Goal: Task Accomplishment & Management: Manage account settings

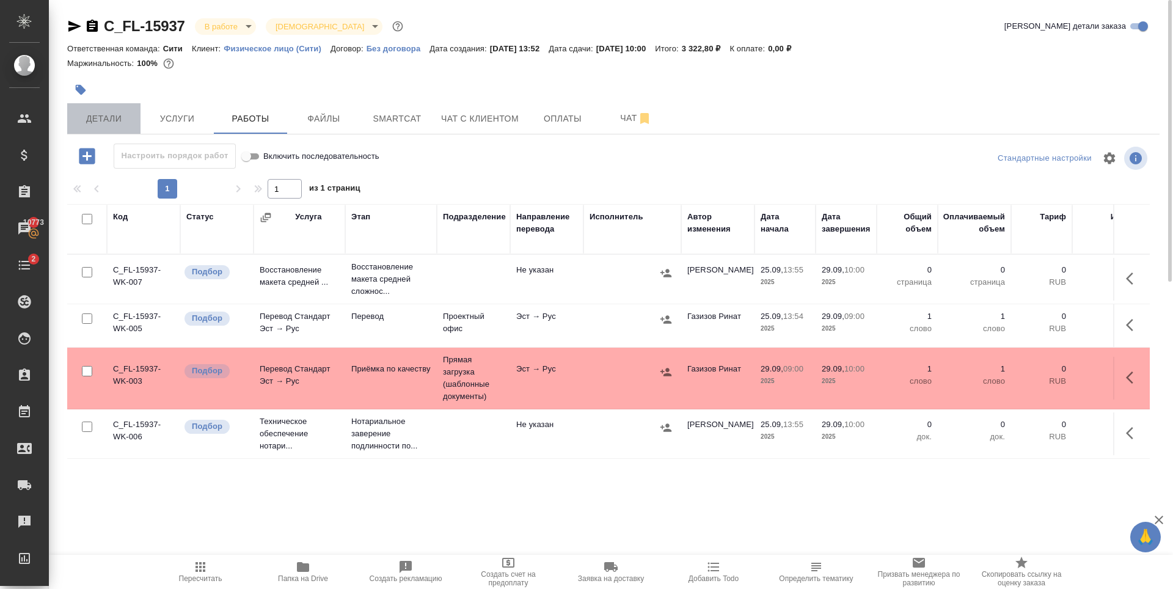
click at [125, 109] on button "Детали" at bounding box center [103, 118] width 73 height 31
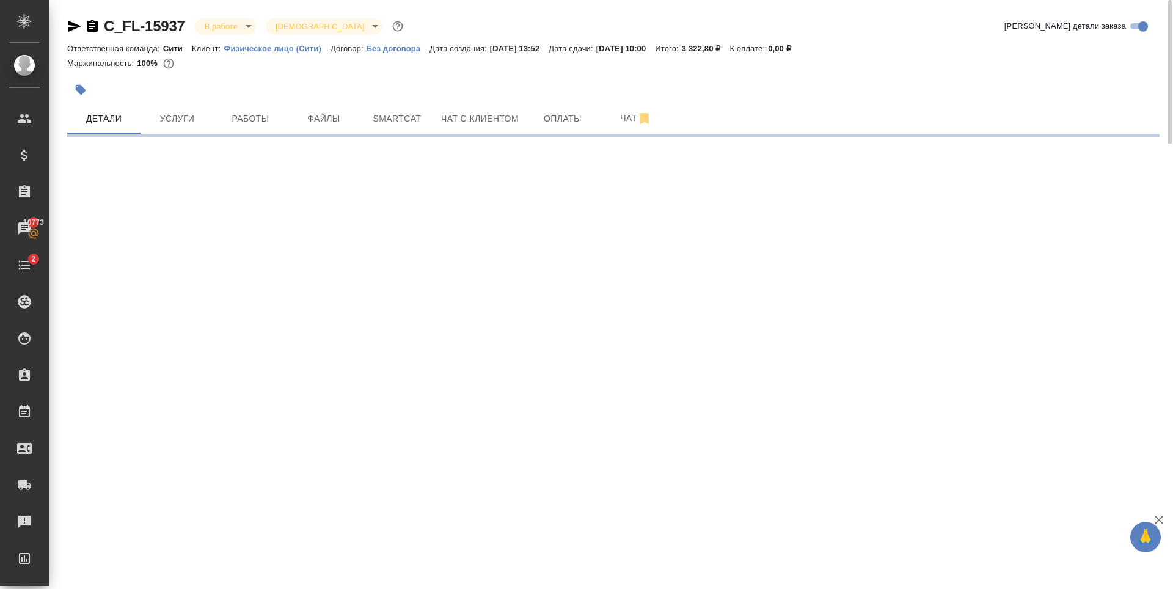
select select "RU"
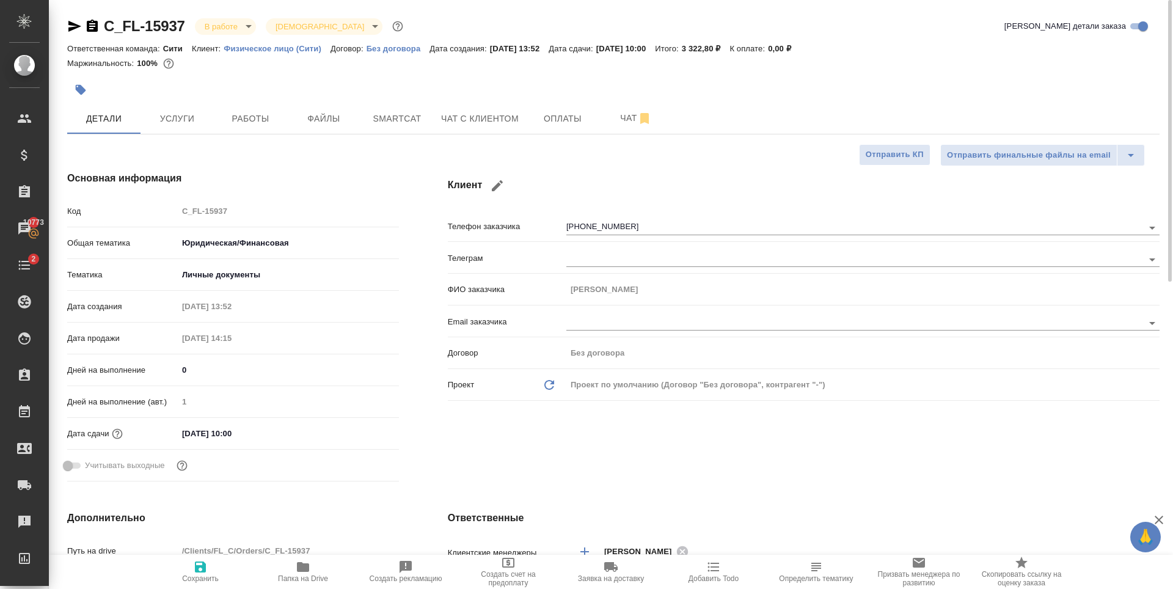
type textarea "x"
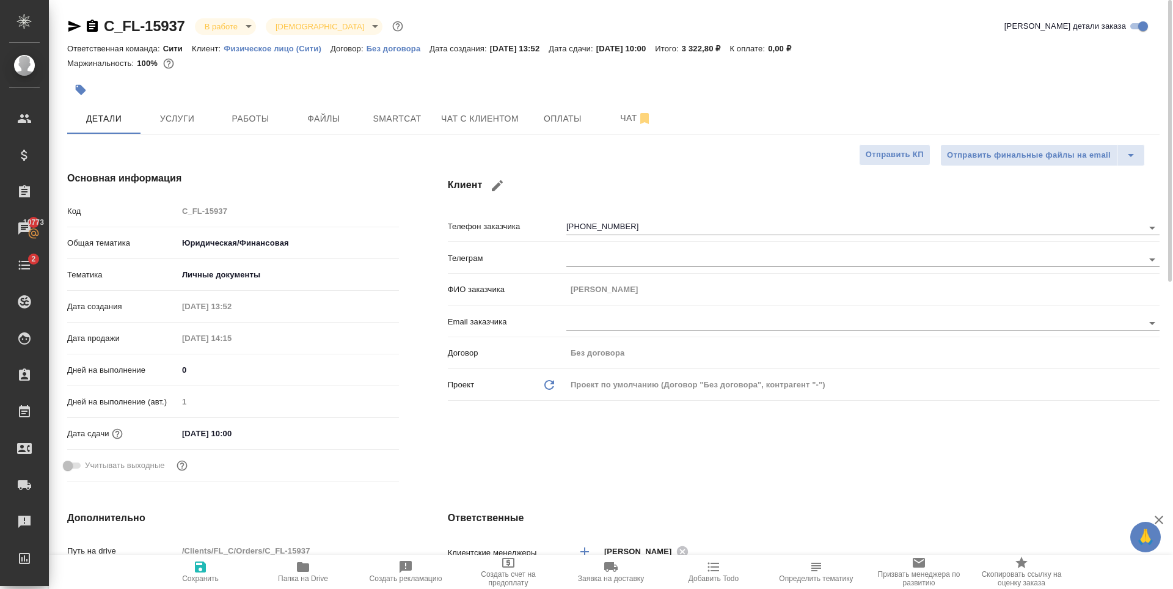
type textarea "x"
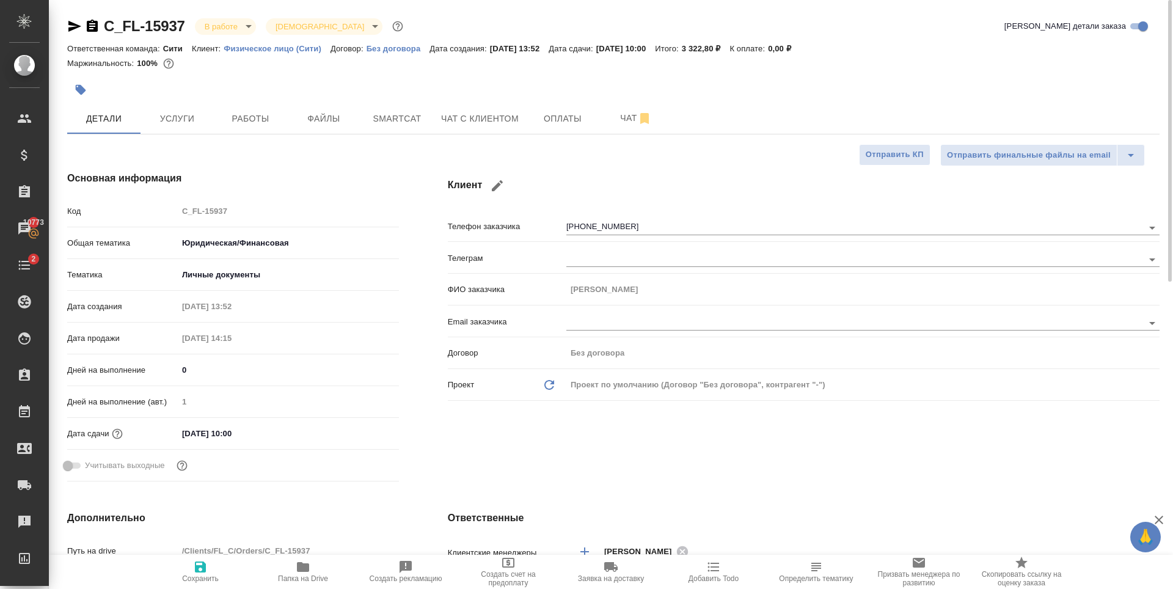
type textarea "x"
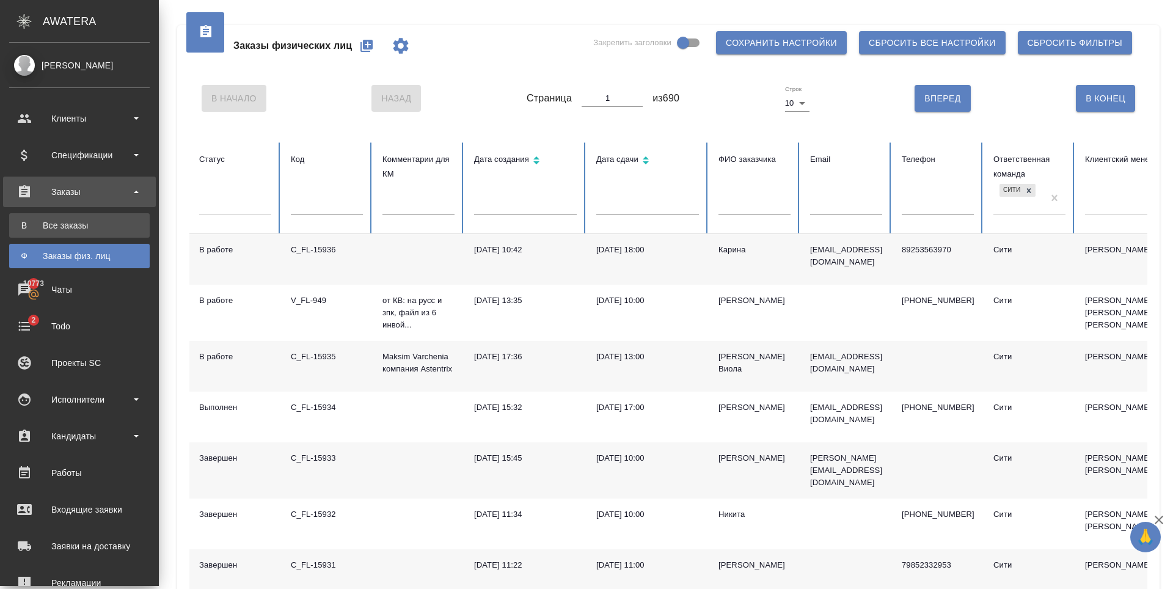
click at [86, 227] on div "Все заказы" at bounding box center [79, 225] width 128 height 12
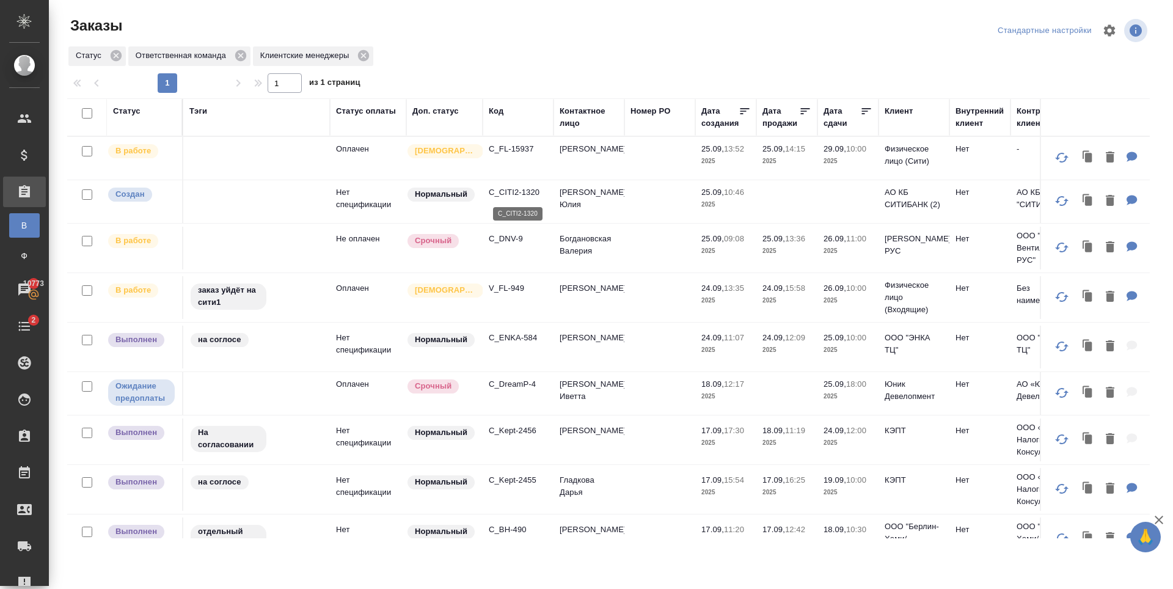
click at [517, 190] on p "C_CITI2-1320" at bounding box center [518, 192] width 59 height 12
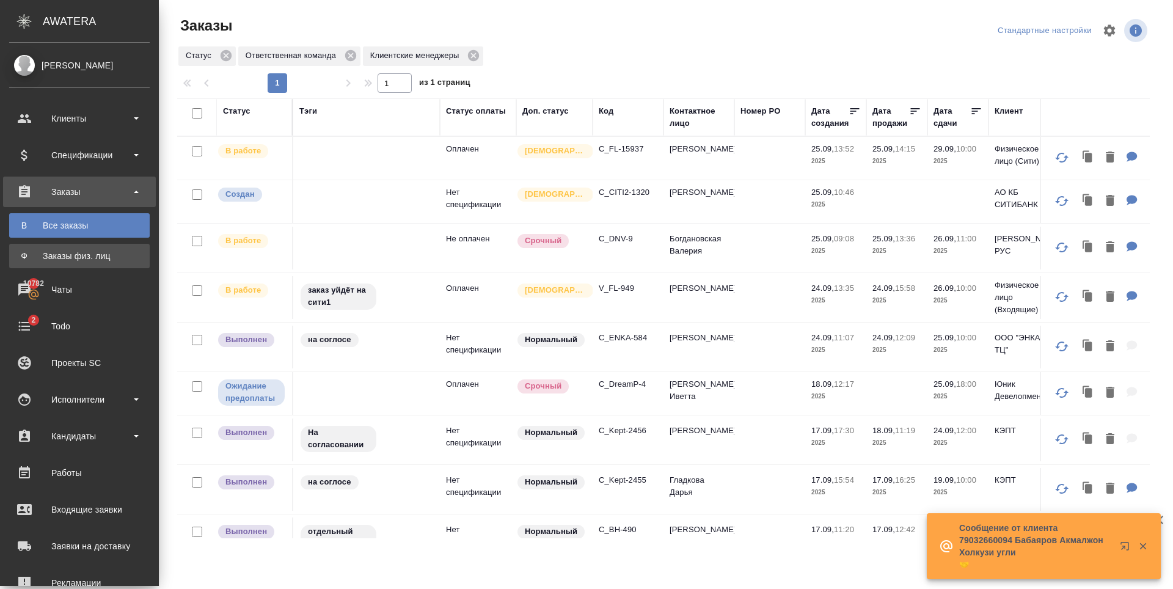
click at [77, 259] on div "Заказы физ. лиц" at bounding box center [79, 256] width 128 height 12
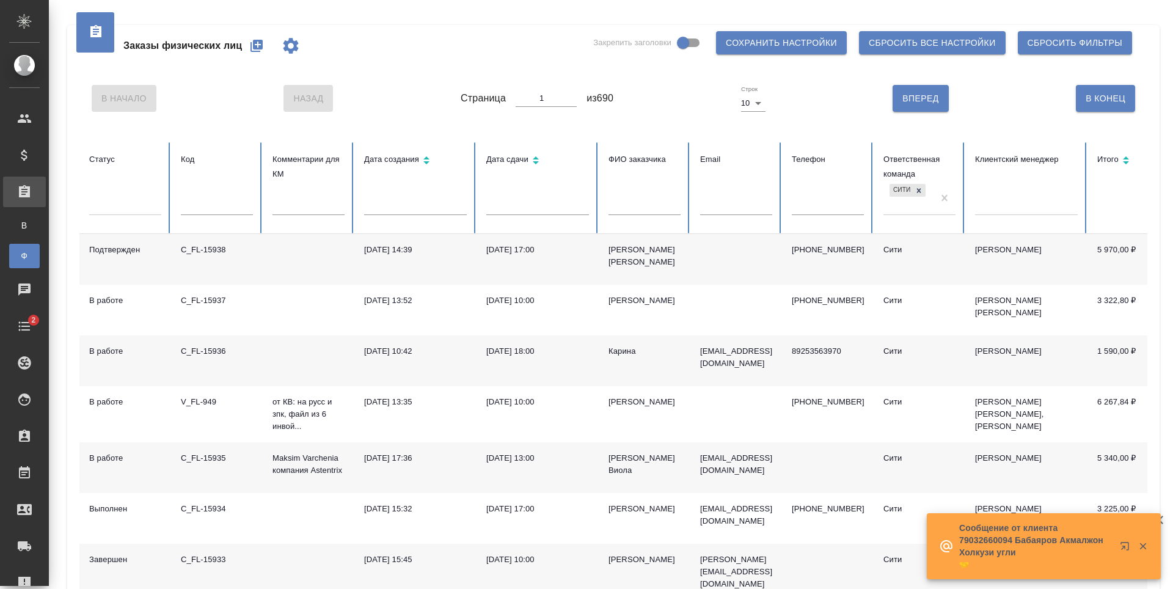
click at [257, 48] on icon "button" at bounding box center [256, 46] width 12 height 12
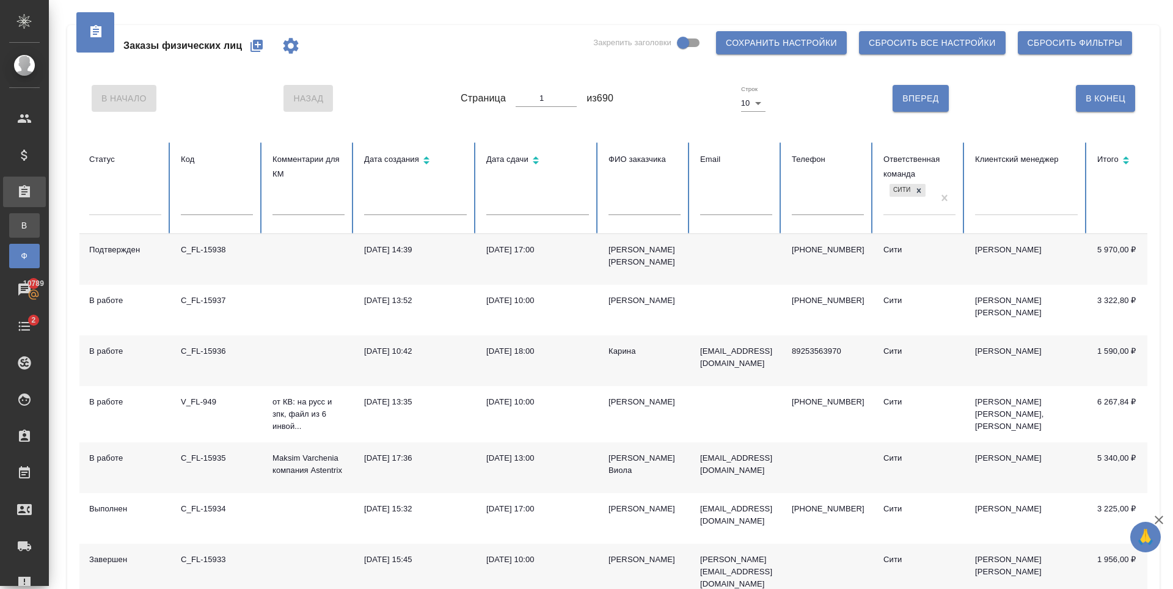
click at [18, 230] on div "Все заказы" at bounding box center [9, 225] width 18 height 12
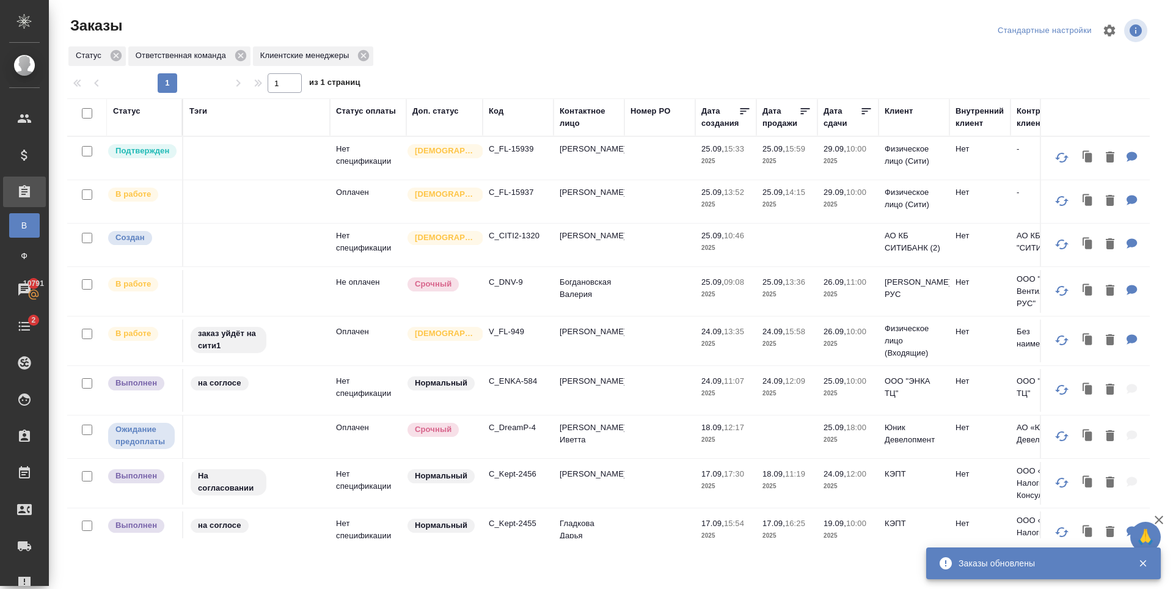
scroll to position [183, 0]
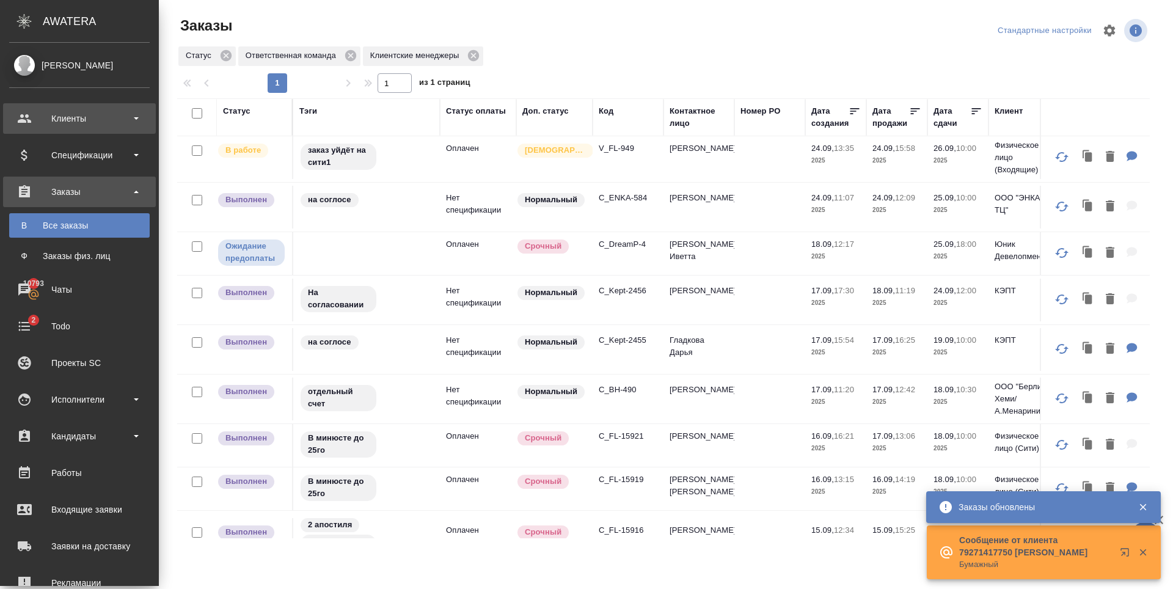
click at [35, 118] on div "Клиенты" at bounding box center [79, 118] width 140 height 18
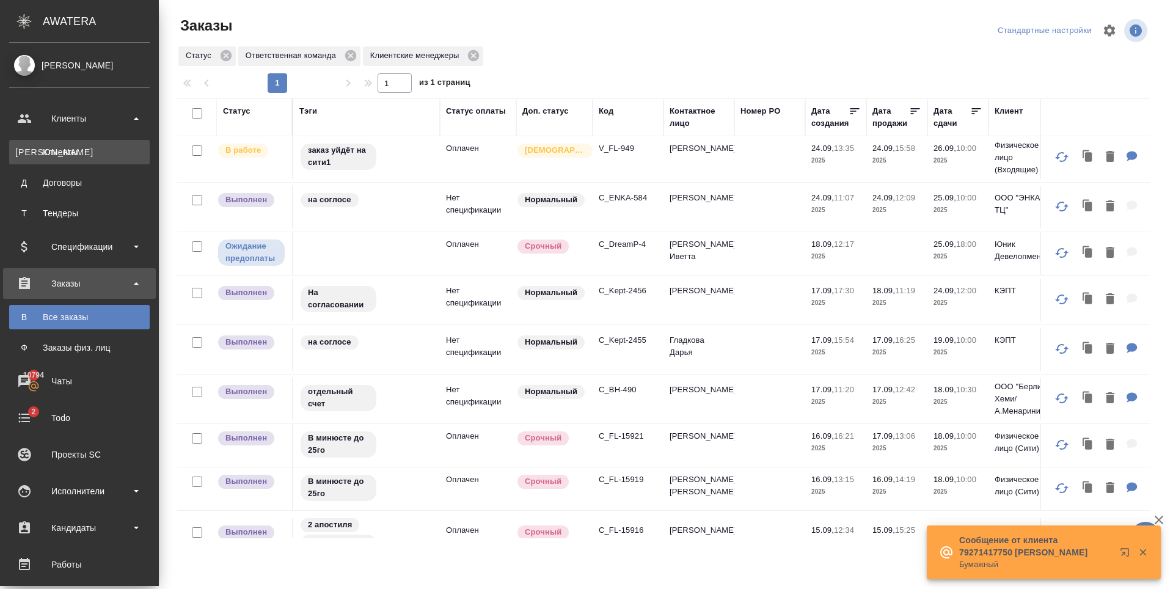
click at [59, 154] on div "Клиенты" at bounding box center [79, 152] width 128 height 12
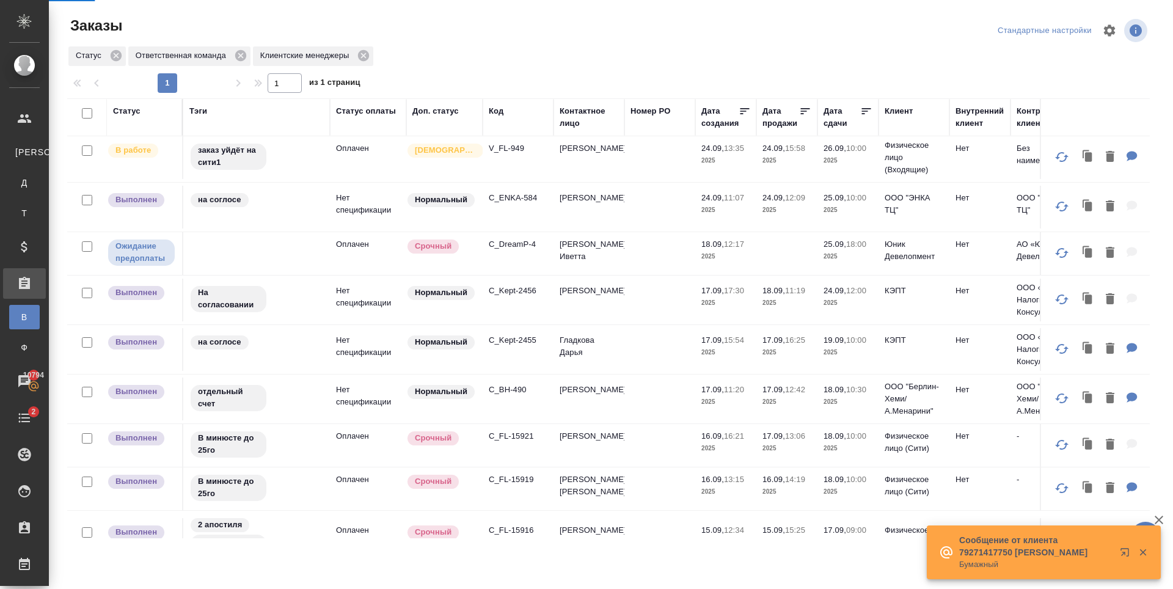
select select "RU"
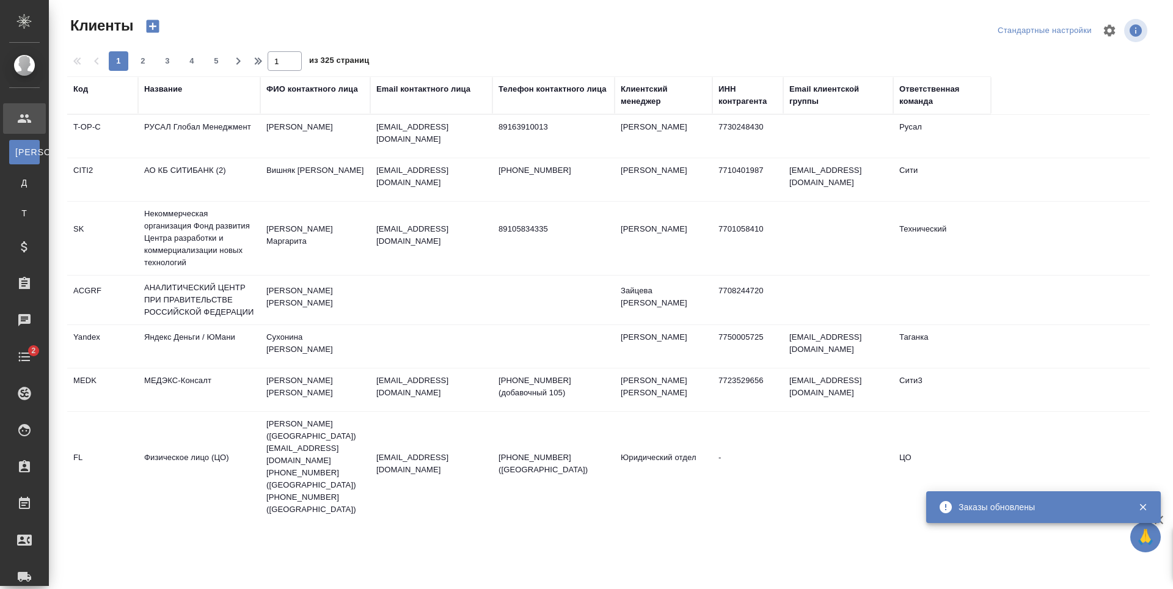
click at [395, 89] on div "Email контактного лица" at bounding box center [423, 89] width 94 height 12
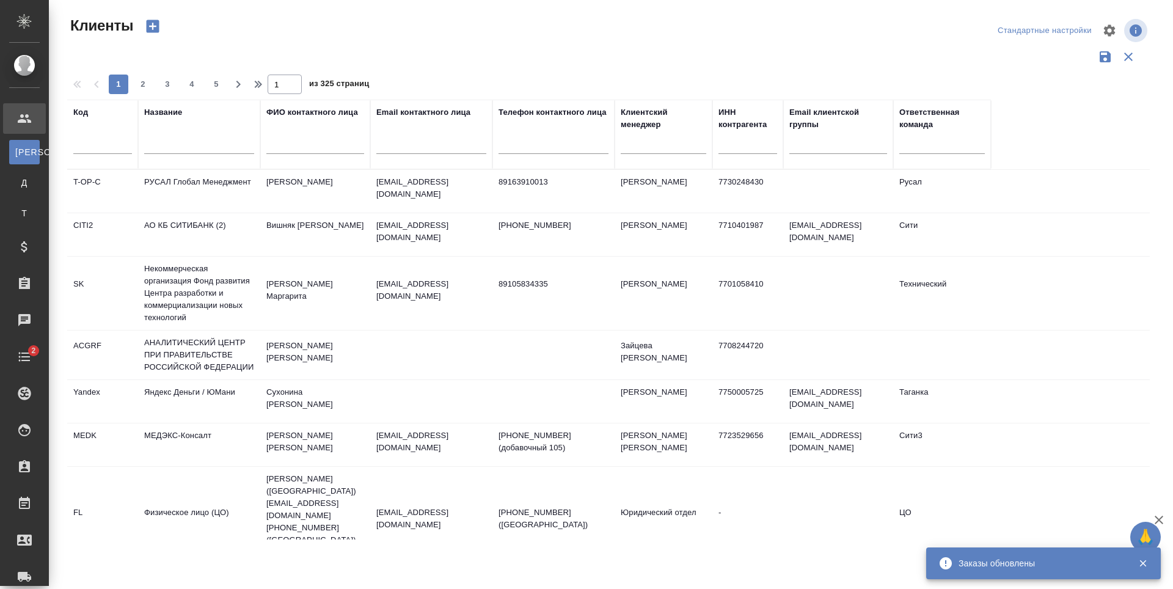
click at [407, 155] on div at bounding box center [431, 148] width 110 height 30
click at [406, 144] on input "text" at bounding box center [431, 146] width 110 height 15
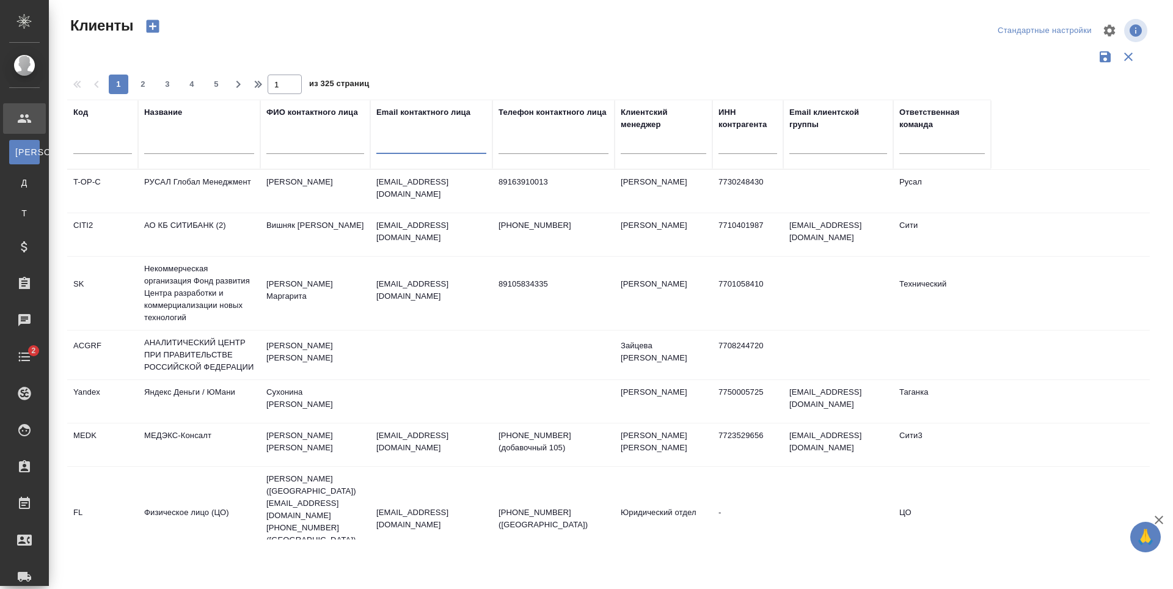
paste input "rshakirova@omnecap.com"
type input "rshakirova@omnecap.com"
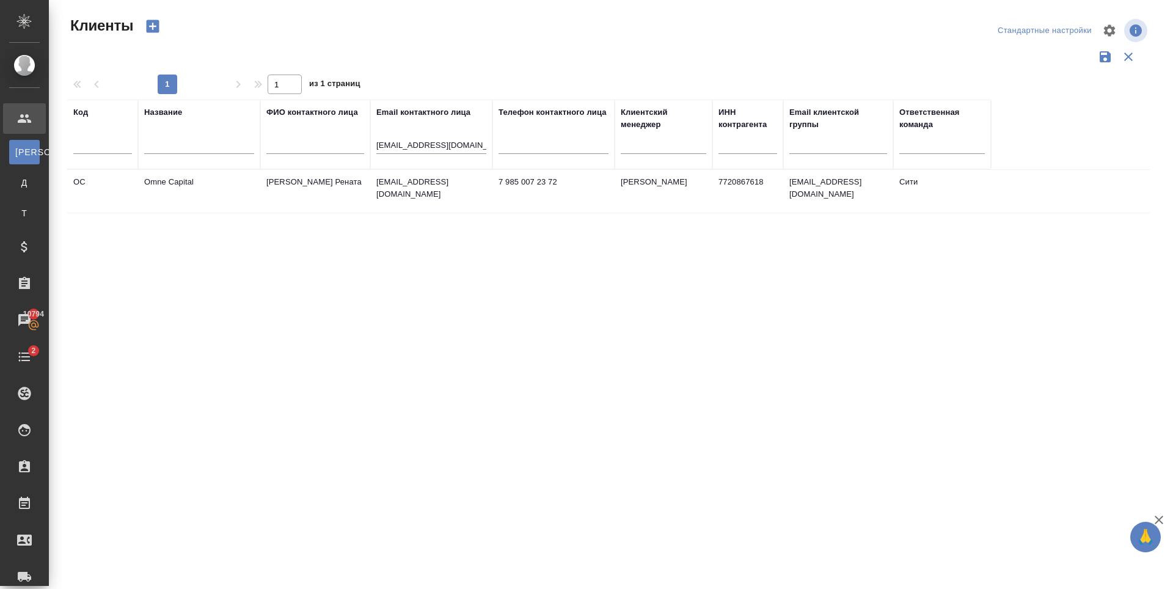
click at [410, 195] on td "rshakirova@omnecap.com" at bounding box center [431, 191] width 122 height 43
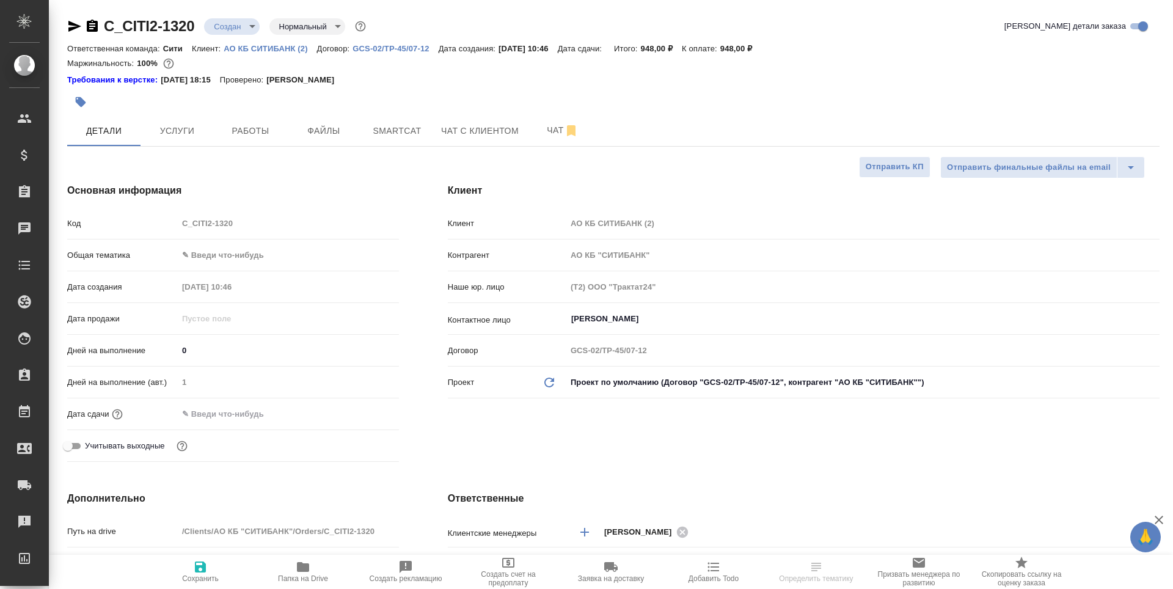
select select "RU"
click at [267, 43] on link "АО КБ СИТИБАНК (2)" at bounding box center [270, 48] width 93 height 10
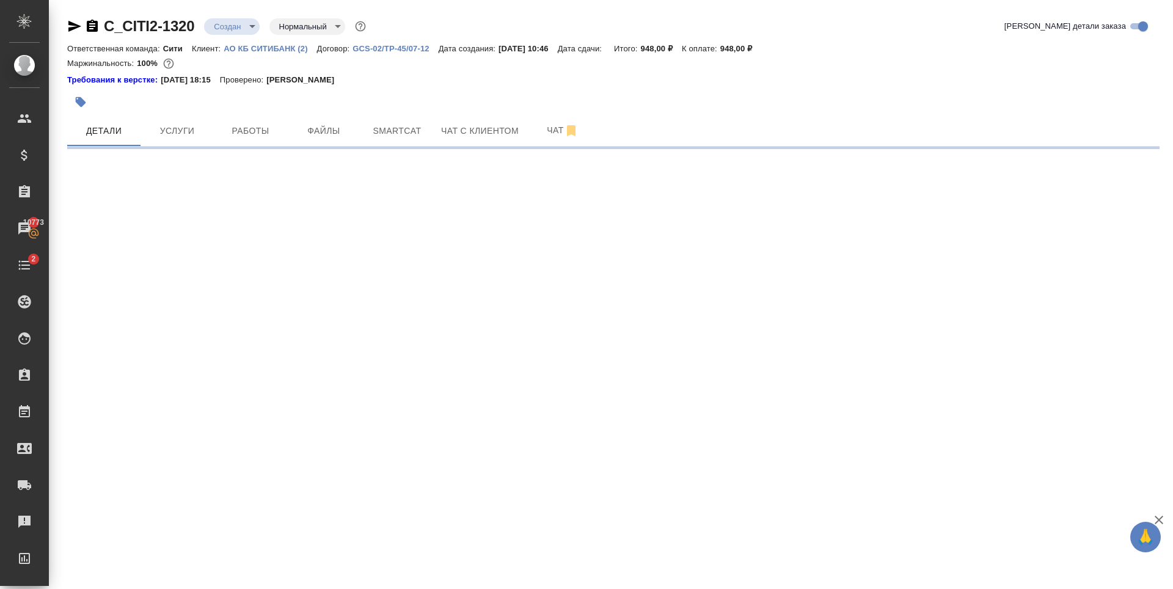
select select "RU"
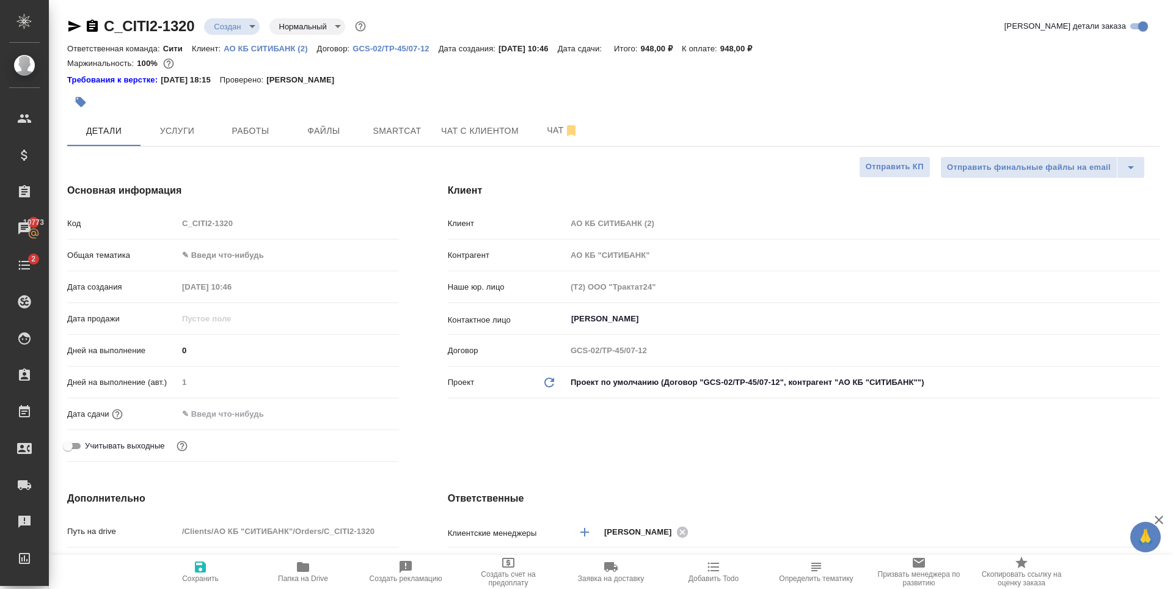
type textarea "x"
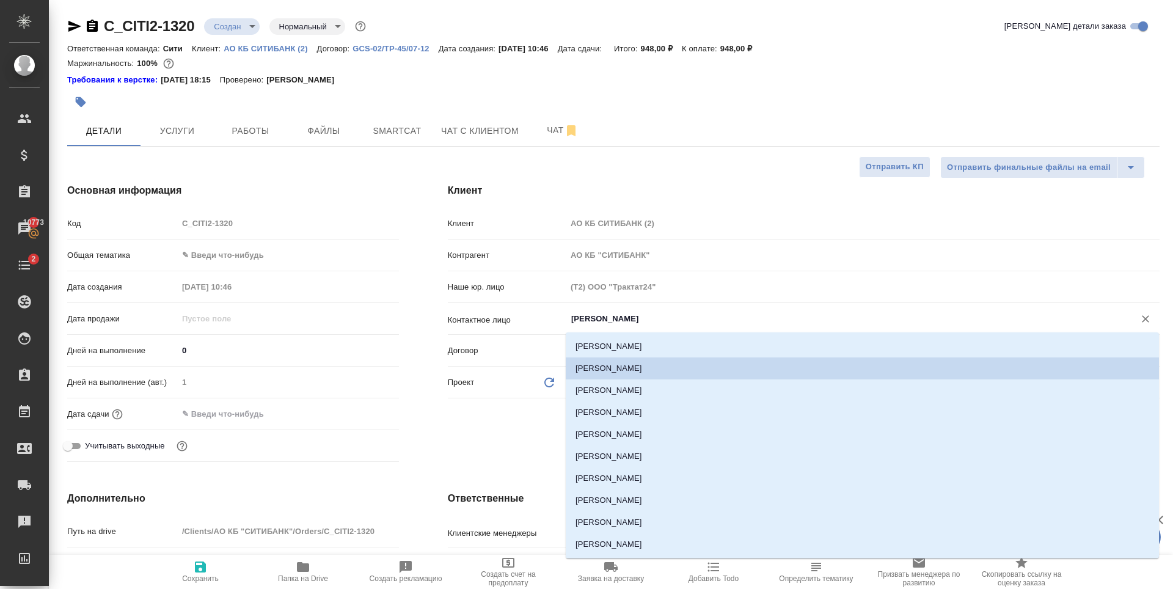
click at [624, 324] on input "[PERSON_NAME]" at bounding box center [842, 318] width 545 height 15
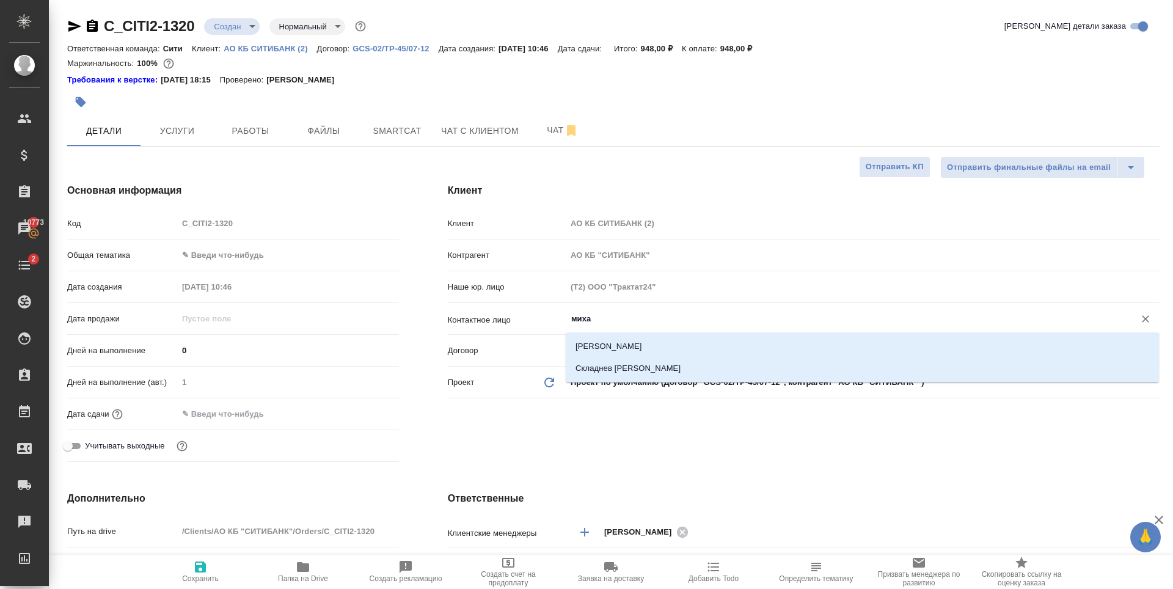
type input "миха"
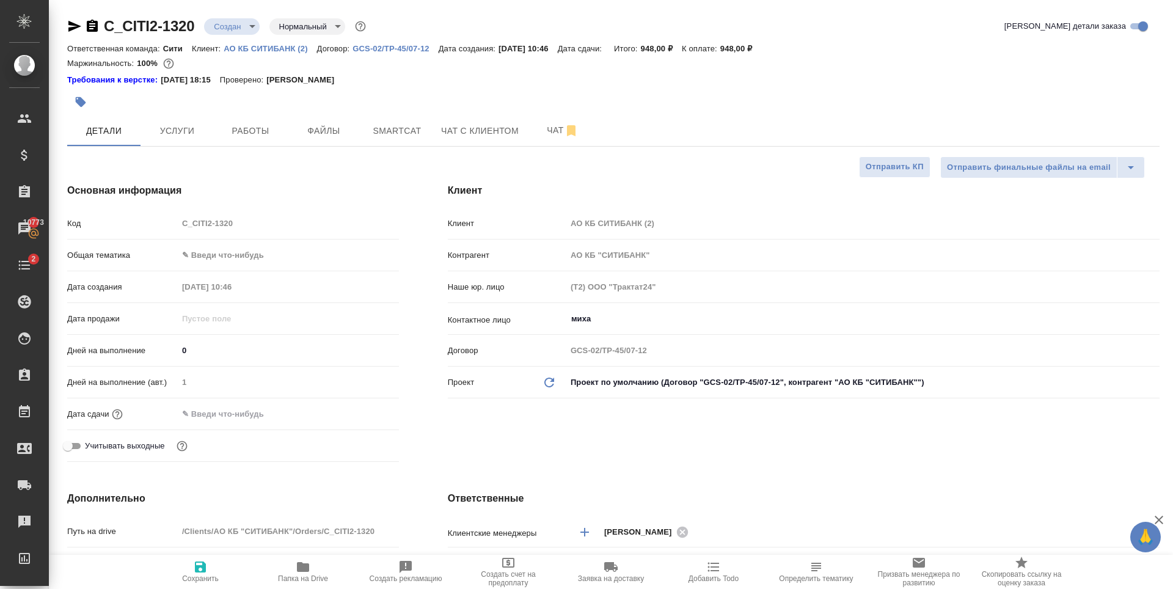
type textarea "x"
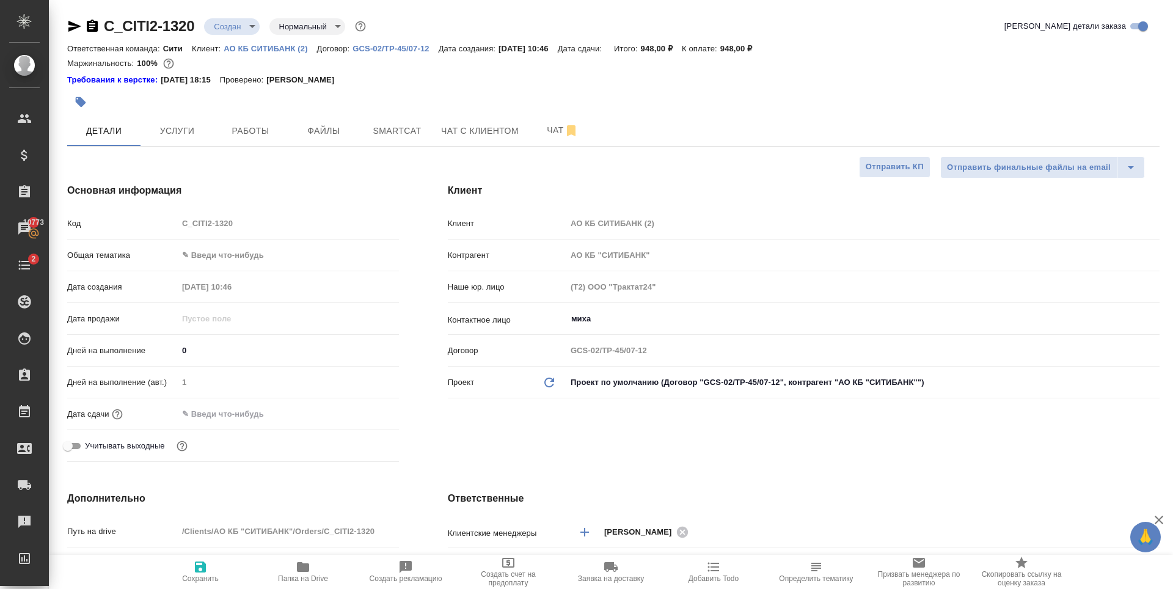
type textarea "x"
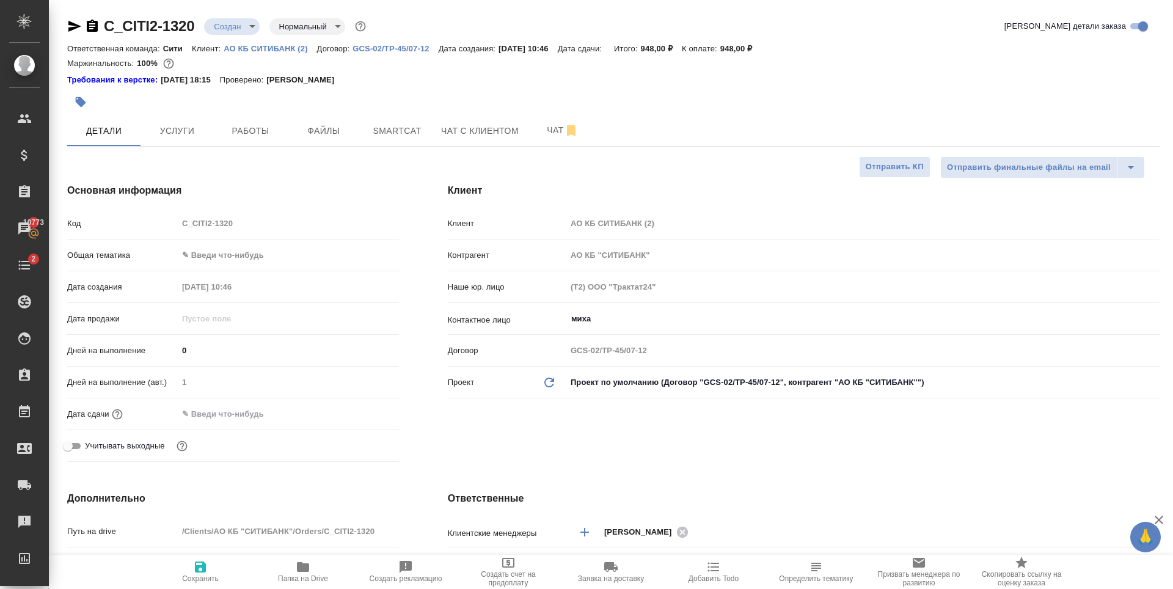
type textarea "x"
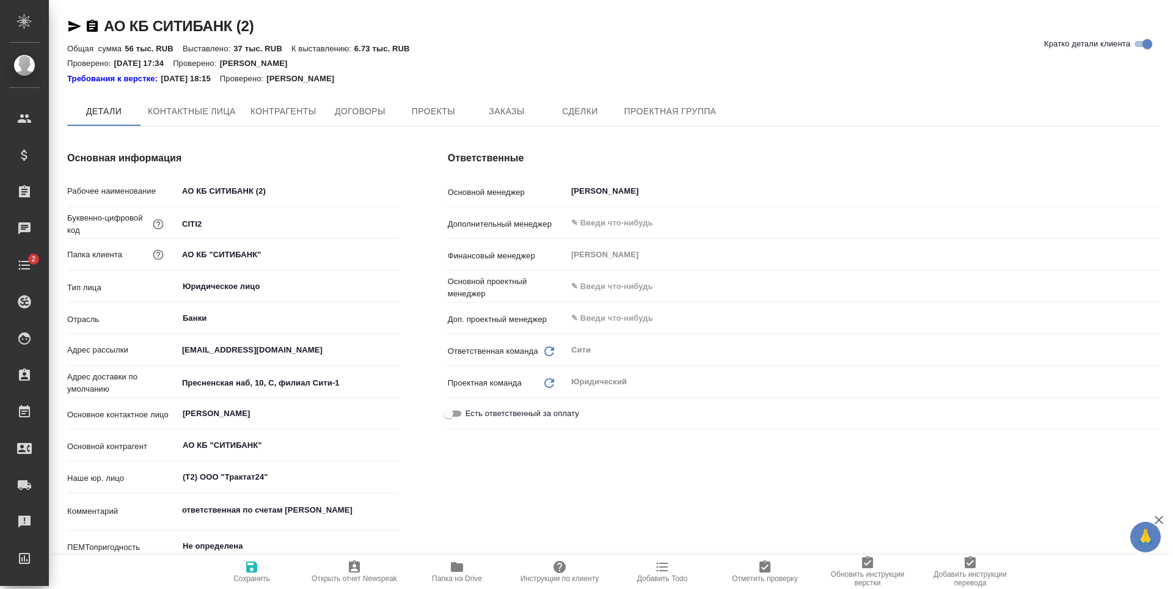
type textarea "x"
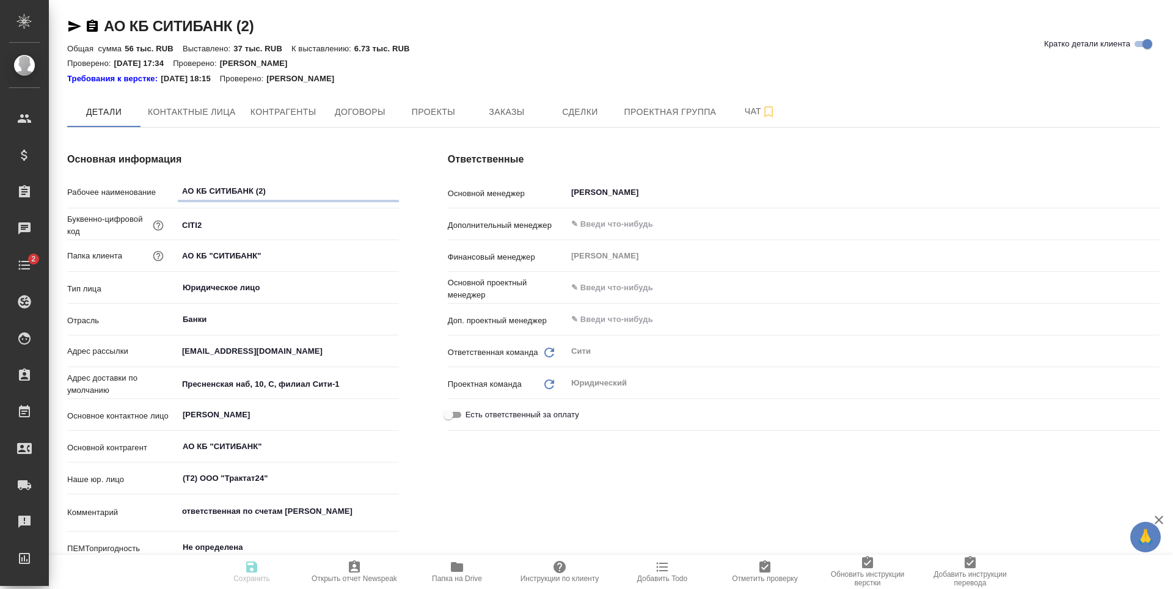
type textarea "x"
click at [225, 114] on span "Контактные лица" at bounding box center [192, 111] width 88 height 15
select select "RU"
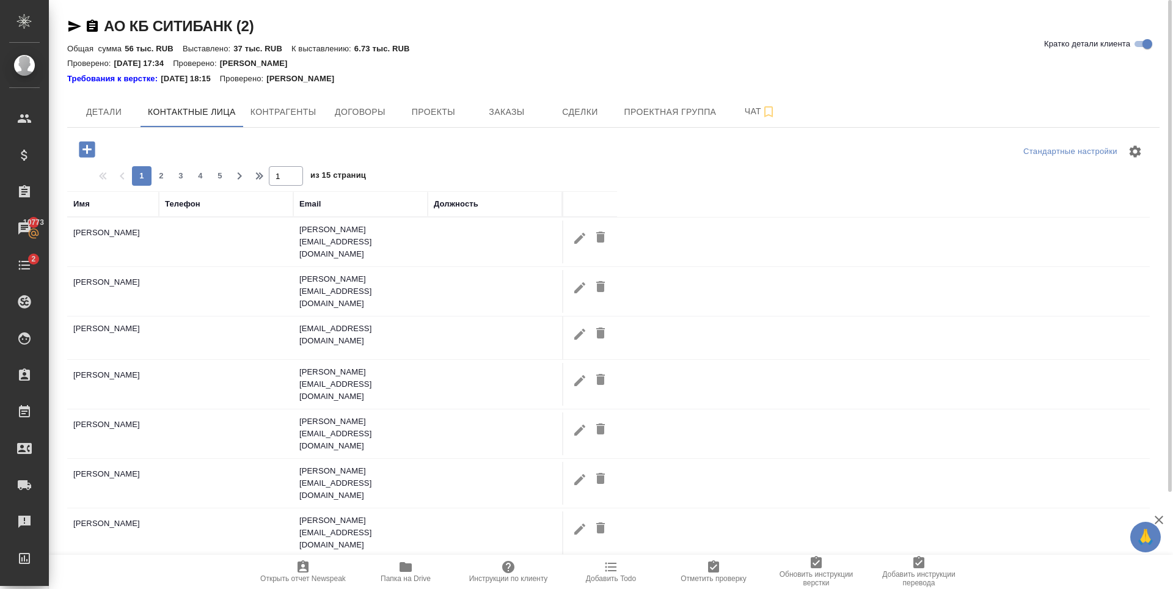
click at [94, 151] on icon "button" at bounding box center [87, 149] width 16 height 16
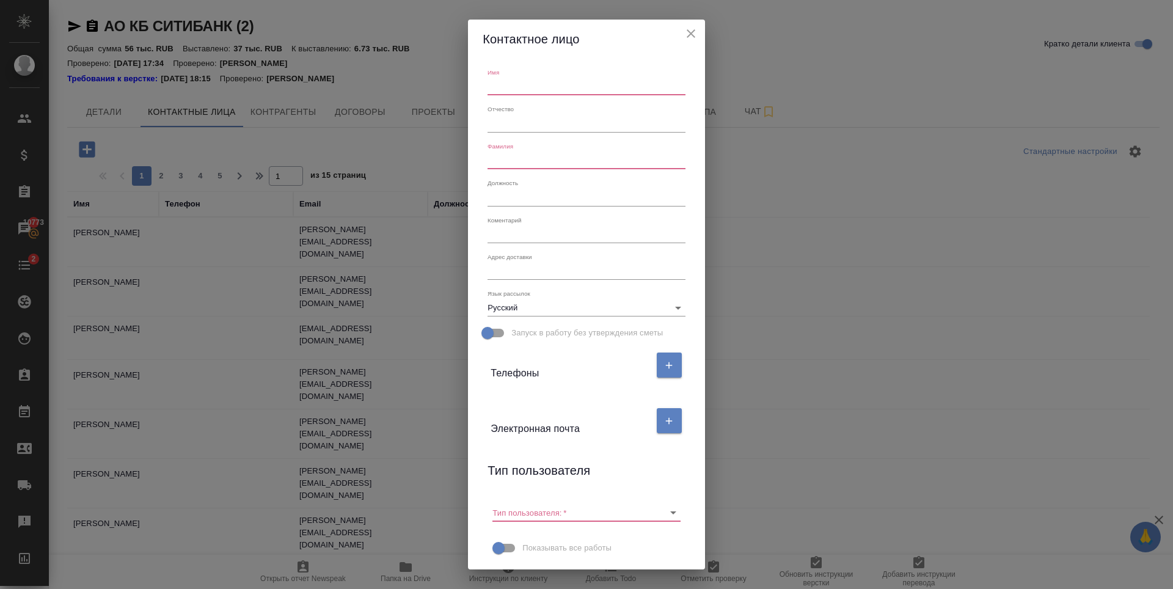
click at [535, 87] on input "text" at bounding box center [585, 86] width 197 height 17
drag, startPoint x: 511, startPoint y: 89, endPoint x: 468, endPoint y: 92, distance: 42.2
click at [468, 92] on div "Имя Назин Отчество Фамилия Должность Коментарий x Адрес доставки x Язык рассыло…" at bounding box center [586, 314] width 236 height 511
type input "Назин"
click at [501, 160] on input "text" at bounding box center [585, 160] width 197 height 17
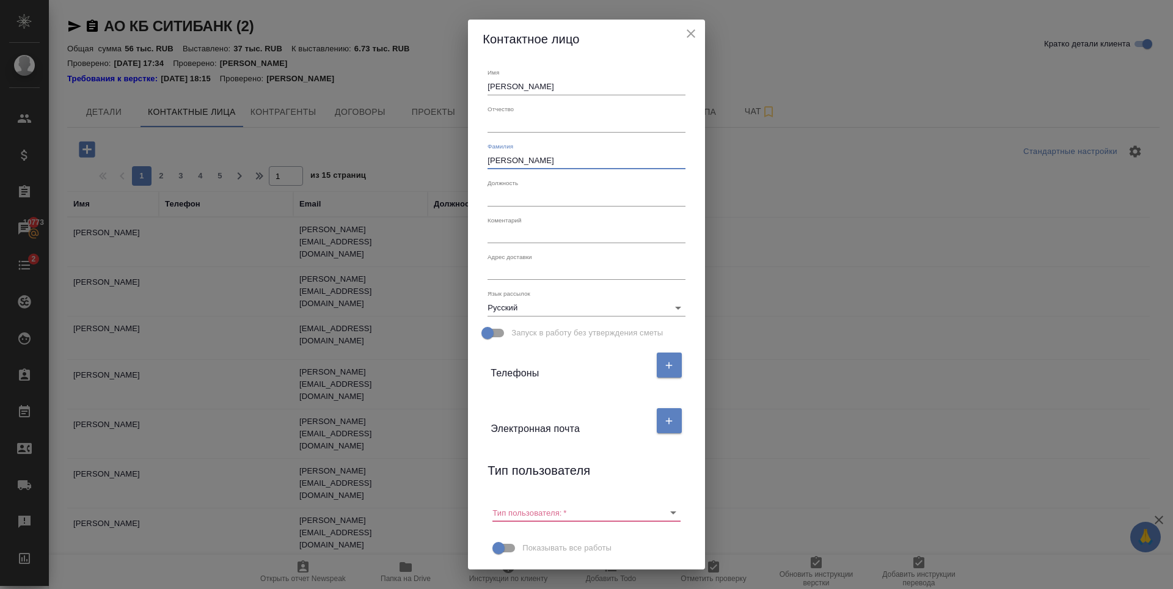
type input "Назин"
drag, startPoint x: 457, startPoint y: 104, endPoint x: 448, endPoint y: 104, distance: 8.6
click at [448, 104] on div "Контактное лицо Имя Назин Отчество Фамилия Назин Должность Коментарий x Адрес д…" at bounding box center [586, 294] width 1173 height 589
type input "Михаил"
click at [663, 425] on icon "button" at bounding box center [668, 420] width 11 height 11
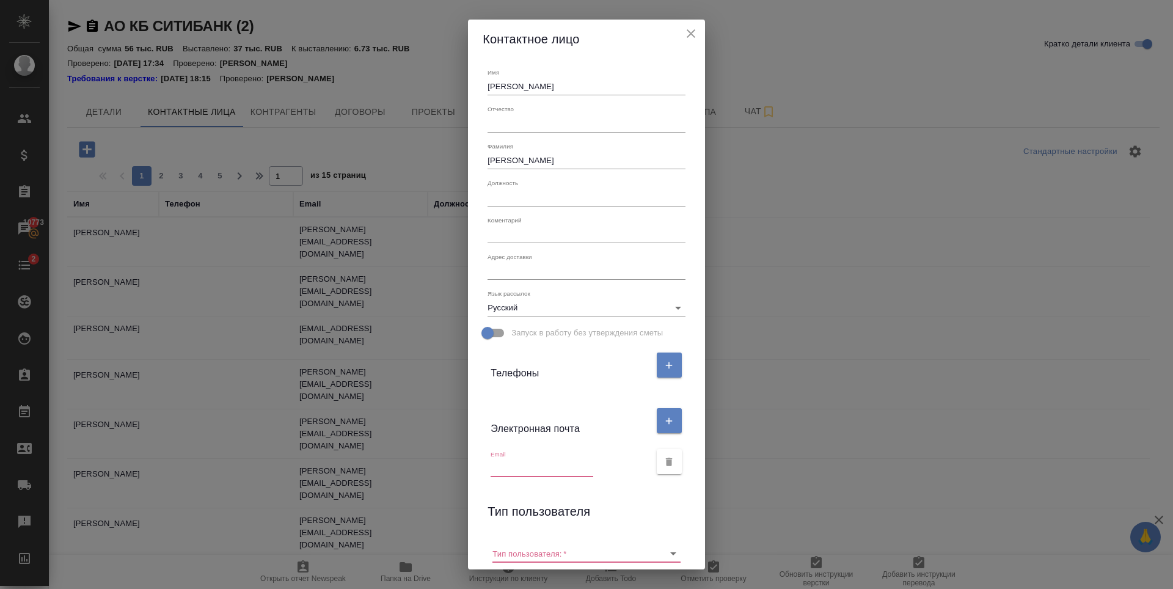
click at [530, 464] on input "text" at bounding box center [541, 468] width 103 height 17
paste input "mikhail.nazin@citi.com"
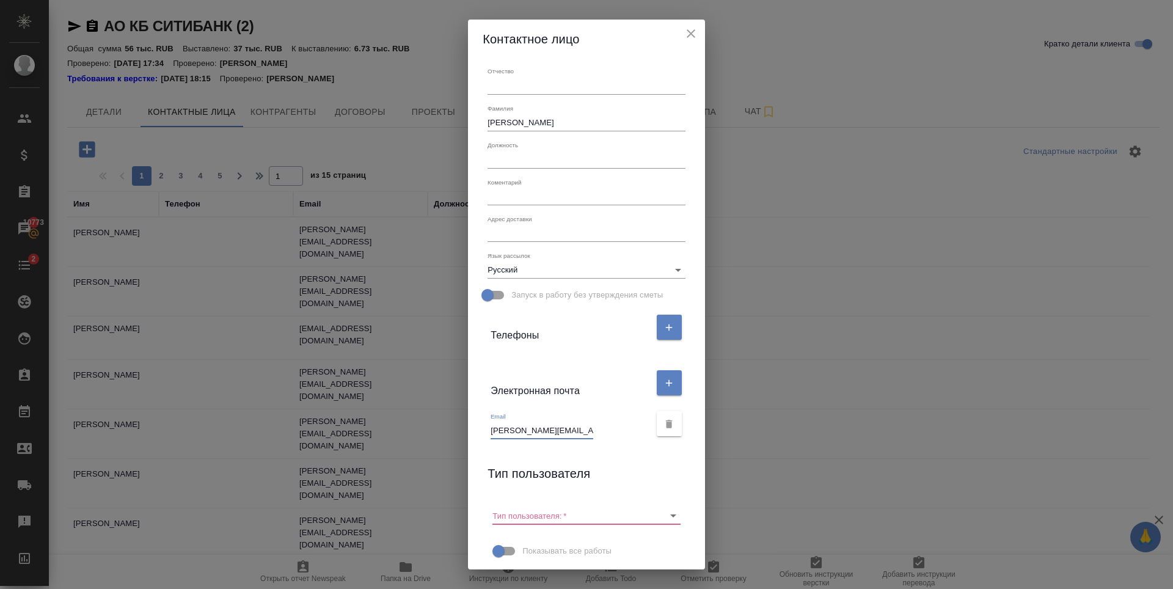
scroll to position [68, 0]
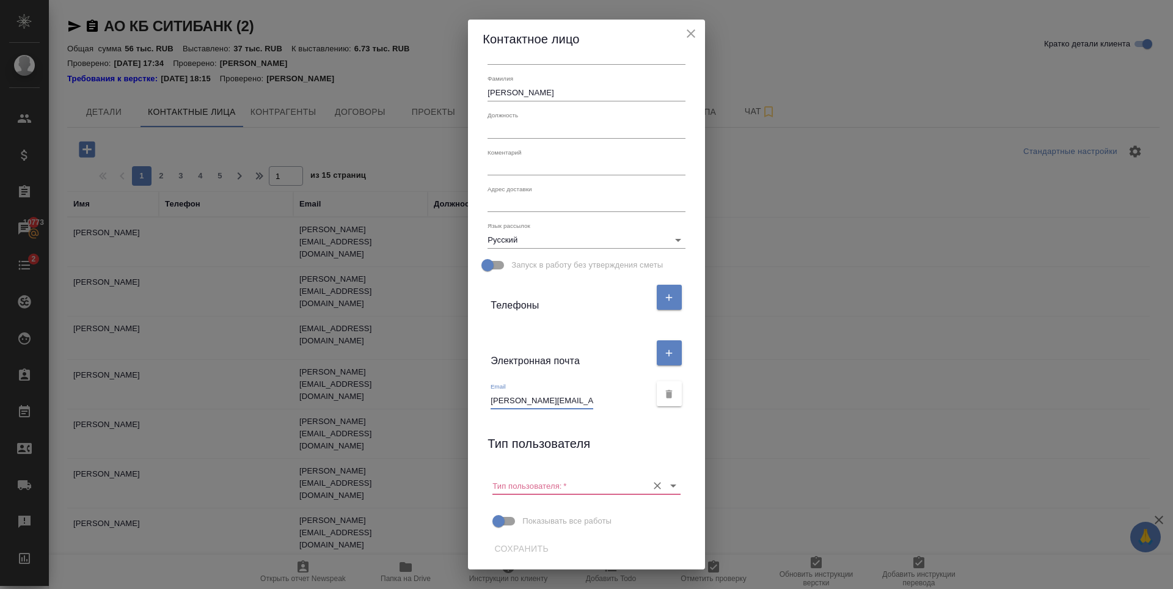
click at [624, 474] on div "Тип пользователя:   *" at bounding box center [585, 480] width 187 height 27
type input "mikhail.nazin@citi.com"
click at [666, 483] on icon "Open" at bounding box center [673, 485] width 15 height 15
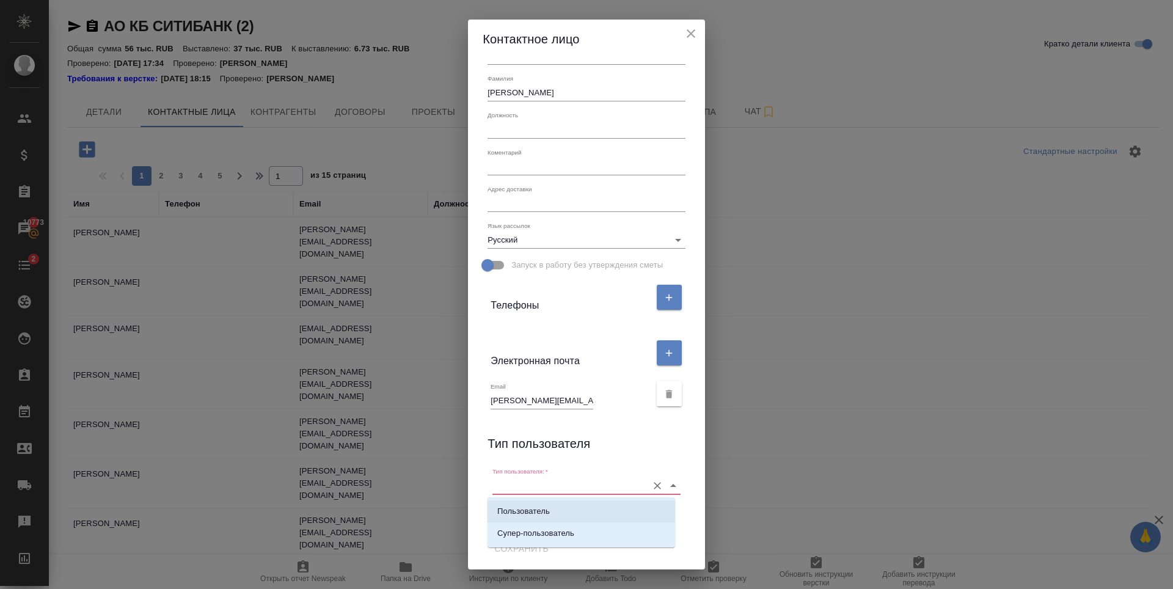
click at [545, 511] on p "Пользователь" at bounding box center [523, 511] width 53 height 12
type input "Пользователь"
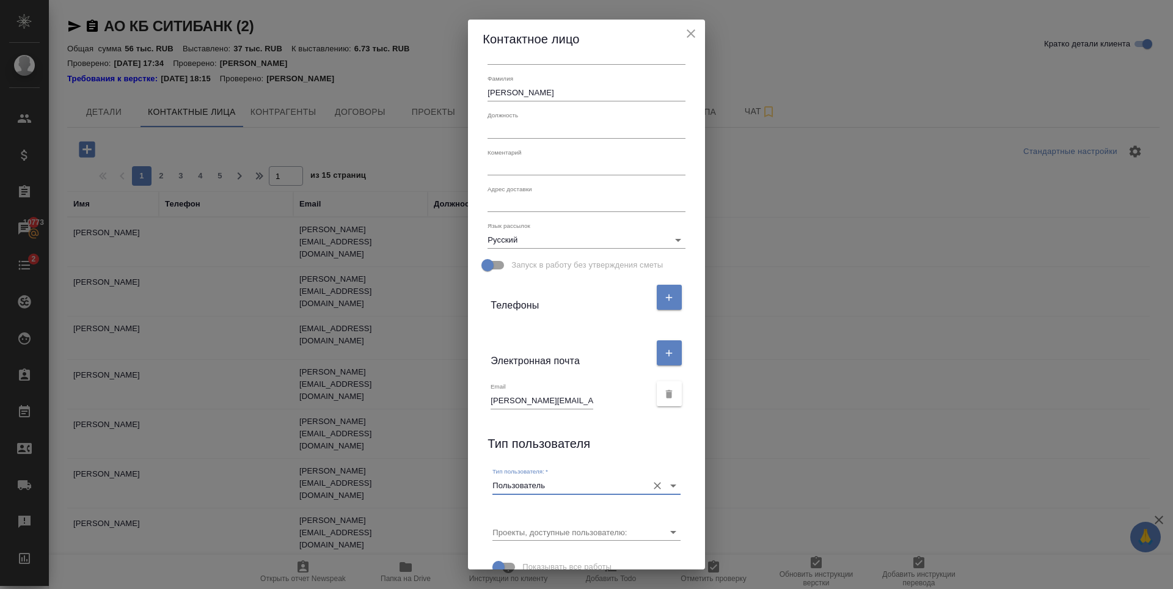
scroll to position [114, 0]
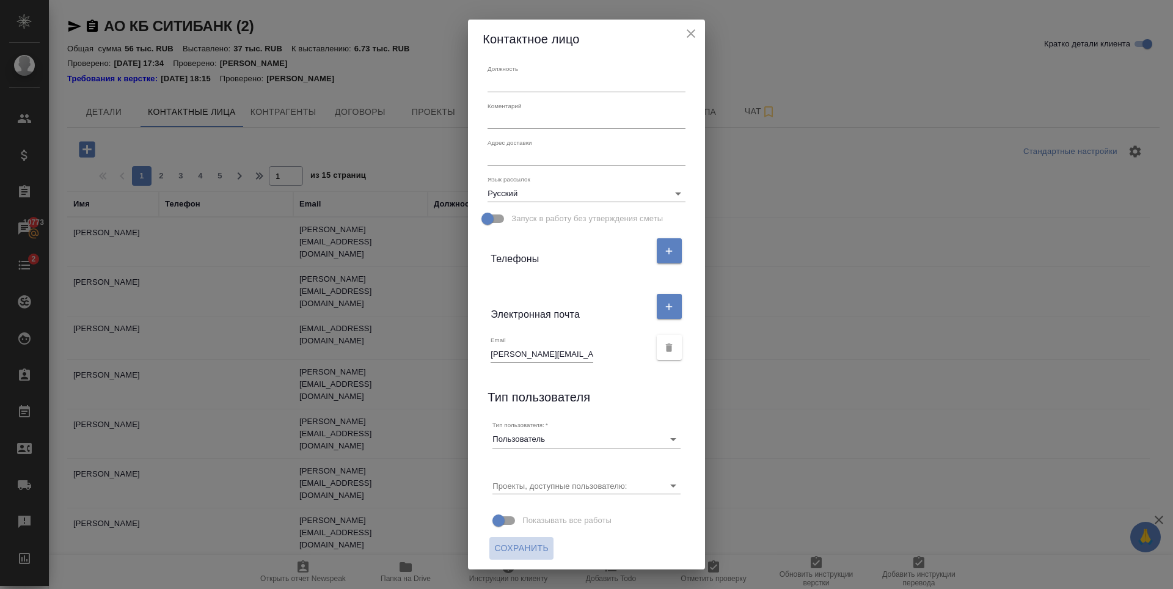
click at [501, 553] on span "Сохранить" at bounding box center [521, 547] width 54 height 15
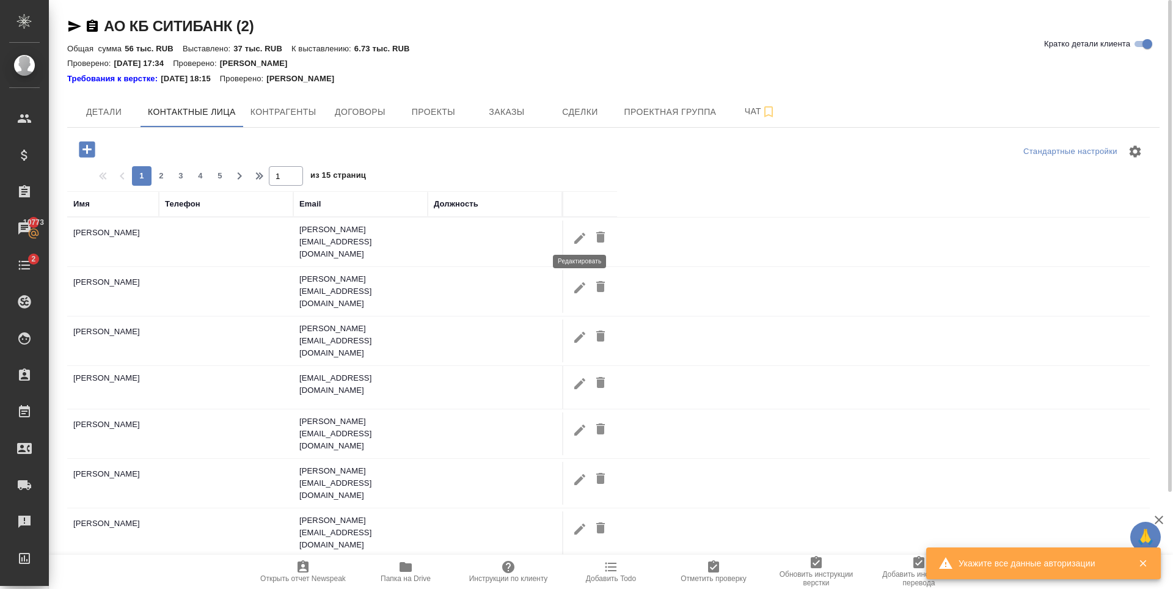
click at [575, 235] on icon "button" at bounding box center [579, 238] width 15 height 15
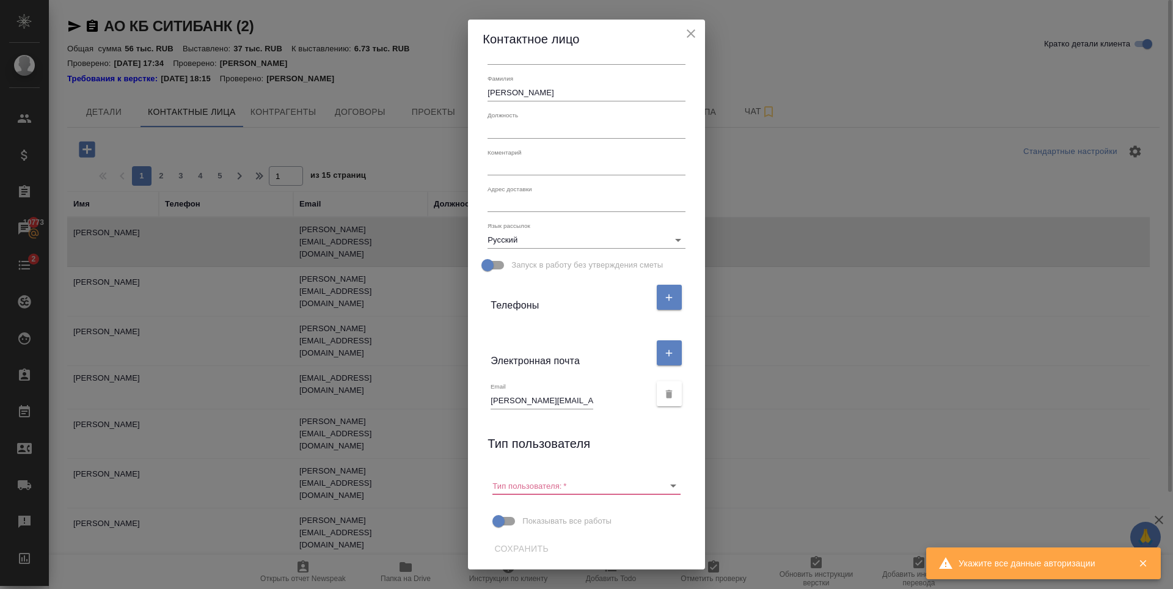
scroll to position [68, 0]
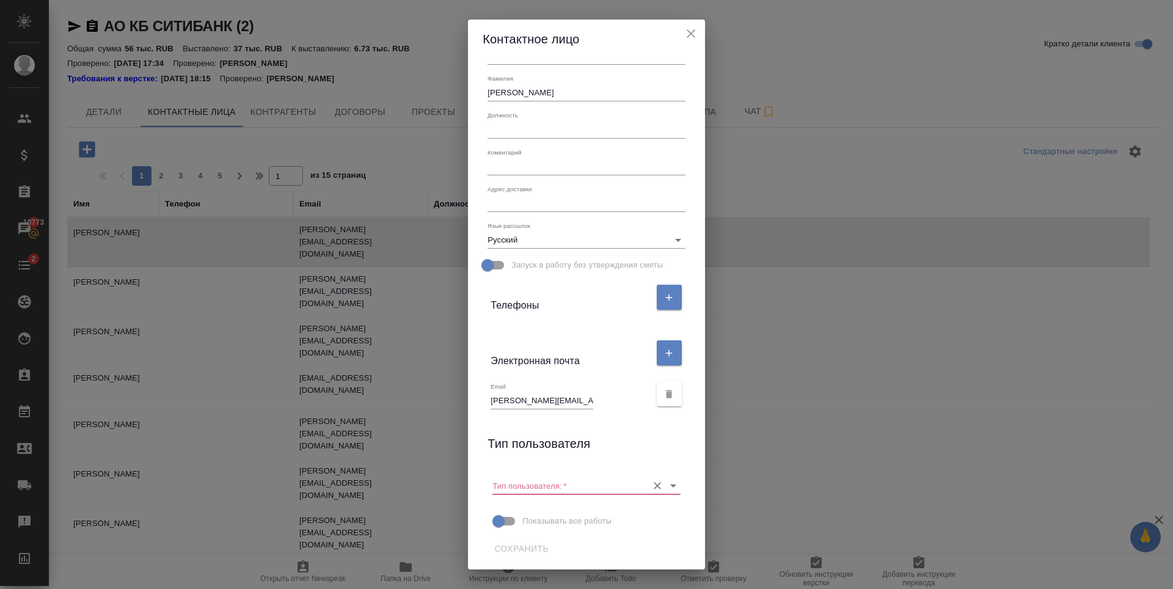
click at [586, 490] on input "Тип пользователя:   *" at bounding box center [566, 485] width 148 height 16
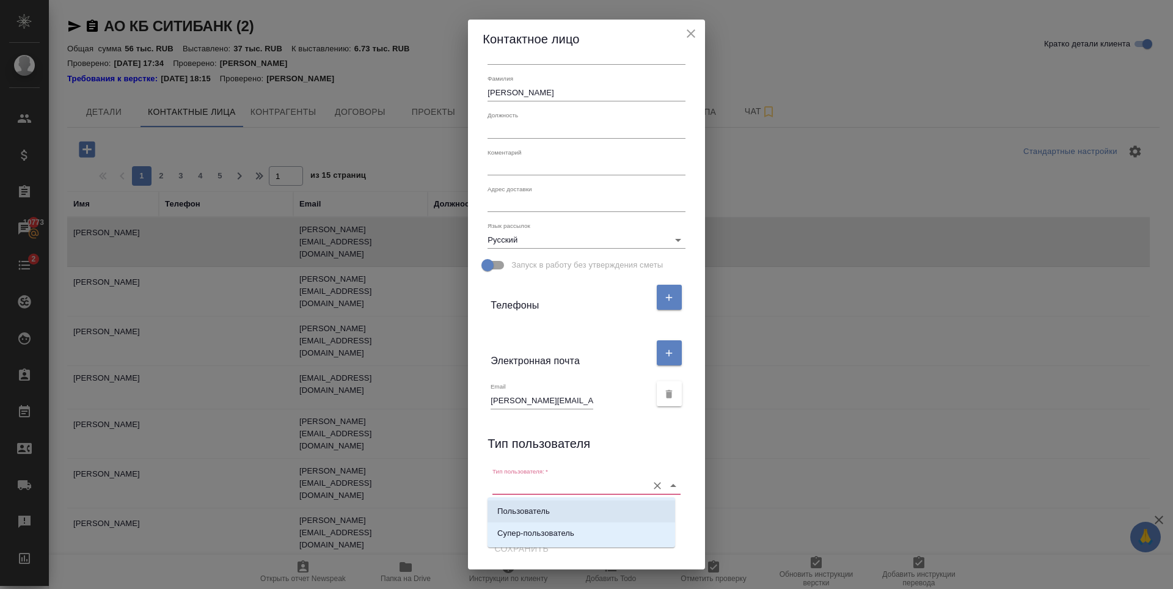
click at [548, 512] on p "Пользователь" at bounding box center [523, 511] width 53 height 12
type input "Пользователь"
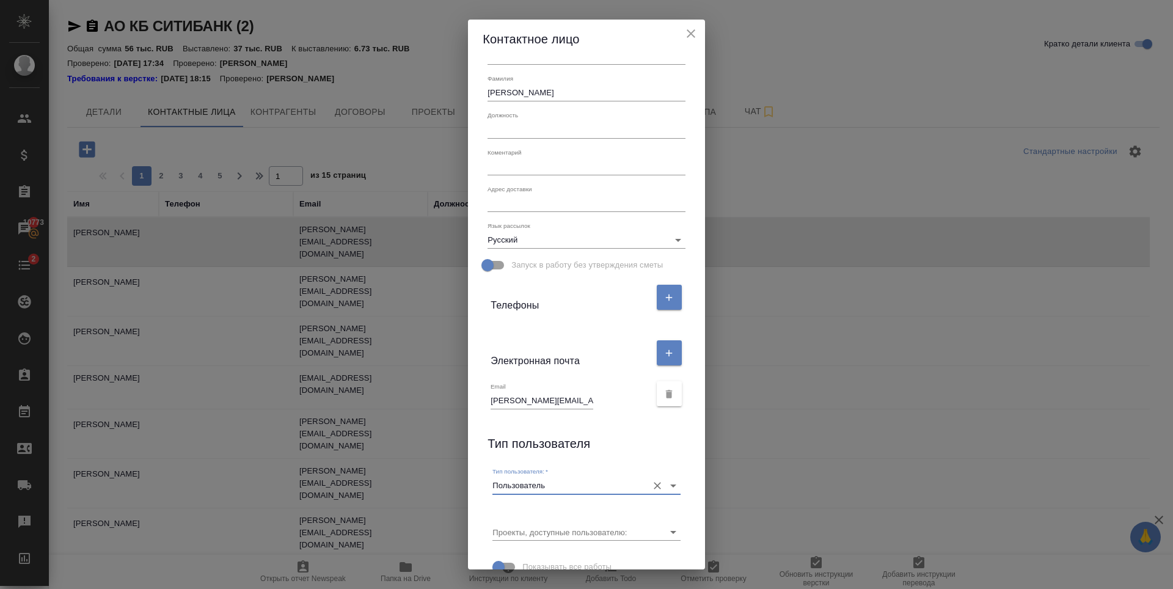
scroll to position [114, 0]
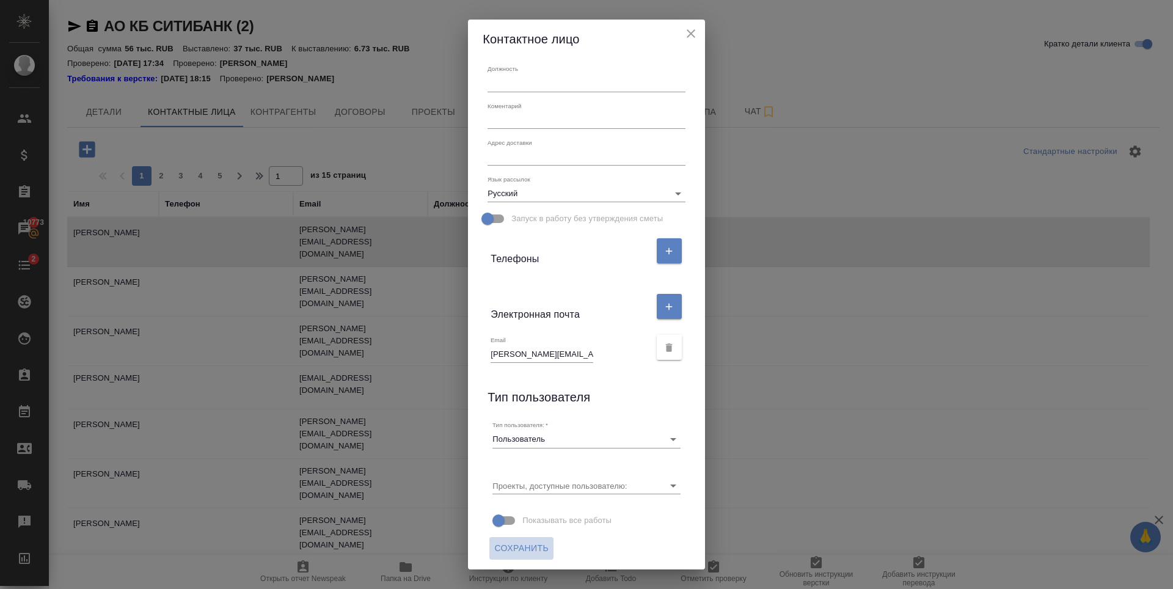
click at [522, 551] on span "Сохранить" at bounding box center [521, 547] width 54 height 15
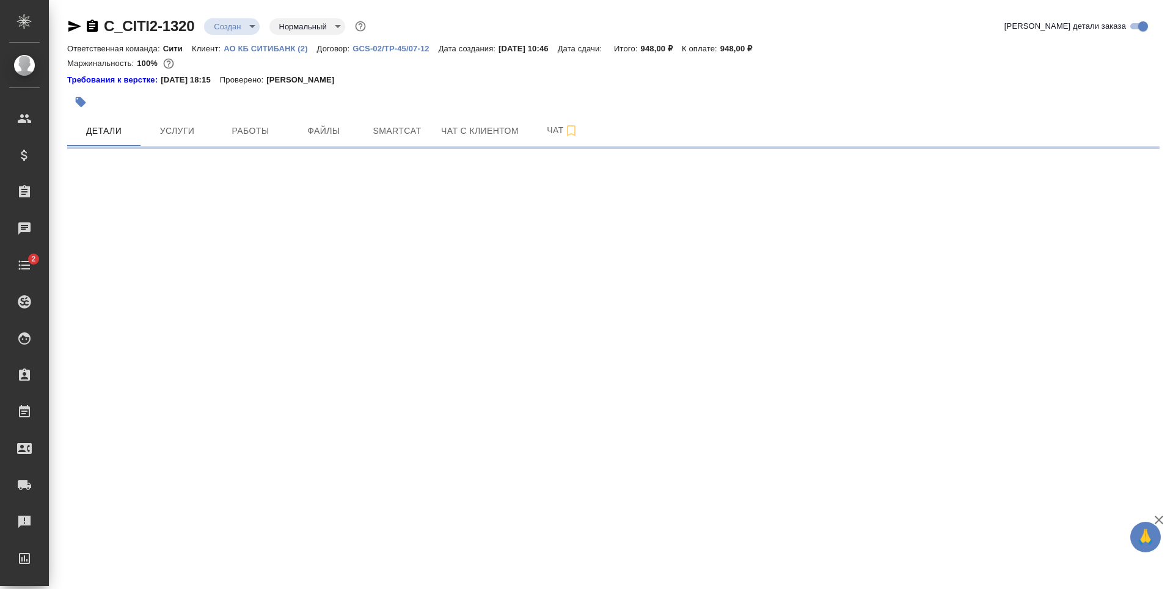
select select "RU"
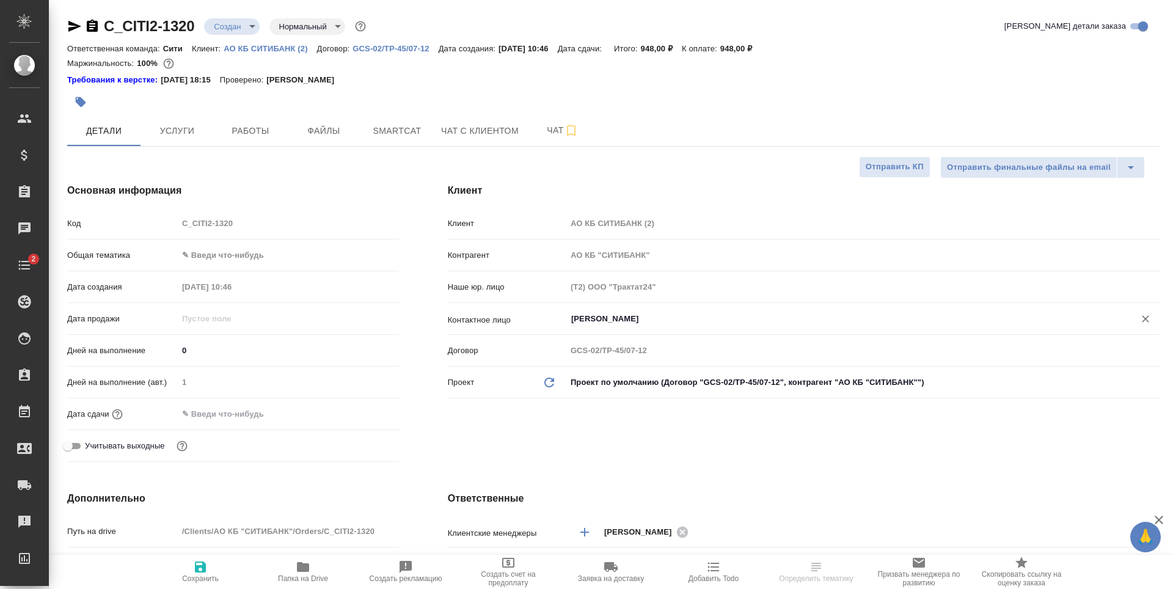
type textarea "x"
click at [616, 326] on input "[PERSON_NAME]" at bounding box center [842, 318] width 545 height 15
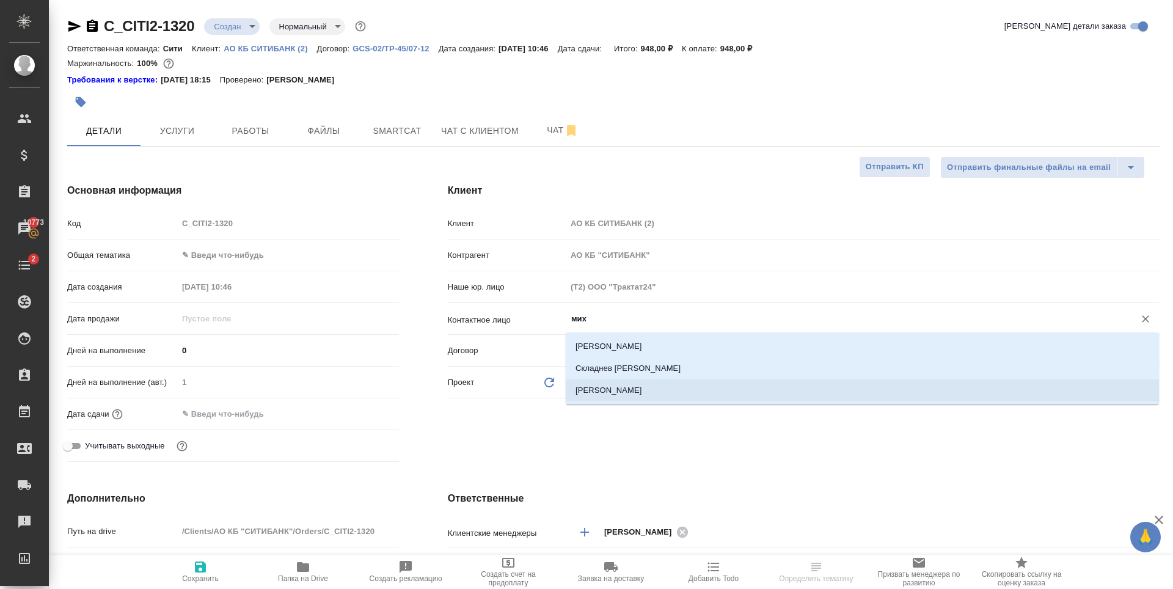
click at [620, 393] on li "[PERSON_NAME]" at bounding box center [862, 390] width 593 height 22
type input "[PERSON_NAME]"
type textarea "x"
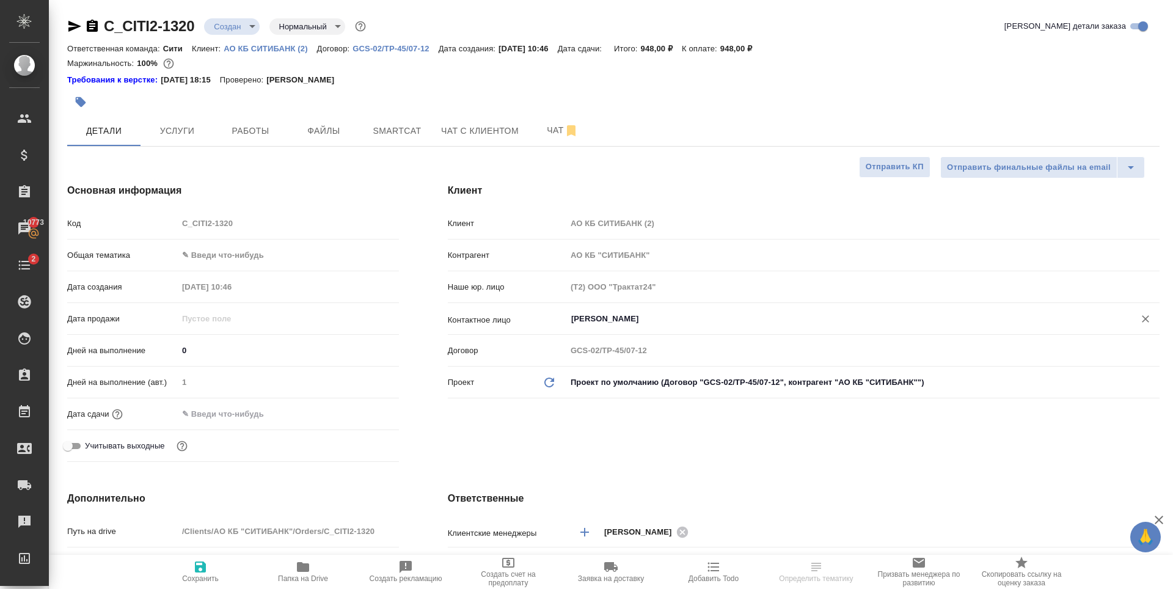
type input "[PERSON_NAME]"
click at [200, 561] on icon "button" at bounding box center [200, 566] width 15 height 15
type textarea "x"
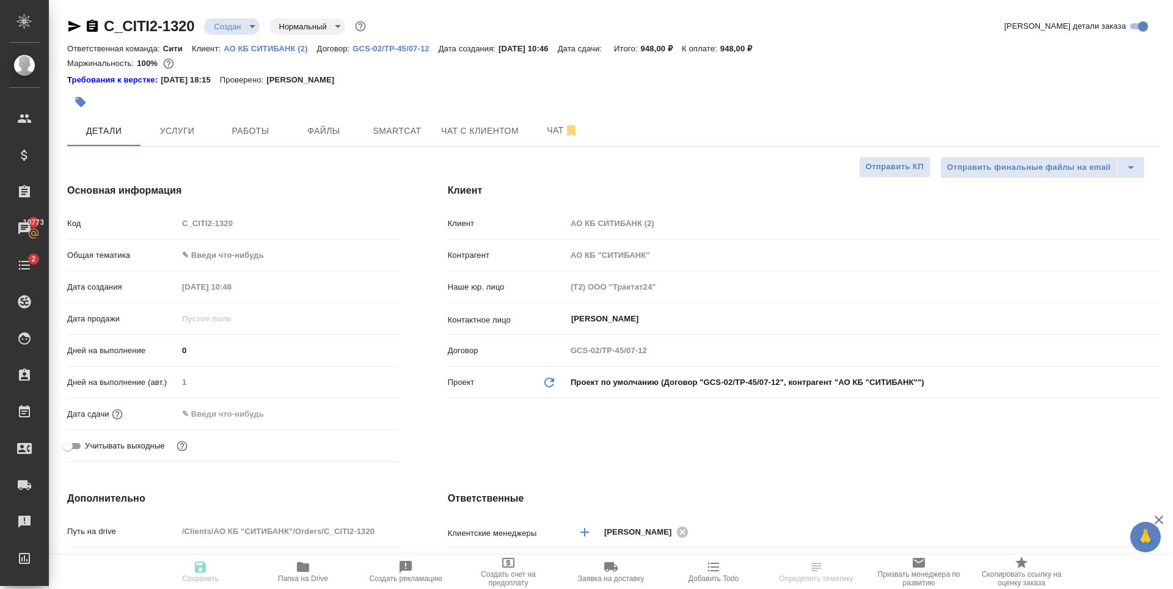
type textarea "x"
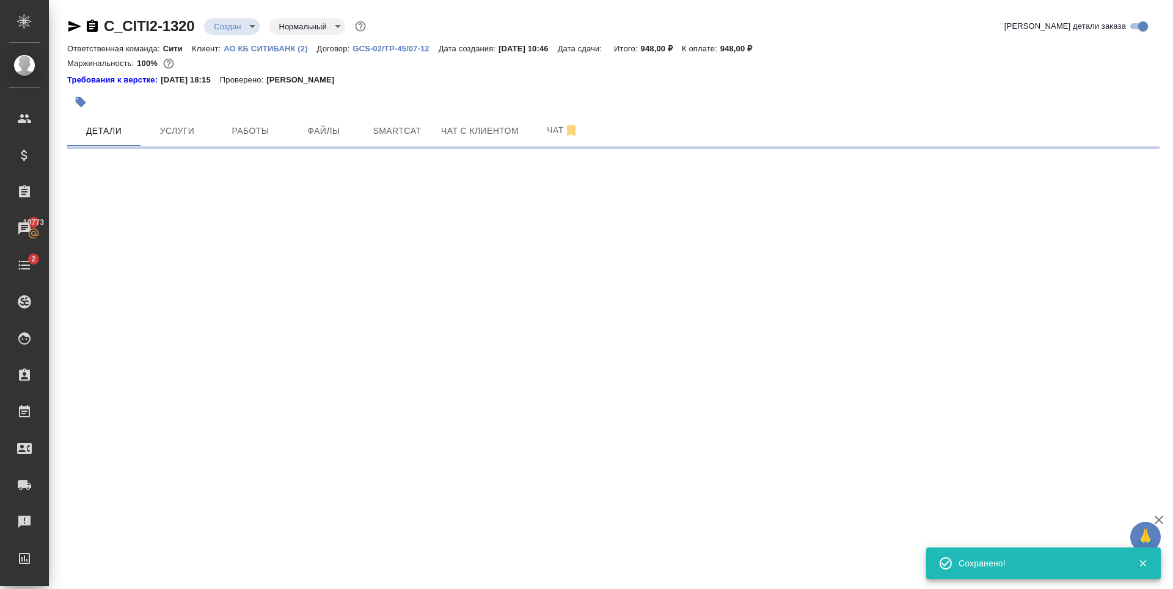
type input "holyTrinity"
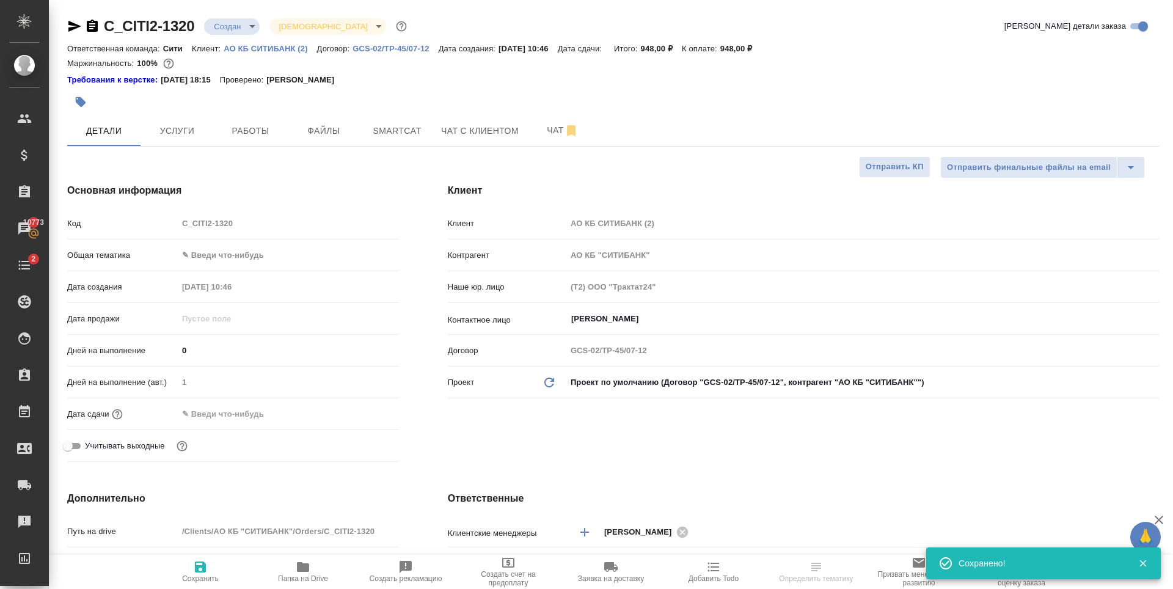
select select "RU"
type textarea "x"
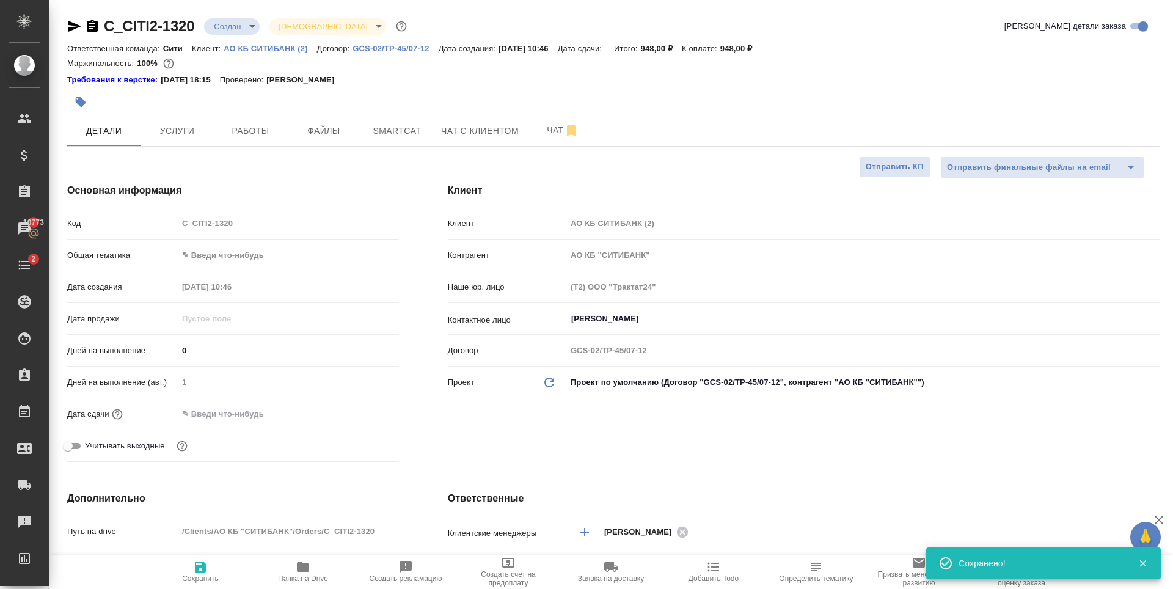
type textarea "x"
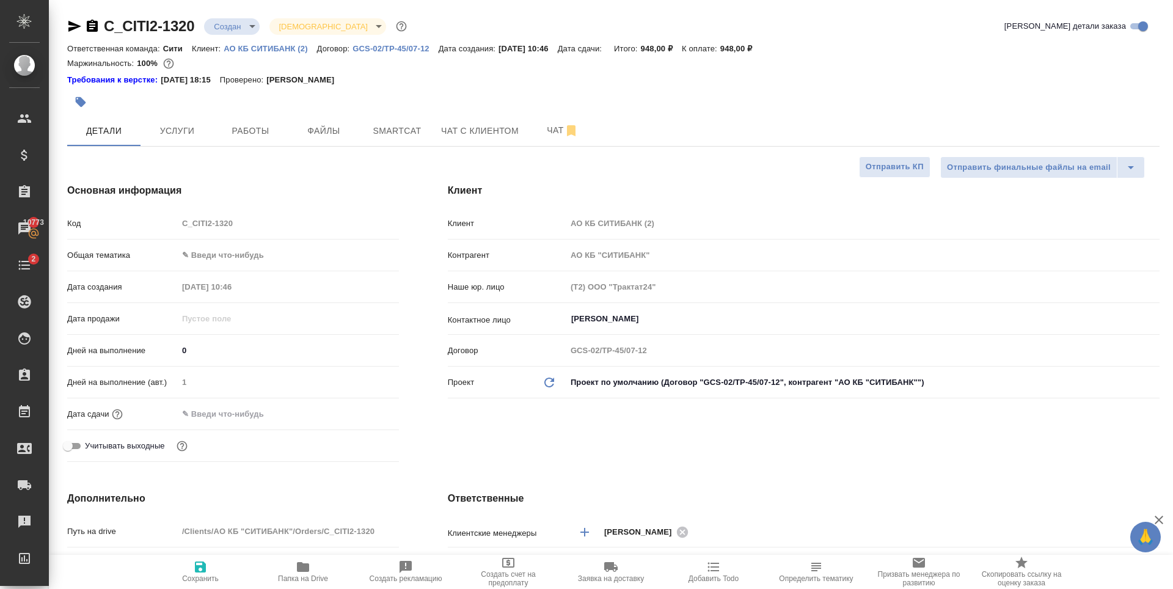
type textarea "x"
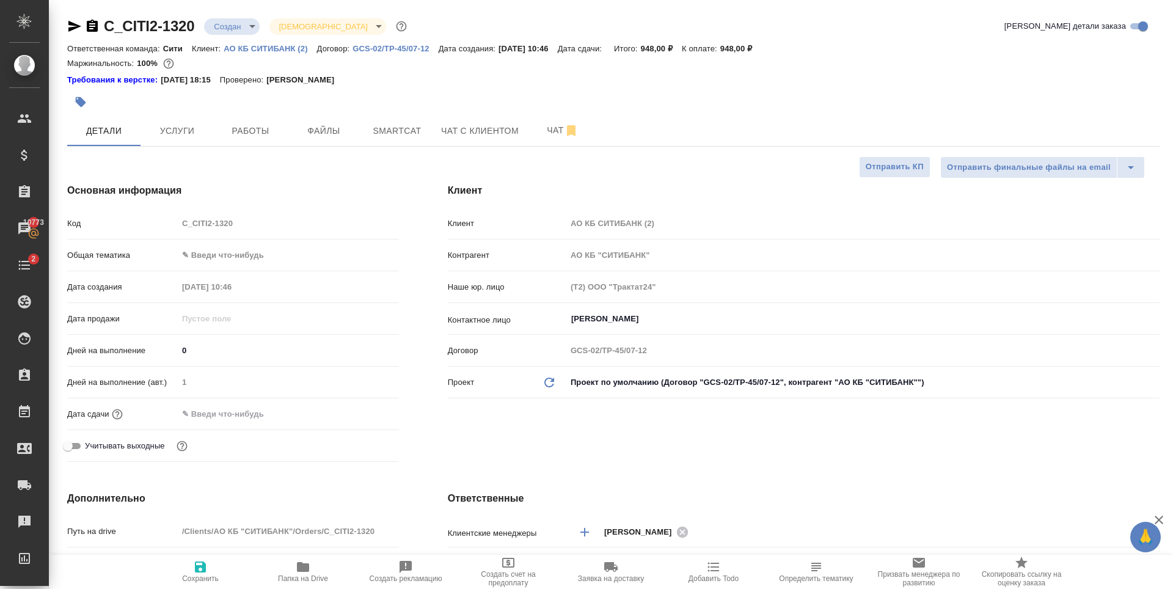
type textarea "x"
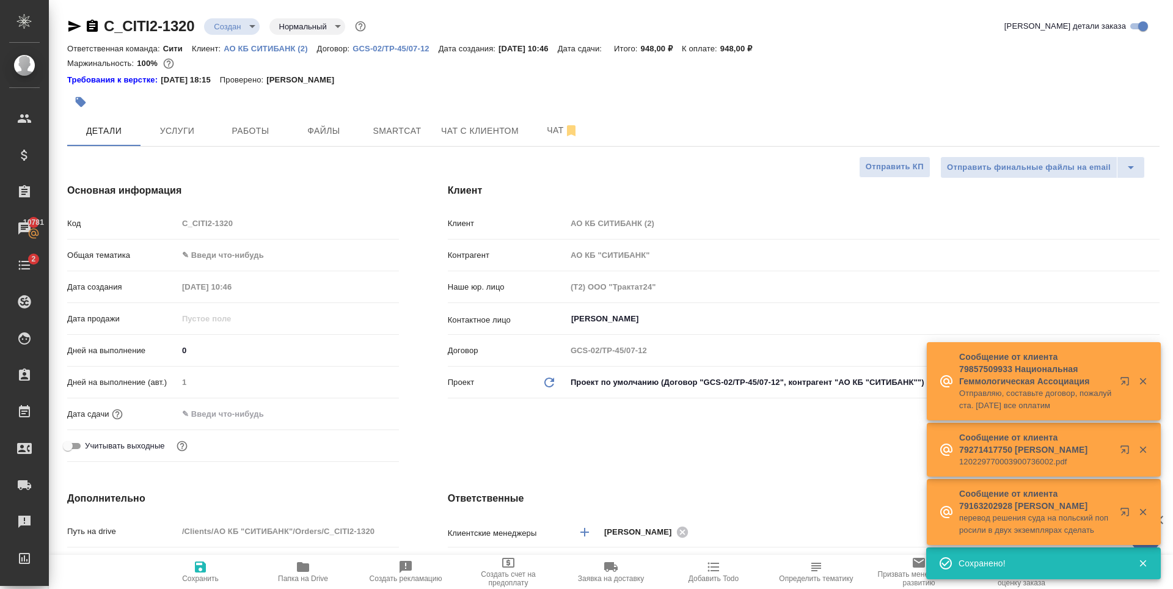
select select "RU"
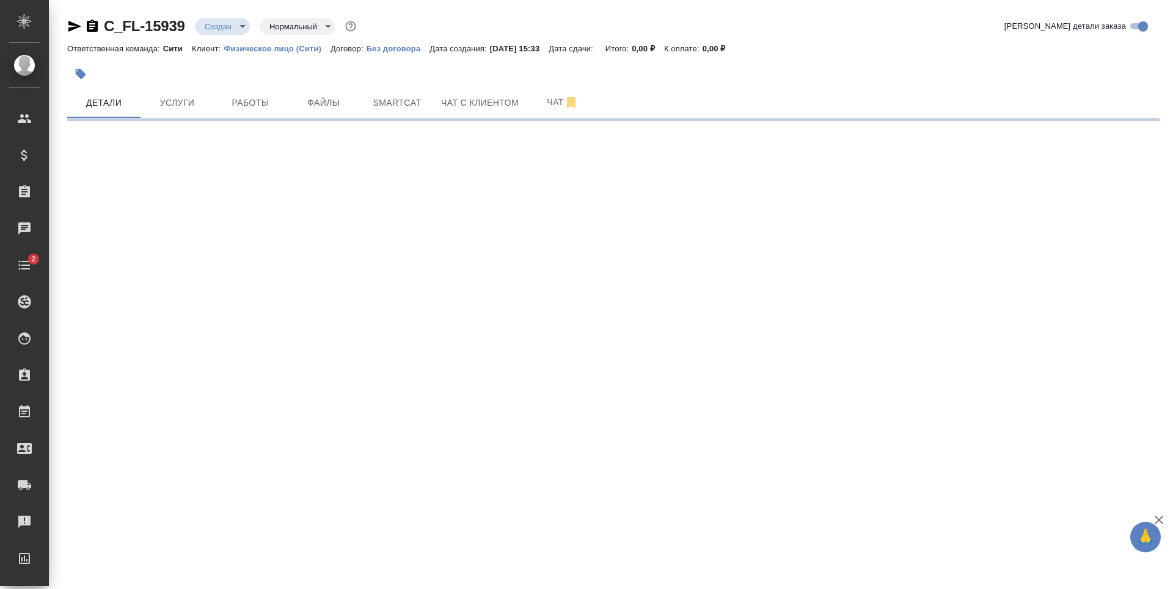
select select "RU"
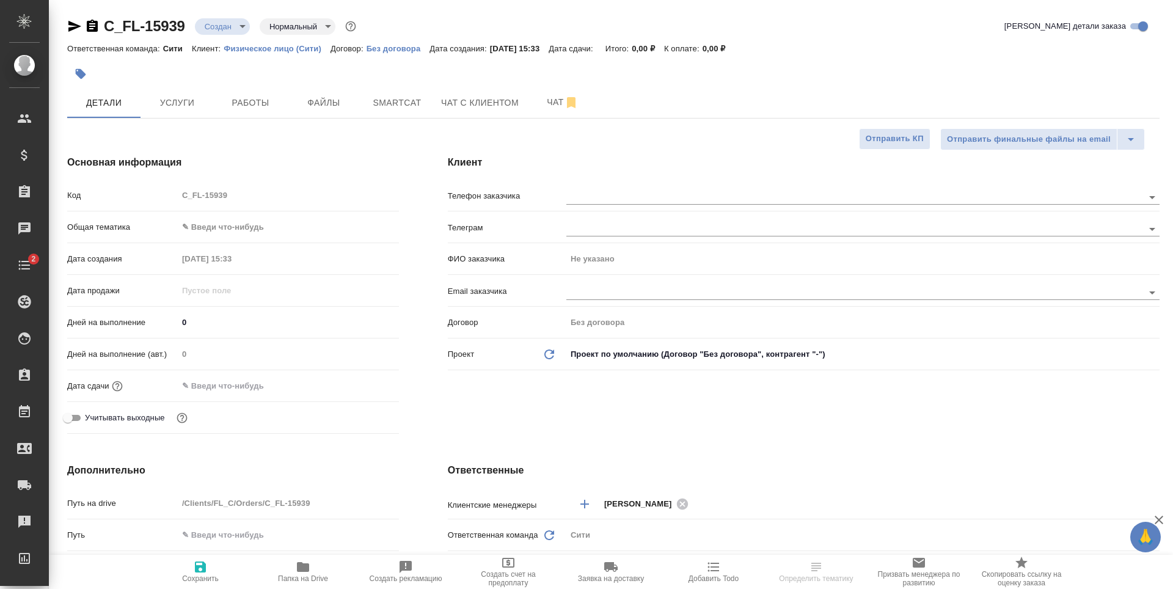
type textarea "x"
click at [194, 105] on span "Услуги" at bounding box center [177, 102] width 59 height 15
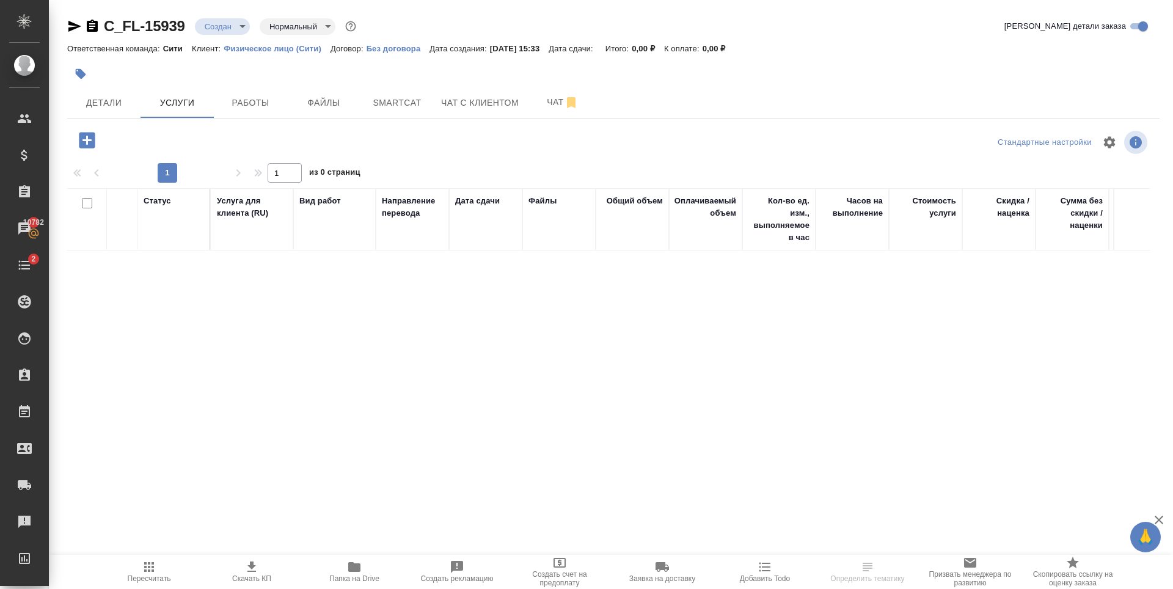
click at [97, 139] on icon "button" at bounding box center [86, 139] width 21 height 21
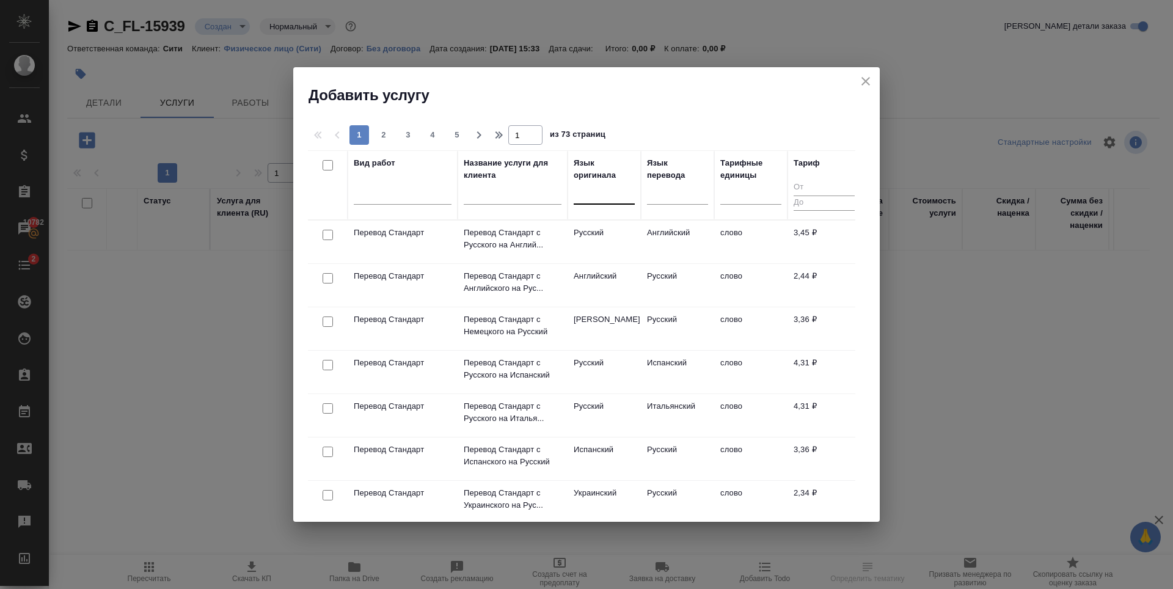
click at [602, 195] on div at bounding box center [603, 192] width 61 height 18
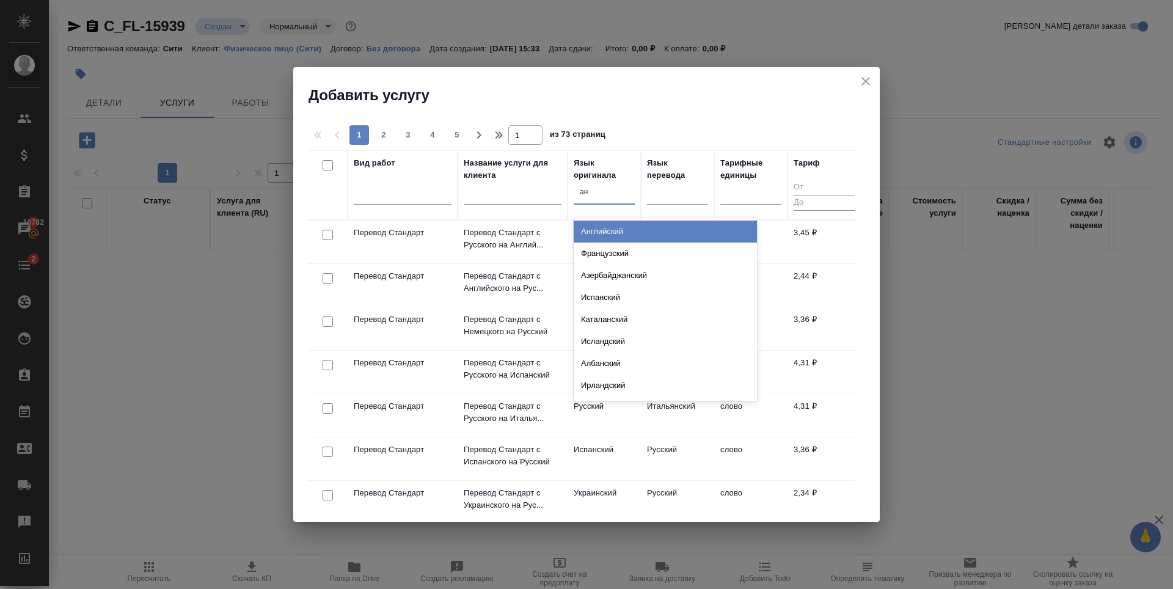
type input "анг"
click at [620, 231] on div "Английский" at bounding box center [664, 231] width 183 height 22
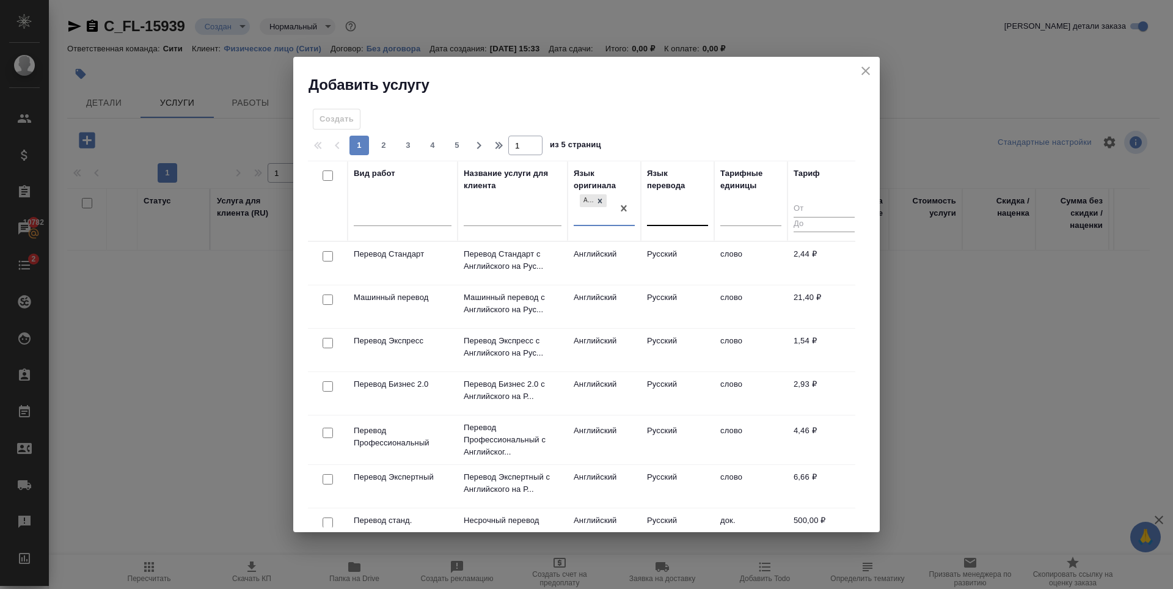
click at [660, 204] on div at bounding box center [677, 214] width 61 height 23
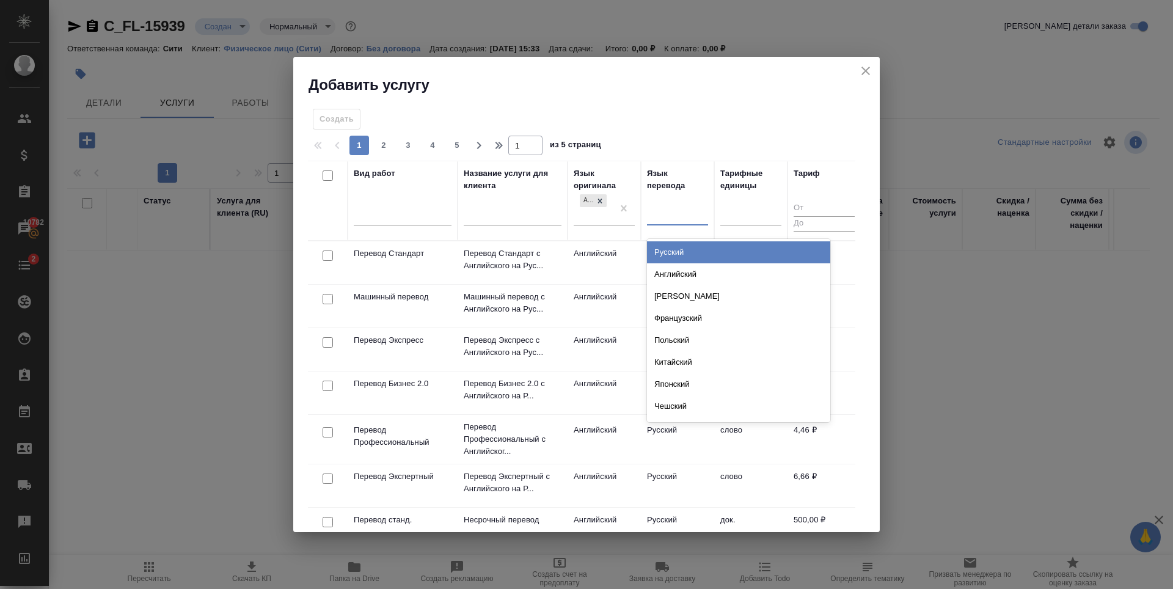
click at [677, 247] on div "Русский" at bounding box center [738, 252] width 183 height 22
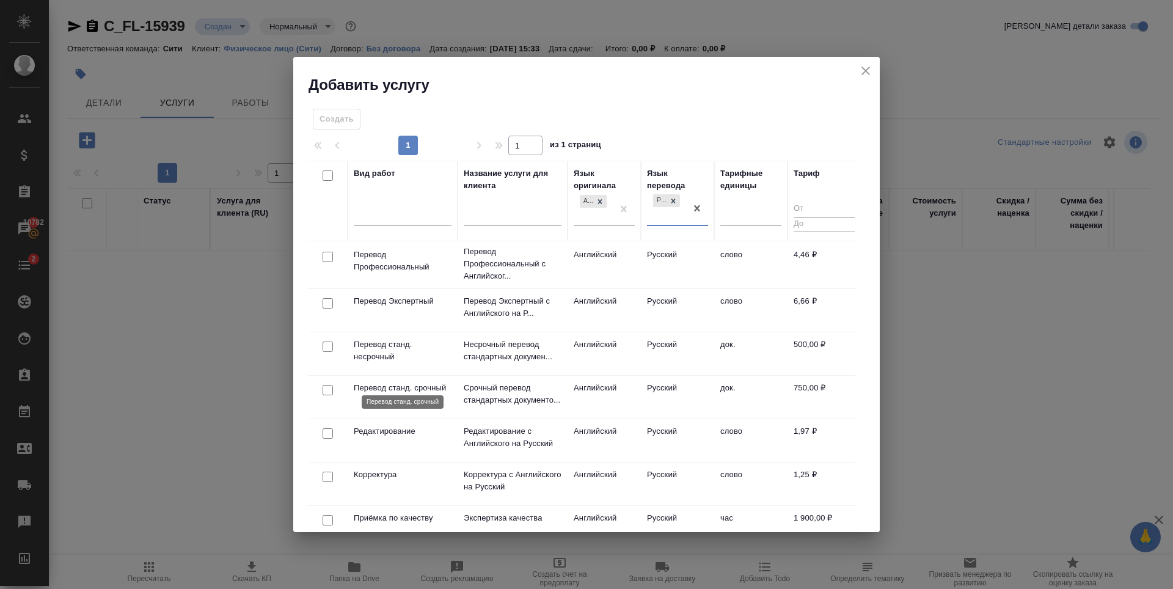
scroll to position [183, 0]
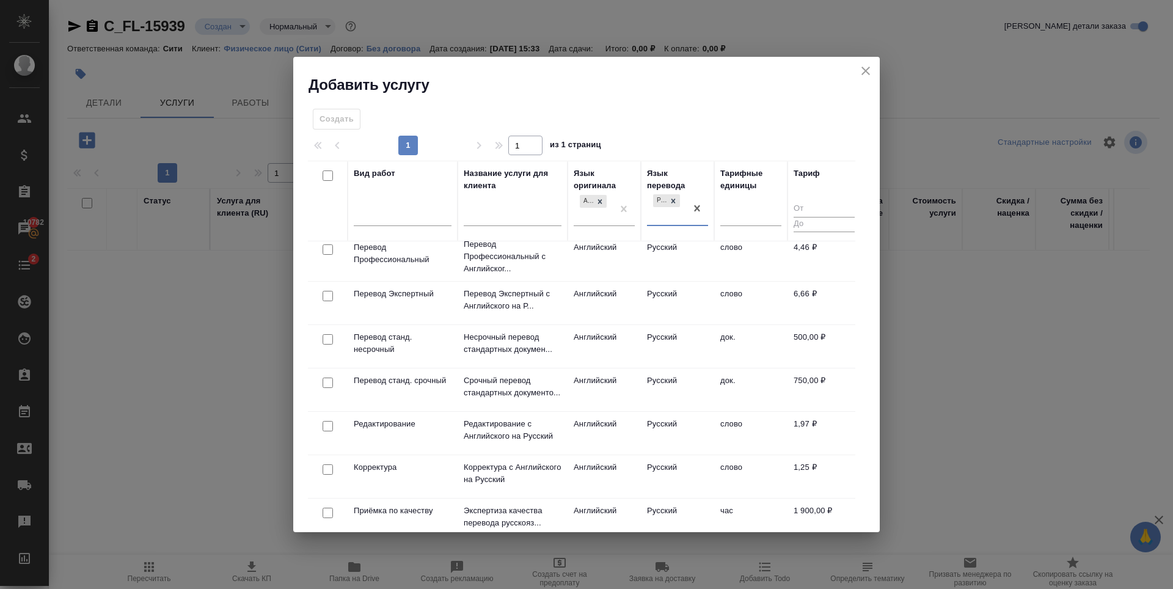
click at [329, 339] on input "checkbox" at bounding box center [327, 339] width 10 height 10
checkbox input "true"
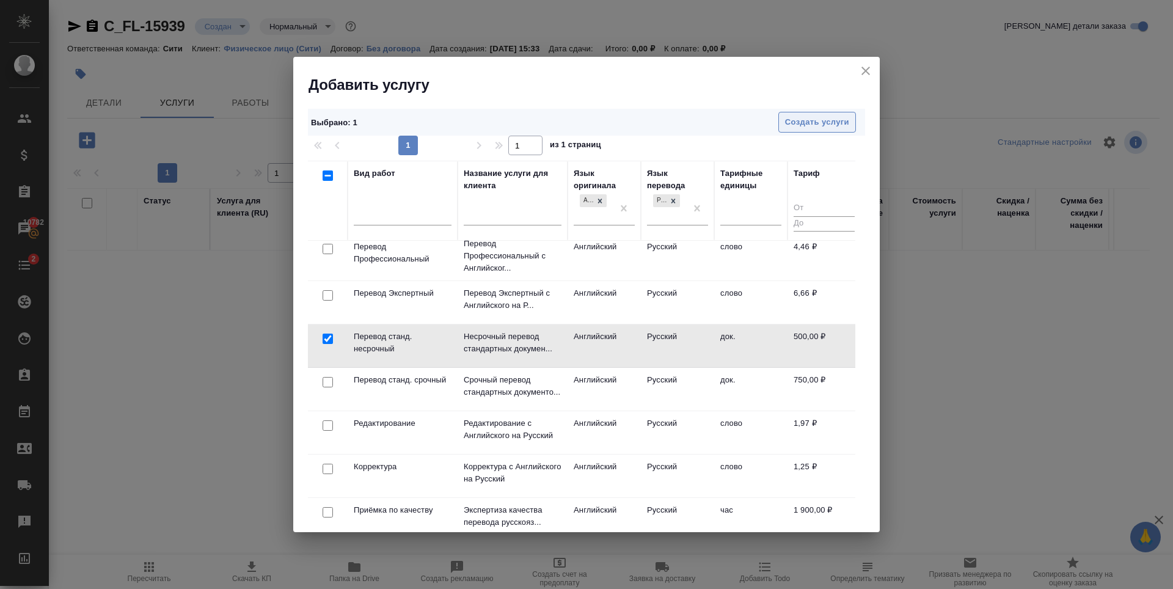
click at [851, 122] on button "Создать услуги" at bounding box center [817, 122] width 78 height 21
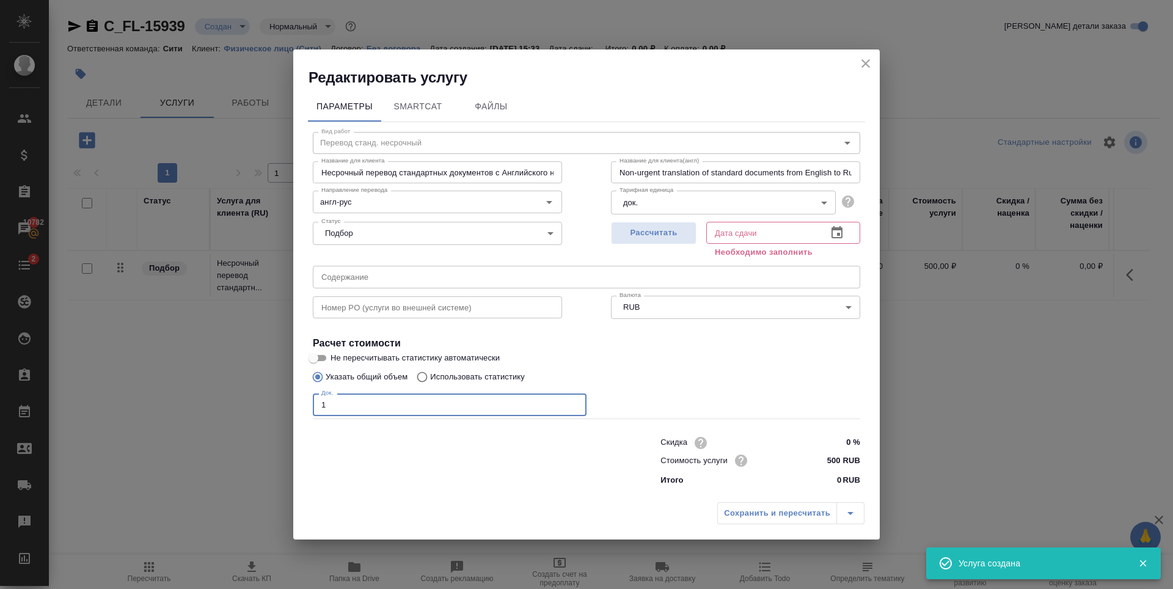
click at [572, 402] on input "1" at bounding box center [450, 404] width 274 height 22
type input "2"
click at [572, 402] on input "2" at bounding box center [450, 404] width 274 height 22
drag, startPoint x: 691, startPoint y: 378, endPoint x: 664, endPoint y: 266, distance: 114.8
click at [692, 372] on div "Указать общий объем Использовать статистику" at bounding box center [586, 376] width 547 height 23
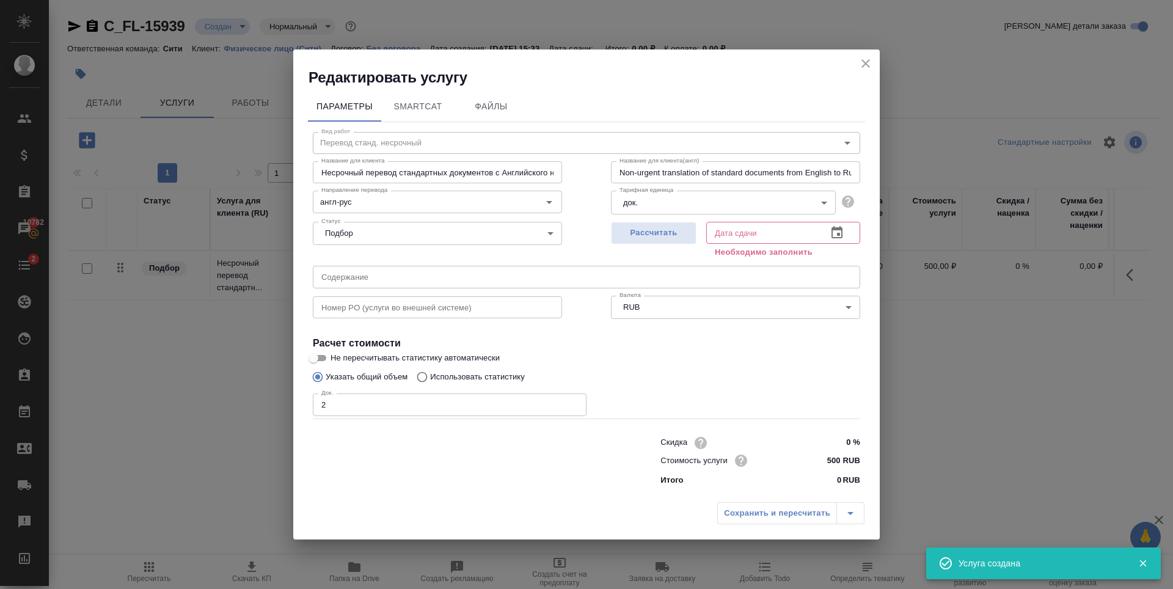
click at [680, 220] on div "Рассчитать" at bounding box center [654, 239] width 86 height 44
click at [679, 231] on span "Рассчитать" at bounding box center [653, 233] width 72 height 14
type input "25.09.2025 15:34"
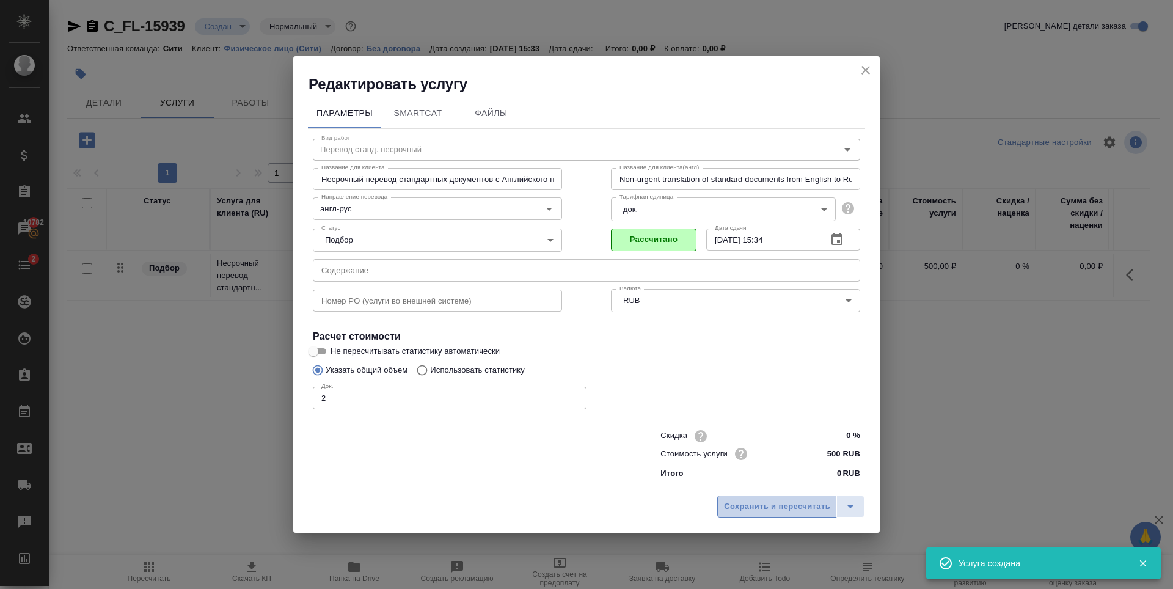
click at [761, 512] on span "Сохранить и пересчитать" at bounding box center [777, 507] width 106 height 14
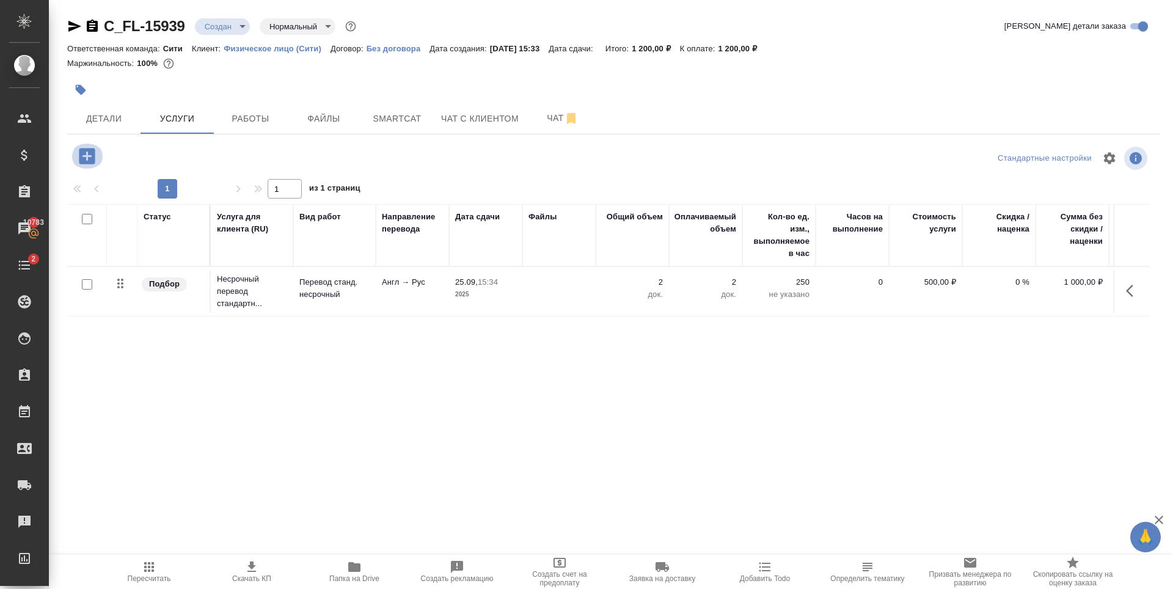
click at [94, 161] on icon "button" at bounding box center [87, 156] width 16 height 16
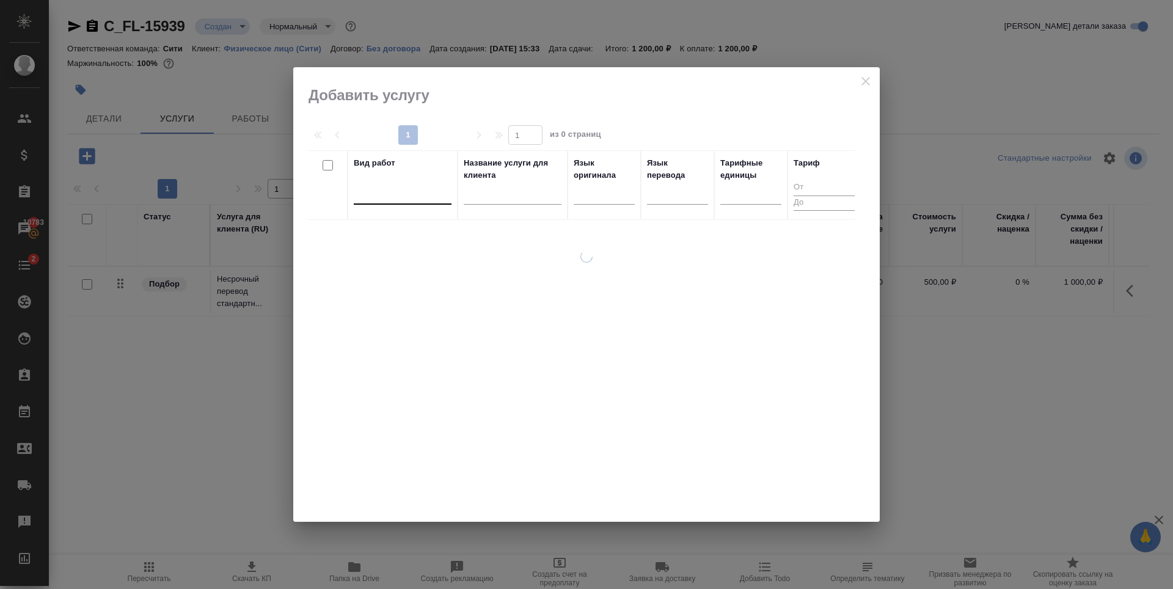
click at [417, 199] on div at bounding box center [403, 192] width 98 height 18
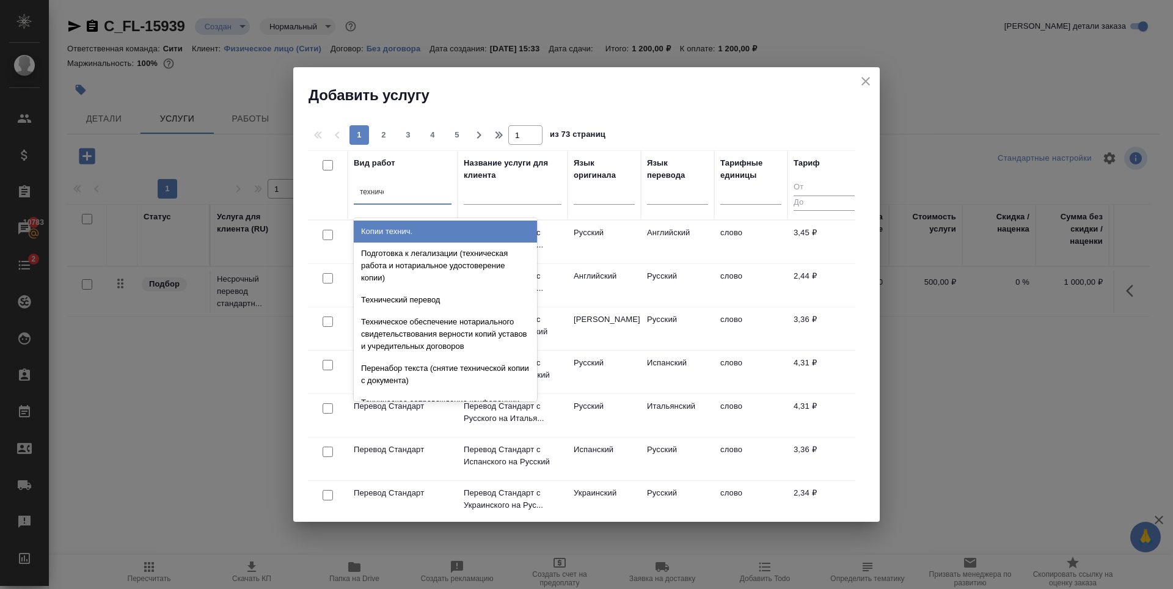
type input "техническое"
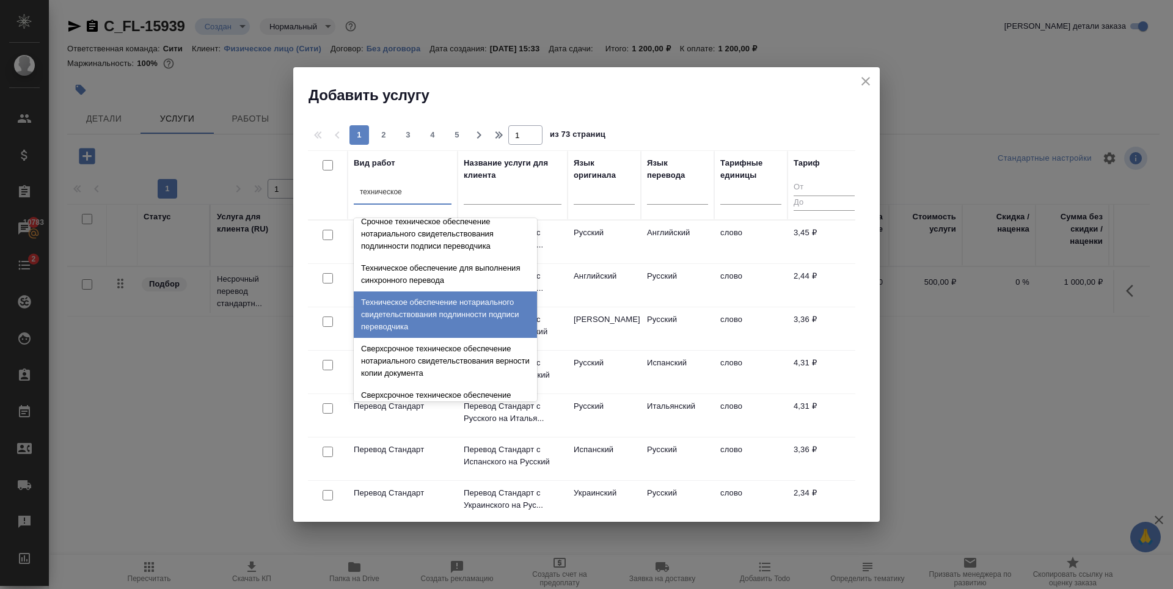
click at [421, 312] on div "Техническое обеспечение нотариального свидетельствования подлинности подписи пе…" at bounding box center [445, 314] width 183 height 46
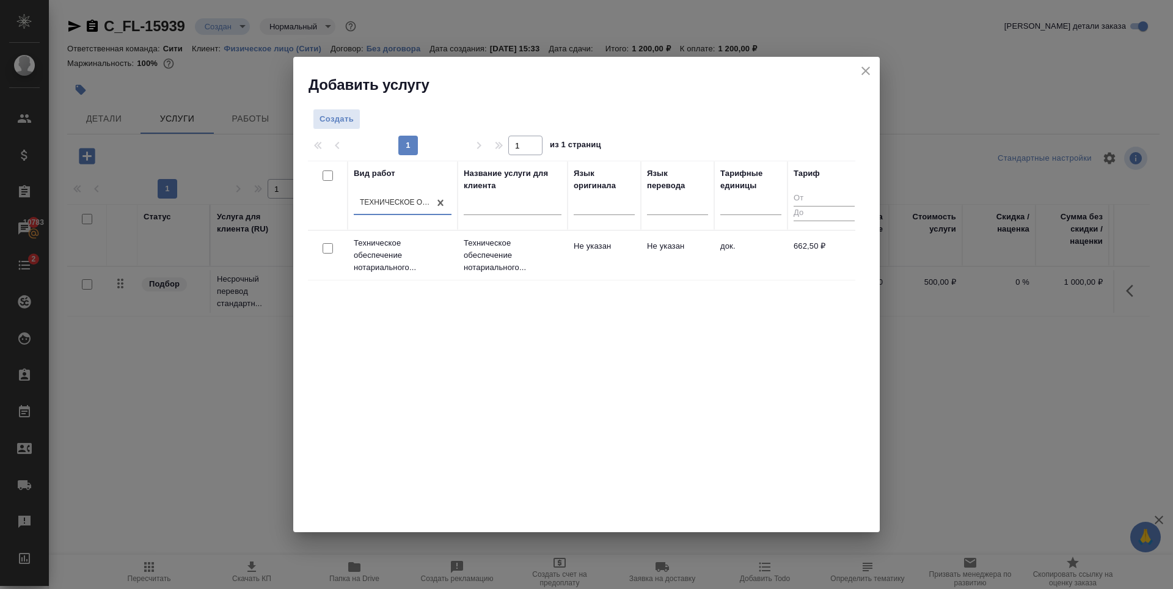
click at [328, 248] on input "checkbox" at bounding box center [327, 248] width 10 height 10
checkbox input "true"
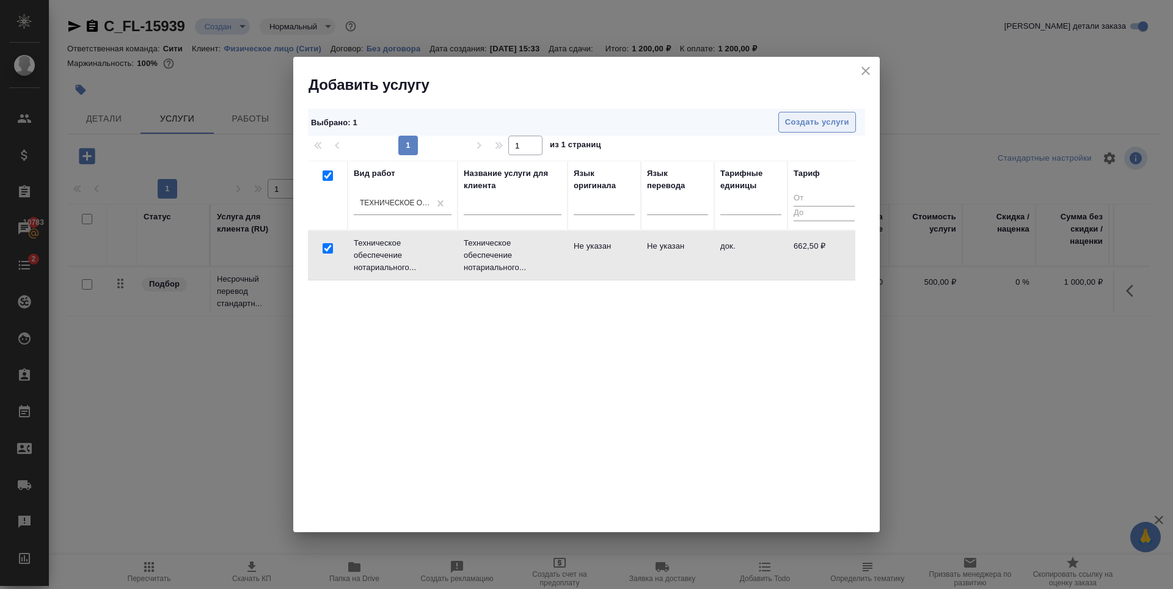
click at [814, 122] on span "Создать услуги" at bounding box center [817, 122] width 64 height 14
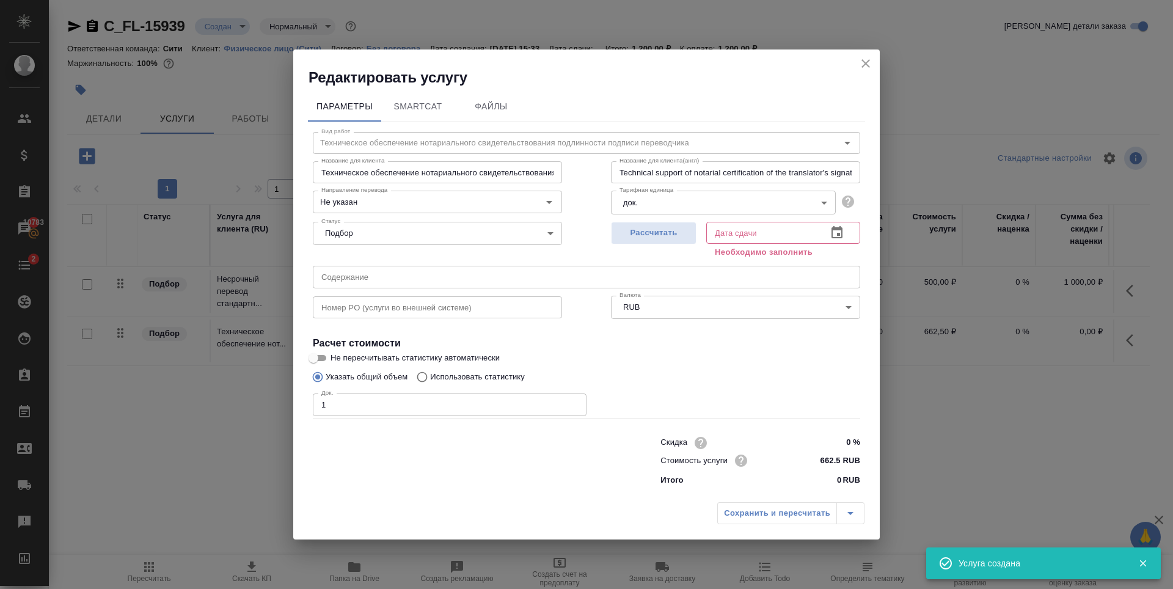
click at [572, 402] on input "1" at bounding box center [450, 404] width 274 height 22
type input "2"
click at [572, 402] on input "2" at bounding box center [450, 404] width 274 height 22
click at [675, 233] on span "Рассчитать" at bounding box center [653, 233] width 72 height 14
type input "25.09.2025 15:58"
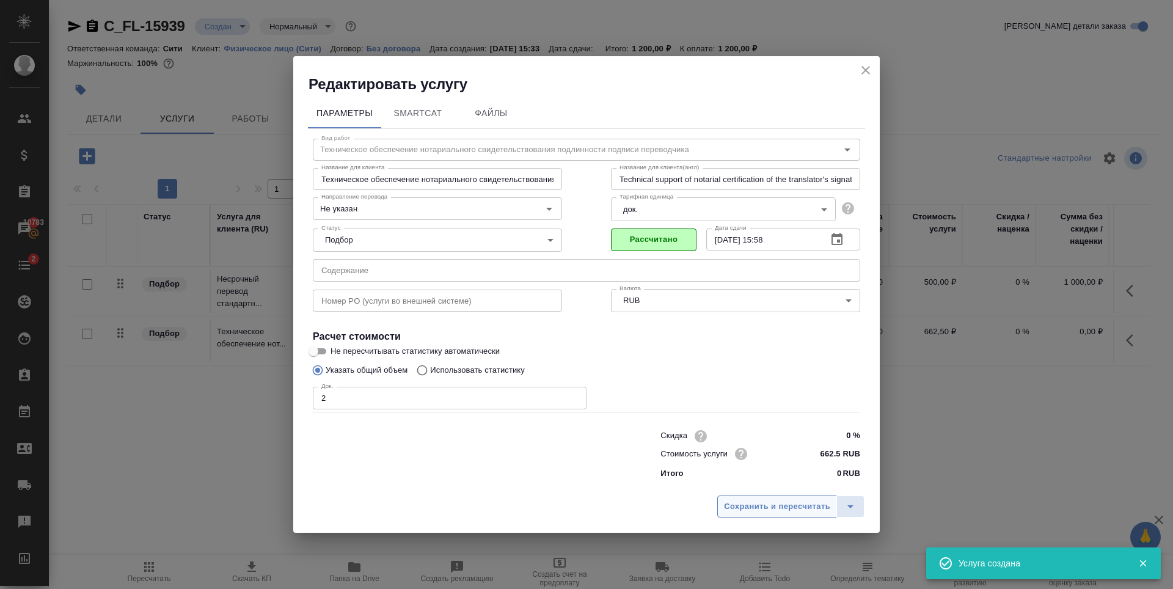
click at [757, 507] on span "Сохранить и пересчитать" at bounding box center [777, 507] width 106 height 14
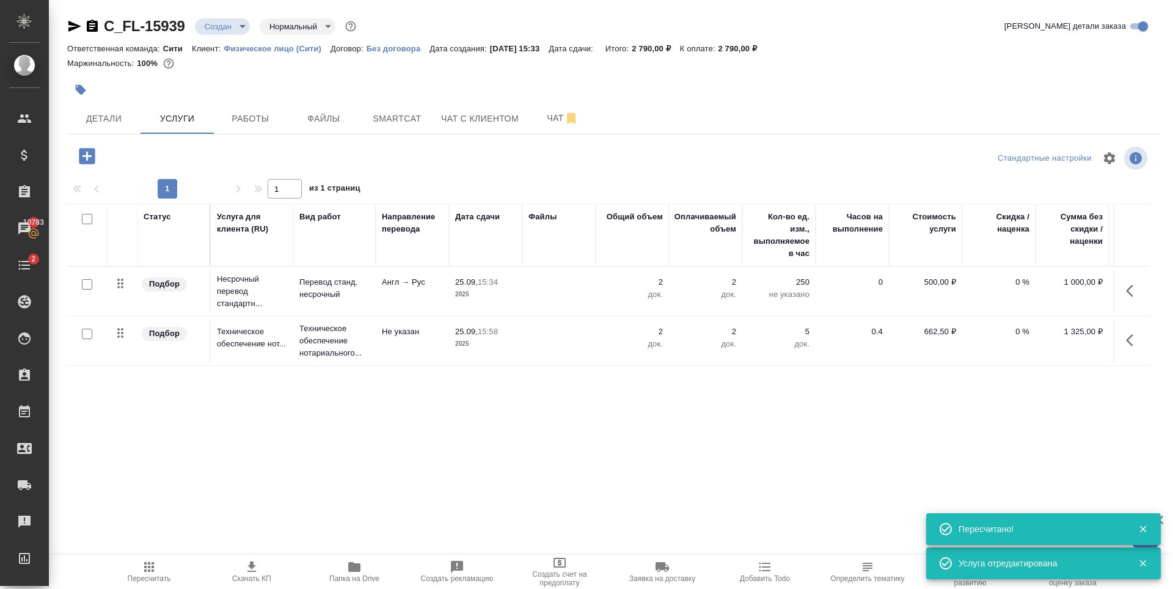
click at [863, 84] on div at bounding box center [613, 89] width 1092 height 27
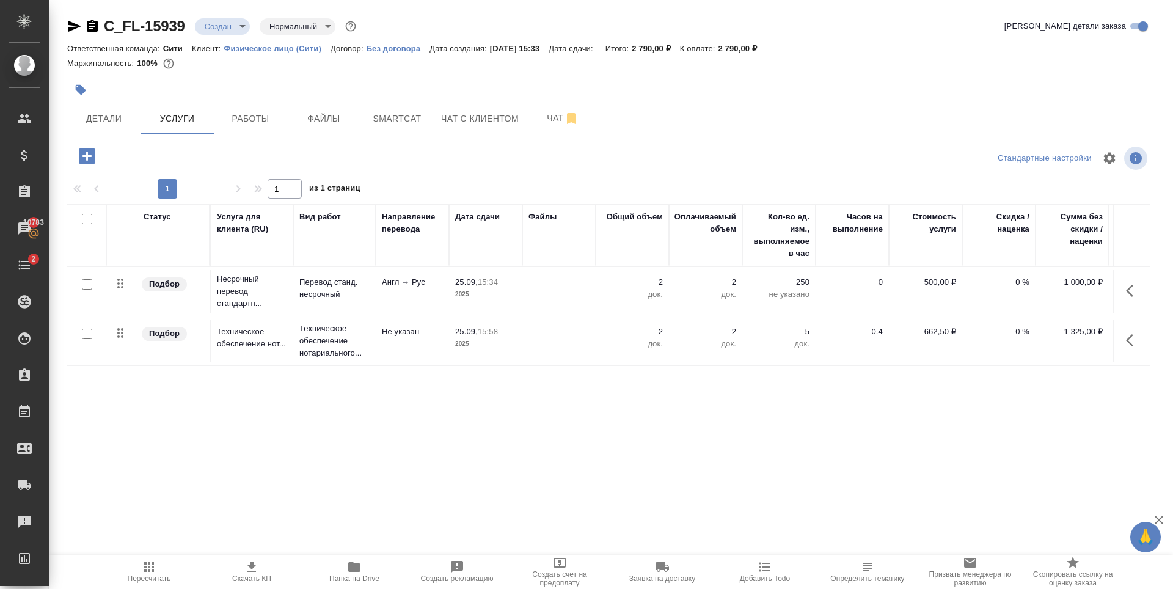
click at [771, 70] on div "Маржинальность: 100%" at bounding box center [613, 64] width 1092 height 16
click at [275, 90] on div at bounding box center [431, 89] width 728 height 27
click at [404, 93] on div at bounding box center [431, 89] width 728 height 27
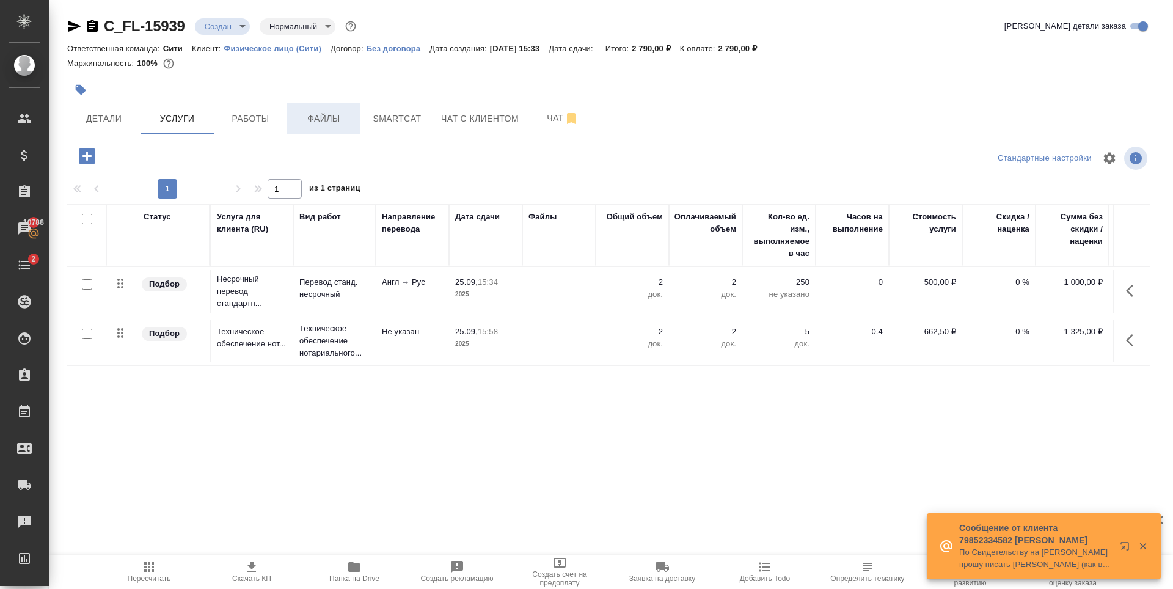
click at [346, 122] on span "Файлы" at bounding box center [323, 118] width 59 height 15
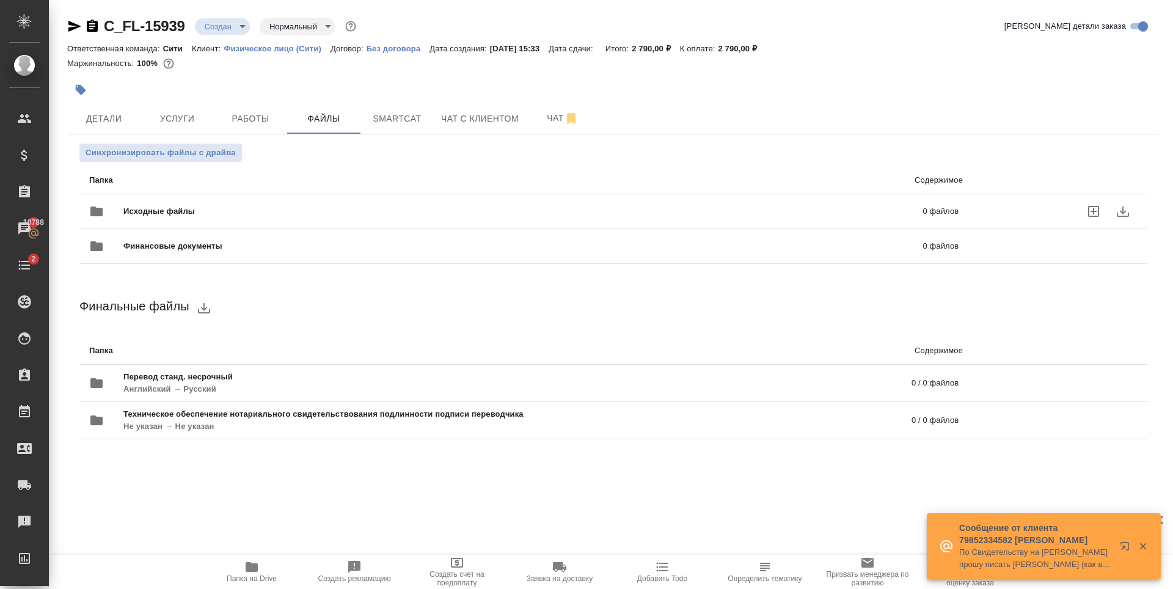
click at [1091, 210] on icon "uploadFiles" at bounding box center [1093, 211] width 15 height 15
click at [0, 0] on input "uploadFiles" at bounding box center [0, 0] width 0 height 0
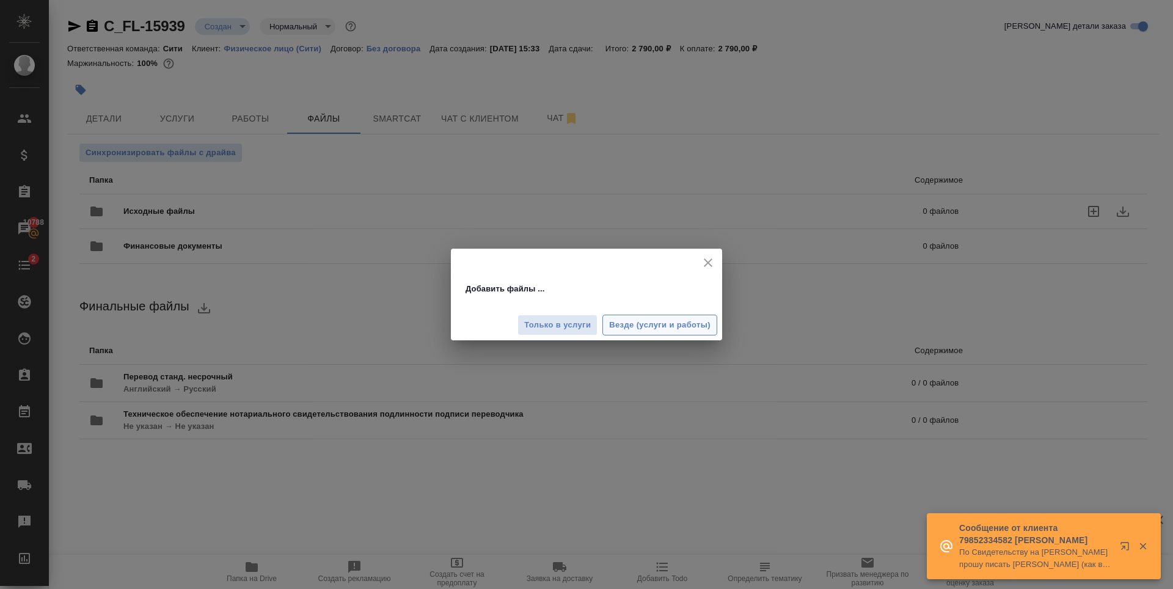
click at [647, 332] on span "Везде (услуги и работы)" at bounding box center [659, 325] width 101 height 14
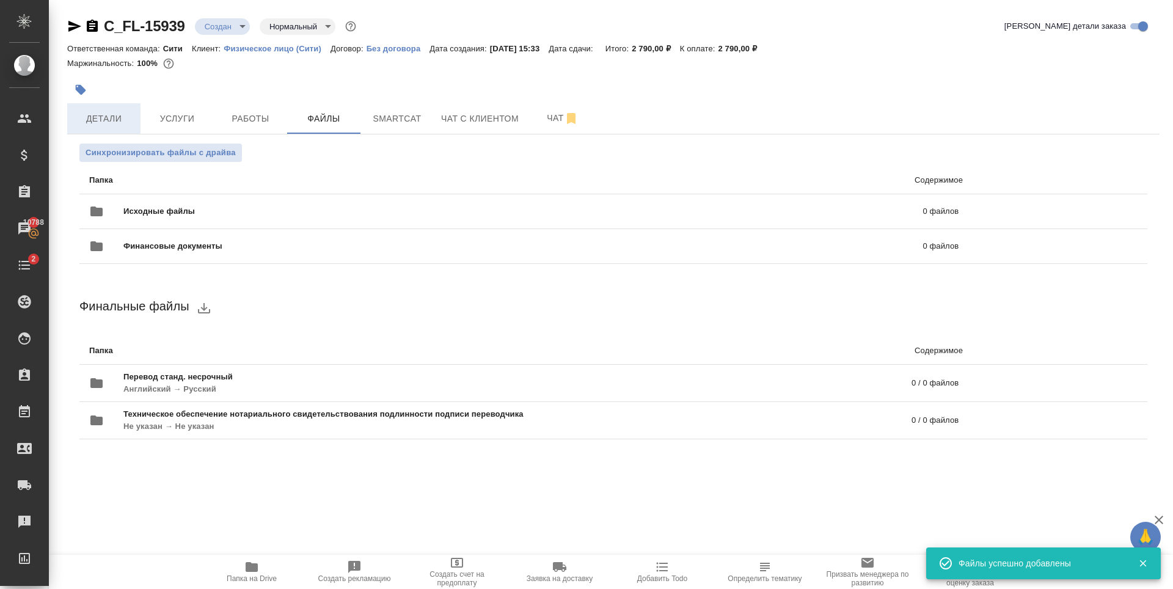
click at [94, 119] on span "Детали" at bounding box center [104, 118] width 59 height 15
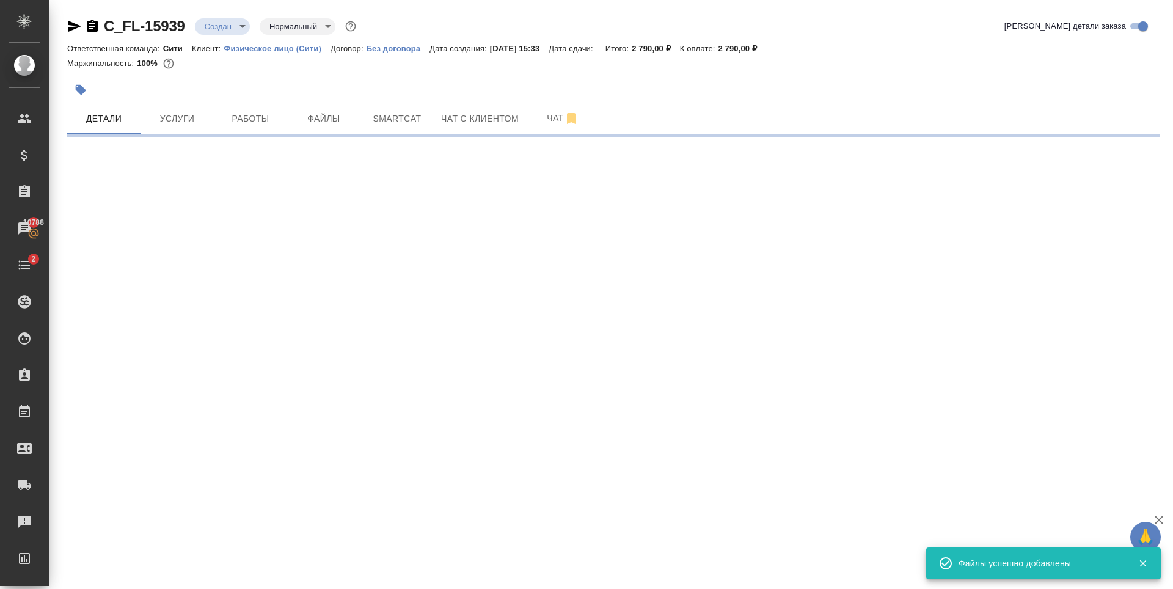
select select "RU"
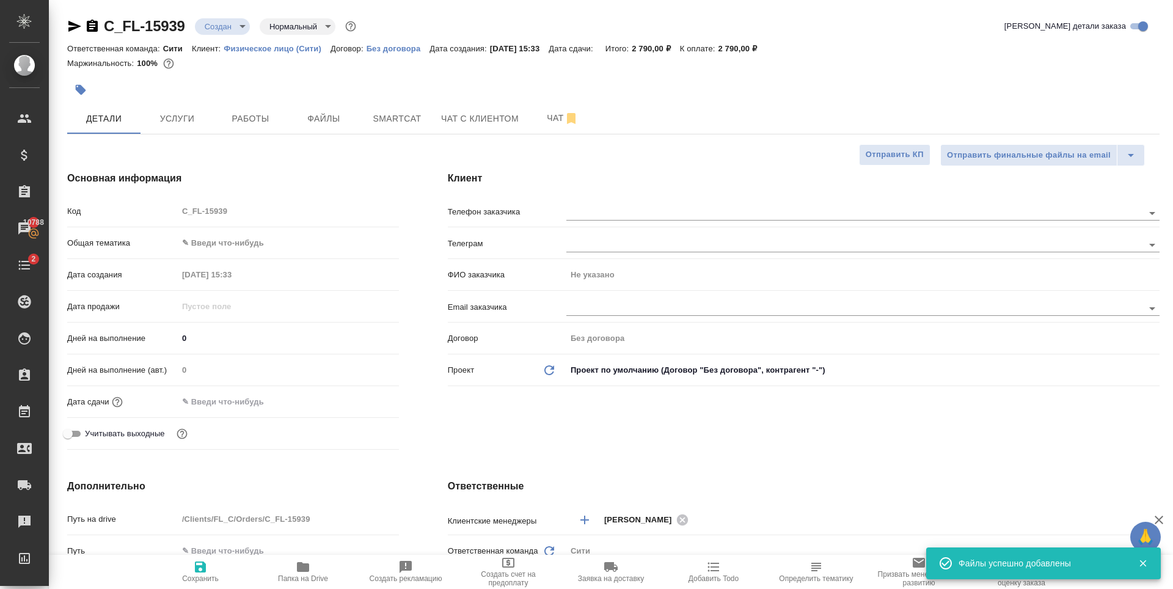
type textarea "x"
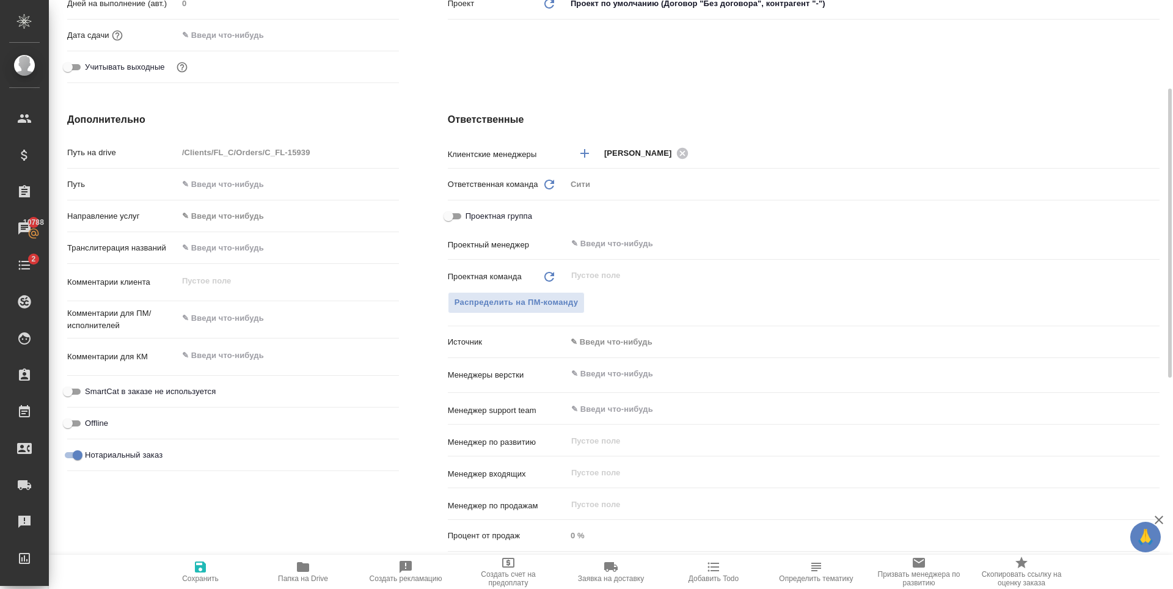
scroll to position [61, 0]
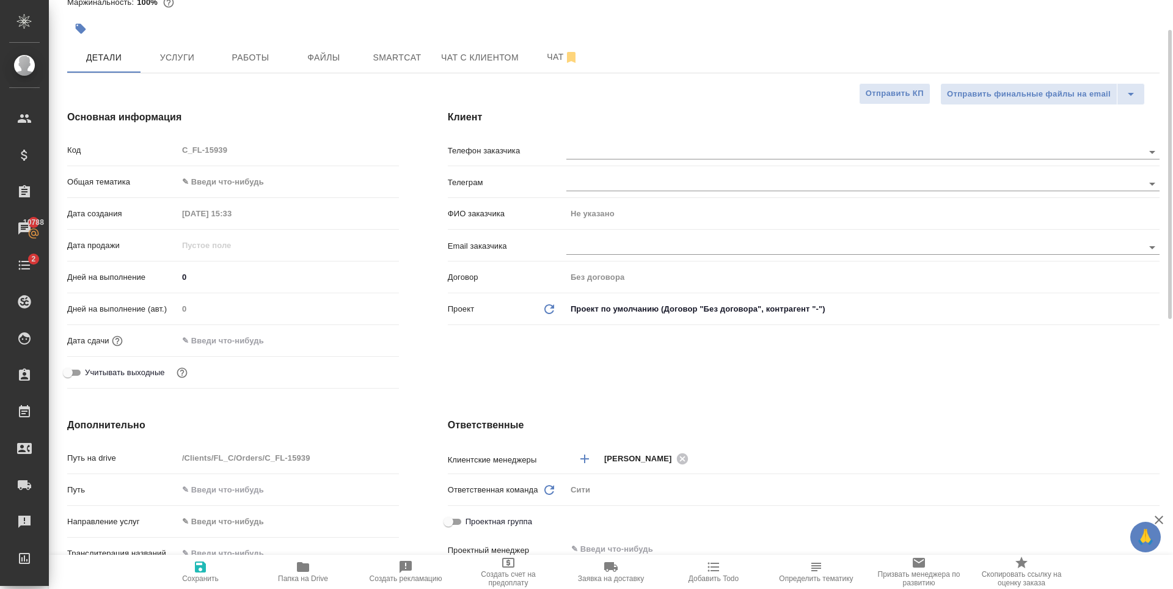
click at [224, 350] on div "Дата сдачи" at bounding box center [233, 340] width 332 height 21
click at [228, 342] on input "text" at bounding box center [231, 341] width 107 height 18
click at [356, 339] on icon "button" at bounding box center [363, 339] width 15 height 15
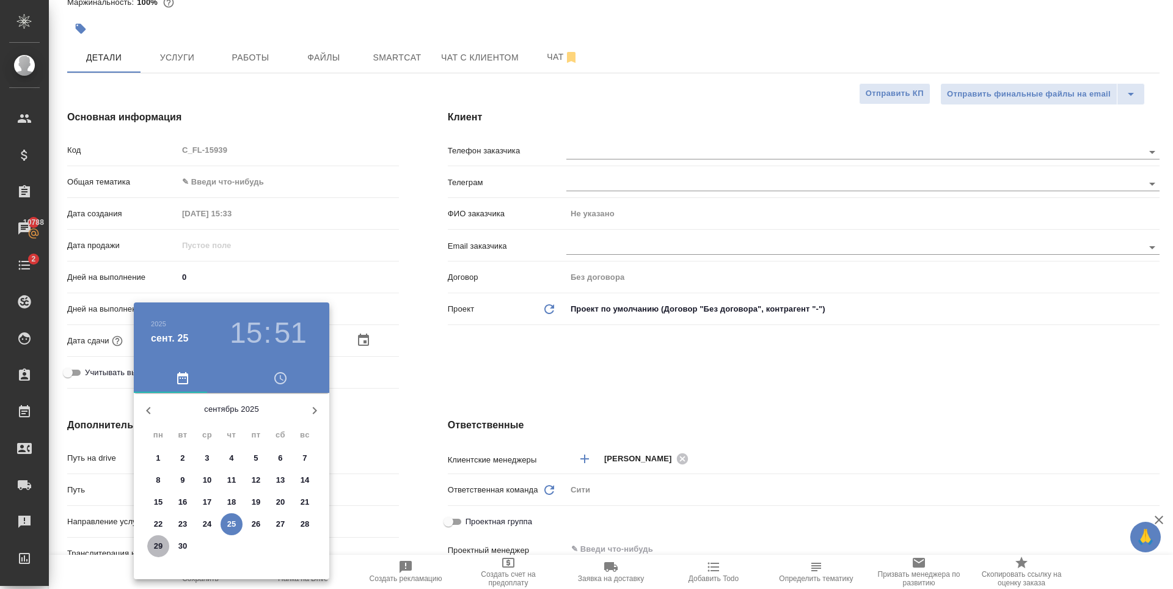
click at [155, 549] on p "29" at bounding box center [158, 546] width 9 height 12
type input "29.09.2025 15:51"
type textarea "x"
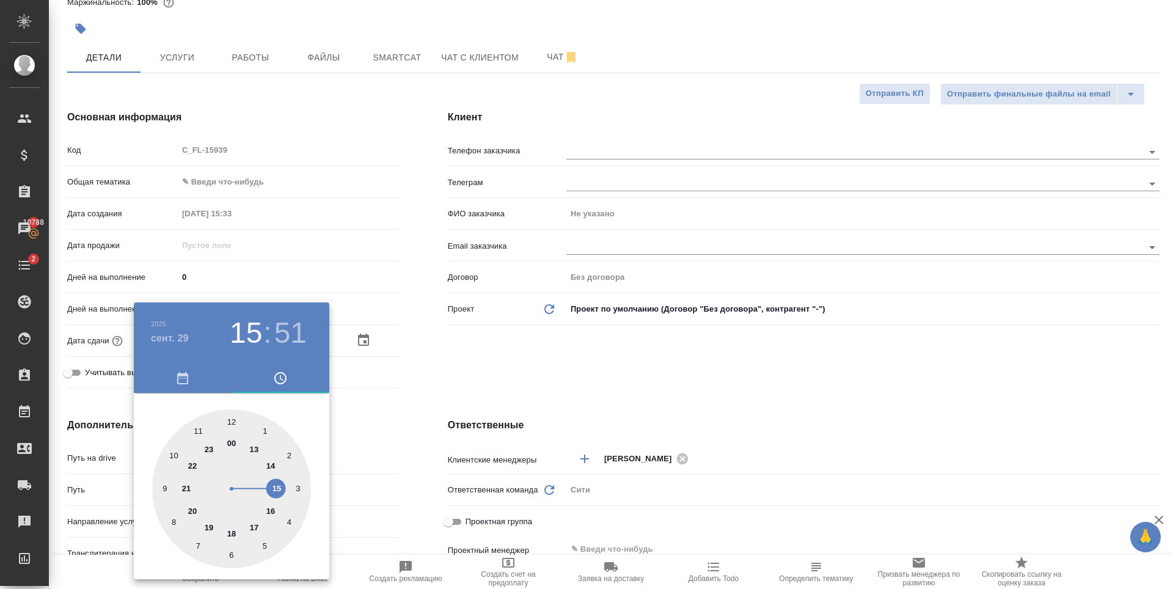
click at [173, 453] on div at bounding box center [231, 488] width 159 height 159
type input "29.09.2025 10:51"
type textarea "x"
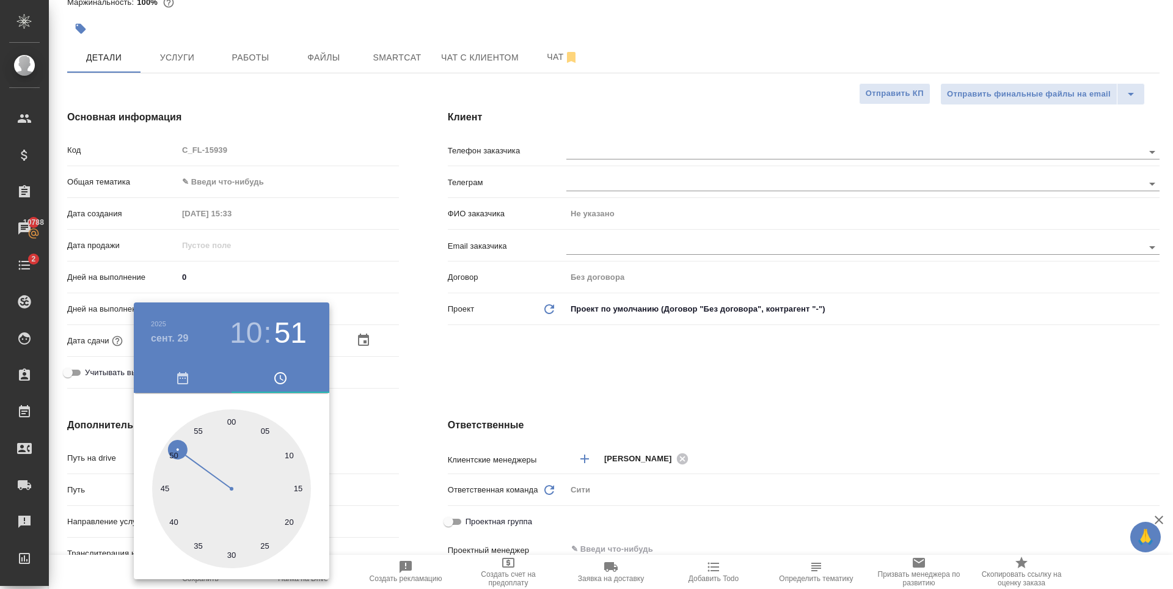
click at [233, 418] on div at bounding box center [231, 488] width 159 height 159
type input "[DATE] 10:00"
type textarea "x"
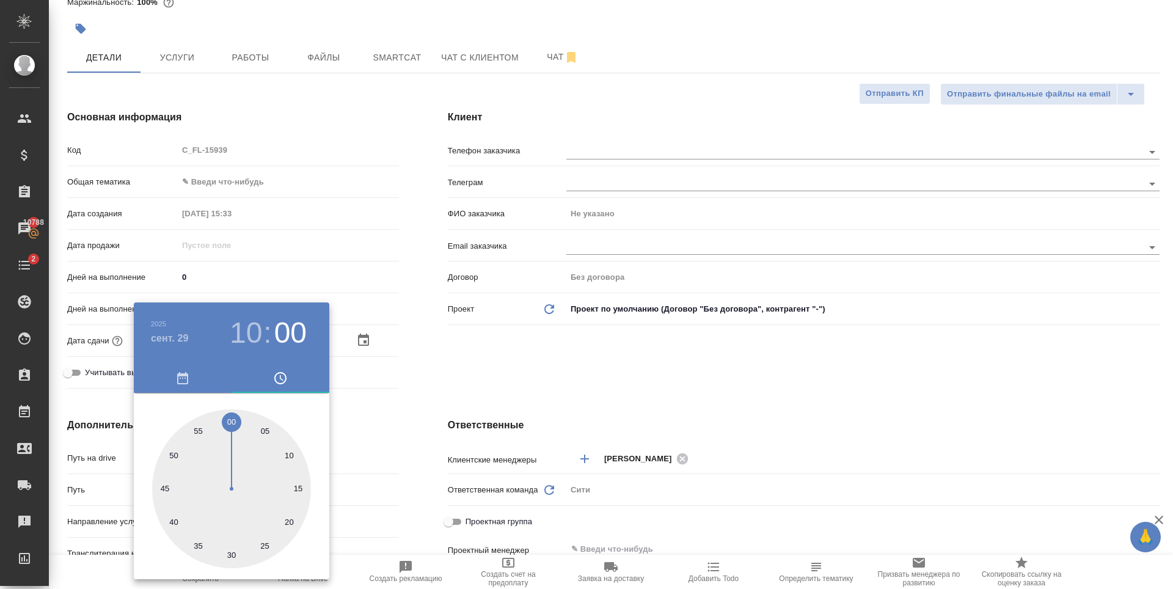
click at [509, 370] on div at bounding box center [586, 294] width 1173 height 589
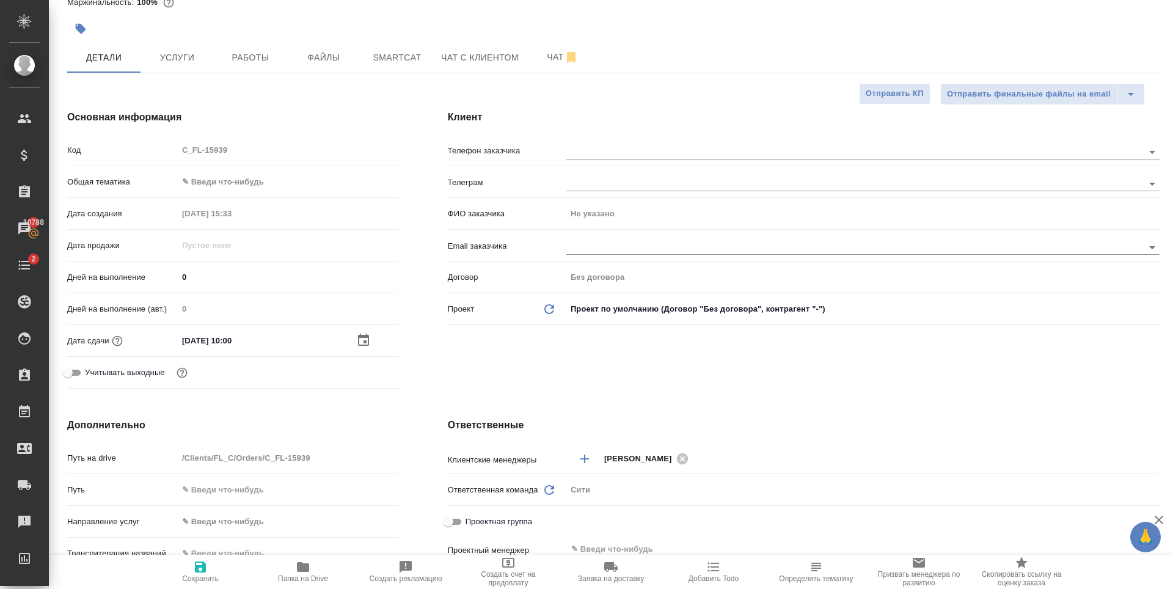
click at [243, 177] on body "🙏 .cls-1 fill:#fff; AWATERA Zaytseva Svetlana Клиенты Спецификации Заказы 10788…" at bounding box center [586, 294] width 1173 height 589
click at [266, 305] on li "Юридическая/Финансовая" at bounding box center [286, 299] width 219 height 20
type input "yr-fn"
type textarea "x"
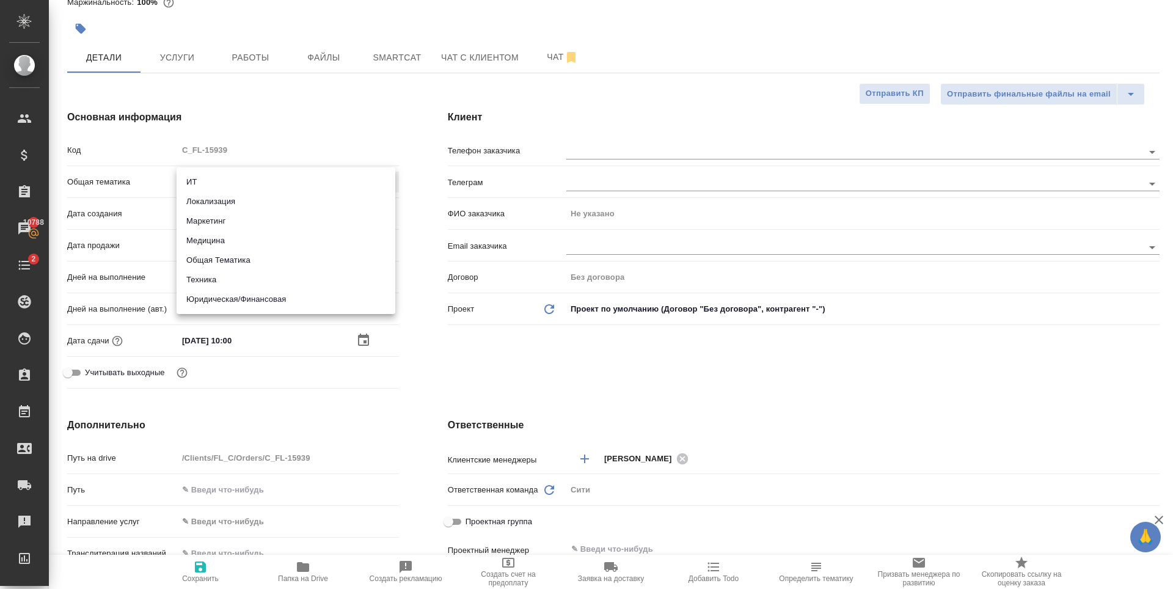
type textarea "x"
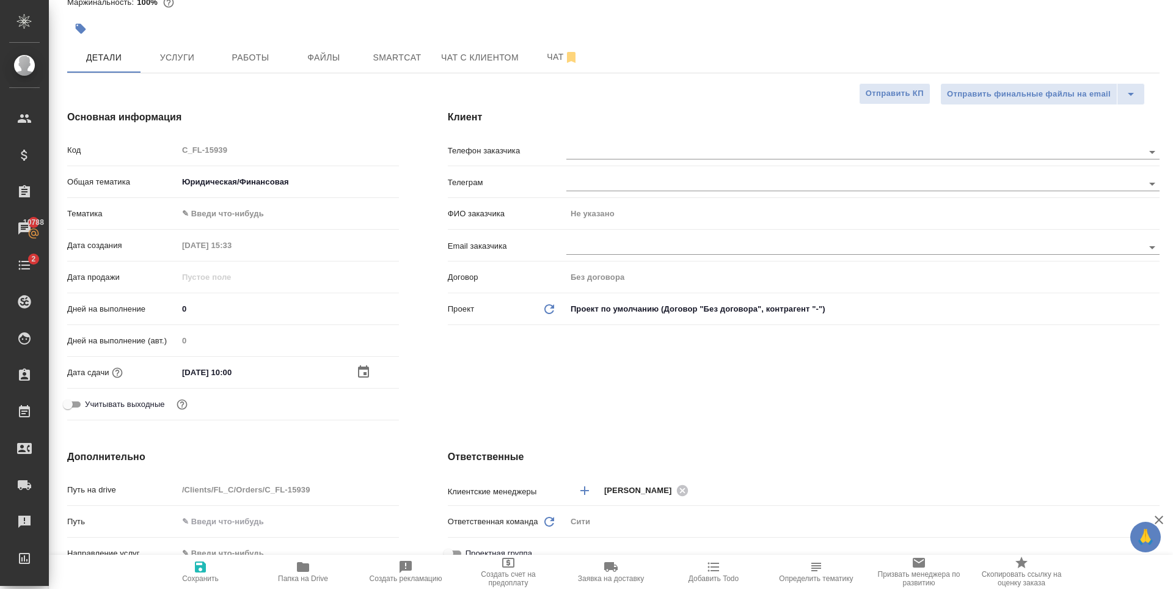
click at [244, 203] on body "🙏 .cls-1 fill:#fff; AWATERA Zaytseva Svetlana Клиенты Спецификации Заказы 10788…" at bounding box center [586, 294] width 1173 height 589
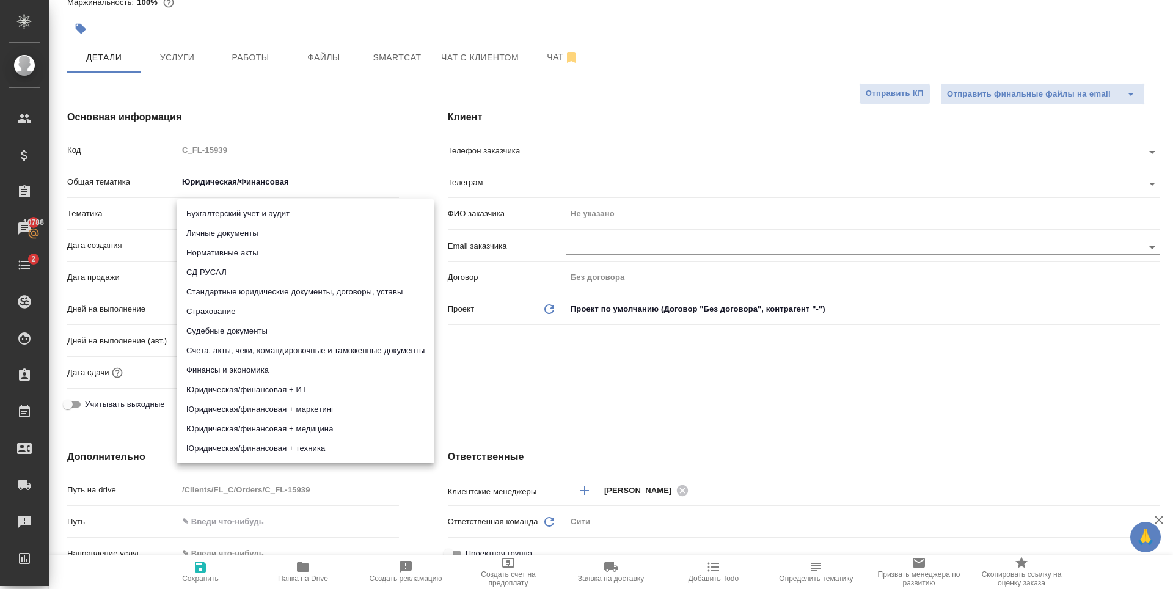
click at [249, 236] on li "Личные документы" at bounding box center [306, 234] width 258 height 20
type textarea "x"
type input "5a8b8b956a9677013d343cfe"
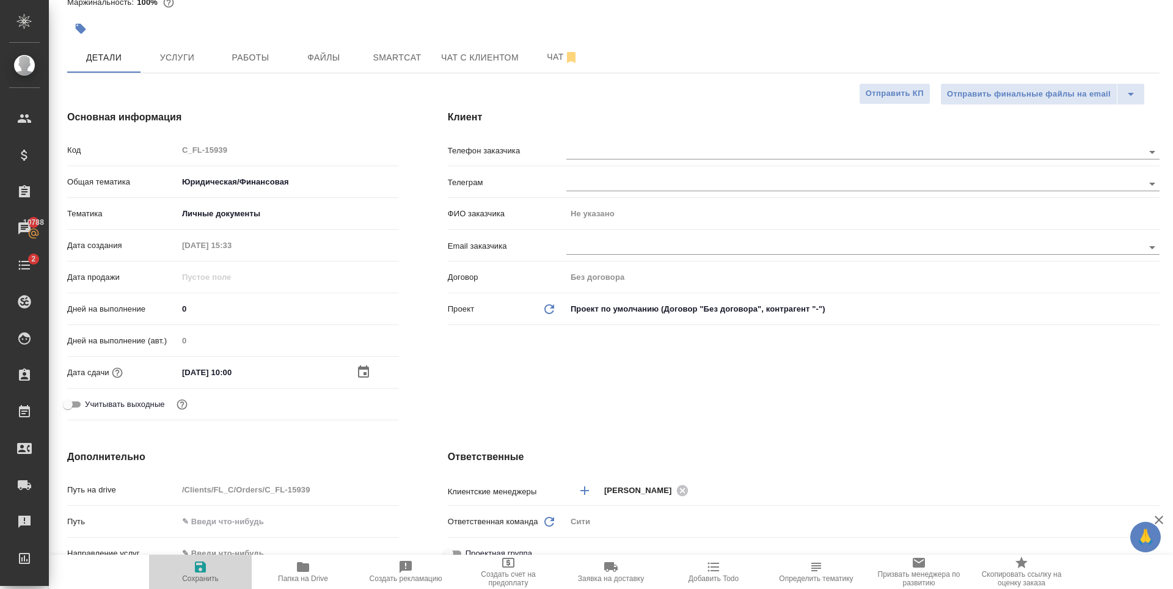
click at [201, 578] on span "Сохранить" at bounding box center [200, 578] width 37 height 9
type textarea "x"
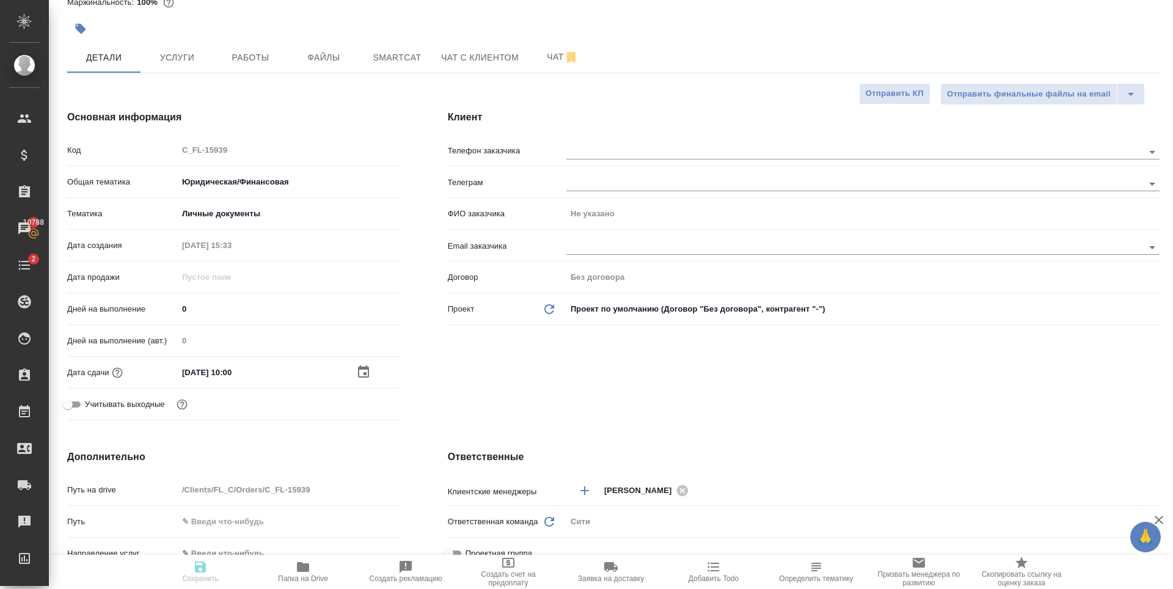
type textarea "x"
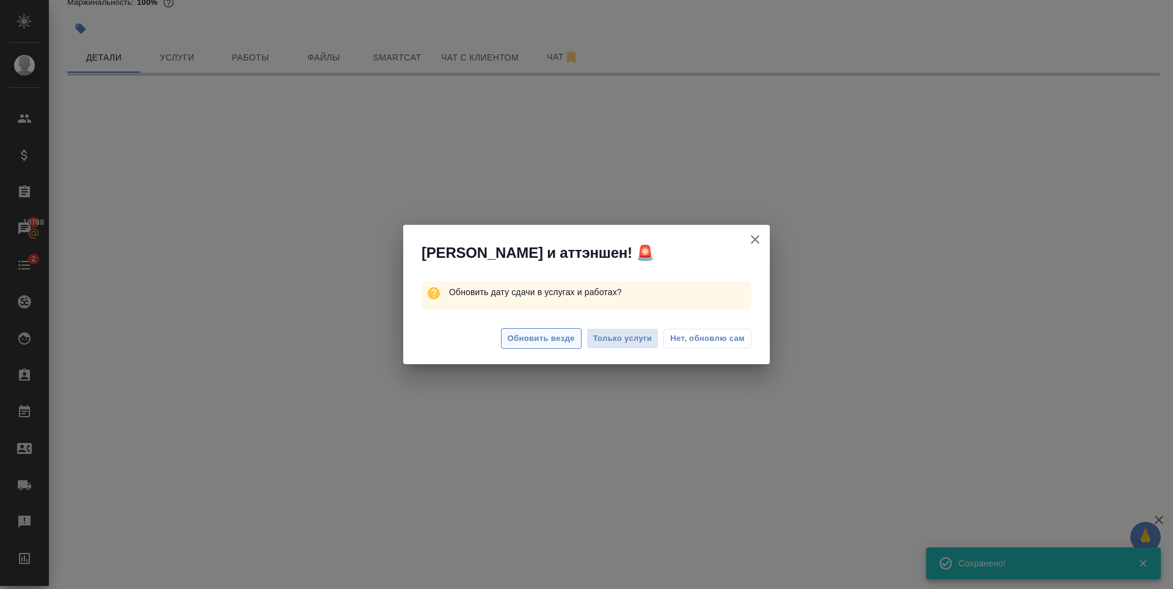
click at [566, 333] on span "Обновить везде" at bounding box center [541, 339] width 67 height 14
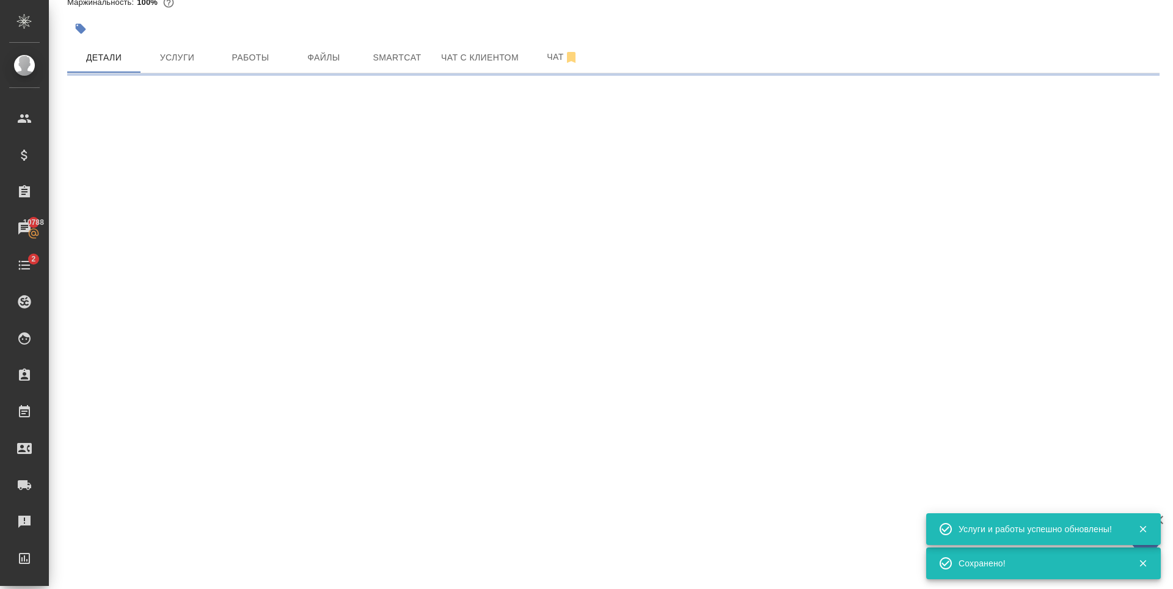
select select "RU"
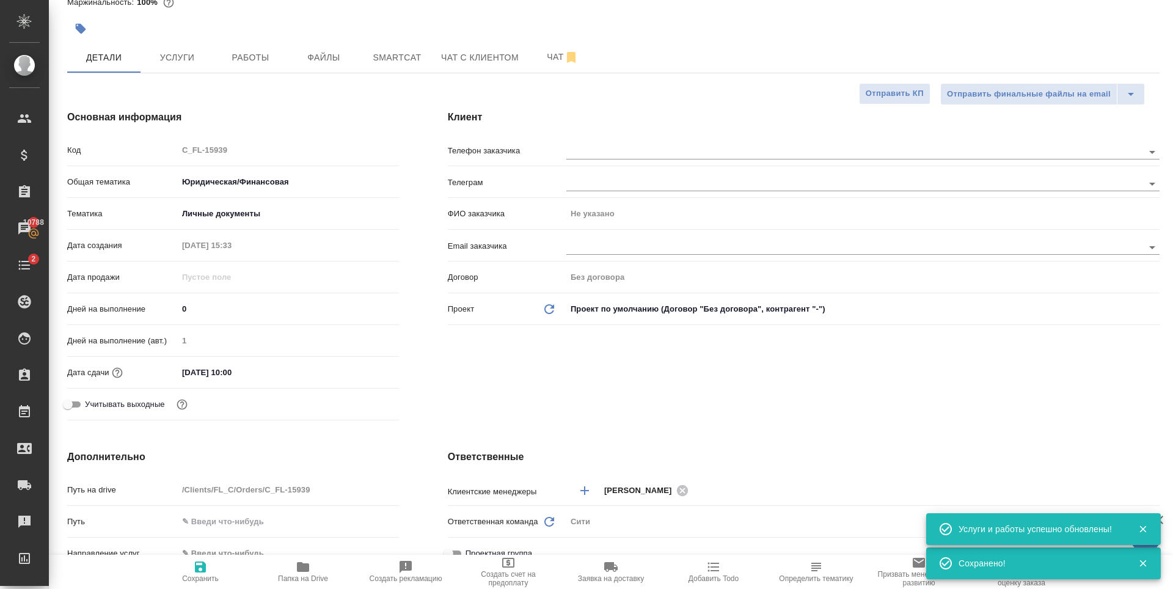
type textarea "x"
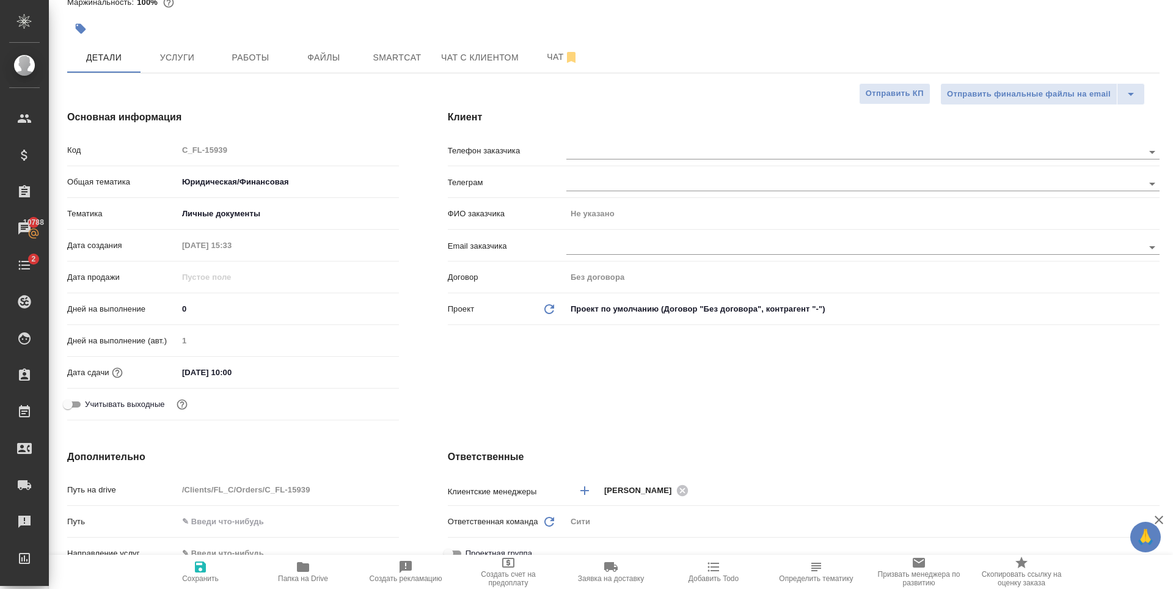
scroll to position [305, 0]
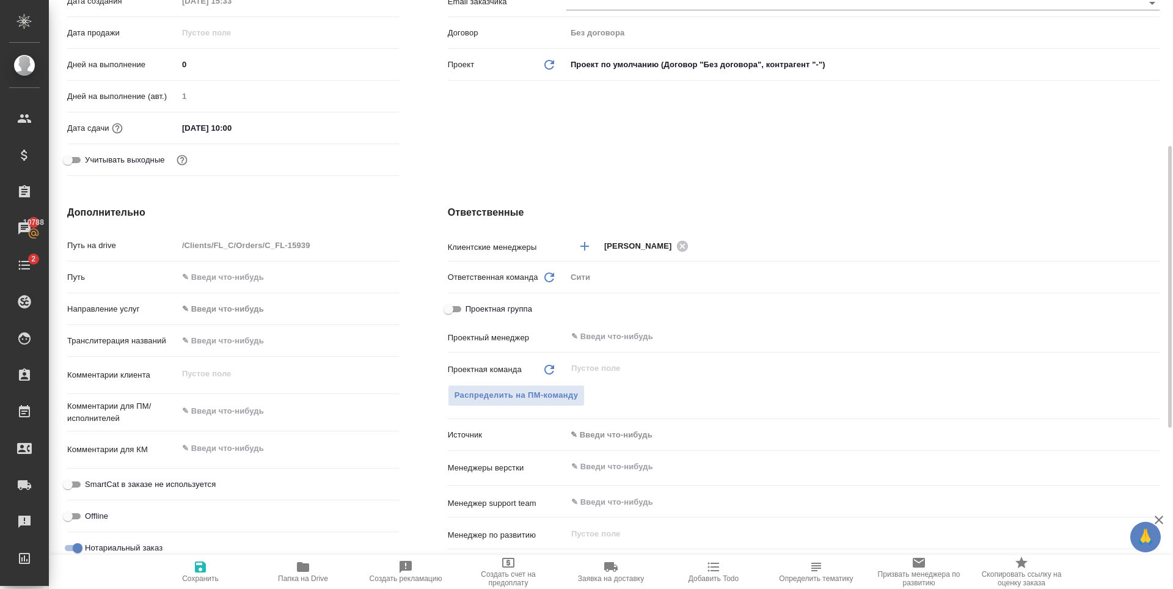
type textarea "x"
click at [247, 412] on textarea at bounding box center [288, 411] width 221 height 21
type textarea "П"
type textarea "x"
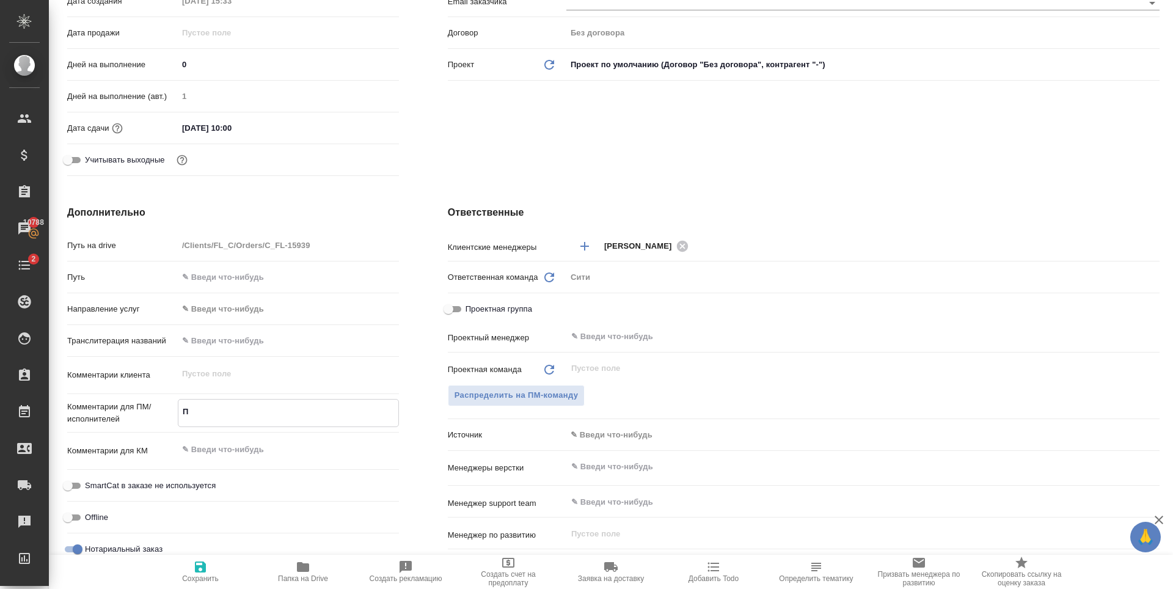
type textarea "x"
type textarea "Пе"
type textarea "x"
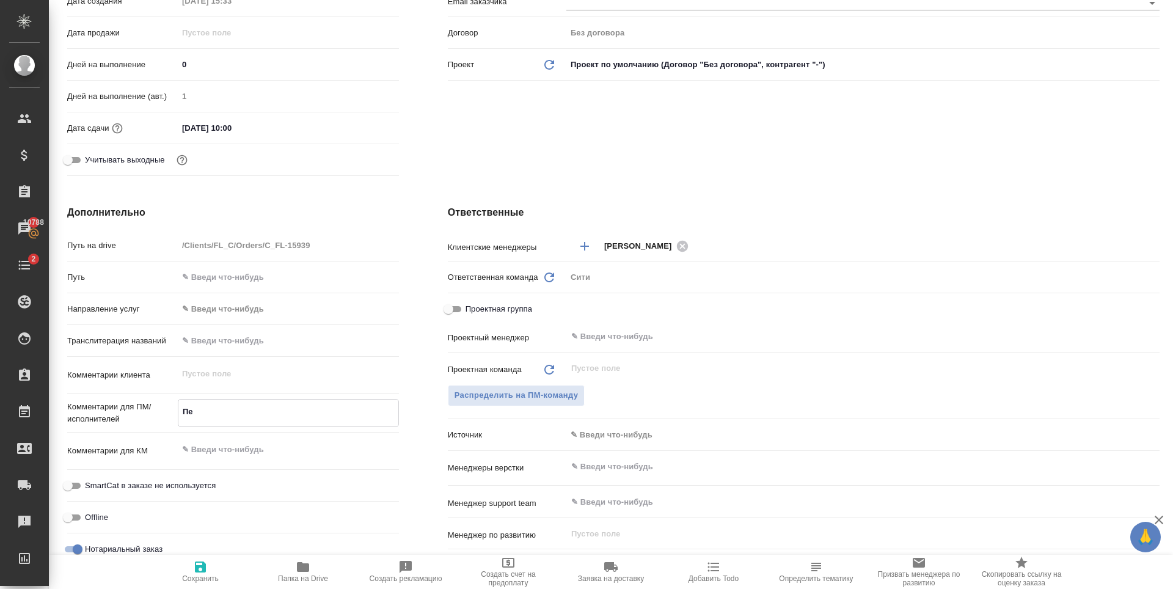
type textarea "Пер"
type textarea "x"
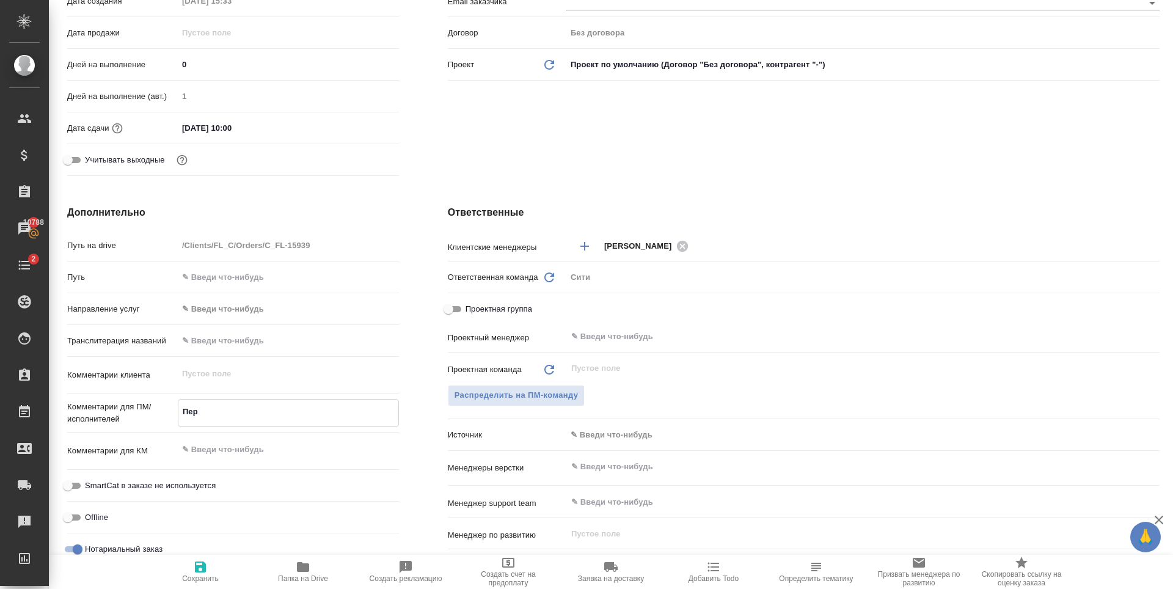
type textarea "Пере"
type textarea "x"
type textarea "Перев"
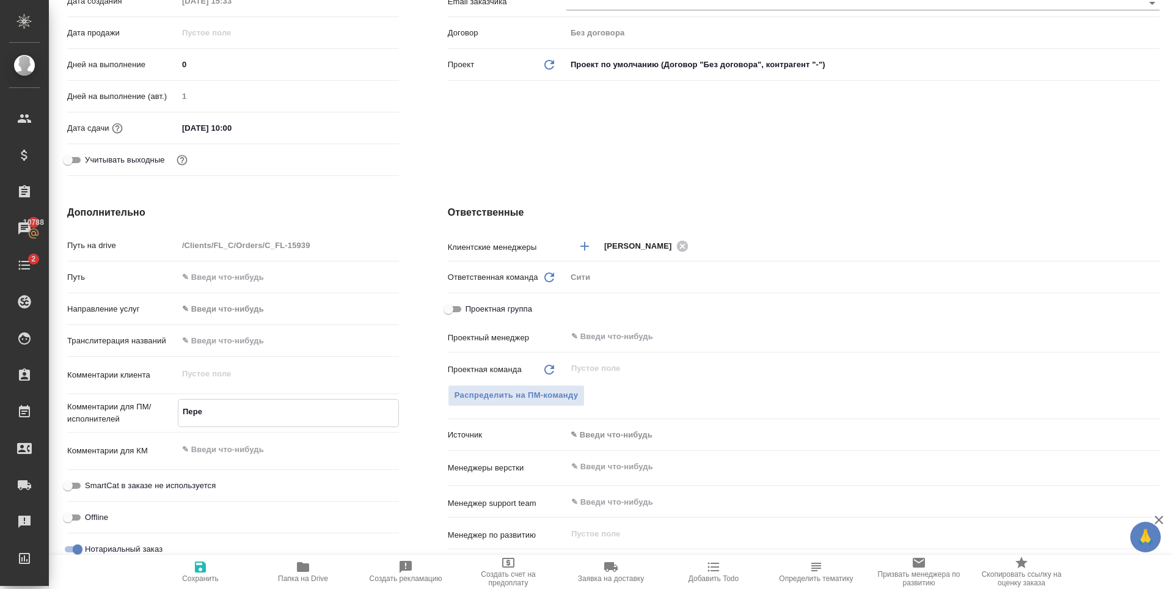
type textarea "x"
type textarea "Перево"
type textarea "x"
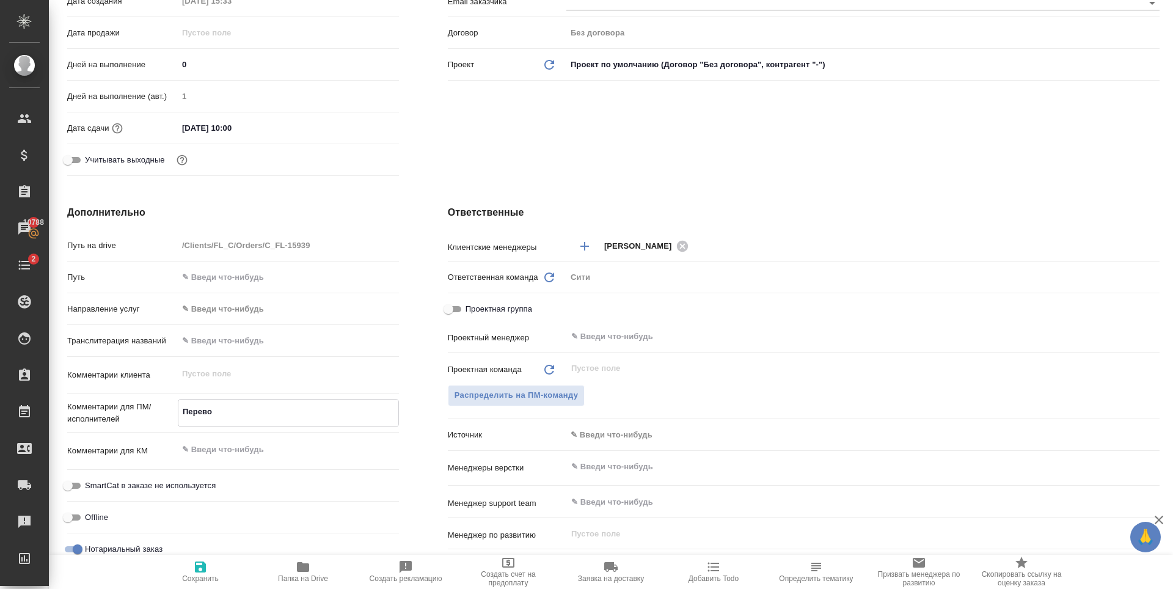
type textarea "x"
type textarea "Перевод"
type textarea "x"
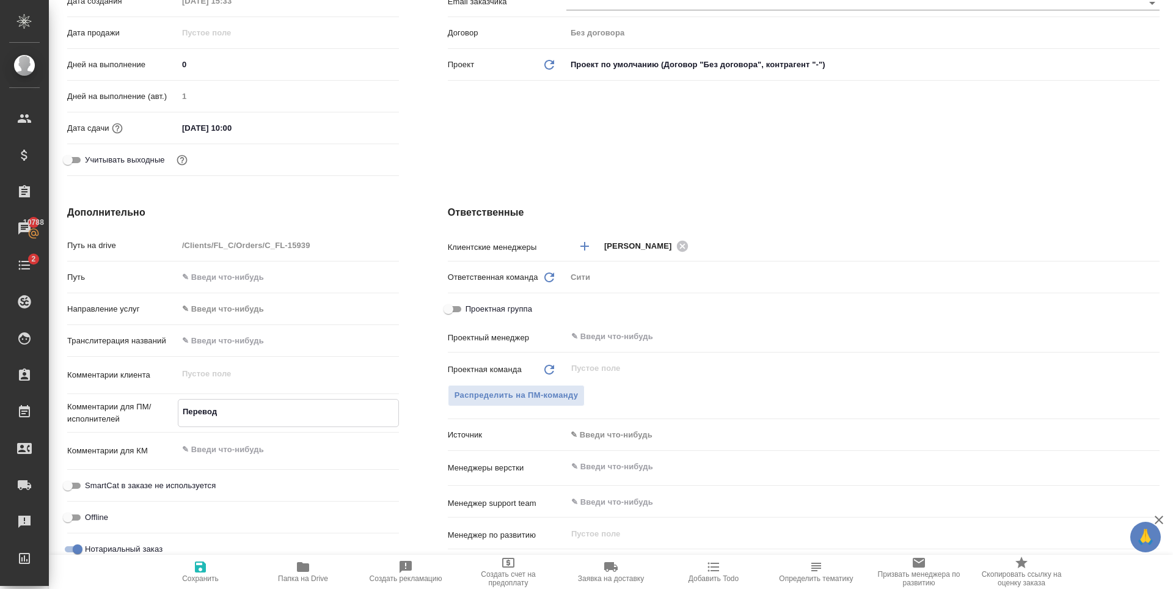
type textarea "x"
type textarea "Перевод"
type textarea "x"
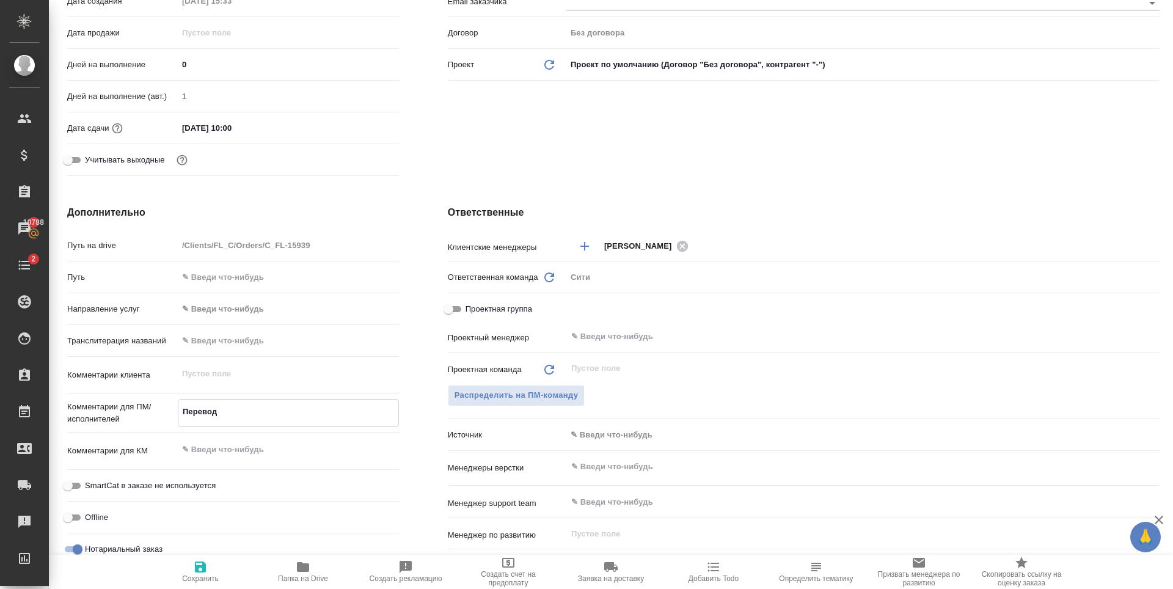
type textarea "Перевод п"
type textarea "x"
type textarea "Перевод пло"
type textarea "x"
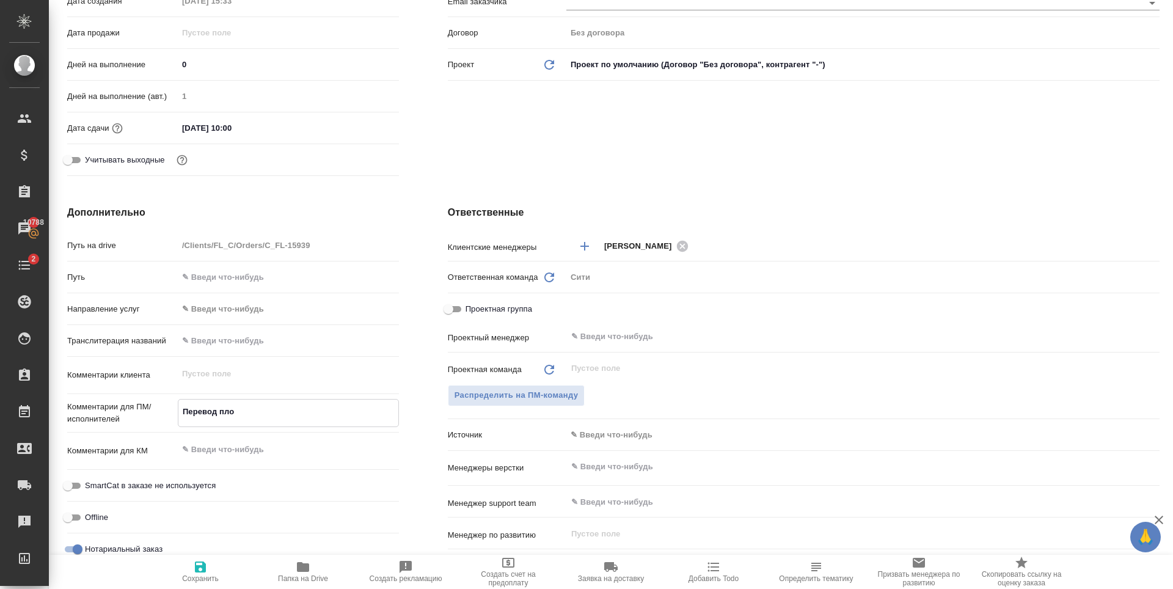
type textarea "x"
type textarea "Перевод пломбы"
type textarea "x"
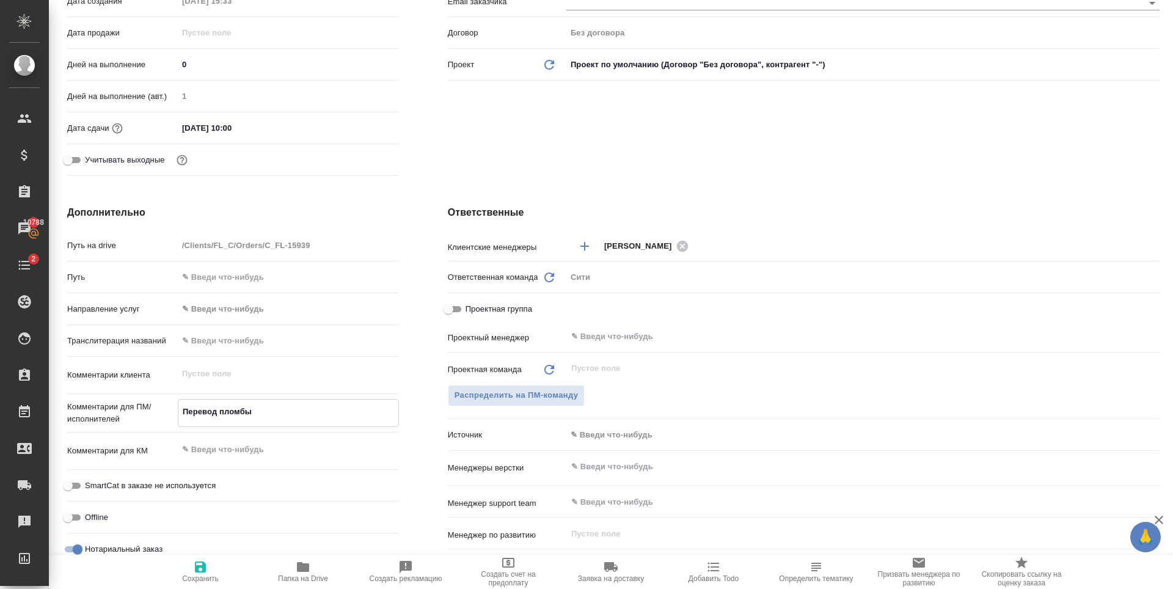
type textarea "x"
type textarea "Перевод пломбы,"
type textarea "x"
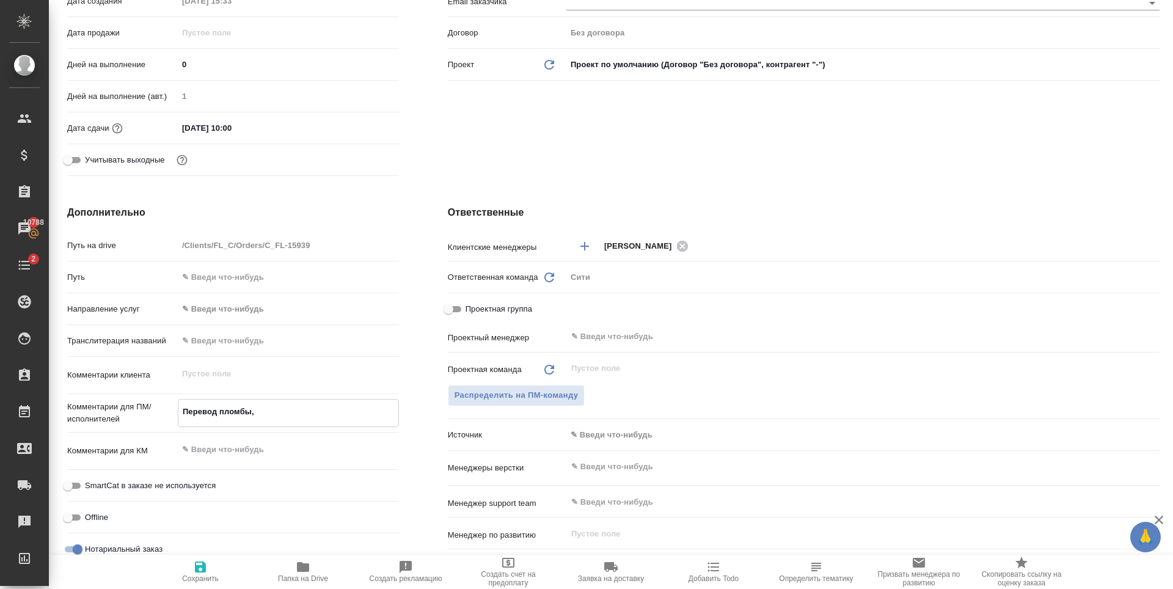
type textarea "Перевод пломбы,"
type textarea "x"
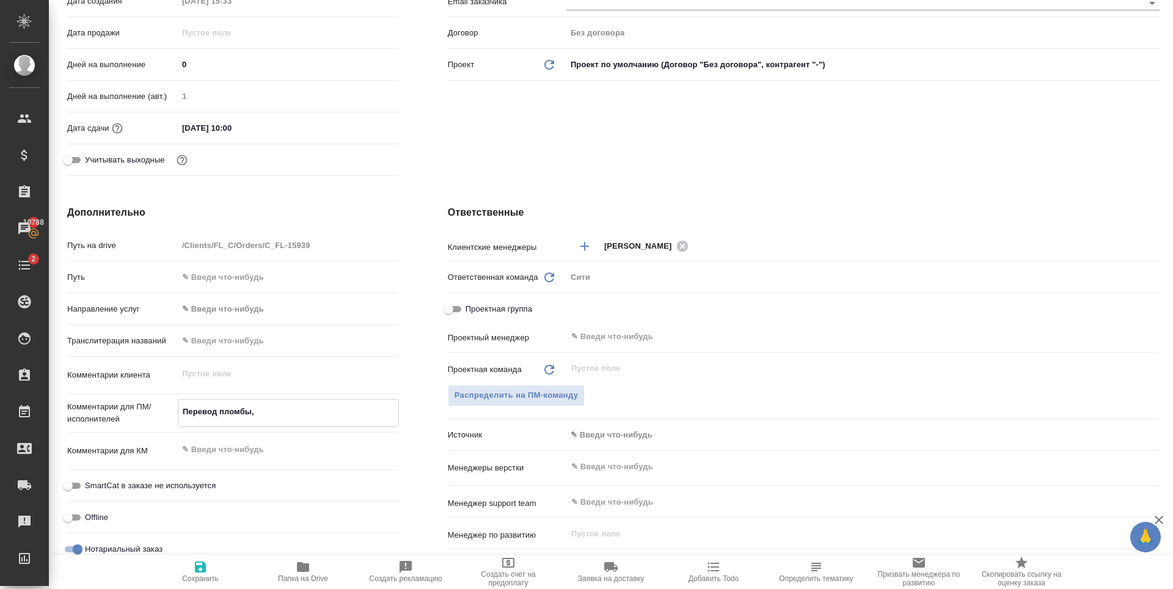
type textarea "Перевод пломбы, а"
type textarea "x"
type textarea "Перевод пломбы, ап"
type textarea "x"
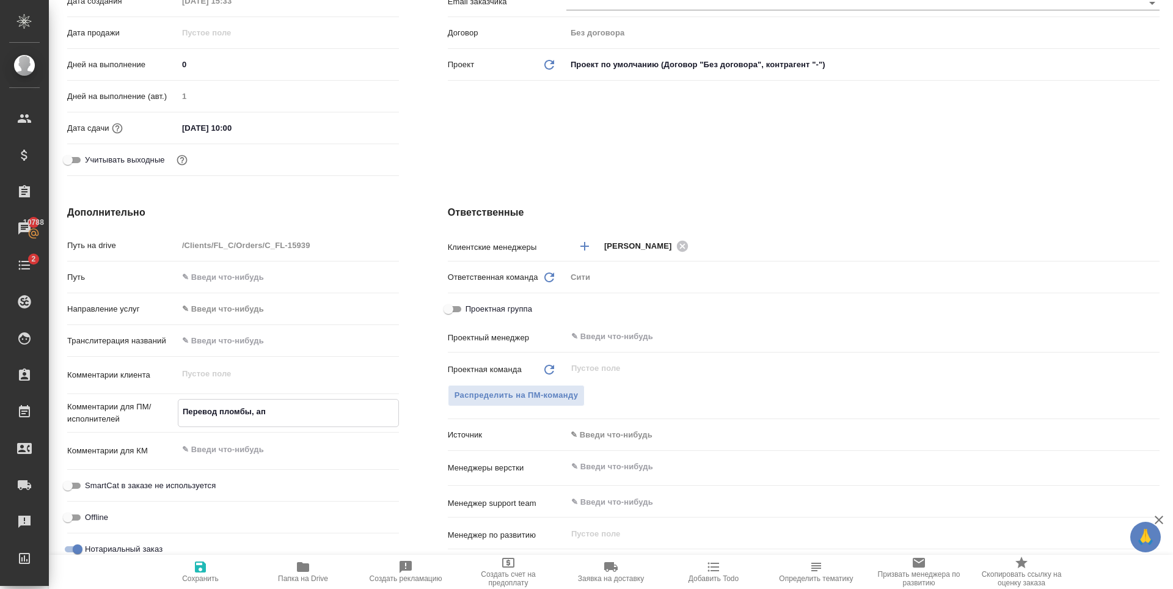
type textarea "x"
type textarea "Перевод пломбы, апост"
type textarea "x"
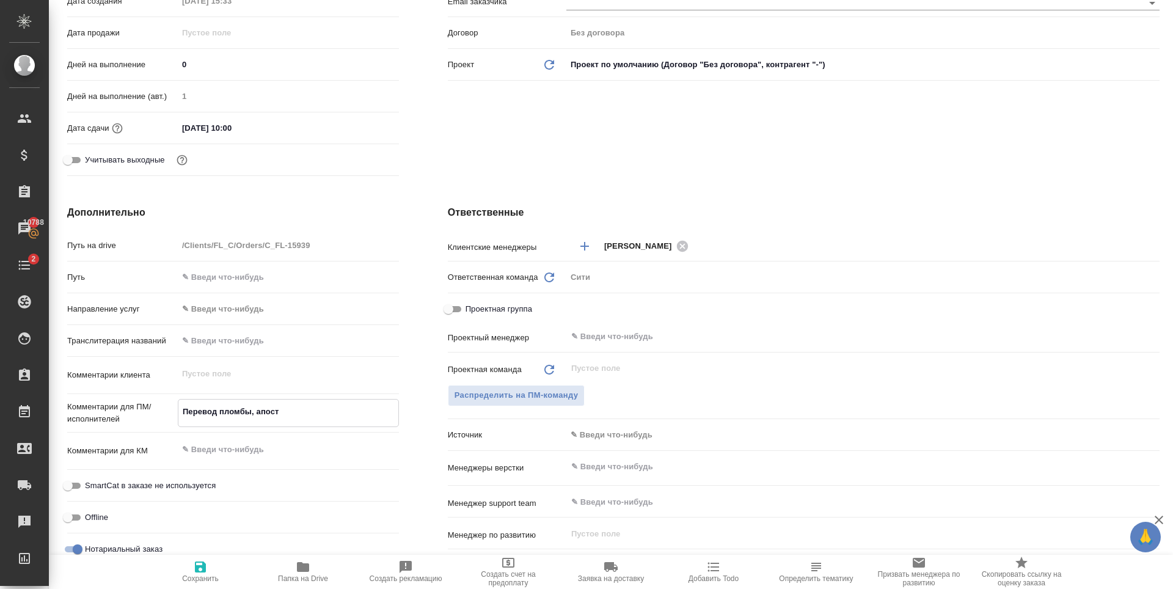
type textarea "x"
type textarea "Перевод пломбы, апости"
type textarea "x"
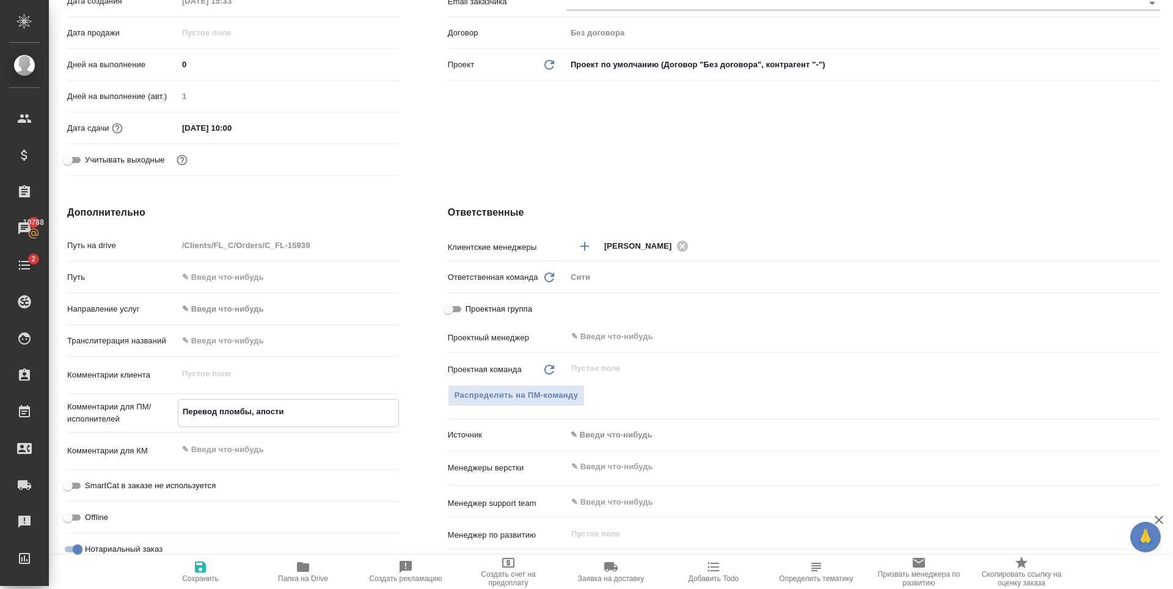
type textarea "x"
type textarea "Перевод пломбы, апостил"
type textarea "x"
type textarea "Перевод пломбы, апостиля"
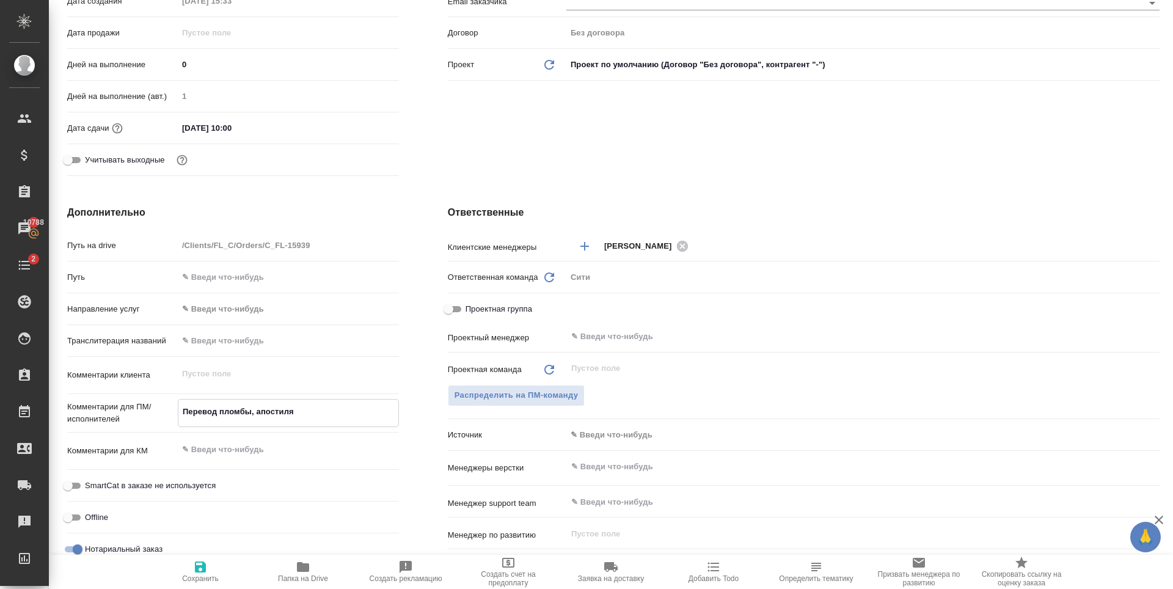
type textarea "x"
type textarea "Перевод пломбы, апостиля"
type textarea "x"
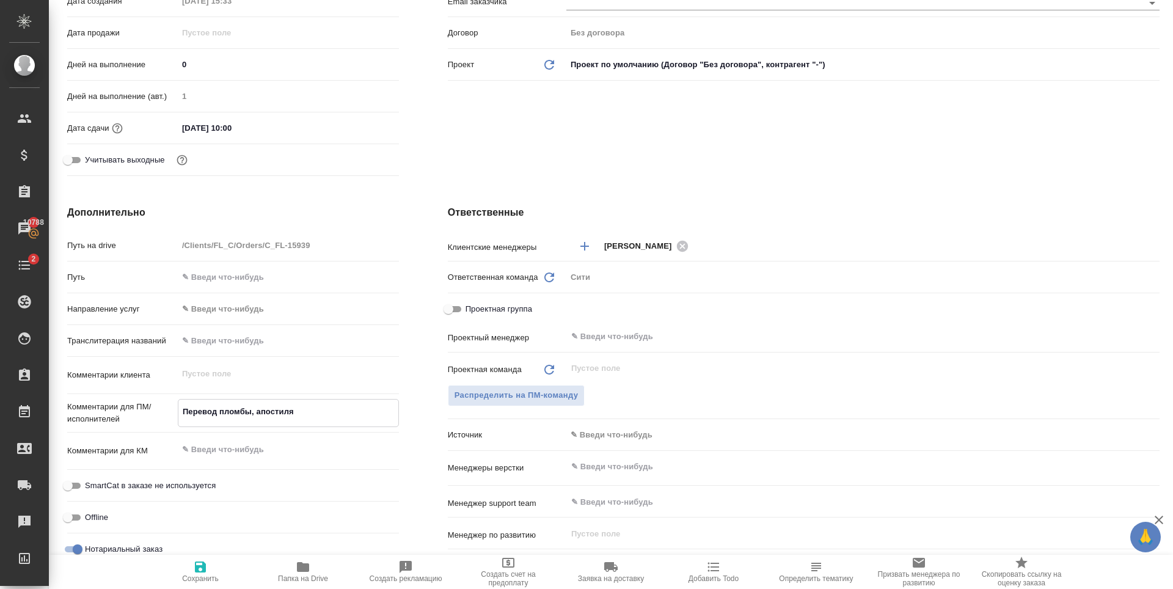
type textarea "x"
type textarea "Перевод пломбы, апостиля и"
type textarea "x"
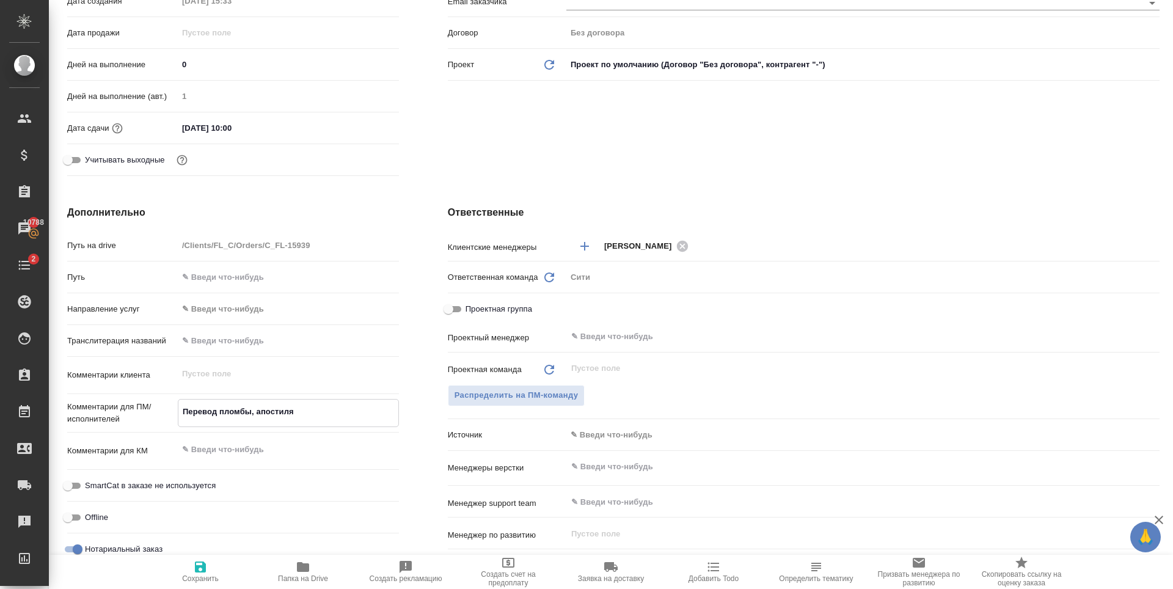
type textarea "x"
type textarea "Перевод пломбы, апостиля и"
type textarea "x"
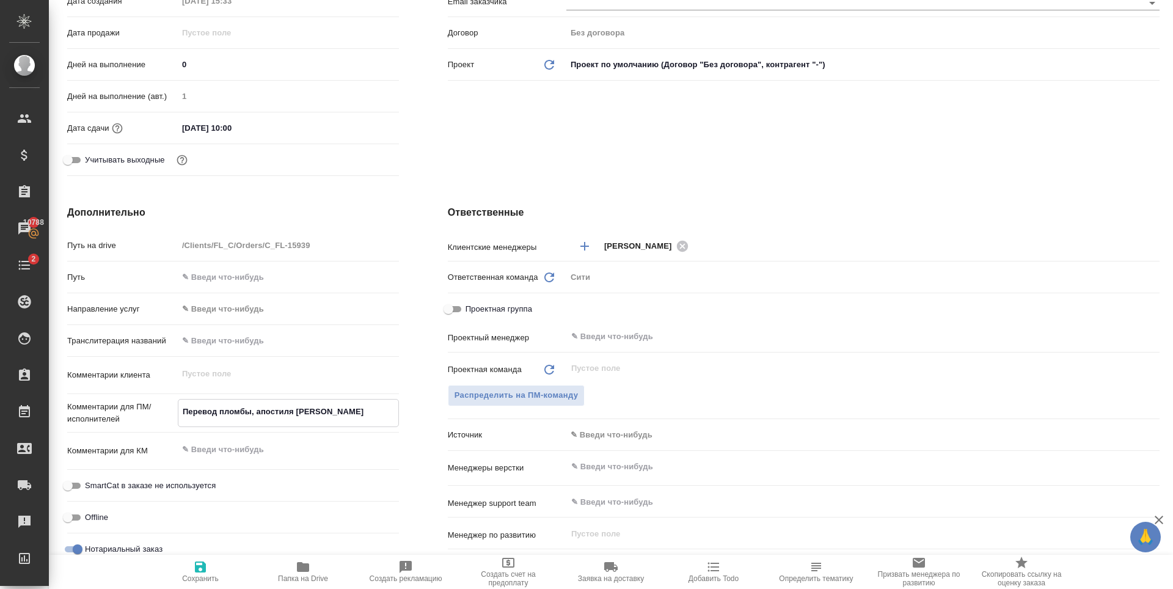
type textarea "Перевод пломбы, апостиля и ш"
type textarea "x"
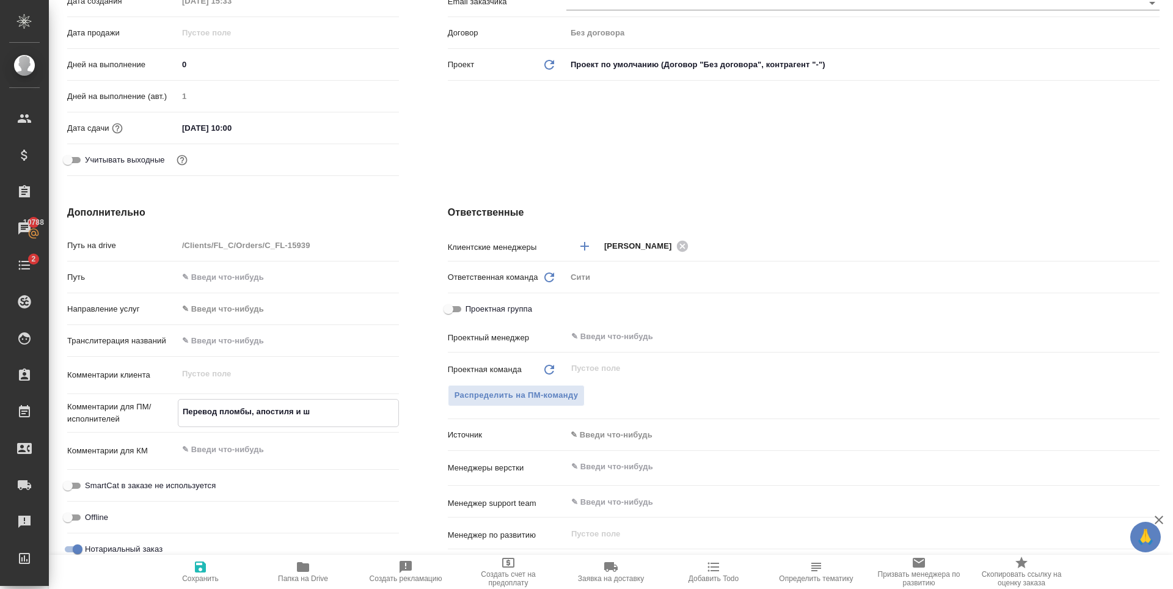
type textarea "Перевод пломбы, апостиля и шт"
type textarea "x"
type textarea "Перевод пломбы, апостиля и шта"
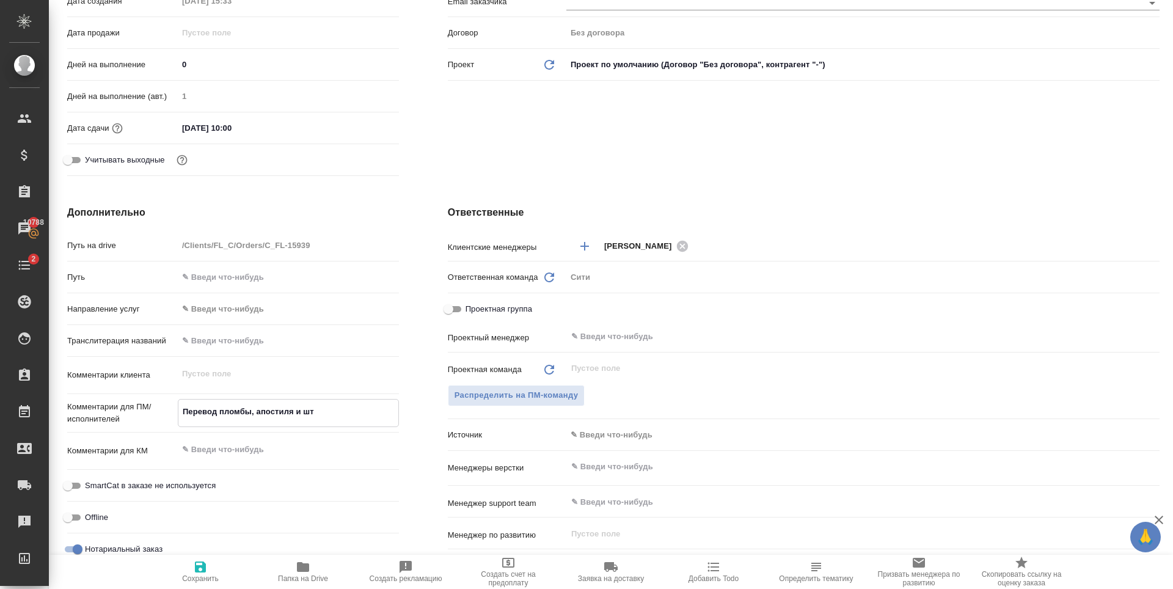
type textarea "x"
type textarea "Перевод пломбы, апостиля и штам"
type textarea "x"
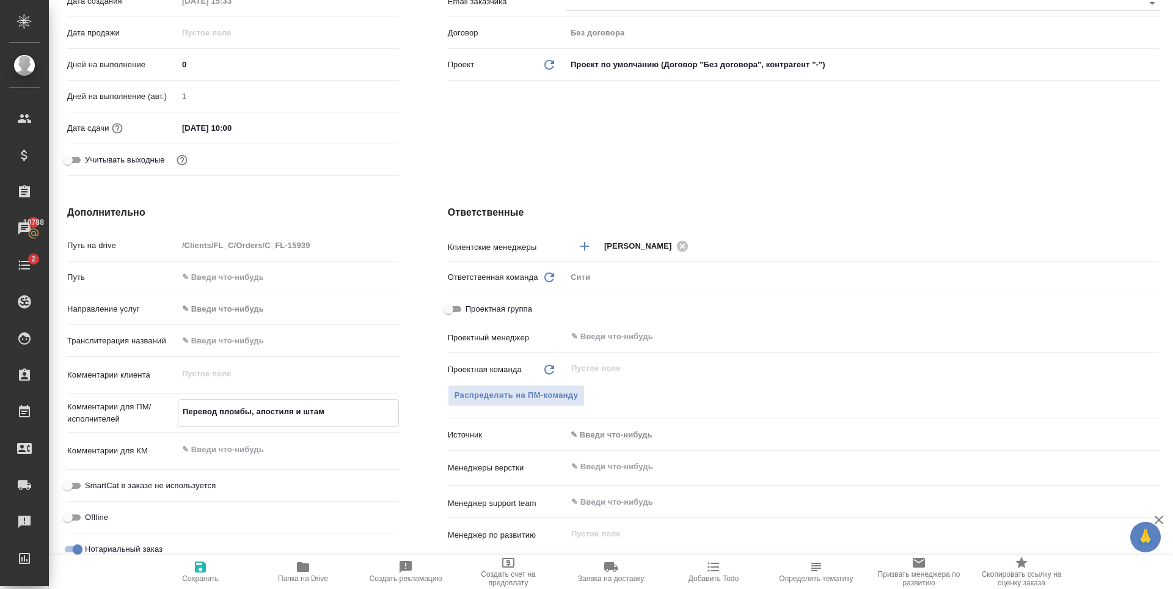
type textarea "x"
type textarea "Перевод пломбы, апостиля и штамп"
type textarea "x"
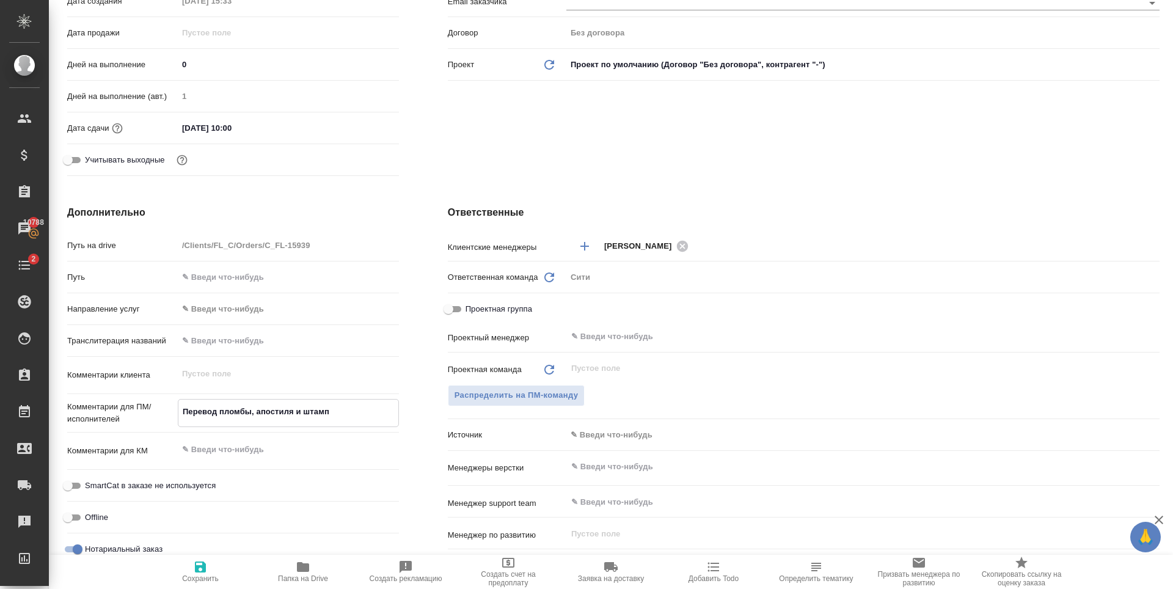
type textarea "Перевод пломбы, апостиля и штампа"
type textarea "x"
type textarea "Перевод пломбы, апостиля и штамп"
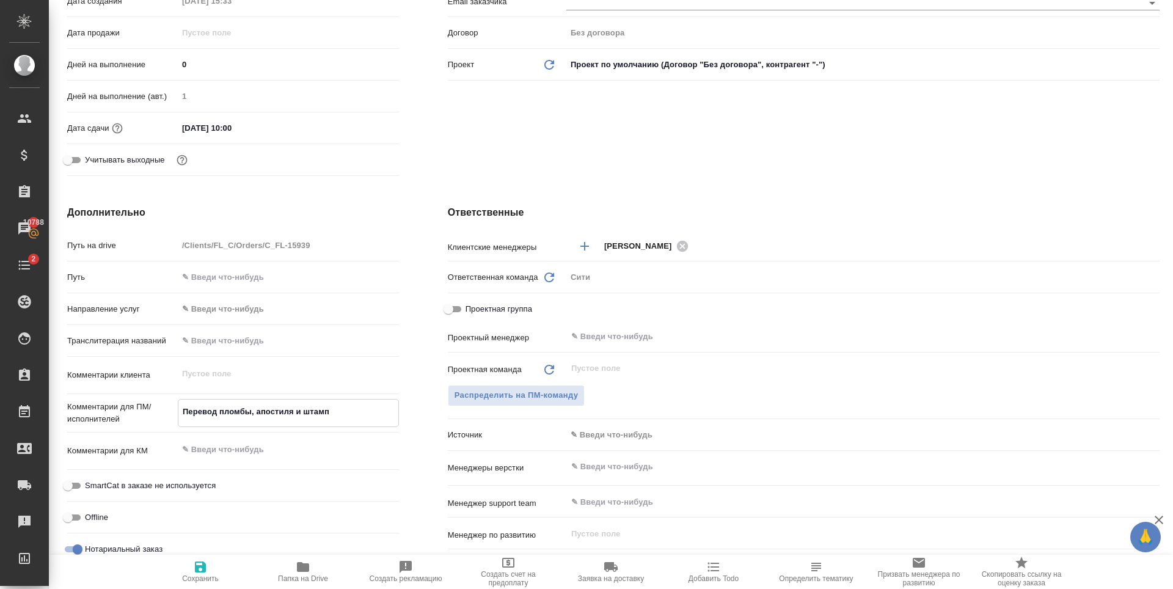
type textarea "x"
type textarea "Перевод пломбы, апостиля и штампо"
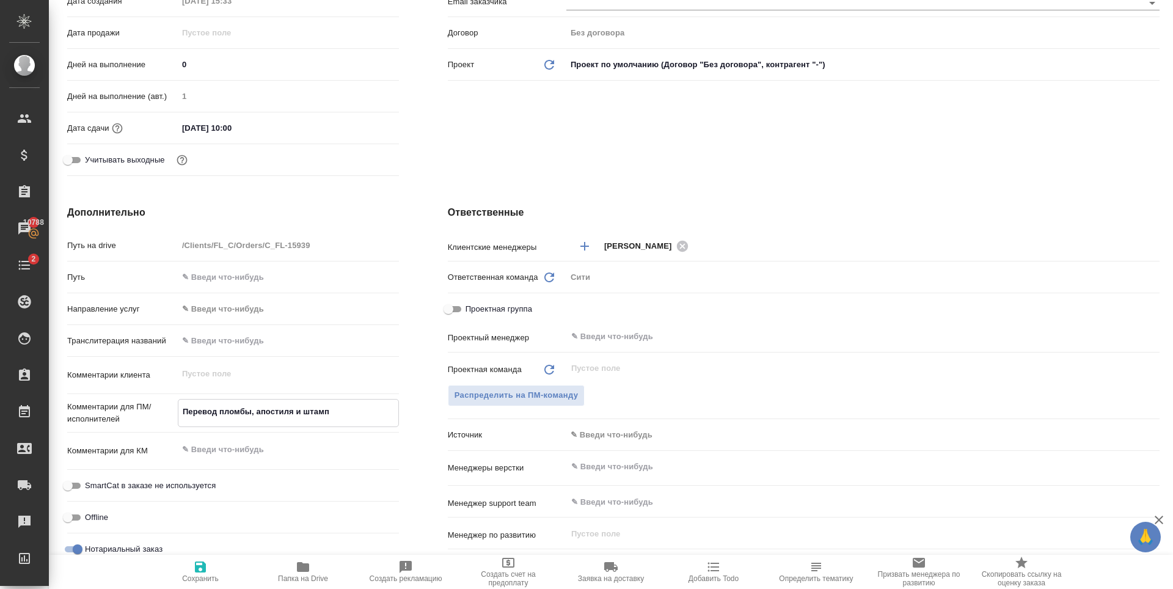
type textarea "x"
type textarea "Перевод пломбы, апостиля и штампов"
type textarea "x"
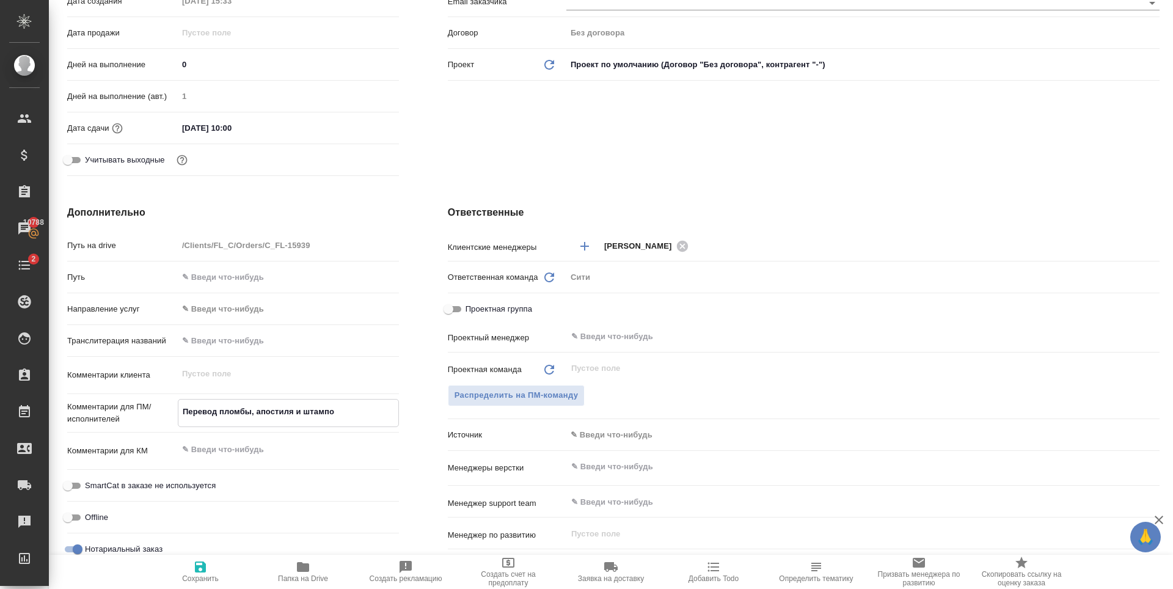
type textarea "x"
type textarea "Перевод пломб, апостиля и штампов"
type textarea "x"
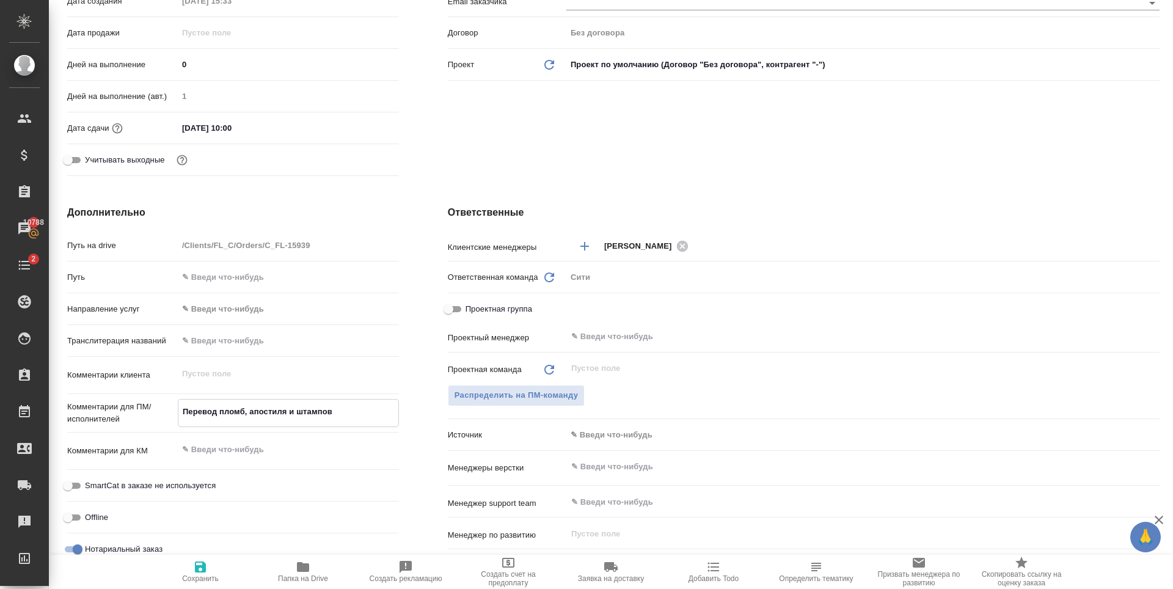
type textarea "x"
type textarea "Перевод пломб, апостил и штампов"
type textarea "x"
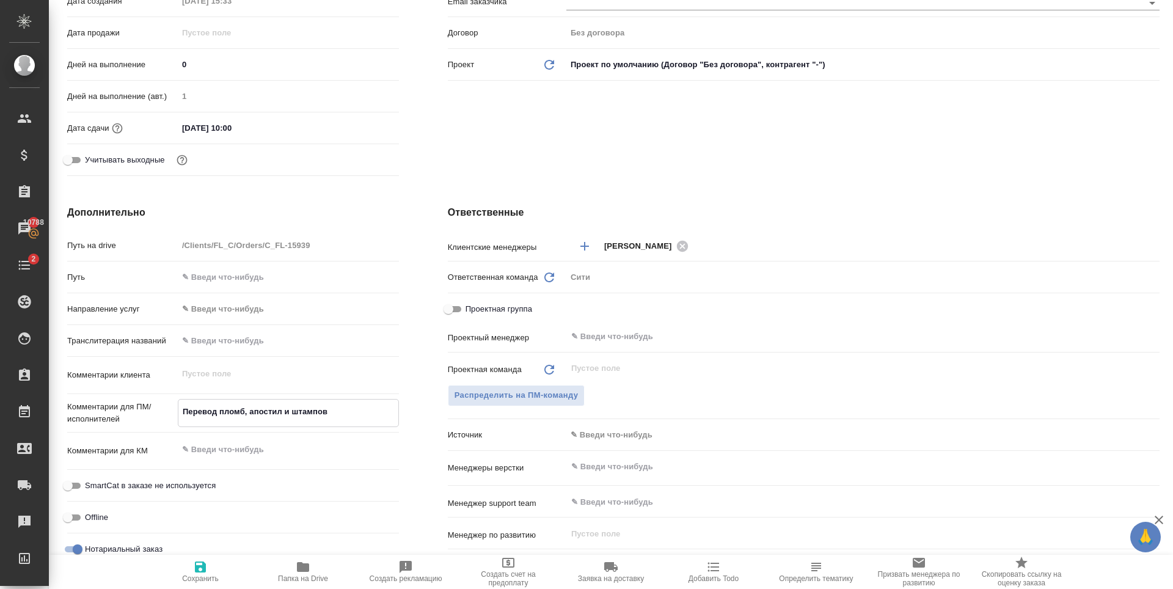
type textarea "Перевод пломб, апостиле и штампов"
type textarea "x"
type textarea "Перевод пломб, апостилей и штампов"
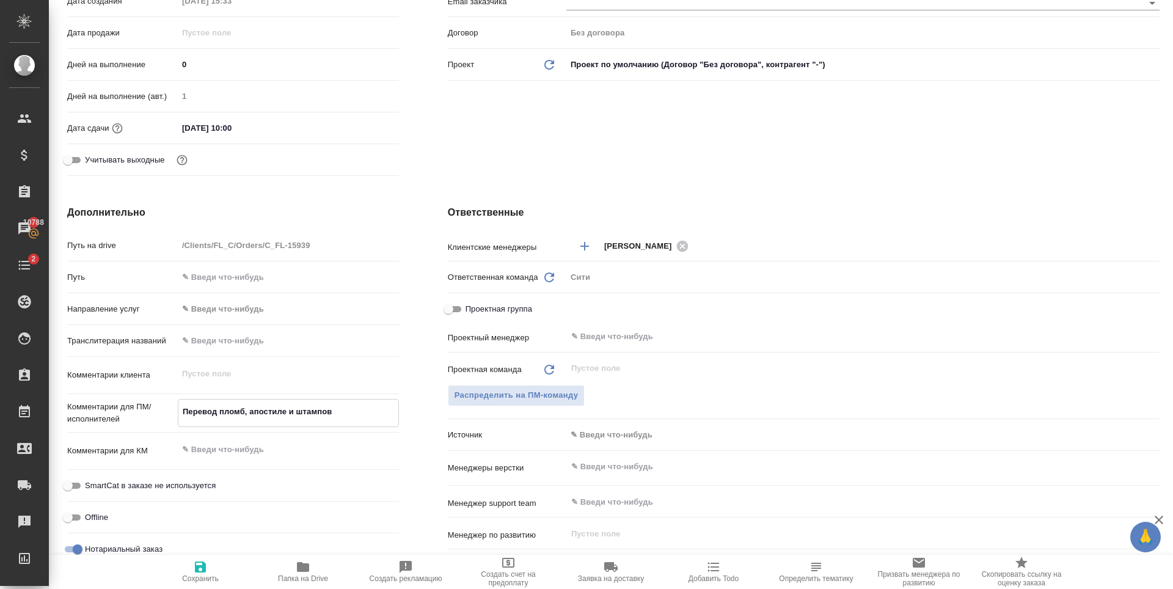
type textarea "x"
type textarea "Перевод пломб, апостилей и штампов"
type textarea "x"
click at [208, 575] on span "Сохранить" at bounding box center [200, 578] width 37 height 9
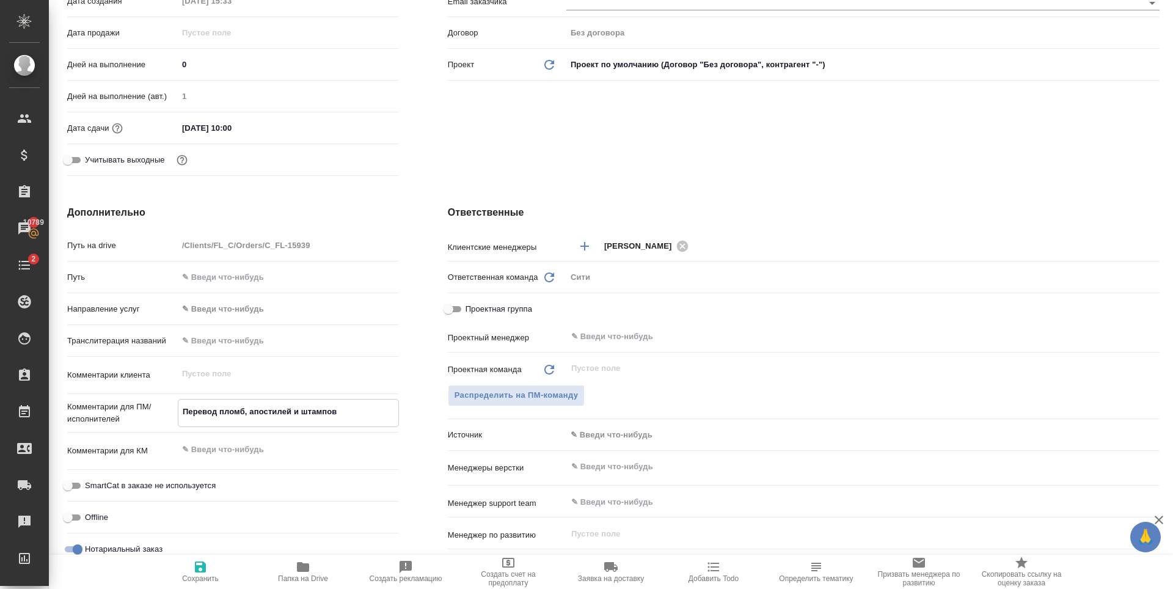
type textarea "x"
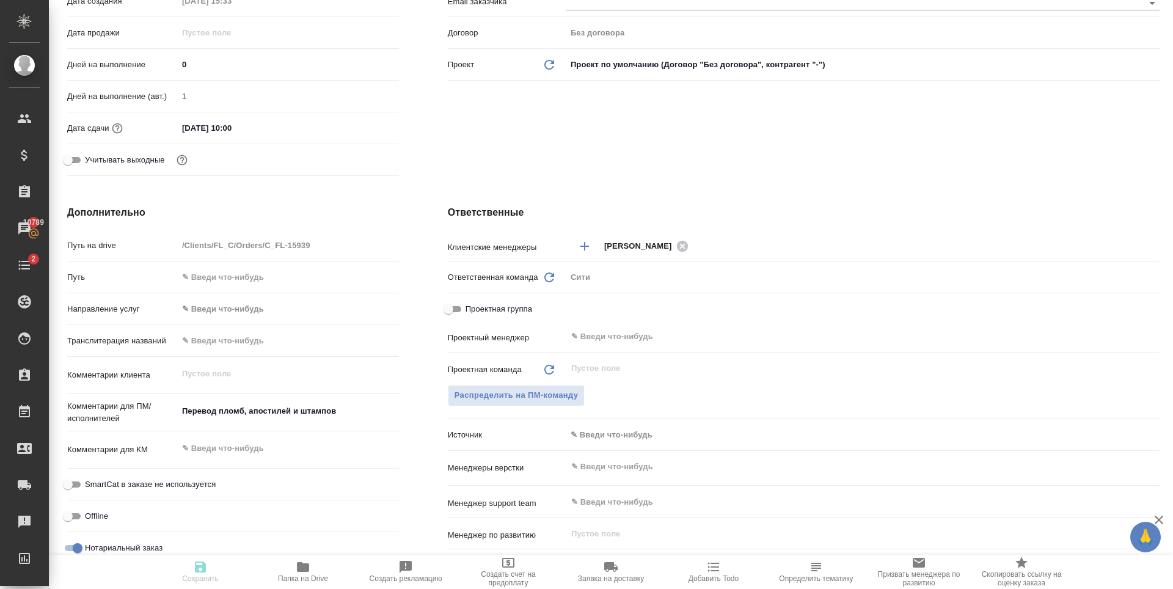
type textarea "x"
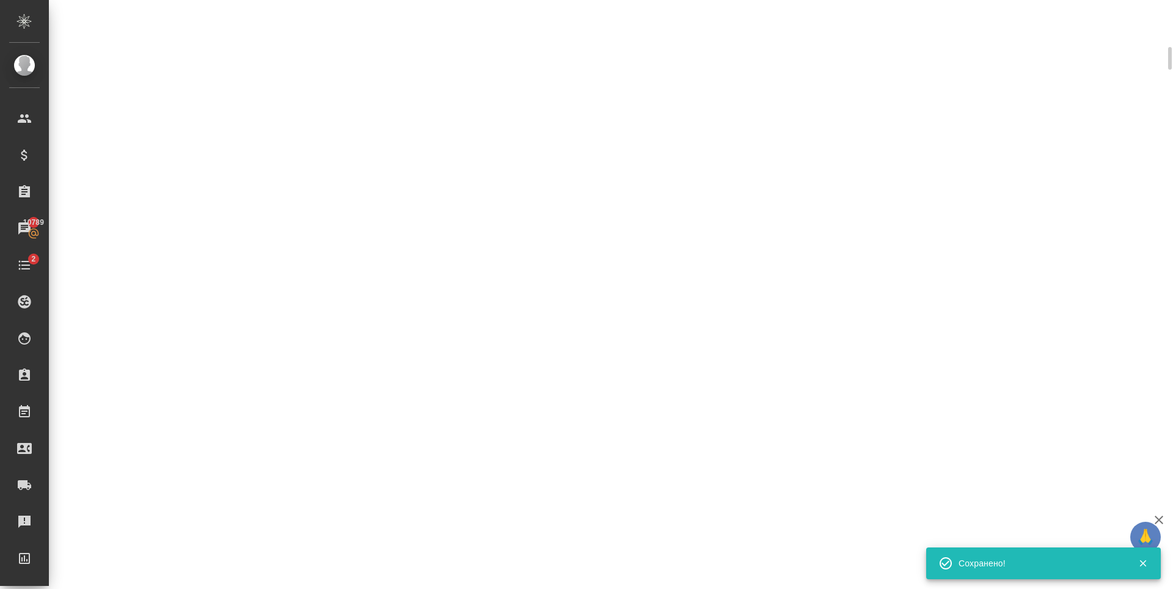
scroll to position [296, 0]
select select "RU"
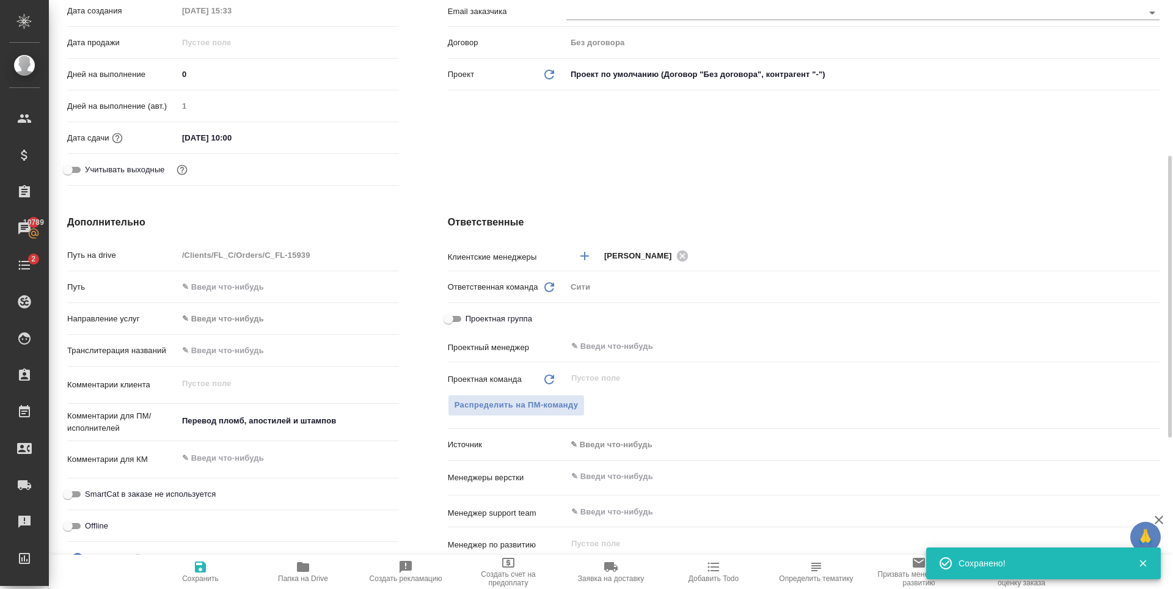
type textarea "x"
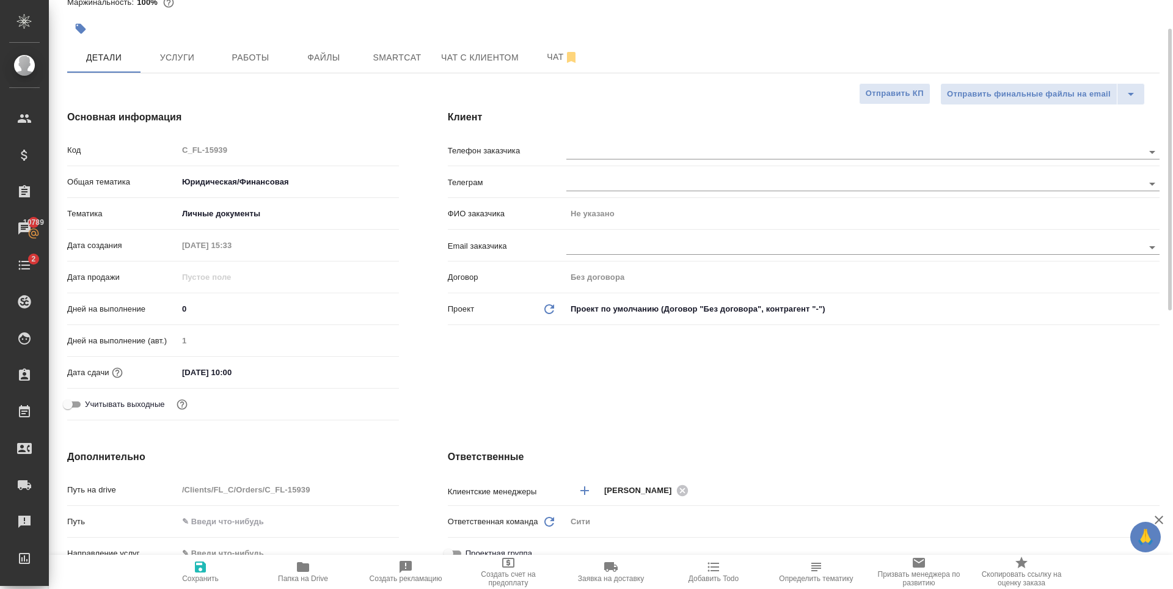
scroll to position [0, 0]
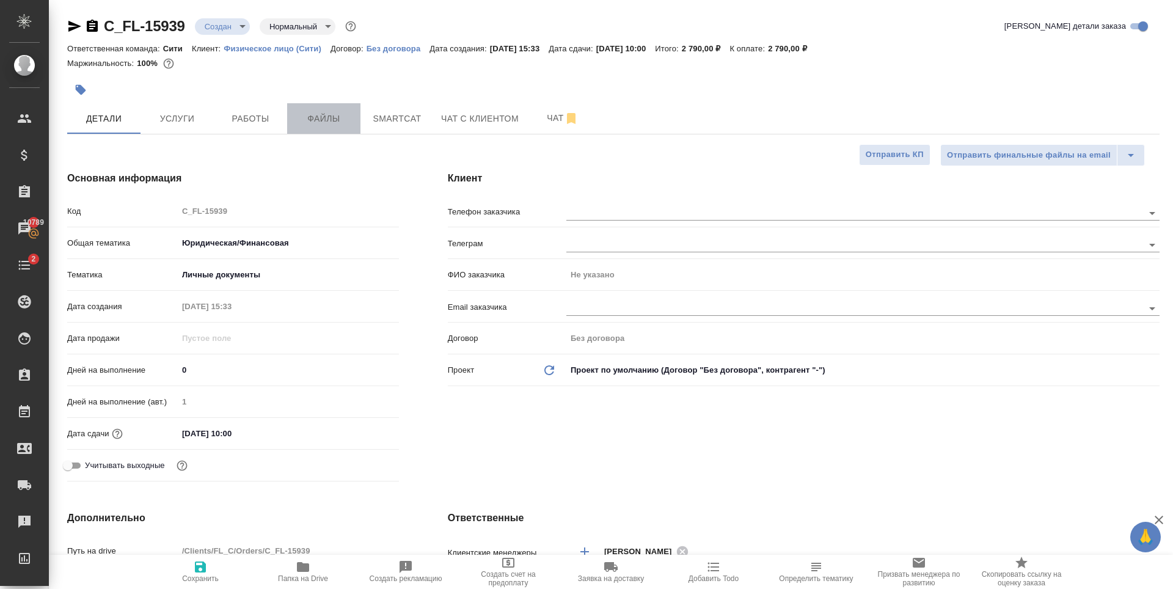
click at [298, 128] on button "Файлы" at bounding box center [323, 118] width 73 height 31
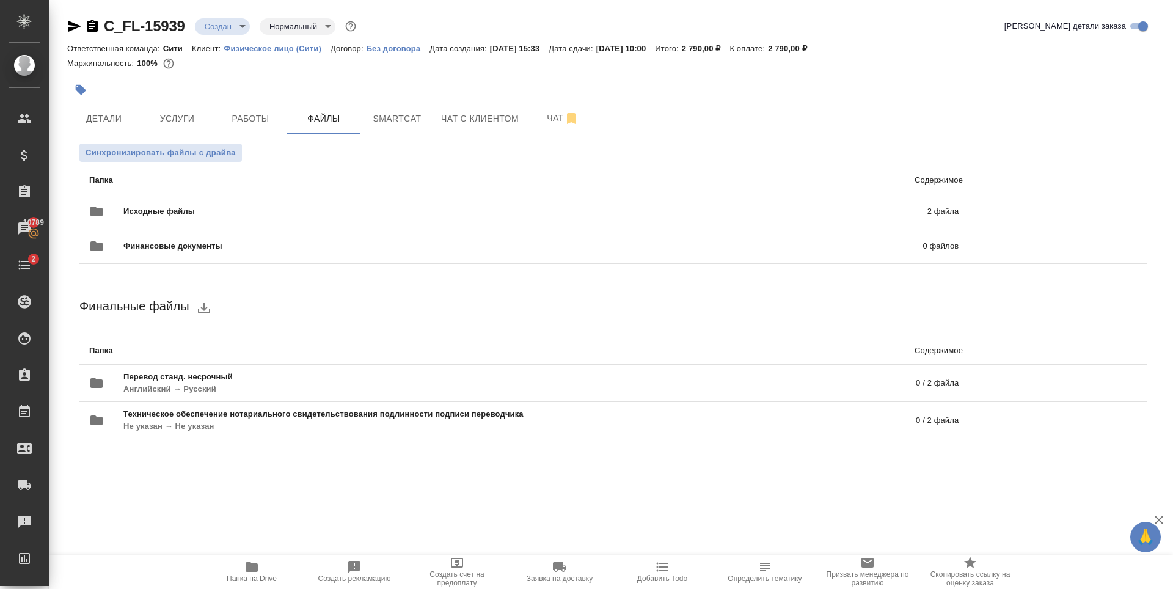
click at [242, 87] on div at bounding box center [431, 89] width 728 height 27
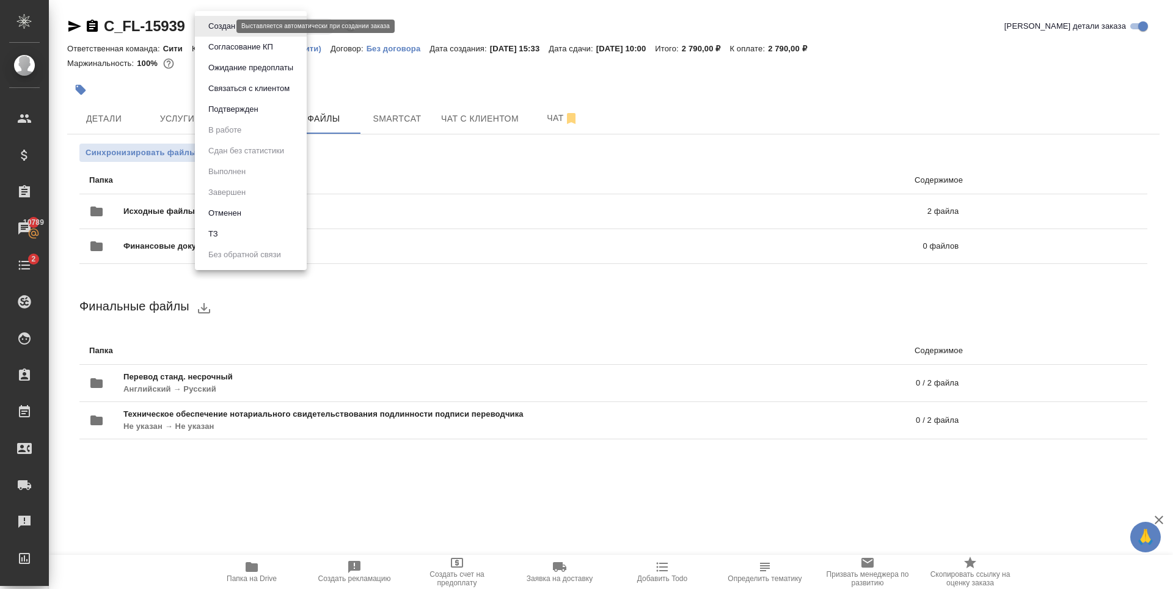
click at [227, 30] on body "🙏 .cls-1 fill:#fff; AWATERA Zaytseva Svetlana Клиенты Спецификации Заказы 10789…" at bounding box center [586, 294] width 1173 height 589
click at [485, 78] on div at bounding box center [586, 294] width 1173 height 589
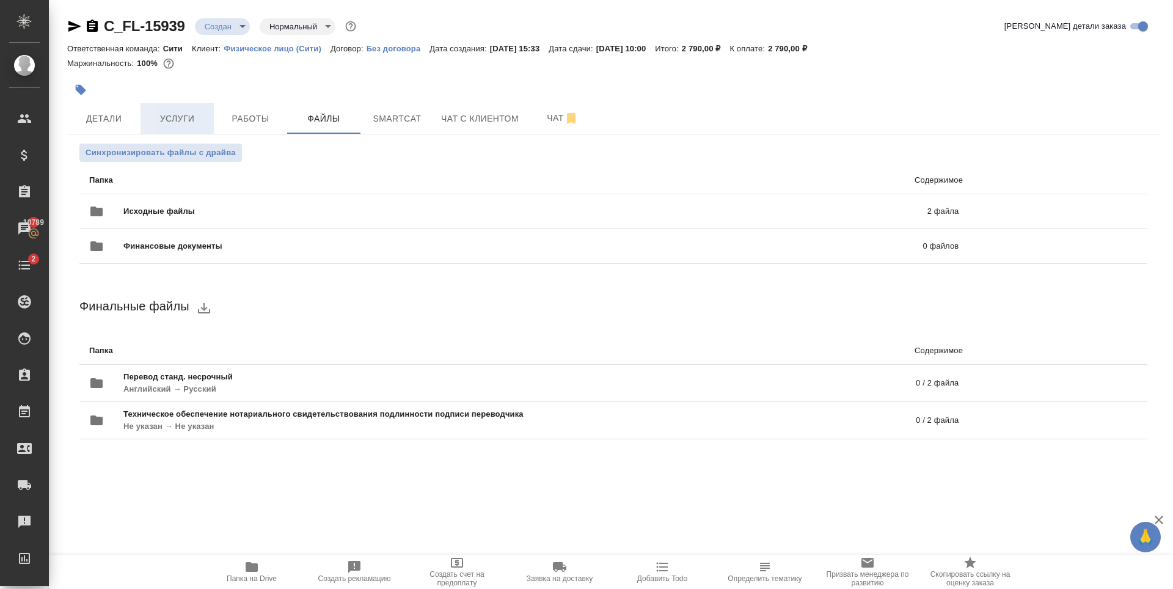
click at [144, 118] on button "Услуги" at bounding box center [176, 118] width 73 height 31
click at [129, 123] on span "Детали" at bounding box center [104, 118] width 59 height 15
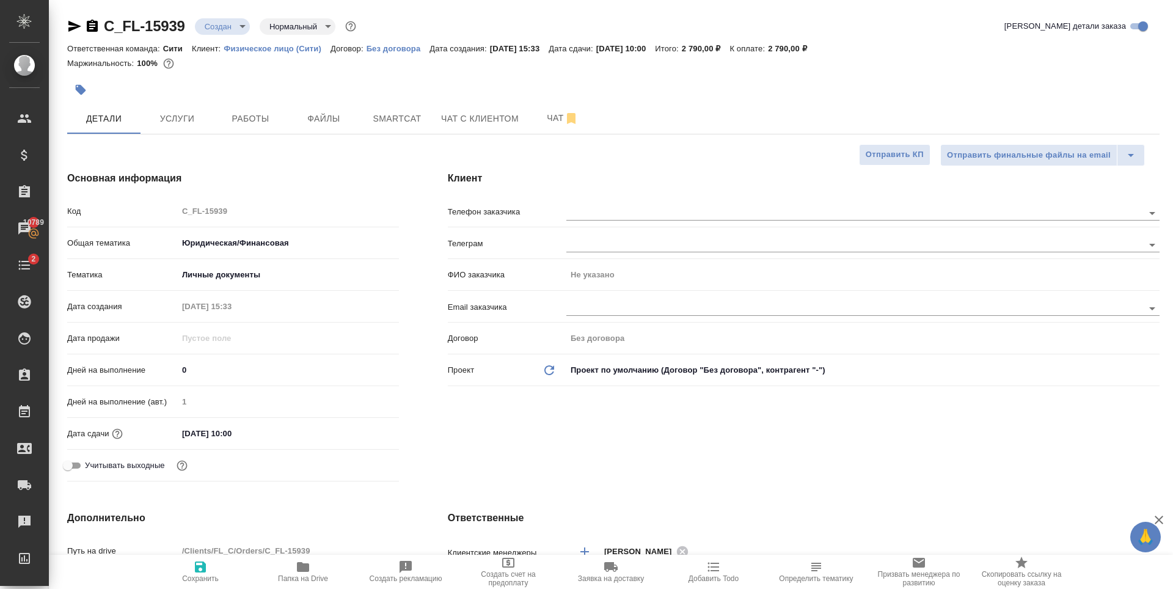
click at [736, 79] on div at bounding box center [431, 89] width 728 height 27
click at [586, 216] on input "text" at bounding box center [834, 212] width 536 height 15
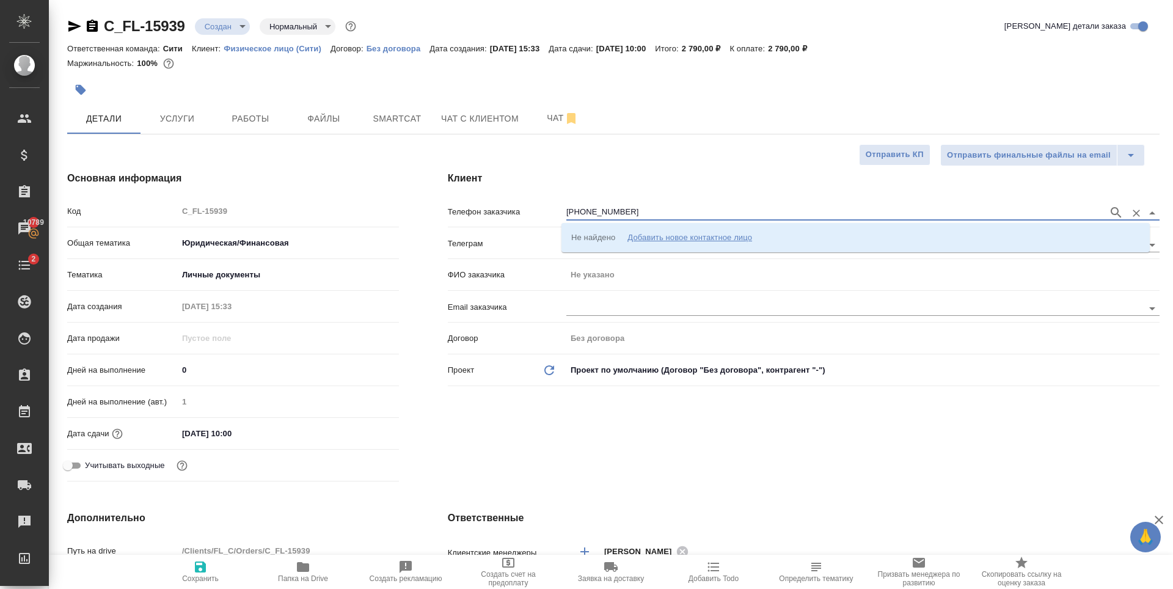
click at [623, 211] on input "+79154006250" at bounding box center [834, 212] width 536 height 15
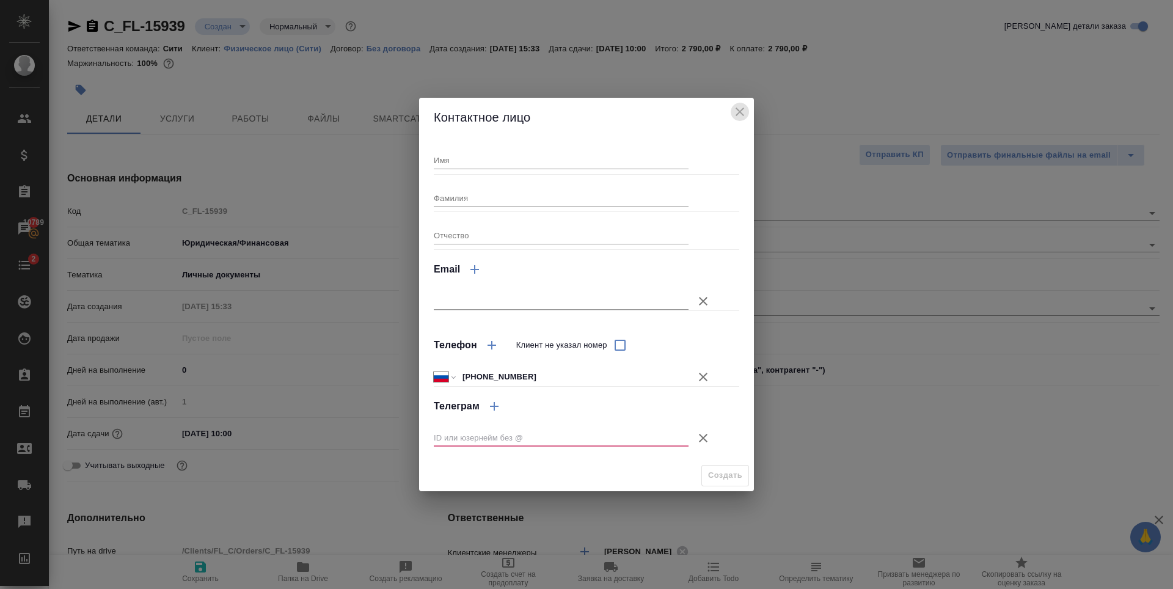
click at [734, 109] on icon "close" at bounding box center [739, 111] width 15 height 15
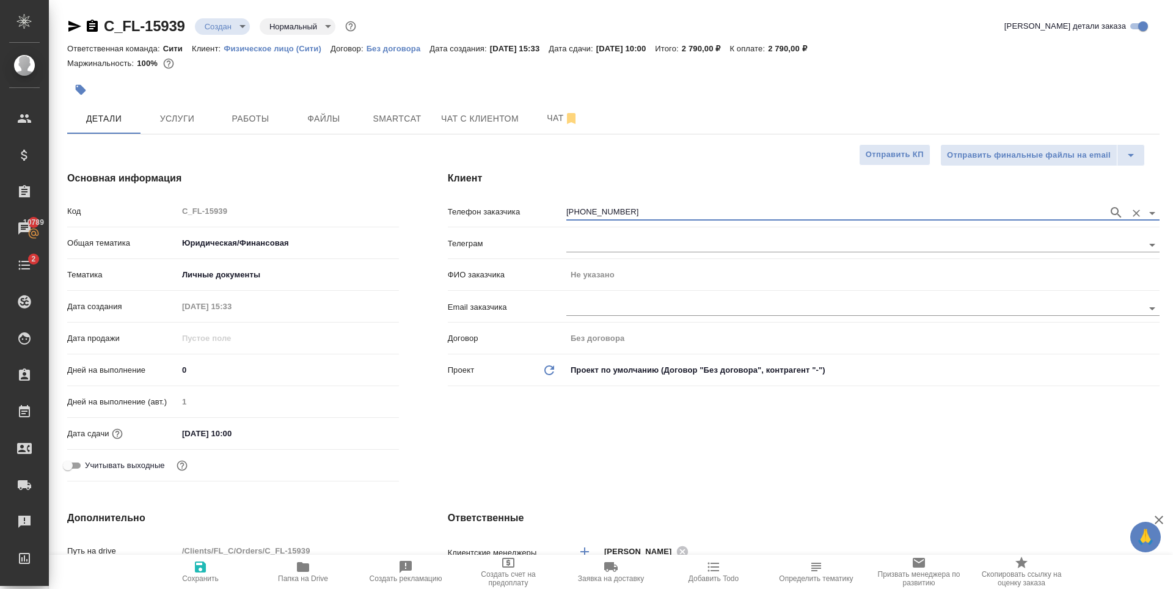
click at [647, 217] on input "+79154006250" at bounding box center [834, 212] width 536 height 15
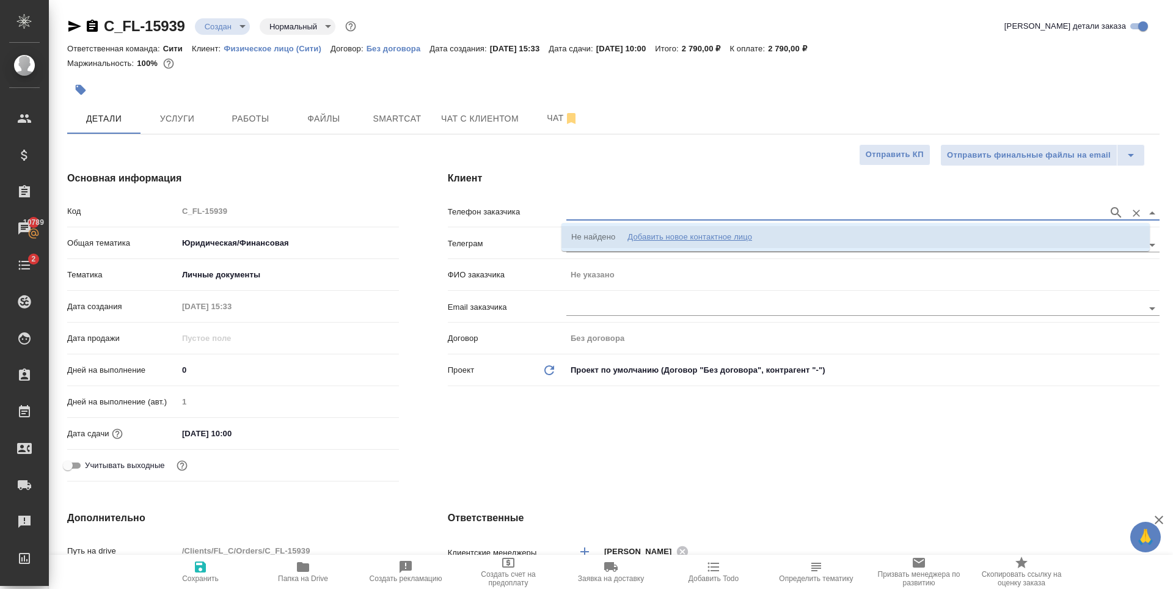
click at [652, 239] on div "Добавить новое контактное лицо" at bounding box center [689, 237] width 125 height 12
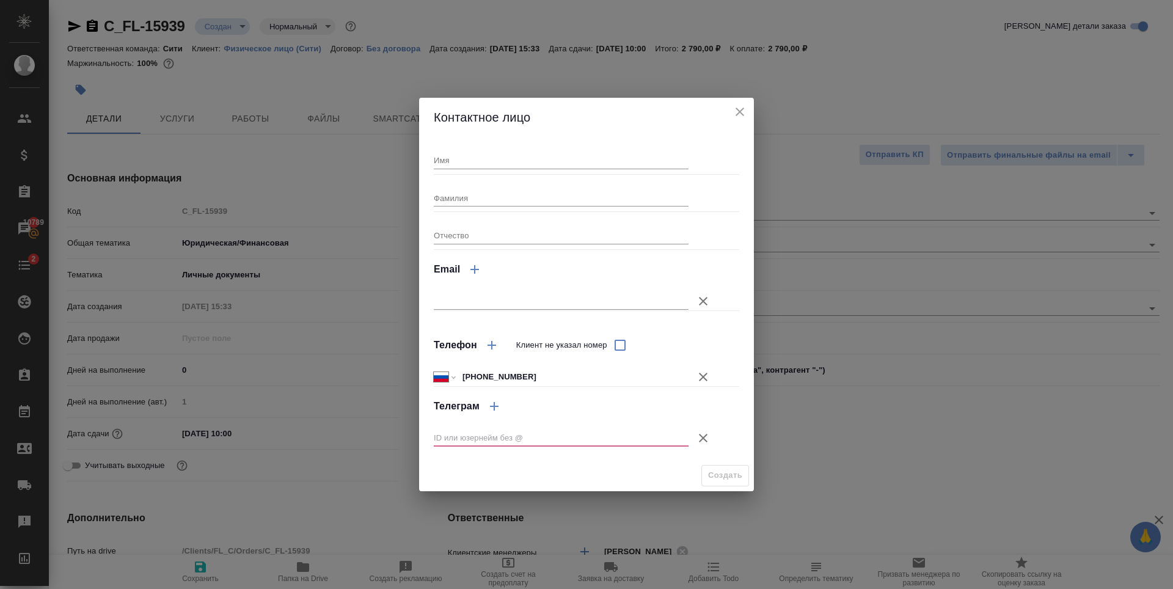
click at [704, 435] on icon "button" at bounding box center [703, 438] width 15 height 15
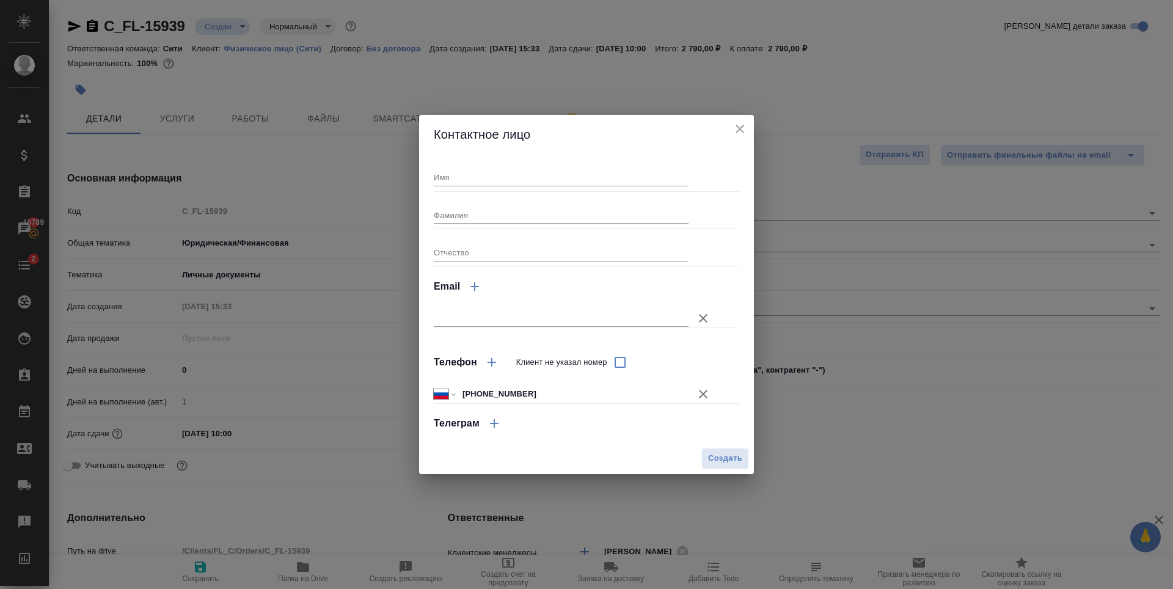
click at [460, 186] on div "Имя Фамилия Отчество Email Телефон Клиент не указал номер Международный Австрал…" at bounding box center [586, 298] width 305 height 278
click at [458, 177] on input "Имя" at bounding box center [561, 177] width 255 height 17
click at [716, 462] on span "Создать" at bounding box center [725, 458] width 34 height 14
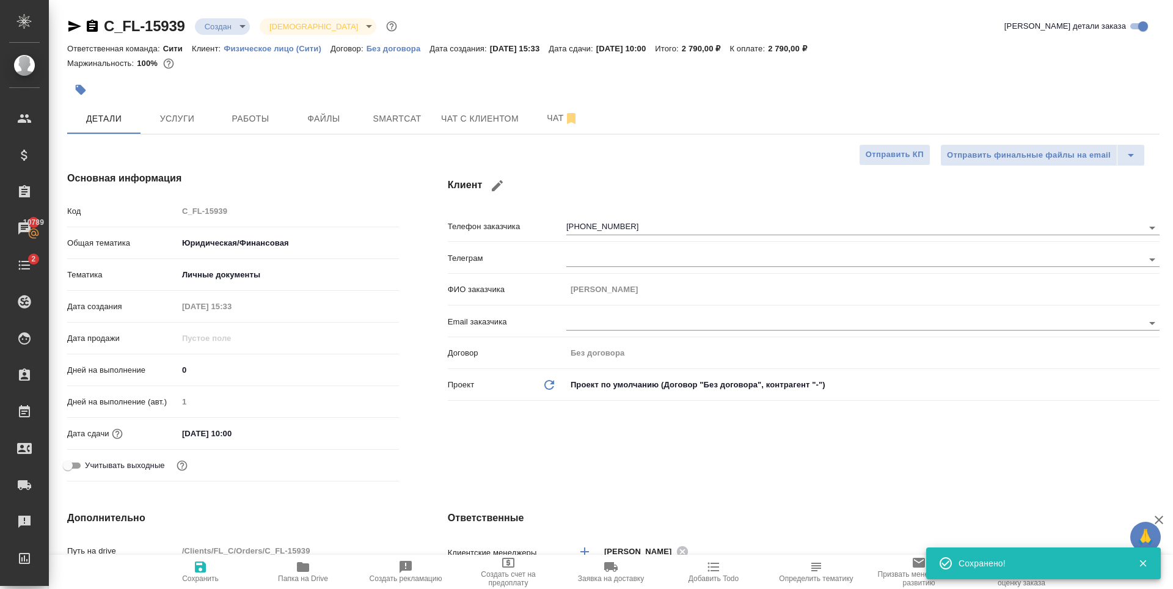
click at [624, 95] on div at bounding box center [431, 89] width 728 height 27
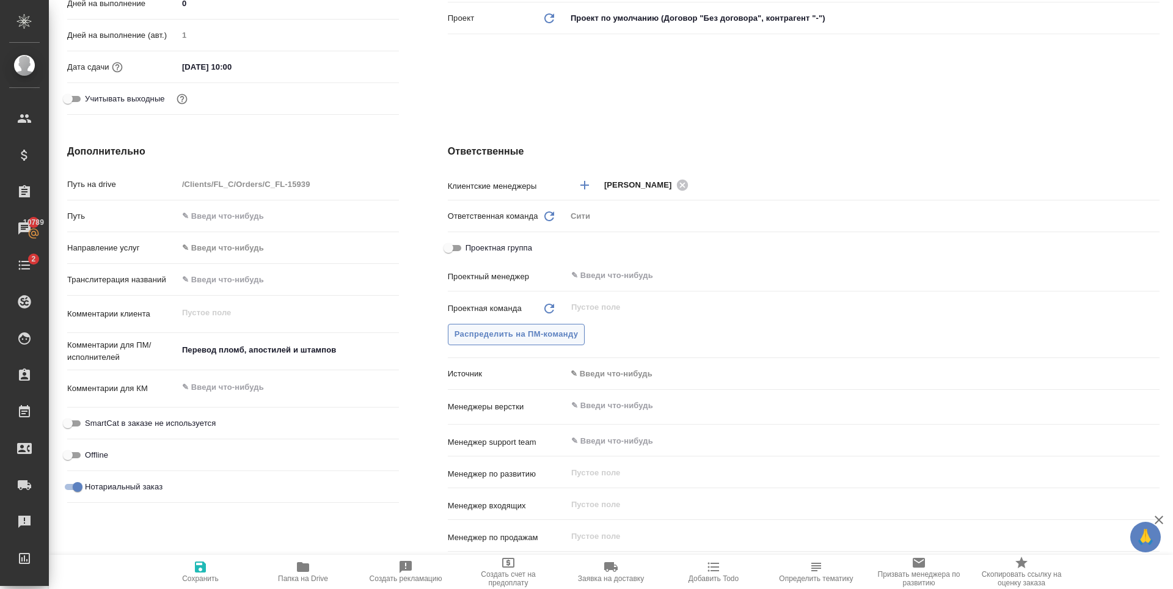
click at [549, 340] on span "Распределить на ПМ-команду" at bounding box center [516, 334] width 124 height 14
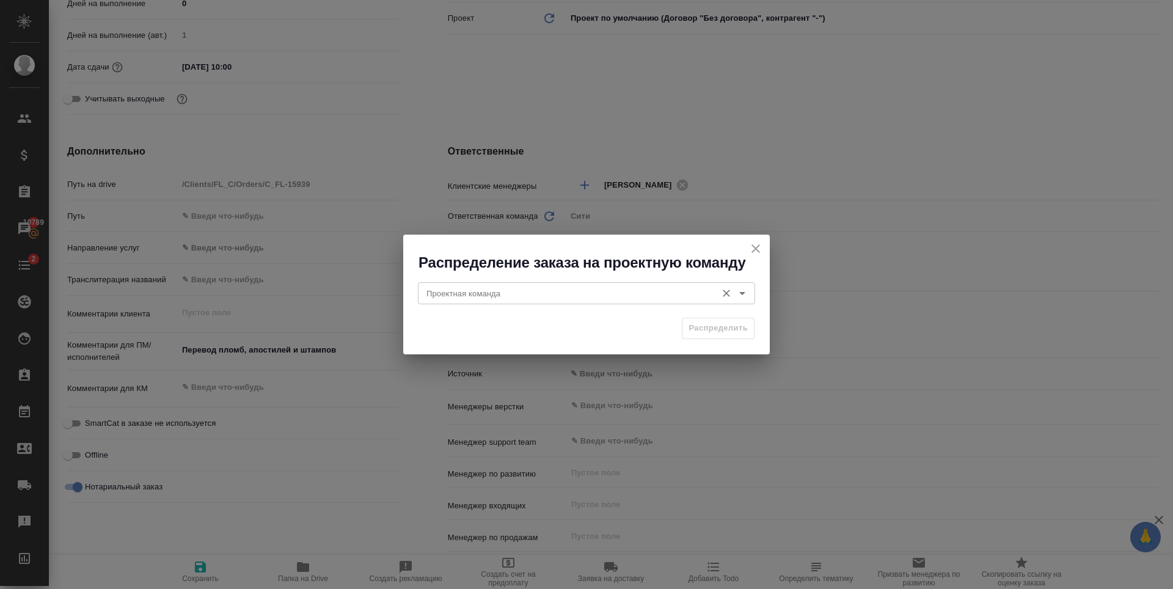
click at [484, 278] on div "Проектная команда Проектная команда" at bounding box center [586, 291] width 337 height 29
click at [476, 298] on input "Проектная команда" at bounding box center [565, 293] width 289 height 15
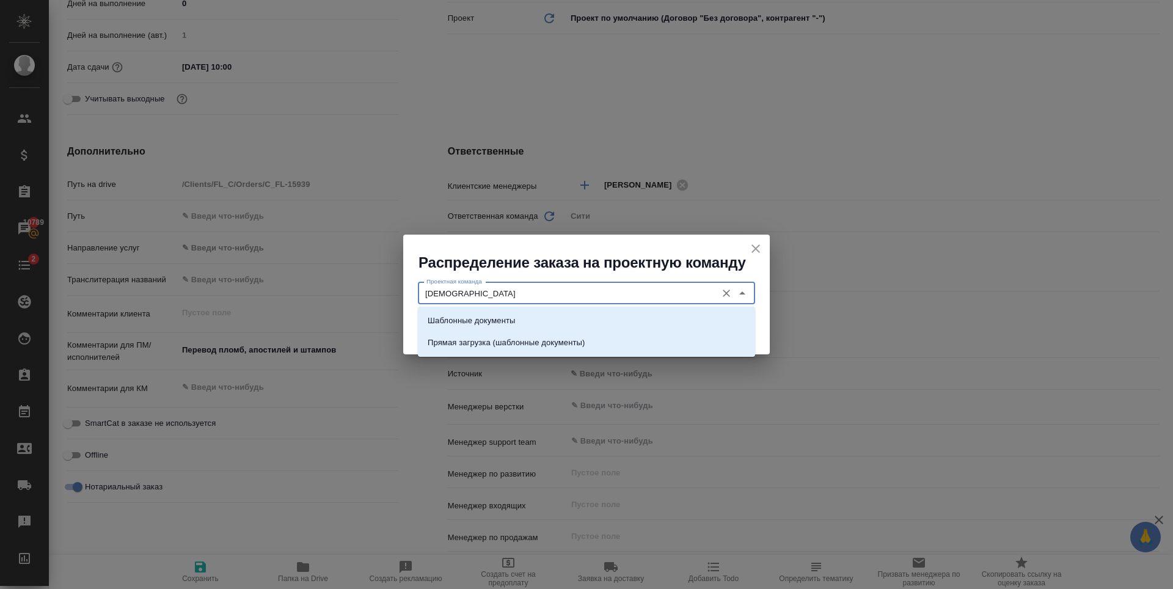
click at [500, 313] on li "Шаблонные документы" at bounding box center [586, 321] width 337 height 22
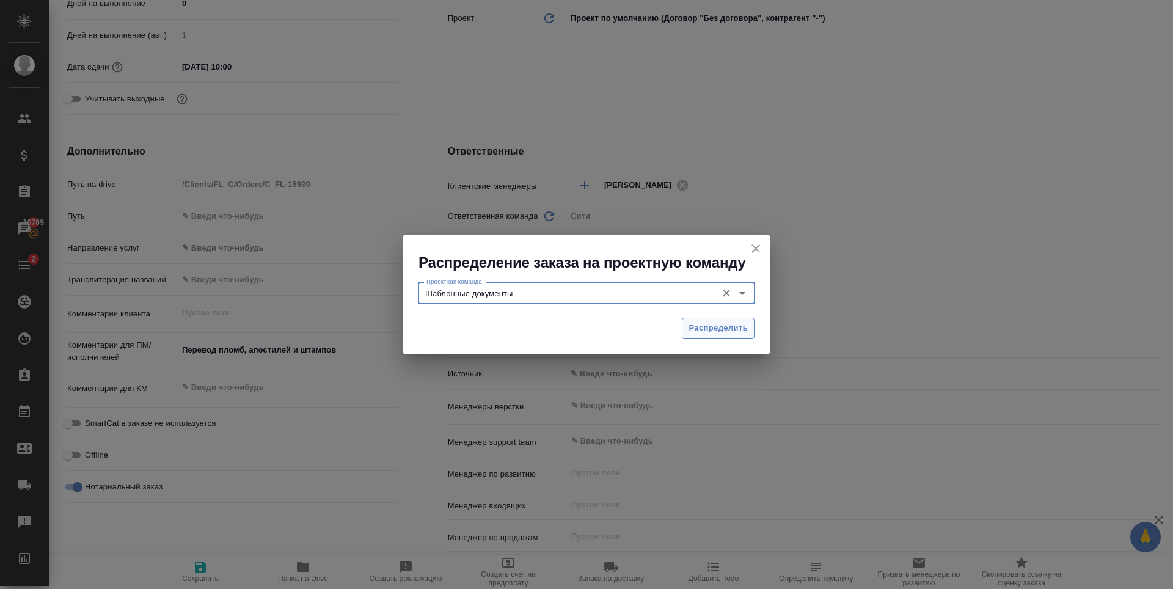
click at [710, 325] on span "Распределить" at bounding box center [717, 328] width 59 height 14
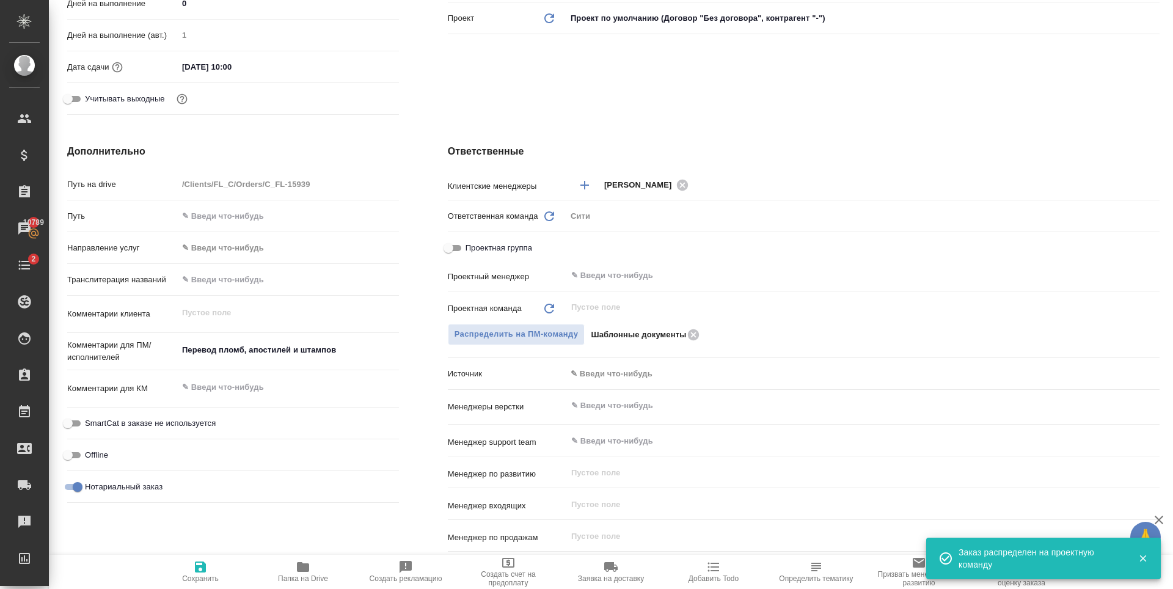
click at [202, 569] on icon "button" at bounding box center [200, 566] width 11 height 11
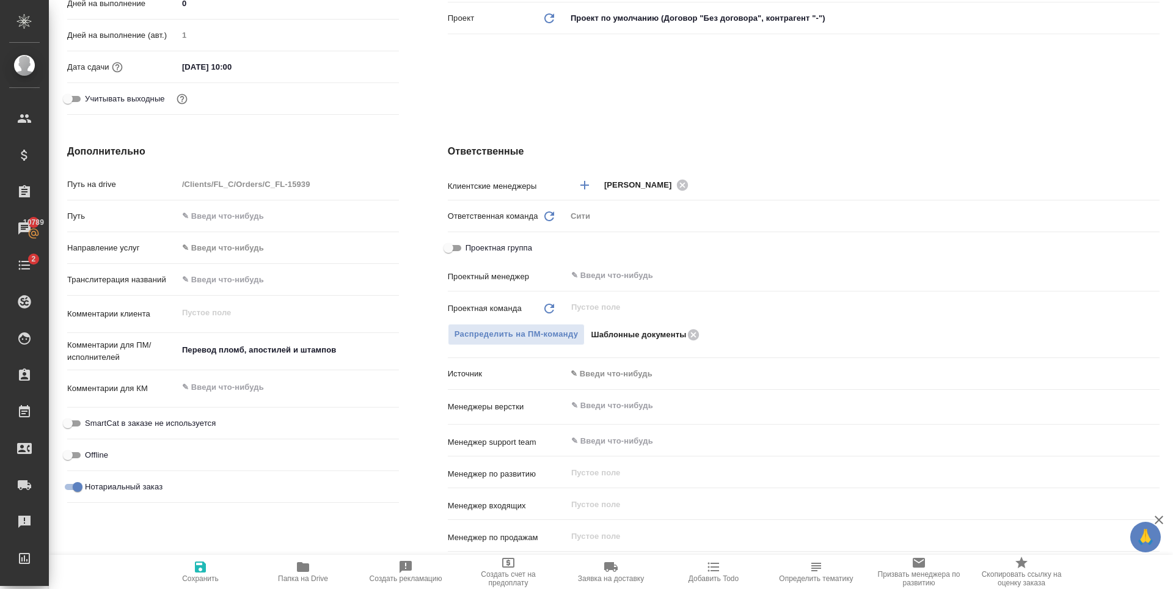
scroll to position [0, 0]
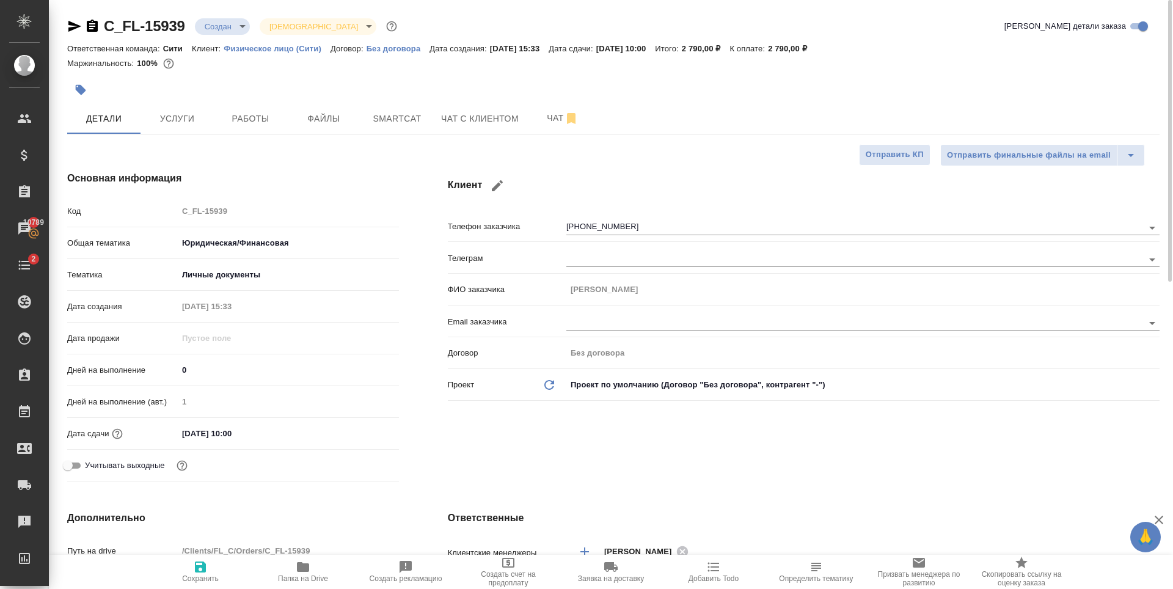
click at [216, 28] on body "🙏 .cls-1 fill:#fff; AWATERA Zaytseva Svetlana Клиенты Спецификации Заказы 10789…" at bounding box center [586, 294] width 1173 height 589
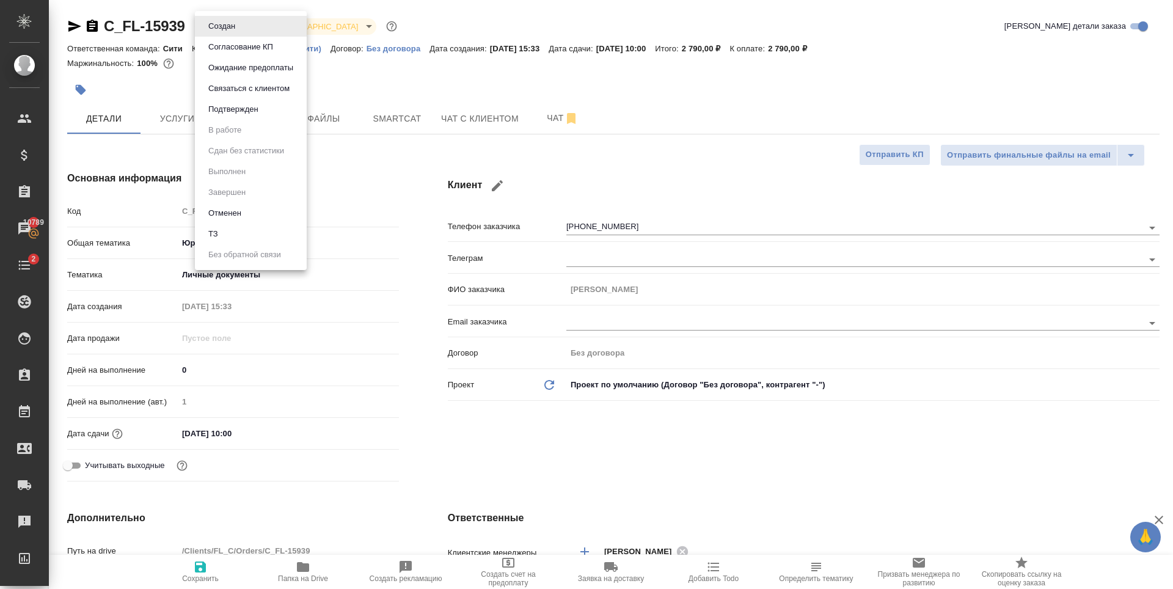
click at [249, 117] on li "Подтвержден" at bounding box center [251, 109] width 112 height 21
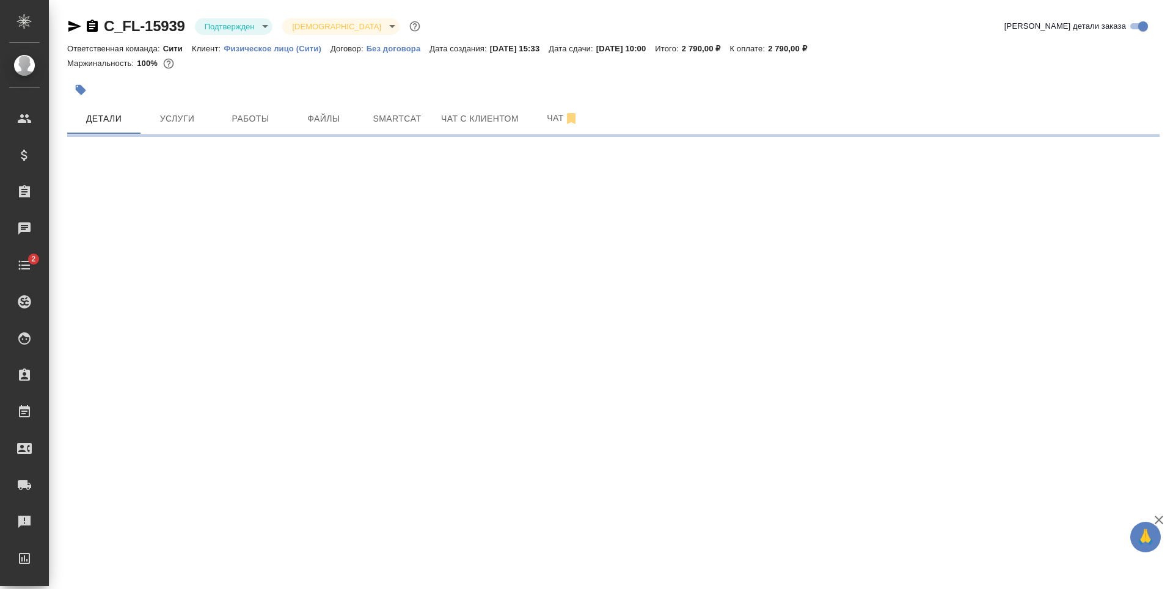
select select "RU"
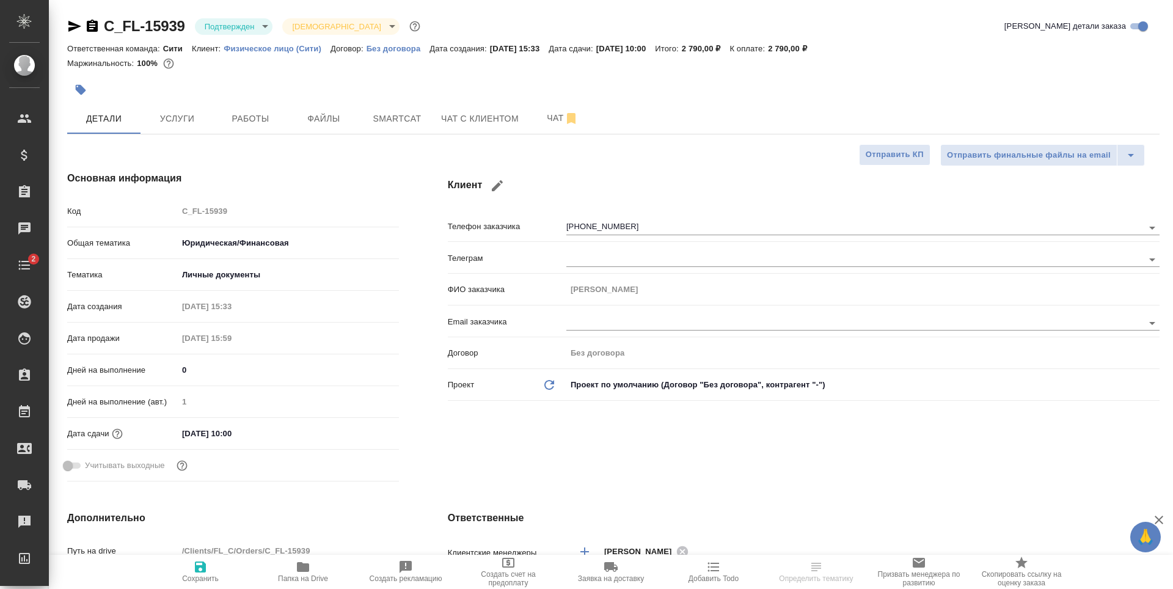
type textarea "x"
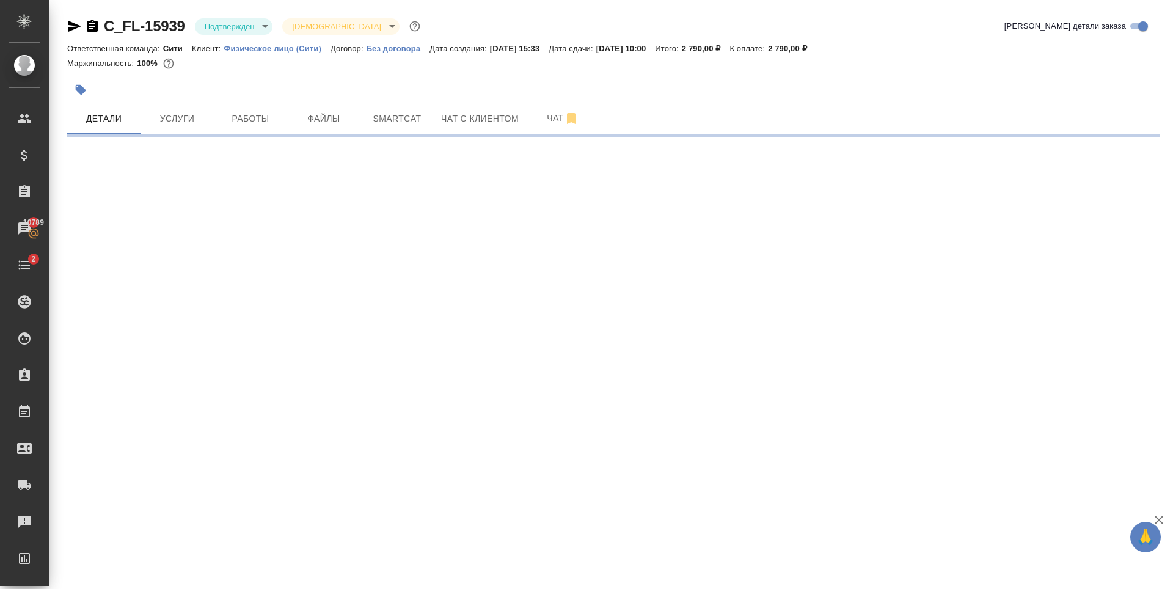
select select "RU"
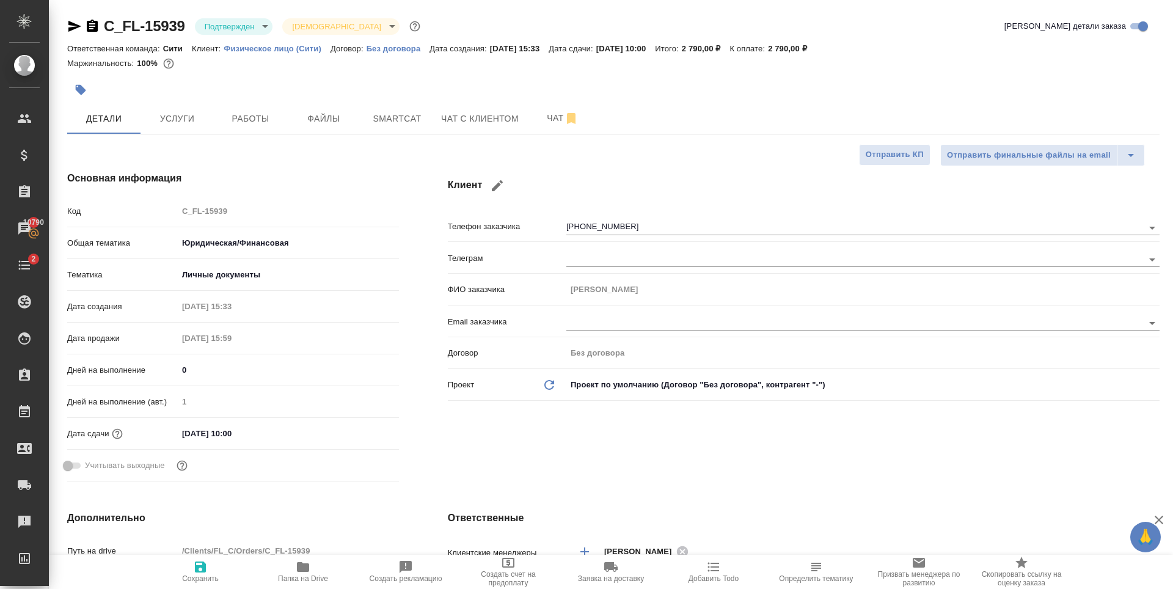
type textarea "x"
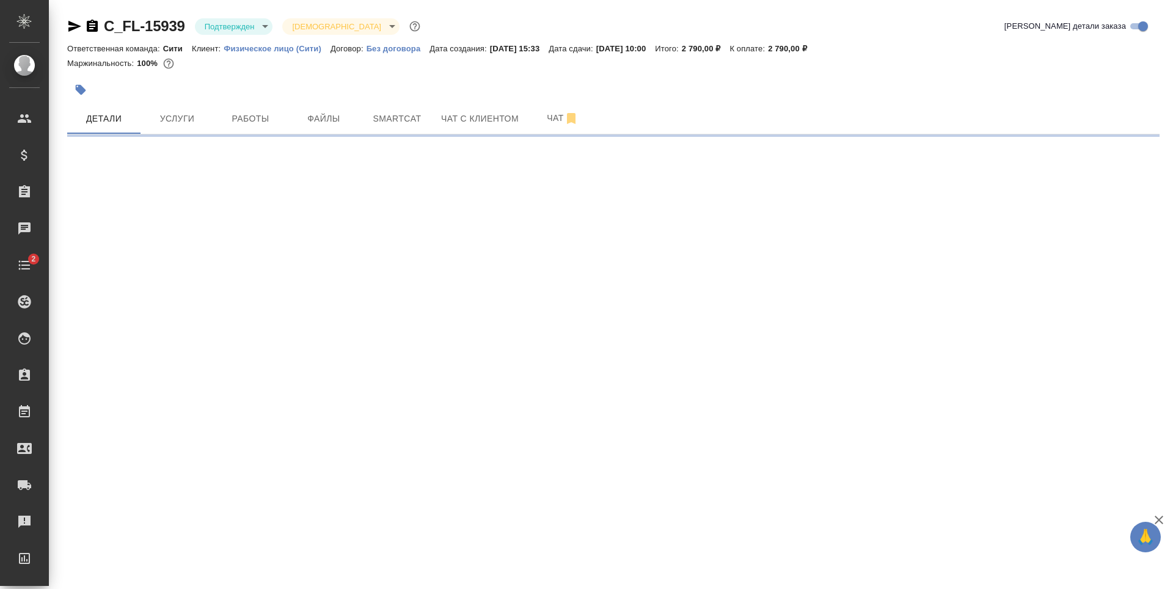
select select "RU"
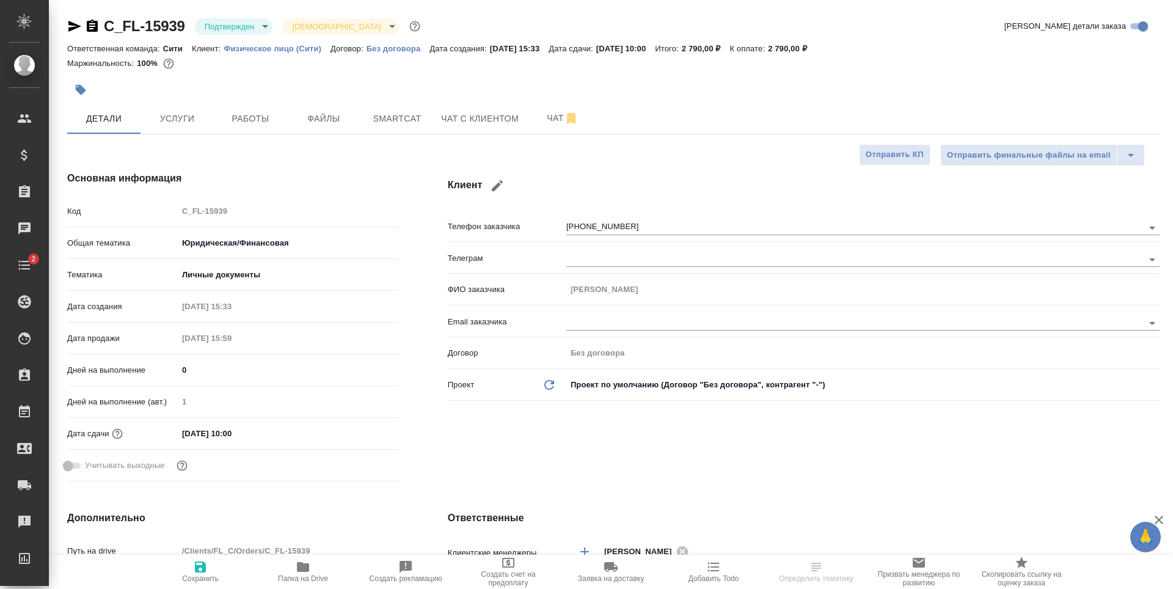
type textarea "x"
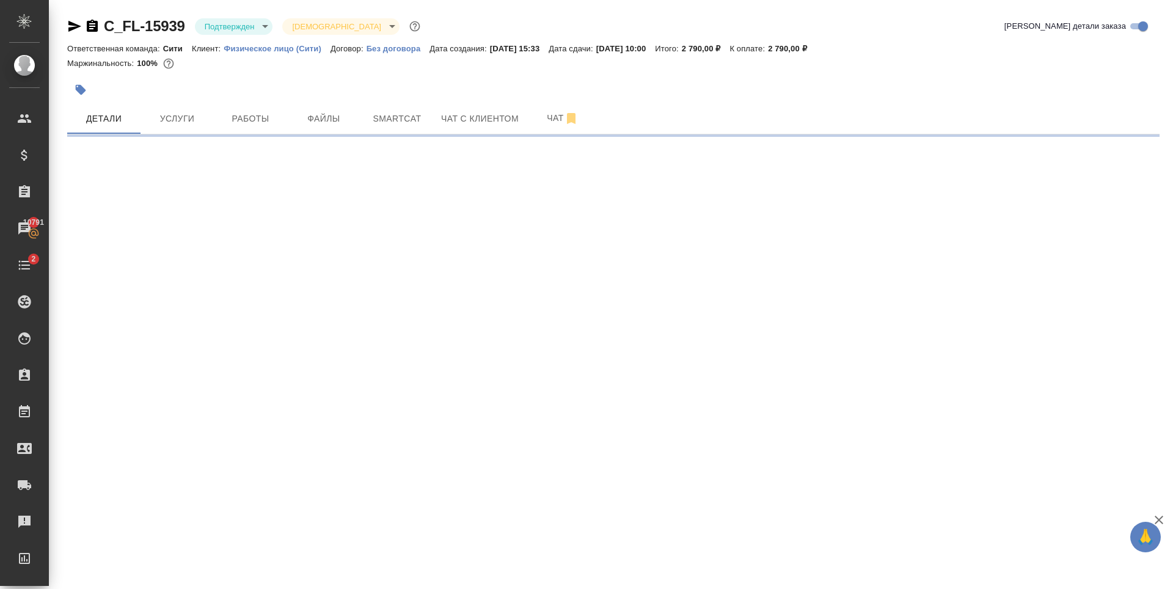
select select "RU"
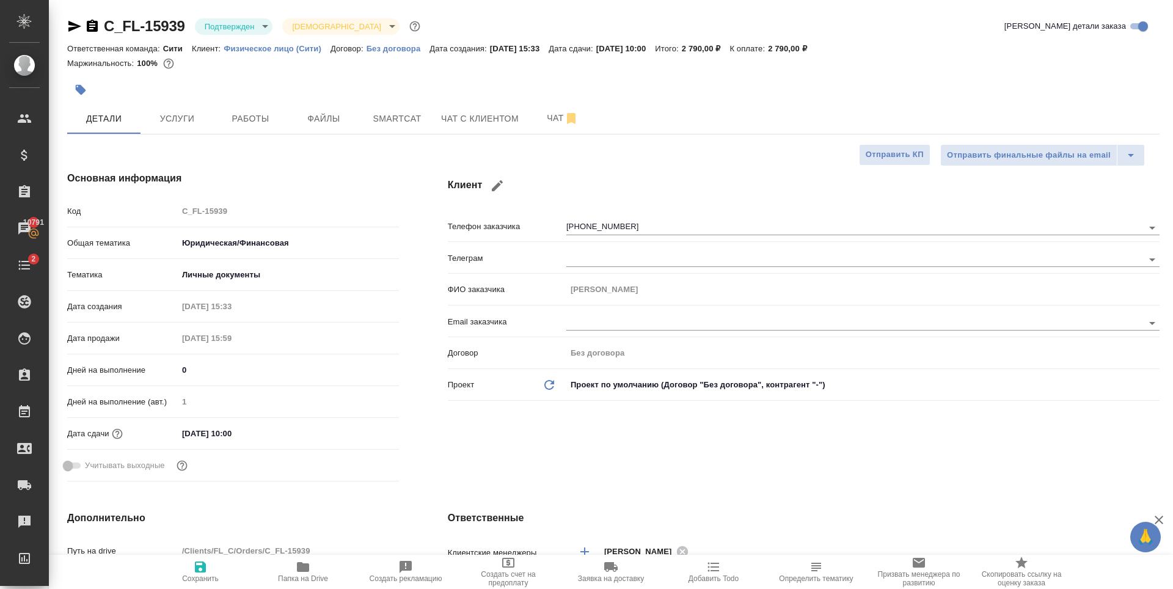
type textarea "x"
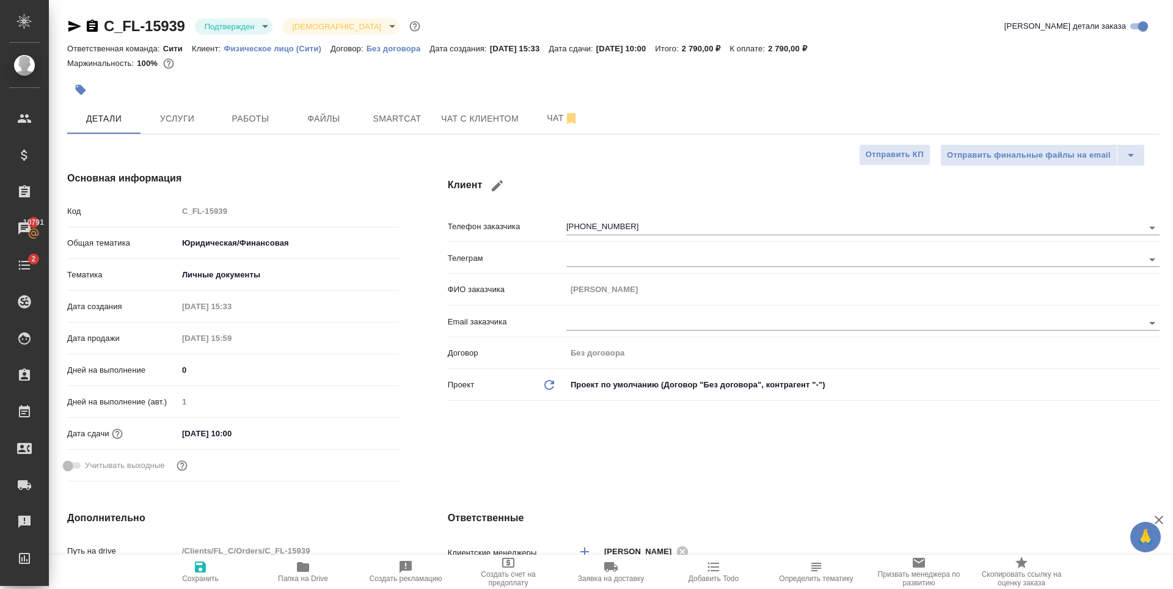
type textarea "x"
click at [270, 106] on button "Работы" at bounding box center [250, 118] width 73 height 31
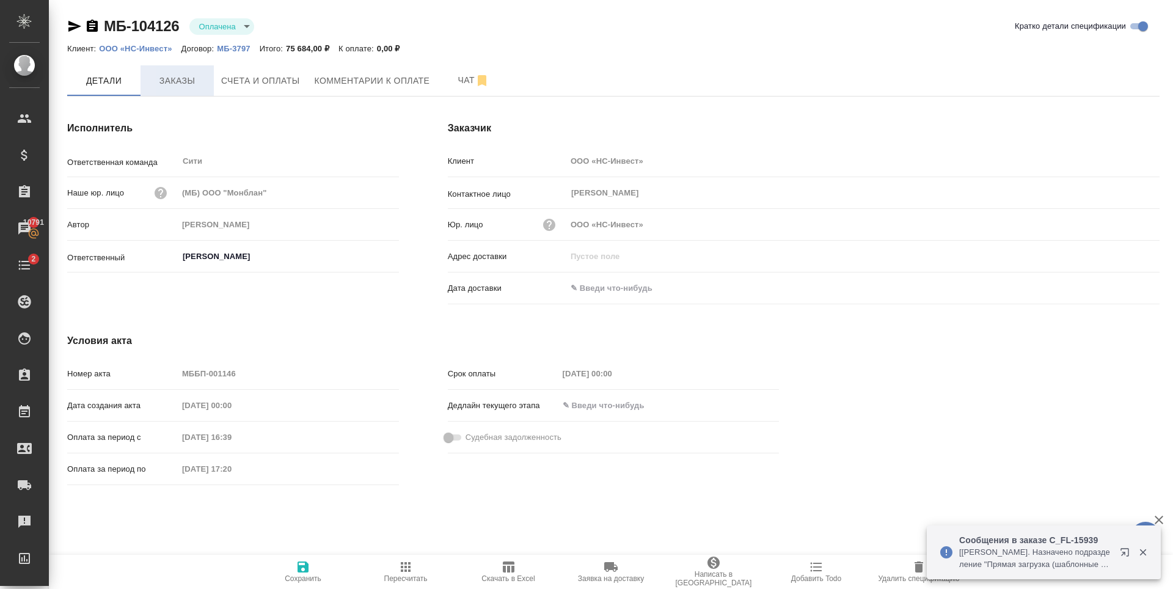
click at [196, 75] on span "Заказы" at bounding box center [177, 80] width 59 height 15
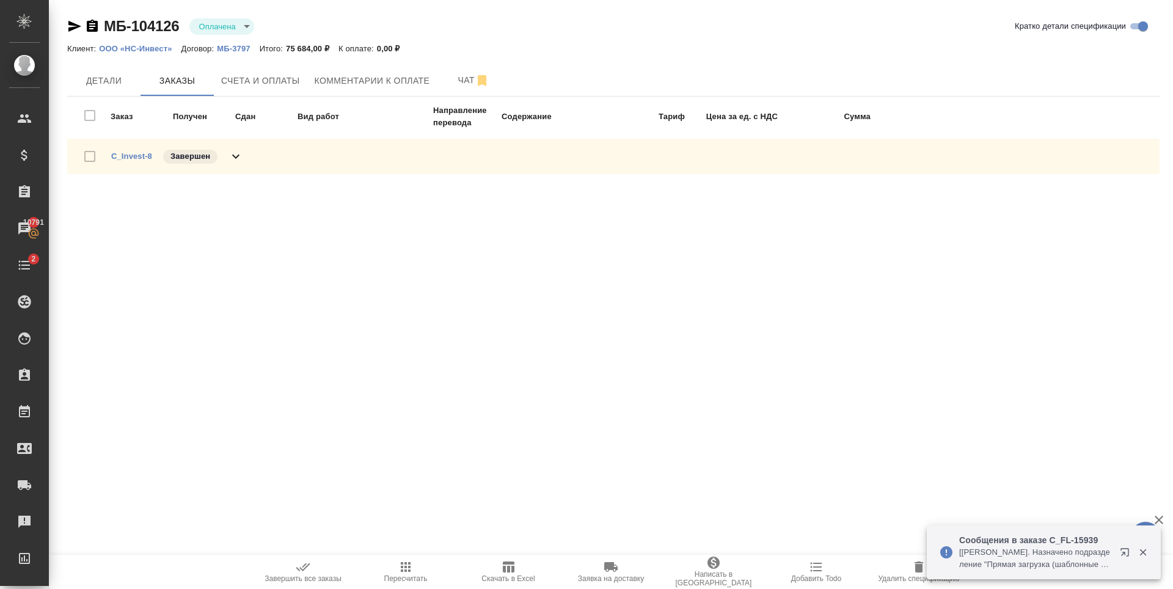
click at [137, 149] on div "C_Invest-8 Завершен" at bounding box center [177, 156] width 132 height 17
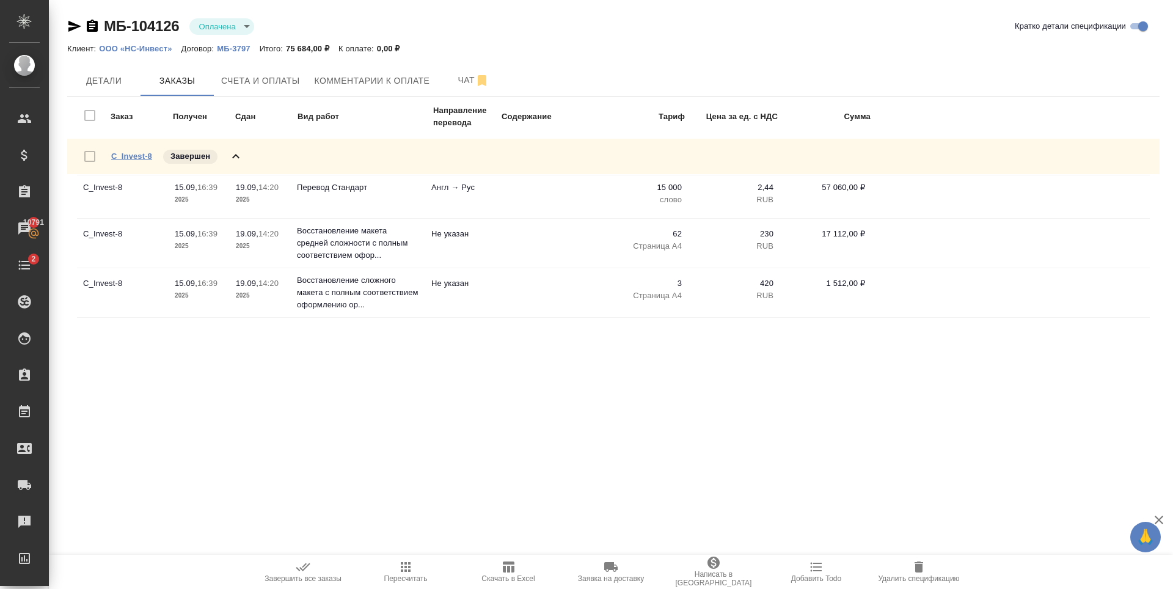
click at [139, 153] on link "C_Invest-8" at bounding box center [131, 155] width 41 height 9
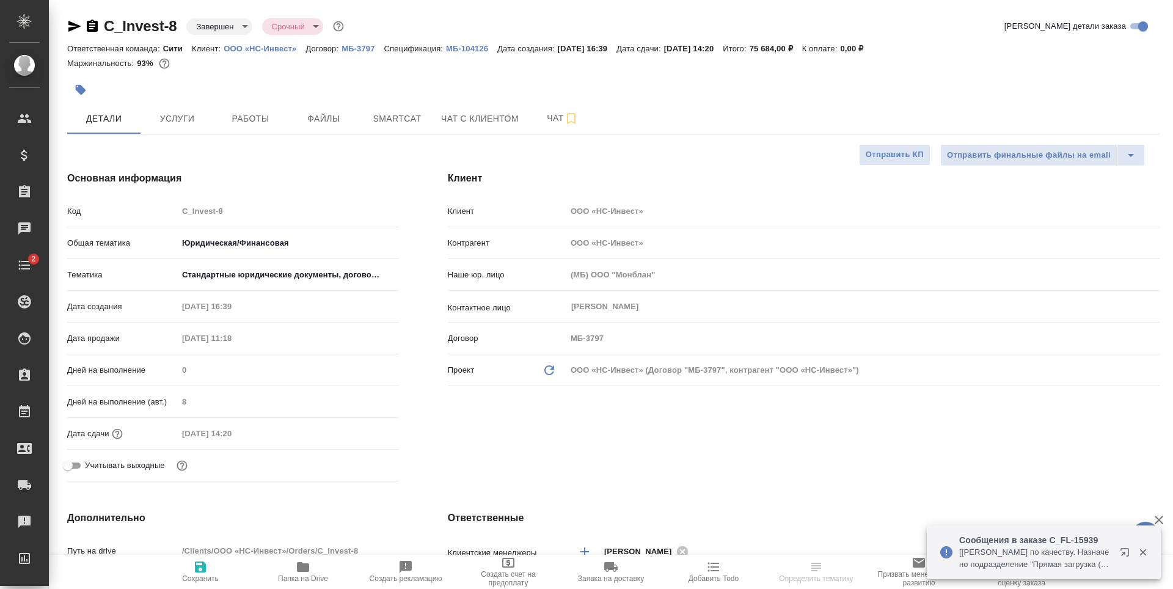
select select "RU"
type textarea "x"
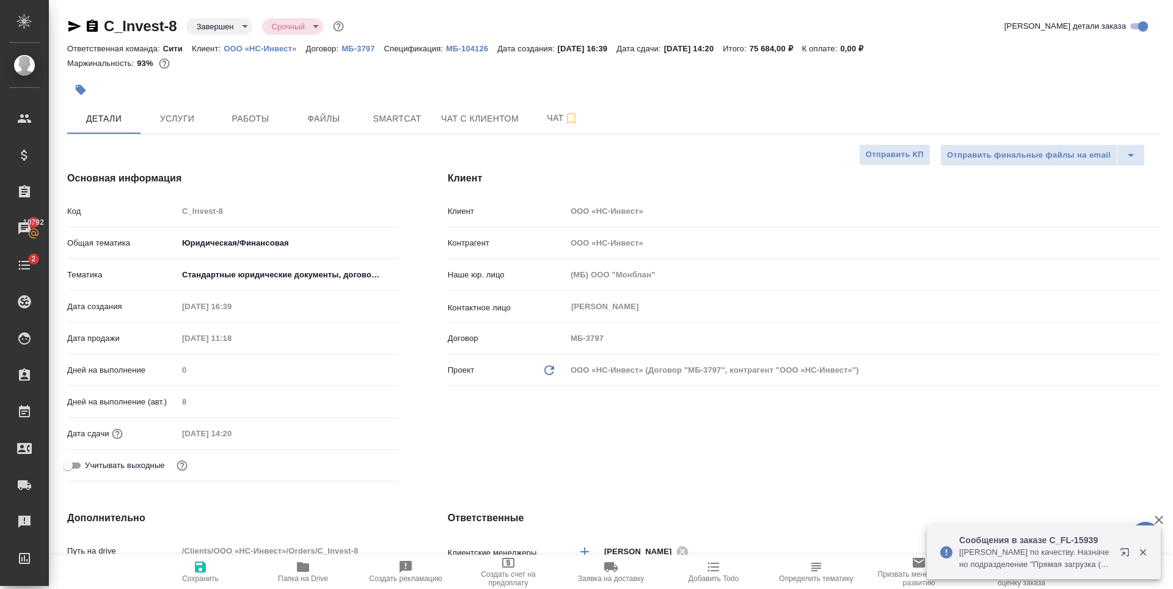
type textarea "x"
click at [261, 78] on div at bounding box center [431, 89] width 728 height 27
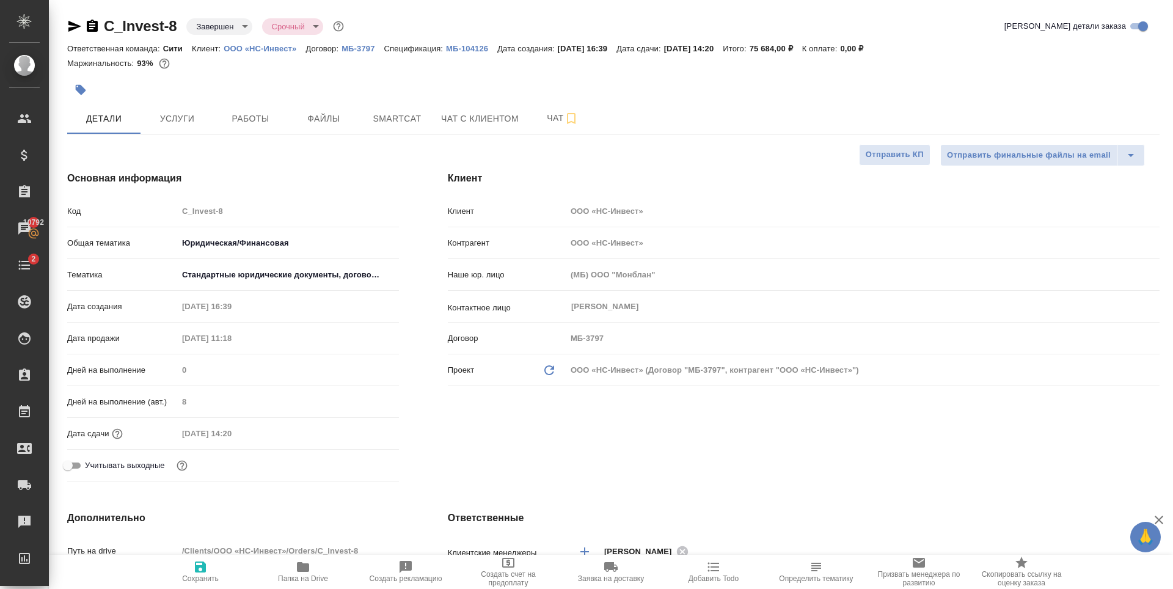
type textarea "x"
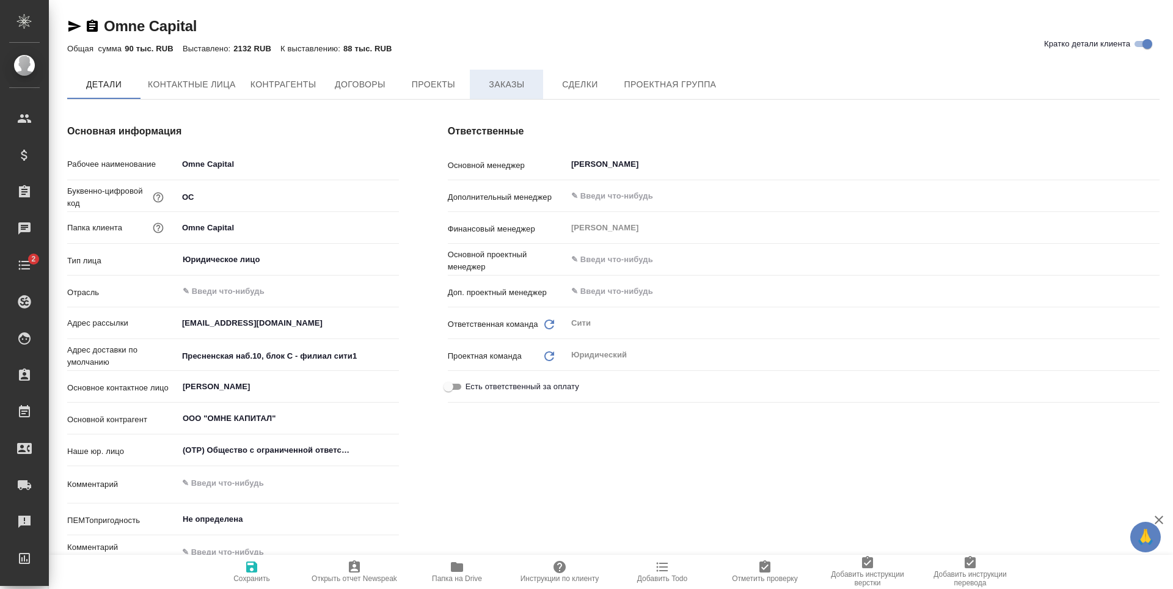
click at [500, 79] on span "Заказы" at bounding box center [506, 84] width 59 height 15
type textarea "x"
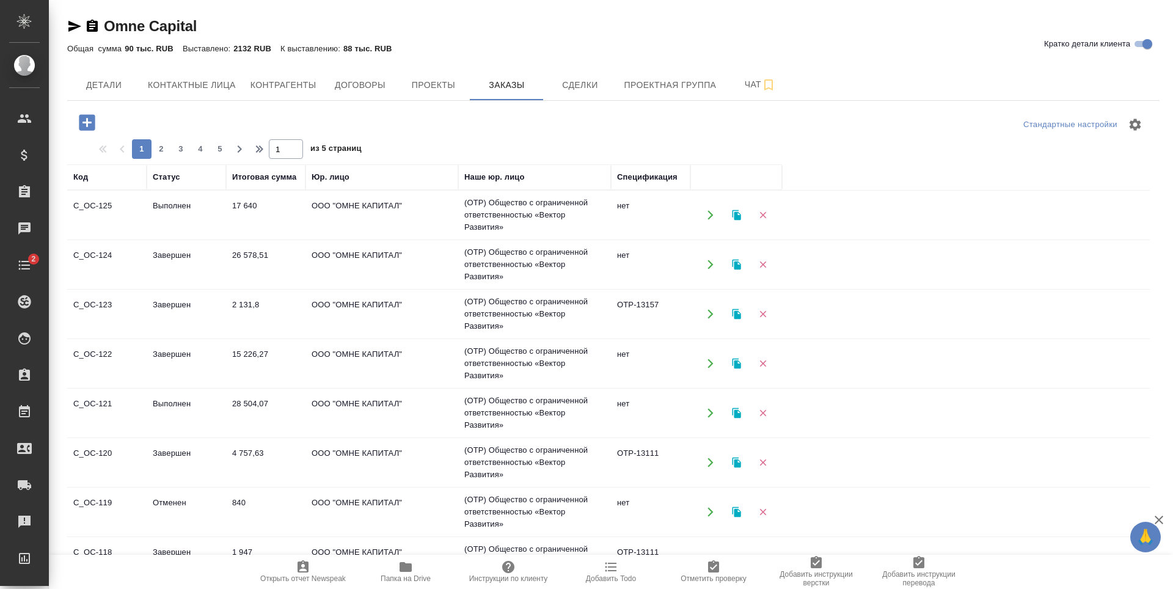
click at [85, 120] on icon "button" at bounding box center [87, 122] width 16 height 16
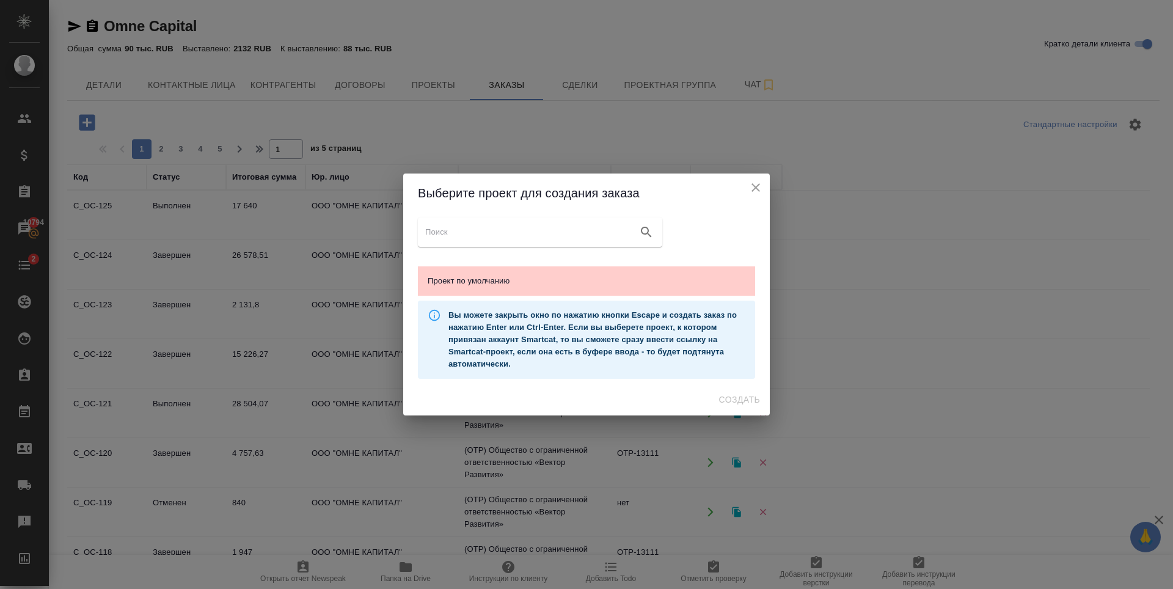
drag, startPoint x: 583, startPoint y: 274, endPoint x: 685, endPoint y: 358, distance: 132.3
click at [584, 275] on span "Проект по умолчанию" at bounding box center [587, 281] width 318 height 12
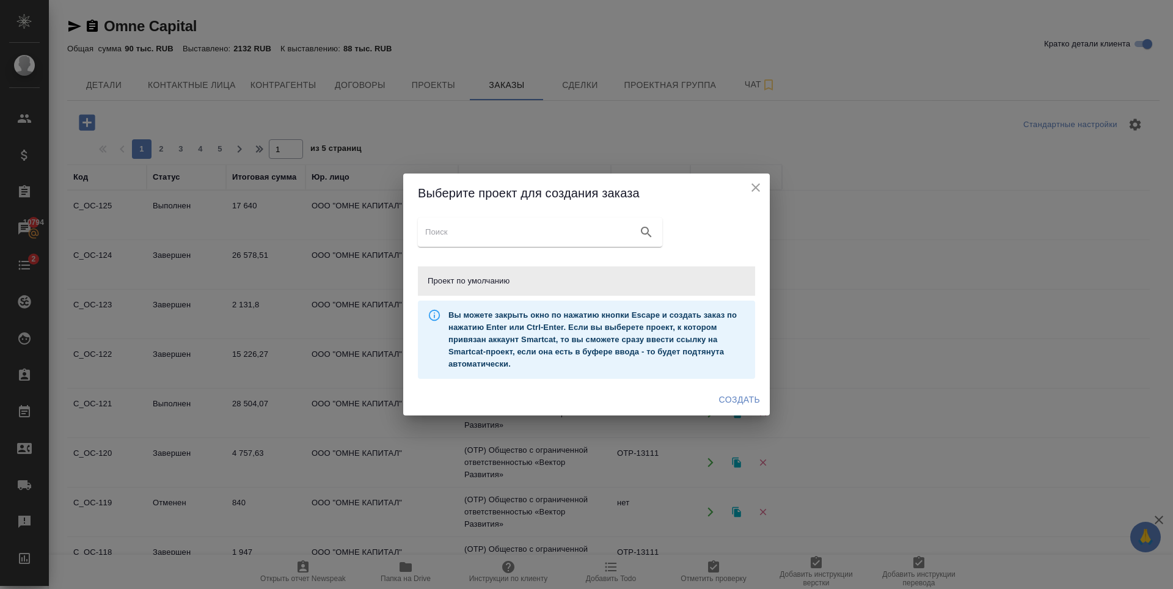
click at [744, 406] on span "Создать" at bounding box center [739, 399] width 41 height 15
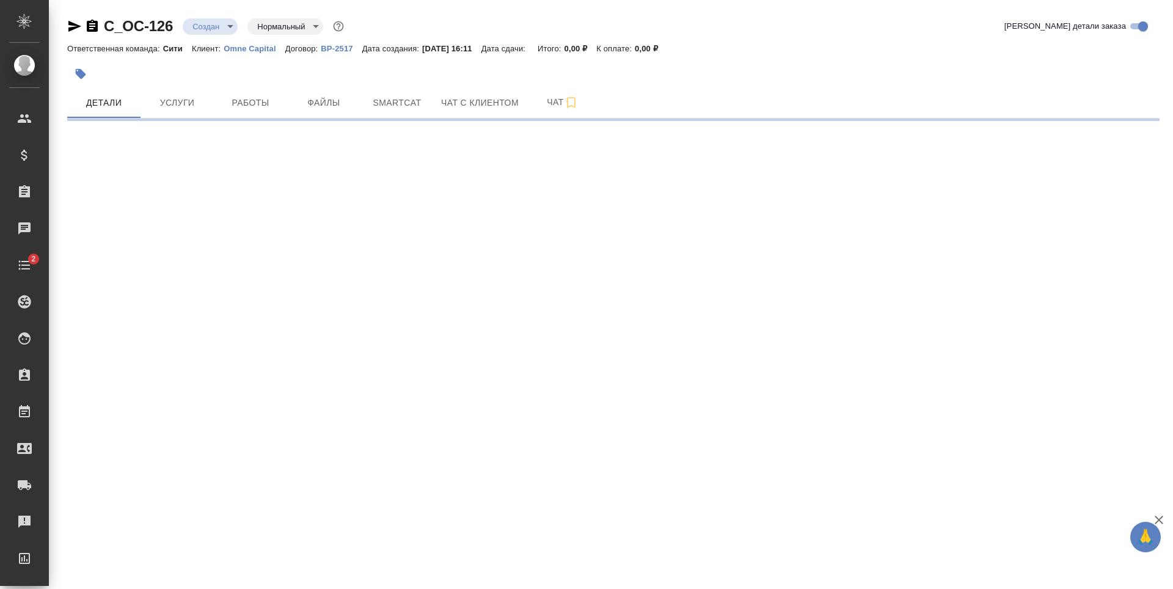
select select "RU"
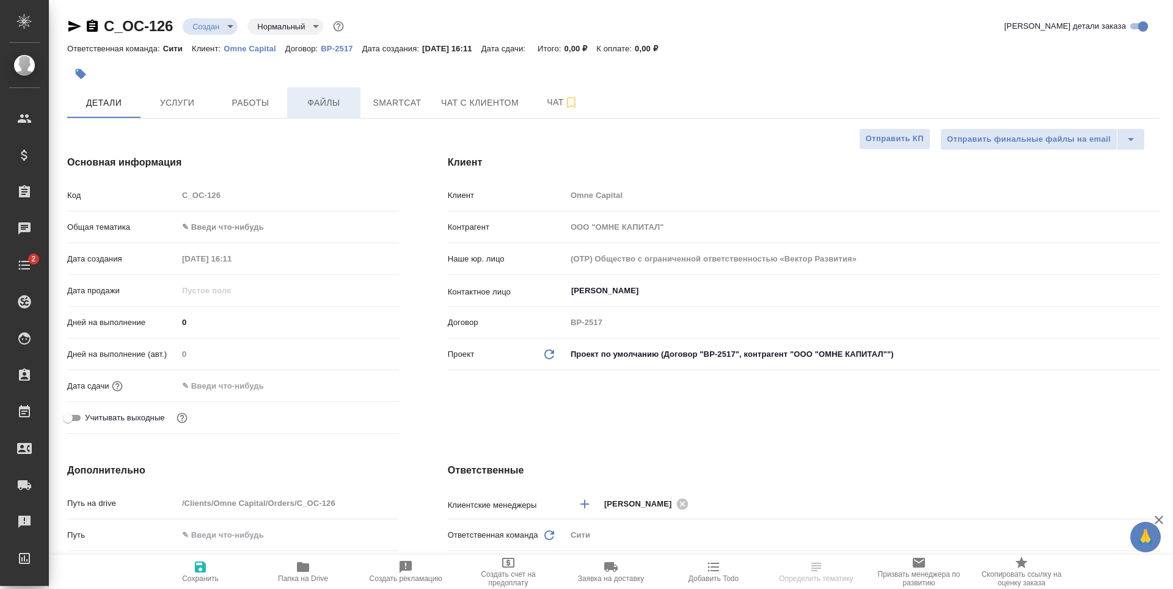
type textarea "x"
click at [327, 103] on span "Файлы" at bounding box center [323, 102] width 59 height 15
type textarea "x"
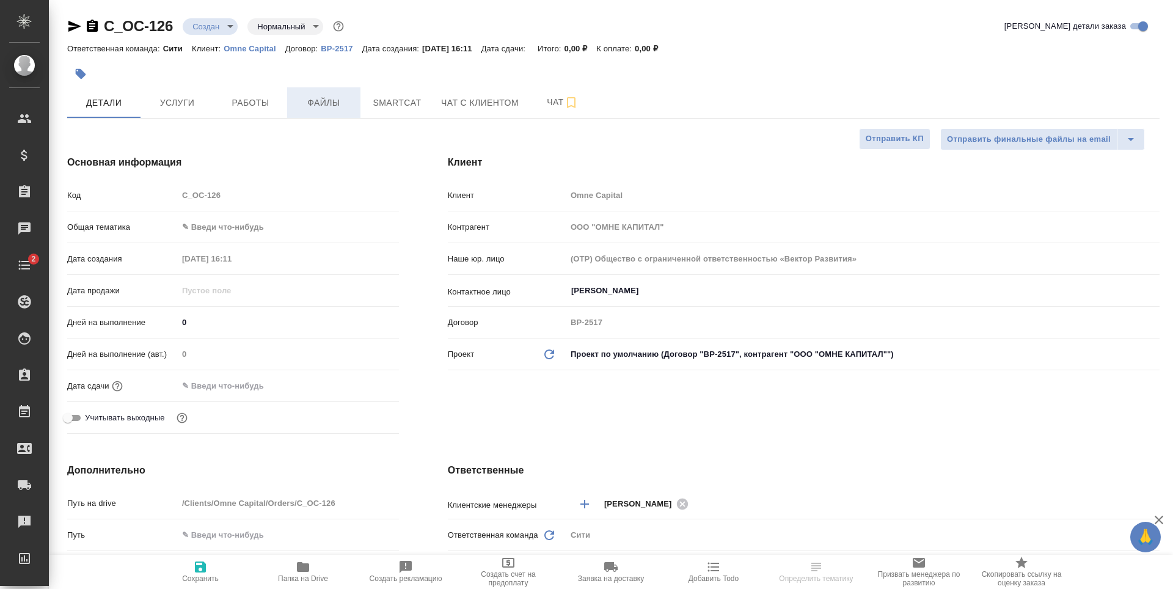
type textarea "x"
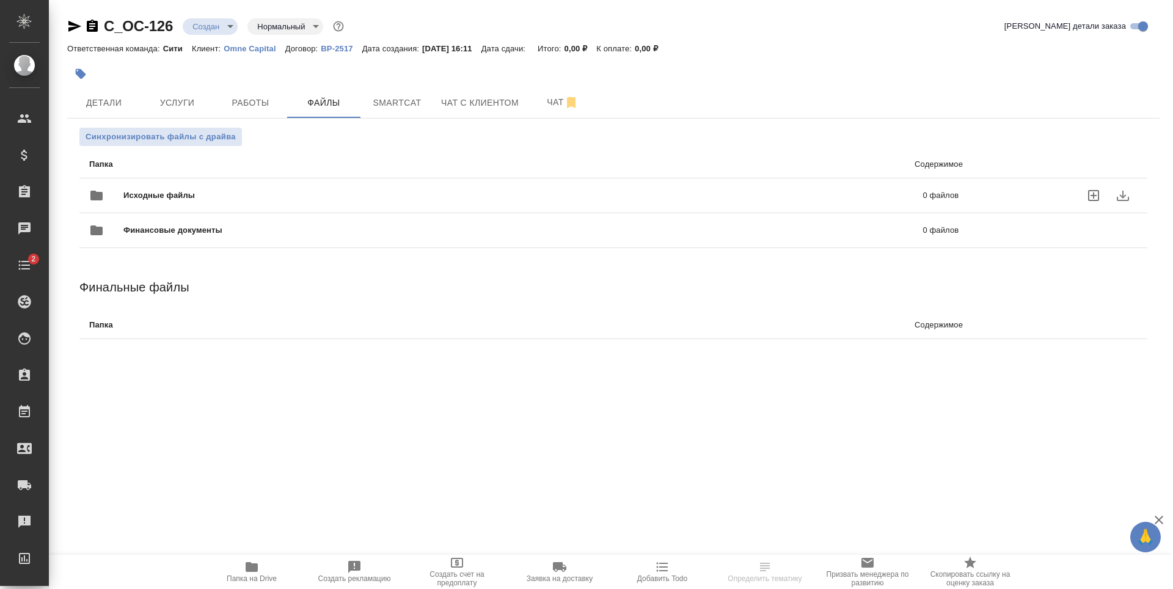
click at [1092, 198] on icon "uploadFiles" at bounding box center [1093, 195] width 15 height 15
click at [0, 0] on input "uploadFiles" at bounding box center [0, 0] width 0 height 0
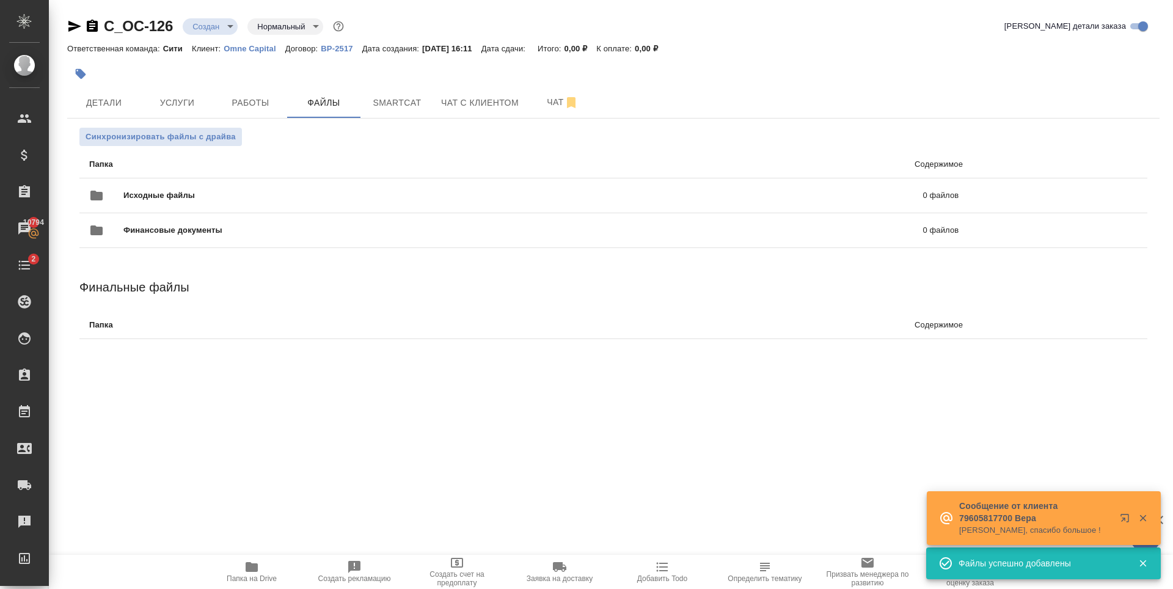
click at [250, 575] on span "Папка на Drive" at bounding box center [252, 578] width 50 height 9
click at [116, 98] on span "Детали" at bounding box center [104, 102] width 59 height 15
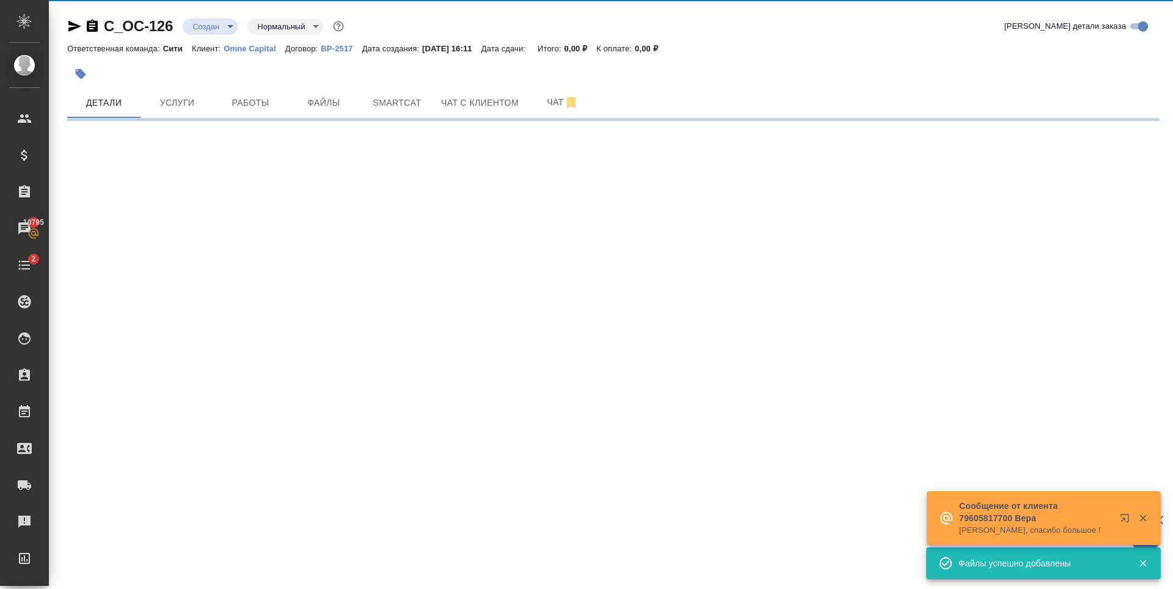
select select "RU"
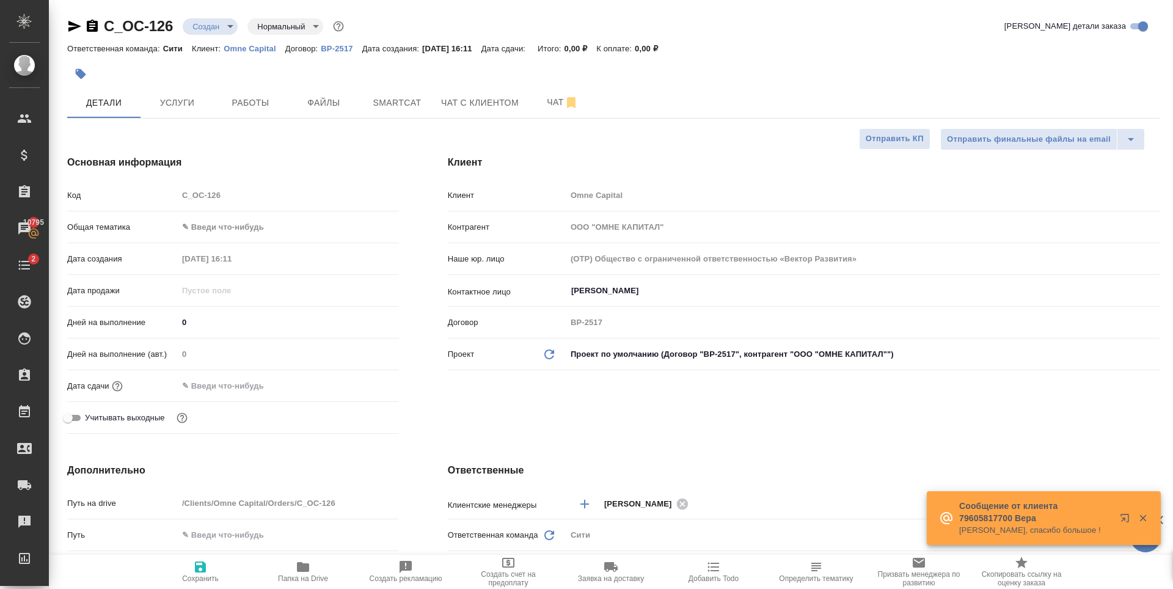
type textarea "x"
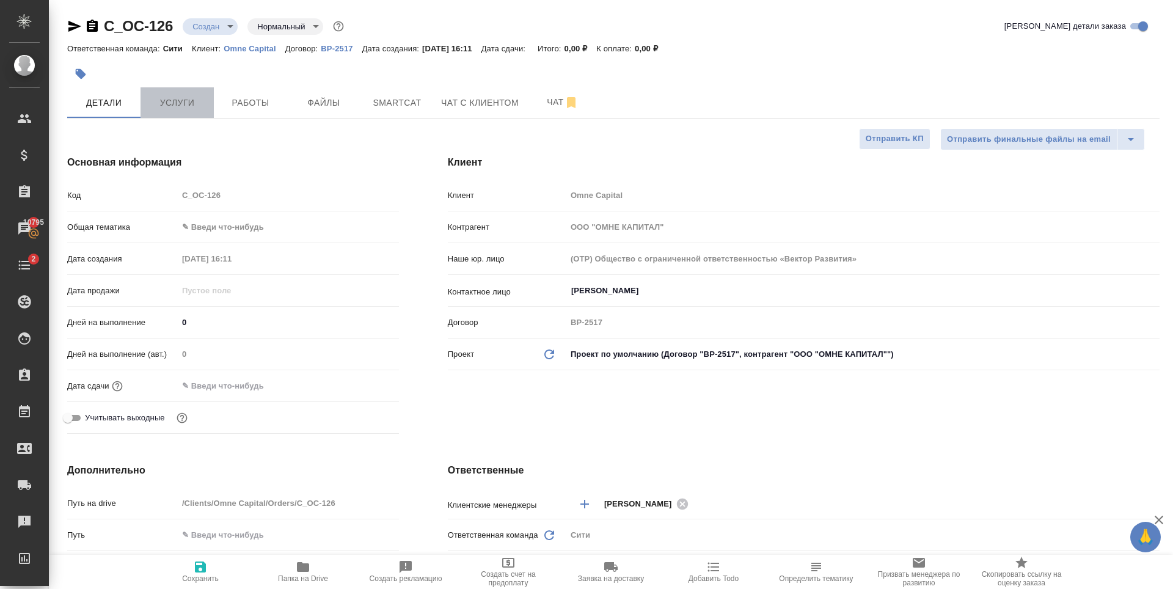
click at [187, 98] on span "Услуги" at bounding box center [177, 102] width 59 height 15
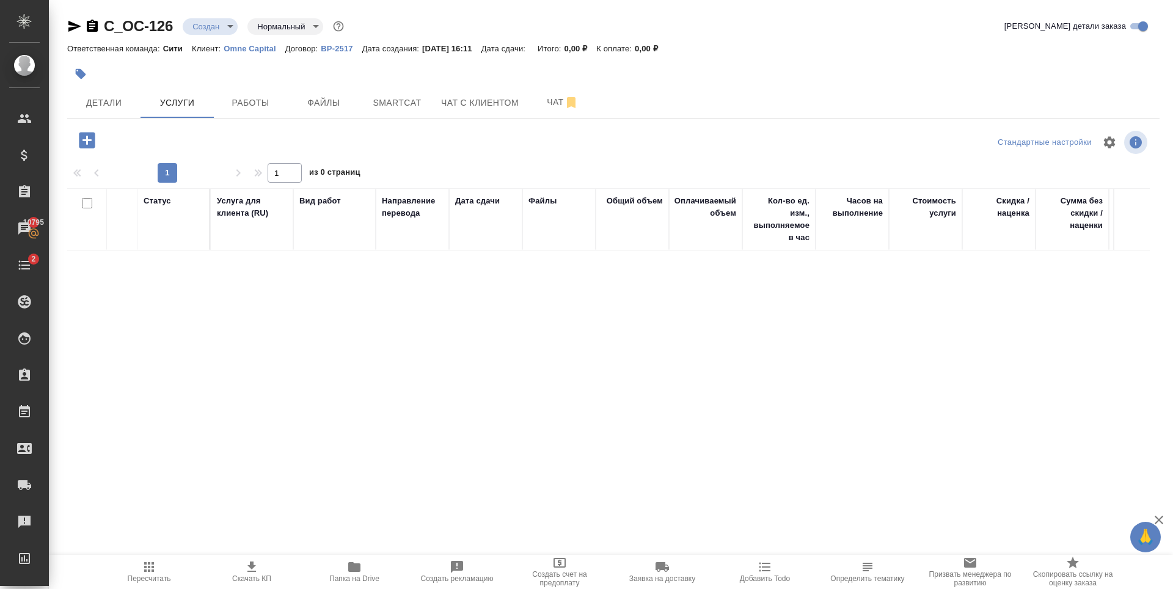
click at [82, 144] on icon "button" at bounding box center [87, 140] width 16 height 16
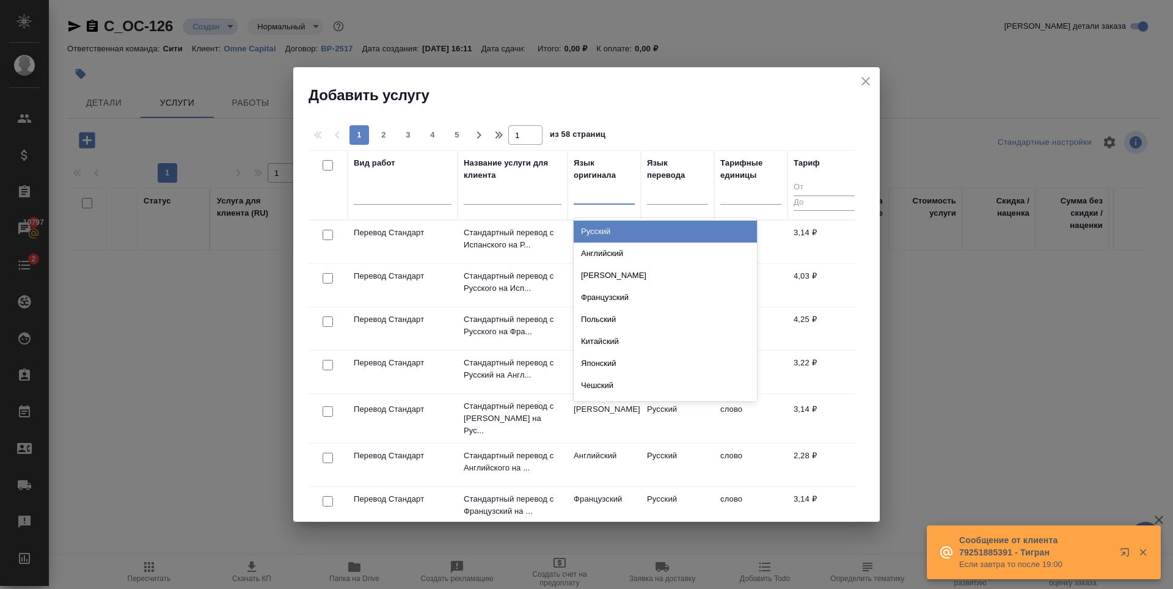
click at [617, 189] on div at bounding box center [603, 192] width 61 height 18
type input "испа"
click at [611, 234] on div "Испанский" at bounding box center [664, 231] width 183 height 22
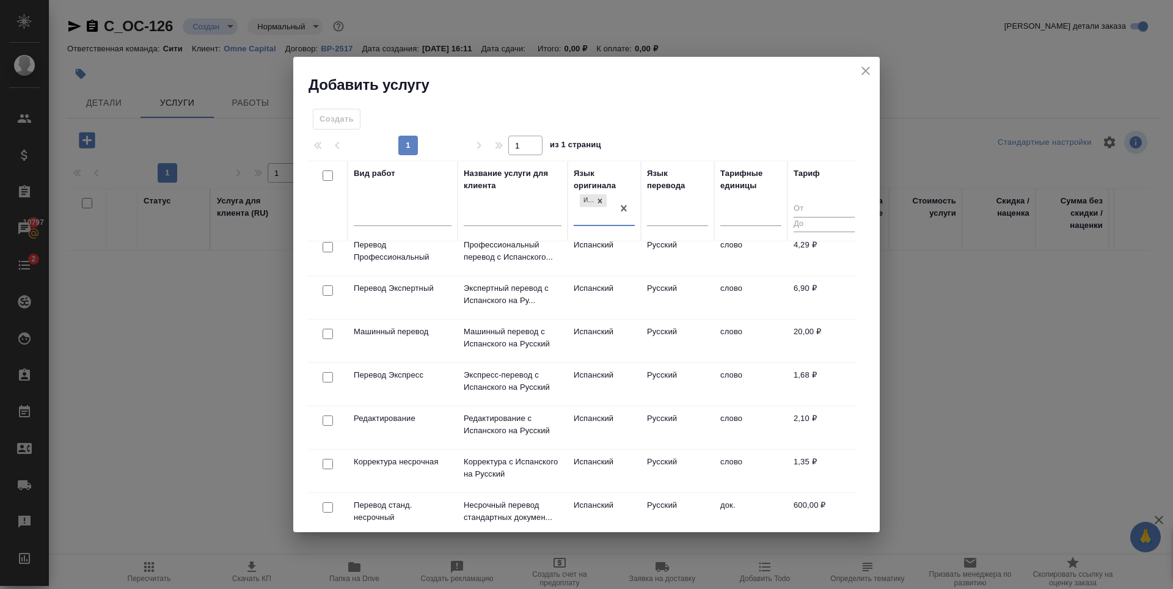
scroll to position [122, 0]
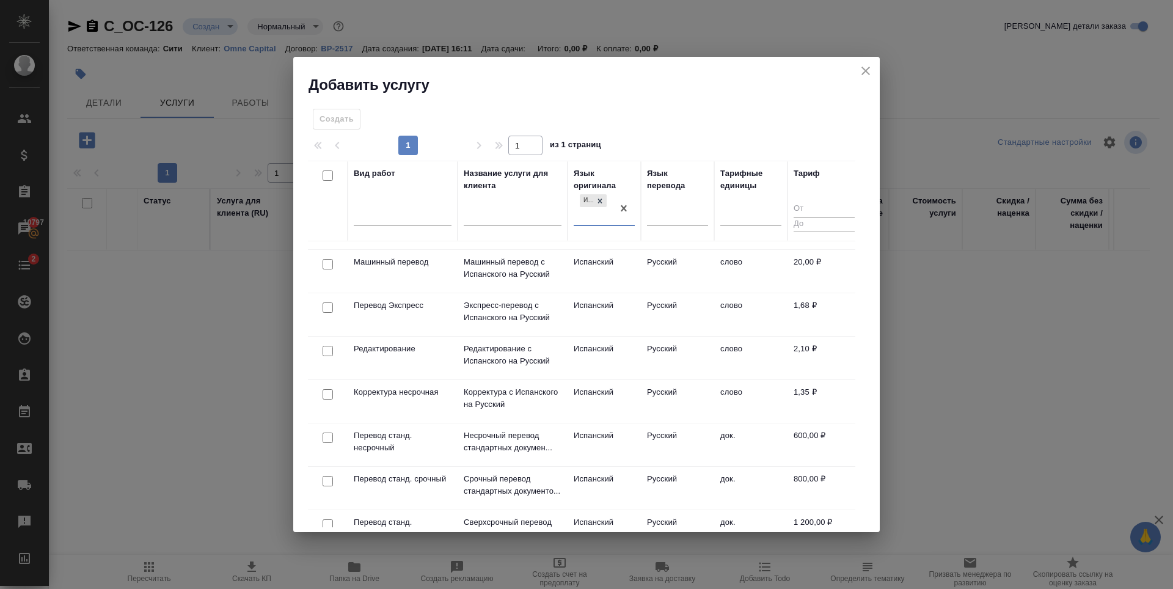
click at [327, 442] on input "checkbox" at bounding box center [327, 437] width 10 height 10
checkbox input "true"
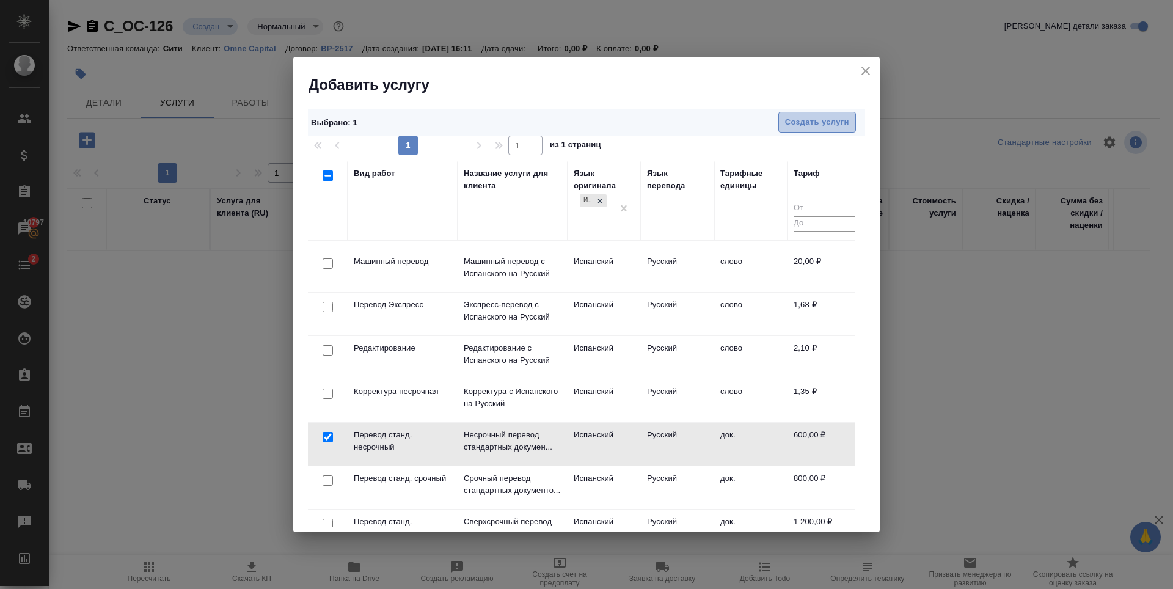
click at [836, 112] on button "Создать услуги" at bounding box center [817, 122] width 78 height 21
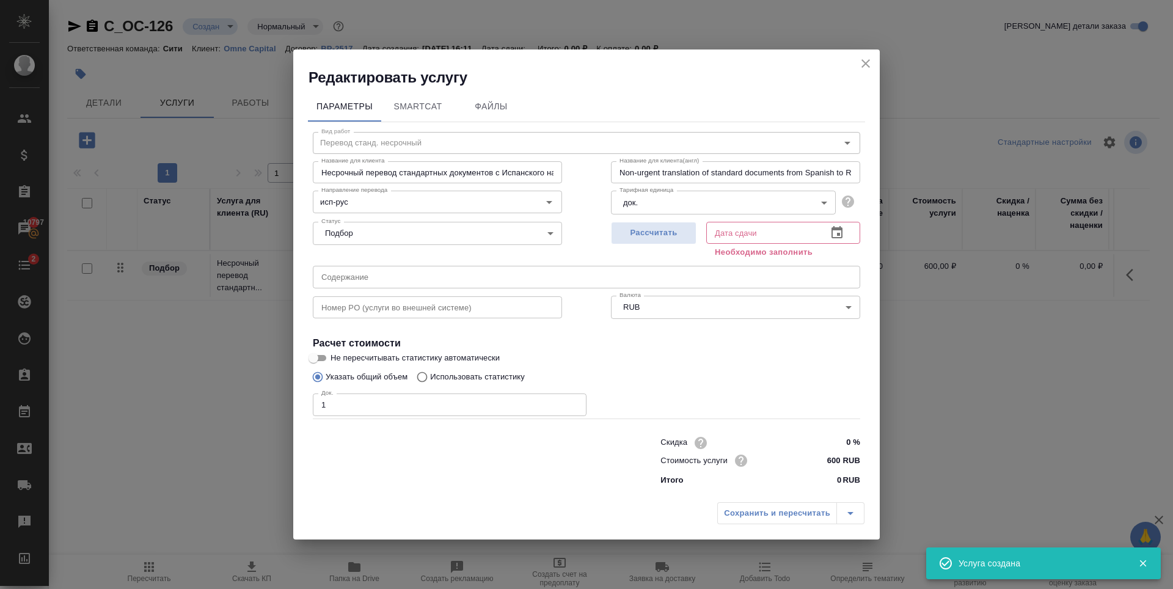
click at [574, 403] on input "1" at bounding box center [450, 404] width 274 height 22
type input "2"
click at [574, 403] on input "2" at bounding box center [450, 404] width 274 height 22
click at [652, 236] on span "Рассчитать" at bounding box center [653, 233] width 72 height 14
type input "25.09.2025 16:14"
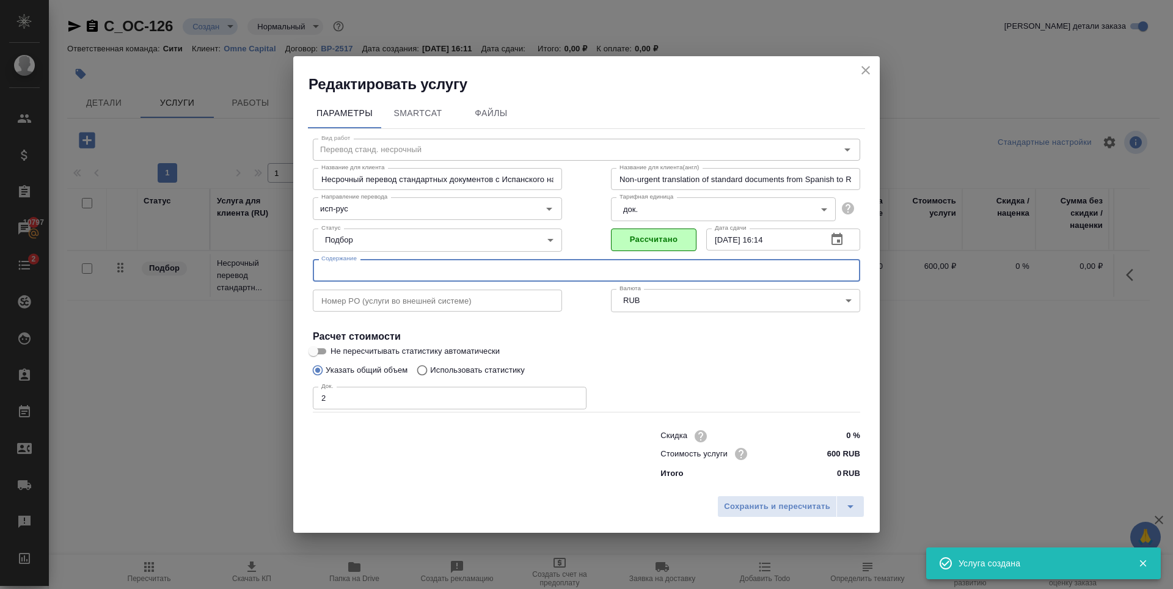
click at [376, 264] on input "text" at bounding box center [586, 270] width 547 height 22
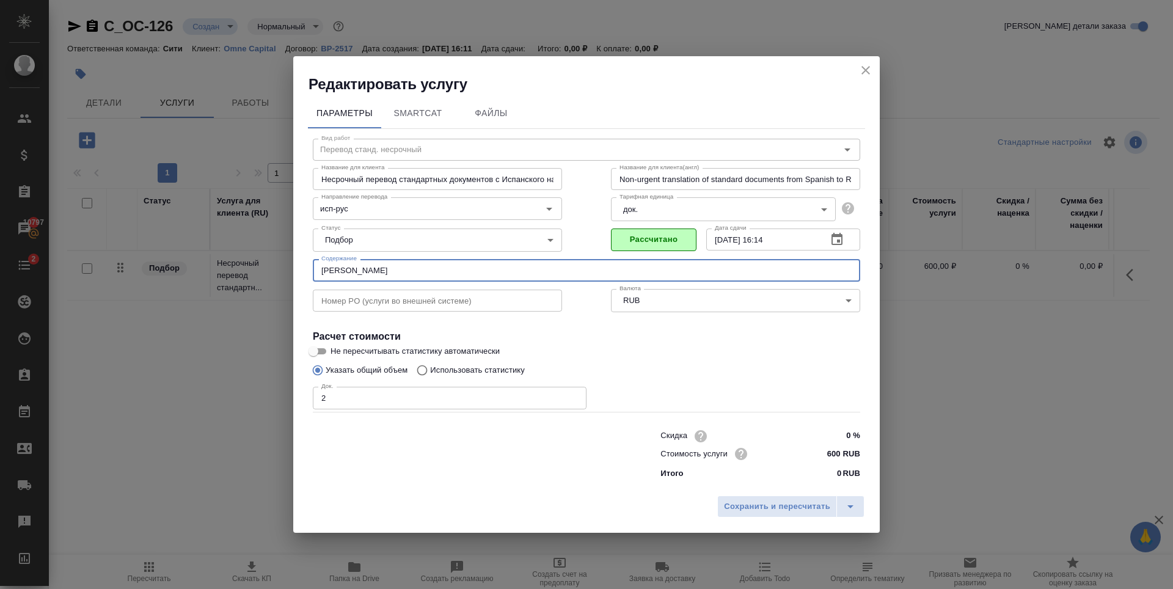
type input "Шакирова Рената"
click at [793, 508] on span "Сохранить и пересчитать" at bounding box center [777, 507] width 106 height 14
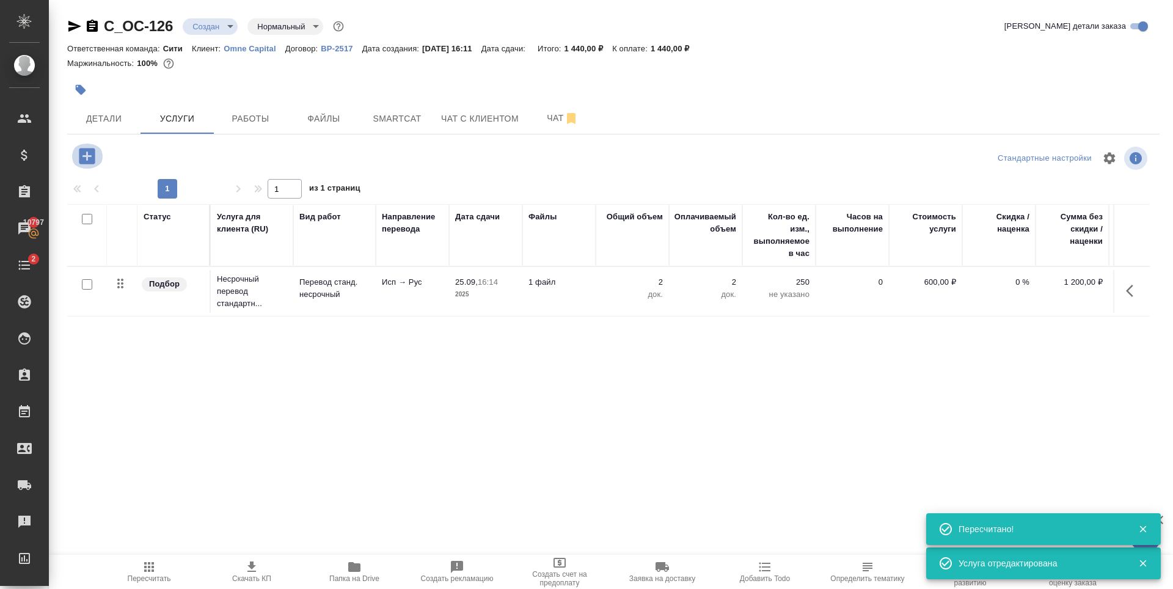
click at [87, 155] on icon "button" at bounding box center [86, 155] width 21 height 21
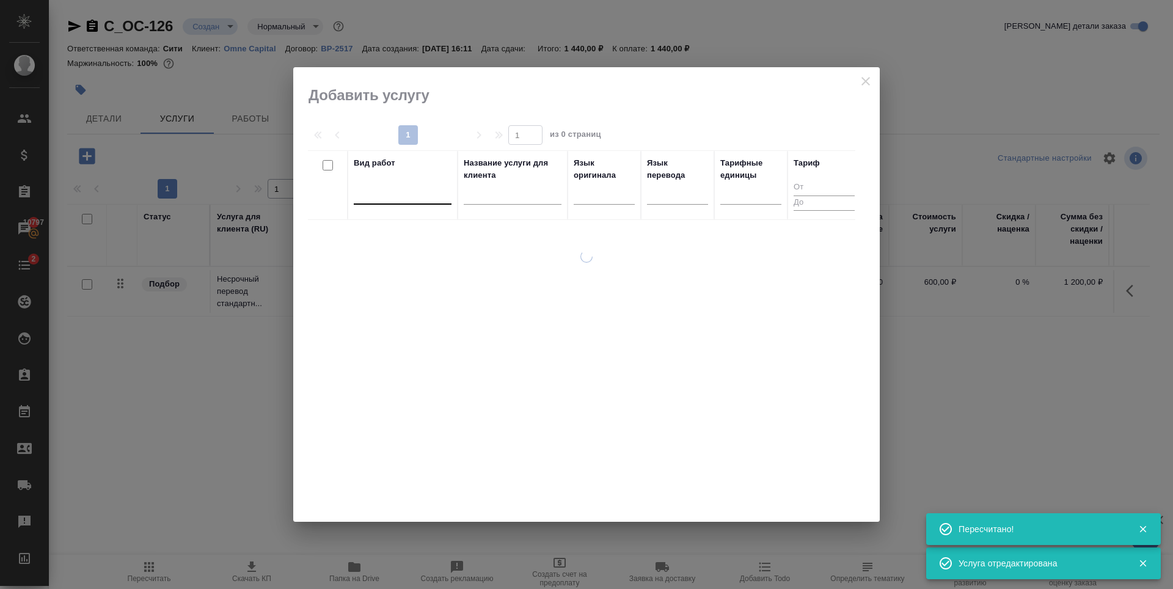
click at [374, 187] on div at bounding box center [403, 192] width 98 height 18
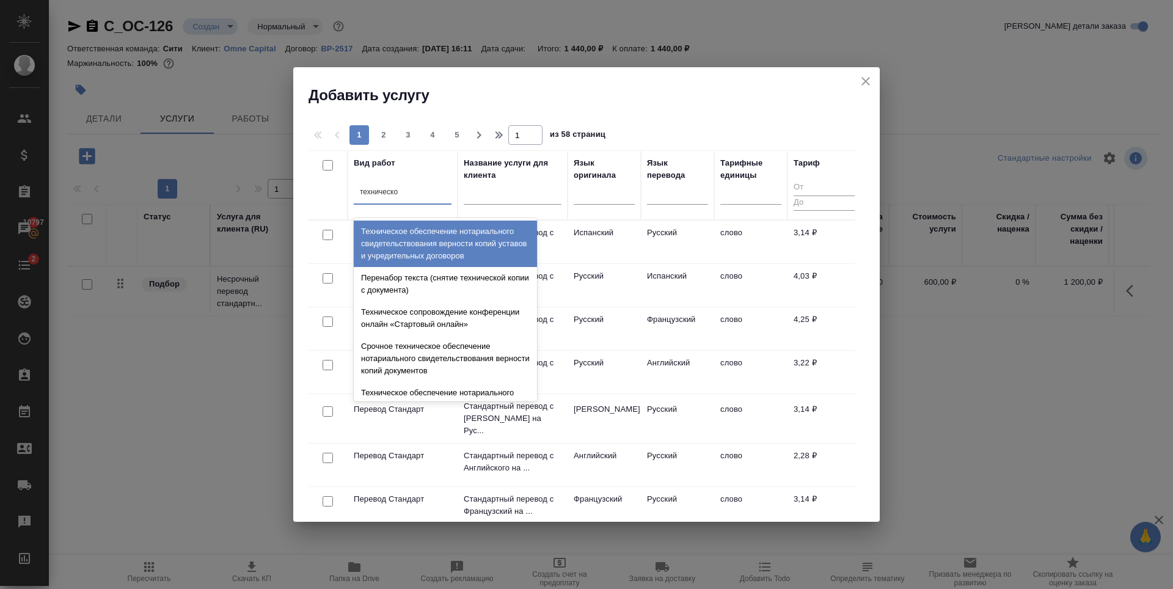
type input "техническое"
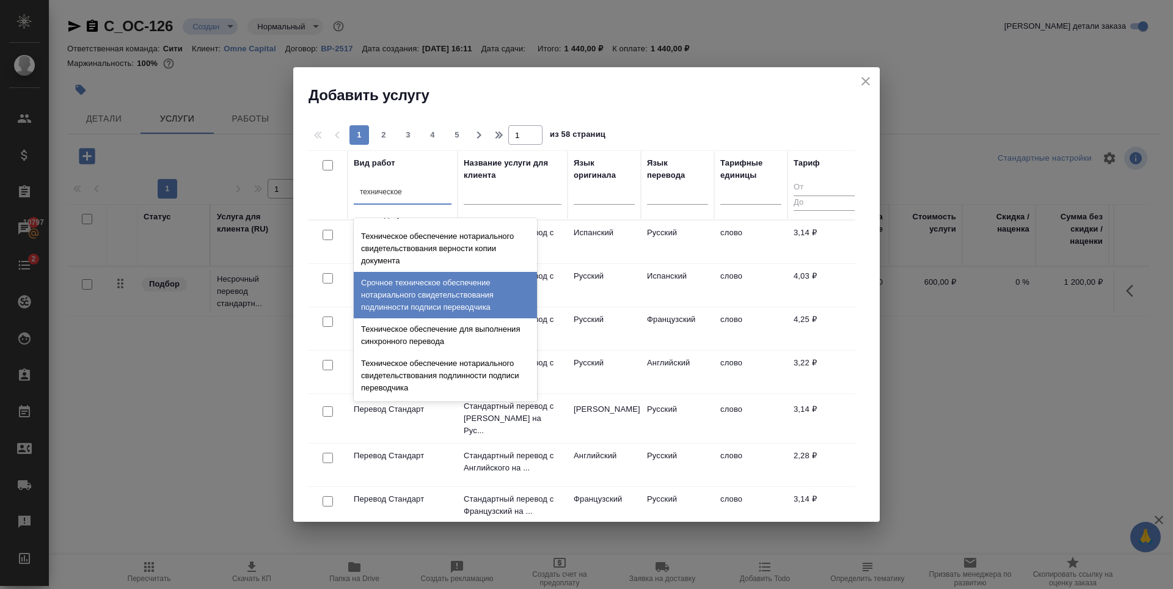
scroll to position [183, 0]
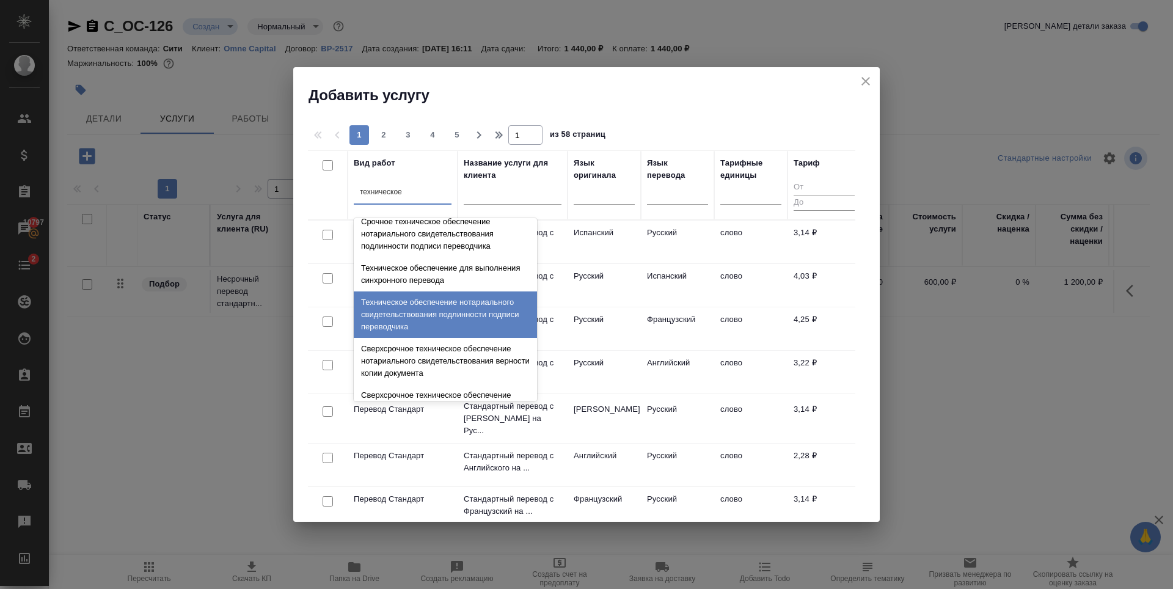
click at [405, 299] on div "Техническое обеспечение нотариального свидетельствования подлинности подписи пе…" at bounding box center [445, 314] width 183 height 46
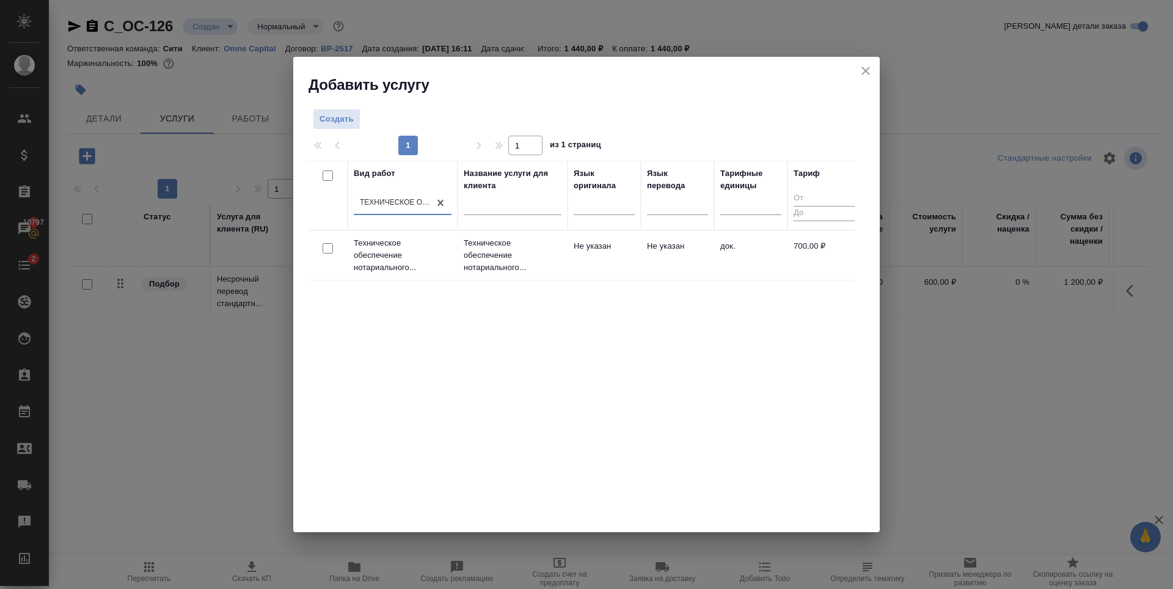
click at [329, 246] on input "checkbox" at bounding box center [327, 248] width 10 height 10
checkbox input "true"
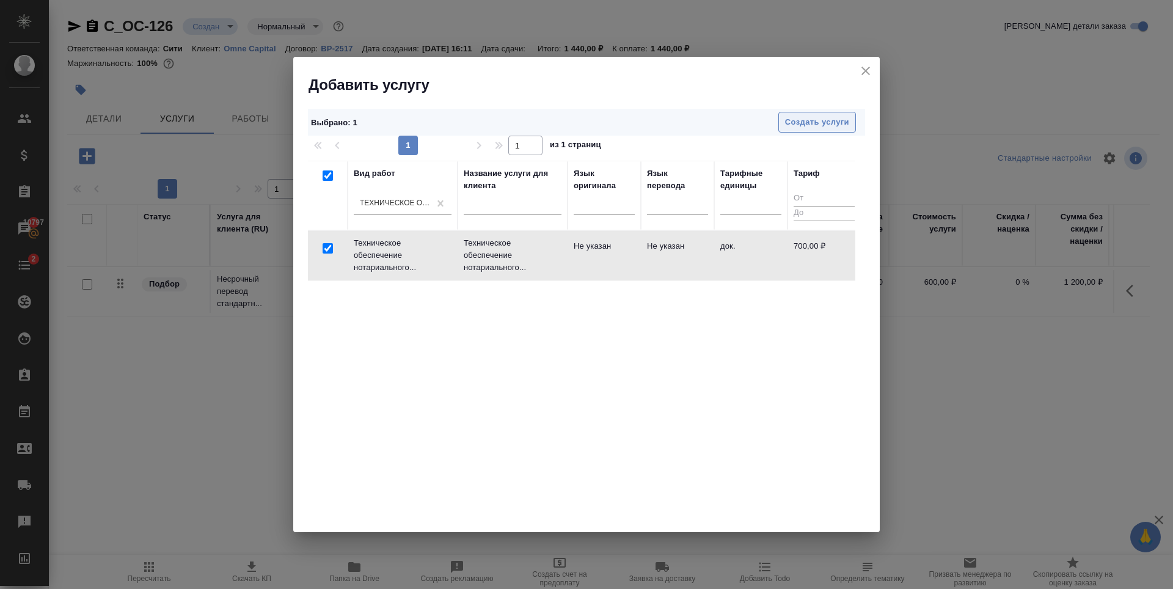
click at [799, 123] on span "Создать услуги" at bounding box center [817, 122] width 64 height 14
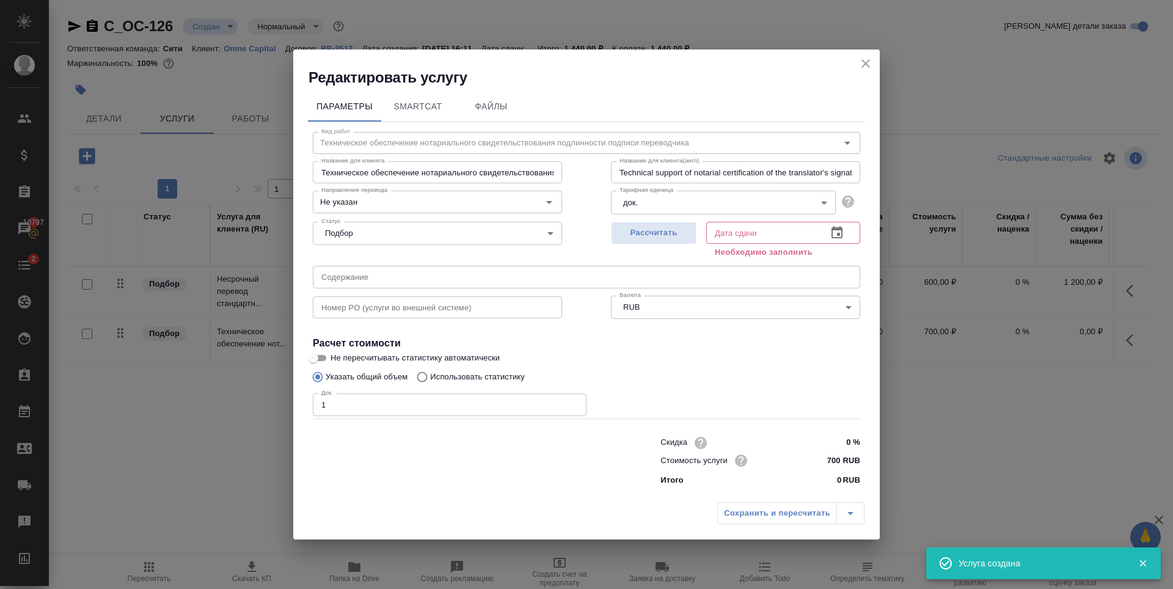
type input "1"
click at [574, 401] on input "1" at bounding box center [450, 404] width 274 height 22
click at [649, 226] on span "Рассчитать" at bounding box center [653, 233] width 72 height 14
type input "25.09.2025 16:26"
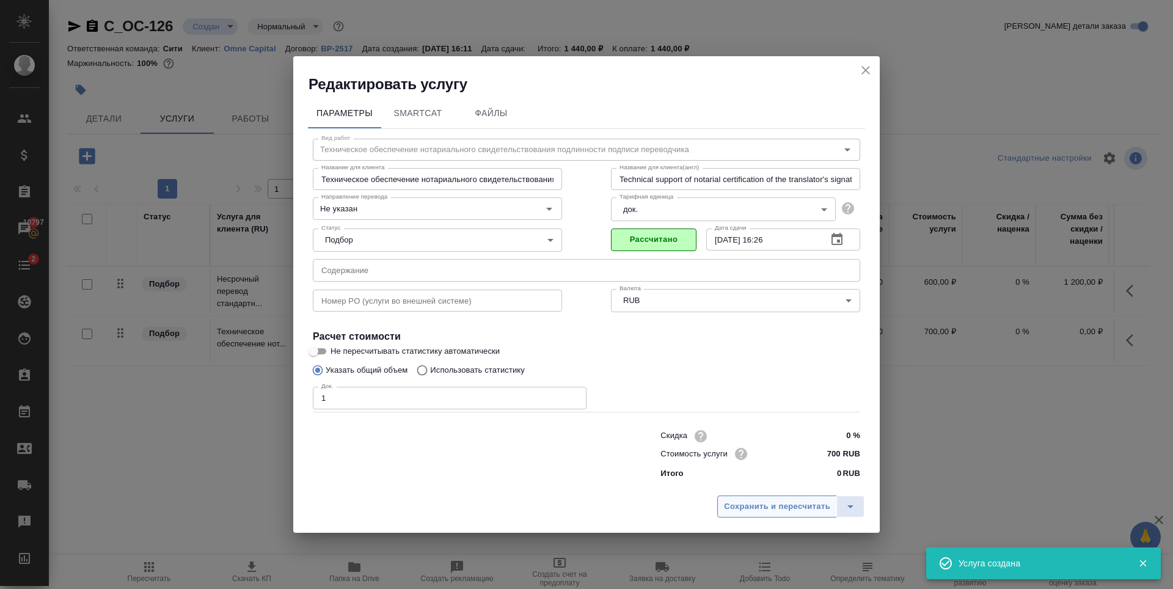
click at [765, 508] on span "Сохранить и пересчитать" at bounding box center [777, 507] width 106 height 14
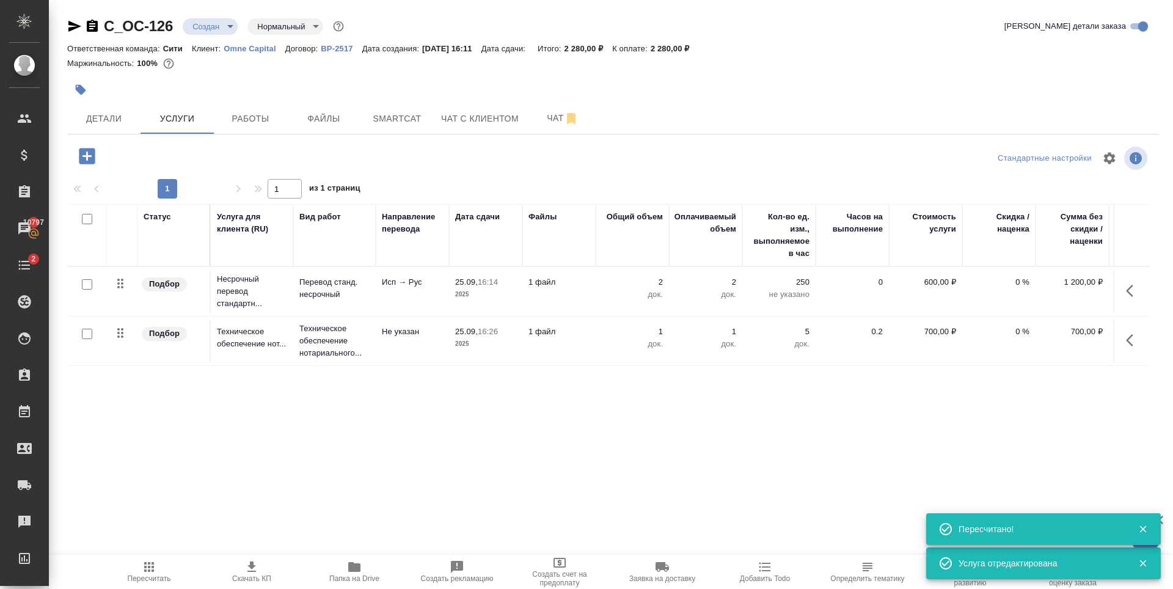
scroll to position [0, 69]
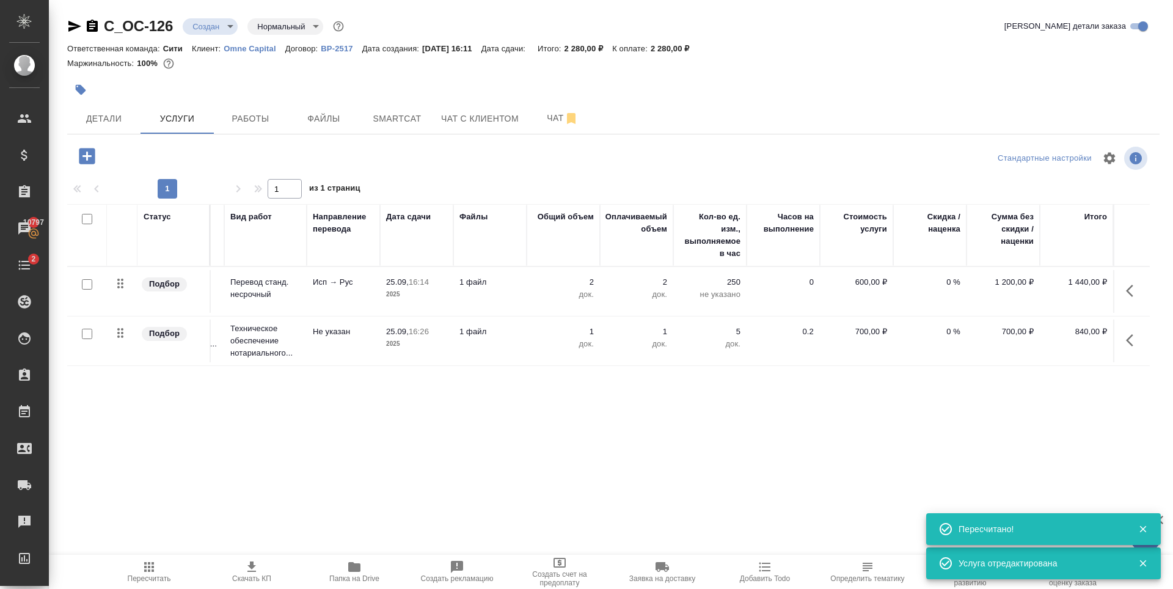
click at [1140, 422] on div "Статус Услуга для клиента (RU) Вид работ Направление перевода Дата сдачи Файлы …" at bounding box center [608, 335] width 1082 height 263
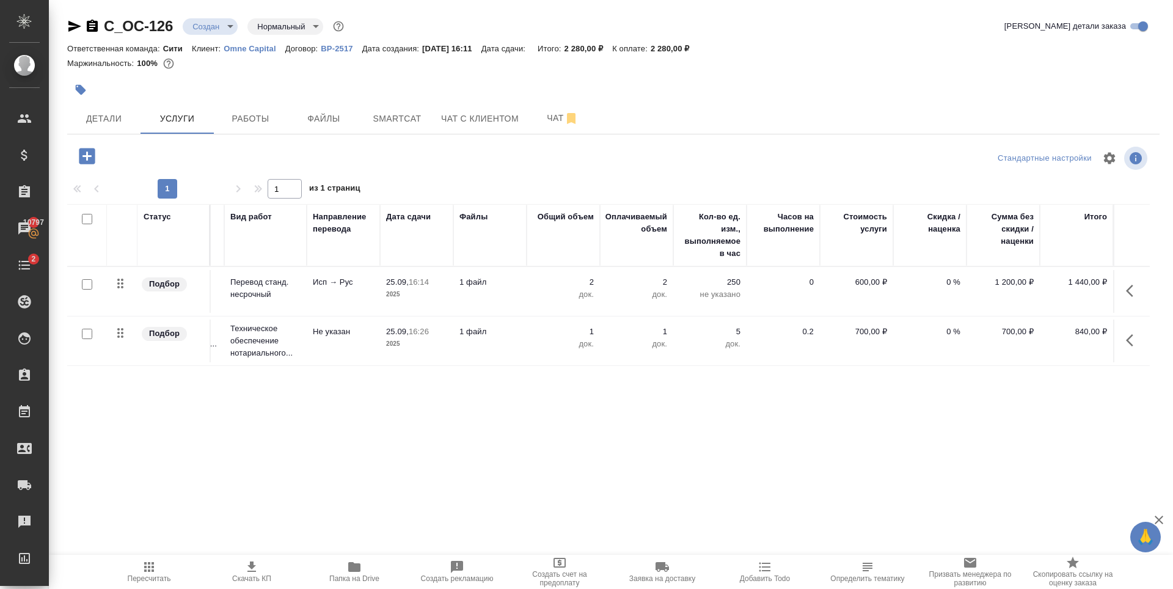
click at [387, 412] on div "Статус Услуга для клиента (RU) Вид работ Направление перевода Дата сдачи Файлы …" at bounding box center [608, 335] width 1082 height 263
click at [366, 404] on div "Статус Услуга для клиента (RU) Вид работ Направление перевода Дата сдачи Файлы …" at bounding box center [608, 335] width 1082 height 263
click at [420, 397] on div "Статус Услуга для клиента (RU) Вид работ Направление перевода Дата сдачи Файлы …" at bounding box center [608, 335] width 1082 height 263
click at [247, 412] on div "Статус Услуга для клиента (RU) Вид работ Направление перевода Дата сдачи Файлы …" at bounding box center [608, 335] width 1082 height 263
click at [384, 431] on div "Статус Услуга для клиента (RU) Вид работ Направление перевода Дата сдачи Файлы …" at bounding box center [608, 335] width 1082 height 263
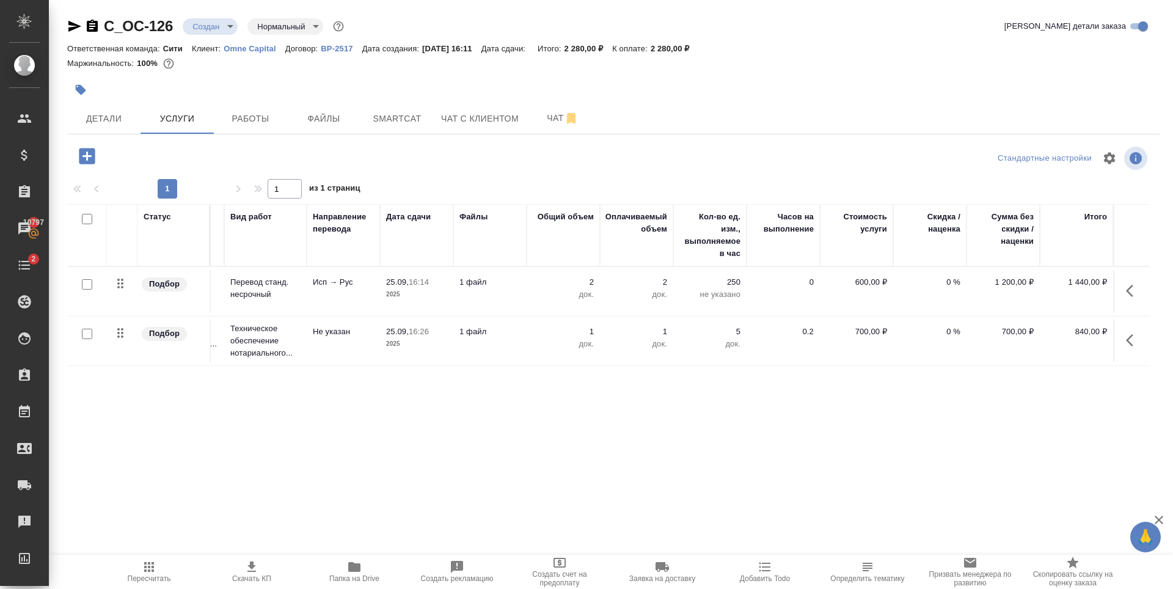
click at [735, 95] on div at bounding box center [431, 89] width 728 height 27
click at [575, 417] on div "Статус Услуга для клиента (RU) Вид работ Направление перевода Дата сдачи Файлы …" at bounding box center [608, 335] width 1082 height 263
click at [319, 120] on span "Файлы" at bounding box center [323, 118] width 59 height 15
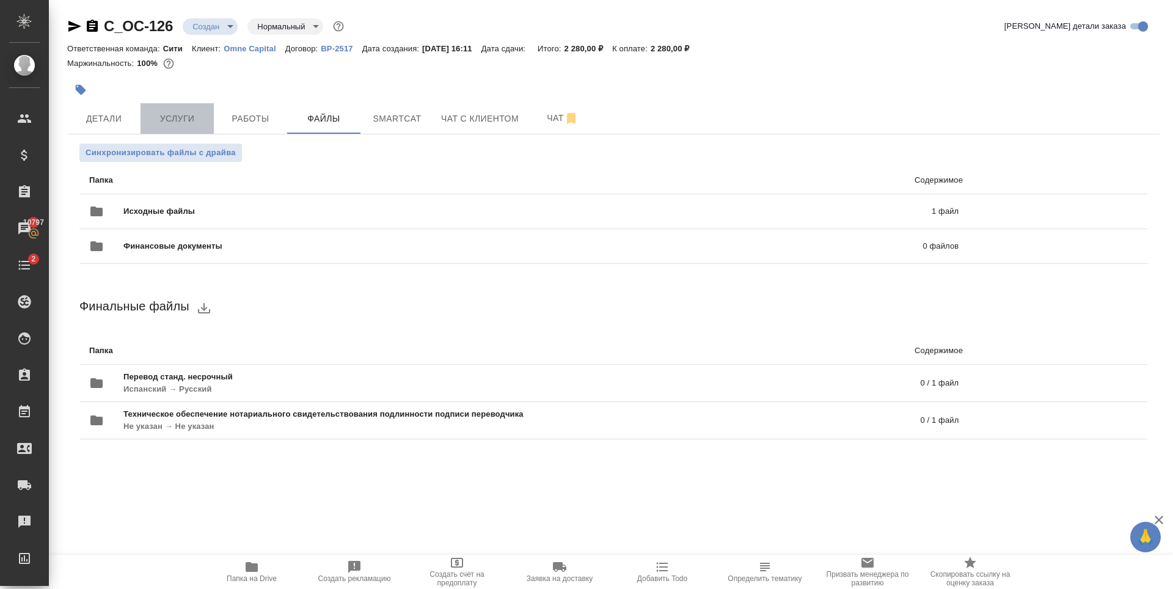
click at [160, 114] on span "Услуги" at bounding box center [177, 118] width 59 height 15
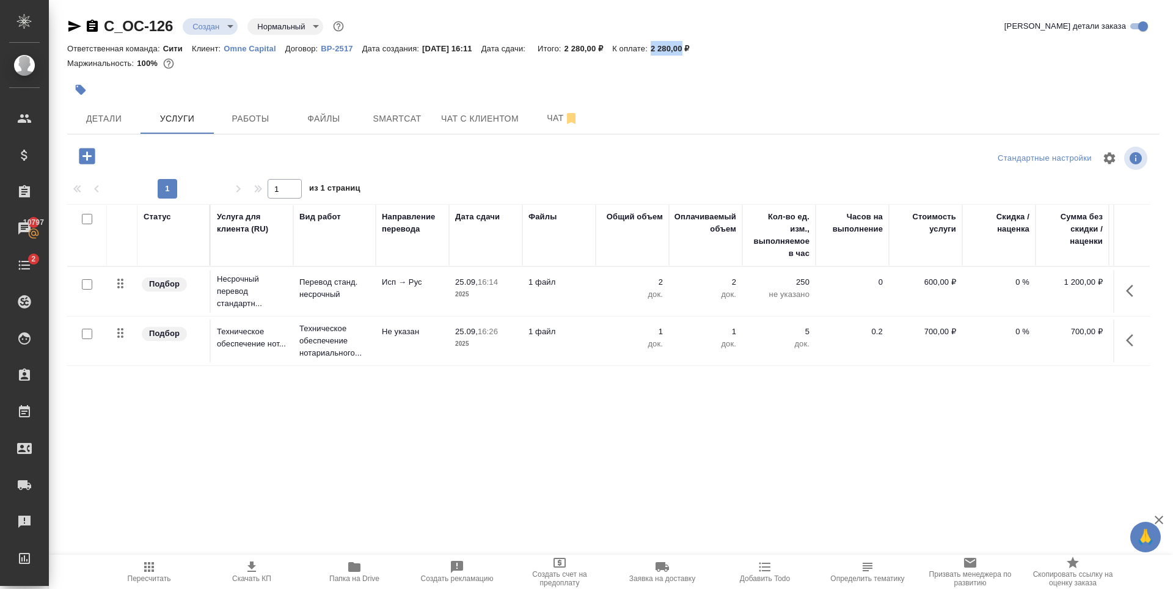
drag, startPoint x: 666, startPoint y: 49, endPoint x: 698, endPoint y: 52, distance: 32.5
click at [698, 52] on p "2 280,00 ₽" at bounding box center [674, 48] width 48 height 9
copy p "2 280,00"
click at [500, 417] on div "Статус Услуга для клиента (RU) Вид работ Направление перевода Дата сдачи Файлы …" at bounding box center [608, 335] width 1082 height 263
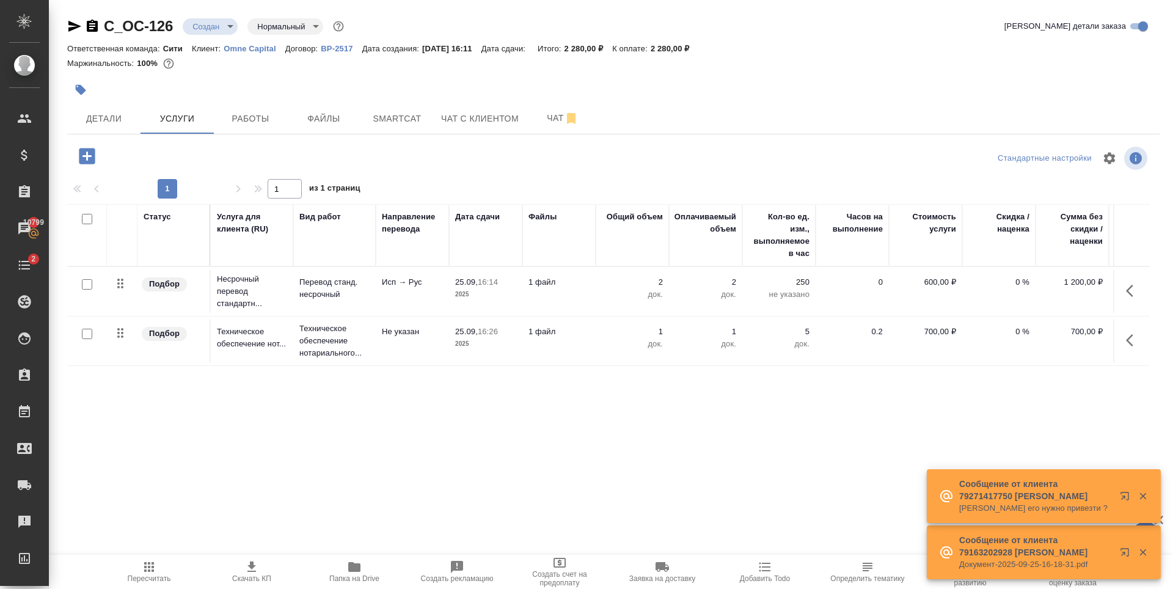
click at [357, 412] on div "Статус Услуга для клиента (RU) Вид работ Направление перевода Дата сдачи Файлы …" at bounding box center [608, 335] width 1082 height 263
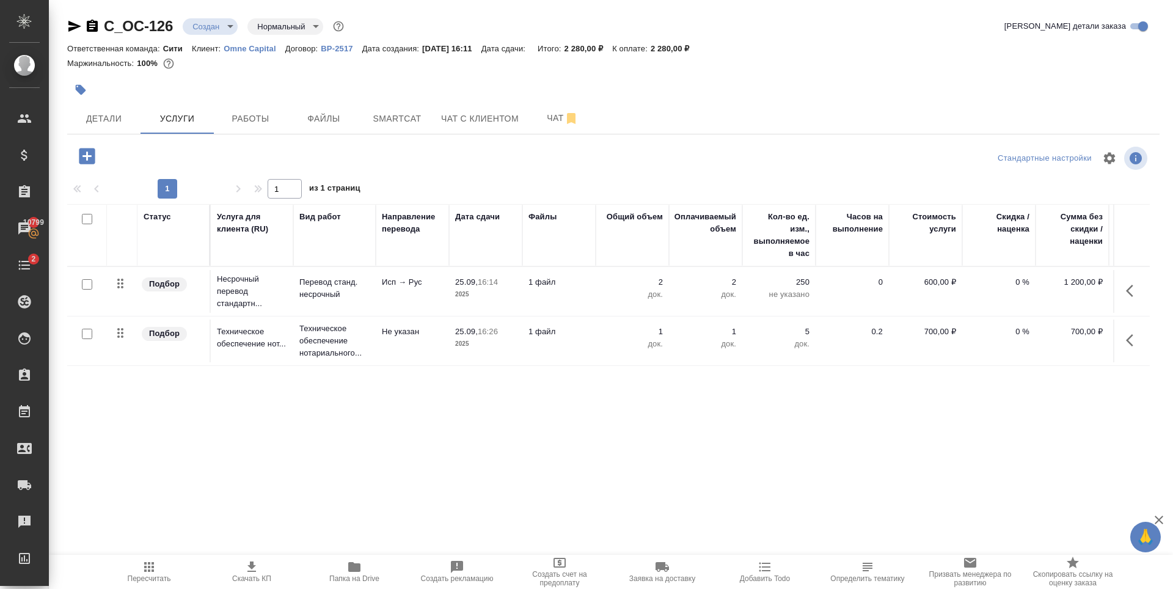
click at [240, 576] on span "Скачать КП" at bounding box center [251, 578] width 39 height 9
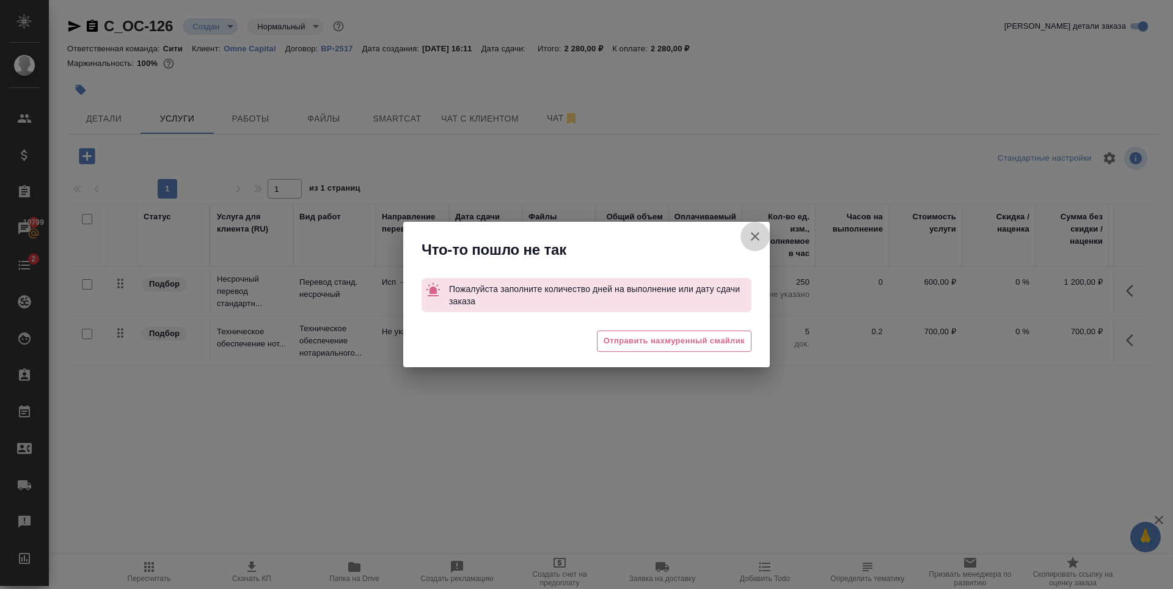
click at [755, 231] on icon "button" at bounding box center [755, 236] width 15 height 15
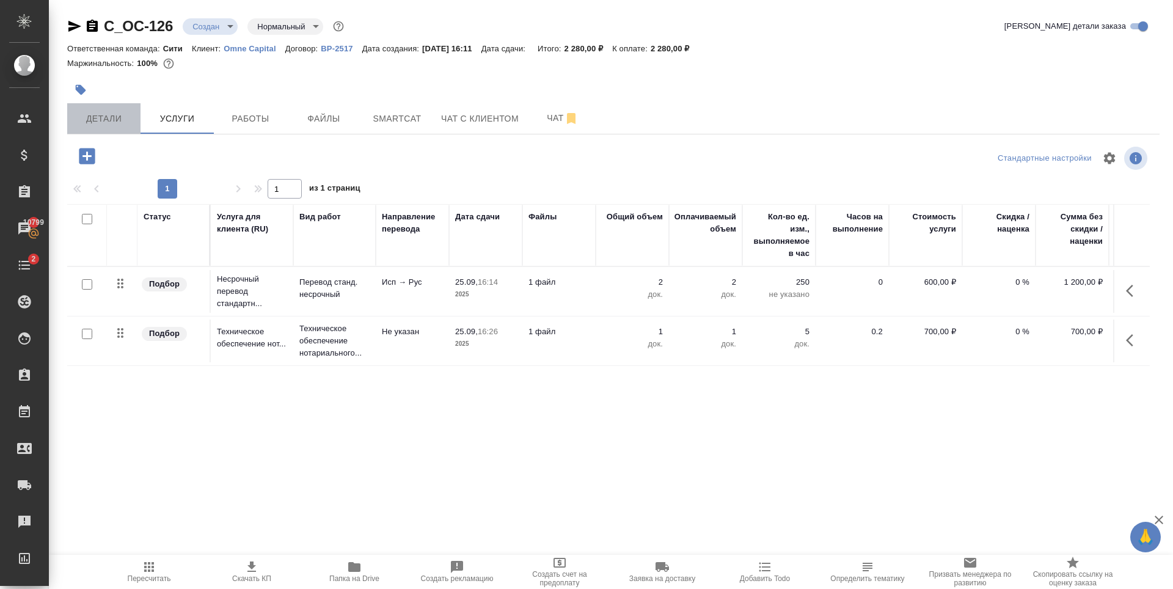
click at [97, 125] on span "Детали" at bounding box center [104, 118] width 59 height 15
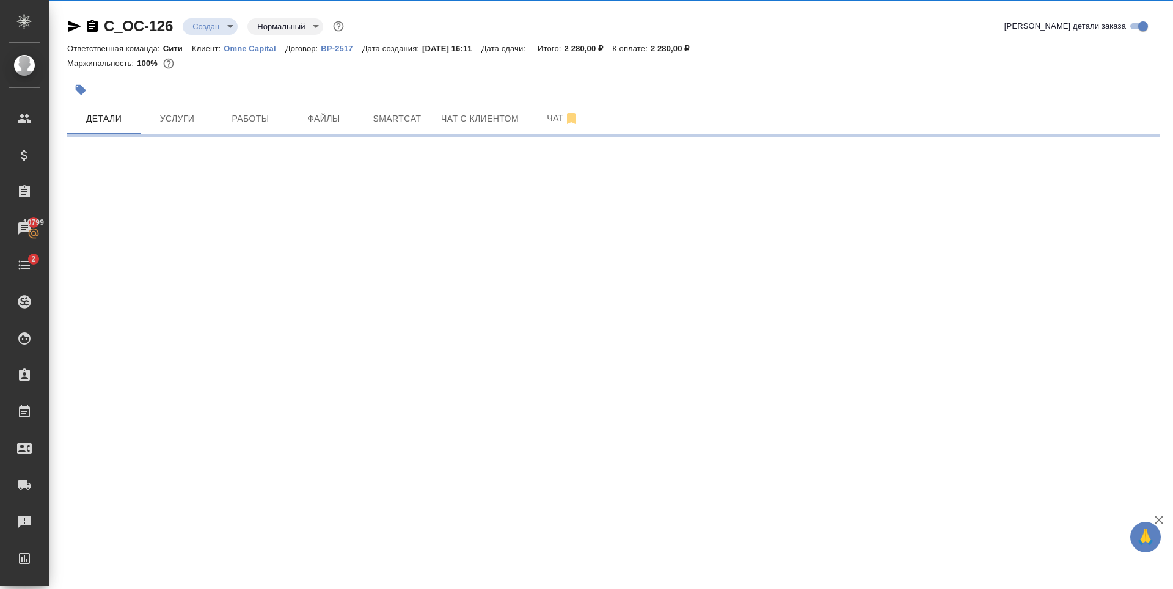
select select "RU"
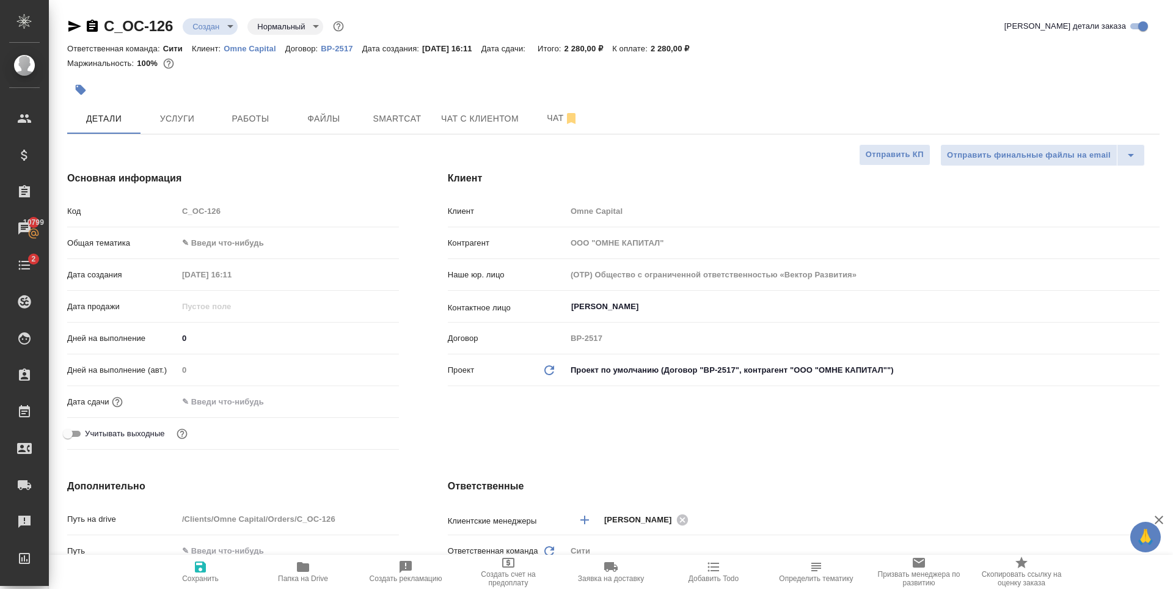
type textarea "x"
click at [248, 402] on input "text" at bounding box center [231, 402] width 107 height 18
click at [366, 402] on icon "button" at bounding box center [363, 400] width 15 height 15
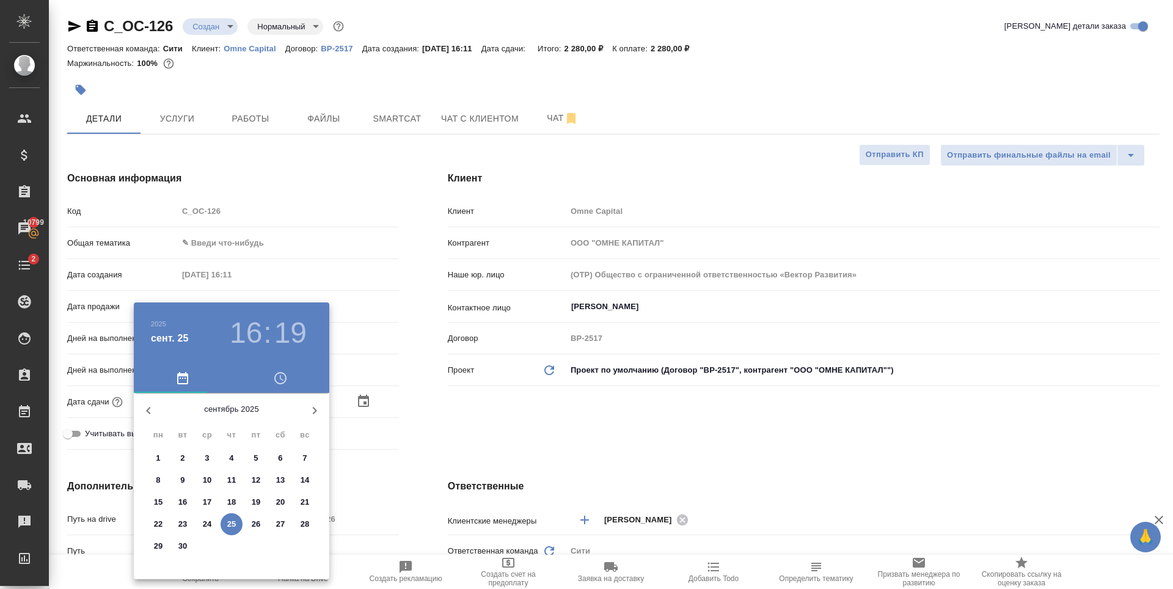
click at [163, 544] on span "29" at bounding box center [158, 546] width 22 height 12
type input "29.09.2025 16:19"
type textarea "x"
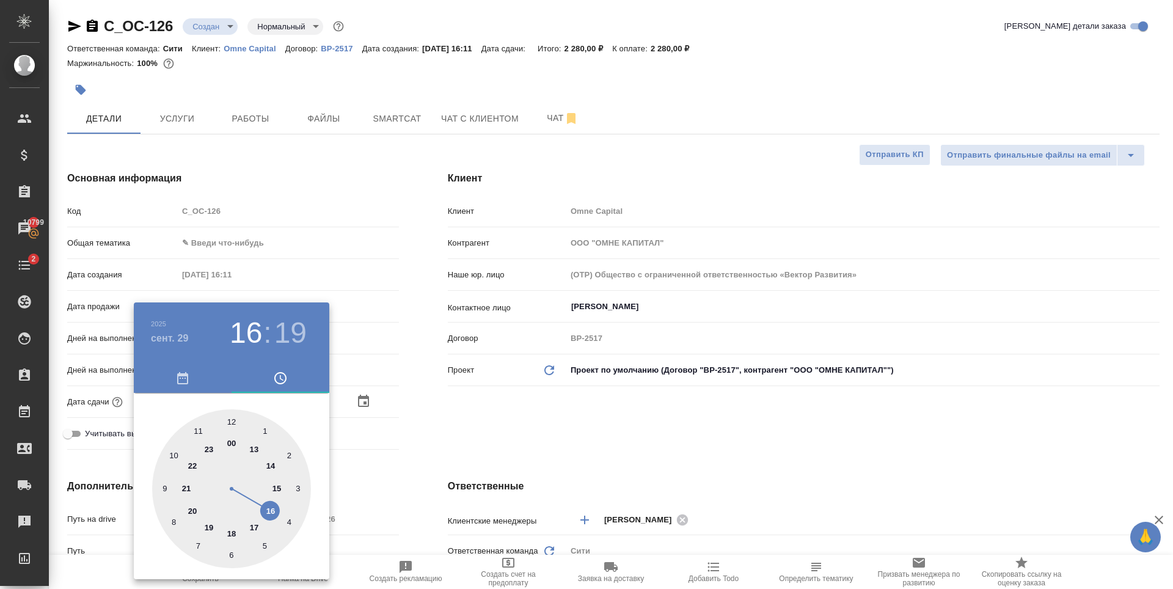
click at [173, 455] on div at bounding box center [231, 488] width 159 height 159
type input "29.09.2025 10:19"
type textarea "x"
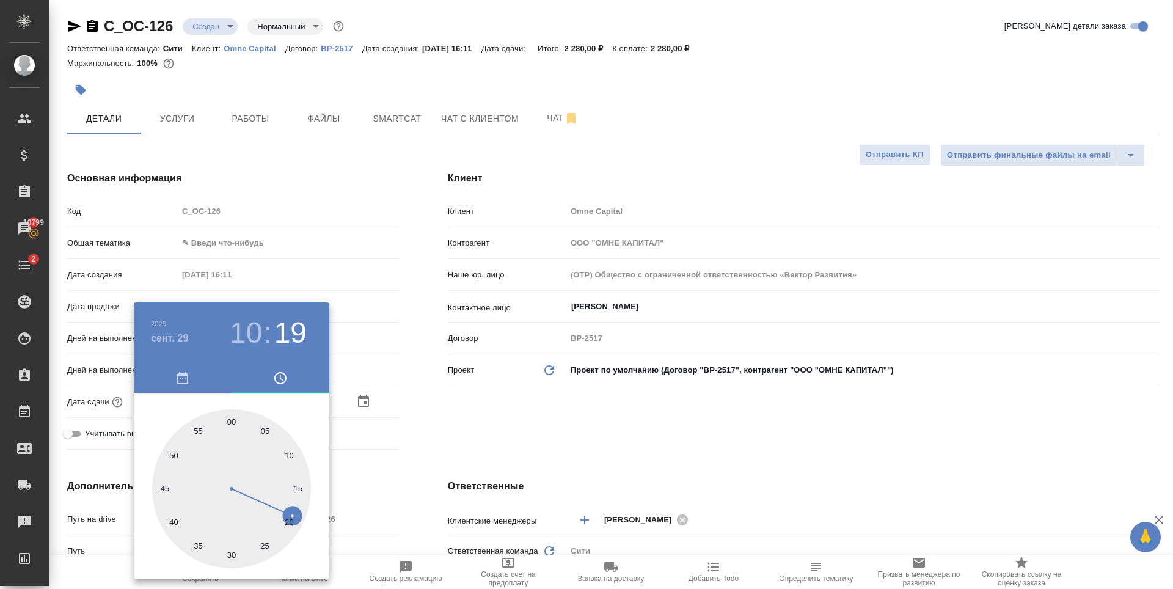
click at [228, 420] on div at bounding box center [231, 488] width 159 height 159
type input "29.09.2025 10:00"
type textarea "x"
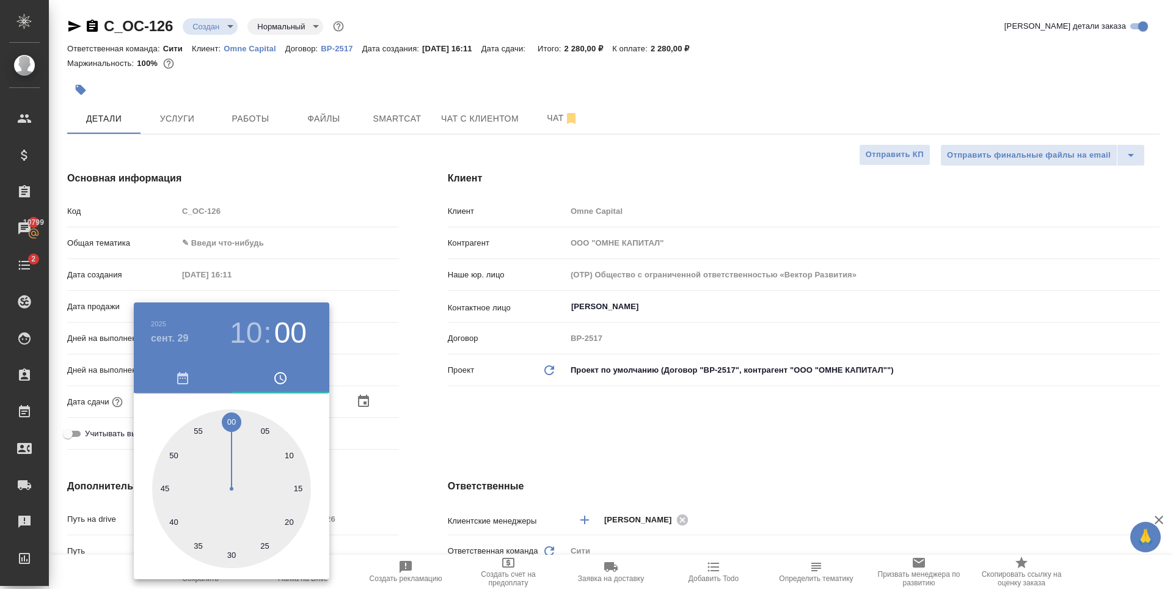
click at [610, 434] on div at bounding box center [586, 294] width 1173 height 589
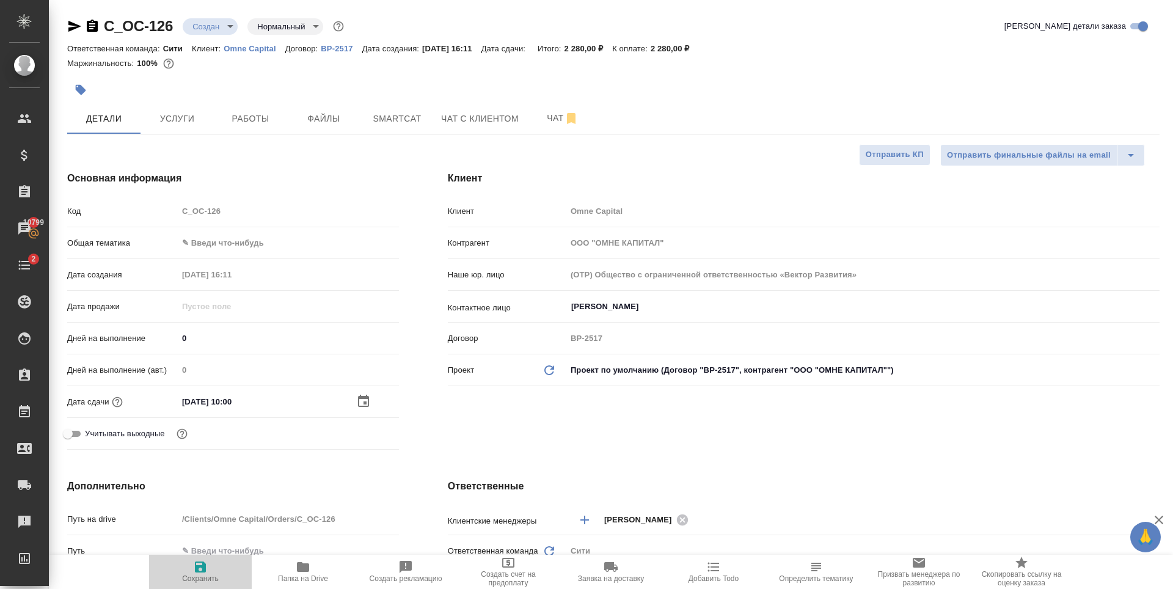
click at [204, 569] on icon "button" at bounding box center [200, 566] width 11 height 11
type textarea "x"
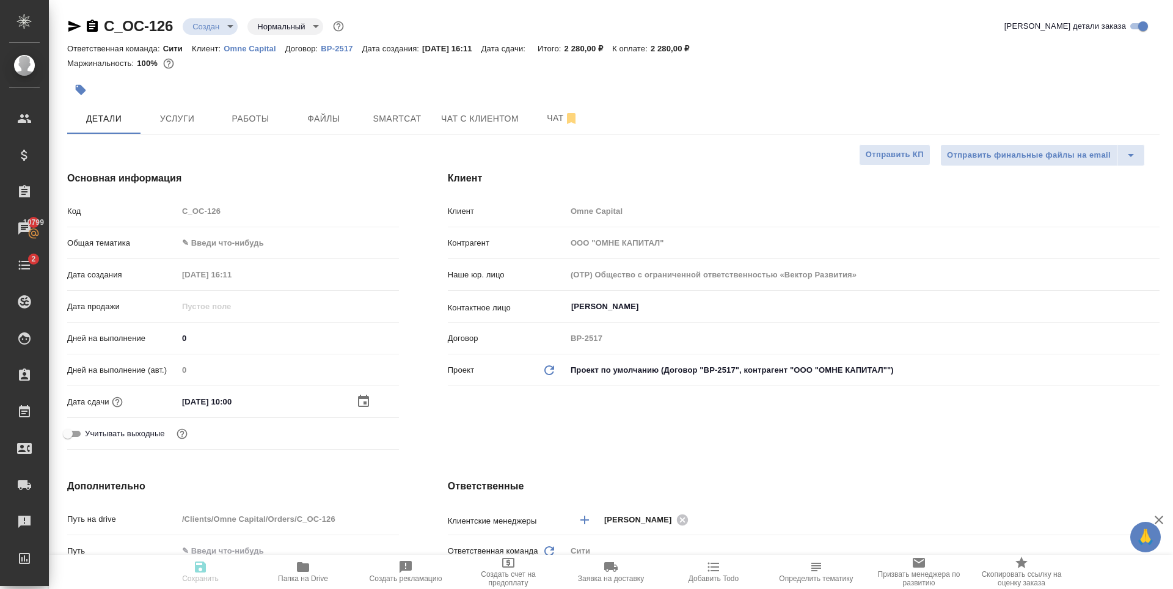
type textarea "x"
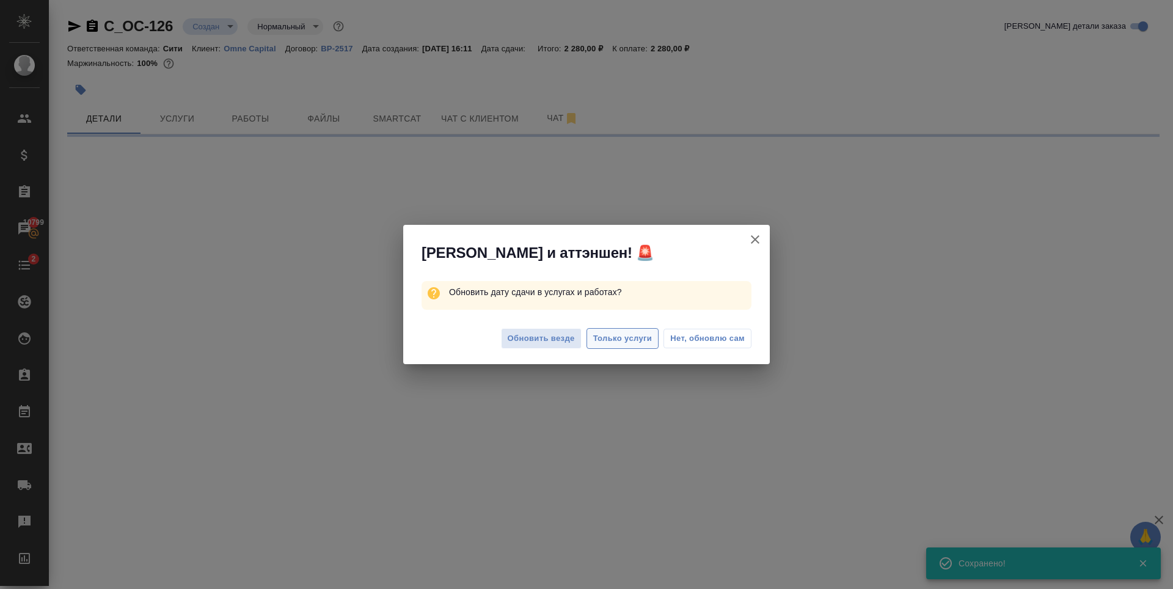
select select "RU"
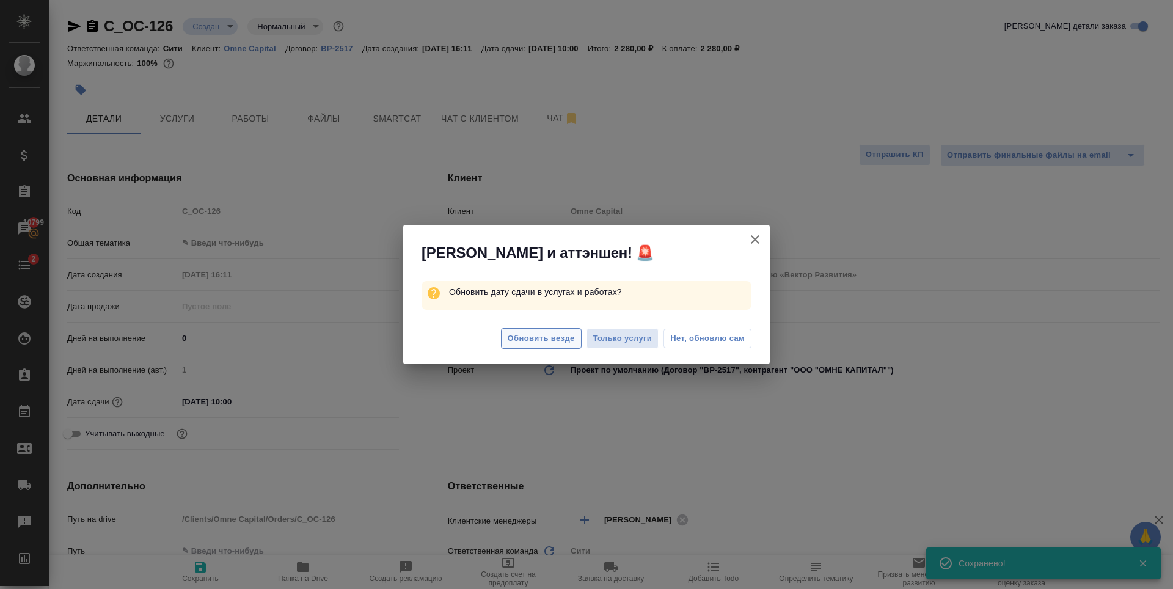
type textarea "x"
click at [555, 337] on span "Обновить везде" at bounding box center [541, 339] width 67 height 14
type textarea "x"
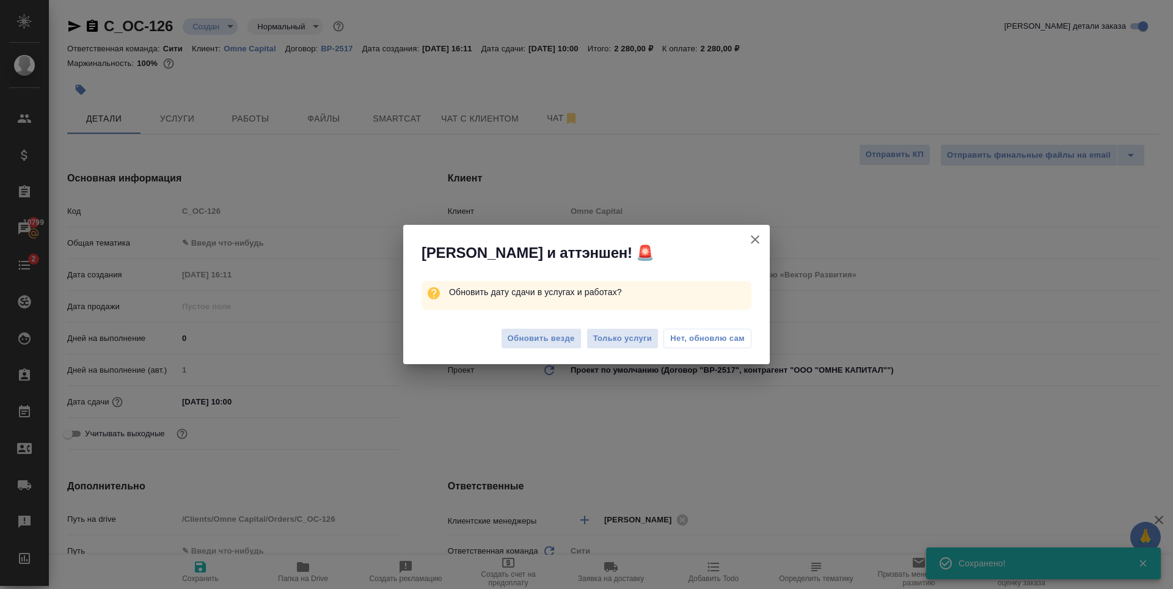
type textarea "x"
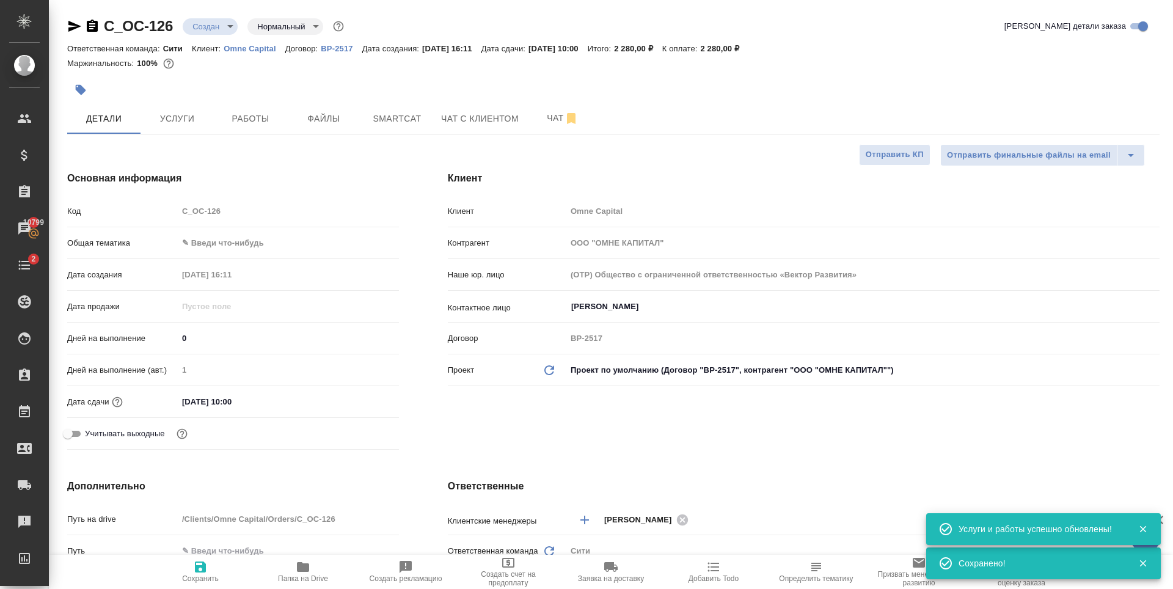
click at [222, 241] on body "🙏 .cls-1 fill:#fff; AWATERA Zaytseva Svetlana Клиенты Спецификации Заказы 10799…" at bounding box center [586, 294] width 1173 height 589
click at [231, 362] on li "Юридическая/Финансовая" at bounding box center [286, 361] width 219 height 20
type input "yr-fn"
type textarea "x"
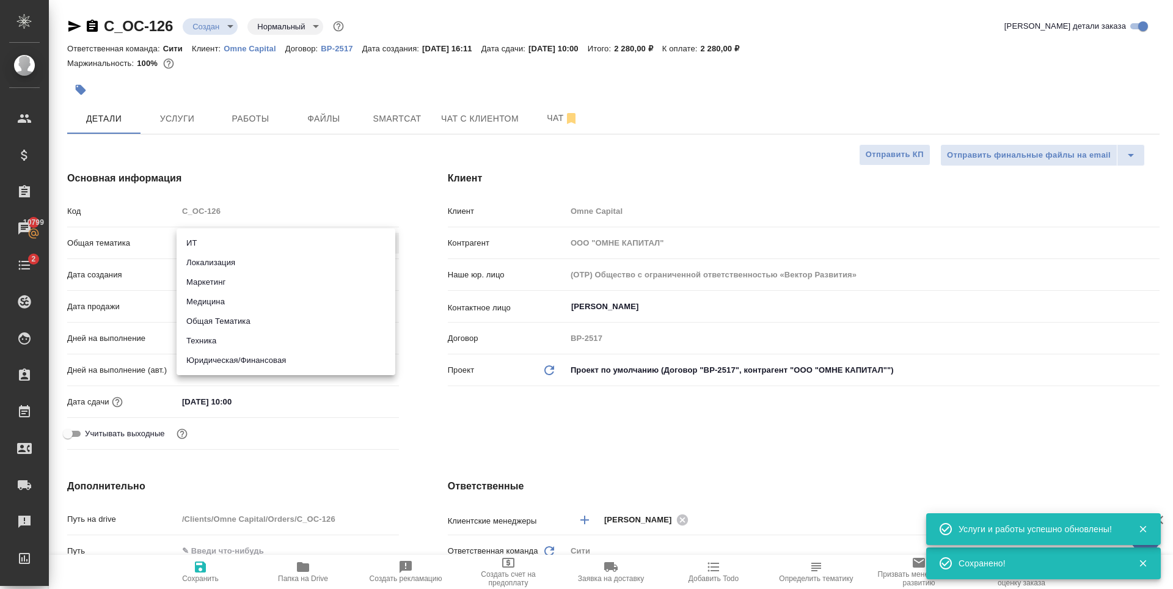
type textarea "x"
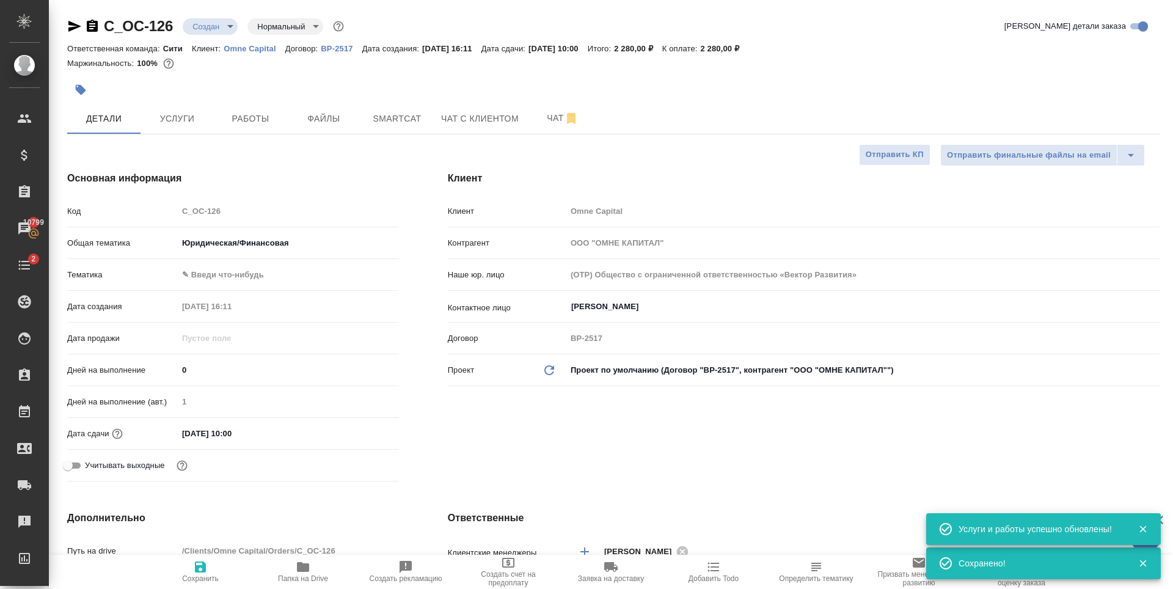
click at [221, 265] on body "🙏 .cls-1 fill:#fff; AWATERA Zaytseva Svetlana Клиенты Спецификации Заказы 10799…" at bounding box center [586, 294] width 1173 height 589
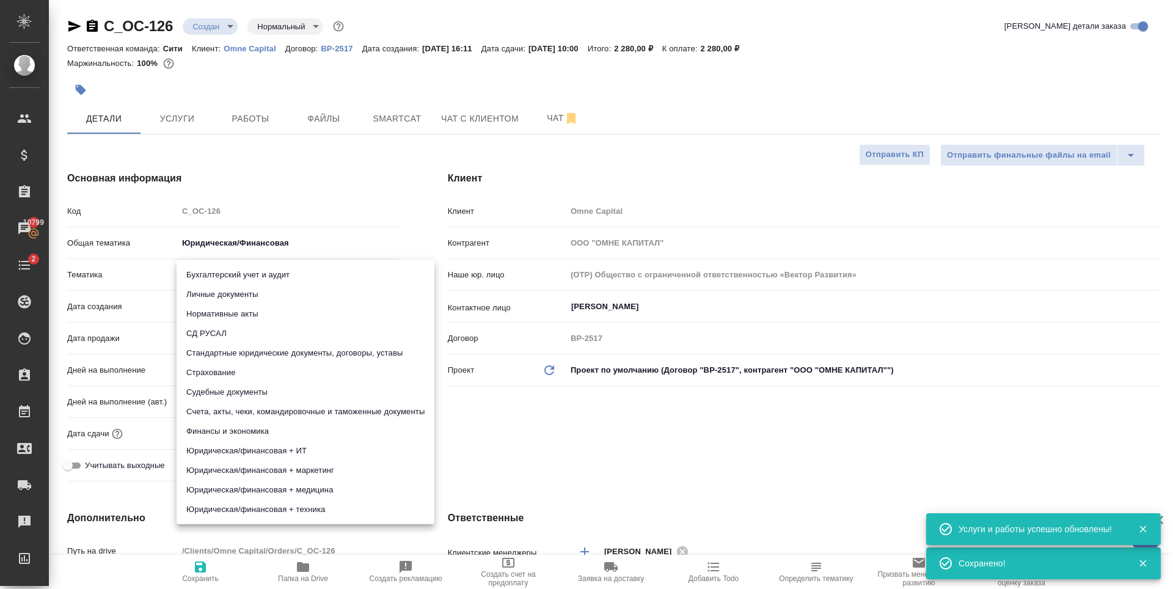
click at [249, 297] on li "Личные документы" at bounding box center [306, 295] width 258 height 20
type textarea "x"
type input "5a8b8b956a9677013d343cfe"
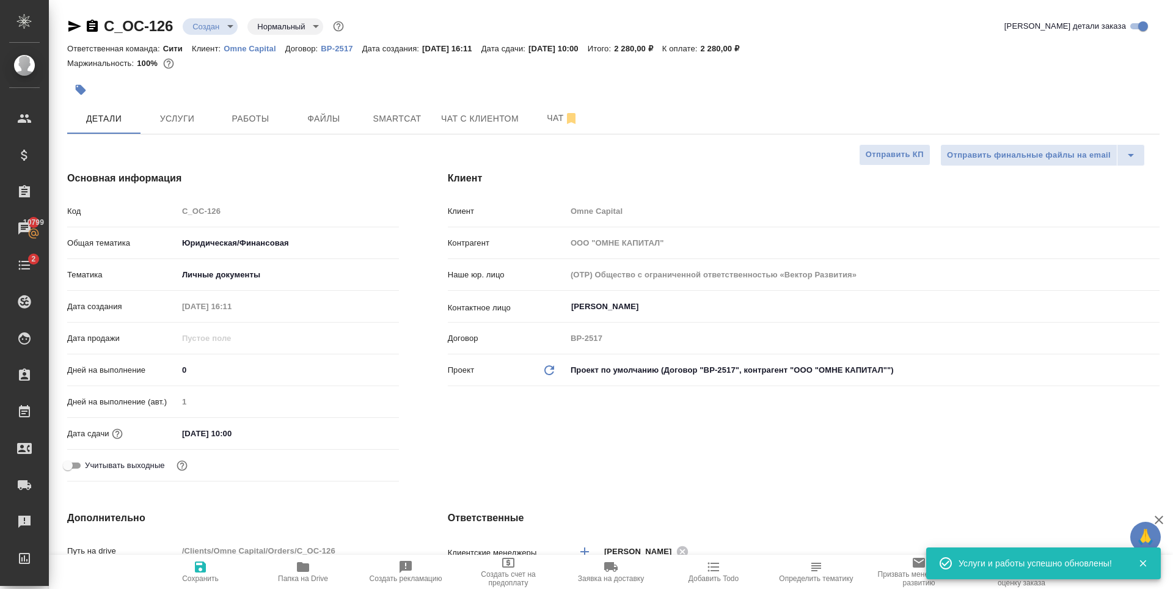
click at [201, 572] on icon "button" at bounding box center [200, 566] width 11 height 11
type textarea "x"
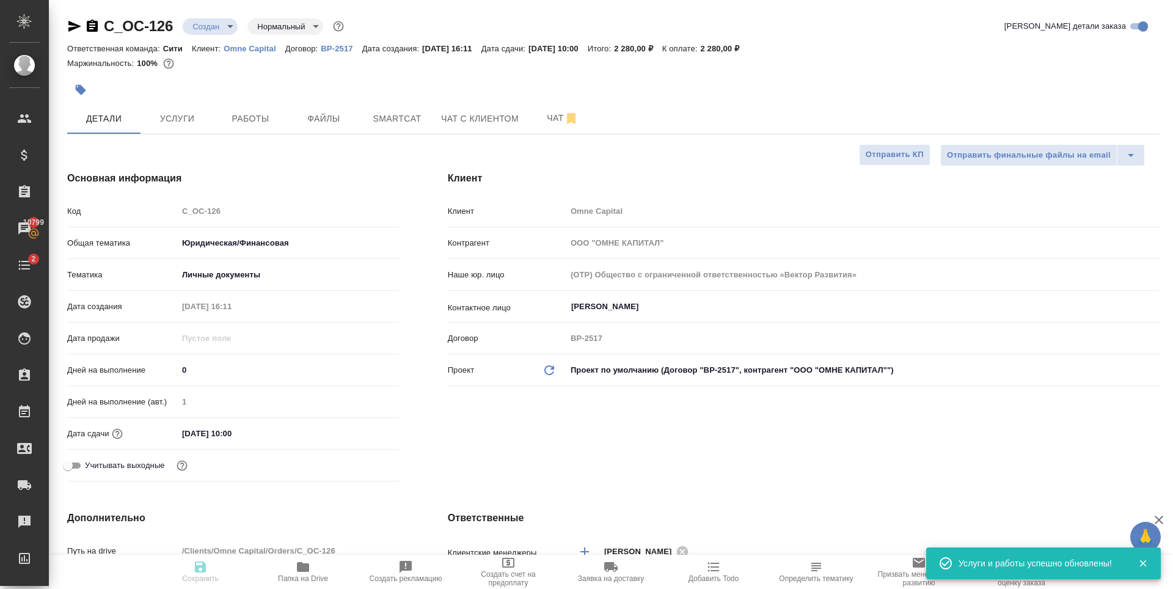
type textarea "x"
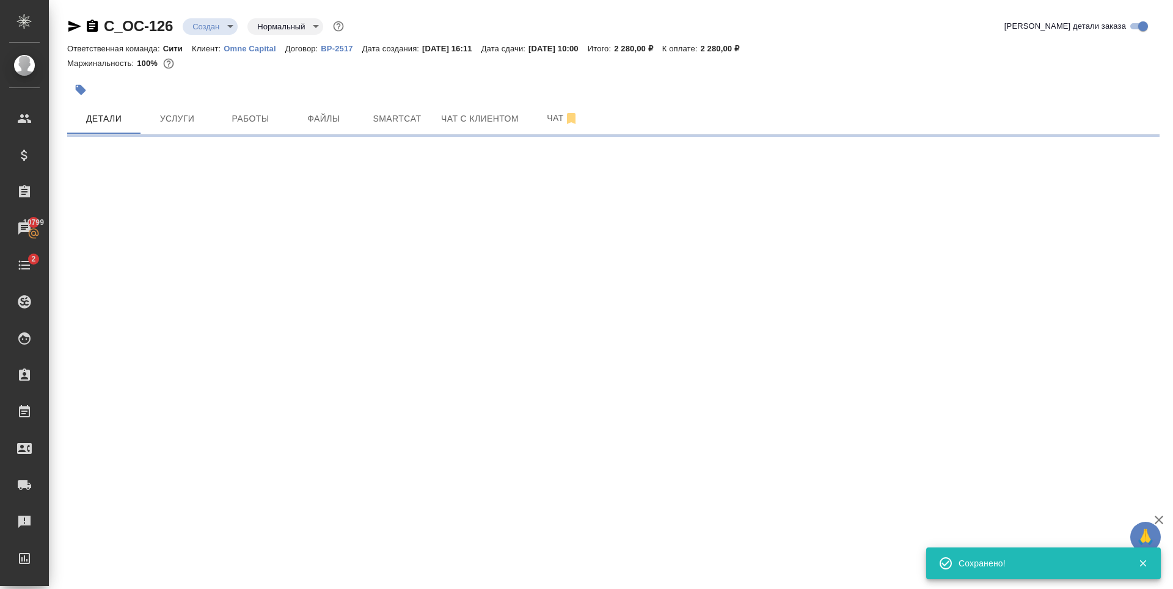
select select "RU"
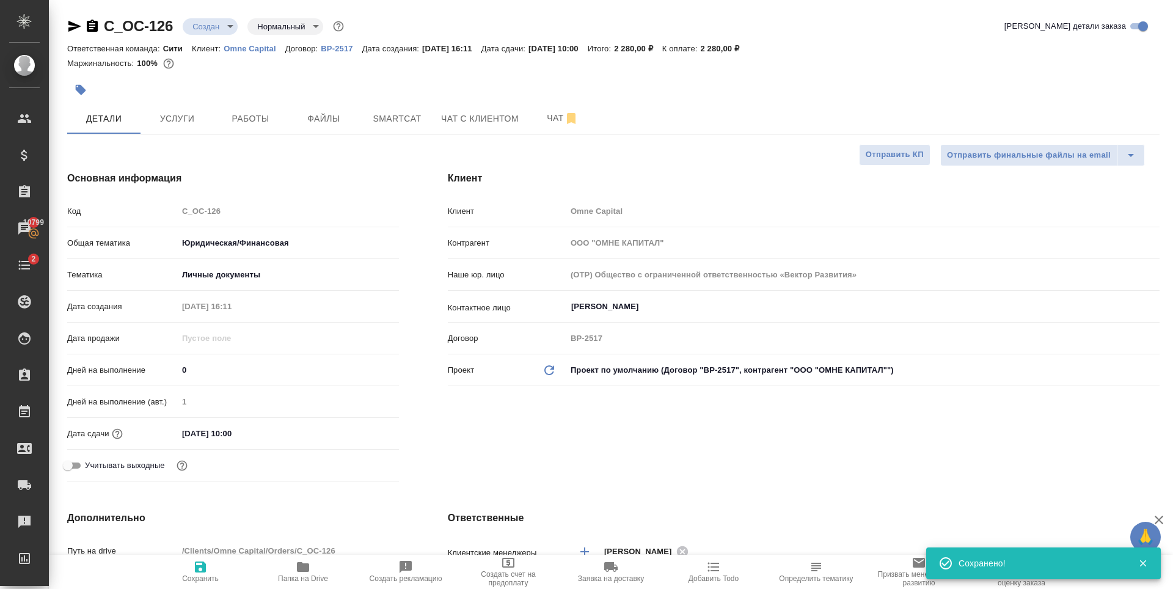
type textarea "x"
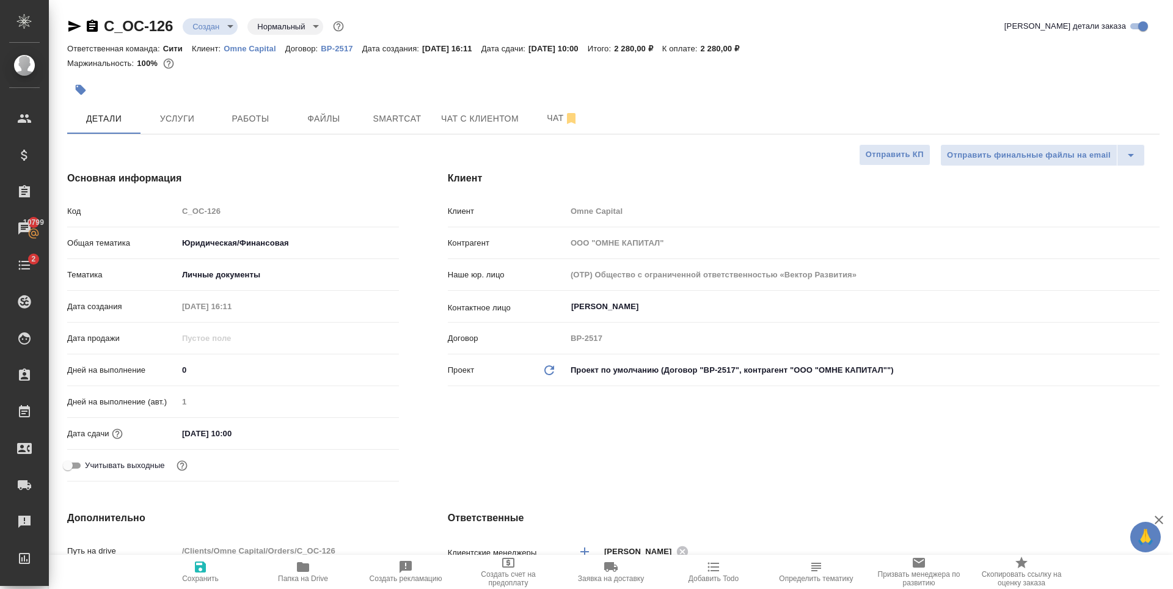
scroll to position [244, 0]
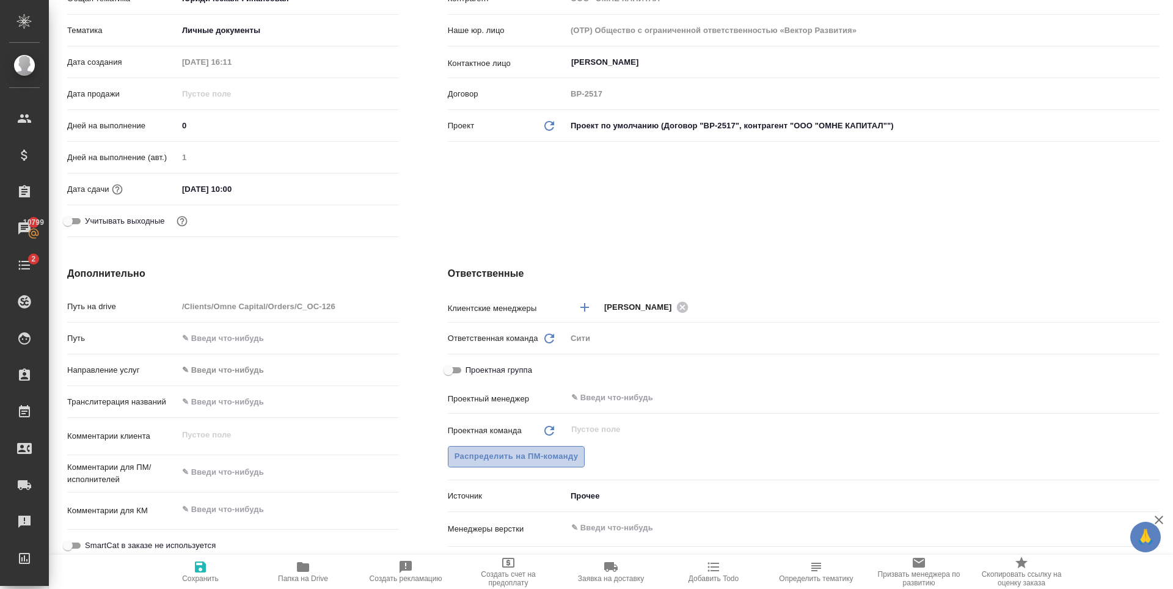
click at [490, 449] on button "Распределить на ПМ-команду" at bounding box center [516, 456] width 137 height 21
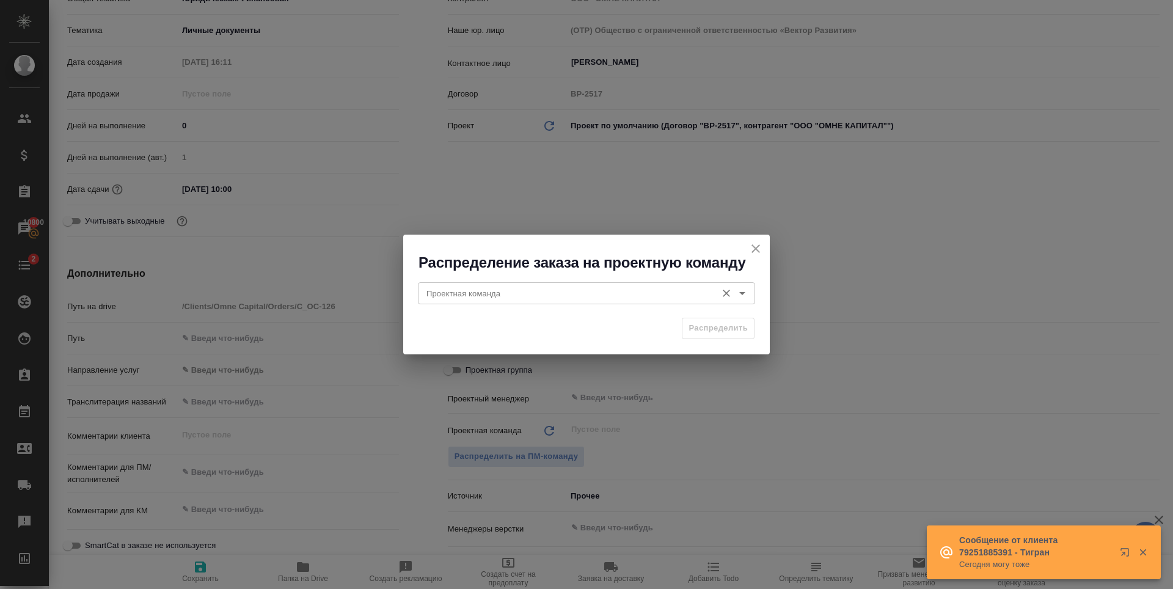
click at [457, 299] on input "Проектная команда" at bounding box center [565, 293] width 289 height 15
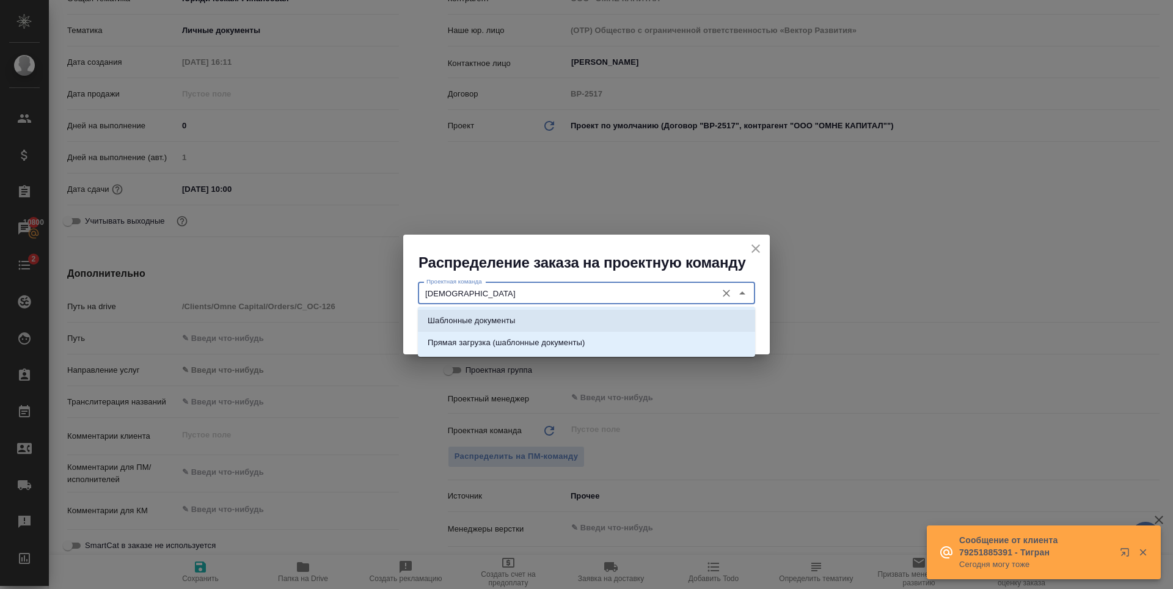
click at [491, 310] on li "Шаблонные документы" at bounding box center [586, 321] width 337 height 22
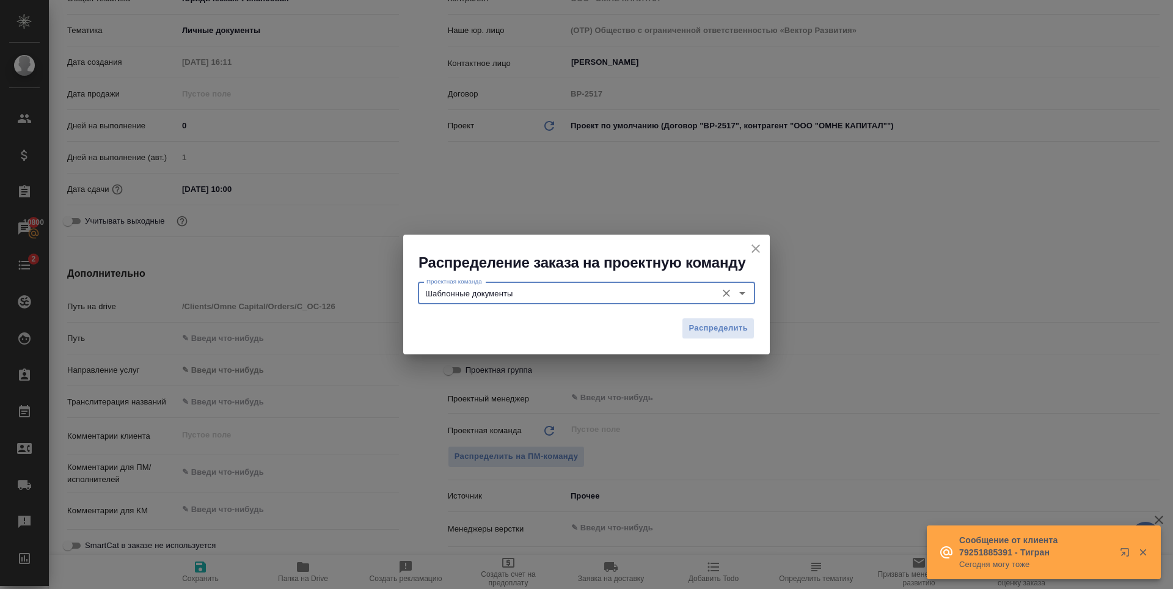
type input "Шаблонные документы"
click at [730, 331] on span "Распределить" at bounding box center [717, 328] width 59 height 14
type textarea "x"
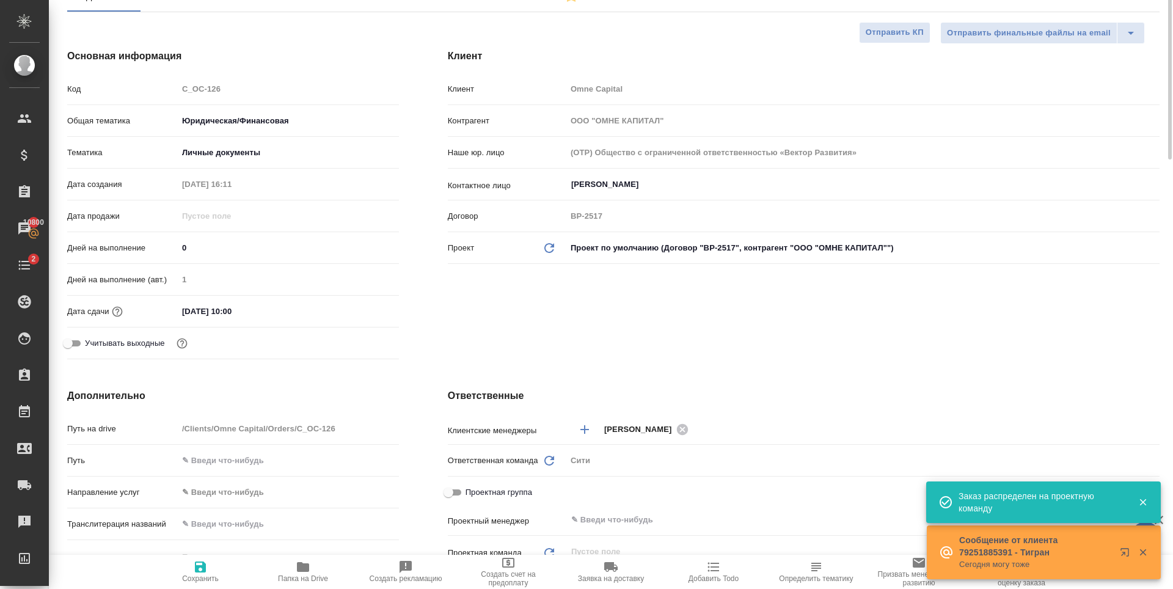
scroll to position [0, 0]
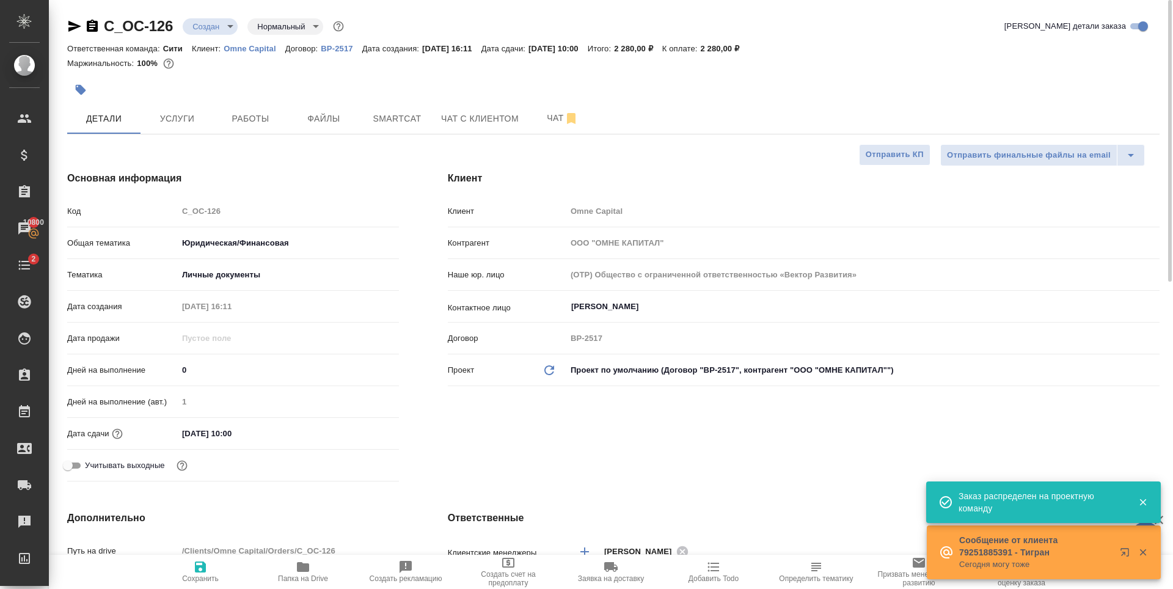
click at [189, 572] on span "Сохранить" at bounding box center [200, 570] width 88 height 23
type textarea "x"
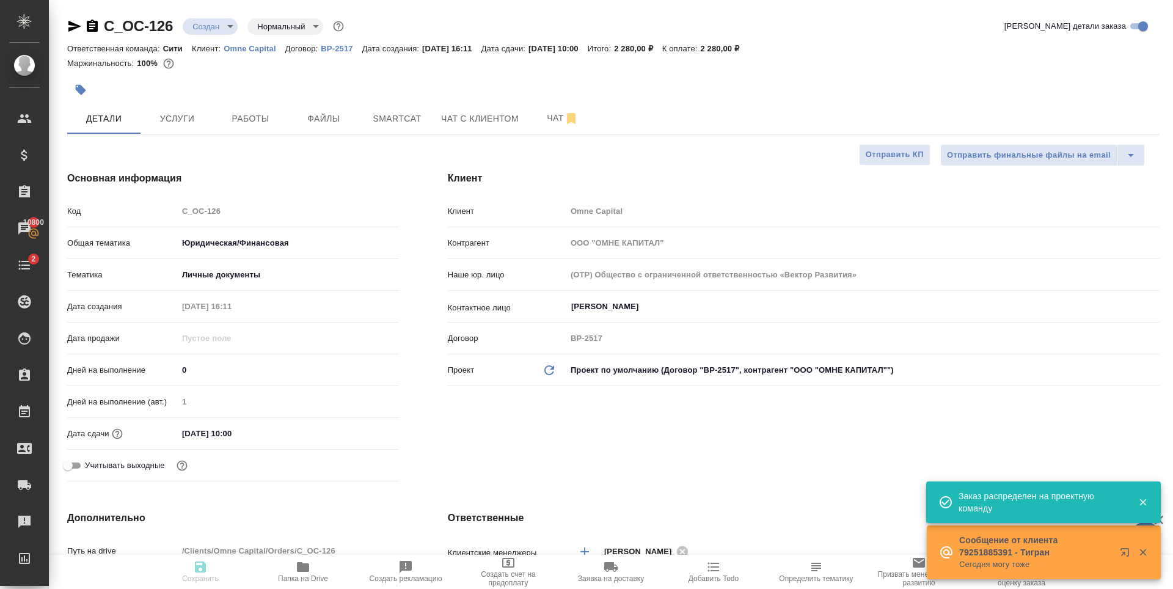
type textarea "x"
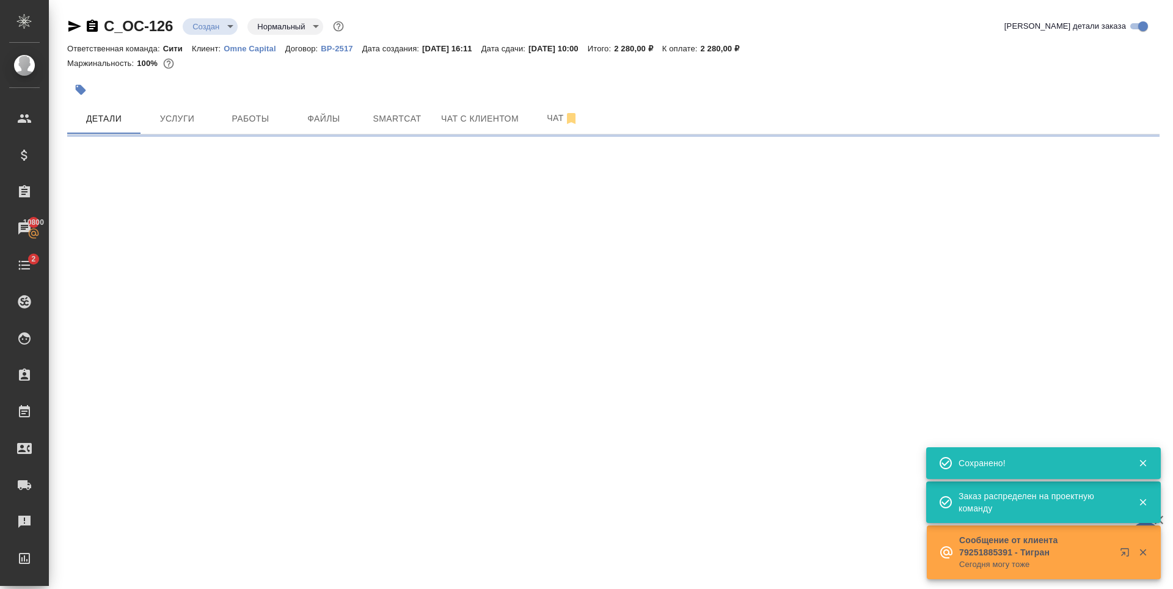
click at [245, 86] on div at bounding box center [431, 89] width 728 height 27
select select "RU"
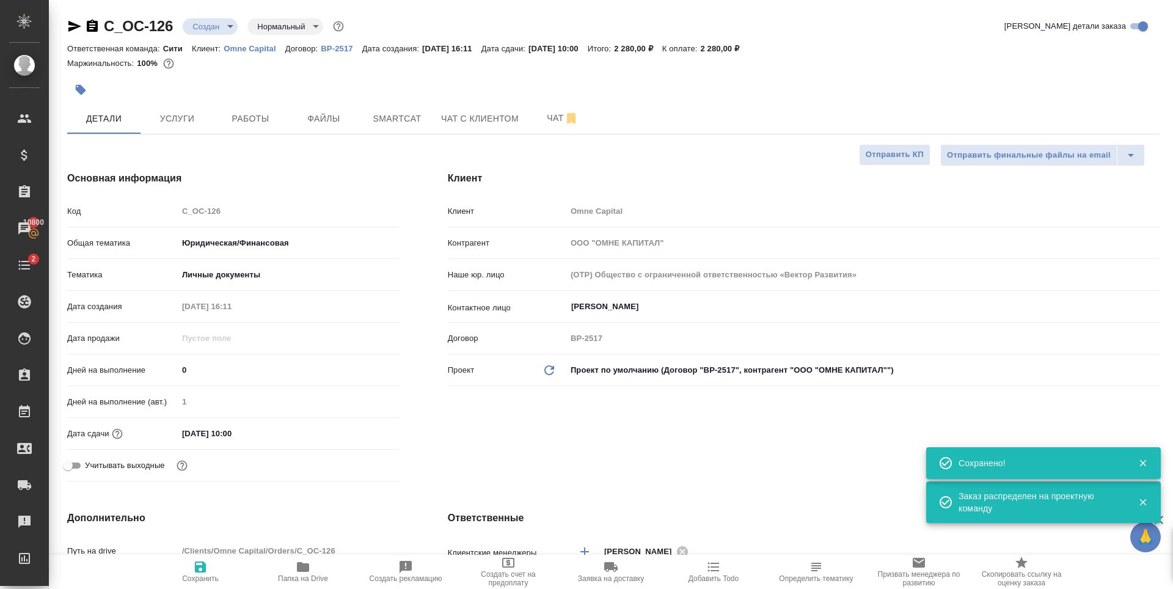
type textarea "x"
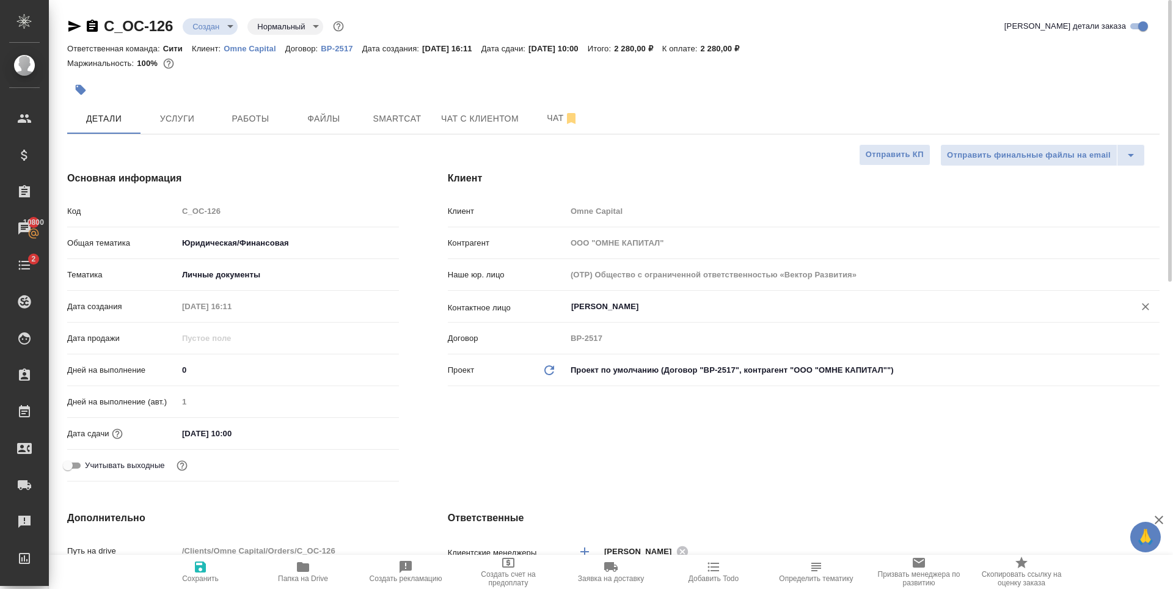
click at [641, 304] on input "Чудайкина Анастасия" at bounding box center [842, 306] width 545 height 15
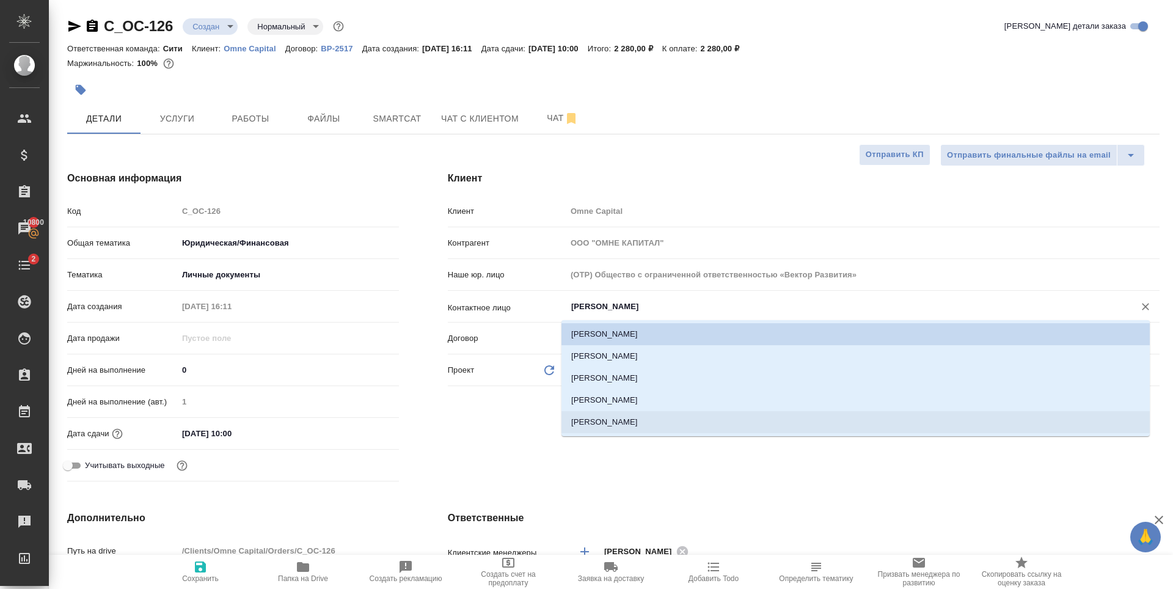
click at [616, 429] on li "Шакирова Рената" at bounding box center [855, 422] width 588 height 22
type input "Шакирова Рената"
type textarea "x"
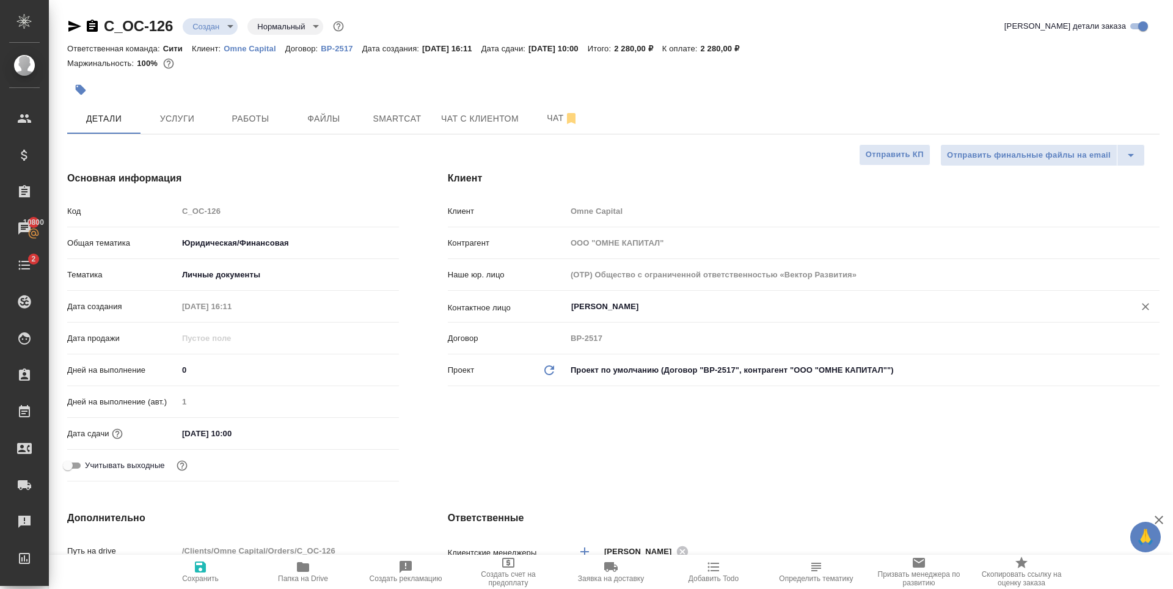
click at [205, 562] on icon "button" at bounding box center [200, 566] width 15 height 15
type textarea "x"
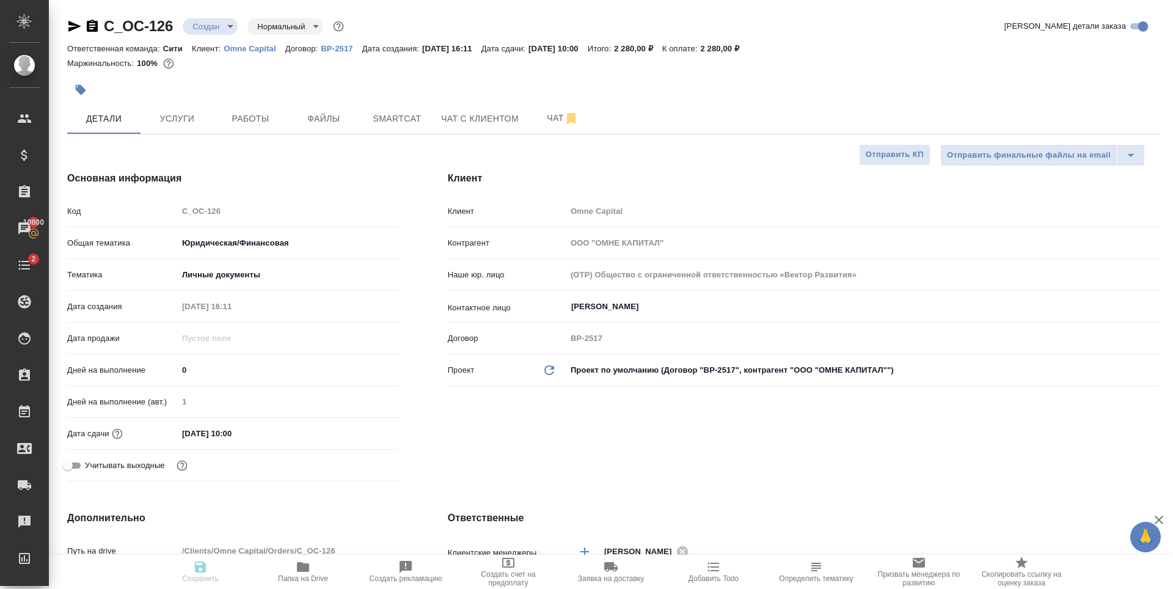
type textarea "x"
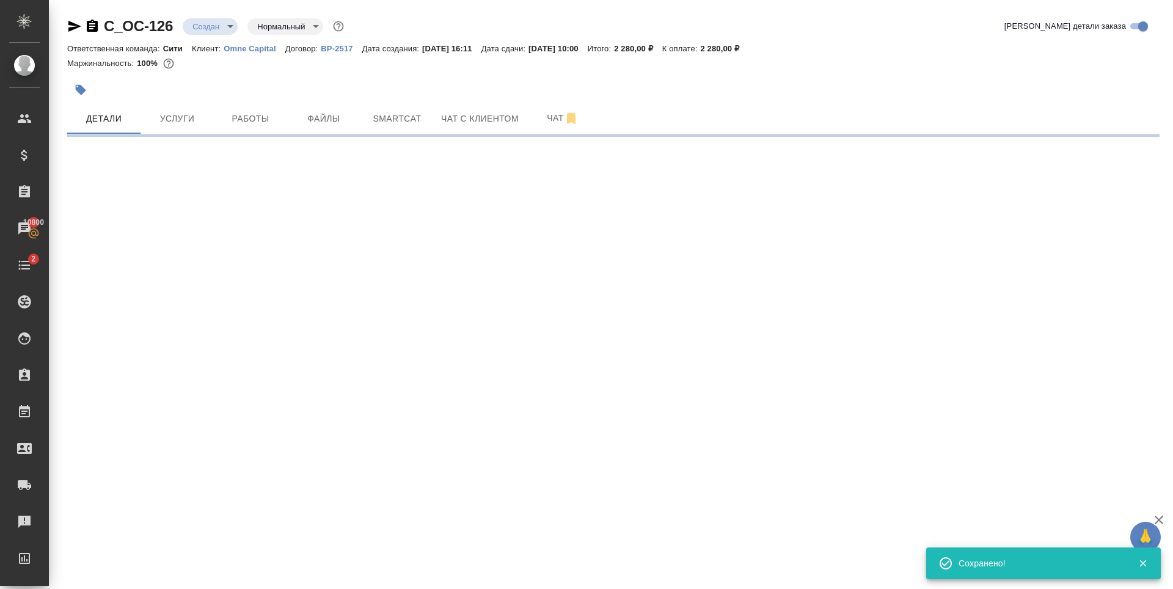
select select "RU"
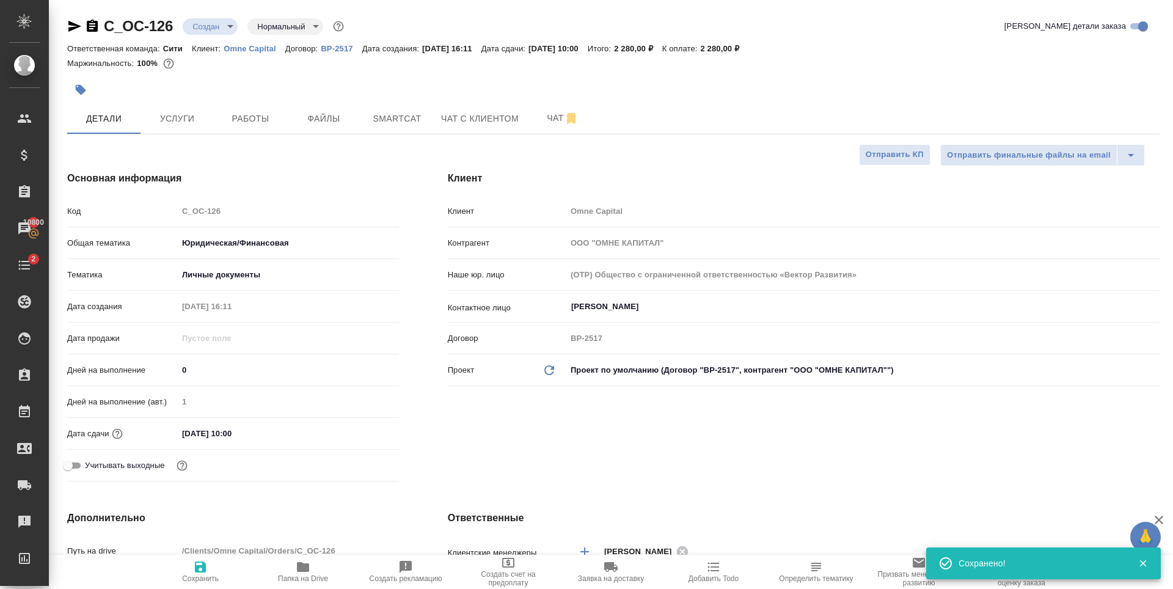
type textarea "x"
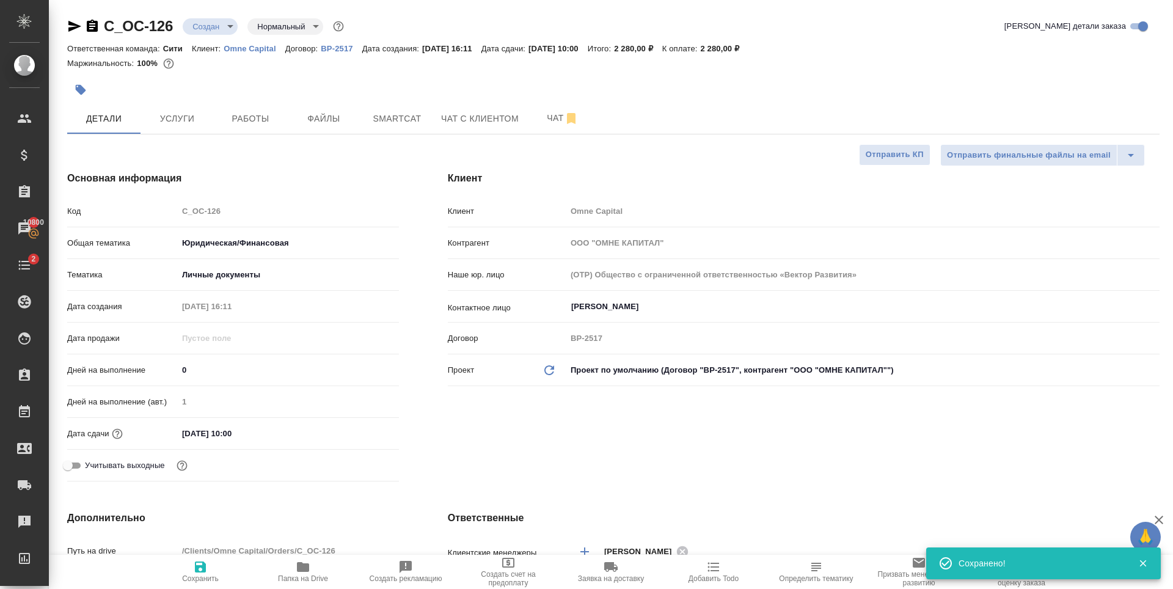
type textarea "x"
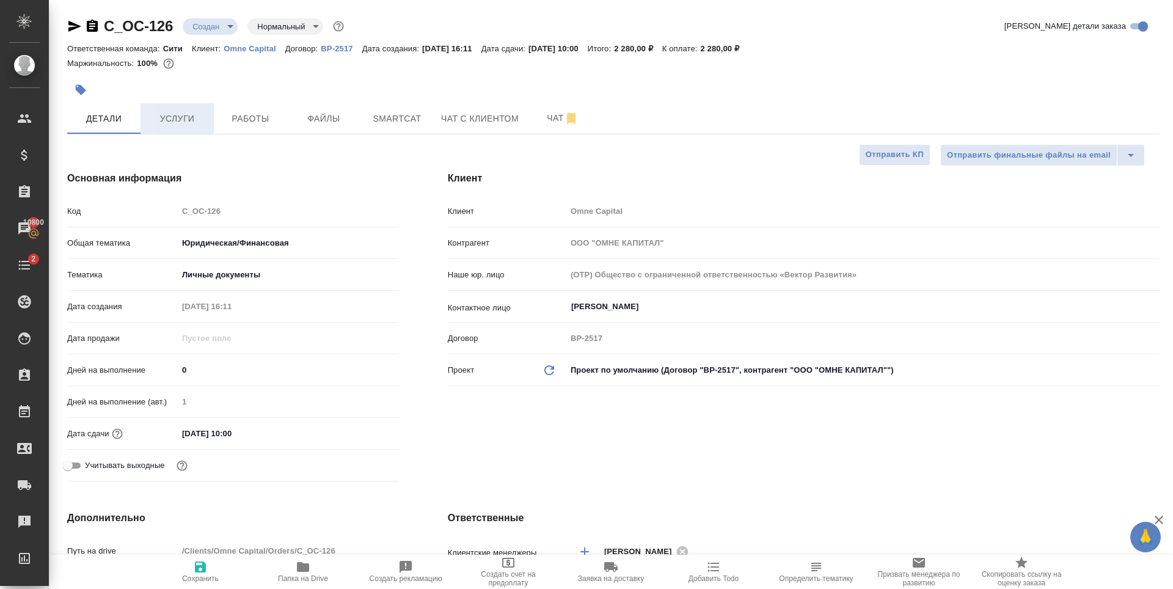
click at [179, 114] on span "Услуги" at bounding box center [177, 118] width 59 height 15
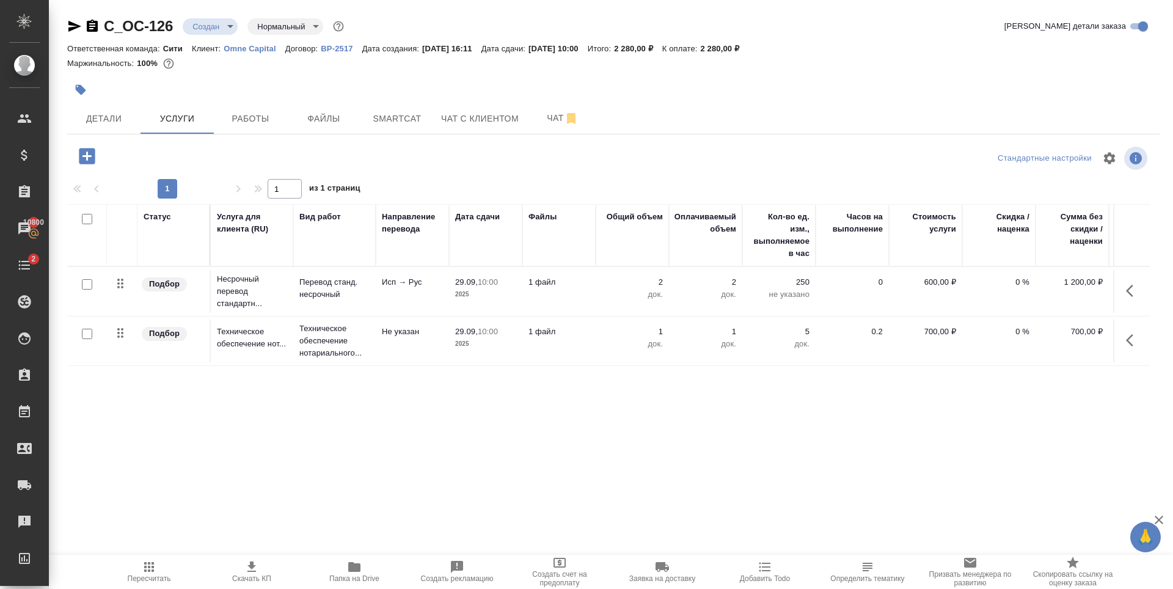
click at [257, 565] on icon "button" at bounding box center [251, 566] width 15 height 15
click at [660, 284] on p "2" at bounding box center [632, 282] width 61 height 12
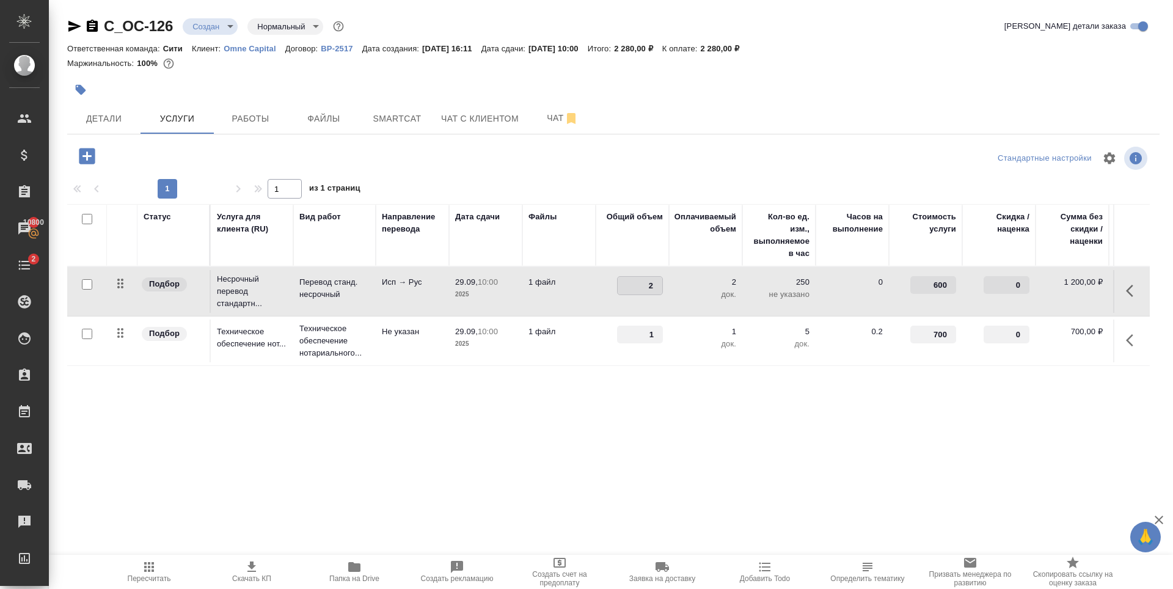
type input "1"
click at [611, 426] on div "Статус Услуга для клиента (RU) Вид работ Направление перевода Дата сдачи Файлы …" at bounding box center [608, 335] width 1082 height 263
click at [159, 158] on span "Сохранить и пересчитать" at bounding box center [173, 155] width 106 height 14
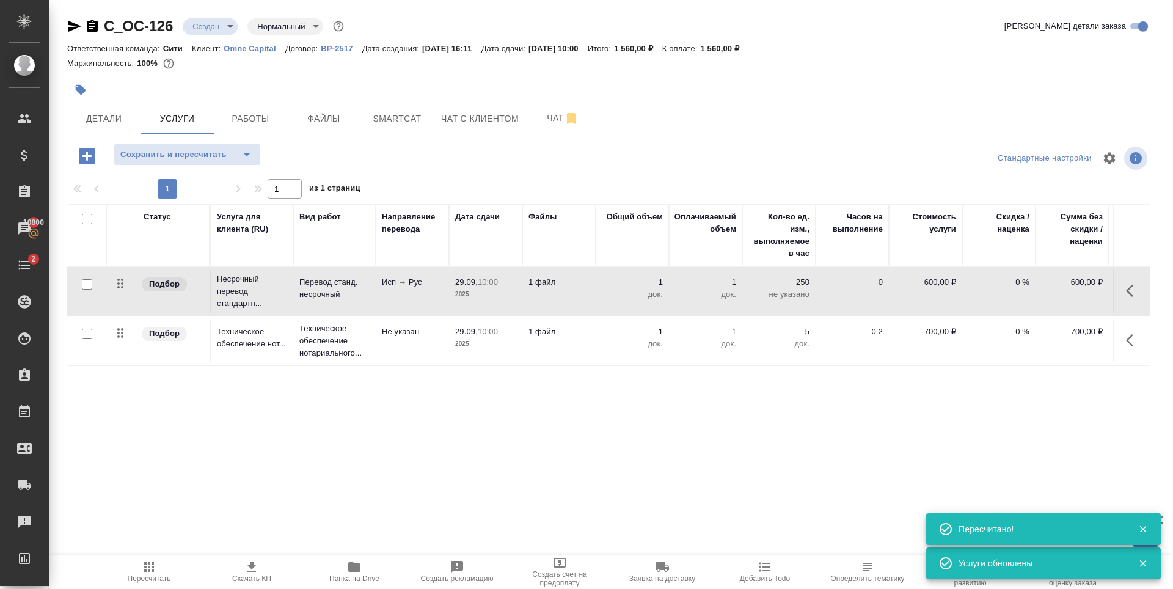
click at [608, 428] on div "Статус Услуга для клиента (RU) Вид работ Направление перевода Дата сдачи Файлы …" at bounding box center [608, 335] width 1082 height 263
click at [163, 158] on span "Сохранить и пересчитать" at bounding box center [173, 155] width 106 height 14
click at [346, 78] on div at bounding box center [431, 89] width 728 height 27
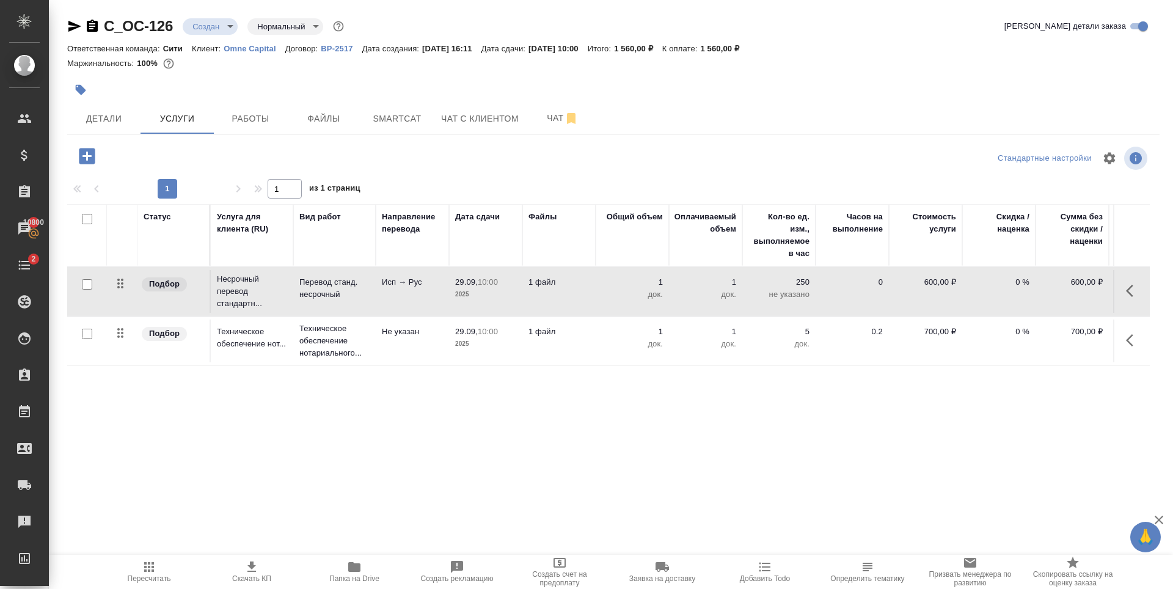
click at [441, 168] on div at bounding box center [613, 158] width 364 height 29
click at [151, 561] on icon "button" at bounding box center [149, 566] width 15 height 15
click at [324, 156] on div at bounding box center [249, 156] width 364 height 25
click at [330, 150] on div at bounding box center [249, 156] width 364 height 25
click at [502, 380] on div "Статус Услуга для клиента (RU) Вид работ Направление перевода Дата сдачи Файлы …" at bounding box center [608, 335] width 1082 height 263
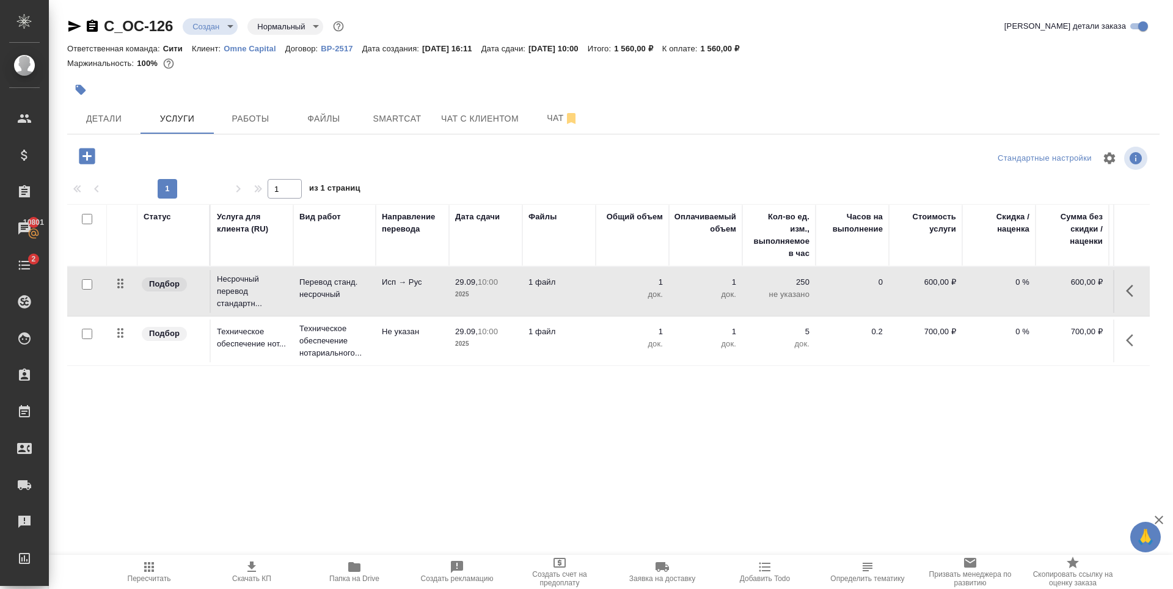
click at [83, 285] on input "checkbox" at bounding box center [87, 284] width 10 height 10
checkbox input "true"
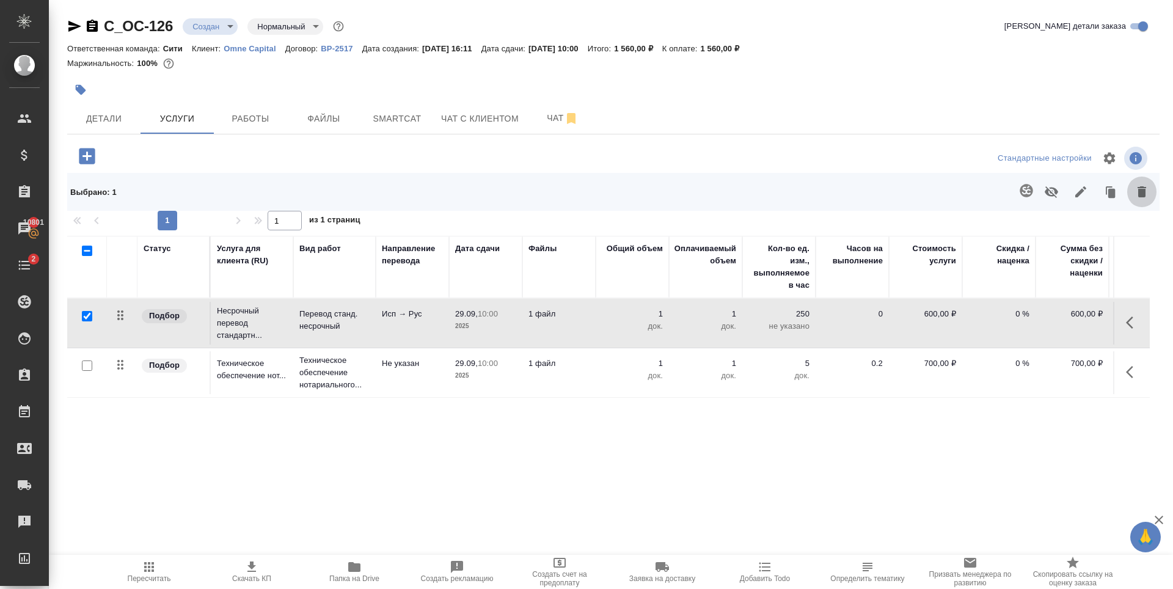
click at [1145, 189] on icon "button" at bounding box center [1141, 191] width 9 height 11
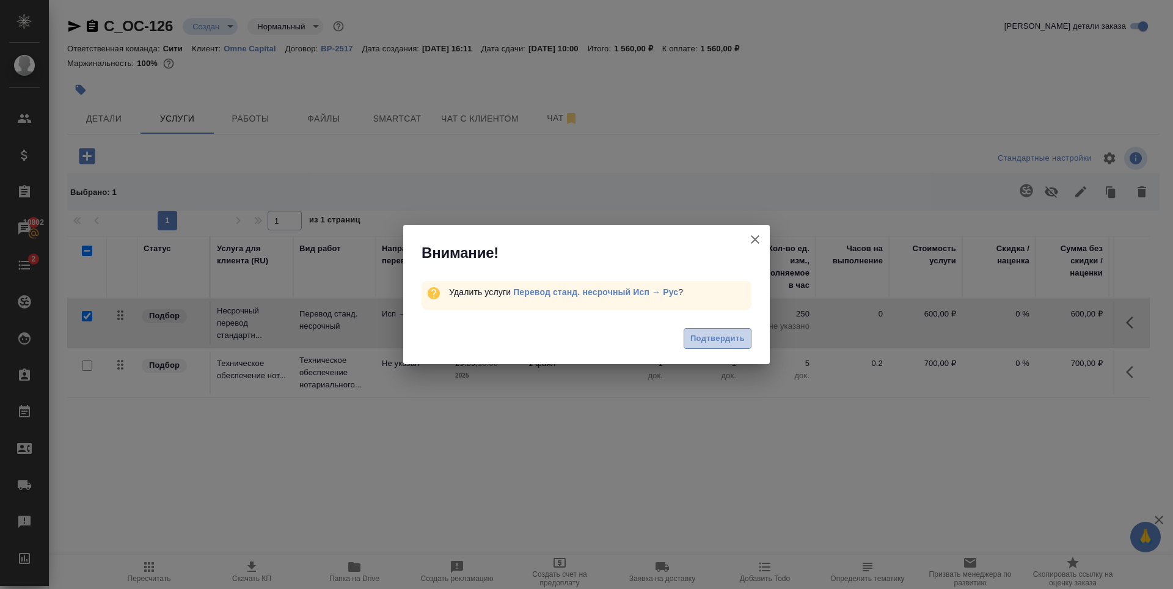
click at [711, 343] on span "Подтвердить" at bounding box center [717, 339] width 54 height 14
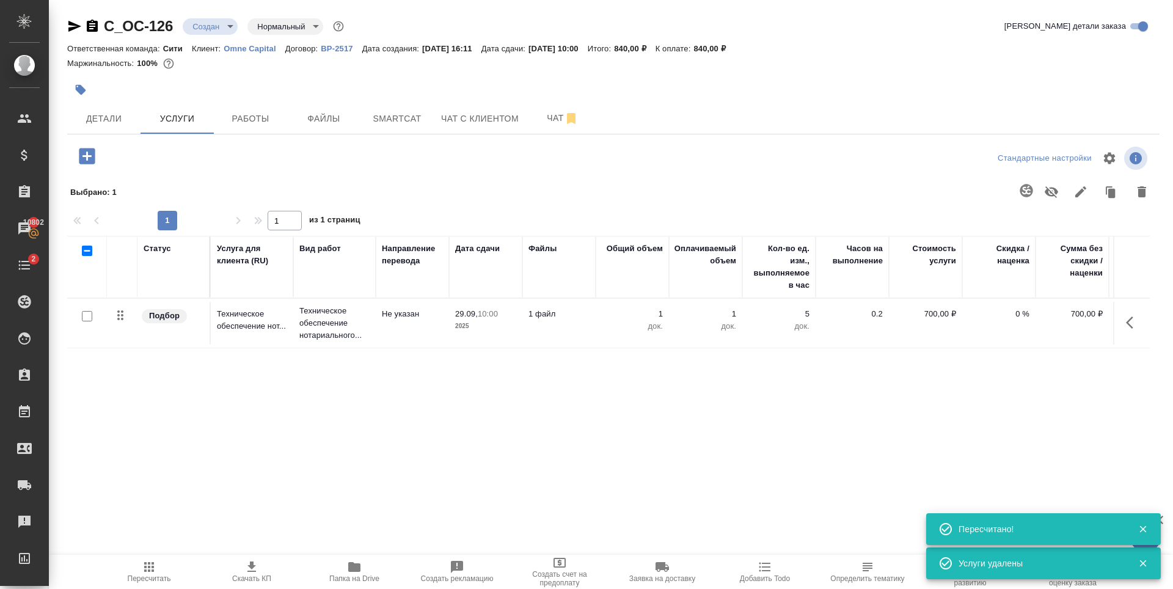
click at [85, 162] on icon "button" at bounding box center [87, 156] width 16 height 16
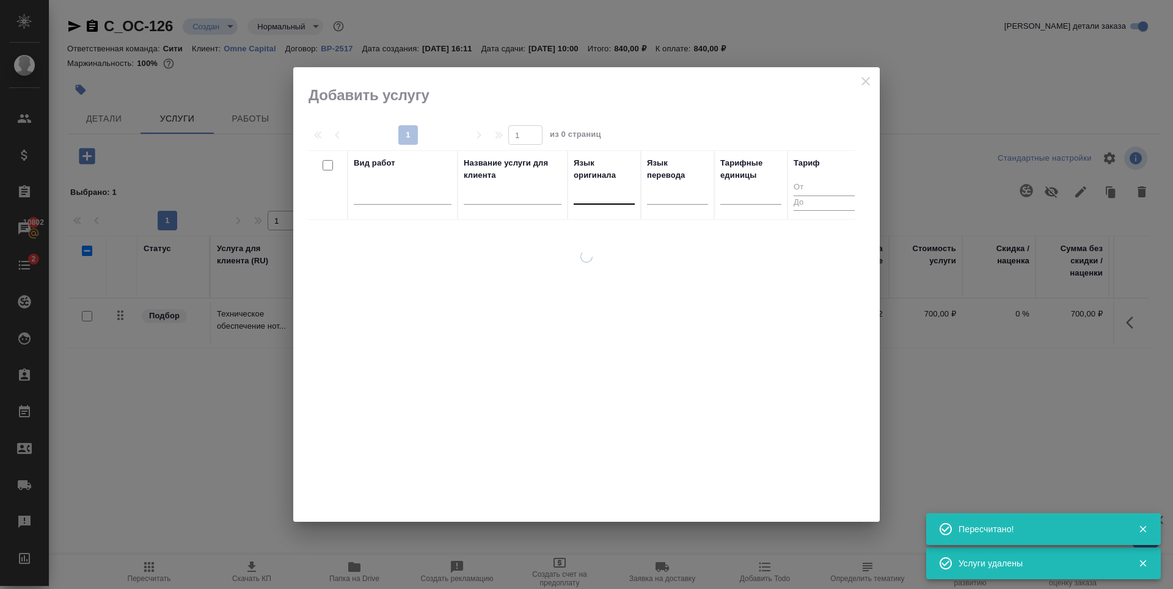
click at [609, 189] on div at bounding box center [603, 192] width 61 height 18
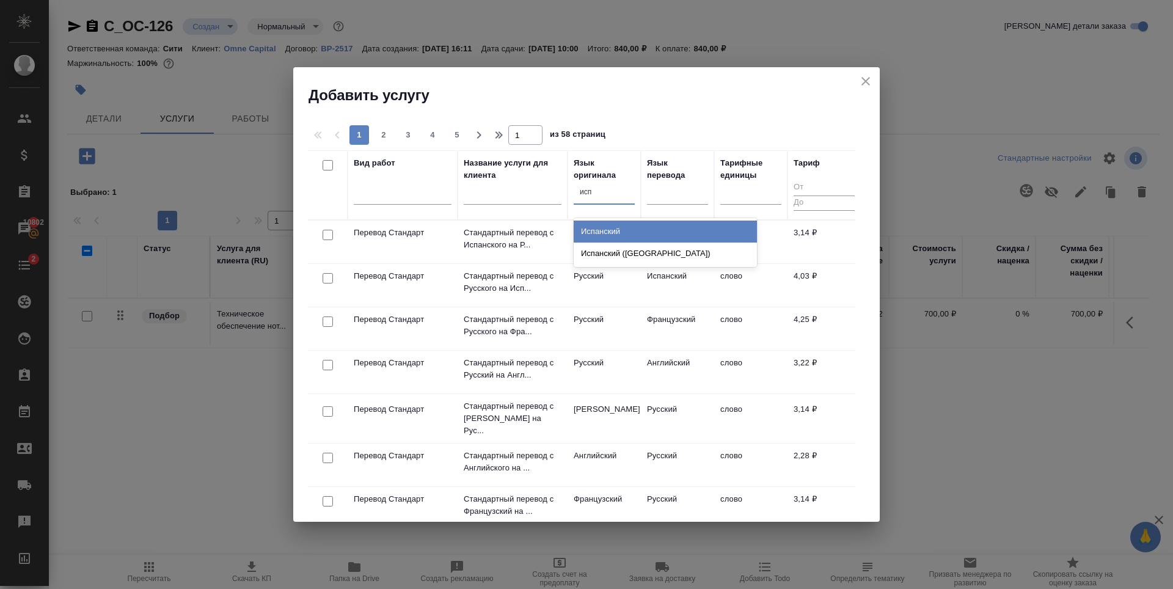
type input "испа"
click at [679, 229] on div "Испанский" at bounding box center [664, 231] width 183 height 22
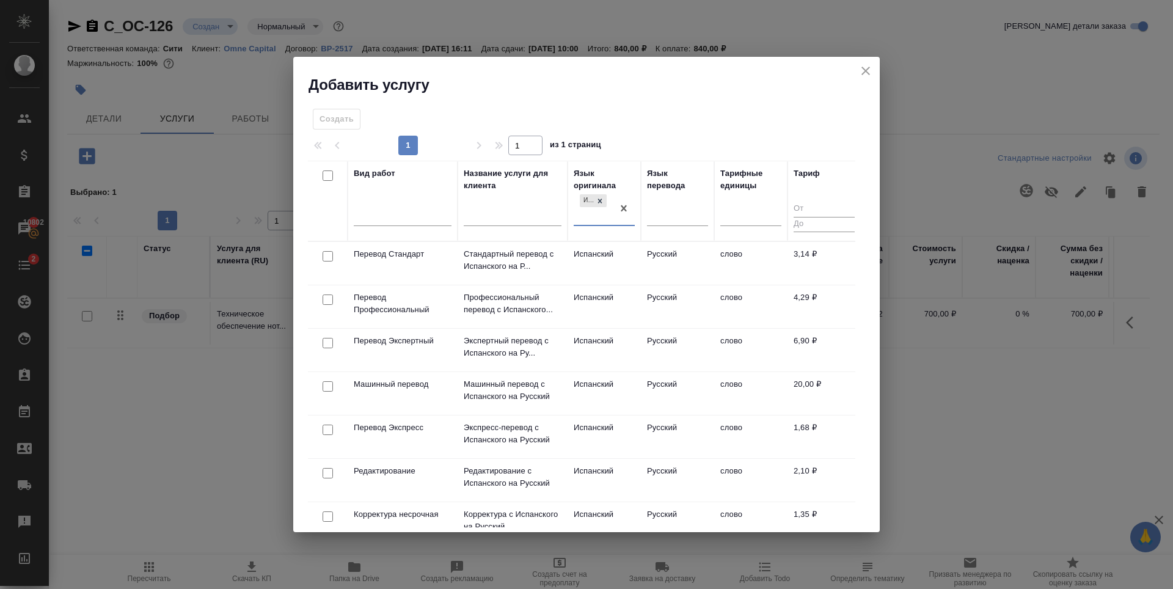
click at [324, 255] on input "checkbox" at bounding box center [327, 256] width 10 height 10
checkbox input "true"
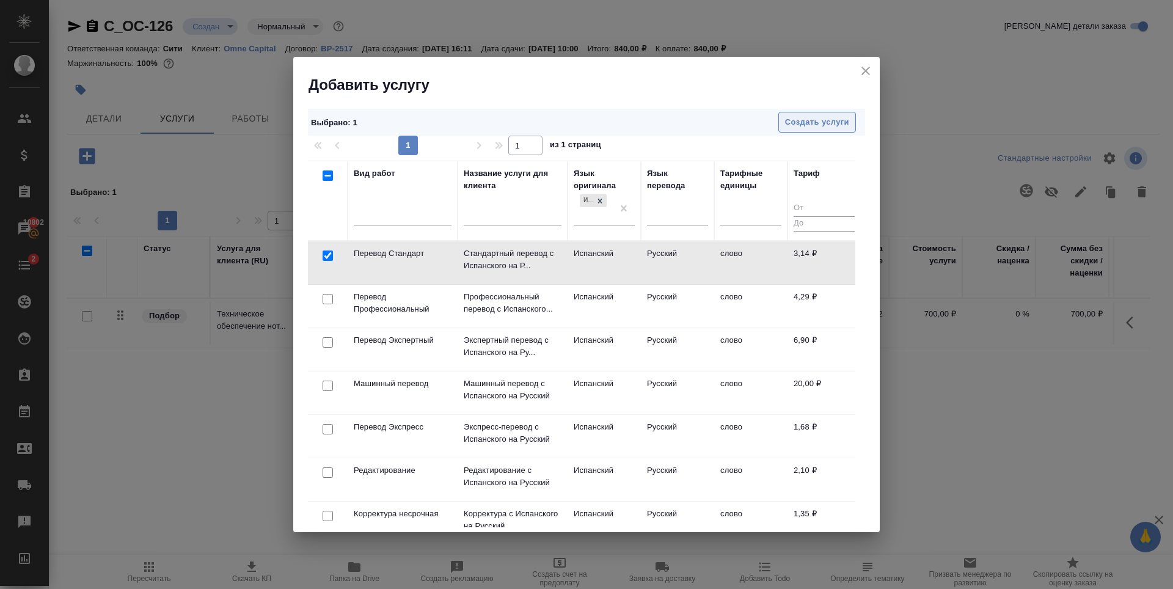
click at [837, 118] on span "Создать услуги" at bounding box center [817, 122] width 64 height 14
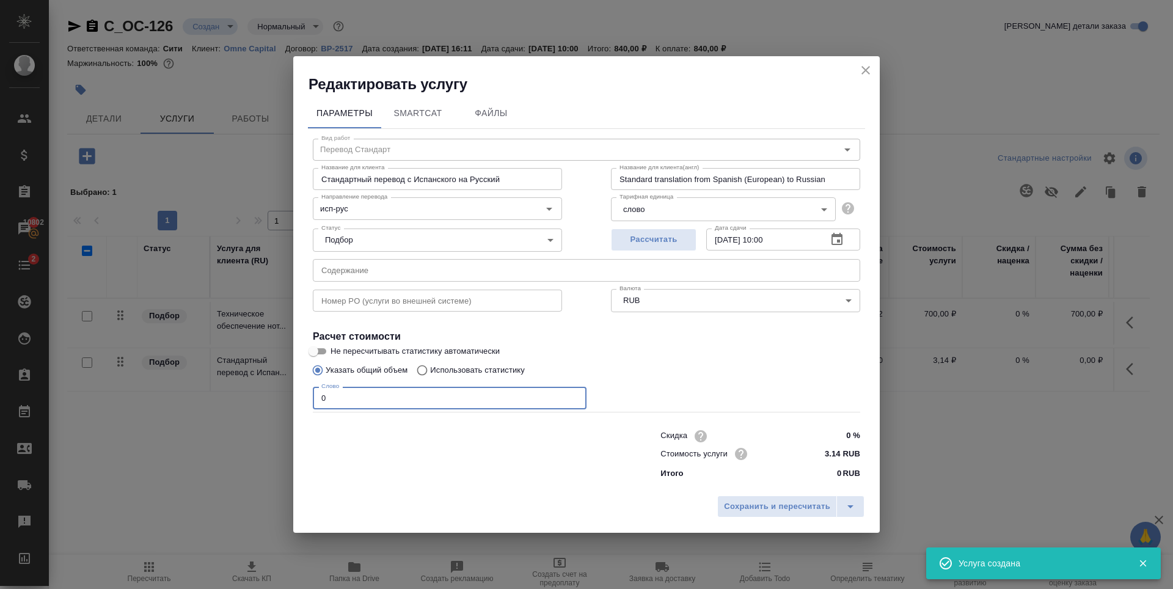
drag, startPoint x: 355, startPoint y: 399, endPoint x: 285, endPoint y: 388, distance: 71.1
click at [285, 388] on div "Редактировать услугу Параметры SmartCat Файлы Вид работ Перевод Стандарт Вид ра…" at bounding box center [586, 294] width 1173 height 589
type input "250"
click at [644, 239] on span "Рассчитать" at bounding box center [653, 240] width 72 height 14
click at [740, 503] on span "Сохранить и пересчитать" at bounding box center [777, 507] width 106 height 14
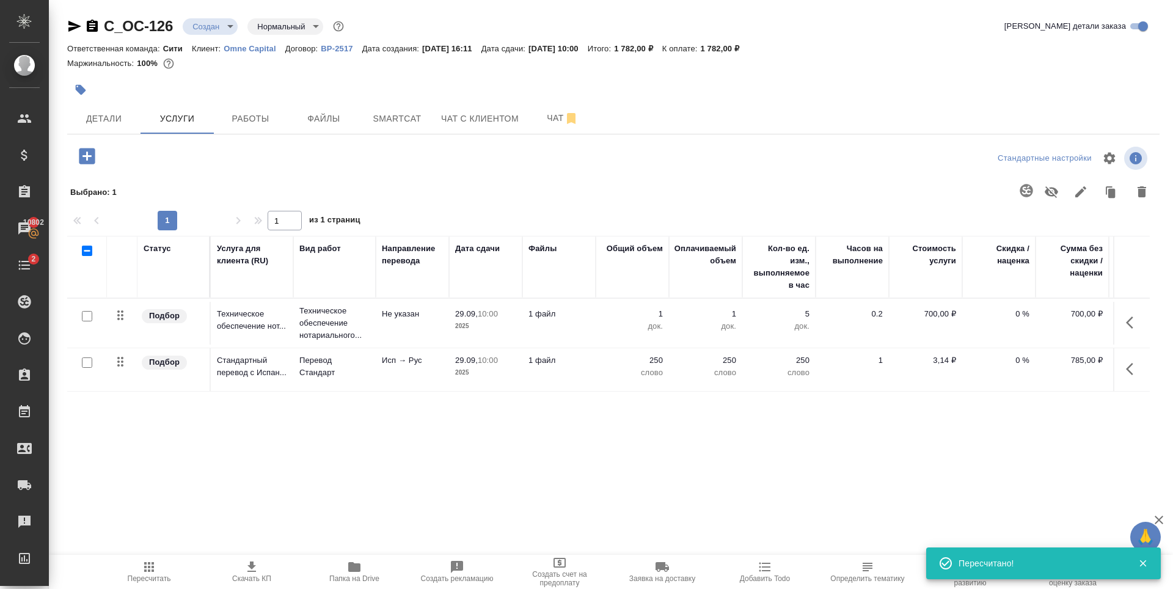
click at [356, 428] on div "Статус Услуга для клиента (RU) Вид работ Направление перевода Дата сдачи Файлы …" at bounding box center [608, 367] width 1082 height 263
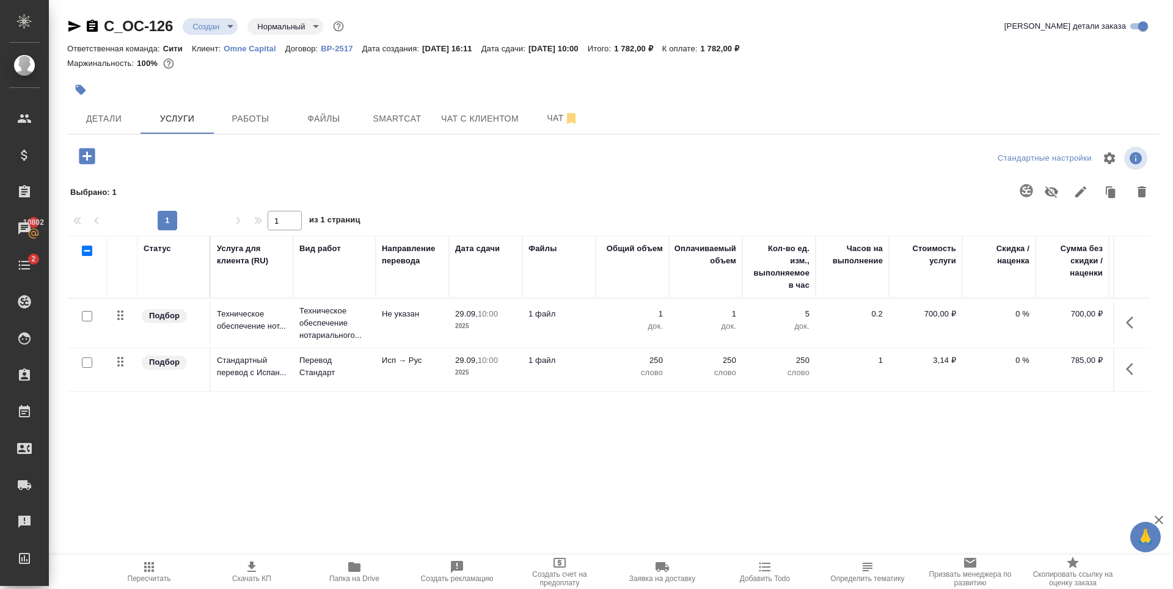
click at [84, 151] on icon "button" at bounding box center [87, 156] width 16 height 16
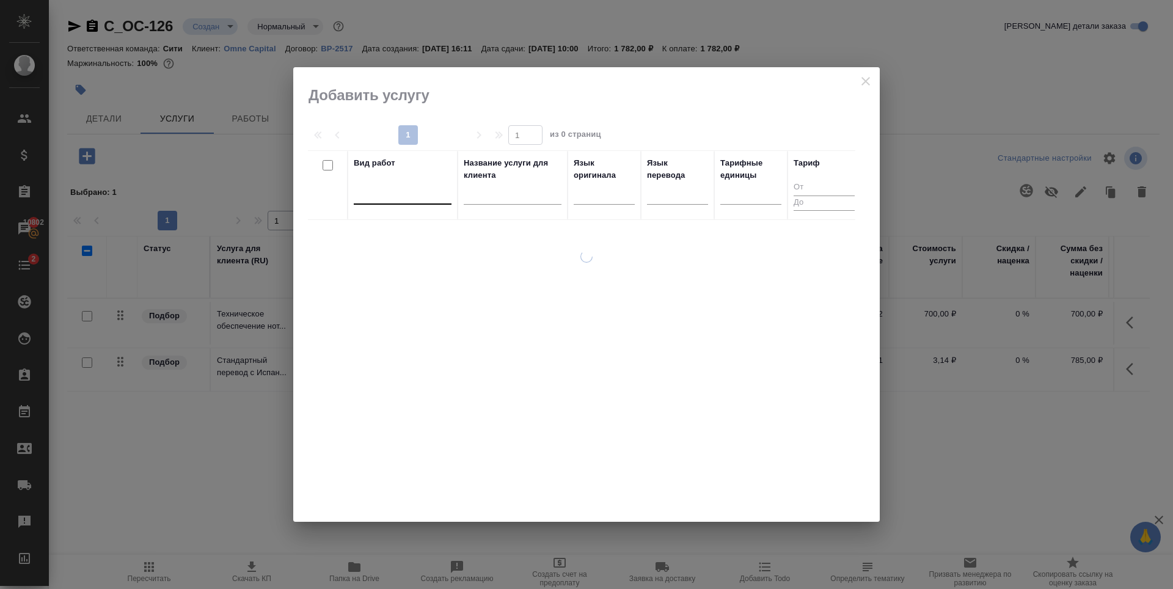
click at [380, 181] on div at bounding box center [403, 192] width 98 height 23
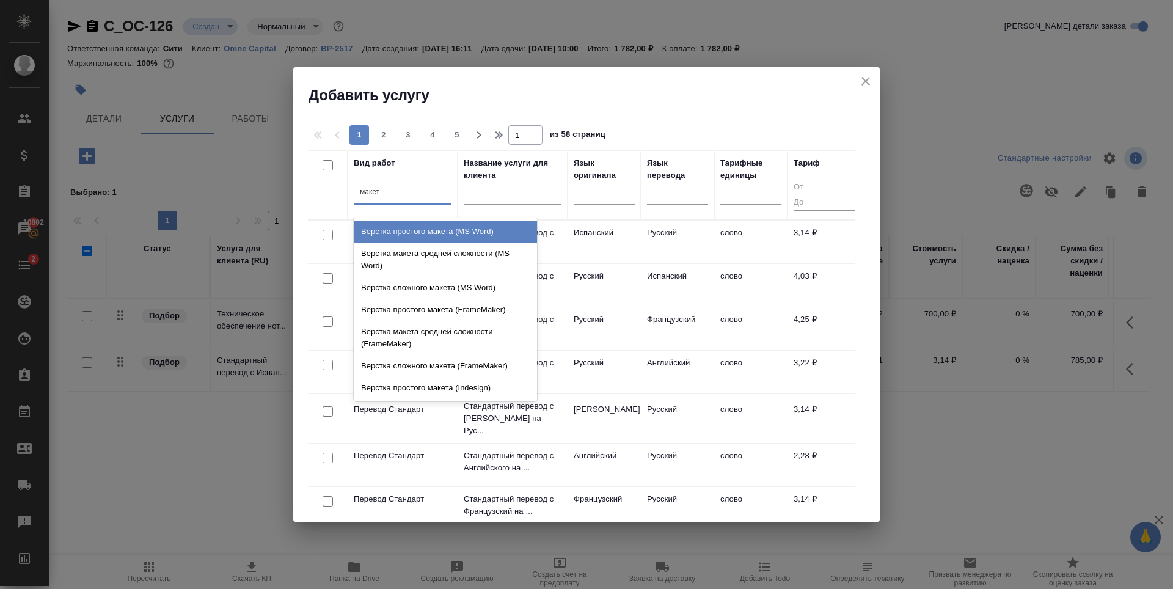
type input "макета"
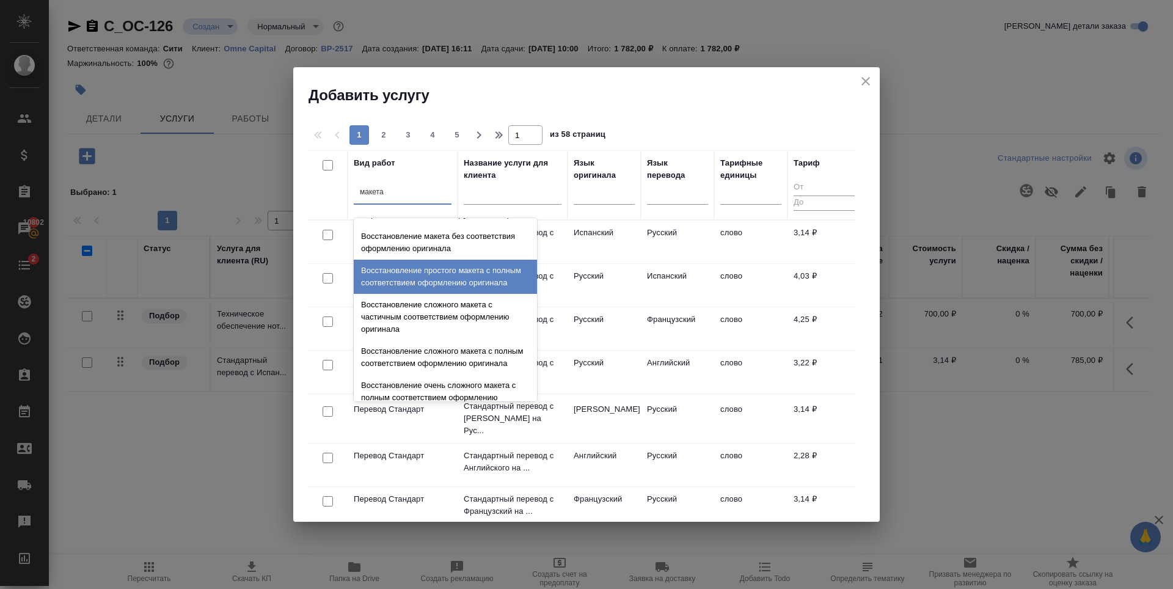
scroll to position [435, 0]
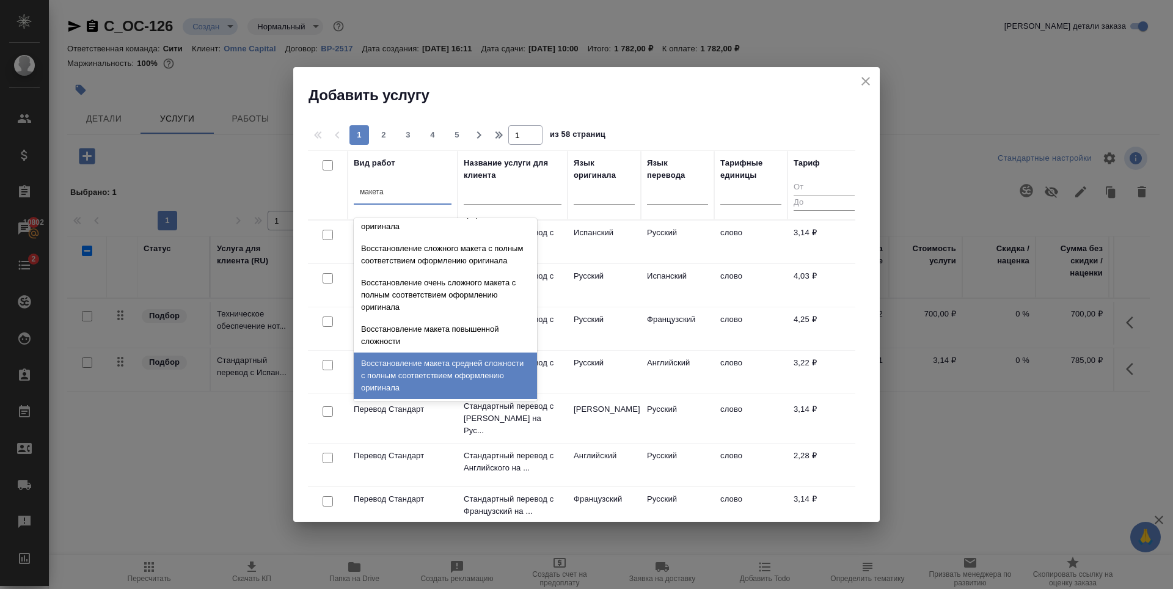
click at [461, 376] on div "Восстановление макета средней сложности с полным соответствием оформлению ориги…" at bounding box center [445, 375] width 183 height 46
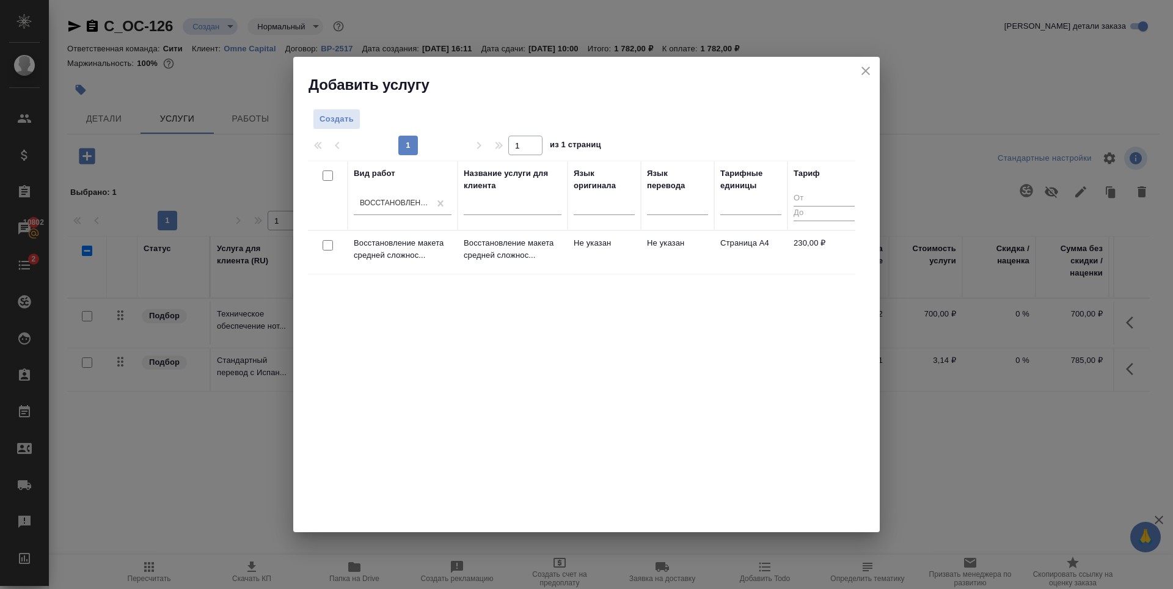
click at [323, 244] on input "checkbox" at bounding box center [327, 245] width 10 height 10
checkbox input "true"
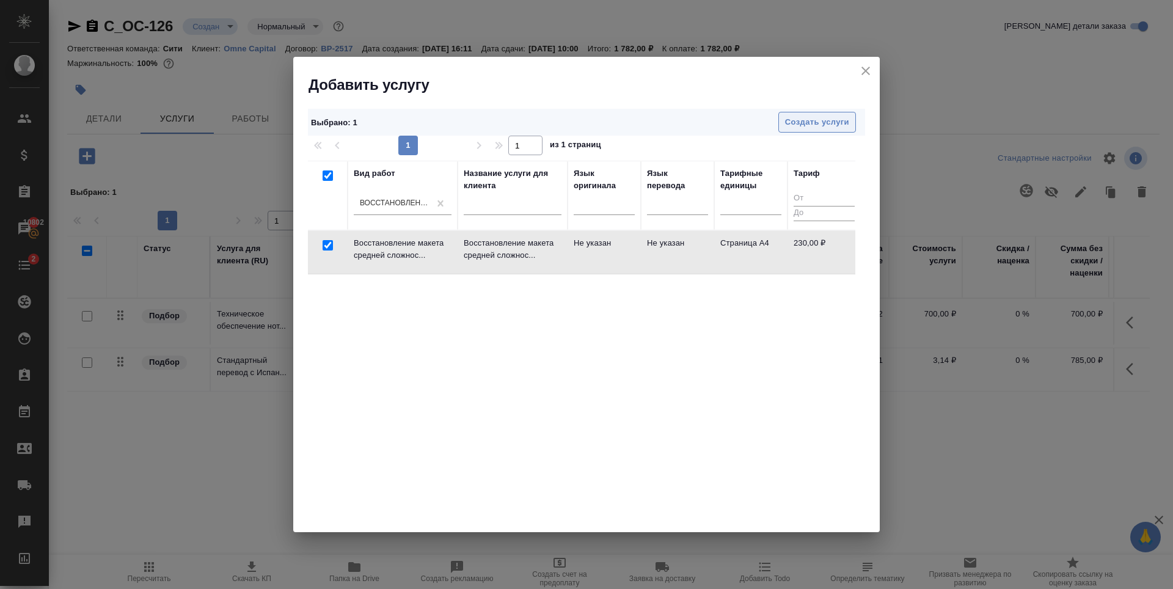
click at [822, 123] on span "Создать услуги" at bounding box center [817, 122] width 64 height 14
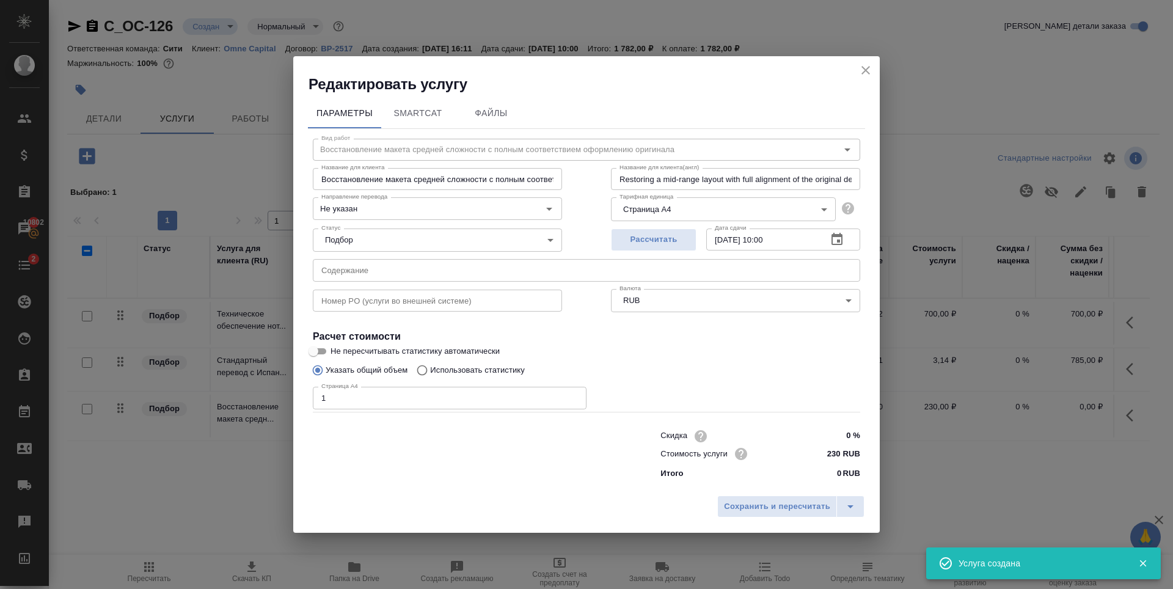
click at [574, 396] on input "1" at bounding box center [450, 398] width 274 height 22
type input "2"
click at [574, 396] on input "2" at bounding box center [450, 398] width 274 height 22
click at [658, 380] on div "Указать общий объем Использовать статистику" at bounding box center [586, 369] width 547 height 23
click at [644, 238] on span "Рассчитать" at bounding box center [653, 240] width 72 height 14
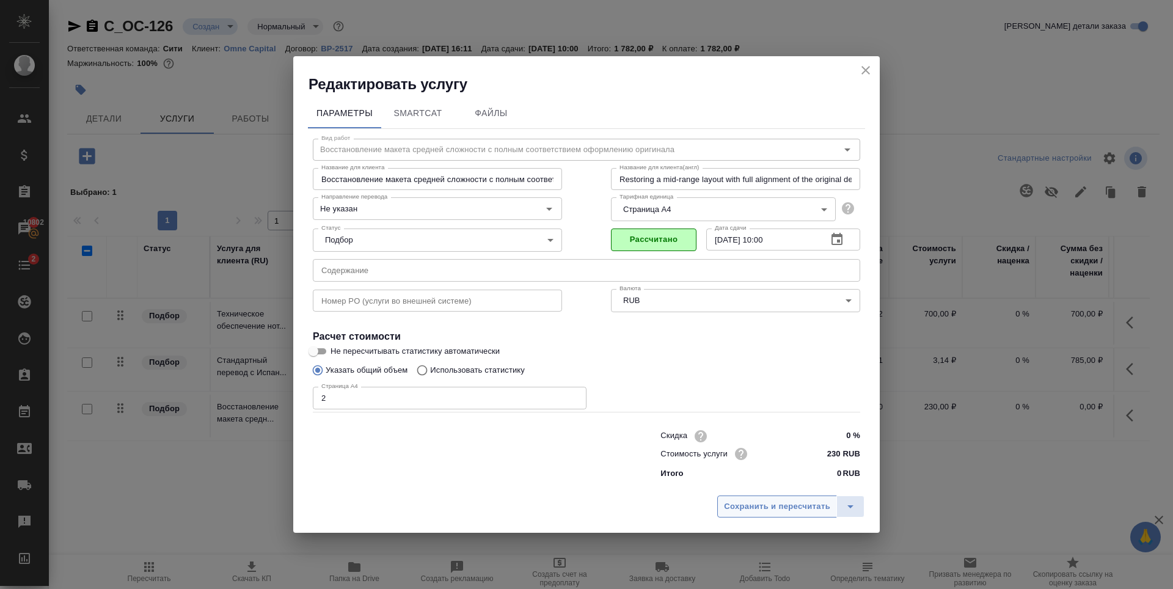
click at [776, 497] on button "Сохранить и пересчитать" at bounding box center [777, 506] width 120 height 22
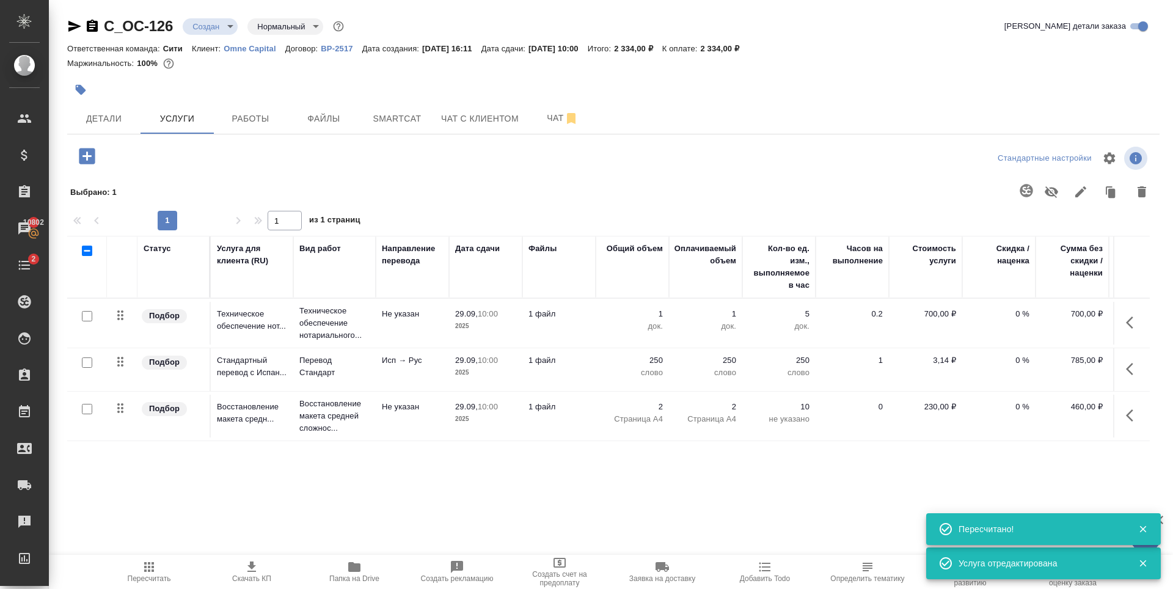
click at [428, 177] on div at bounding box center [722, 192] width 868 height 32
click at [153, 570] on icon "button" at bounding box center [149, 567] width 10 height 10
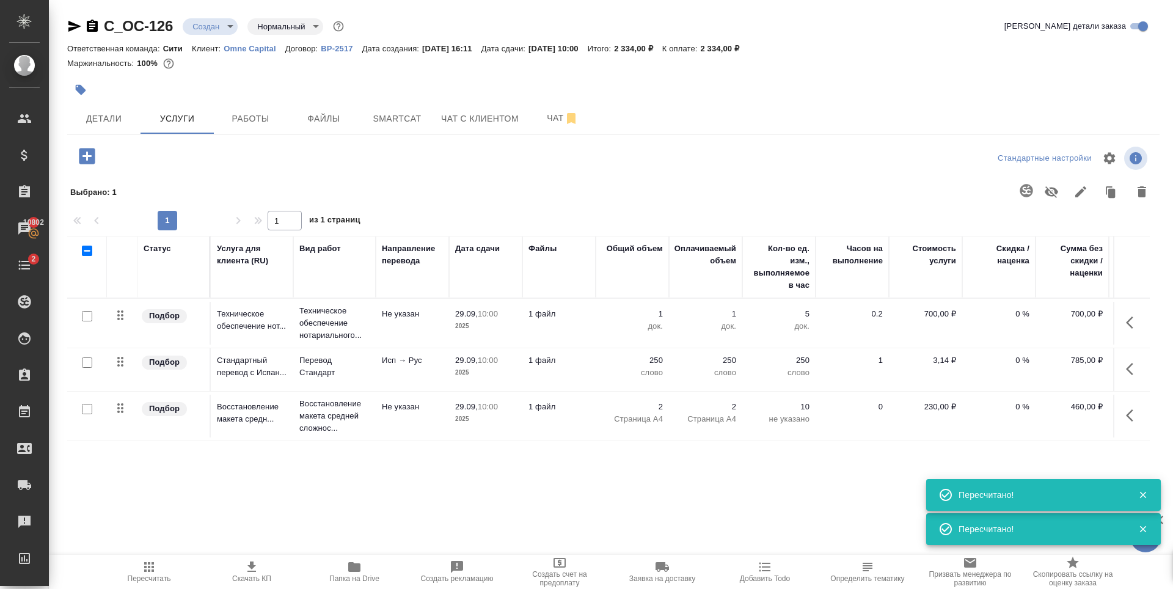
click at [254, 567] on icon "button" at bounding box center [251, 566] width 9 height 10
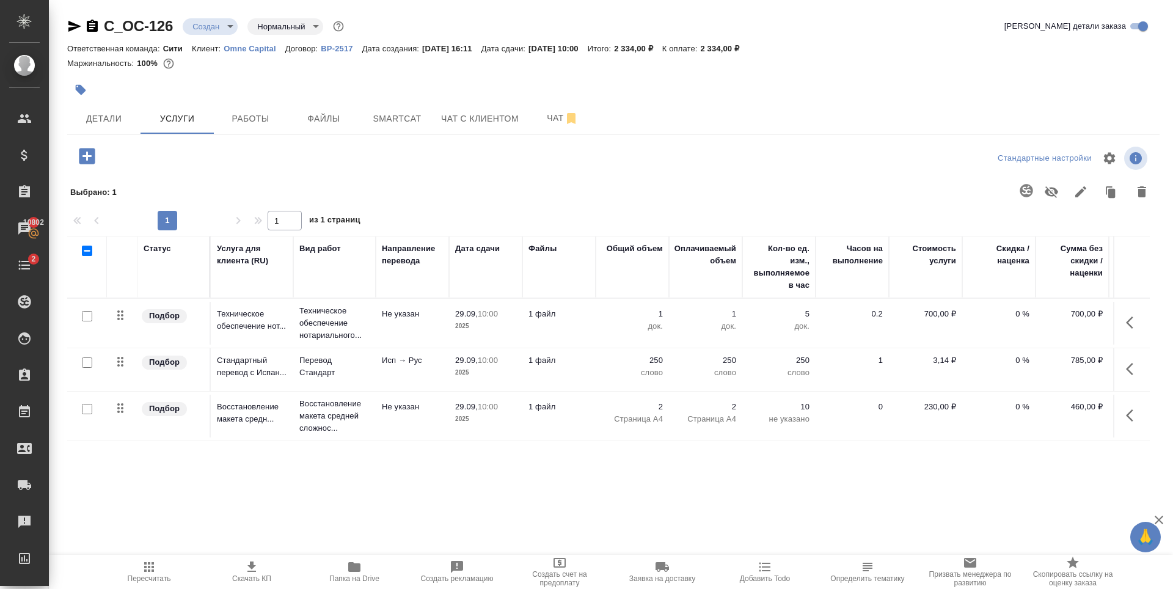
click at [1009, 366] on p "0 %" at bounding box center [998, 360] width 61 height 12
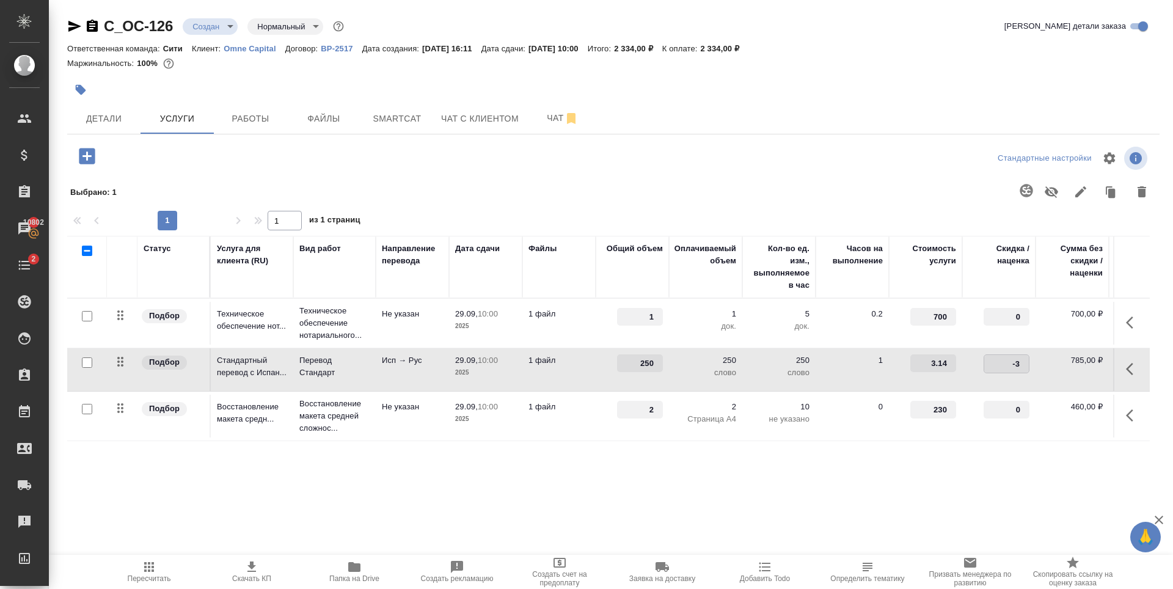
type input "-30"
click at [451, 457] on div "Статус Услуга для клиента (RU) Вид работ Направление перевода Дата сдачи Файлы …" at bounding box center [608, 367] width 1082 height 263
click at [175, 156] on span "Сохранить и пересчитать" at bounding box center [173, 155] width 106 height 14
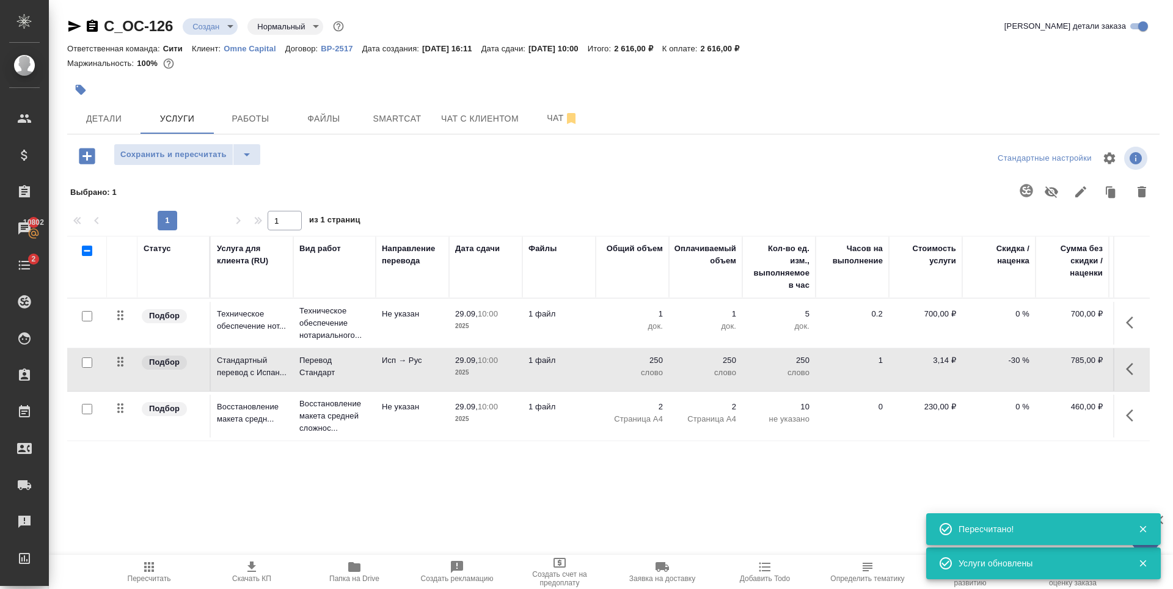
click at [86, 316] on input "checkbox" at bounding box center [87, 316] width 10 height 10
checkbox input "true"
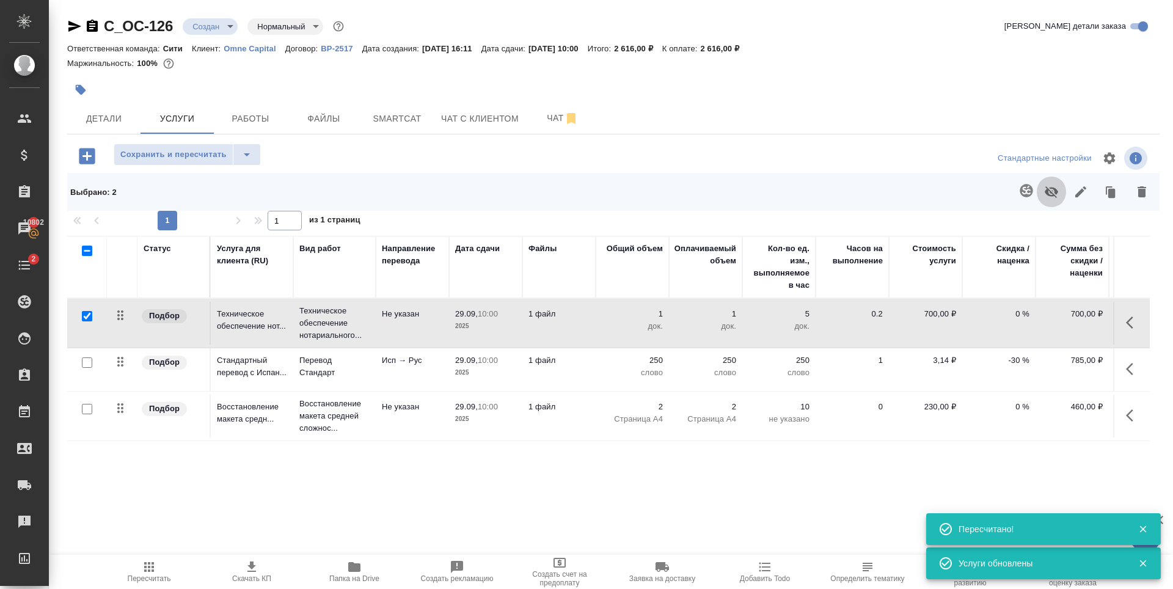
click at [1049, 189] on icon "button" at bounding box center [1051, 191] width 15 height 15
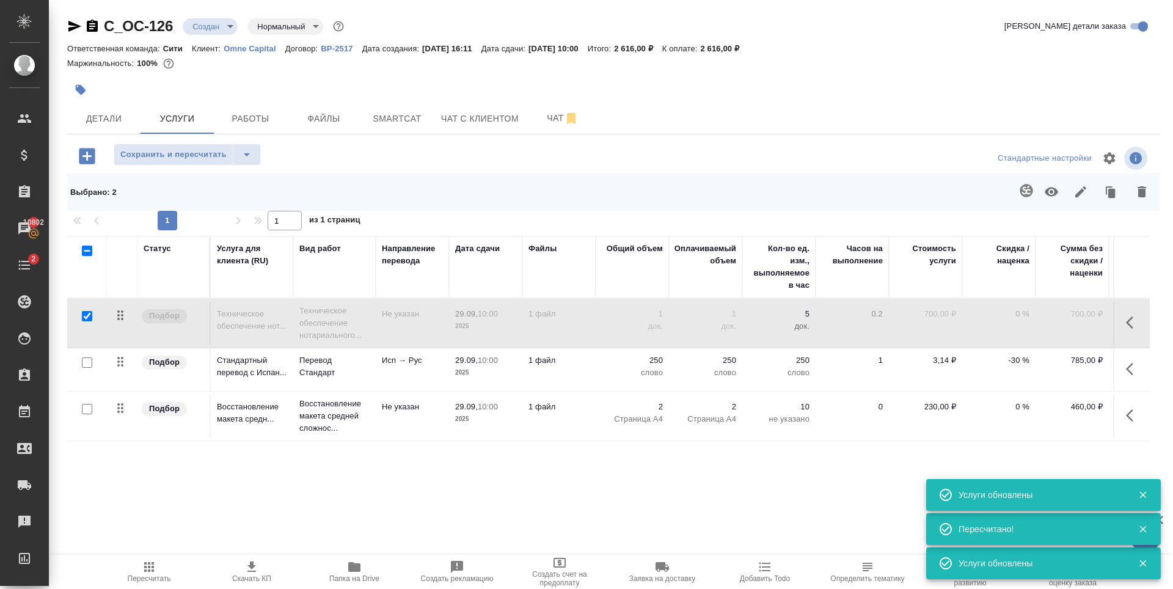
click at [385, 159] on div "Сохранить и пересчитать" at bounding box center [249, 156] width 364 height 25
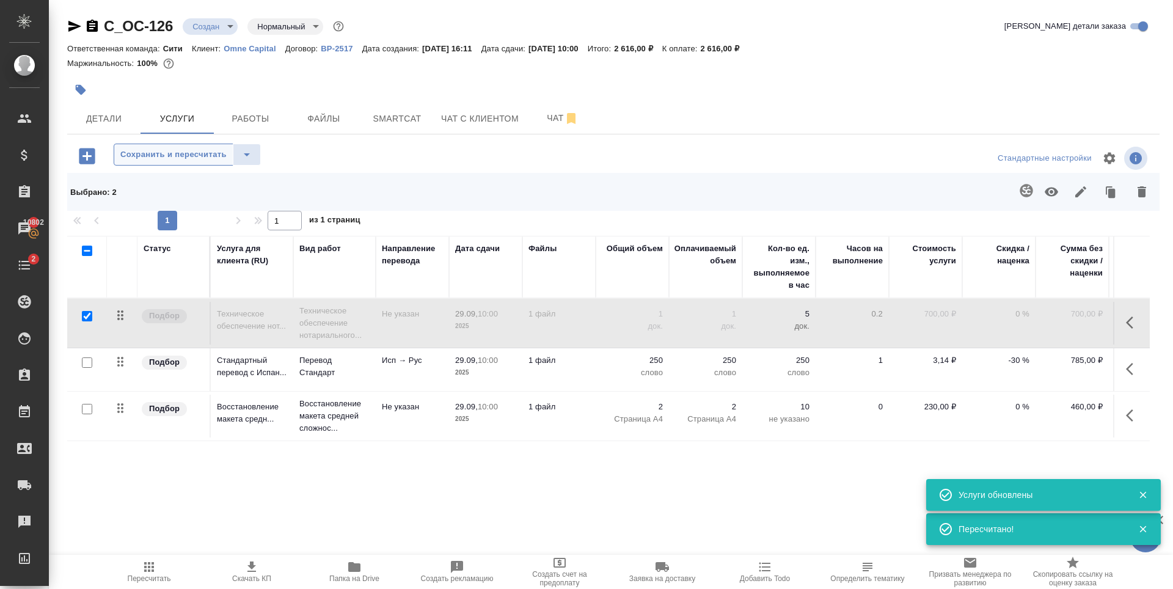
click at [203, 158] on span "Сохранить и пересчитать" at bounding box center [173, 155] width 106 height 14
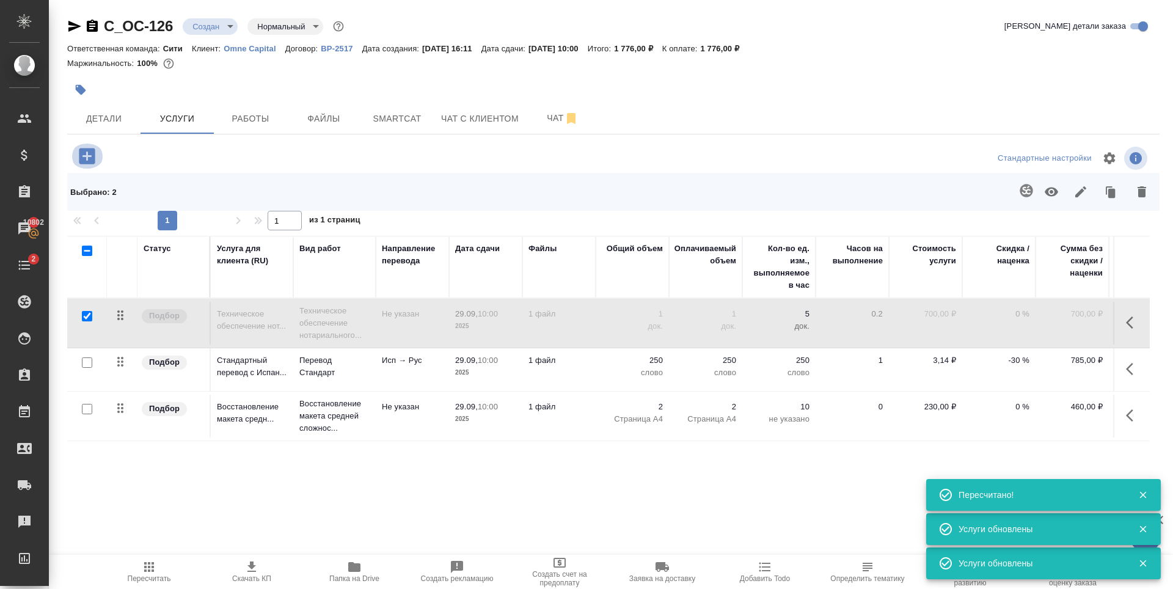
click at [85, 155] on icon "button" at bounding box center [87, 156] width 16 height 16
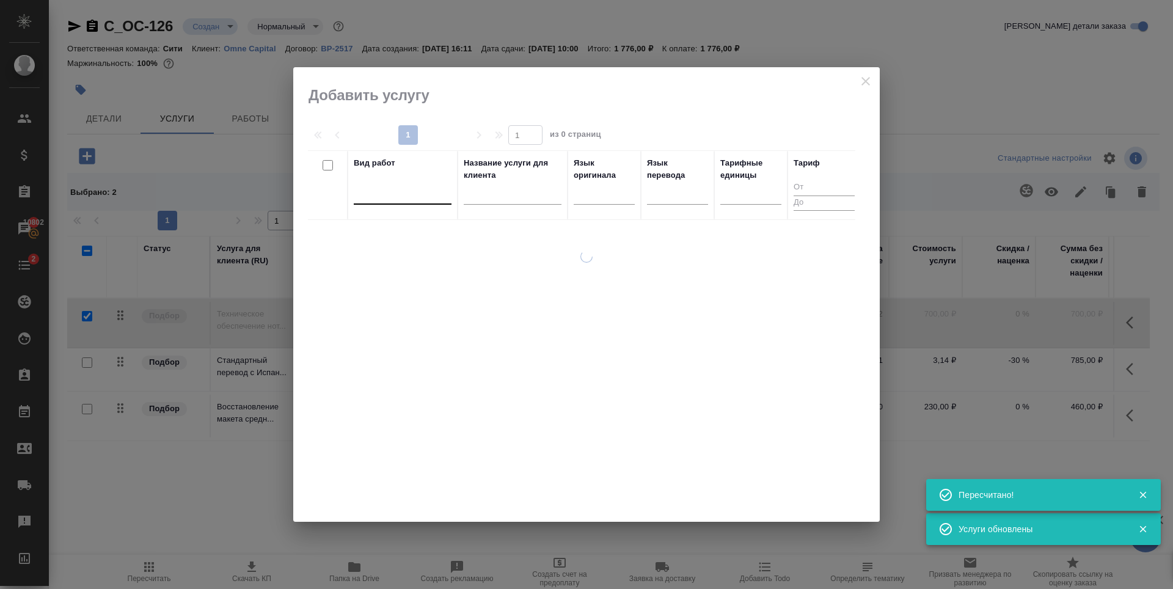
click at [424, 190] on div at bounding box center [403, 192] width 98 height 18
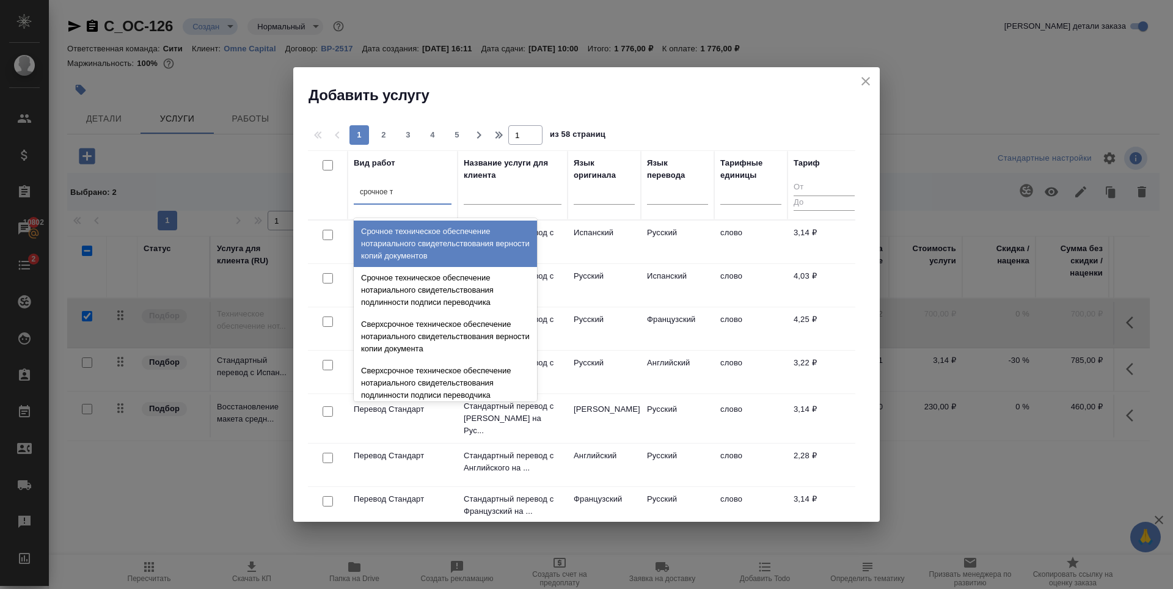
type input "срочное те"
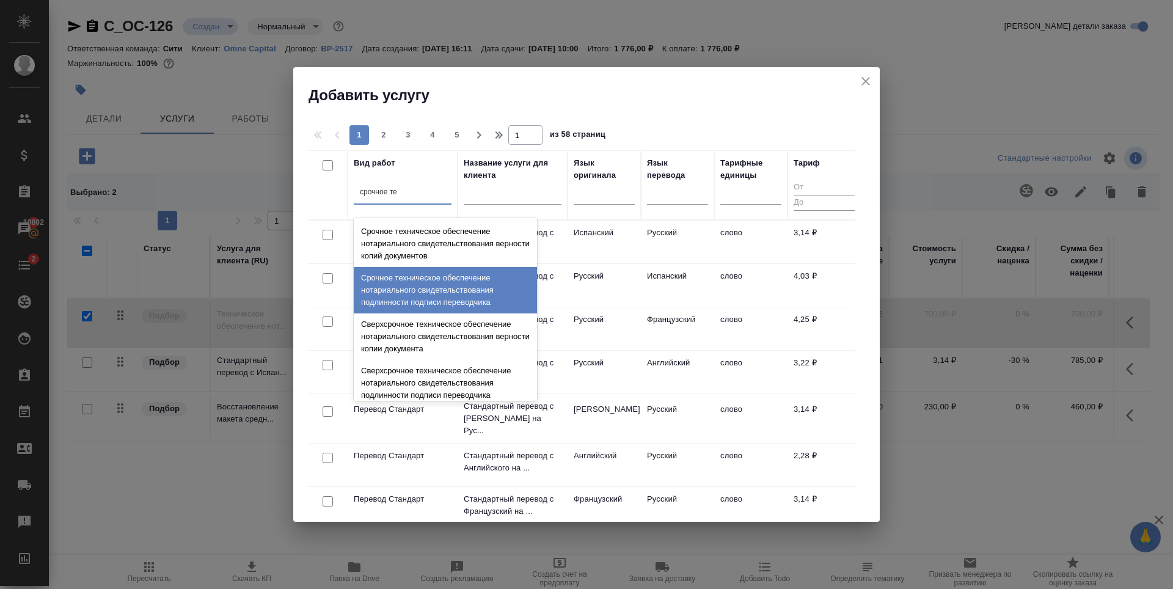
click at [427, 299] on div "Срочное техническое обеспечение нотариального свидетельствования подлинности по…" at bounding box center [445, 290] width 183 height 46
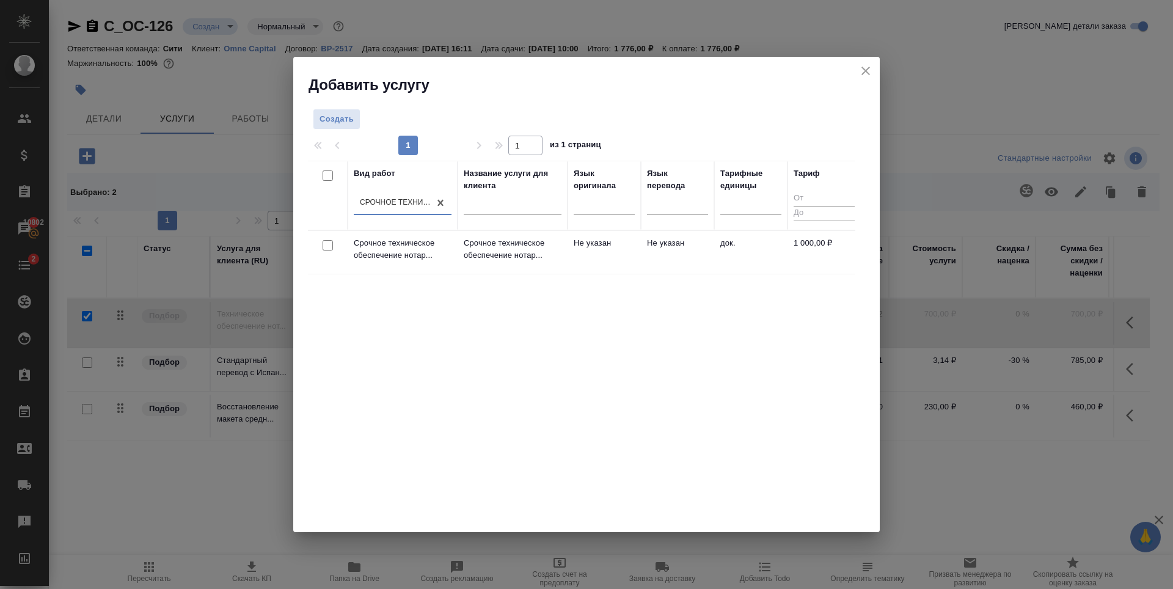
click at [326, 242] on input "checkbox" at bounding box center [327, 245] width 10 height 10
checkbox input "true"
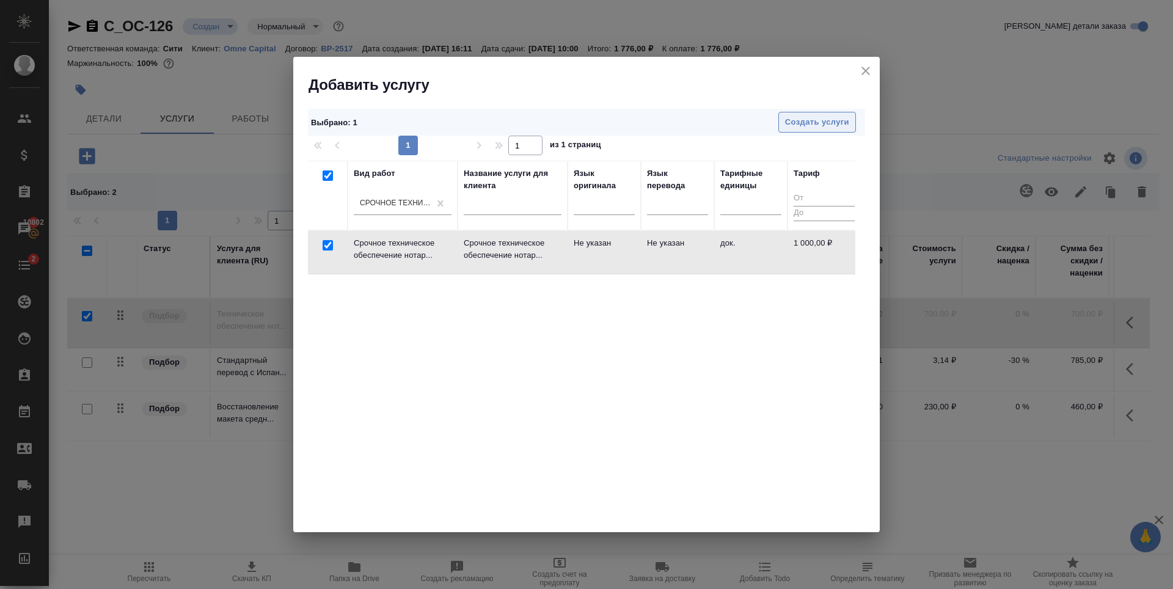
click at [829, 126] on span "Создать услуги" at bounding box center [817, 122] width 64 height 14
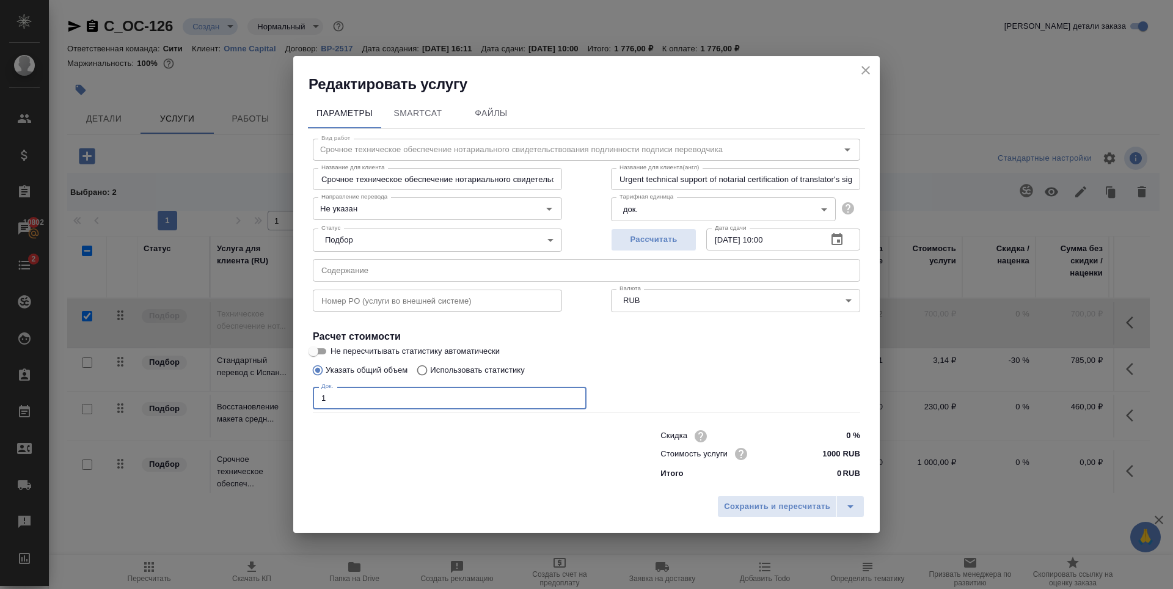
type input "1"
click at [573, 395] on input "1" at bounding box center [450, 398] width 274 height 22
click at [614, 376] on div "Указать общий объем Использовать статистику" at bounding box center [586, 369] width 547 height 23
click at [768, 508] on span "Сохранить и пересчитать" at bounding box center [777, 507] width 106 height 14
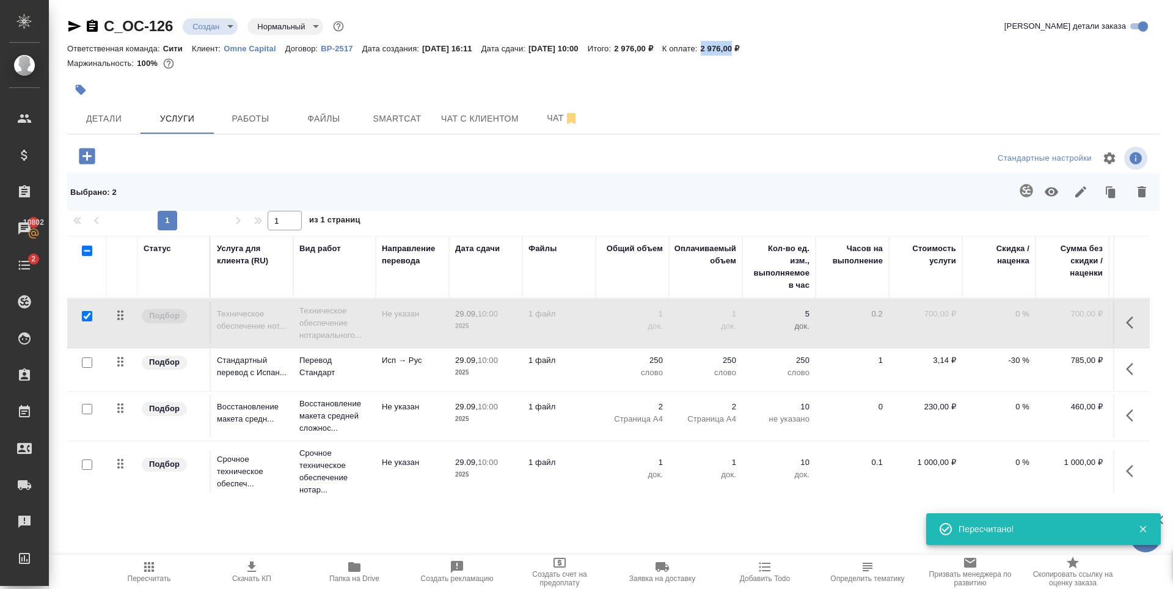
drag, startPoint x: 731, startPoint y: 48, endPoint x: 763, endPoint y: 43, distance: 32.1
click at [763, 43] on div "Ответственная команда: Сити Клиент: Omne Capital Договор: ВР-2517 Дата создания…" at bounding box center [613, 48] width 1092 height 15
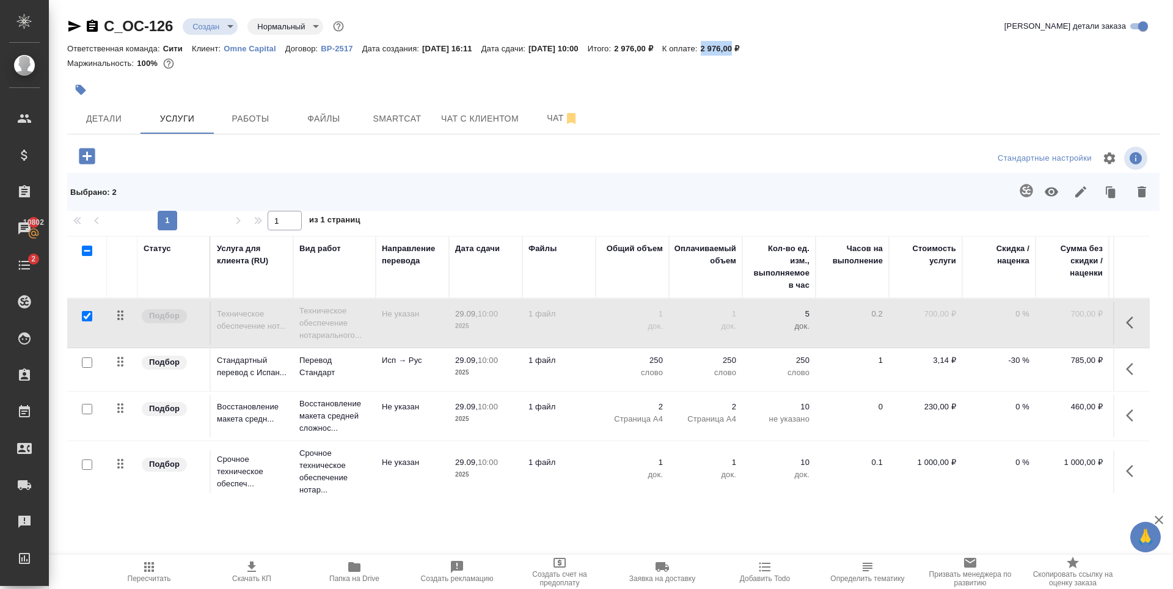
copy p "2 976,00"
drag, startPoint x: 853, startPoint y: 94, endPoint x: 850, endPoint y: 106, distance: 12.2
click at [852, 94] on div at bounding box center [613, 89] width 1092 height 27
click at [259, 568] on span "Скачать КП" at bounding box center [252, 570] width 88 height 23
click at [1138, 190] on icon "button" at bounding box center [1141, 191] width 9 height 11
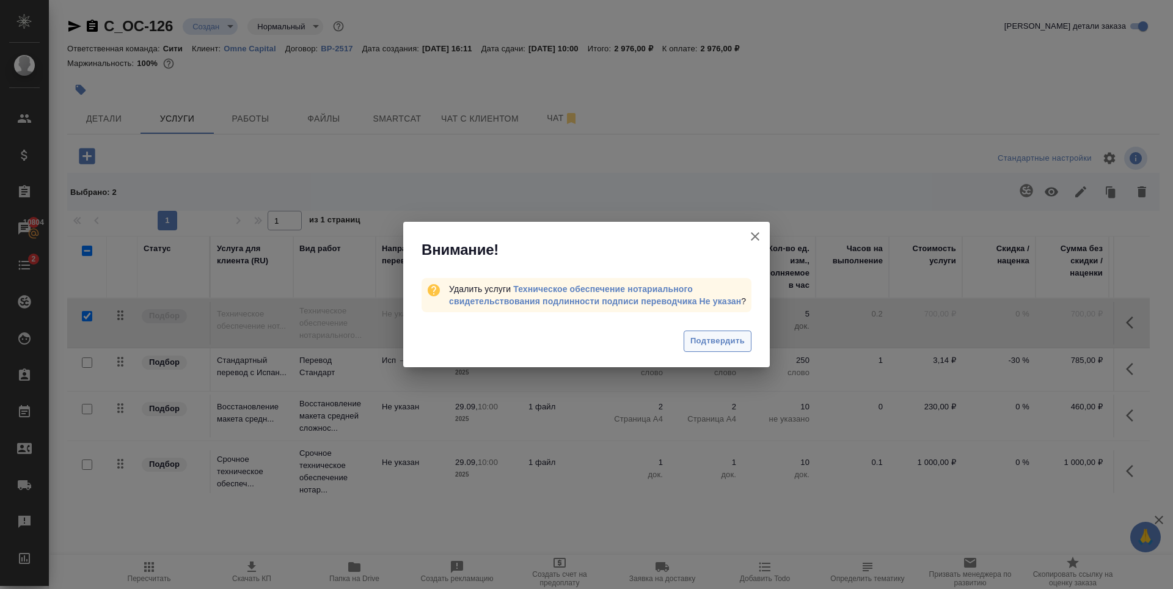
click at [707, 336] on span "Подтвердить" at bounding box center [717, 341] width 54 height 14
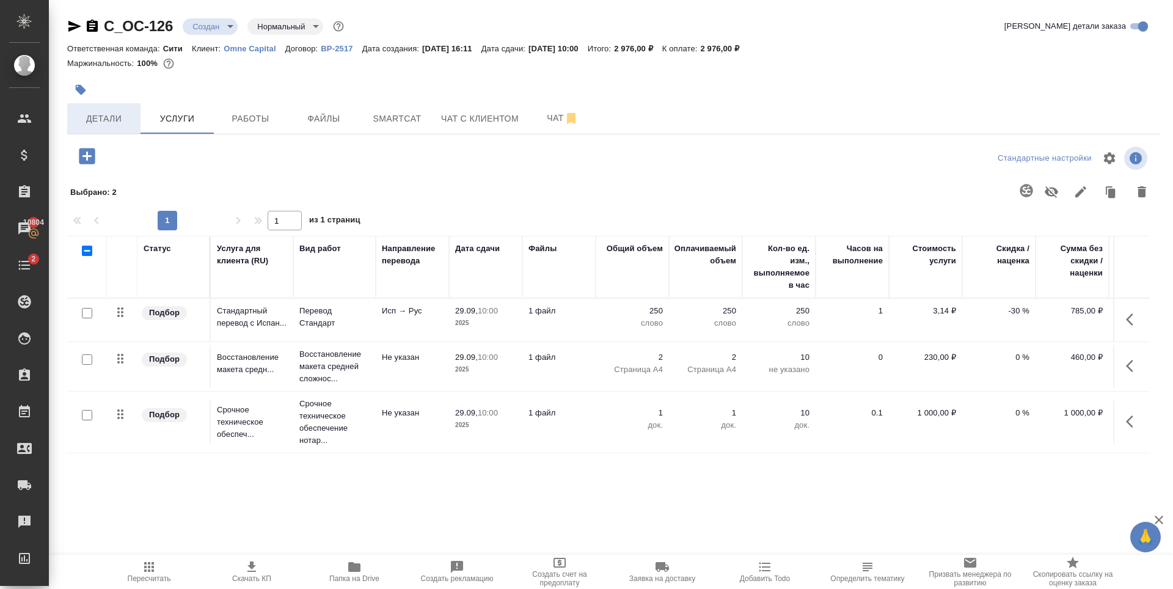
click at [117, 124] on span "Детали" at bounding box center [104, 118] width 59 height 15
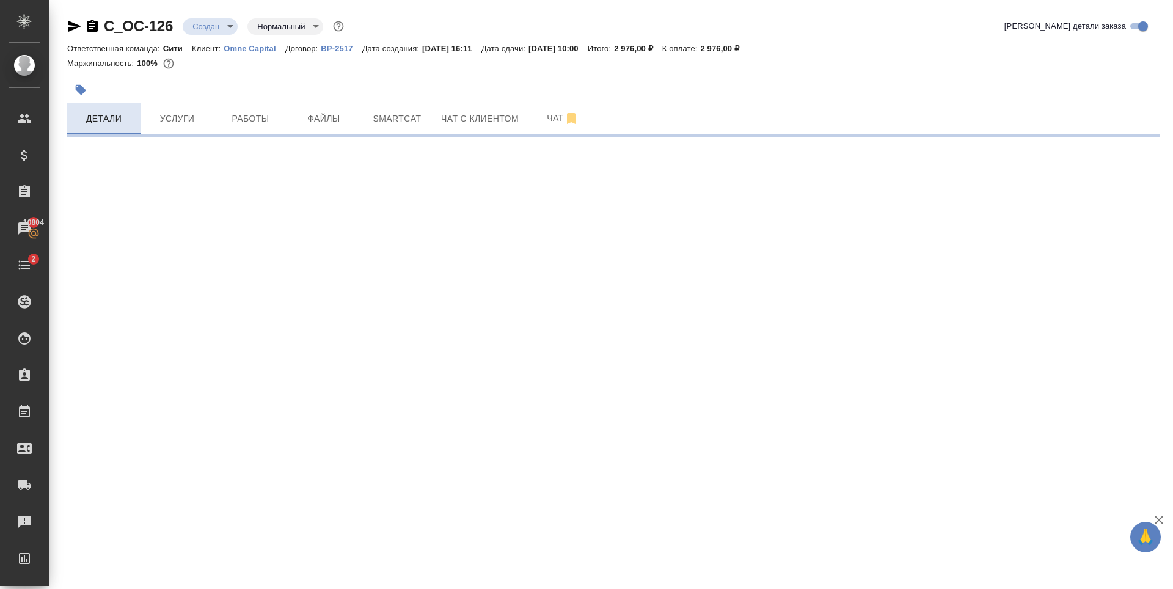
select select "RU"
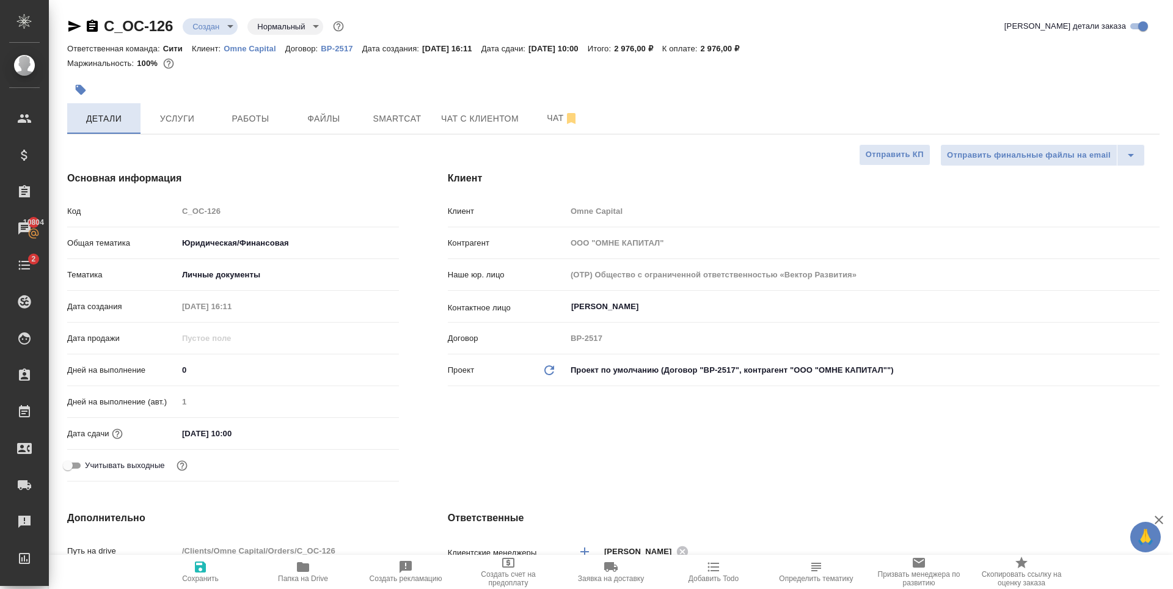
type textarea "x"
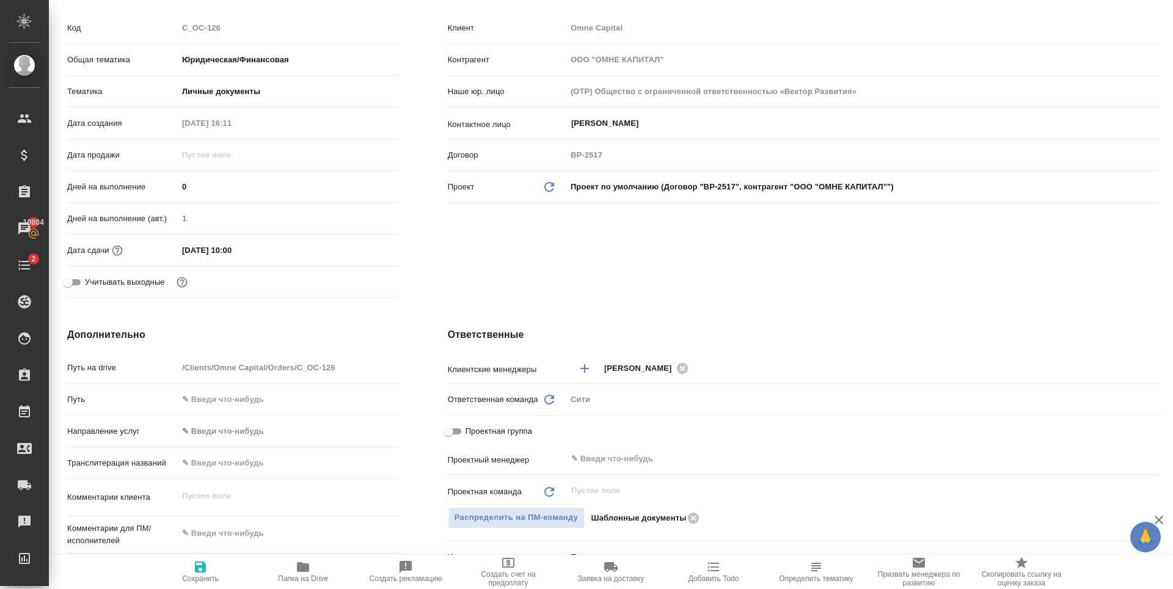
scroll to position [366, 0]
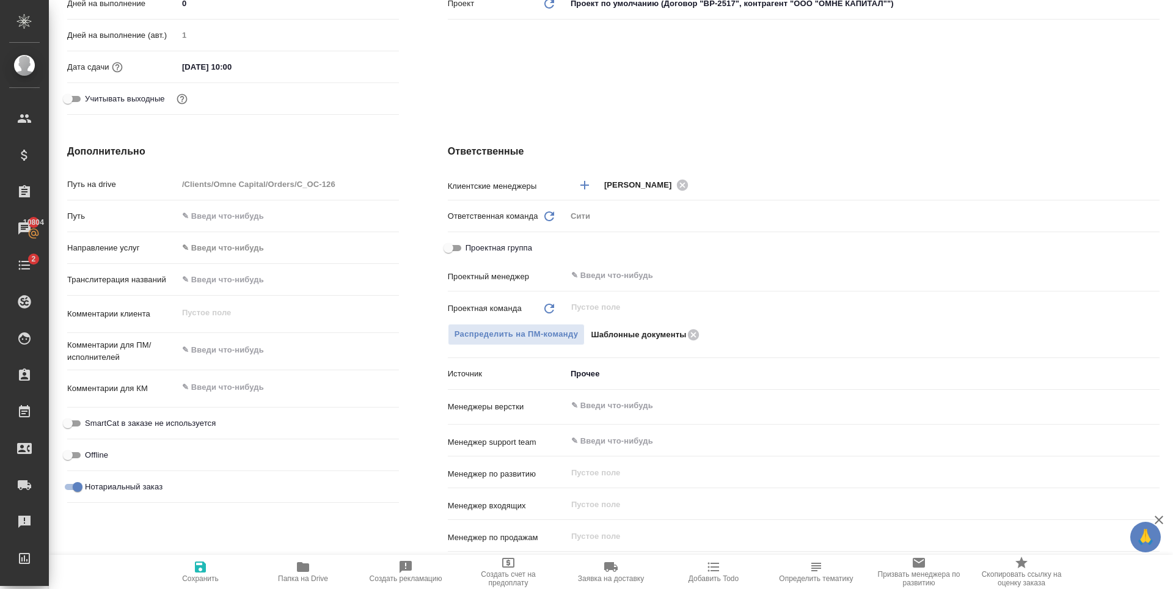
click at [239, 387] on textarea at bounding box center [288, 387] width 221 height 21
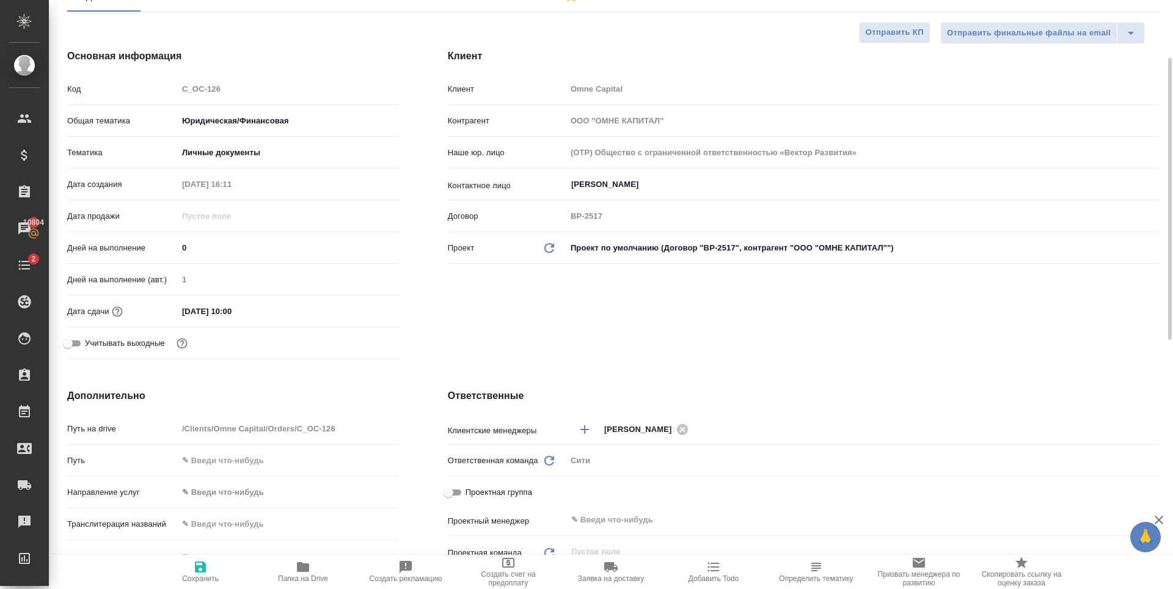
type textarea "x"
click at [263, 305] on input "29.09.2025 10:00" at bounding box center [231, 311] width 107 height 18
click at [360, 310] on icon "button" at bounding box center [363, 310] width 15 height 15
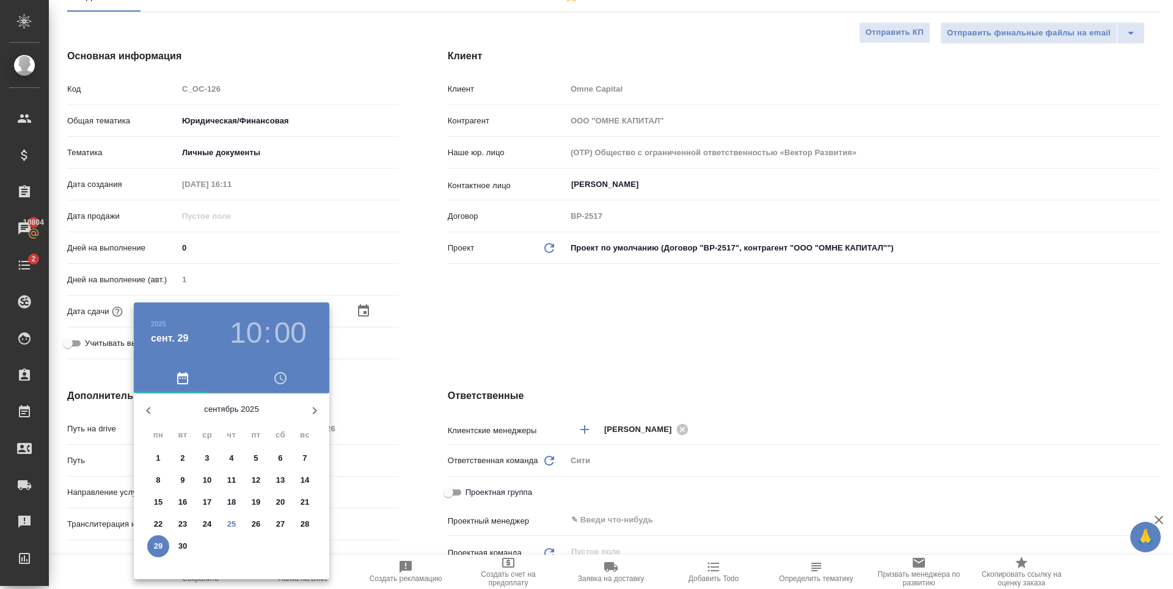
click at [256, 525] on p "26" at bounding box center [256, 524] width 9 height 12
type input "26.09.2025 10:00"
type textarea "x"
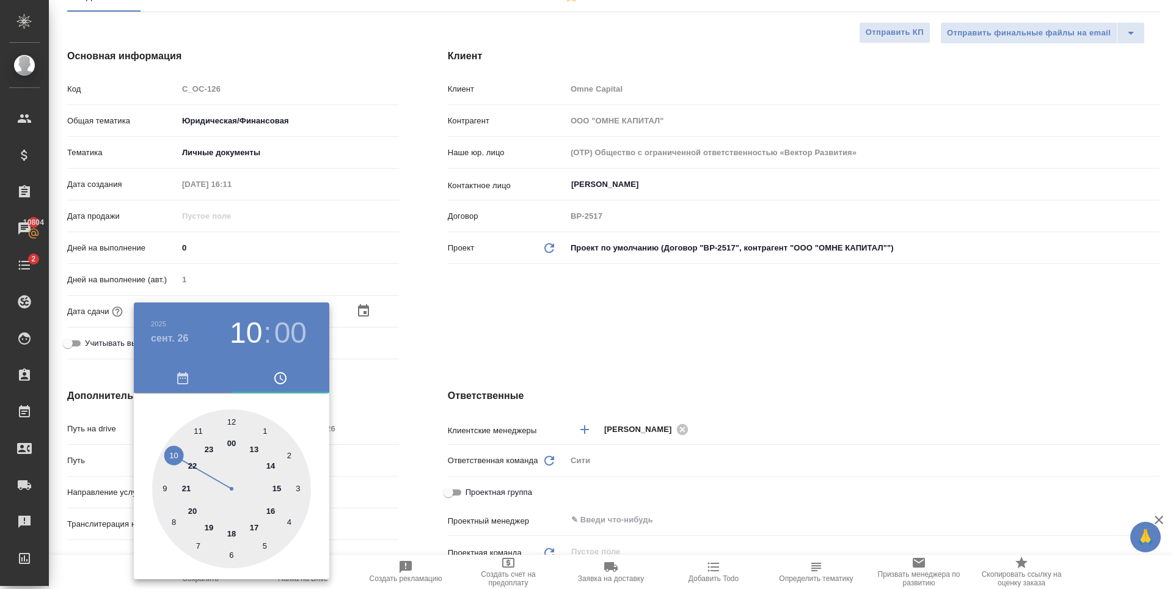
click at [274, 463] on div at bounding box center [231, 488] width 159 height 159
type input "26.09.2025 14:00"
type textarea "x"
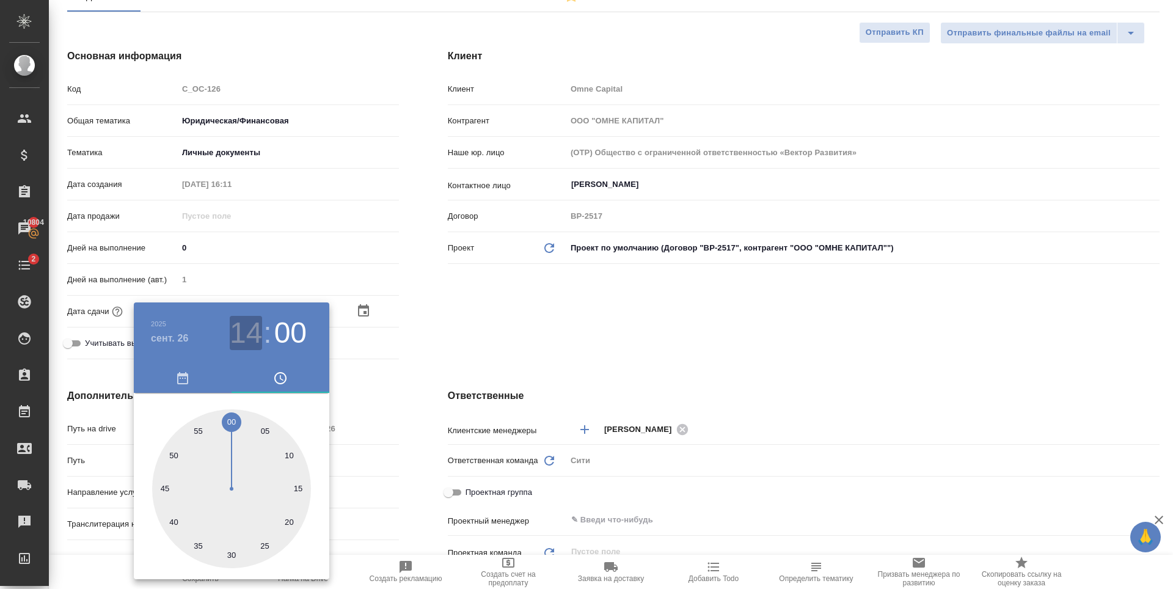
click at [245, 337] on h3 "14" at bounding box center [246, 333] width 32 height 34
click at [255, 443] on div at bounding box center [231, 488] width 159 height 159
type input "[DATE] 13:00"
type textarea "x"
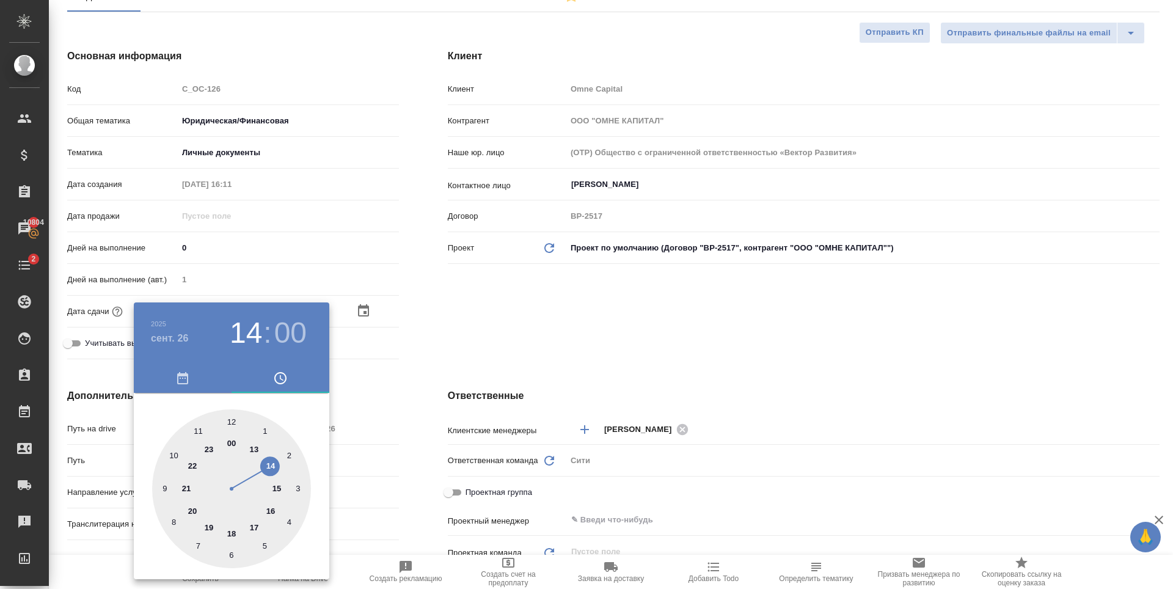
type textarea "x"
click at [542, 348] on div at bounding box center [586, 294] width 1173 height 589
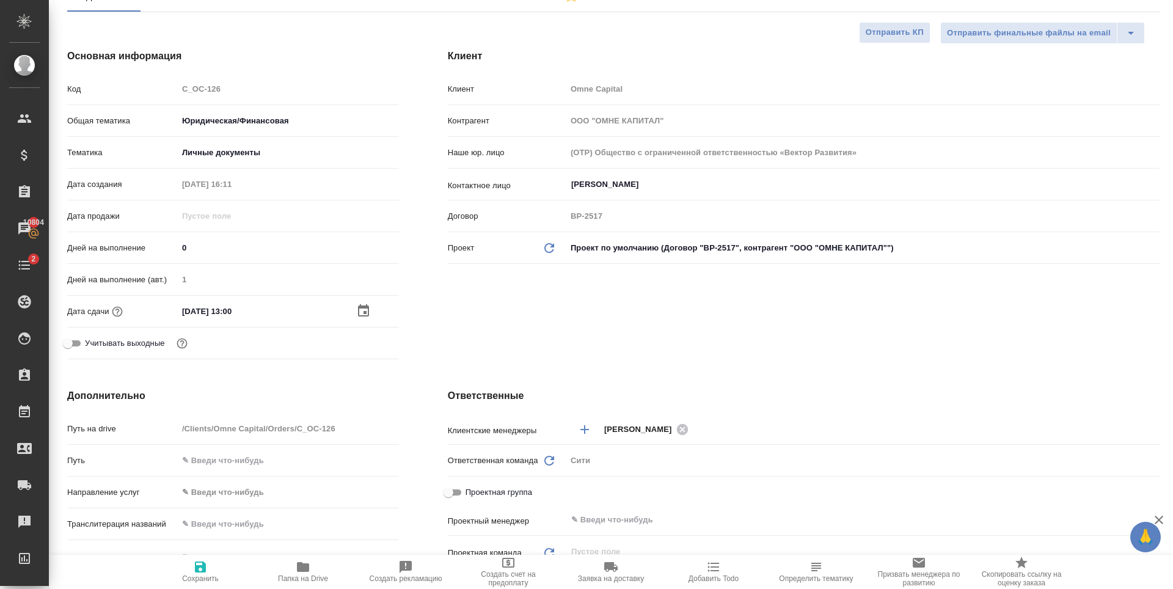
click at [205, 565] on icon "button" at bounding box center [200, 566] width 11 height 11
type textarea "x"
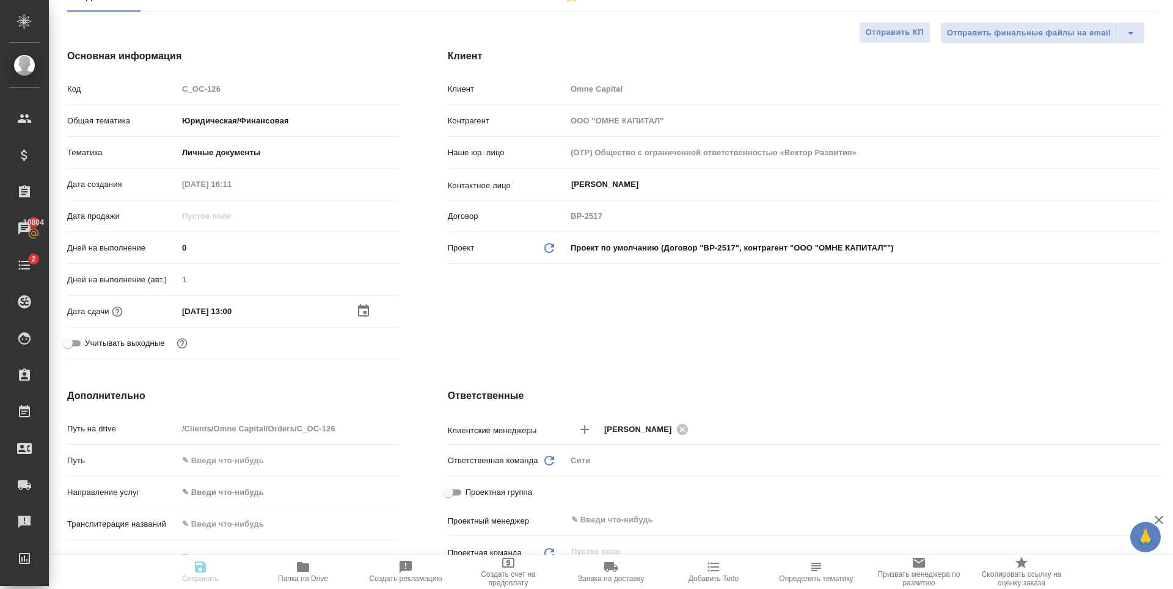
type textarea "x"
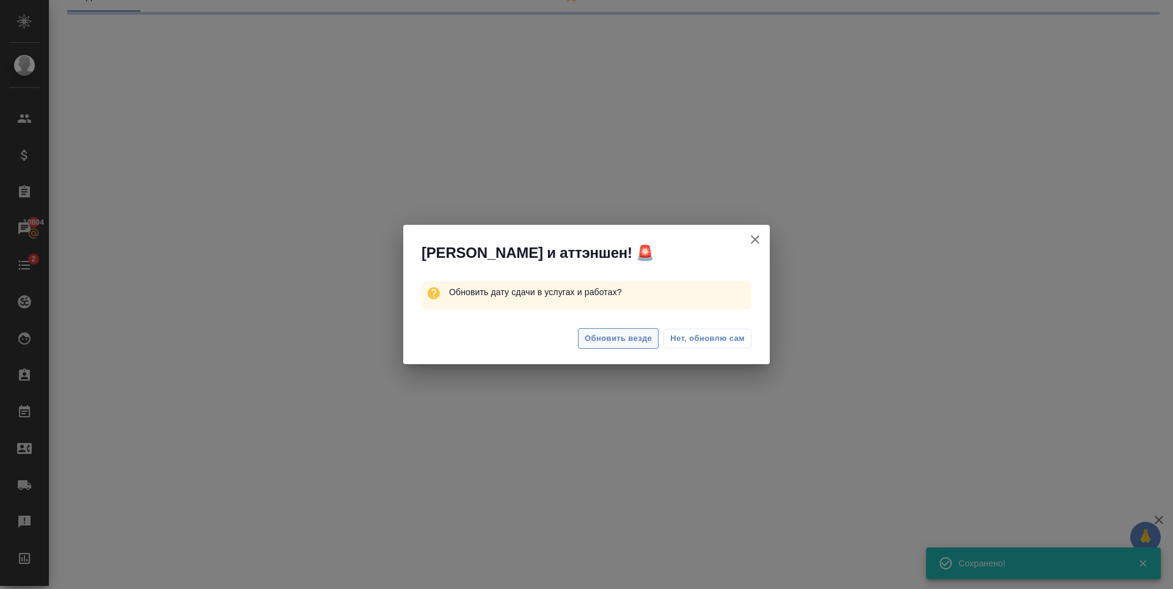
select select "RU"
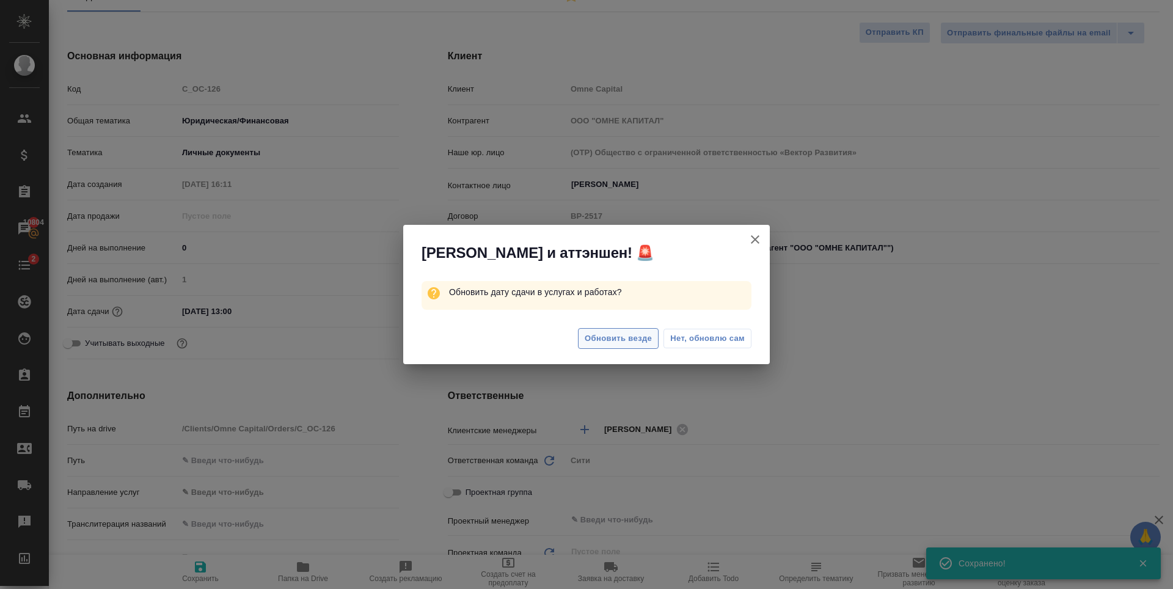
type textarea "x"
click at [641, 330] on button "Обновить везде" at bounding box center [618, 338] width 81 height 21
type textarea "x"
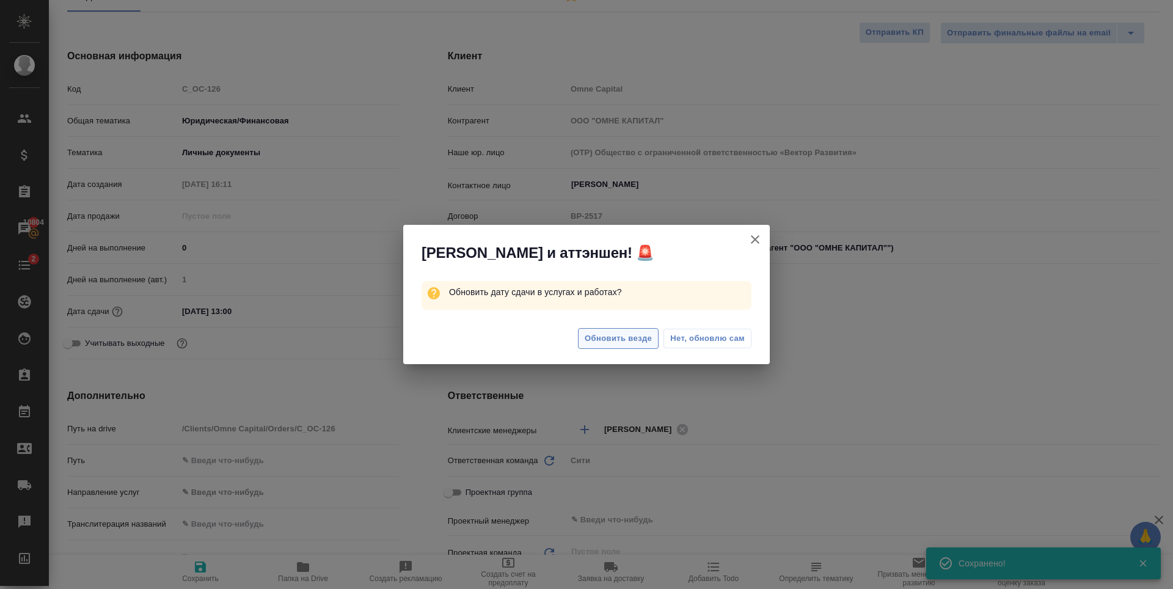
type textarea "x"
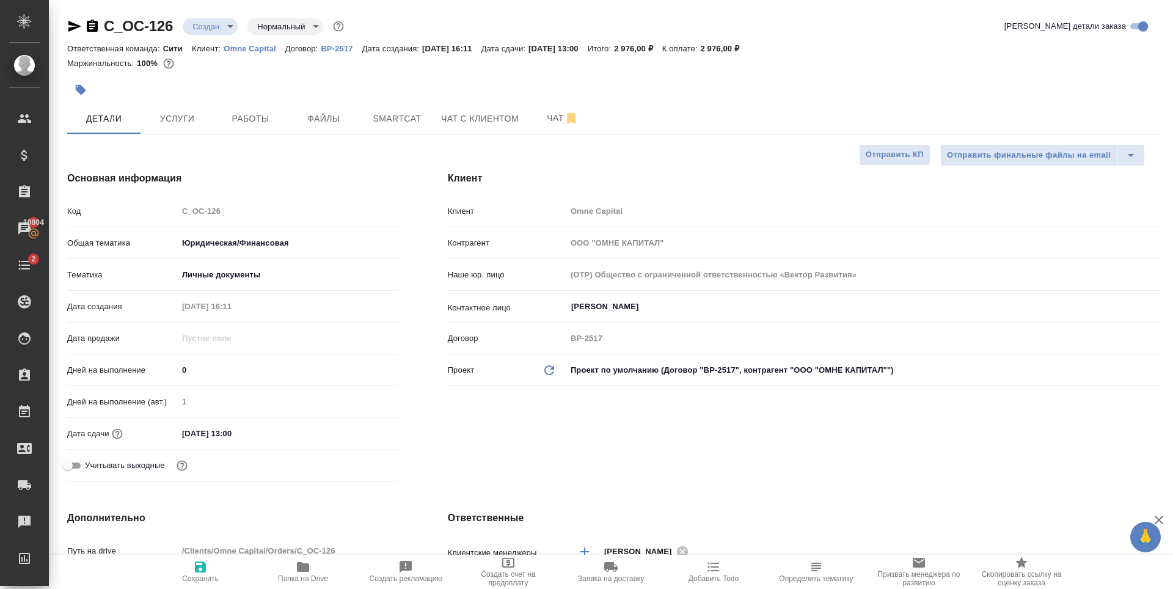
scroll to position [428, 0]
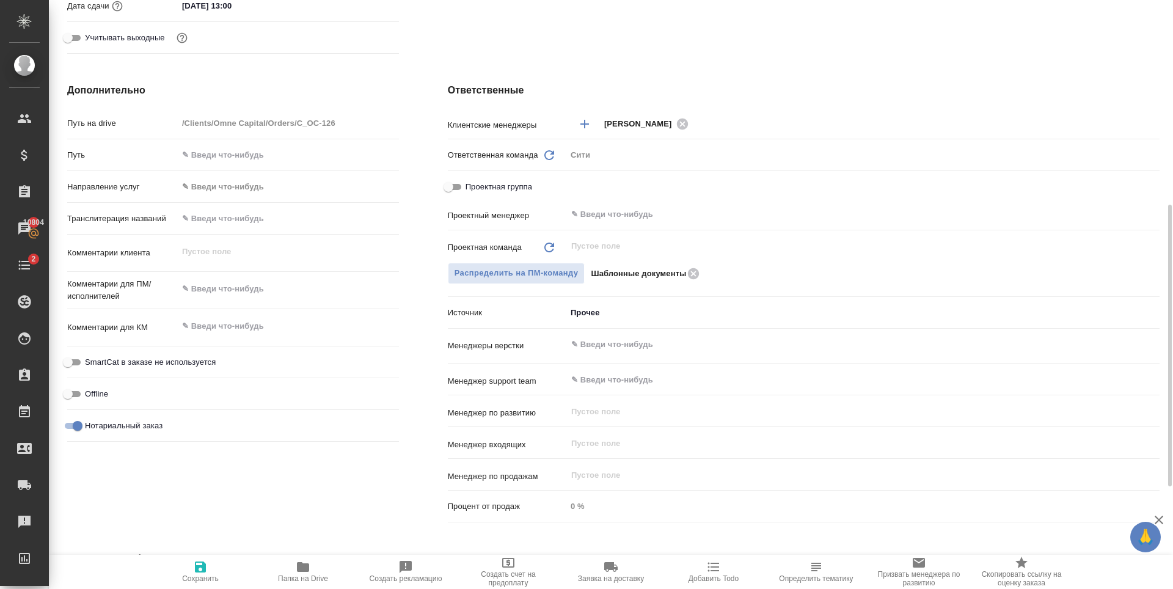
type textarea "x"
click at [243, 291] on textarea at bounding box center [288, 288] width 221 height 21
type textarea "x"
type textarea "G"
type textarea "x"
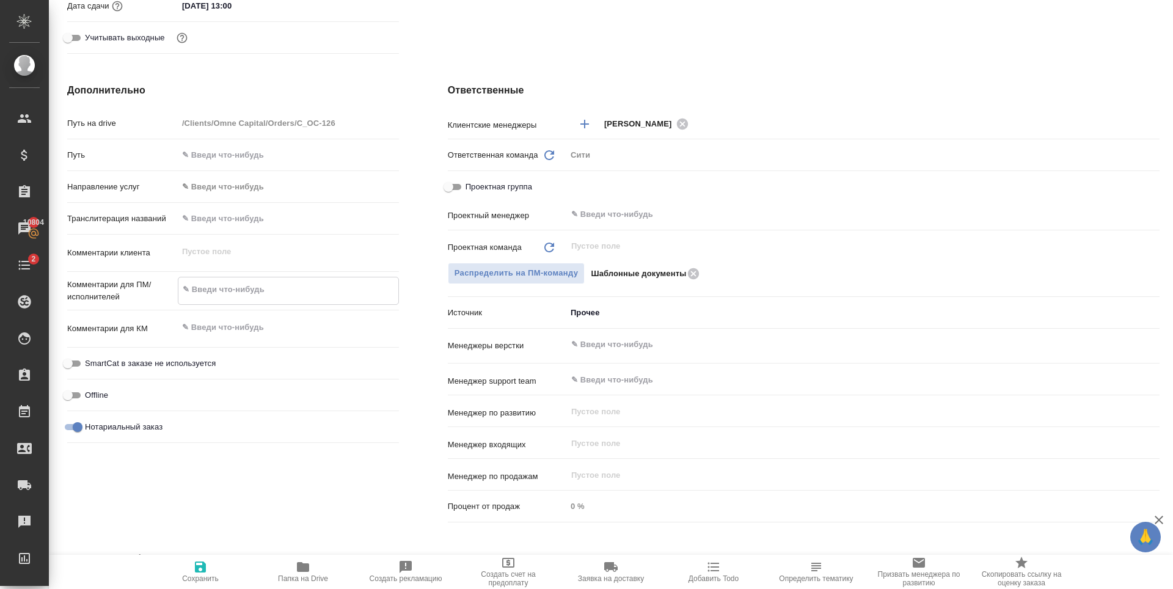
type textarea "x"
type textarea "Gt"
type textarea "x"
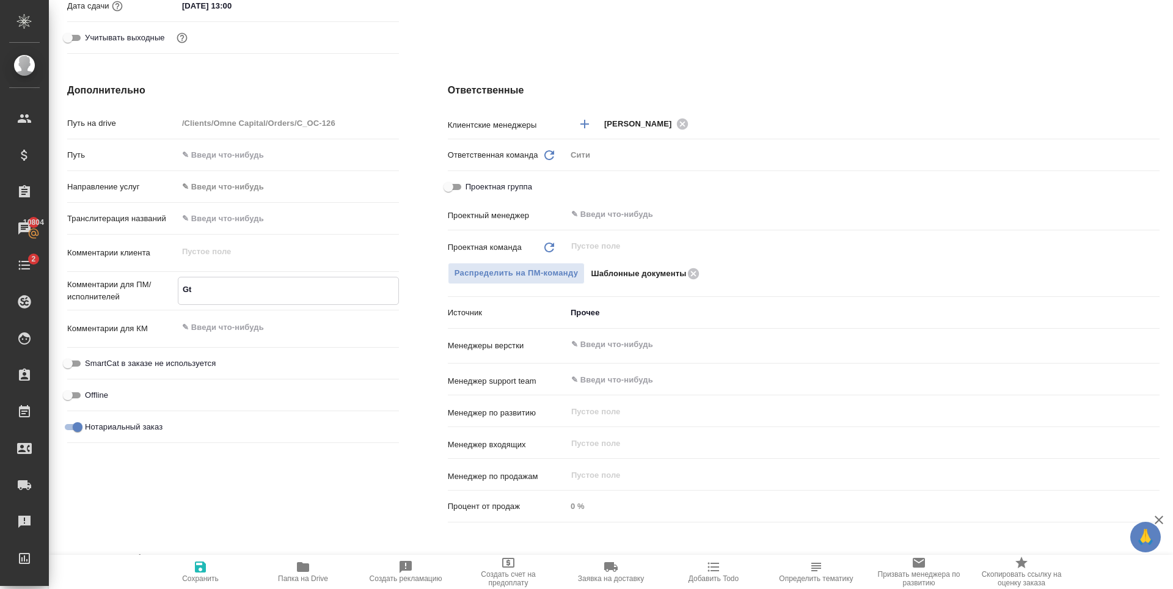
type textarea "x"
type textarea "Gth"
type textarea "x"
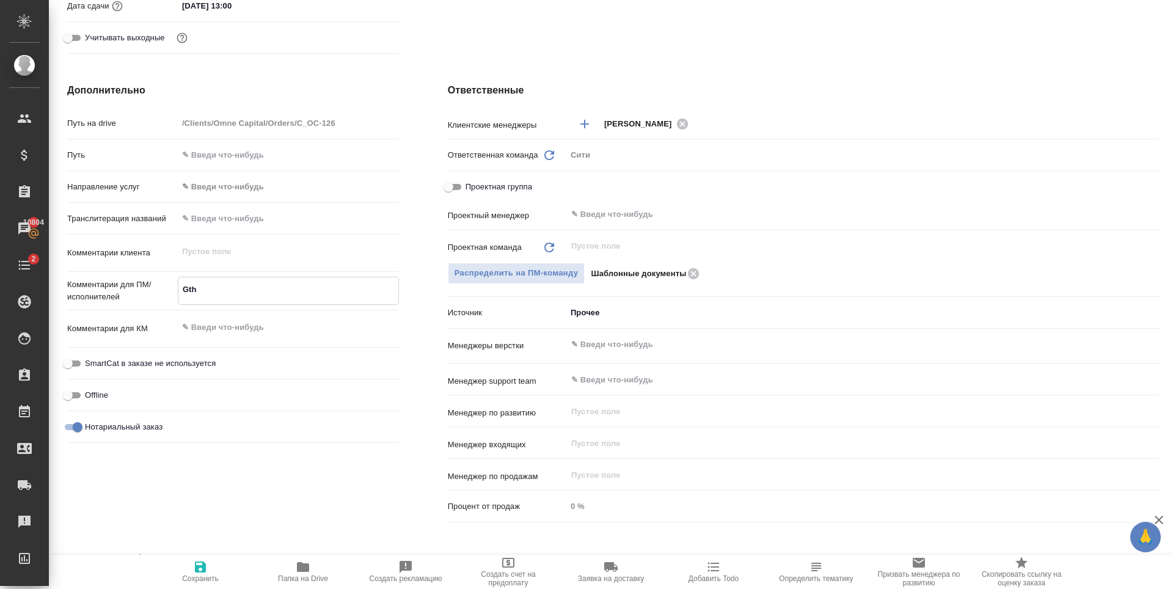
type textarea "Gtht"
type textarea "x"
type textarea "Gthtd"
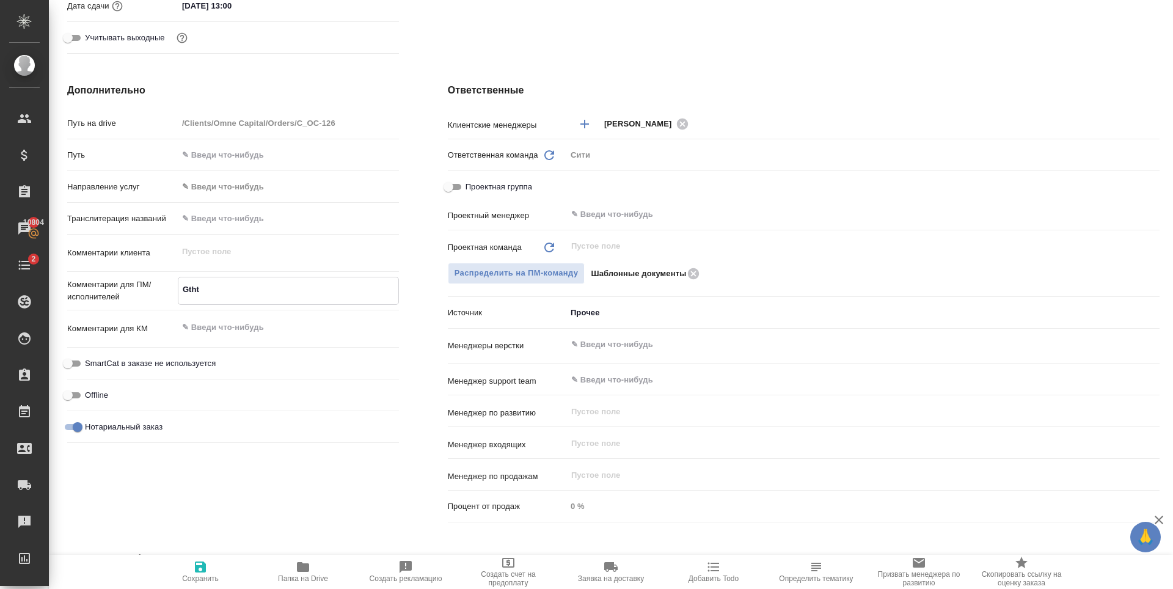
type textarea "x"
type textarea "Gthtdj"
type textarea "x"
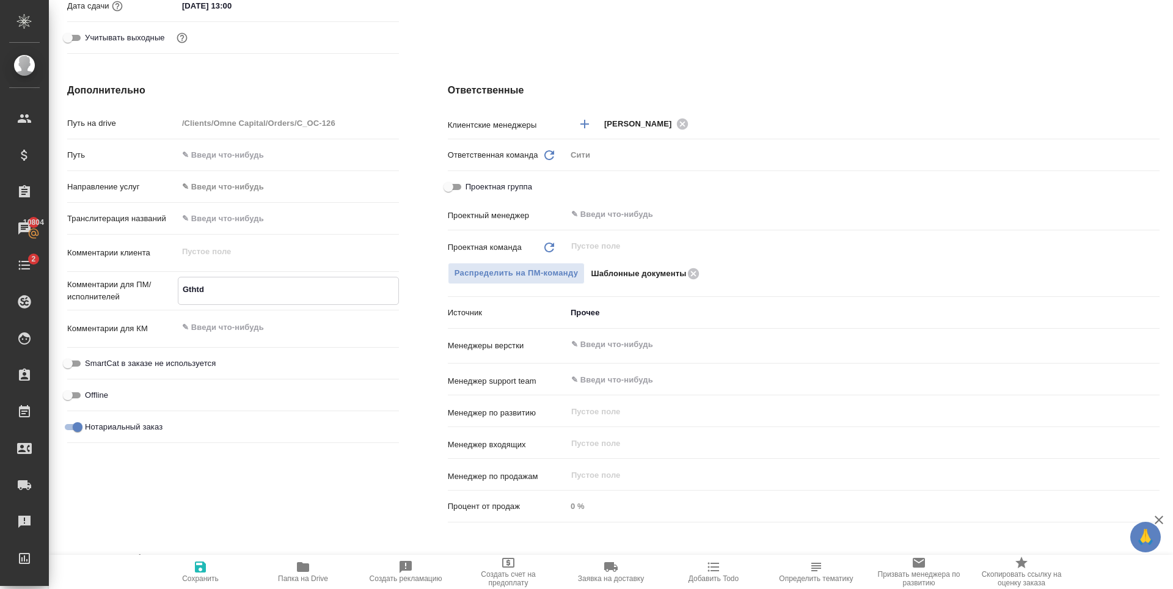
type textarea "x"
type textarea "Gthtdjl"
type textarea "x"
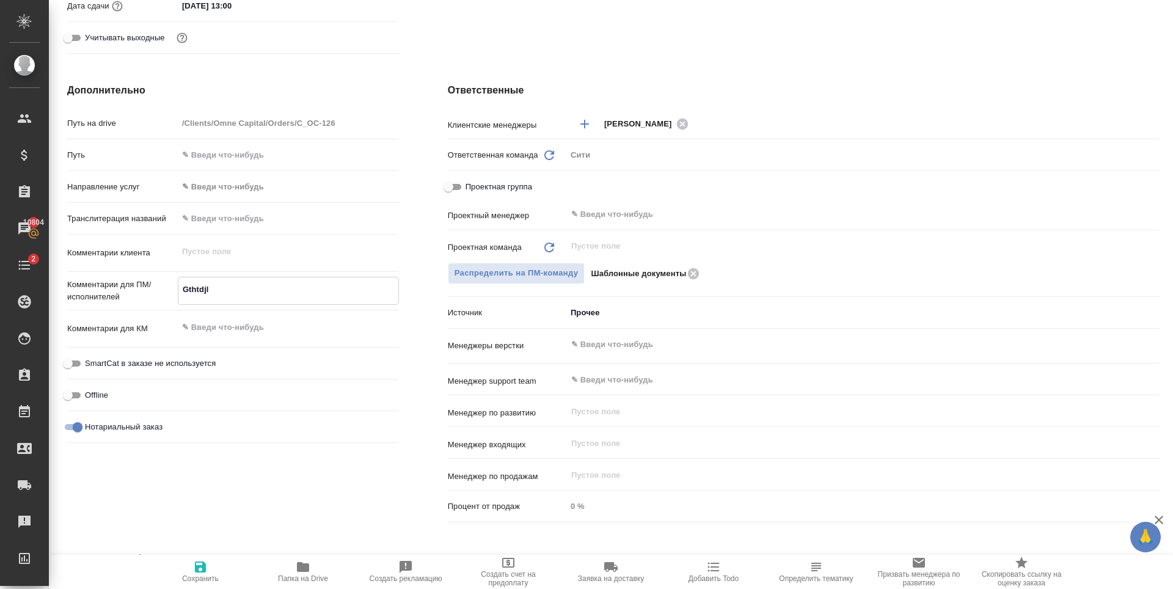
type textarea "Gthtdjl"
type textarea "x"
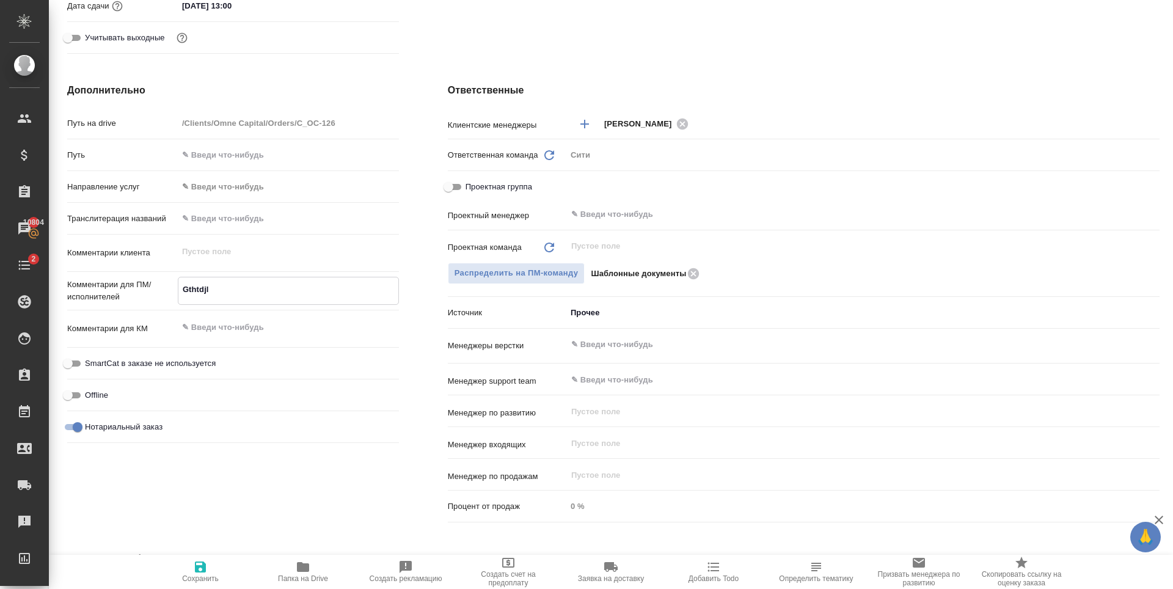
type textarea "Gthtdjl h"
type textarea "x"
type textarea "Gthtdjl hf"
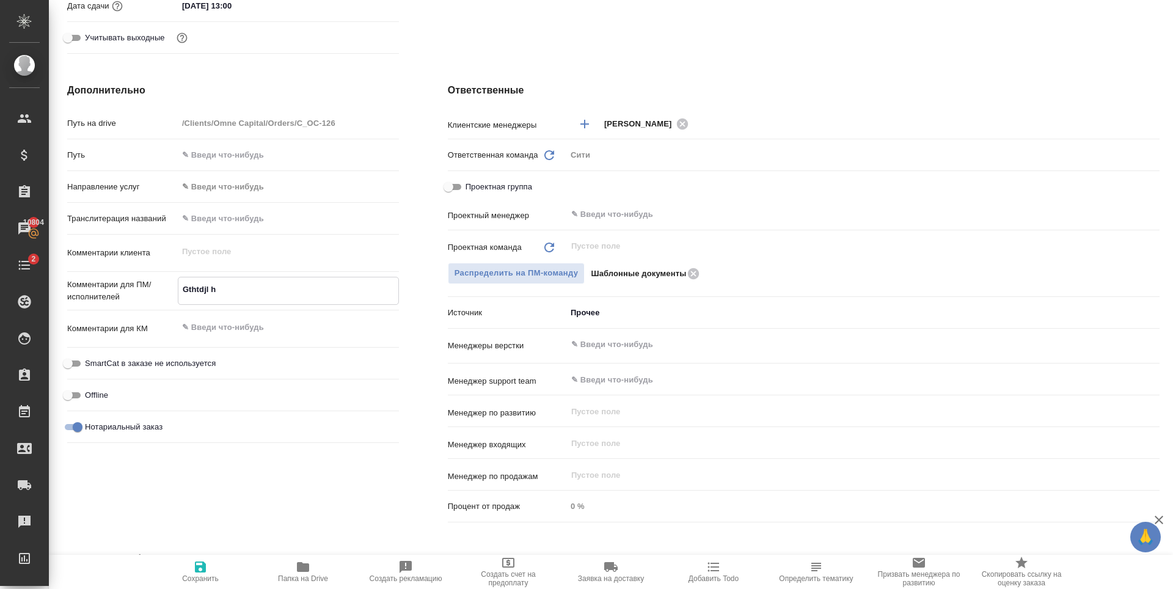
type textarea "x"
type textarea "Gthtdjl hfp"
type textarea "x"
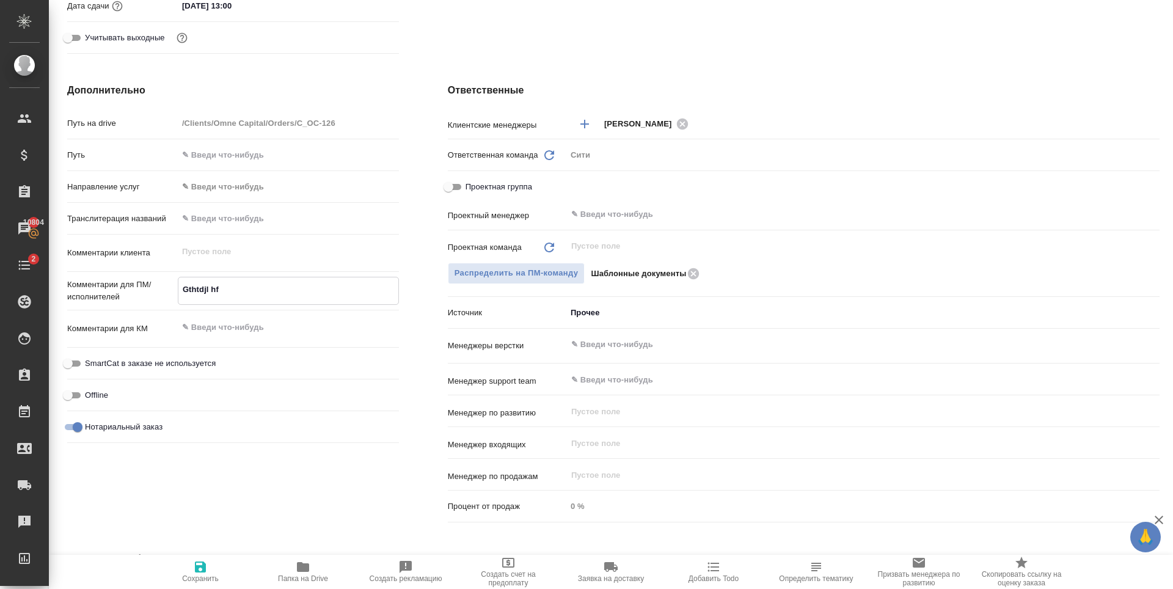
type textarea "x"
type textarea "Gthtdjl hfpd"
type textarea "x"
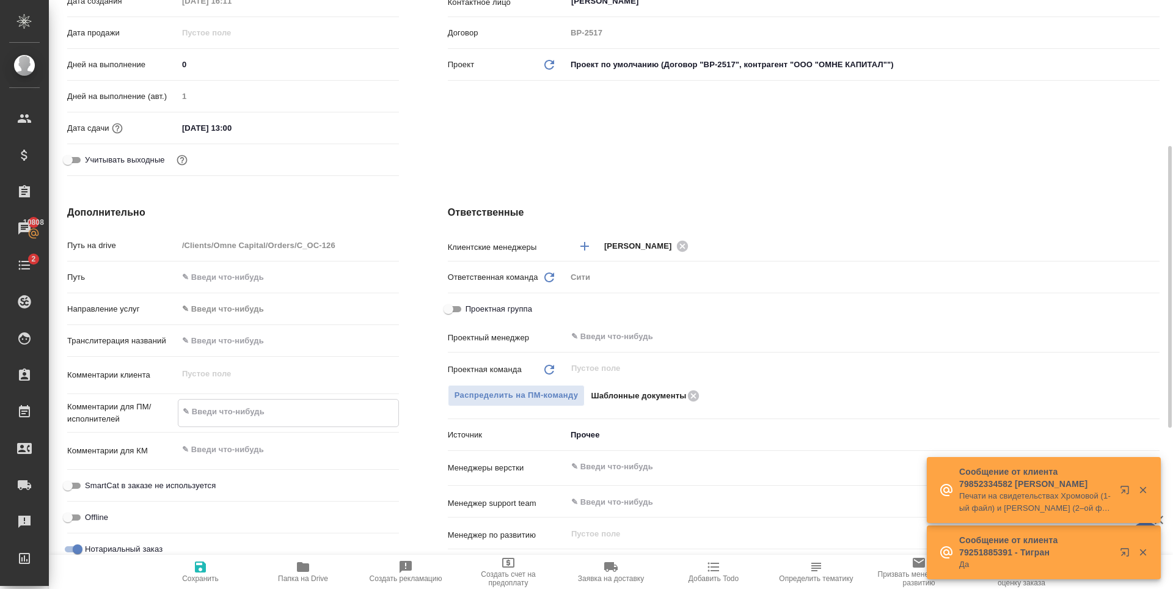
scroll to position [611, 0]
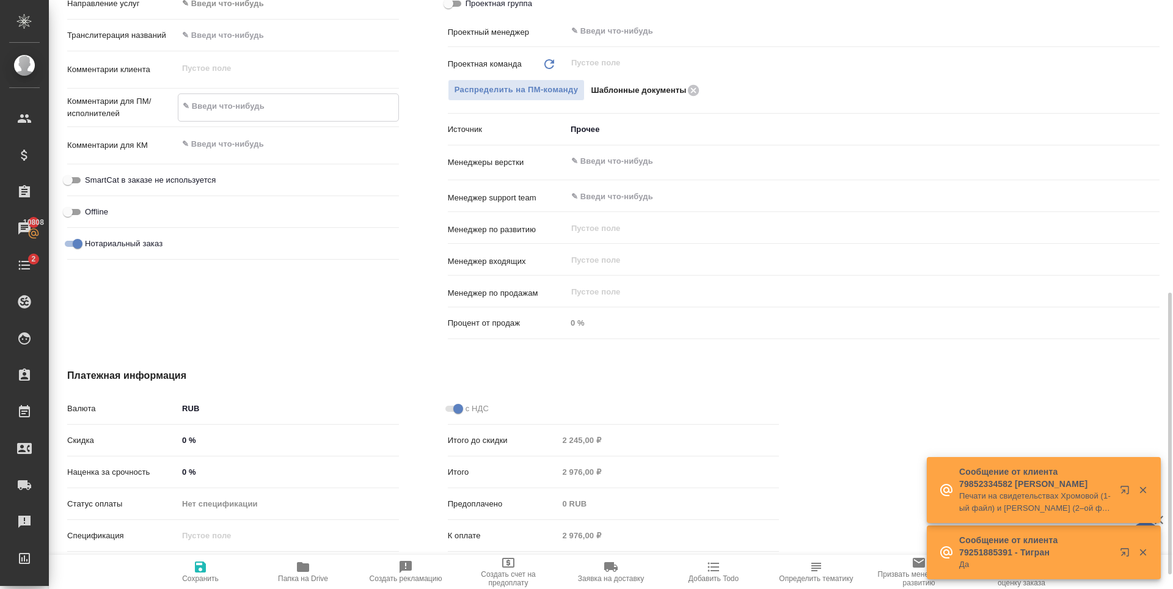
click at [288, 104] on textarea at bounding box center [288, 106] width 220 height 21
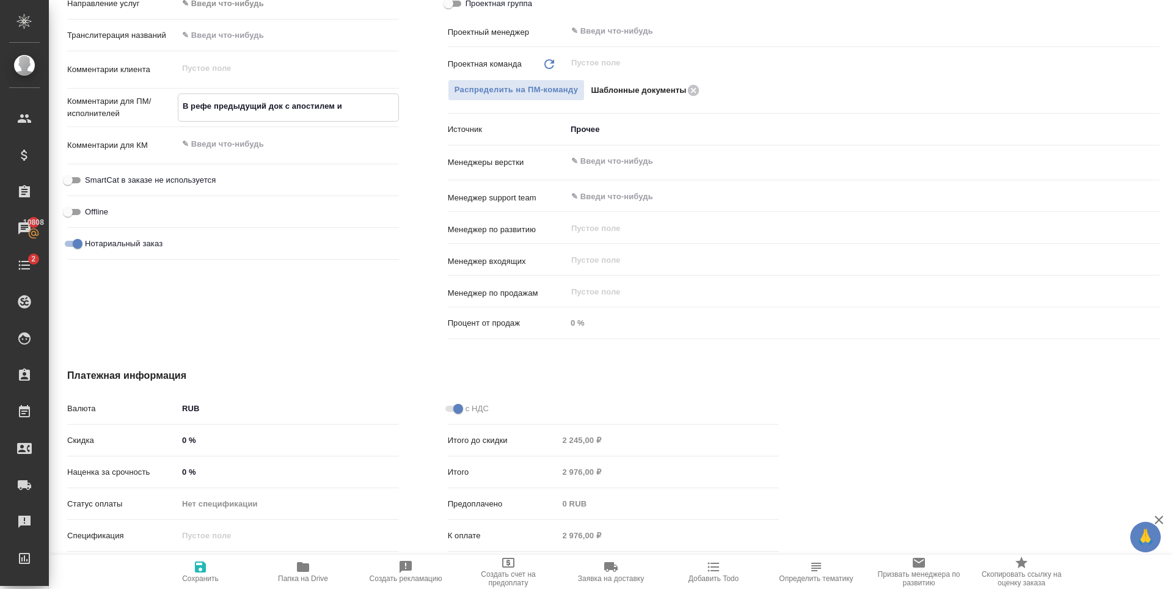
scroll to position [428, 0]
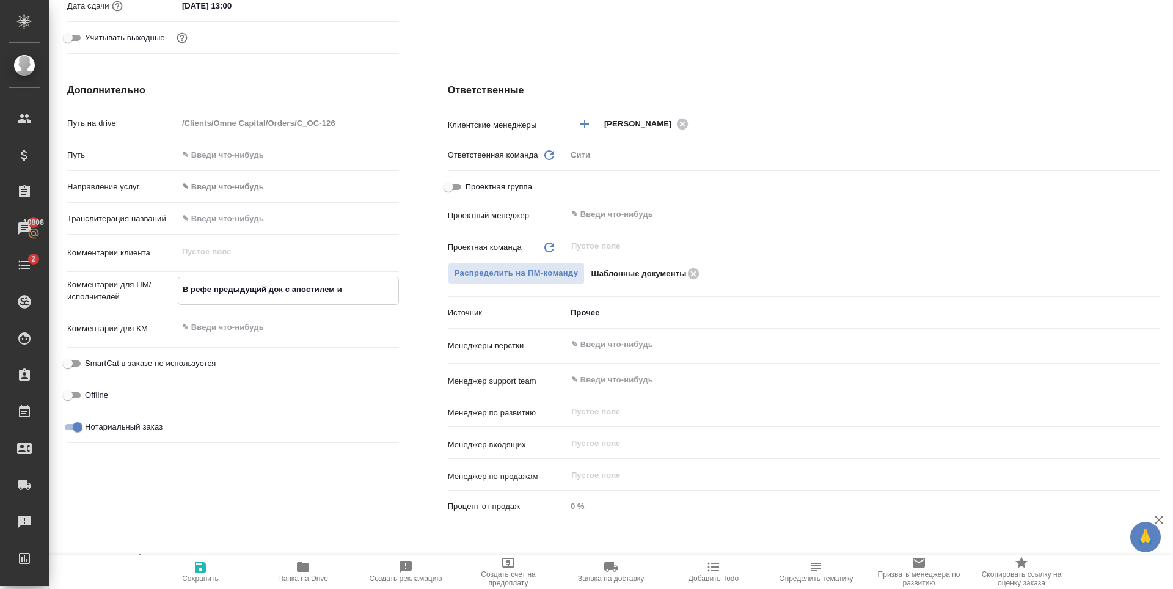
drag, startPoint x: 345, startPoint y: 288, endPoint x: 336, endPoint y: 288, distance: 9.2
click at [336, 288] on textarea "В рефе предыдущий док с апостилем и" at bounding box center [288, 289] width 220 height 21
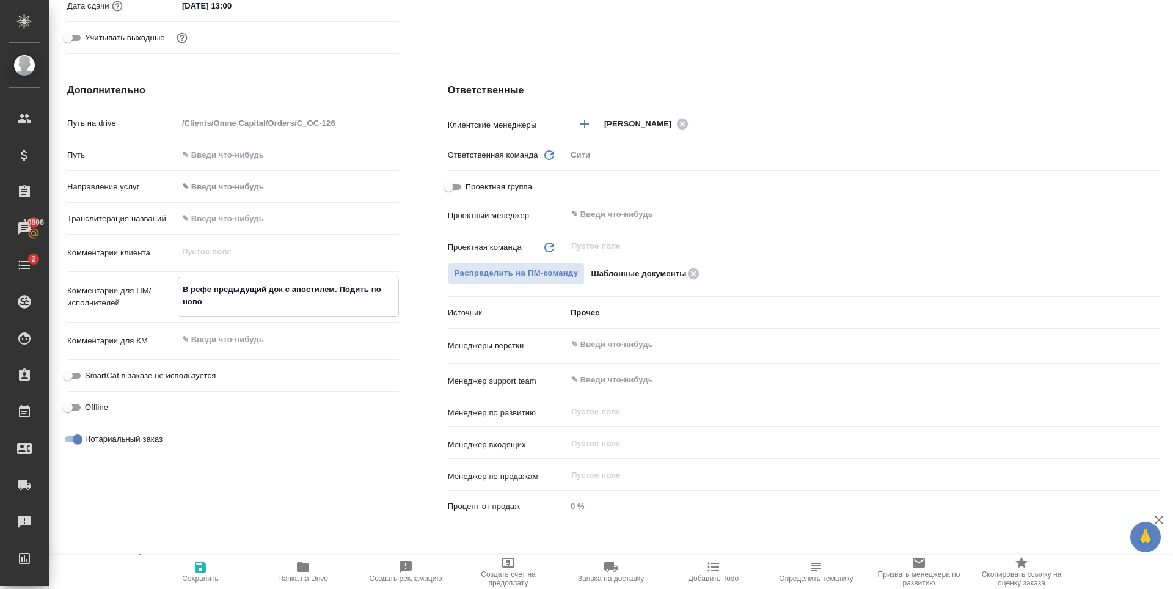
drag, startPoint x: 351, startPoint y: 300, endPoint x: 338, endPoint y: 287, distance: 18.2
click at [338, 287] on textarea "В рефе предыдущий док с апостилем. Подить по ново" at bounding box center [288, 295] width 220 height 33
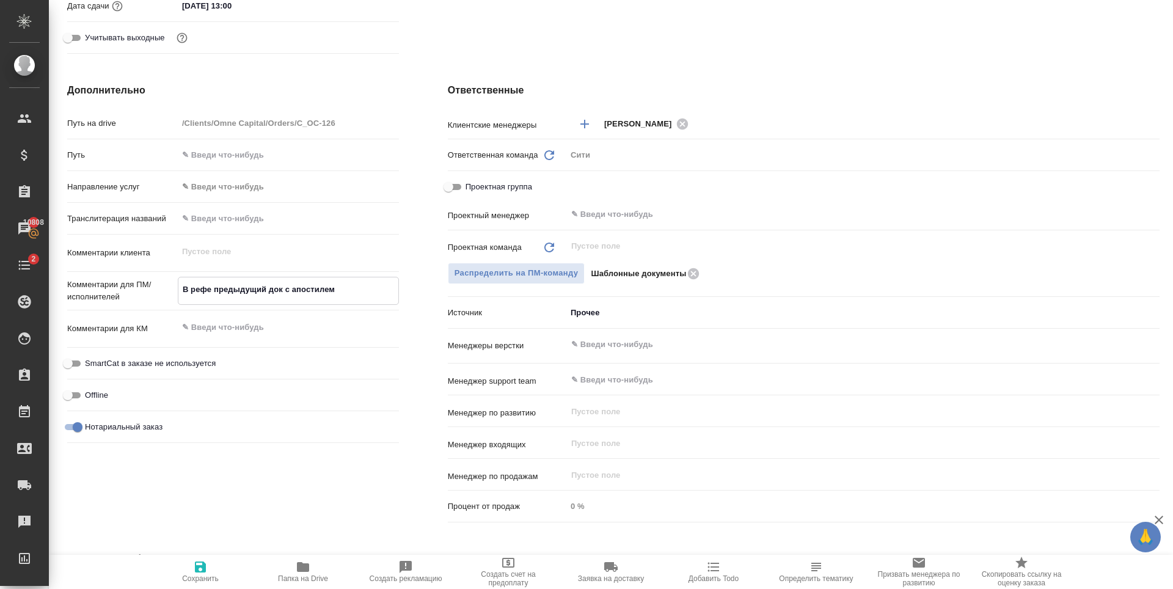
click at [193, 566] on icon "button" at bounding box center [200, 566] width 15 height 15
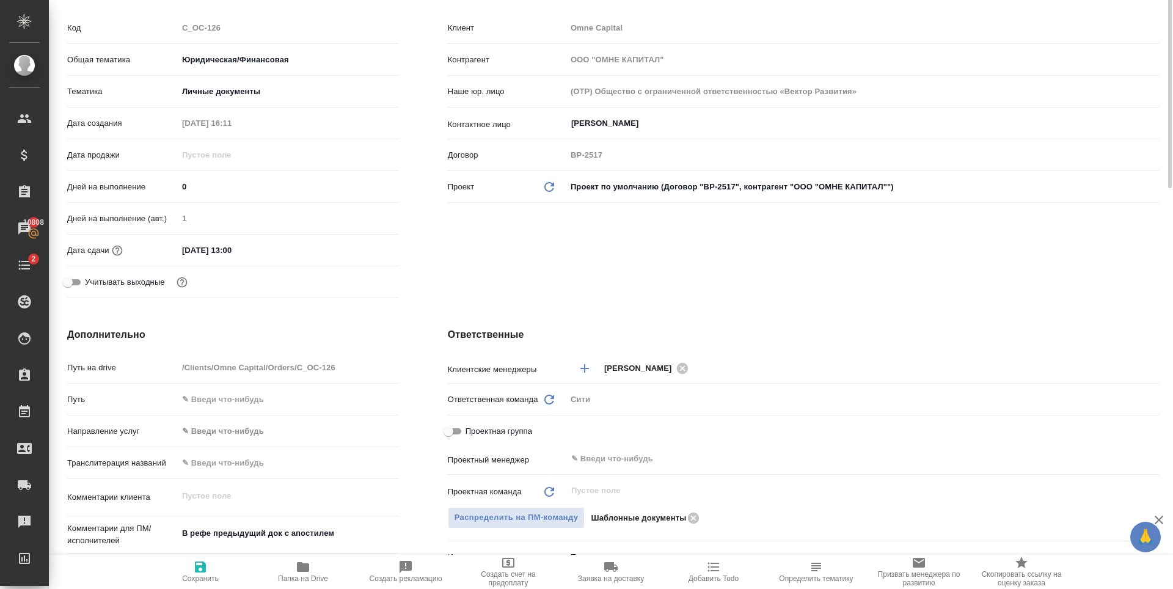
scroll to position [0, 0]
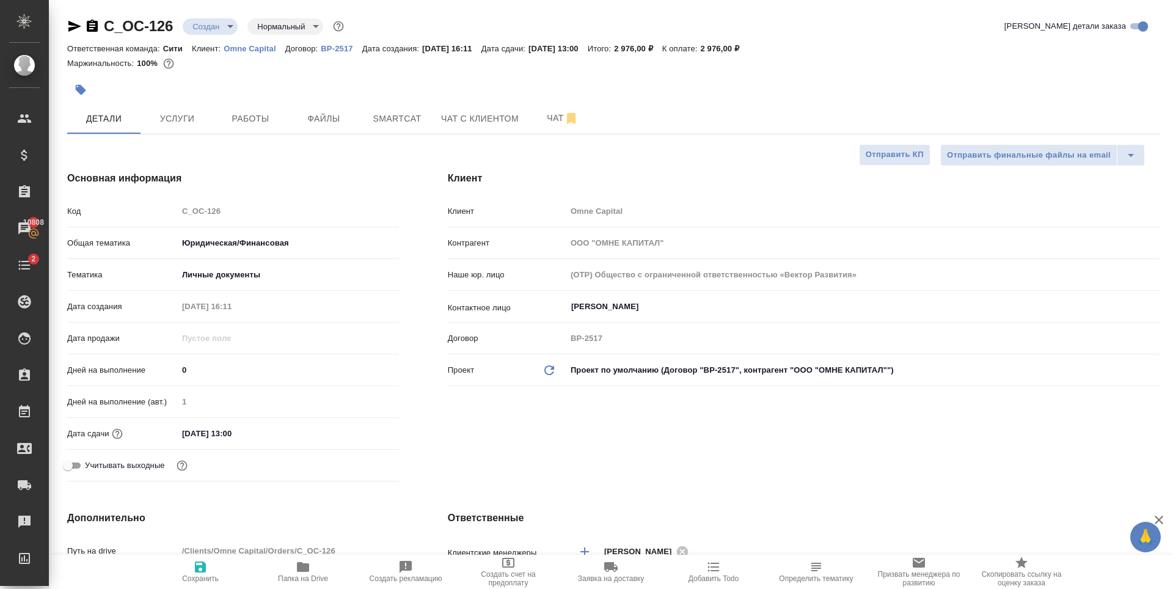
click at [244, 53] on p "Omne Capital" at bounding box center [254, 48] width 61 height 9
click at [195, 575] on span "Сохранить" at bounding box center [200, 578] width 37 height 9
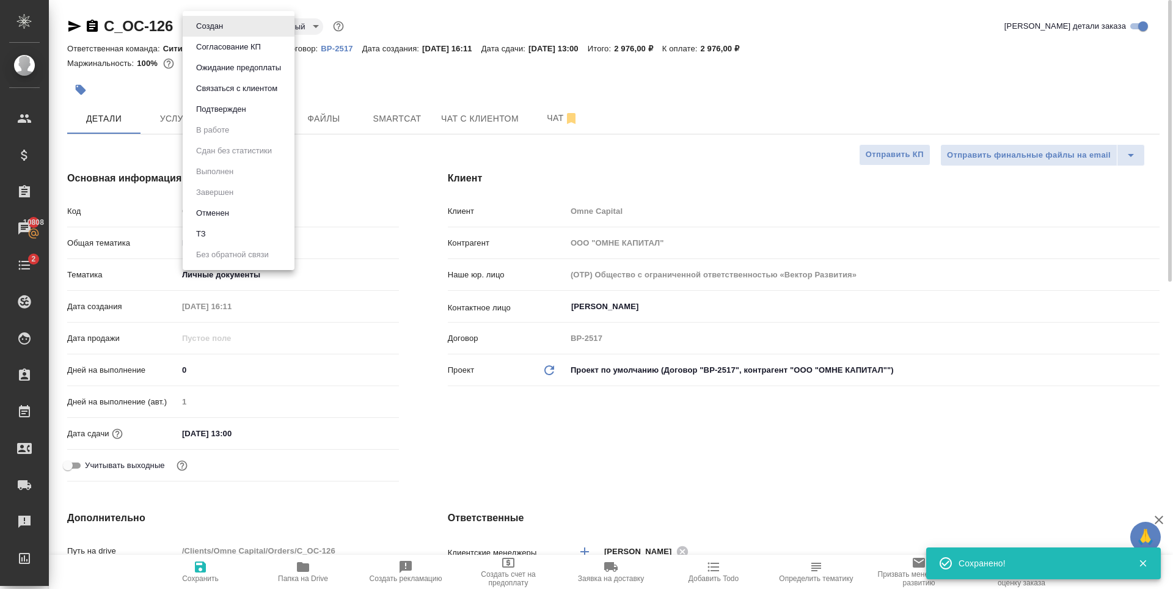
click at [223, 26] on body "🙏 .cls-1 fill:#fff; AWATERA Zaytseva Svetlana Клиенты Спецификации Заказы 10808…" at bounding box center [586, 294] width 1173 height 589
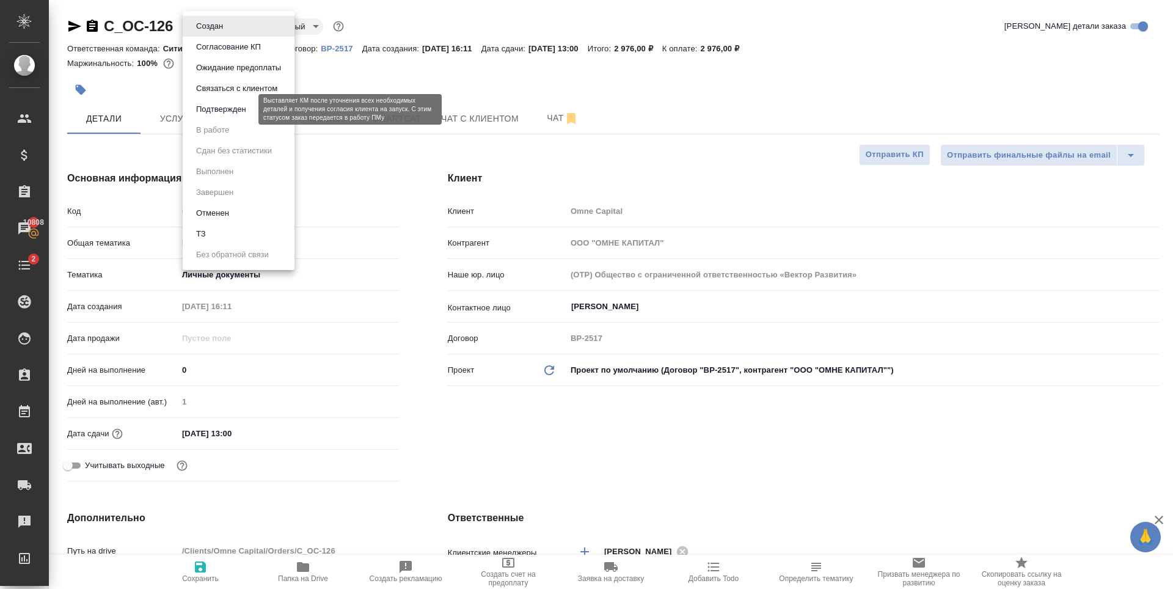
click at [228, 104] on button "Подтвержден" at bounding box center [220, 109] width 57 height 13
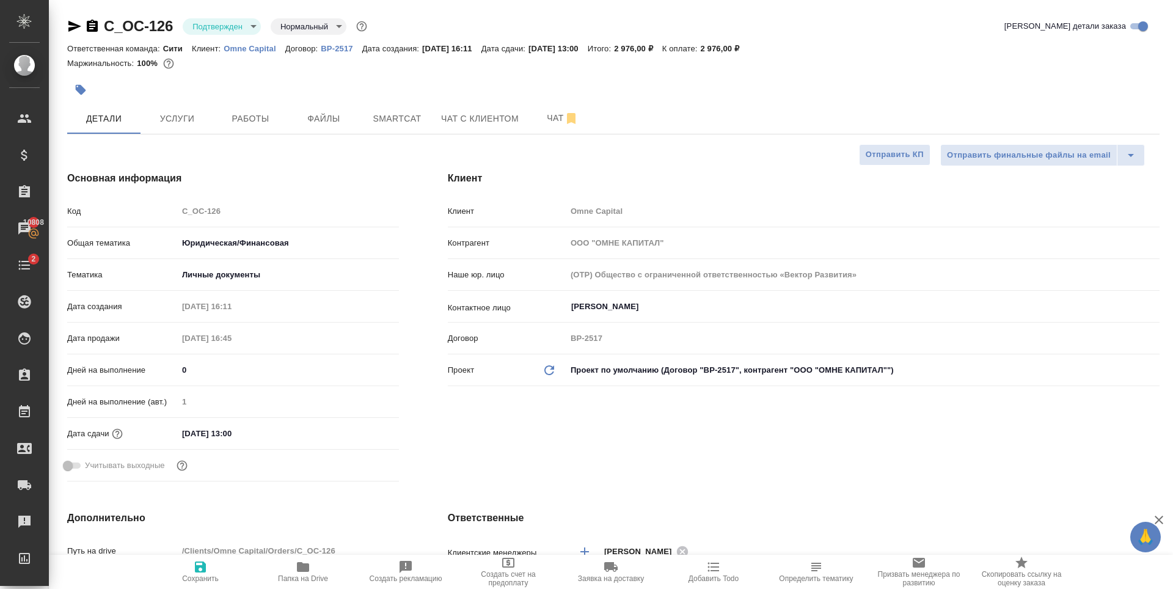
click at [574, 85] on div at bounding box center [431, 89] width 728 height 27
click at [185, 130] on button "Услуги" at bounding box center [176, 118] width 73 height 31
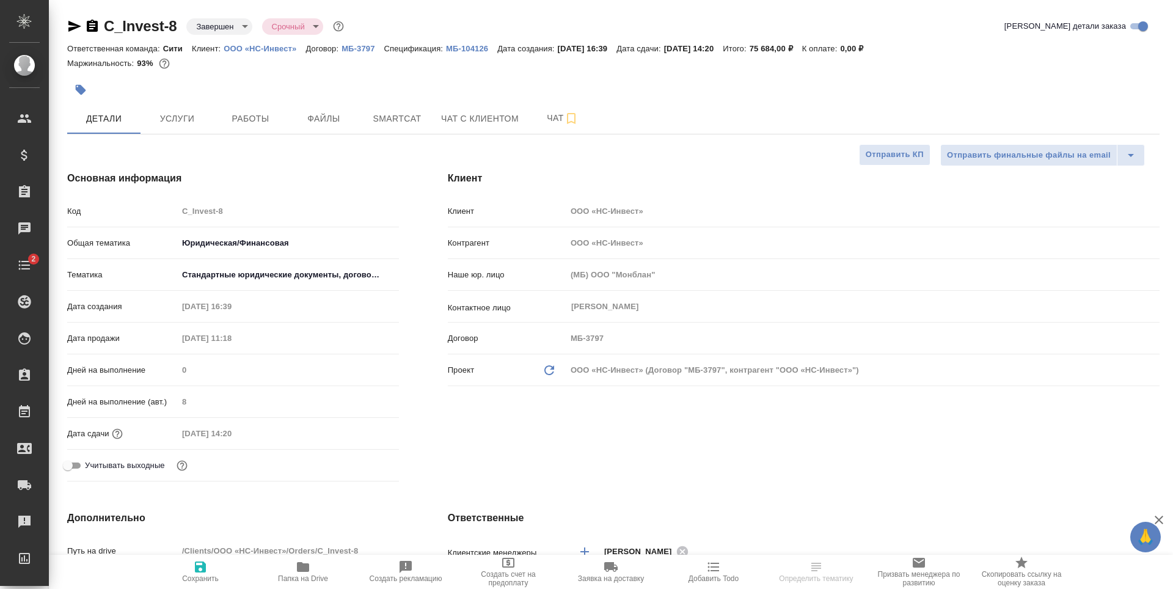
select select "RU"
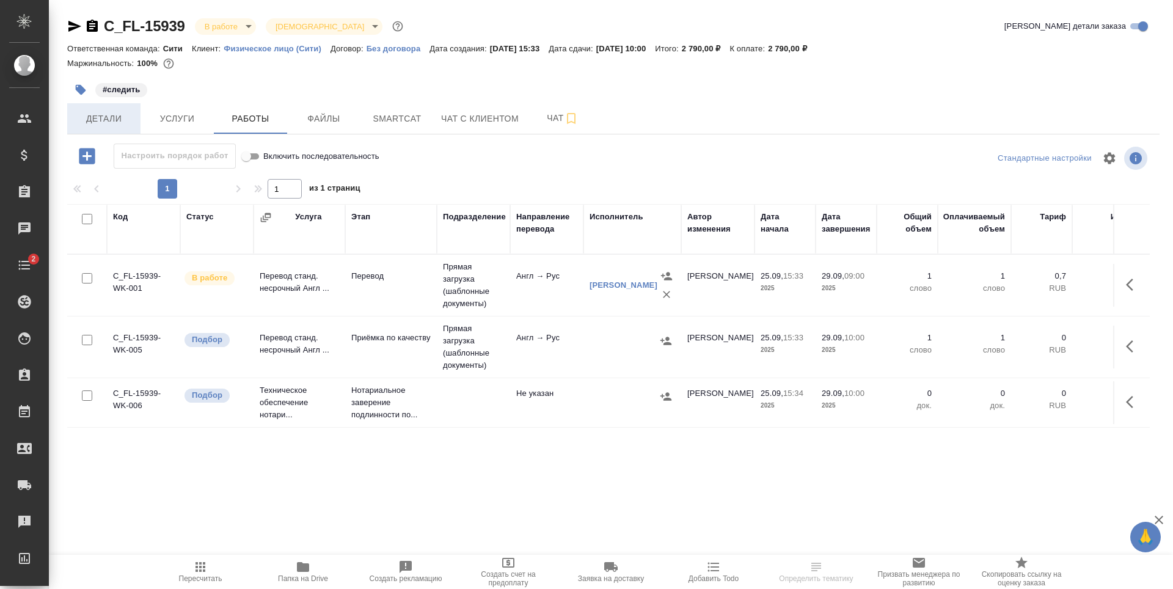
click at [114, 125] on span "Детали" at bounding box center [104, 118] width 59 height 15
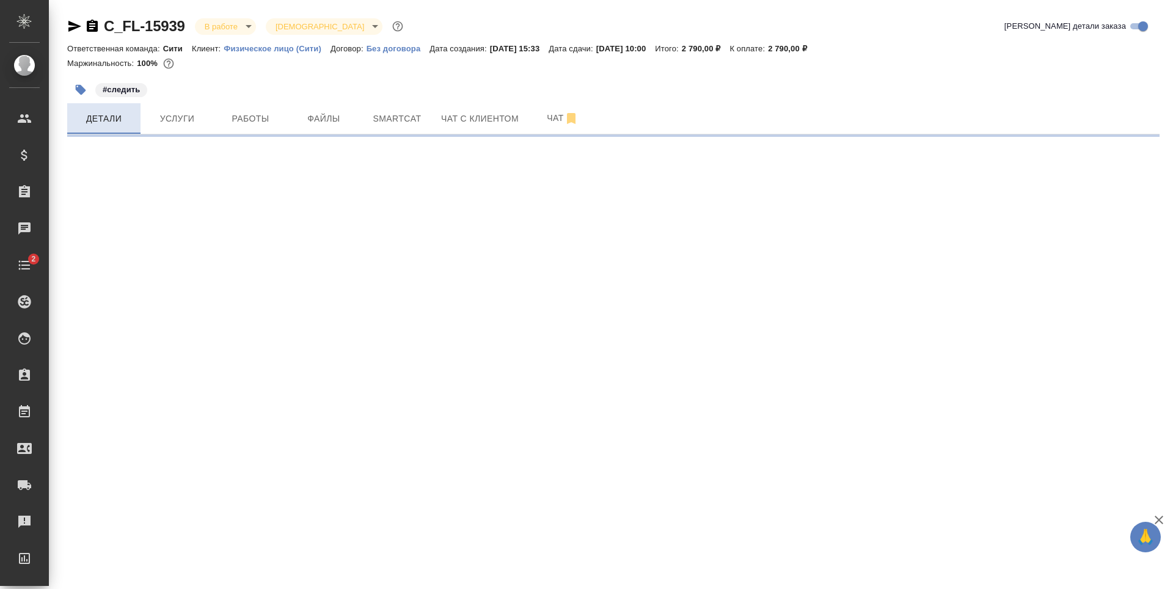
select select "RU"
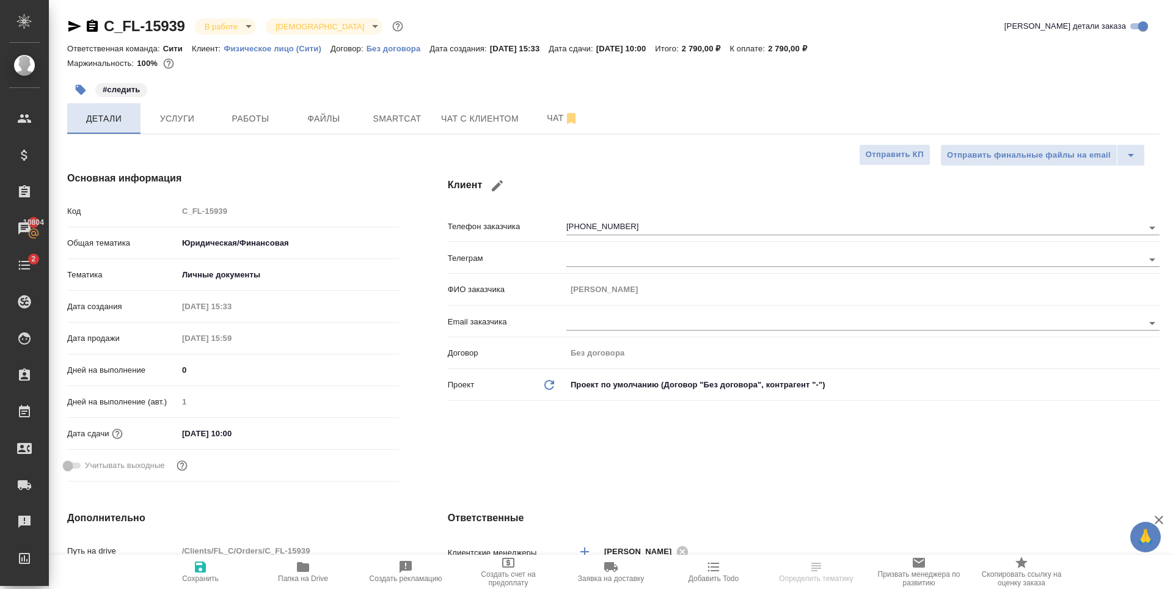
type textarea "x"
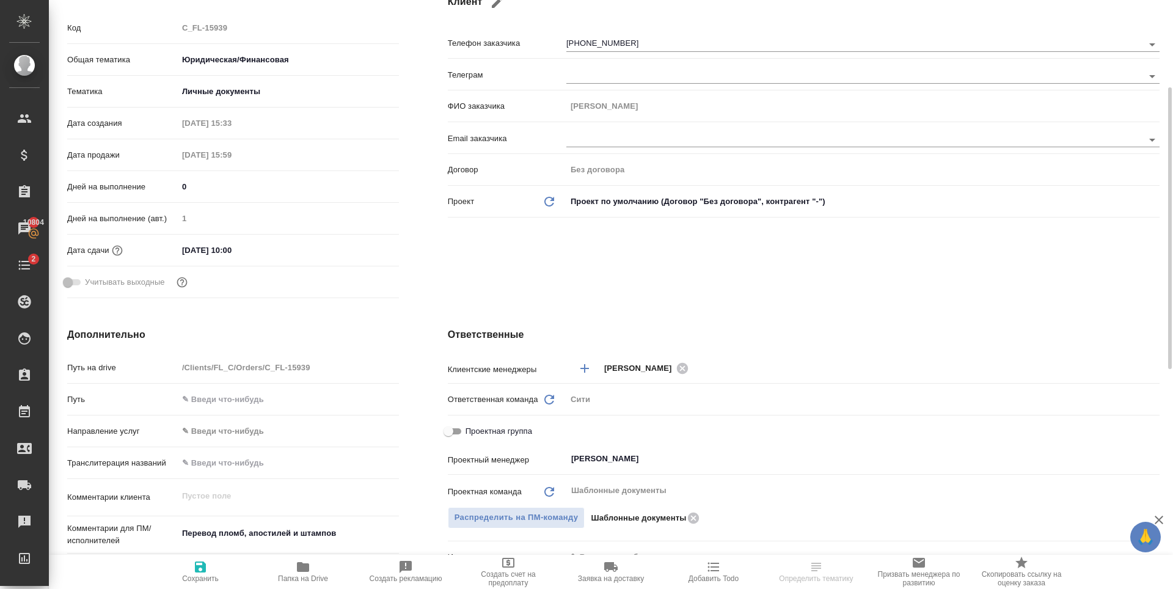
scroll to position [305, 0]
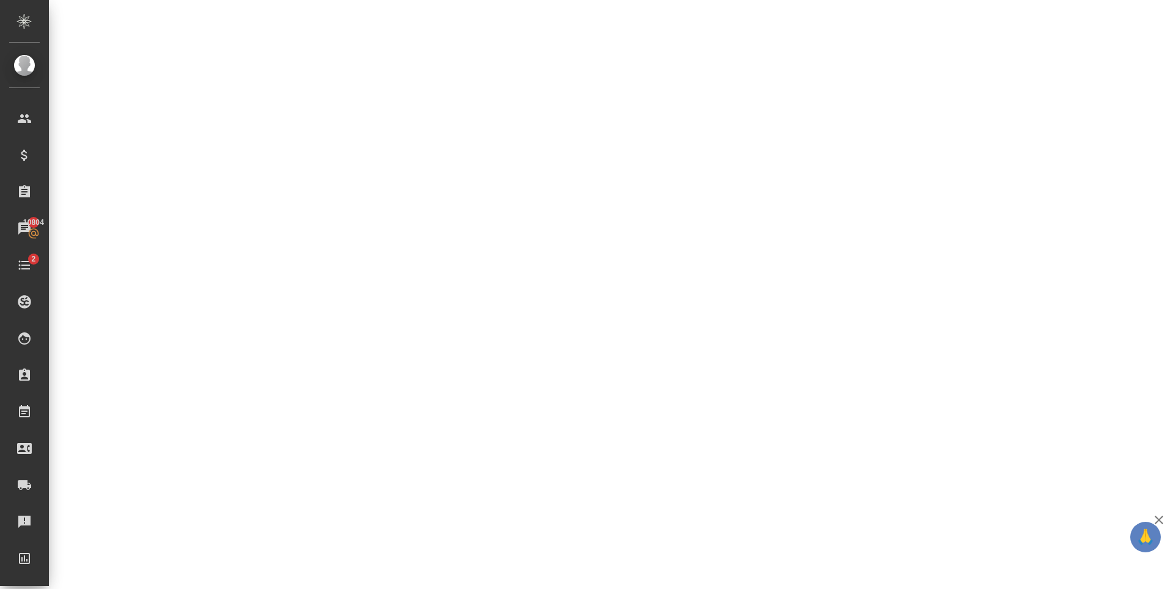
select select "RU"
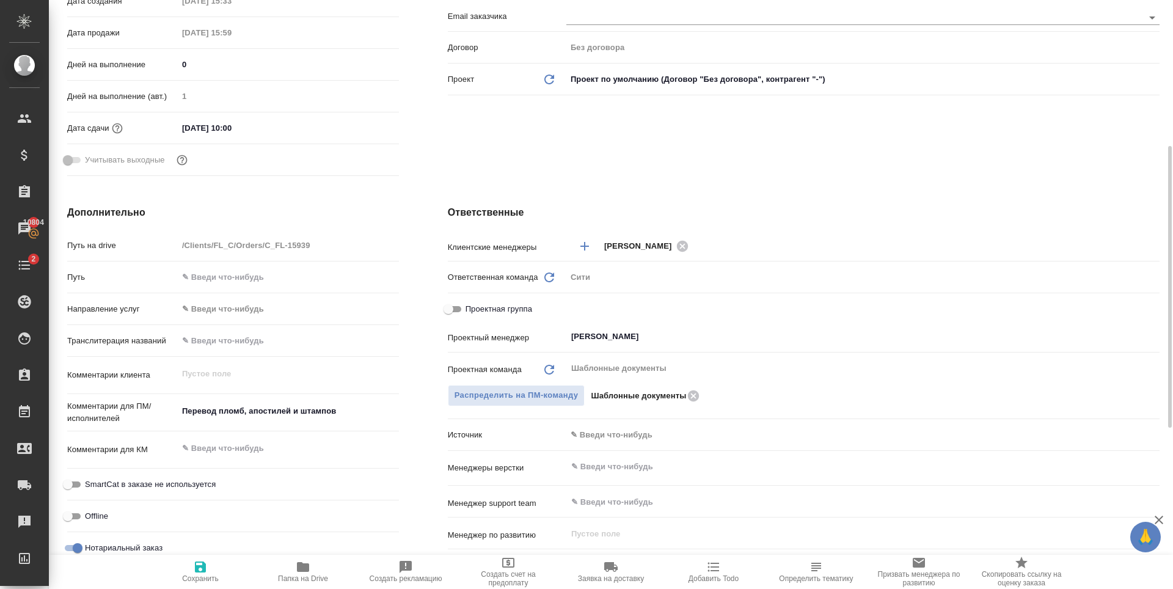
type textarea "x"
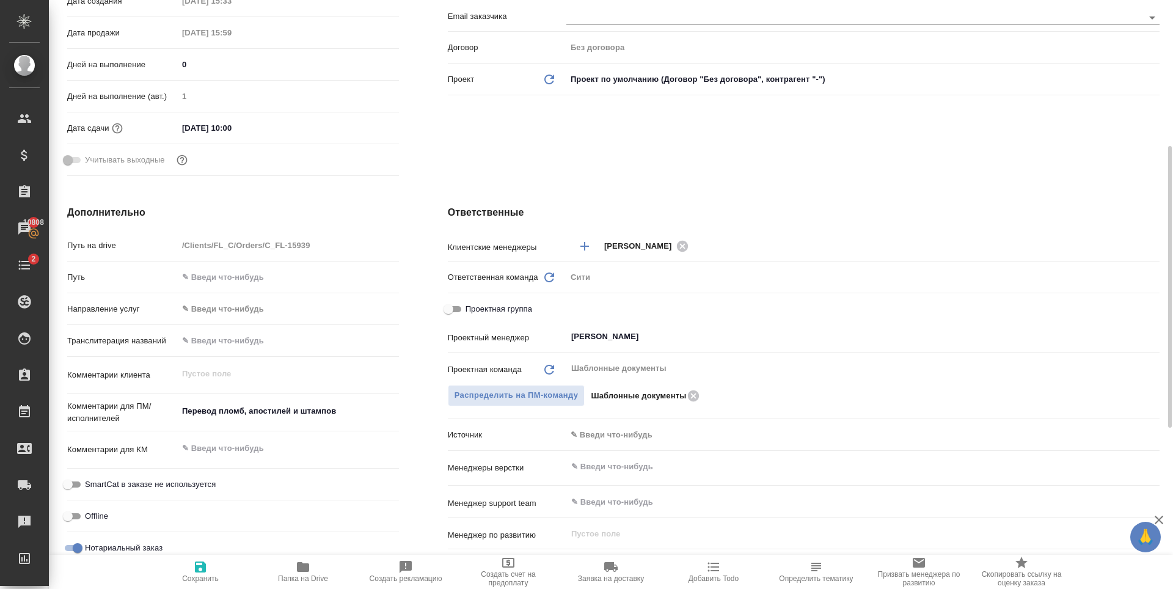
type textarea "x"
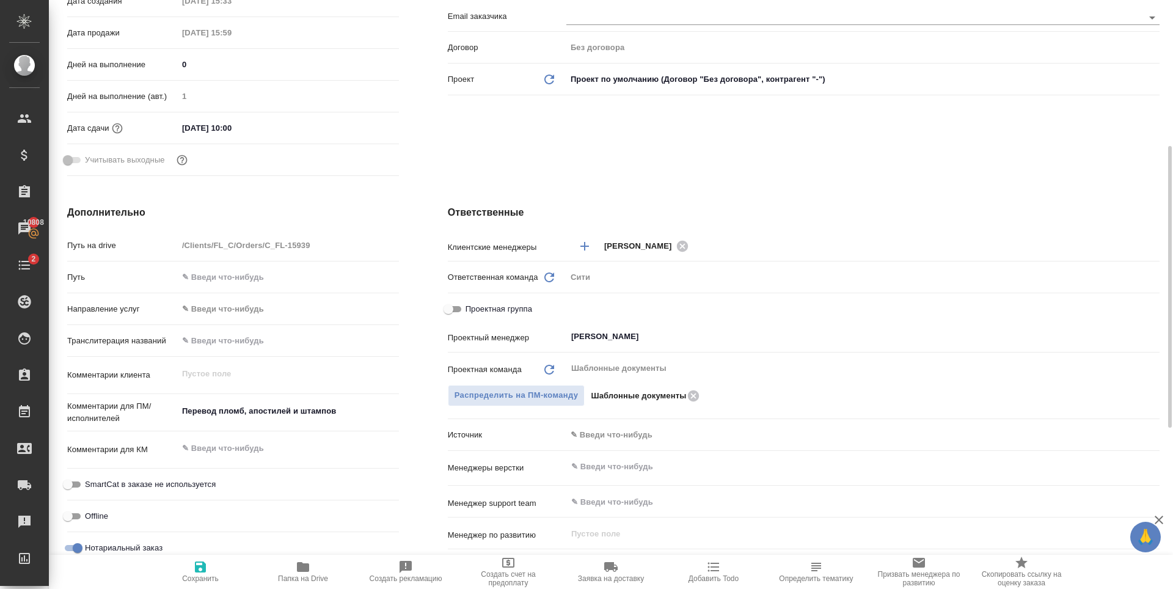
type textarea "x"
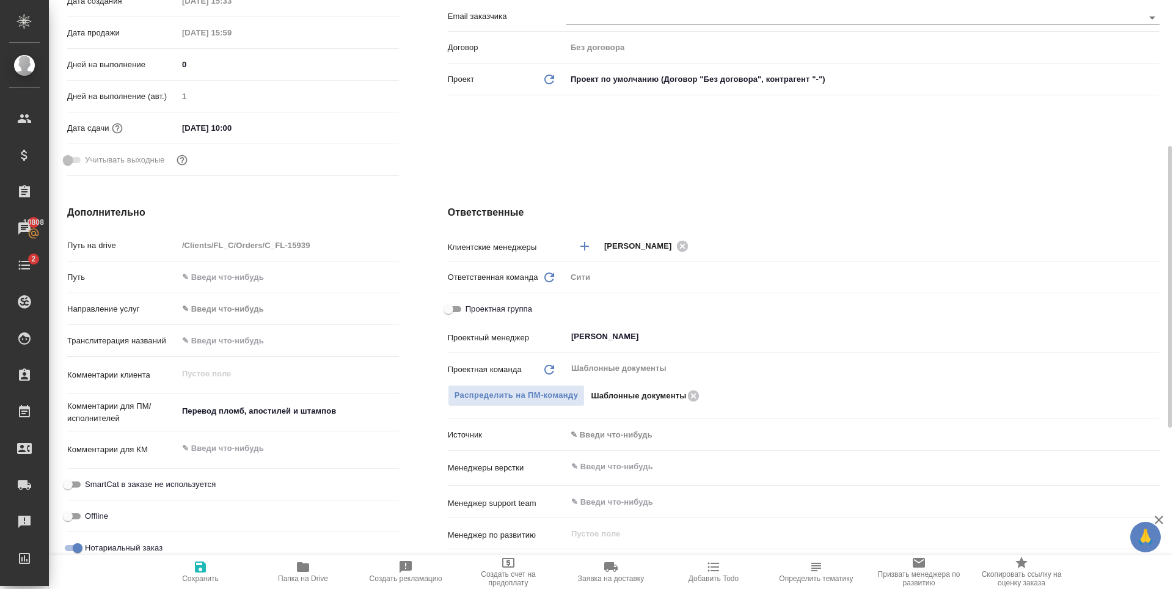
type textarea "x"
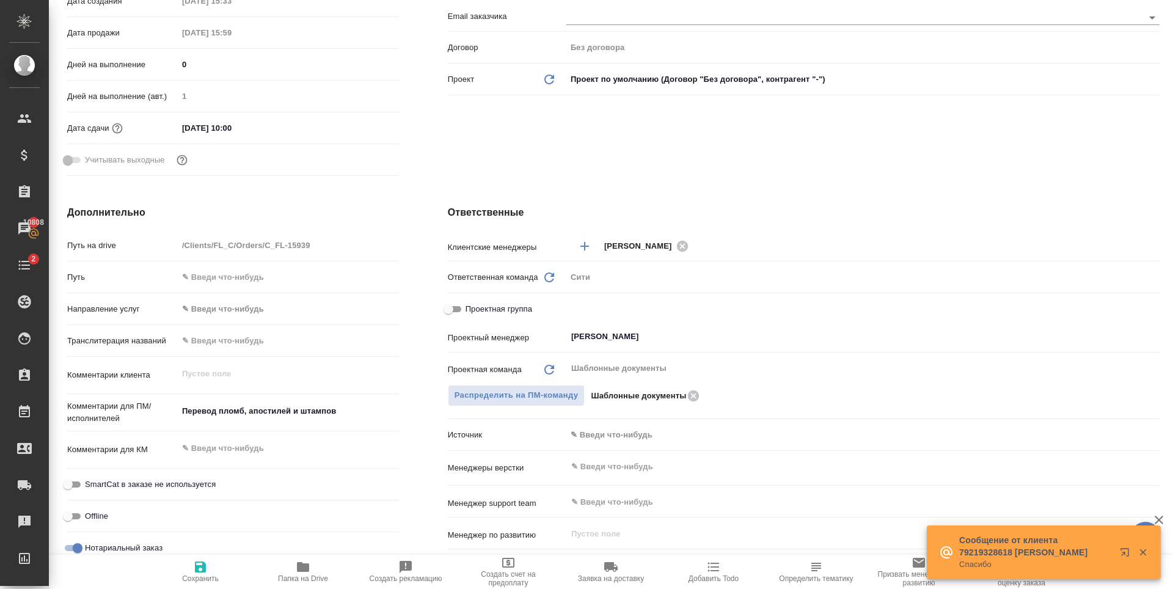
scroll to position [0, 0]
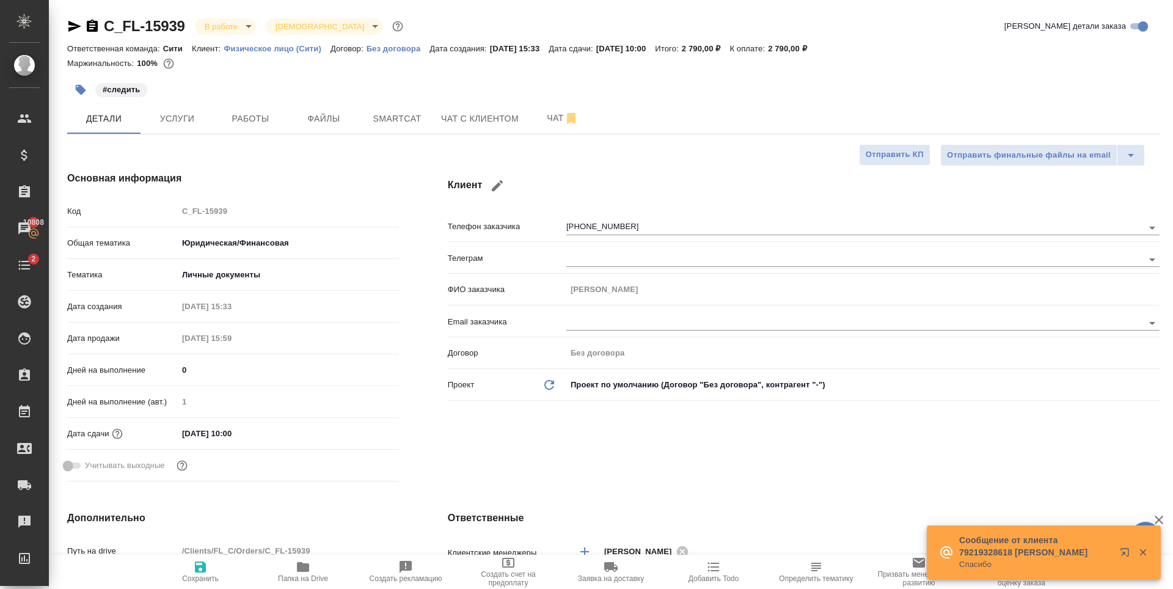
type textarea "x"
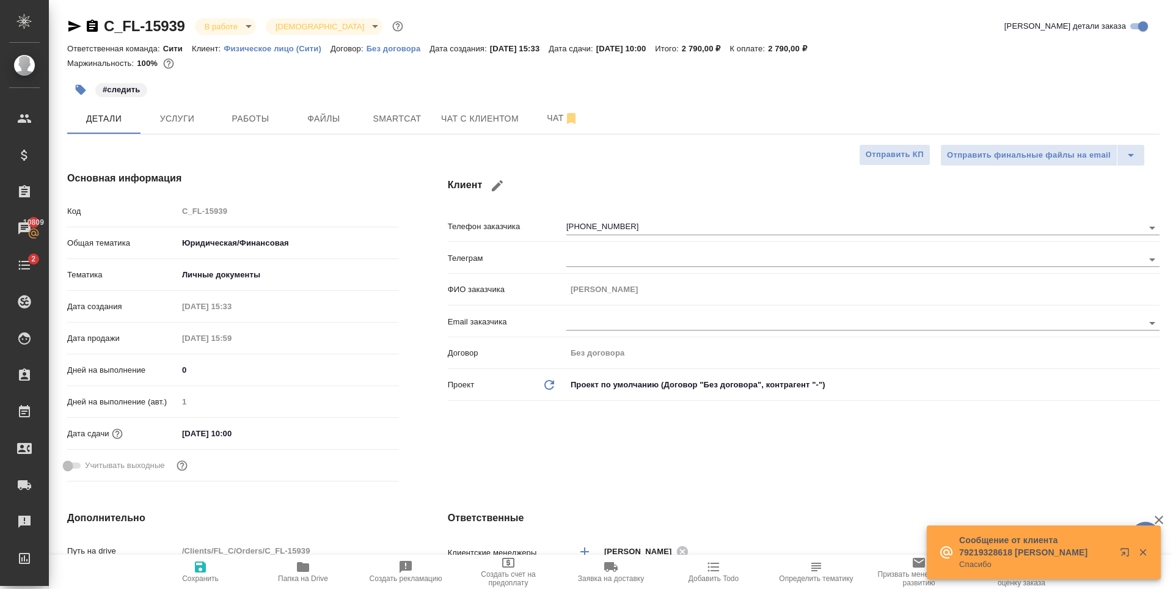
type textarea "x"
click at [300, 122] on span "Файлы" at bounding box center [323, 118] width 59 height 15
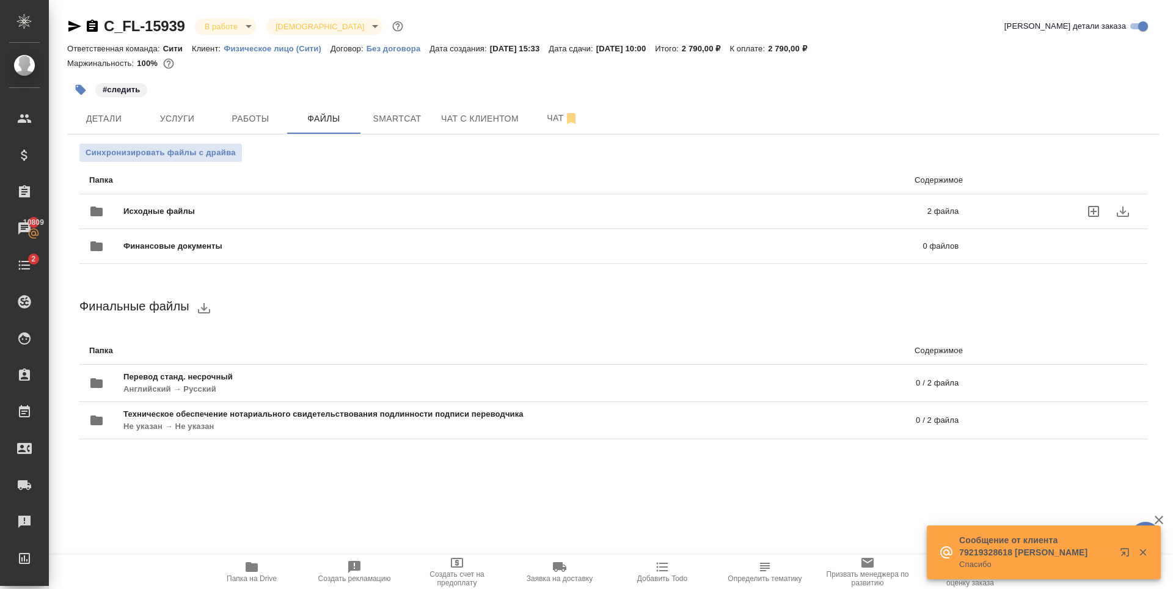
click at [457, 203] on div "Исходные файлы 2 файла" at bounding box center [523, 211] width 869 height 29
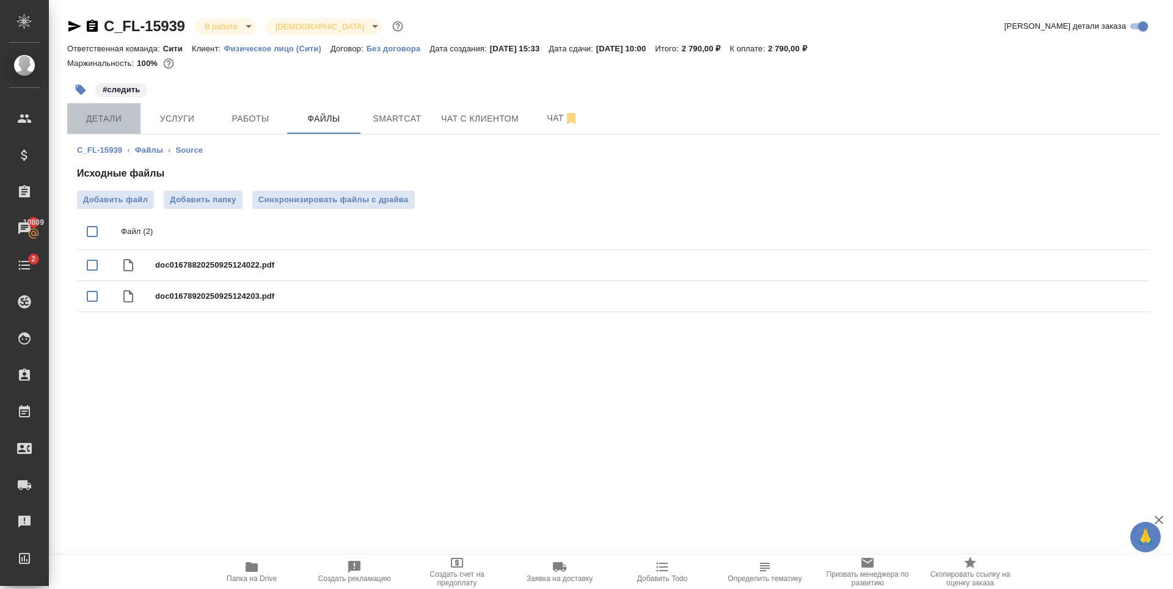
click at [125, 112] on span "Детали" at bounding box center [104, 118] width 59 height 15
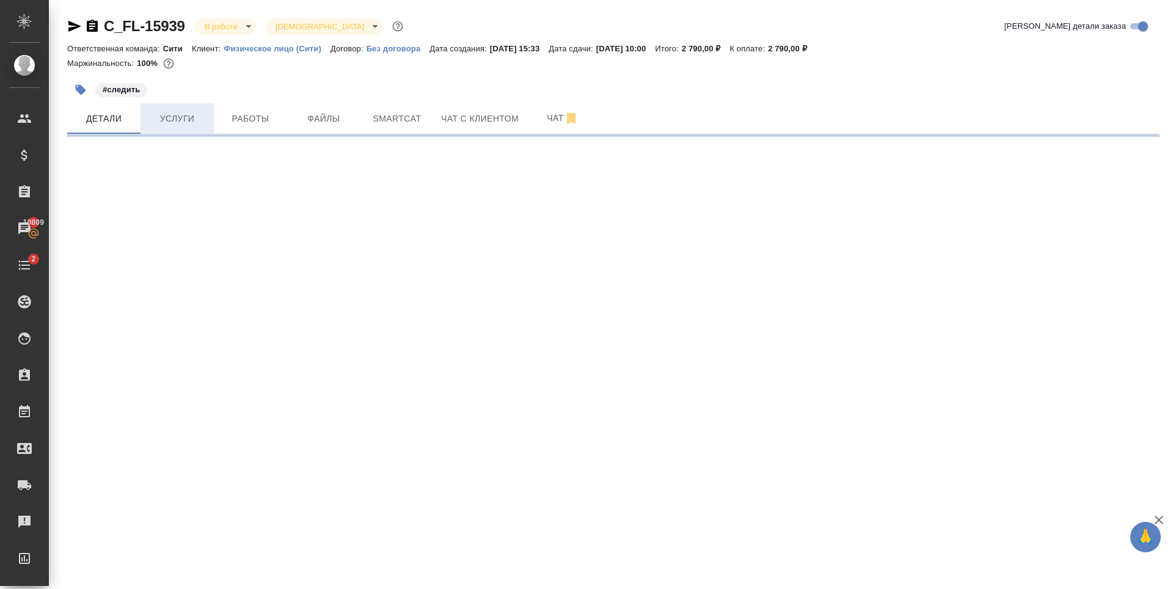
select select "RU"
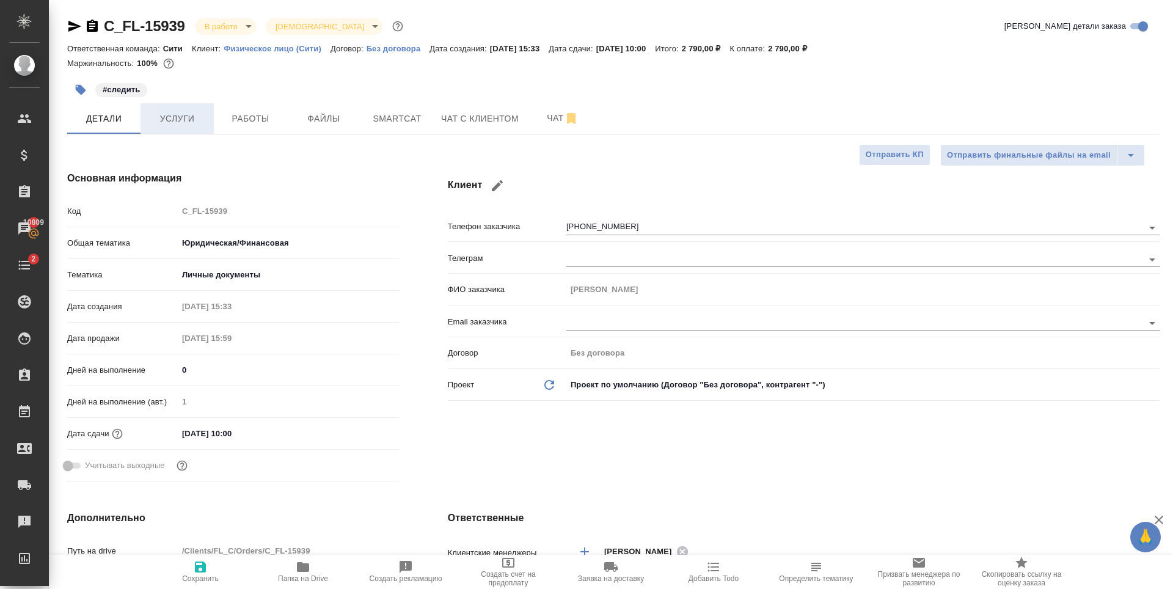
type textarea "x"
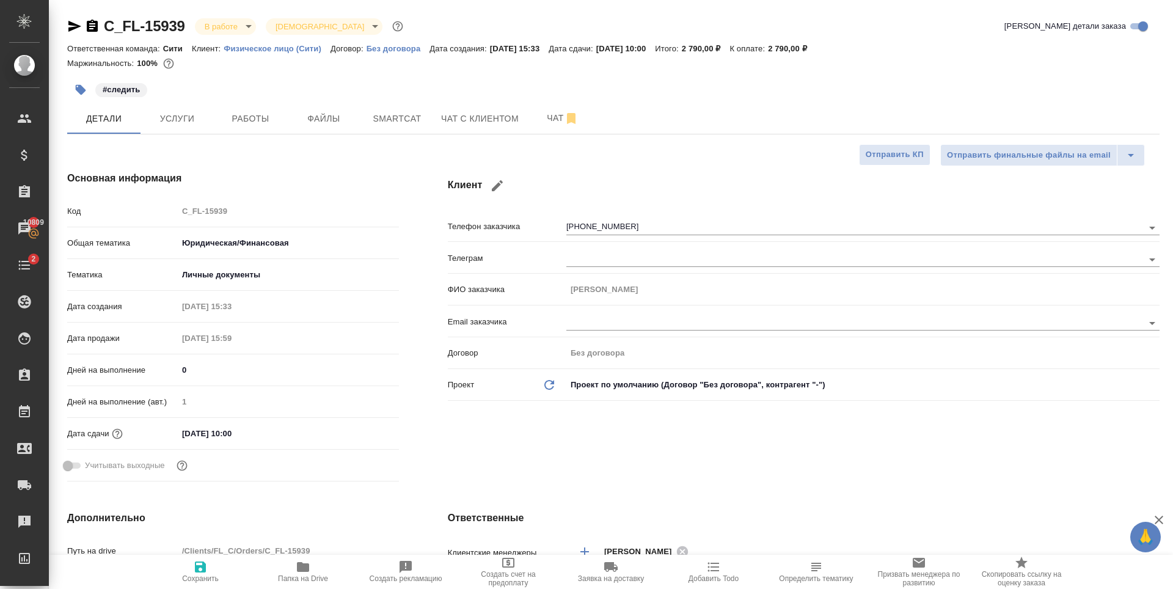
type textarea "x"
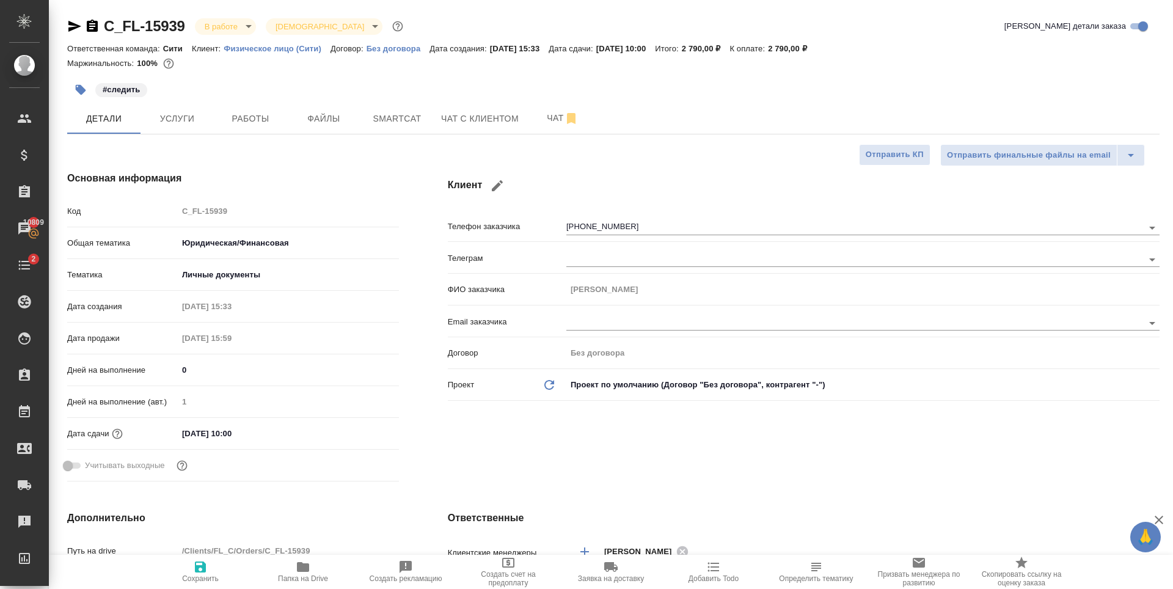
type textarea "x"
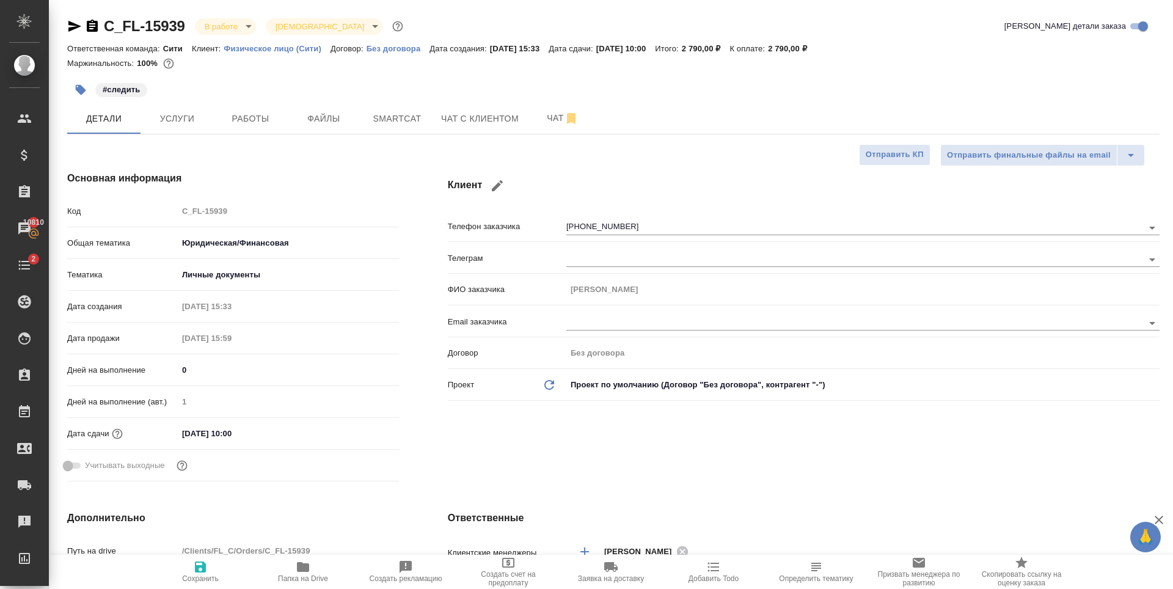
type textarea "x"
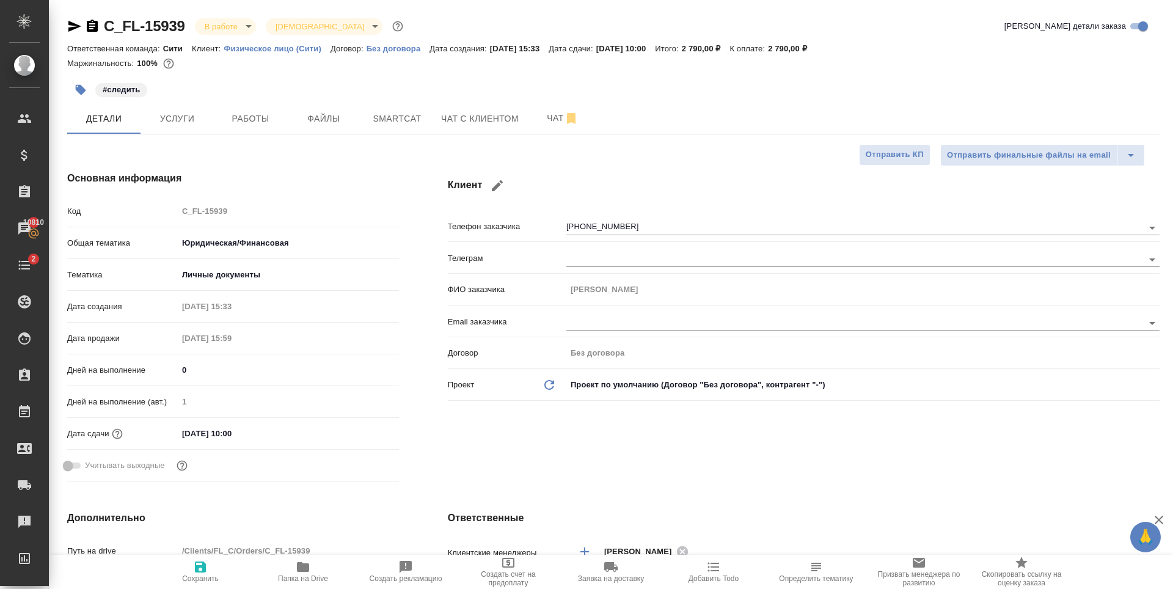
type textarea "x"
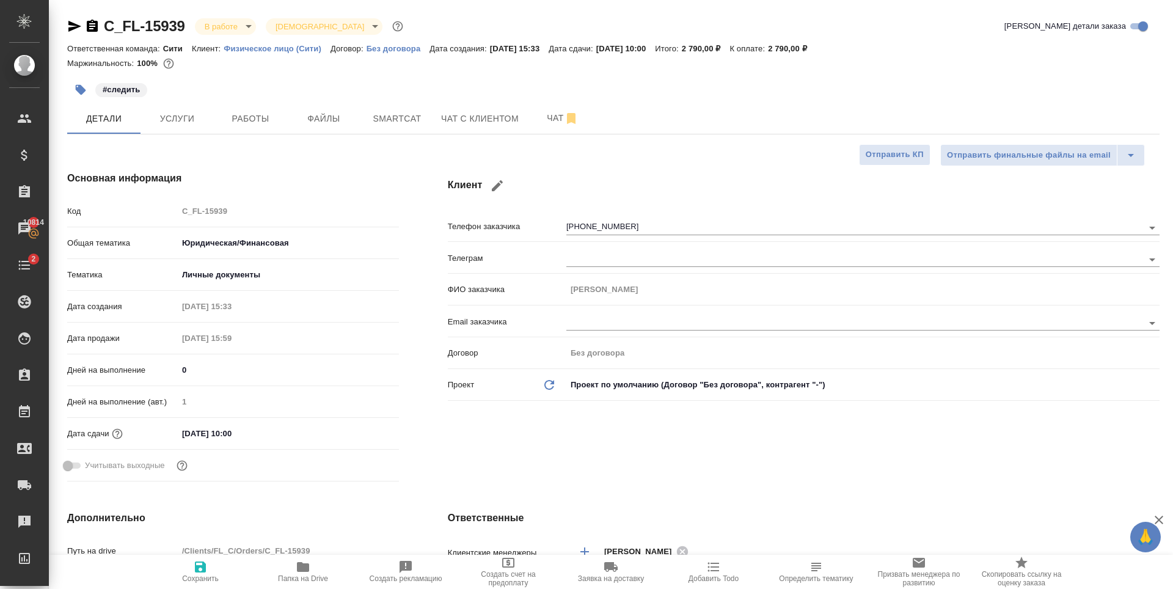
type textarea "x"
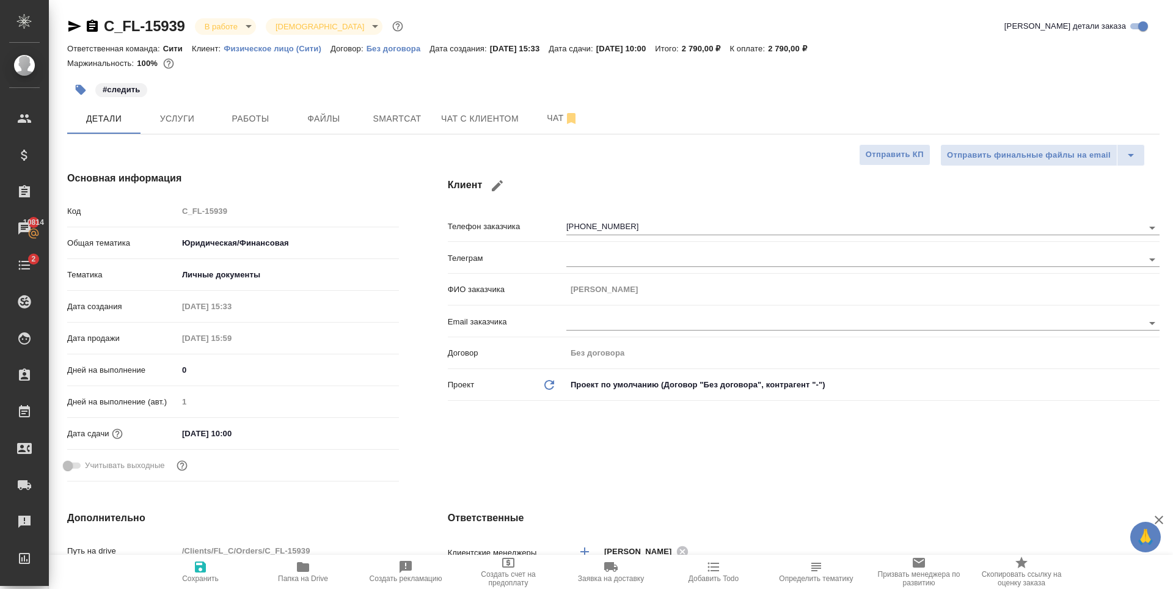
type textarea "x"
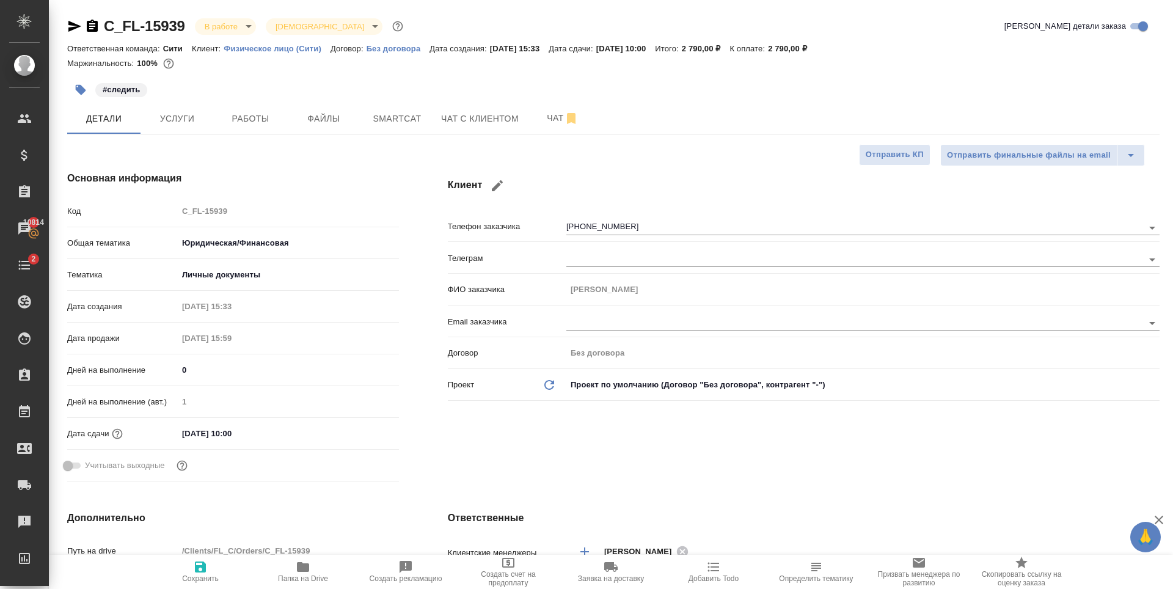
type textarea "x"
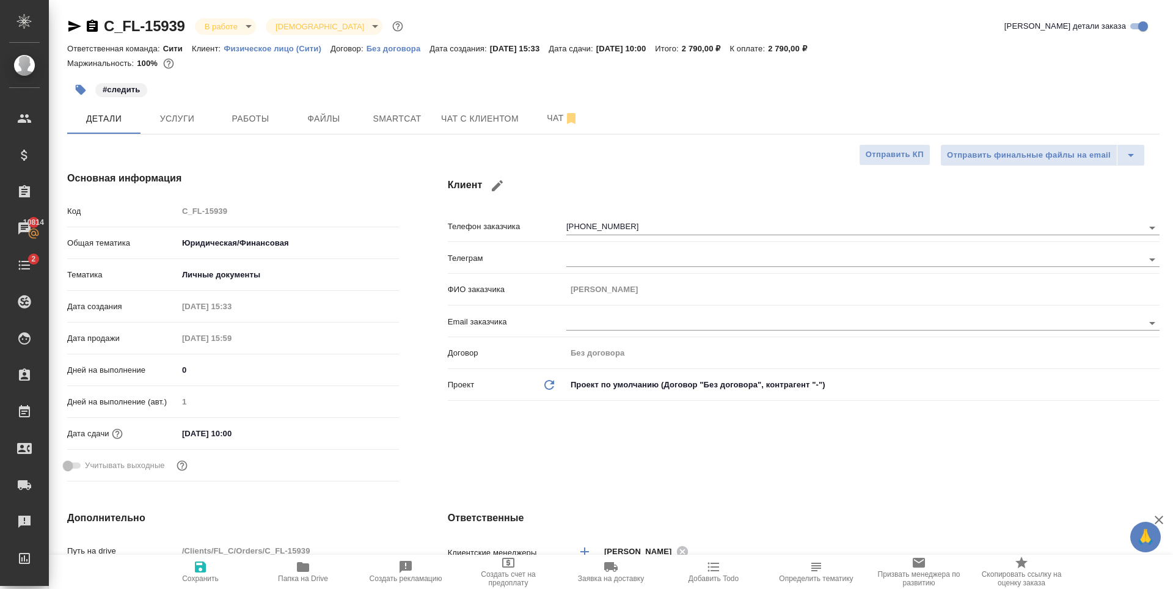
type textarea "x"
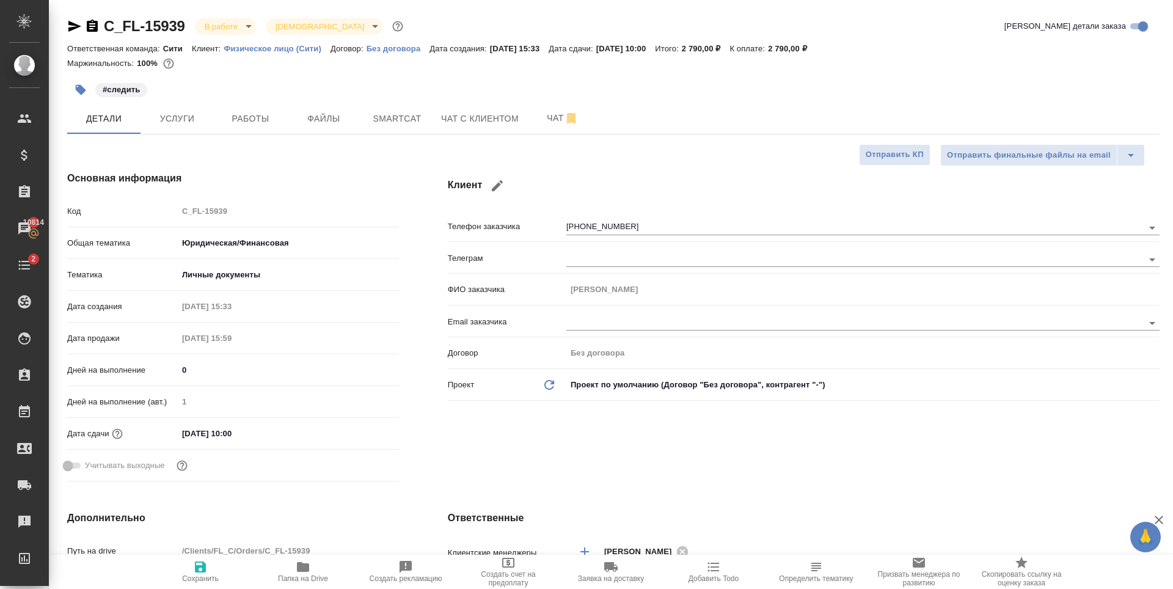
type textarea "x"
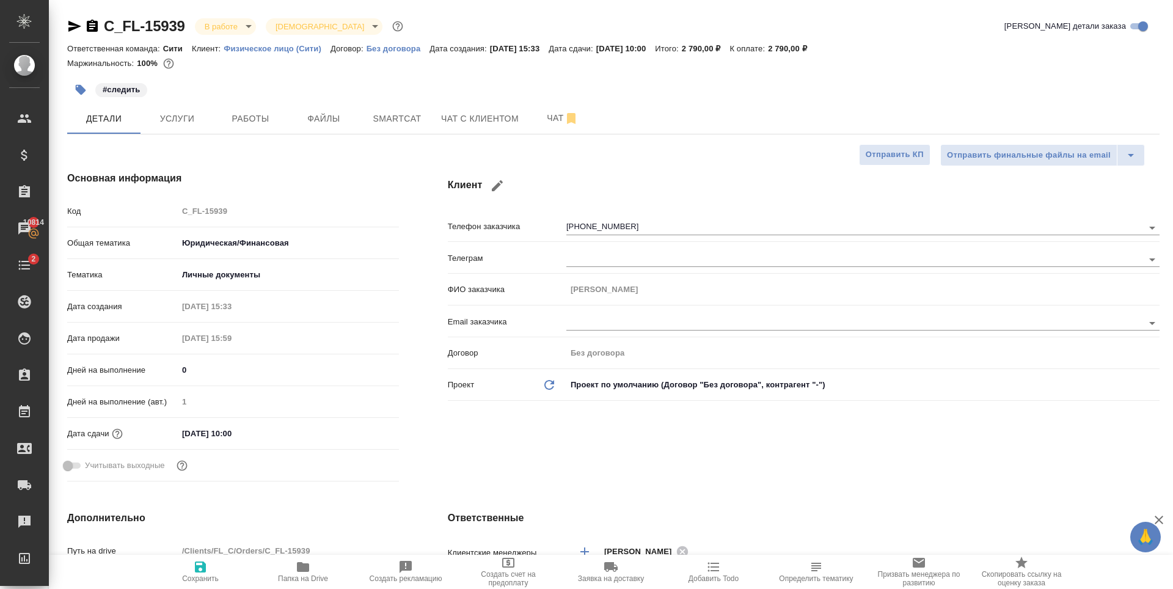
type textarea "x"
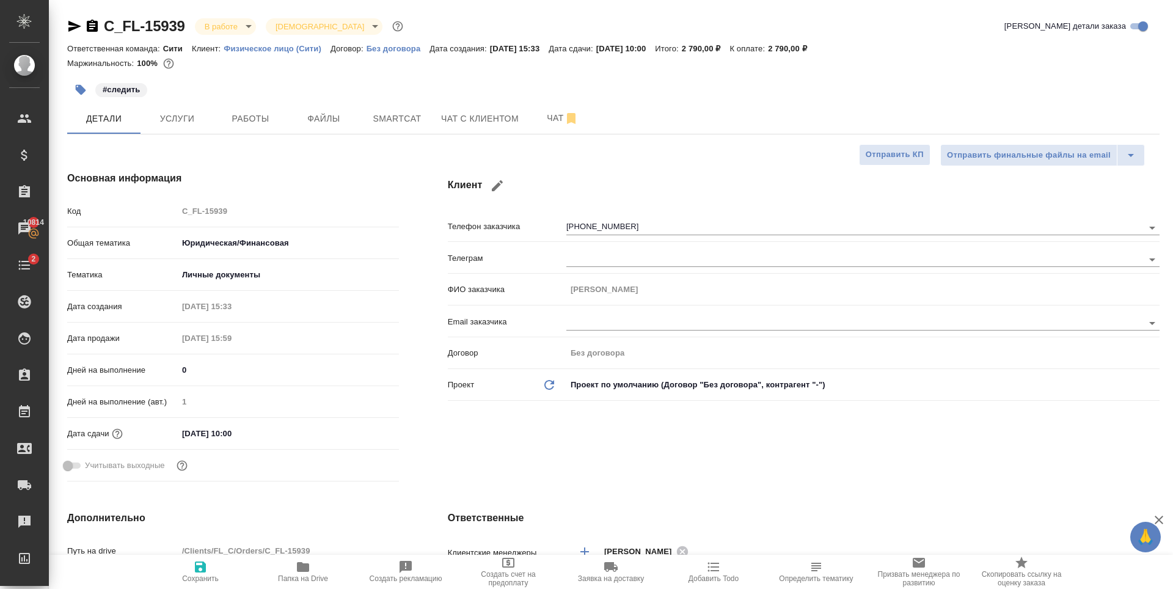
type textarea "x"
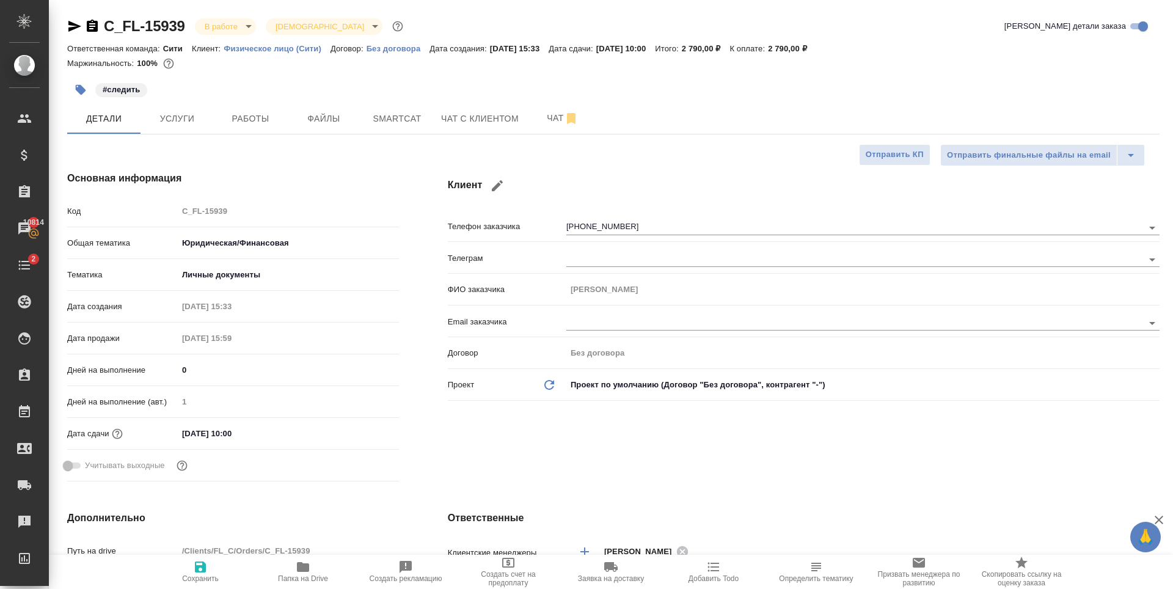
type textarea "x"
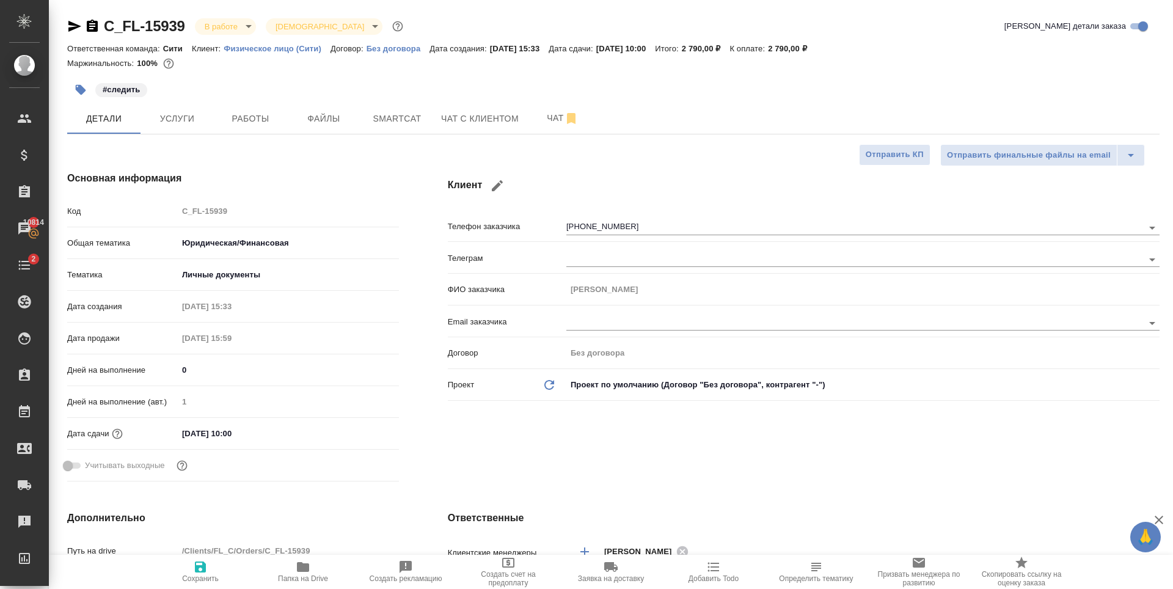
type textarea "x"
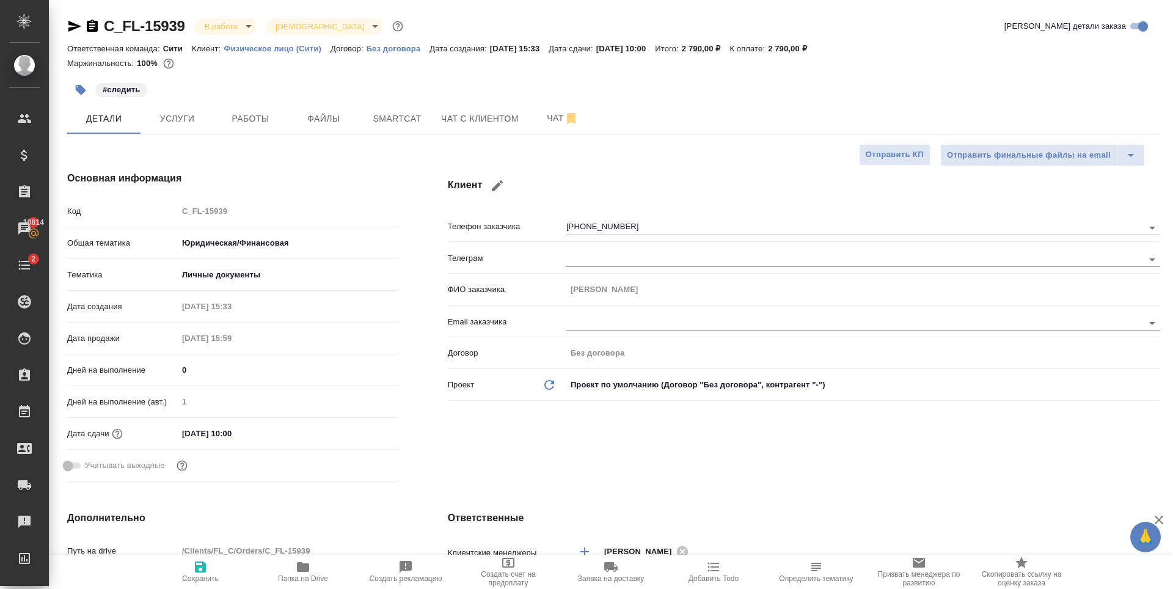
type textarea "x"
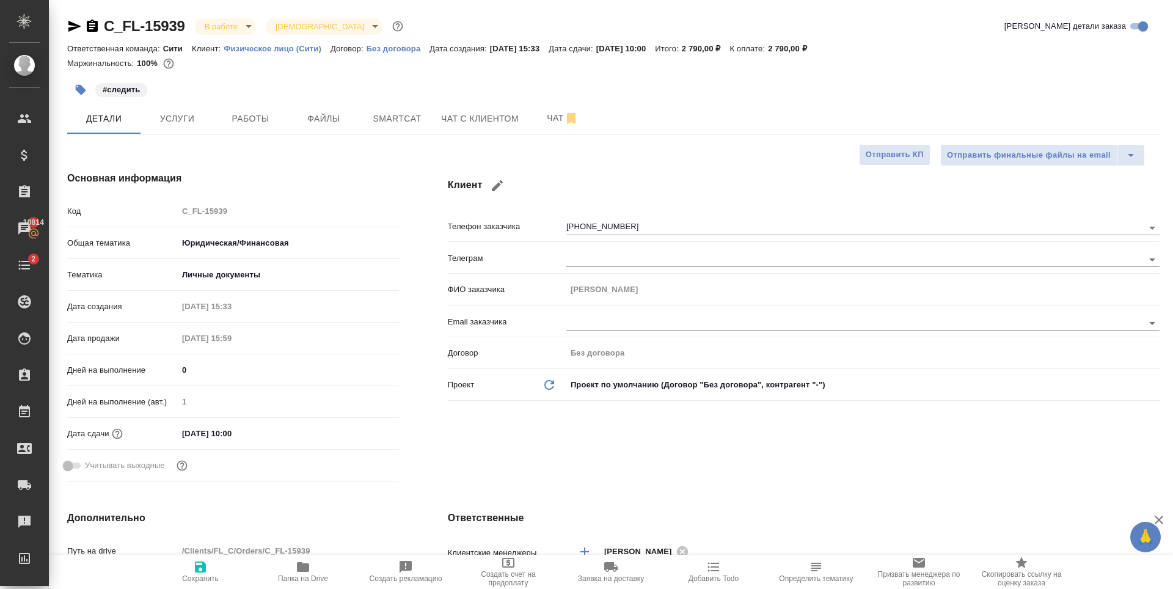
type textarea "x"
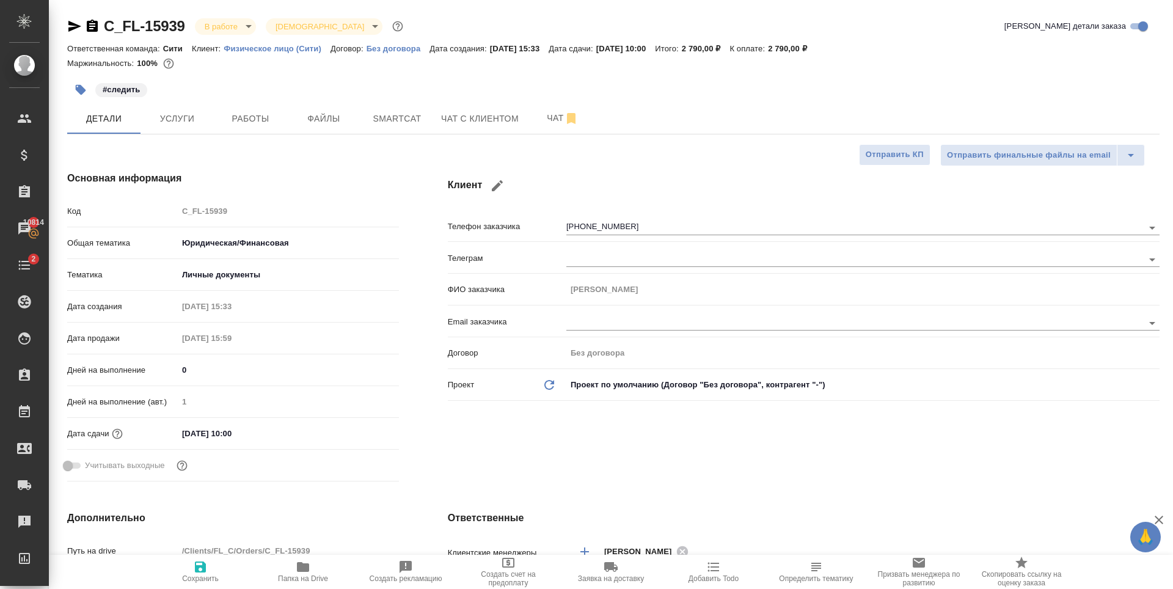
type textarea "x"
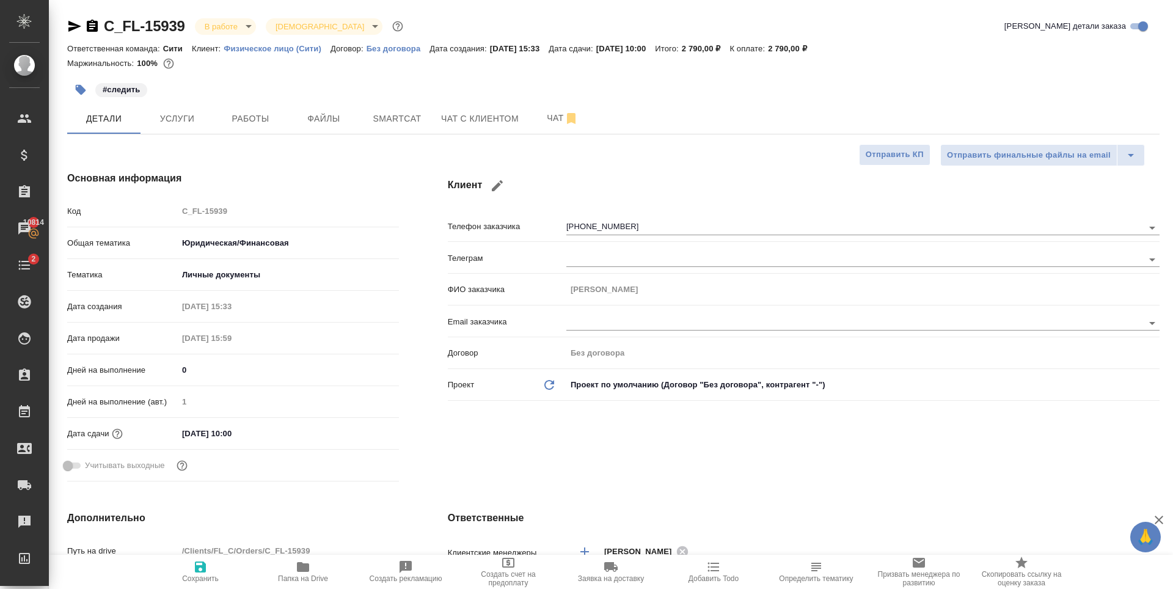
type textarea "x"
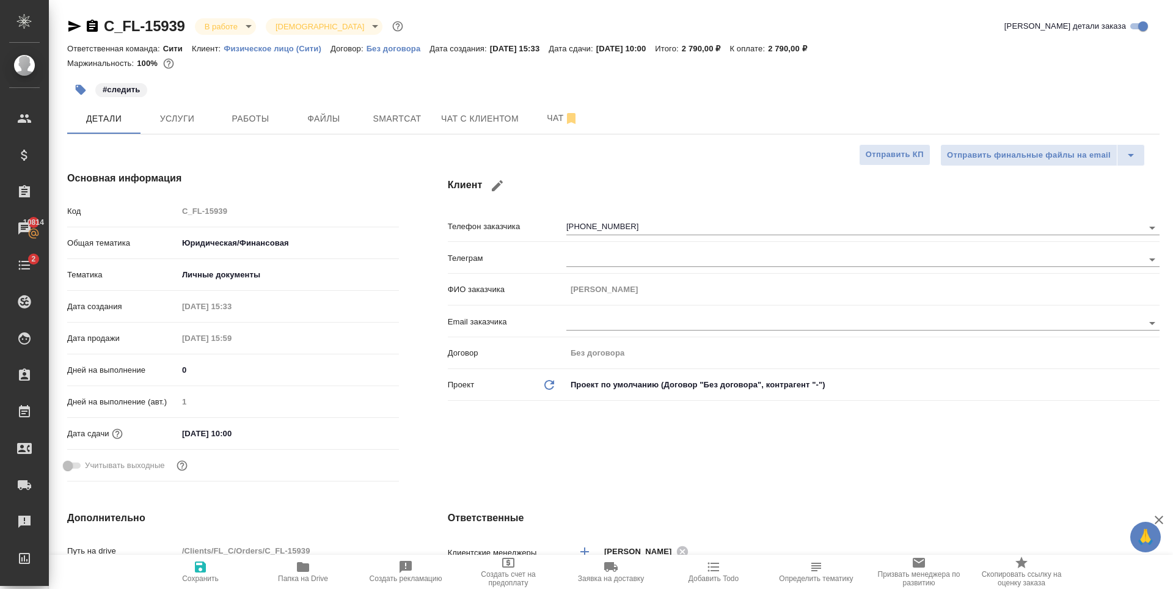
type textarea "x"
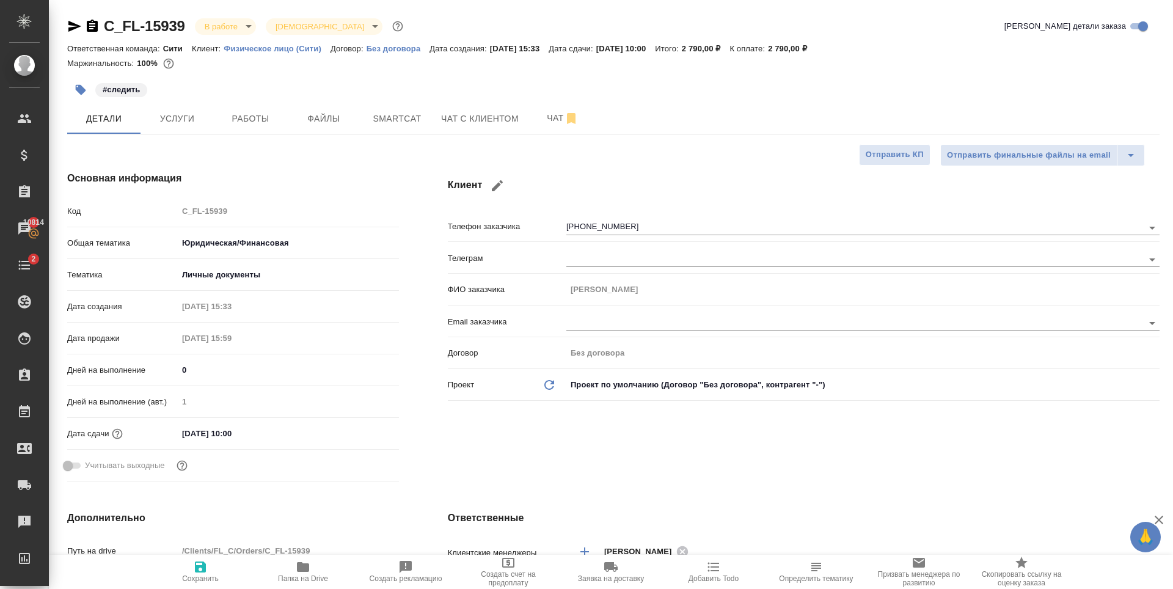
type textarea "x"
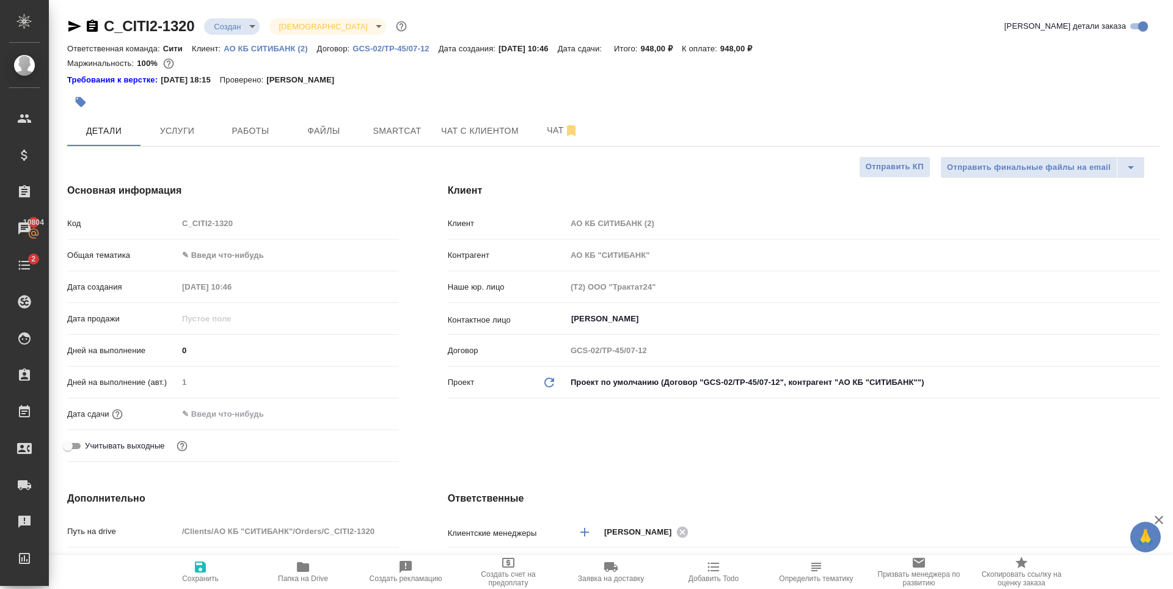
select select "RU"
click at [248, 53] on div "Ответственная команда: Сити Клиент: АО КБ СИТИБАНК (2) Договор: GCS-02/TP-45/07…" at bounding box center [613, 48] width 1092 height 15
click at [247, 49] on p "АО КБ СИТИБАНК (2)" at bounding box center [270, 48] width 93 height 9
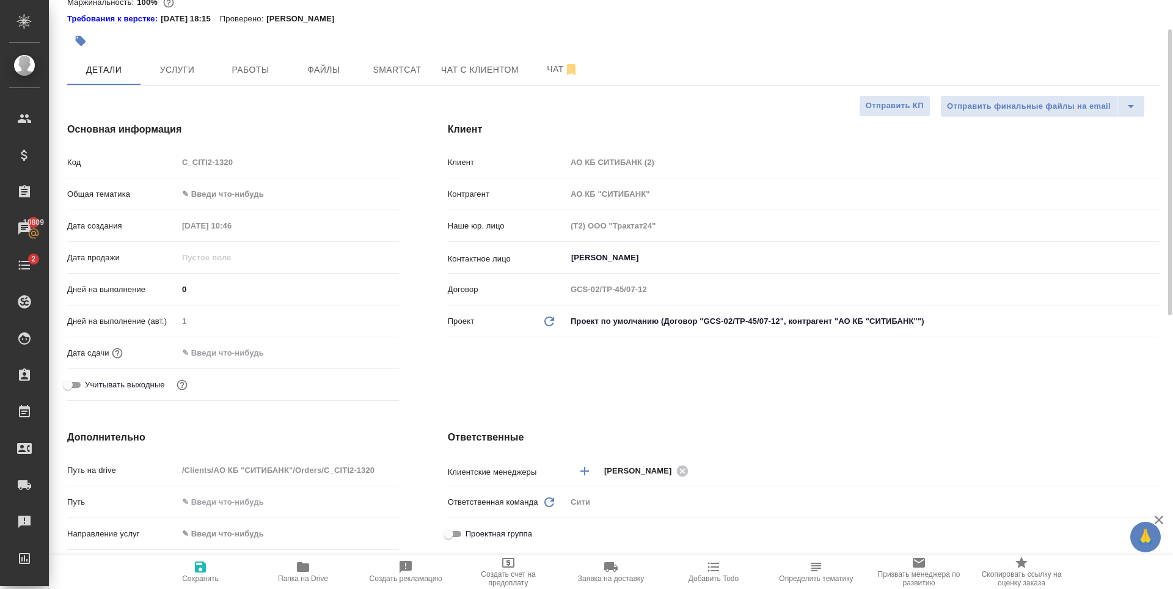
click at [249, 341] on div "Дней на выполнение (авт.) 1" at bounding box center [233, 326] width 332 height 32
click at [261, 354] on input "text" at bounding box center [231, 353] width 107 height 18
click at [363, 349] on icon "button" at bounding box center [363, 351] width 11 height 12
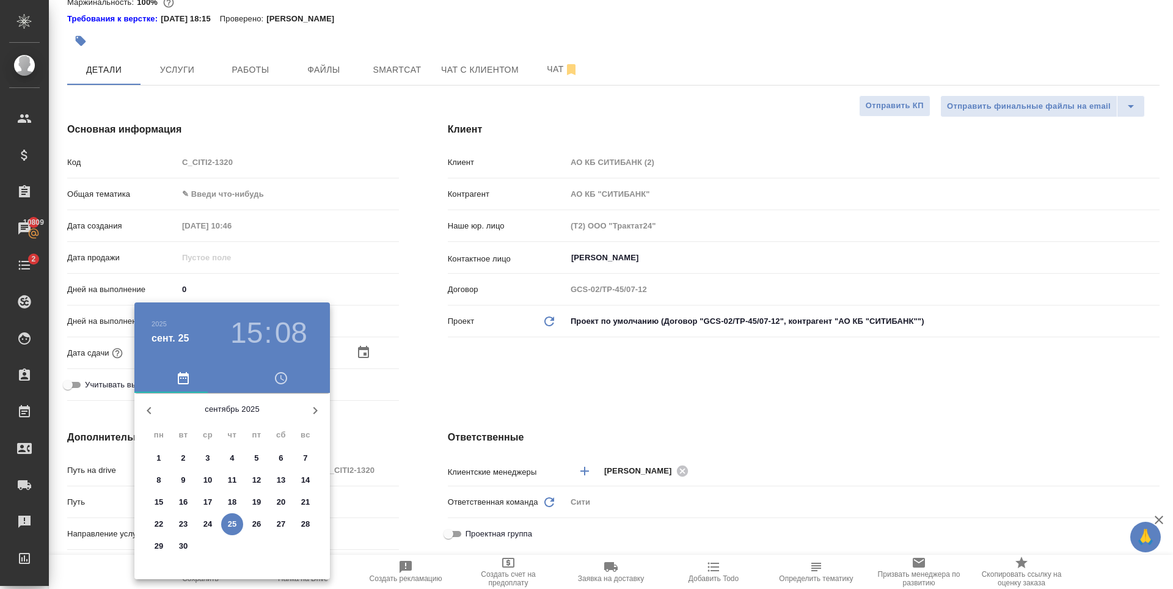
click at [253, 522] on p "26" at bounding box center [256, 524] width 9 height 12
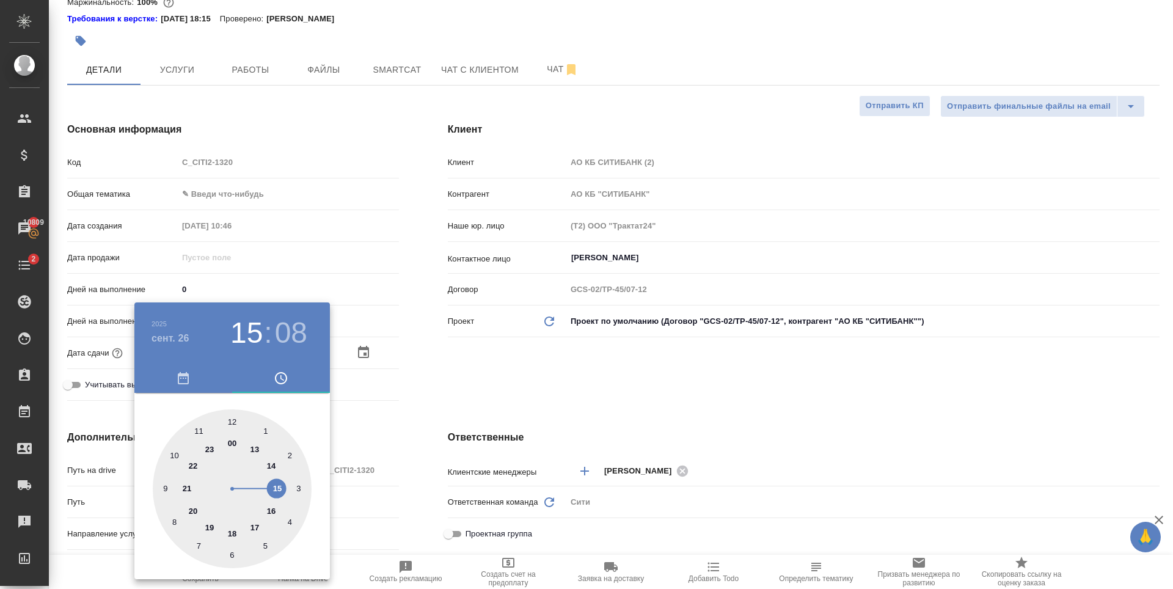
click at [271, 510] on div at bounding box center [232, 488] width 159 height 159
click at [234, 556] on div at bounding box center [232, 488] width 159 height 159
click at [235, 422] on div at bounding box center [232, 488] width 159 height 159
click at [234, 553] on div at bounding box center [232, 488] width 159 height 159
type input "26.09.2025 16:30"
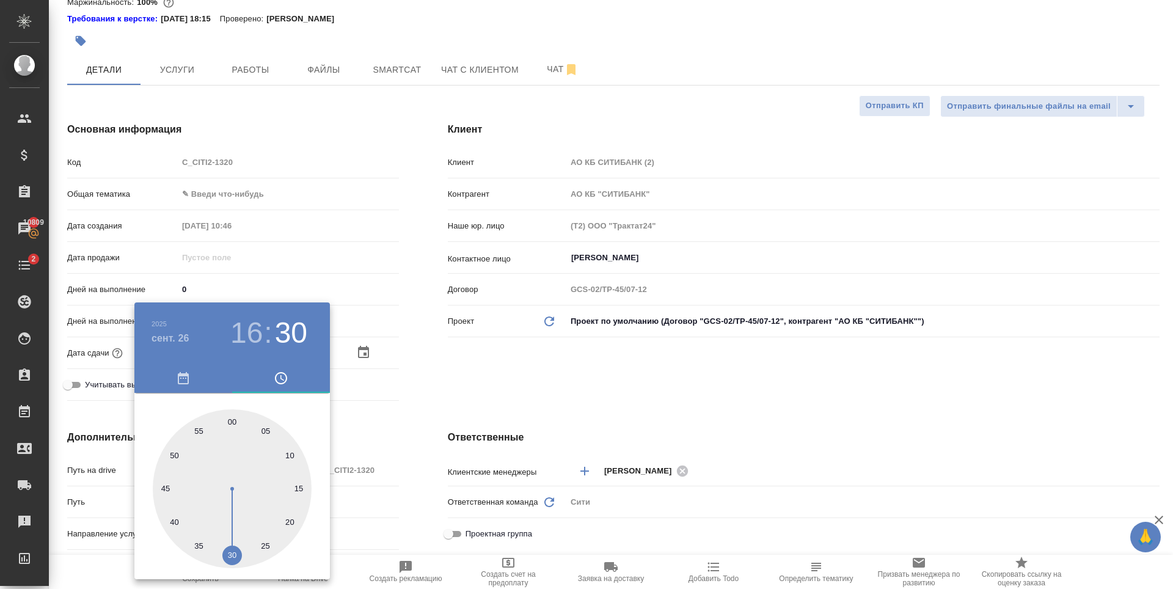
click at [513, 385] on div at bounding box center [586, 294] width 1173 height 589
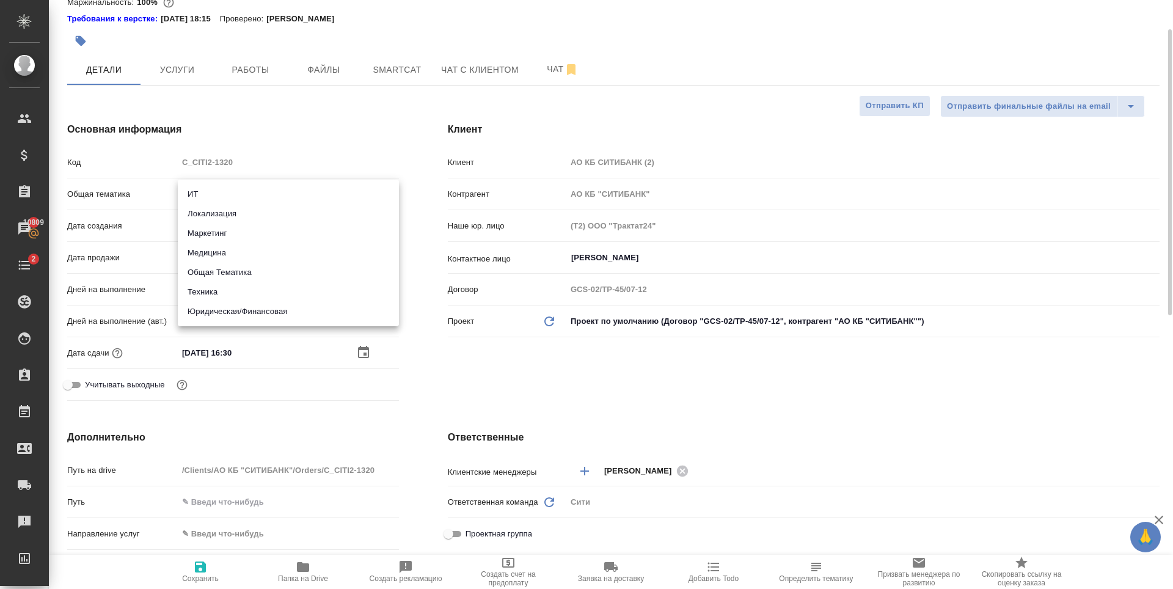
click at [264, 194] on body "🙏 .cls-1 fill:#fff; AWATERA Zaytseva Svetlana Клиенты Спецификации Заказы 10809…" at bounding box center [586, 294] width 1173 height 589
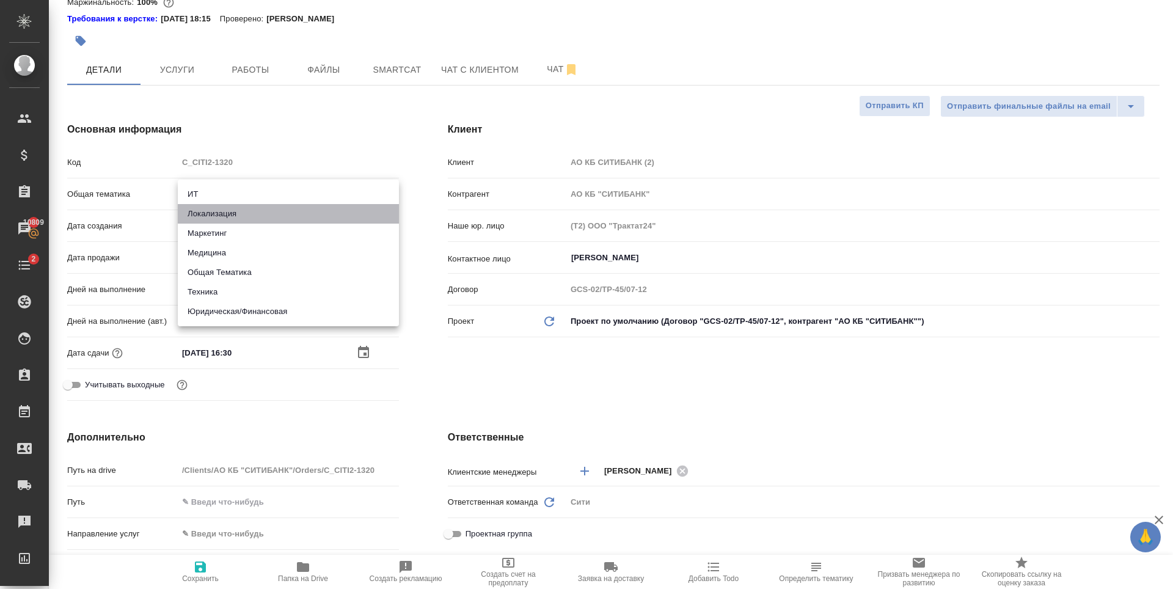
click at [236, 210] on li "Локализация" at bounding box center [288, 214] width 221 height 20
type input "local"
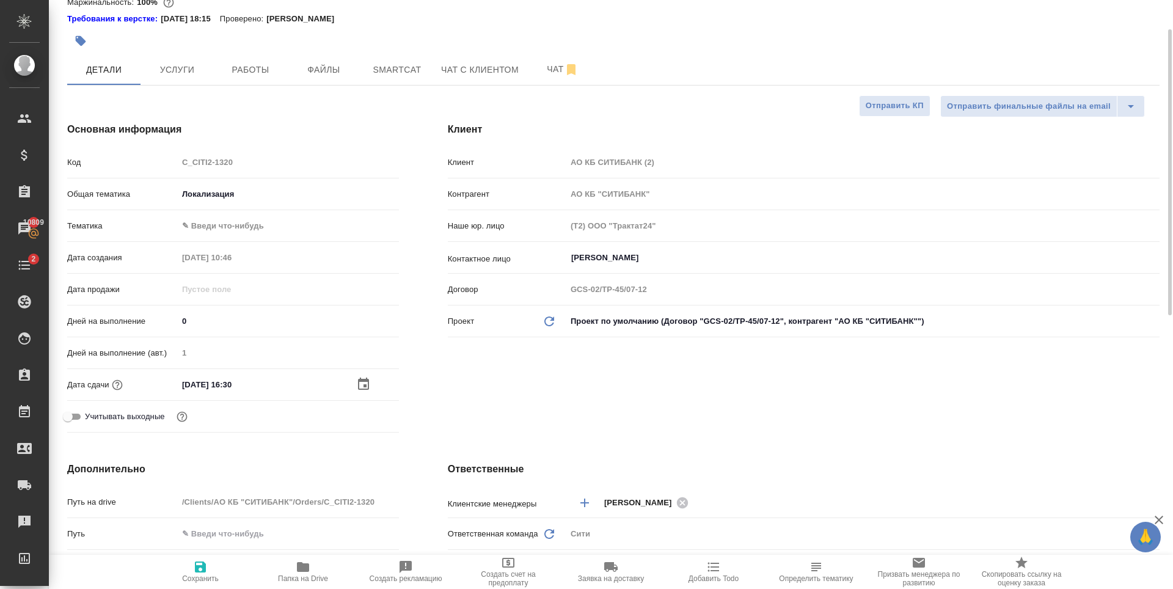
drag, startPoint x: 210, startPoint y: 568, endPoint x: 217, endPoint y: 551, distance: 18.6
click at [209, 568] on span "Сохранить" at bounding box center [200, 570] width 88 height 23
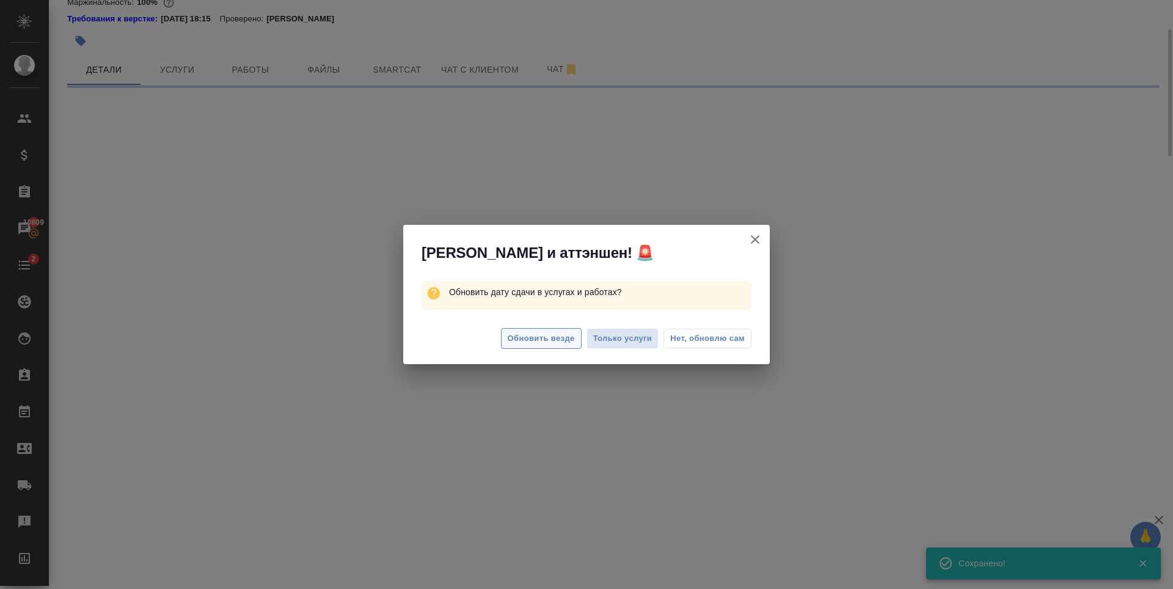
select select "RU"
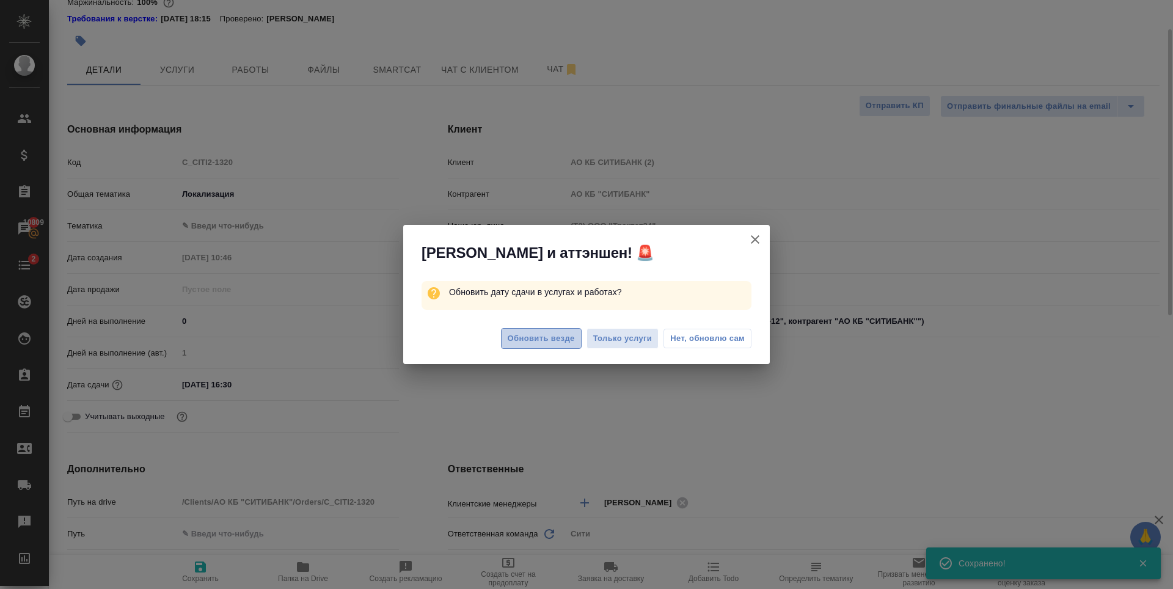
click at [547, 344] on span "Обновить везде" at bounding box center [541, 339] width 67 height 14
type textarea "x"
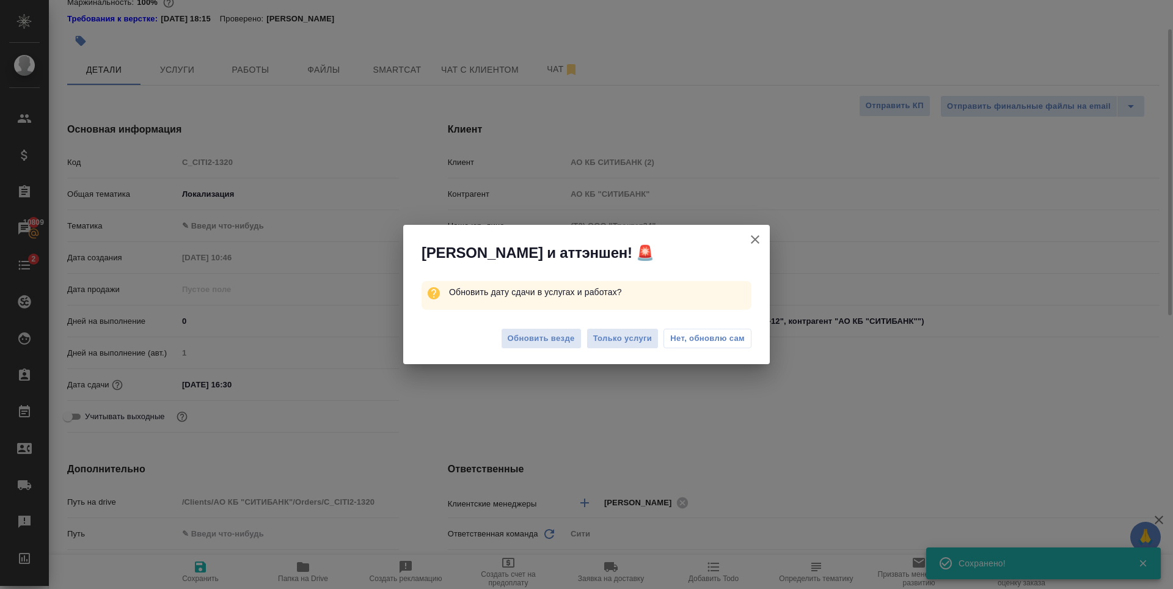
type textarea "x"
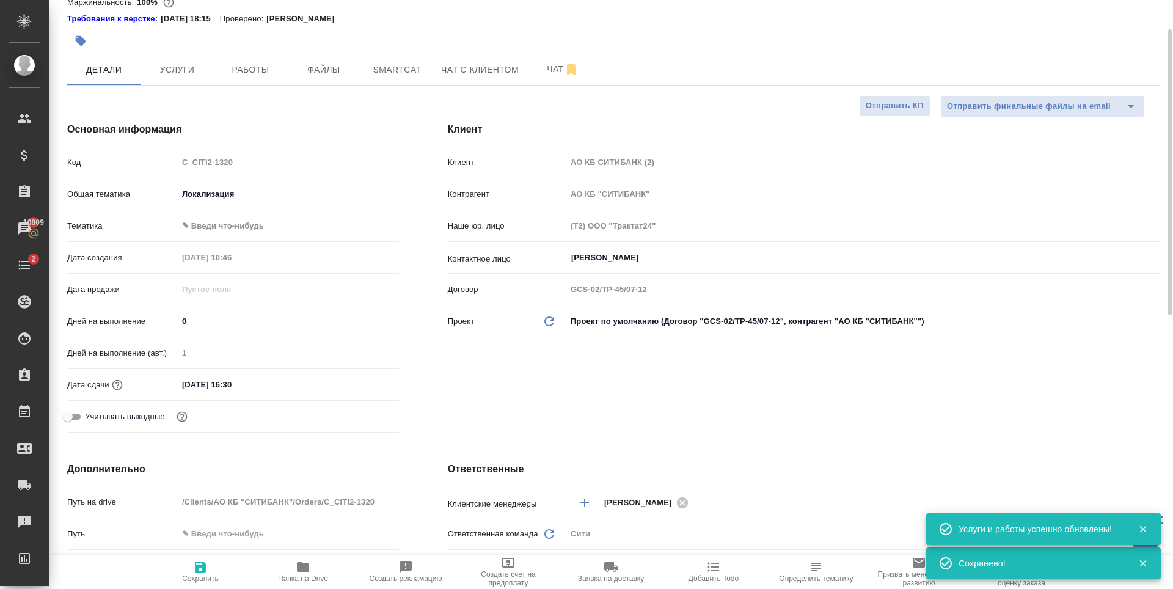
type textarea "x"
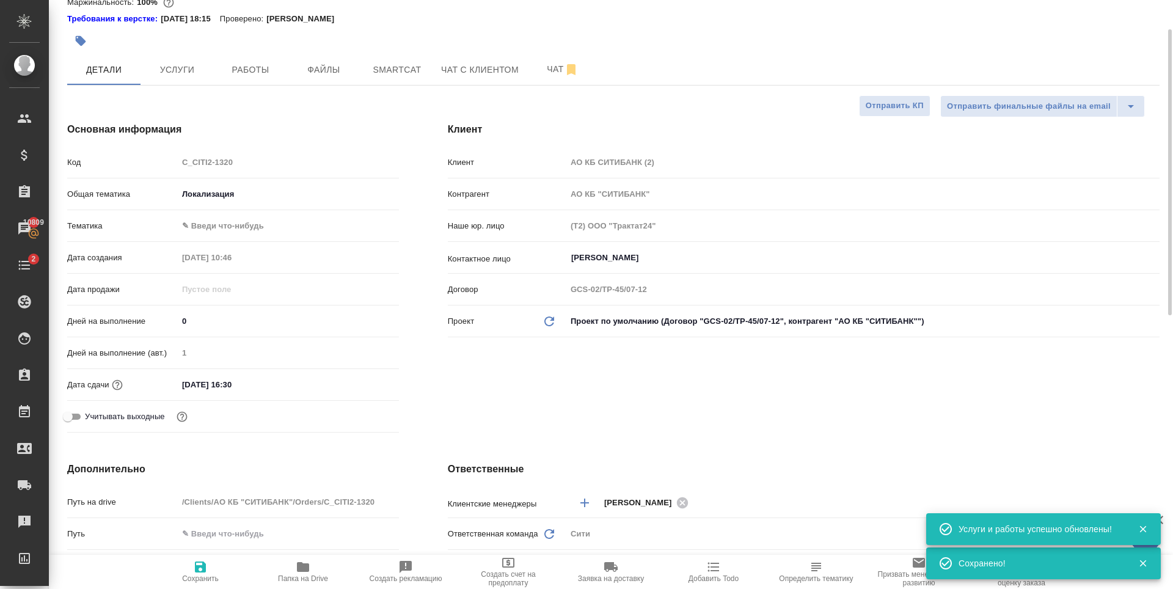
type textarea "x"
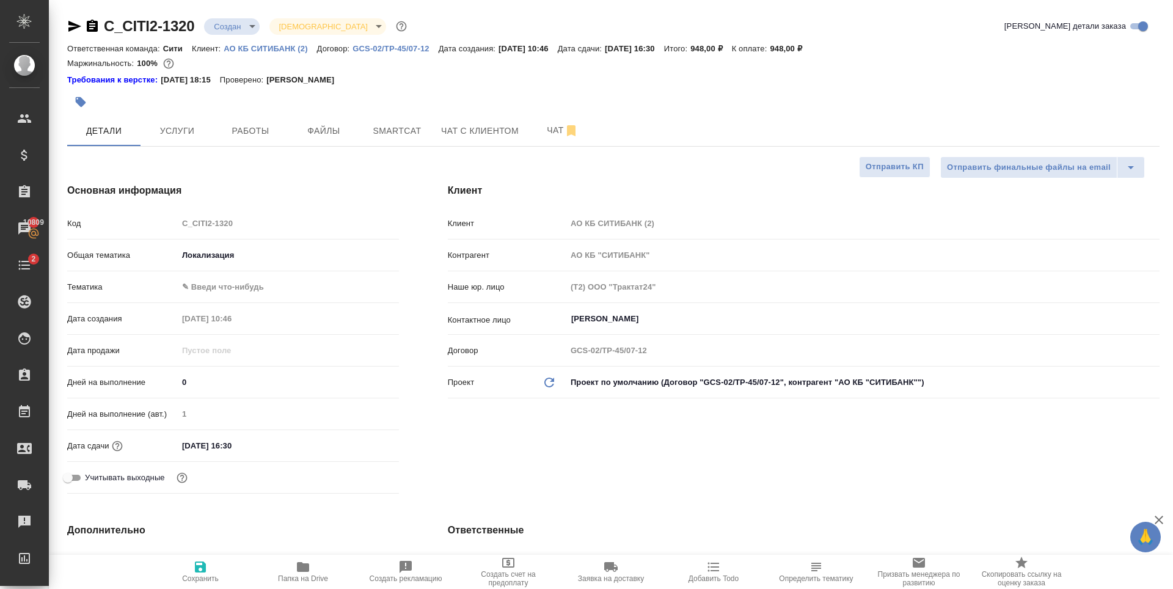
type textarea "x"
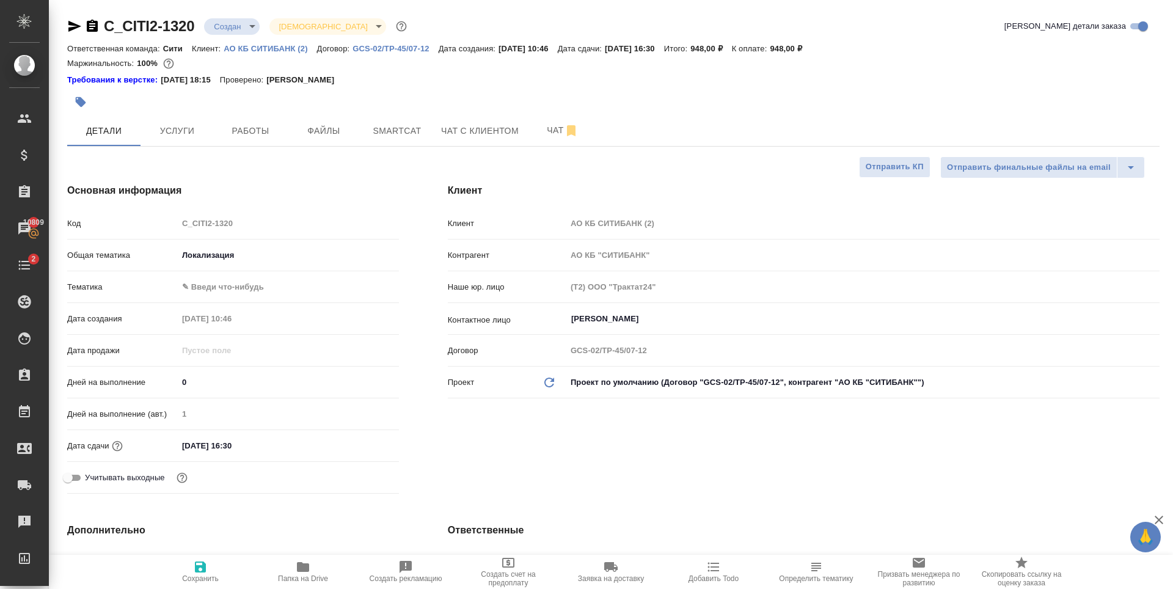
type textarea "x"
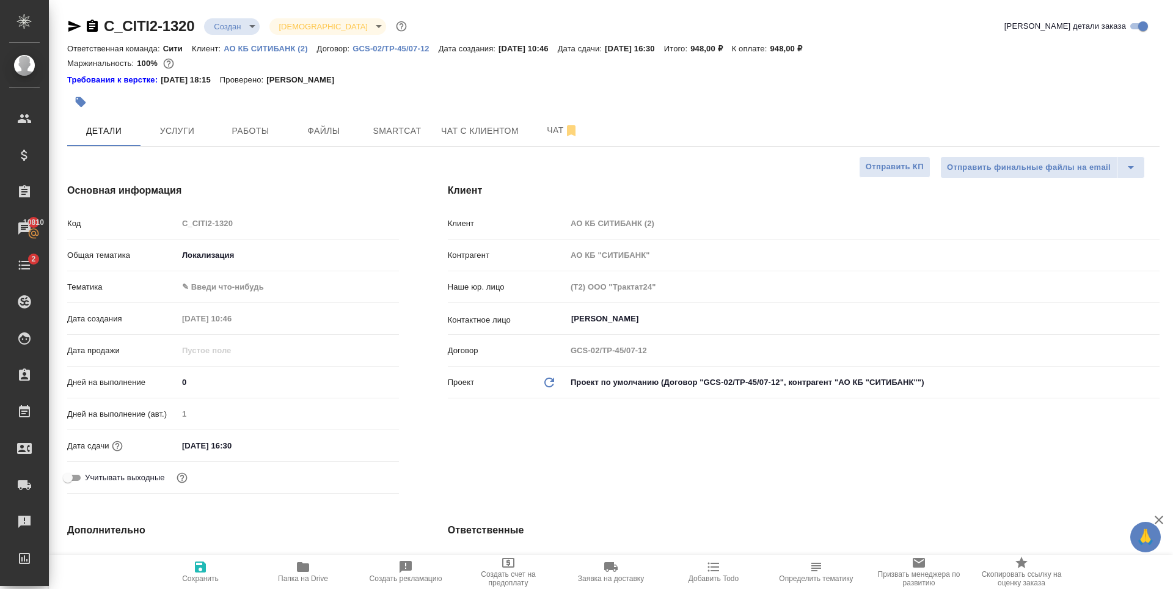
type textarea "x"
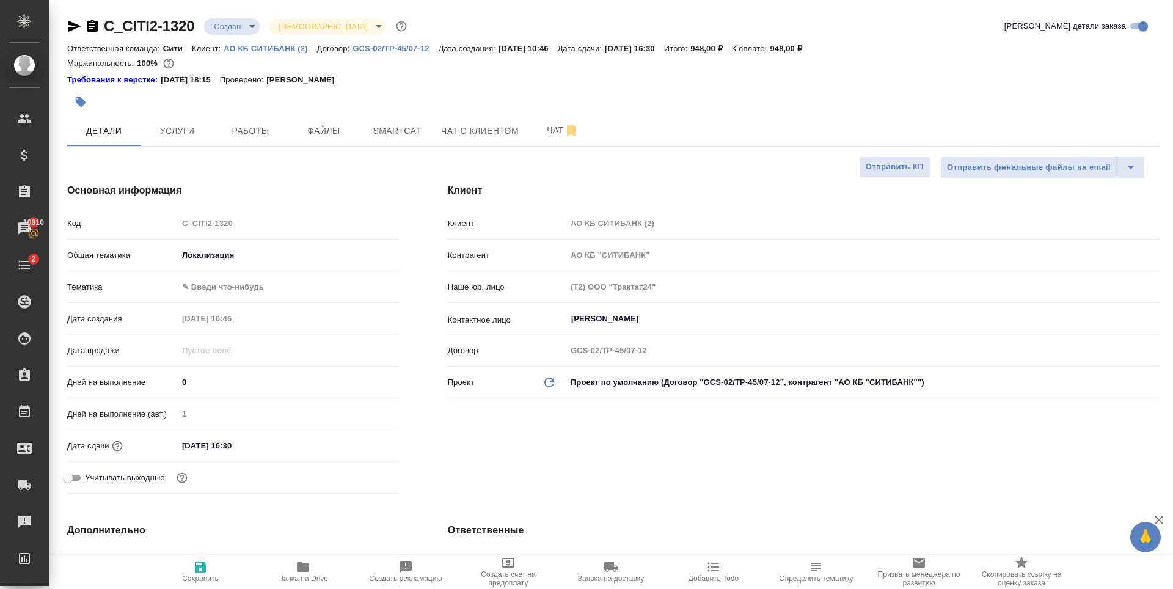
type textarea "x"
click at [190, 143] on button "Услуги" at bounding box center [176, 130] width 73 height 31
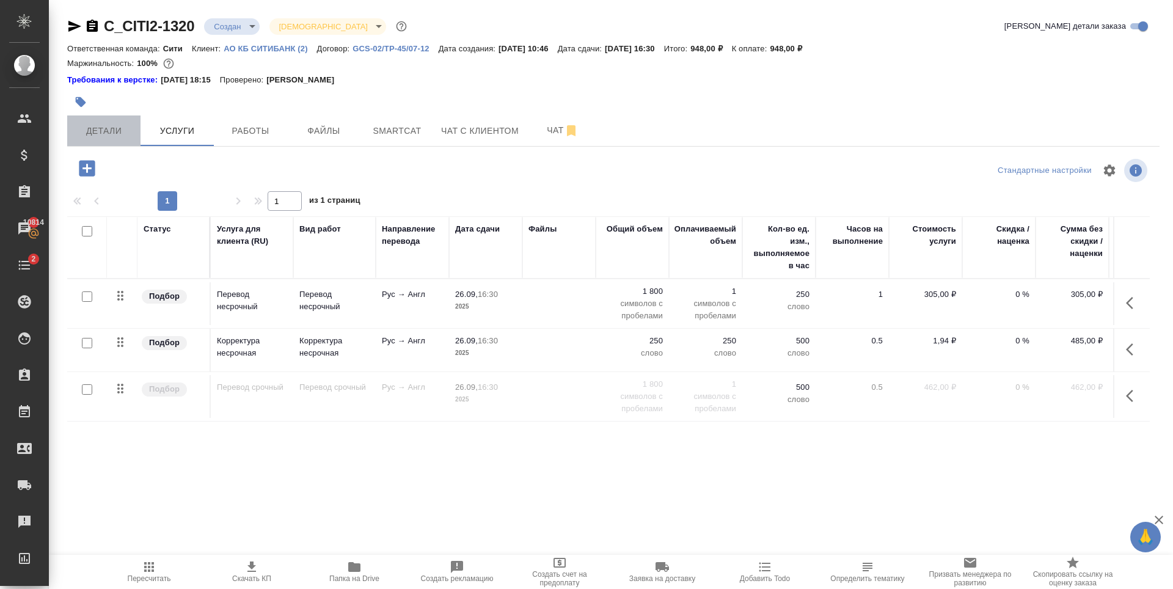
click at [93, 136] on span "Детали" at bounding box center [104, 130] width 59 height 15
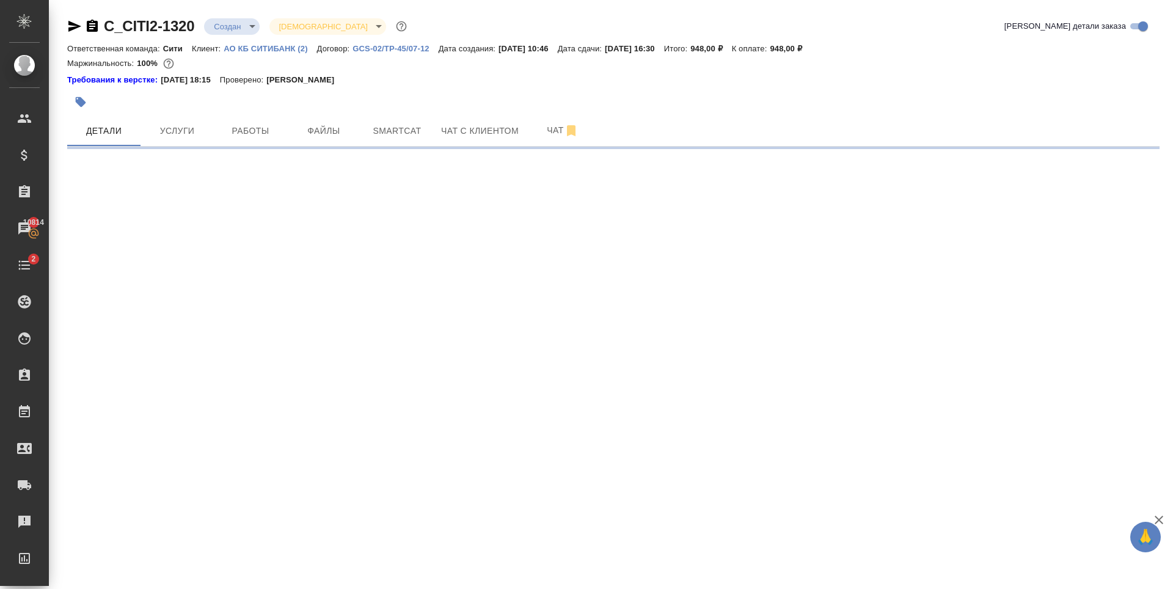
select select "RU"
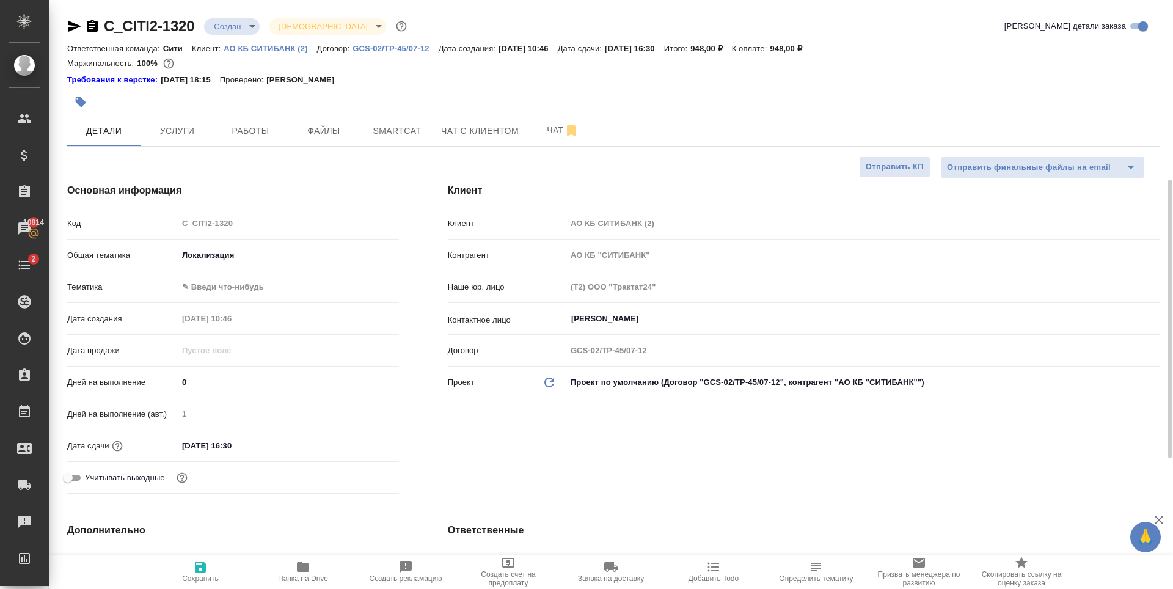
type textarea "x"
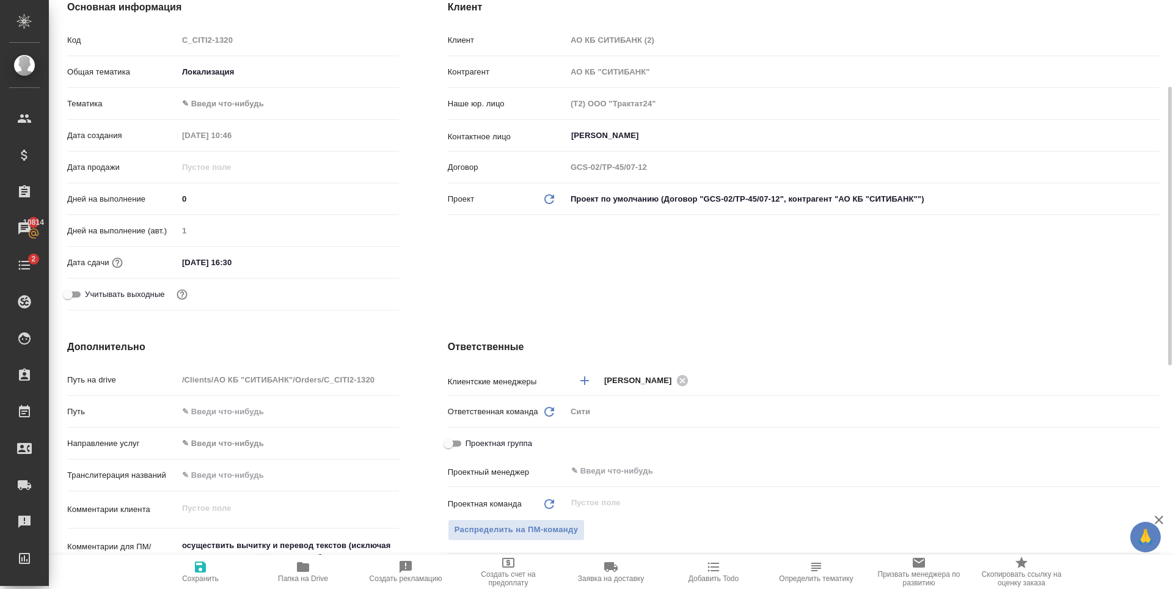
scroll to position [428, 0]
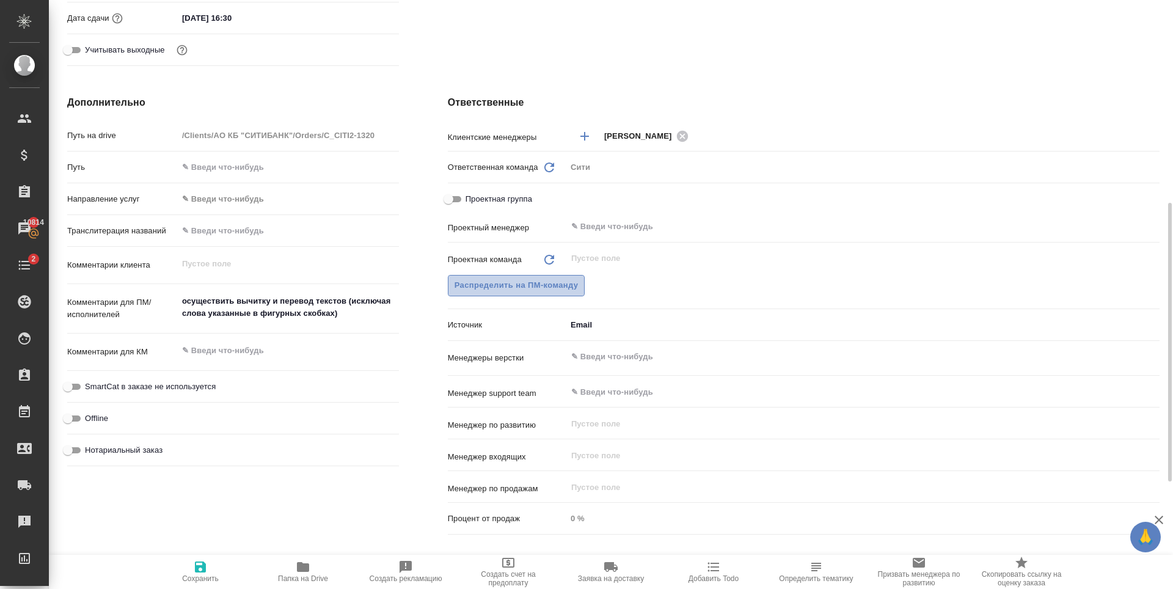
click at [569, 282] on span "Распределить на ПМ-команду" at bounding box center [516, 285] width 124 height 14
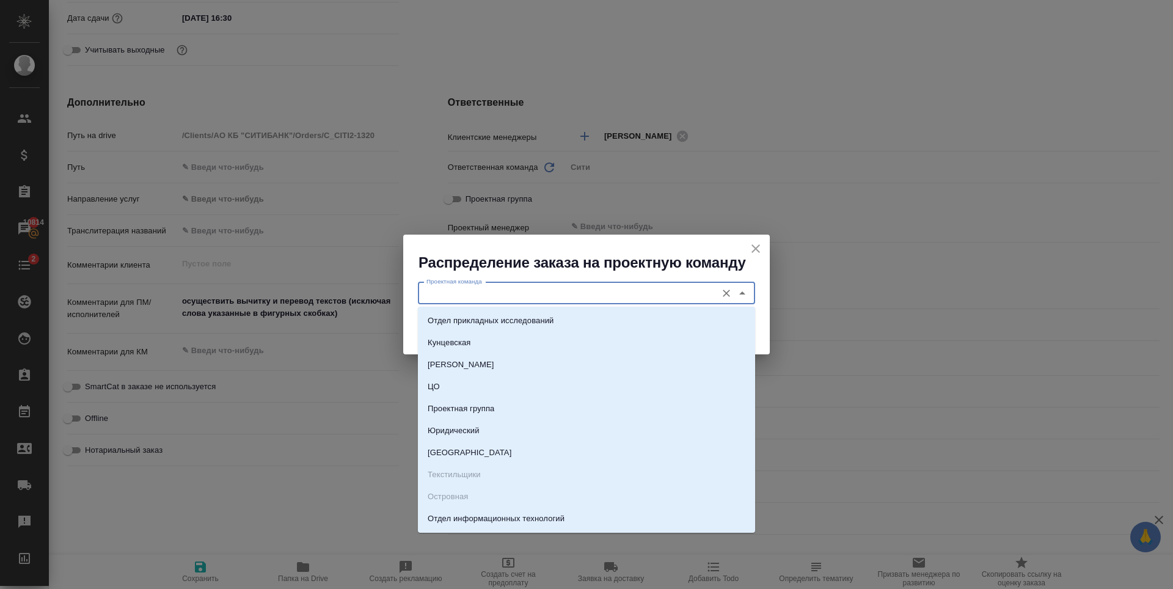
click at [539, 300] on input "Проектная команда" at bounding box center [565, 293] width 289 height 15
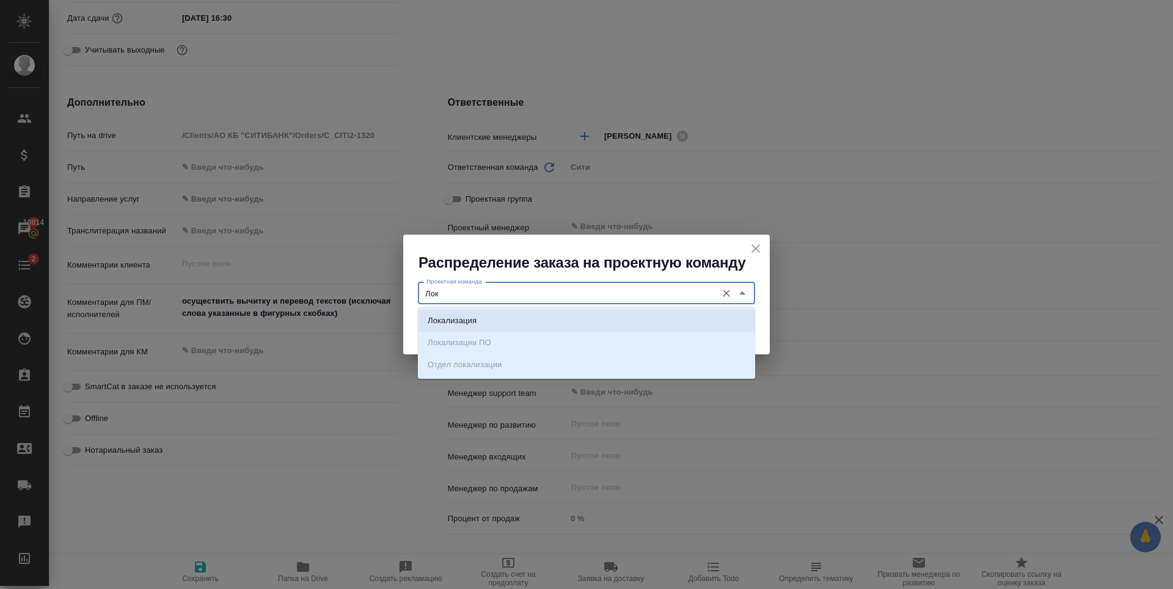
click at [520, 321] on li "Локализация" at bounding box center [586, 321] width 337 height 22
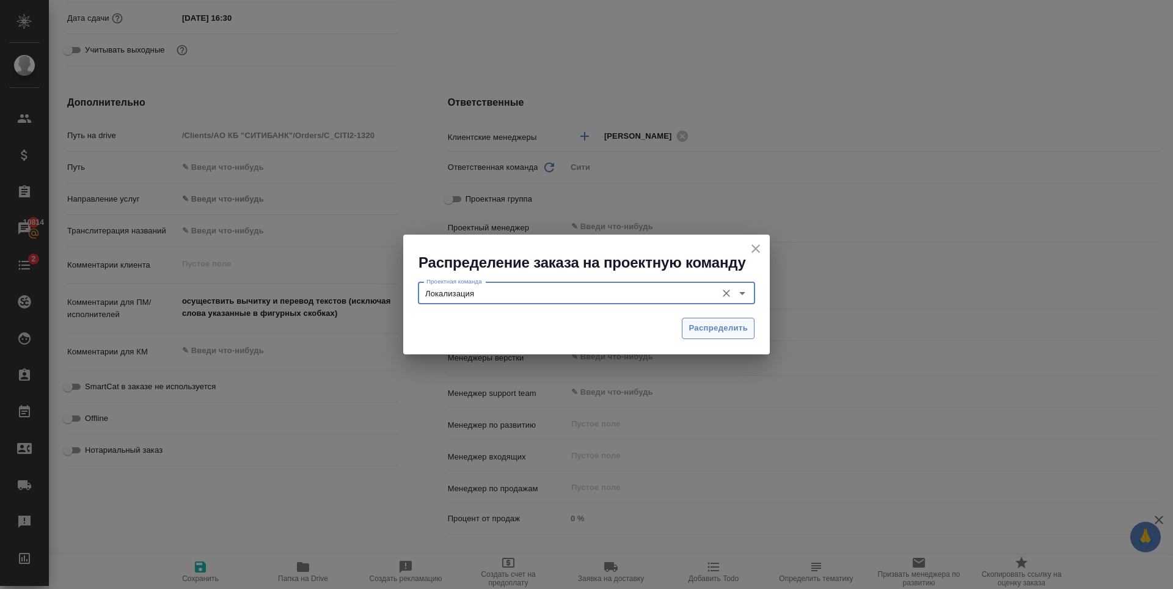
type input "Локализация"
click at [718, 322] on span "Распределить" at bounding box center [717, 328] width 59 height 14
type textarea "x"
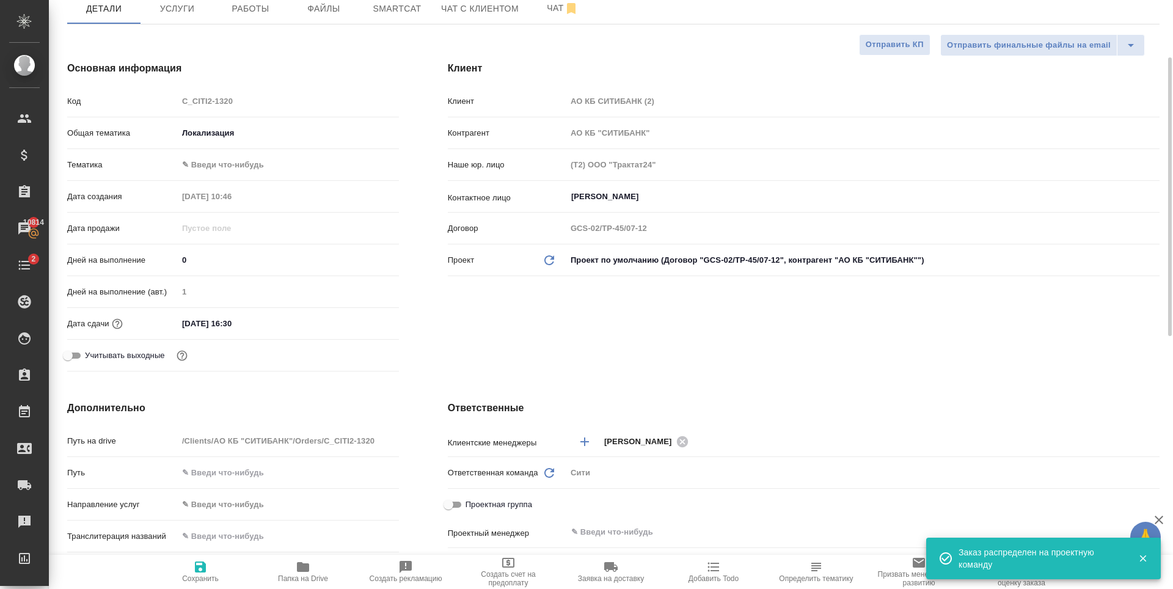
scroll to position [0, 0]
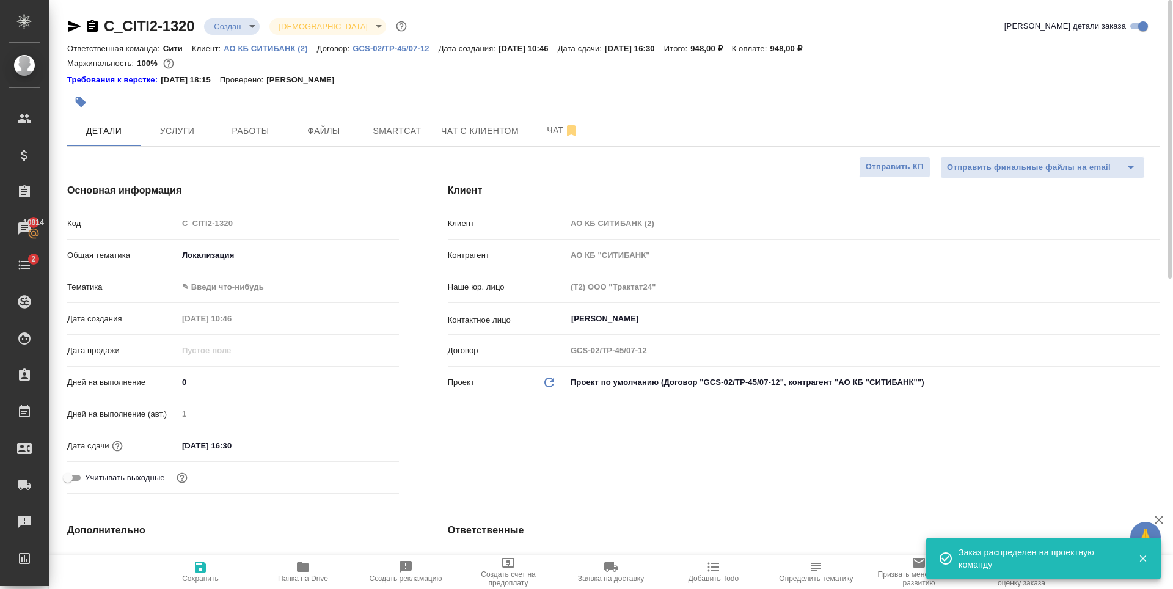
click at [256, 446] on input "26.09.2025 16:30" at bounding box center [231, 446] width 107 height 18
click at [233, 442] on input "26.09.2025 16:30" at bounding box center [231, 446] width 107 height 18
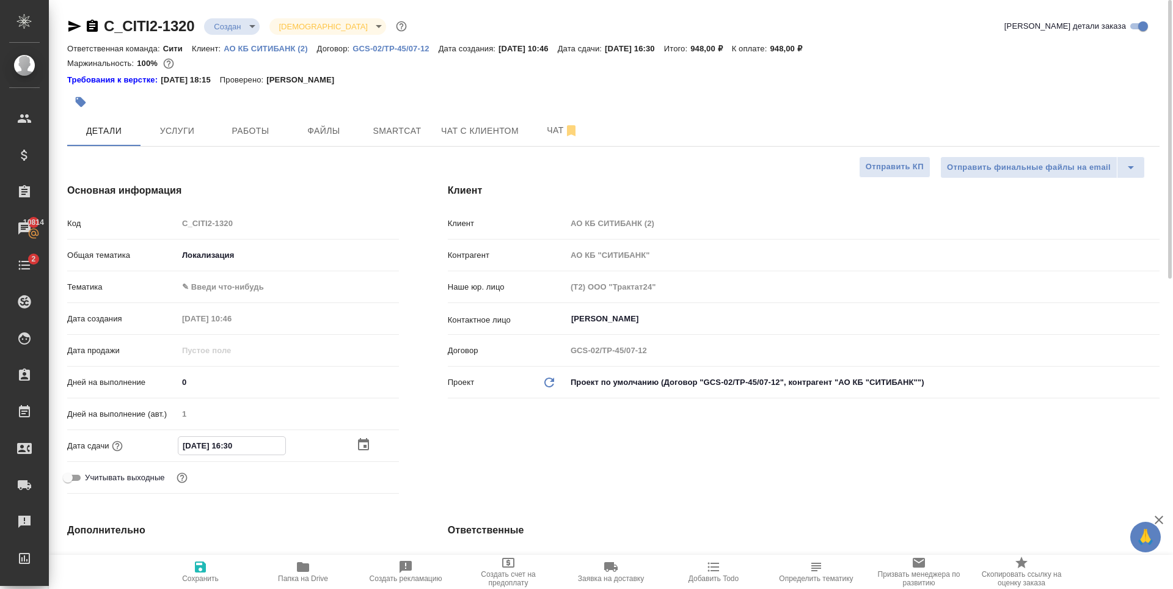
type input "26.09.2025 13:0_"
type textarea "x"
type input "26.09.2025 17:30"
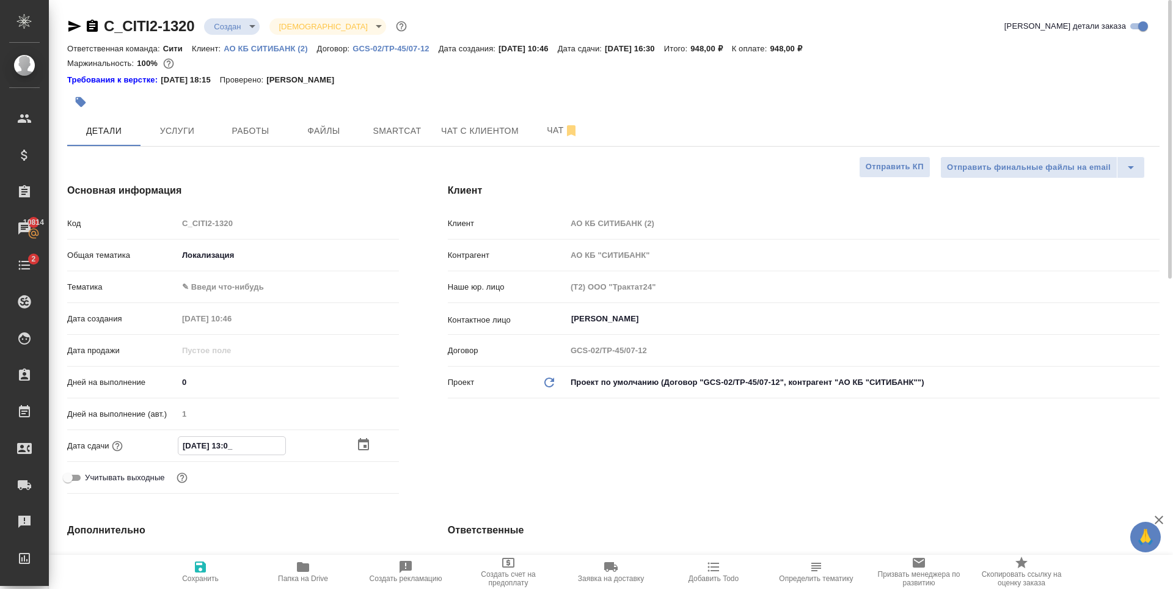
type textarea "x"
click at [241, 443] on input "26.09.2025 17:30" at bounding box center [231, 446] width 107 height 18
type input "26.09.2025 17:0_"
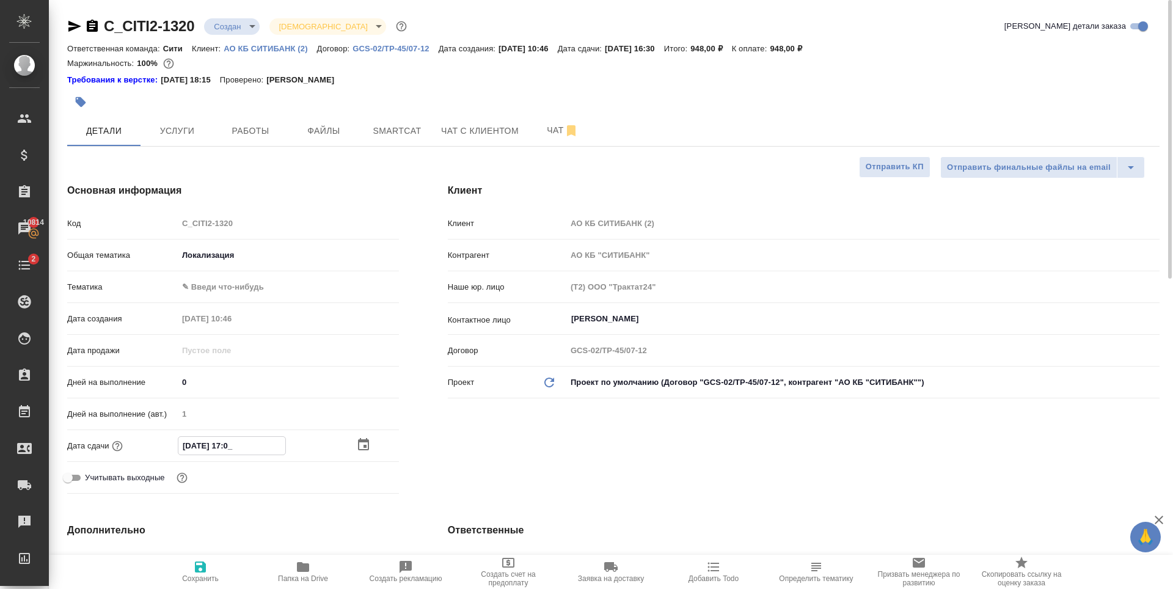
type textarea "x"
type input "26.09.2025 17:00"
type textarea "x"
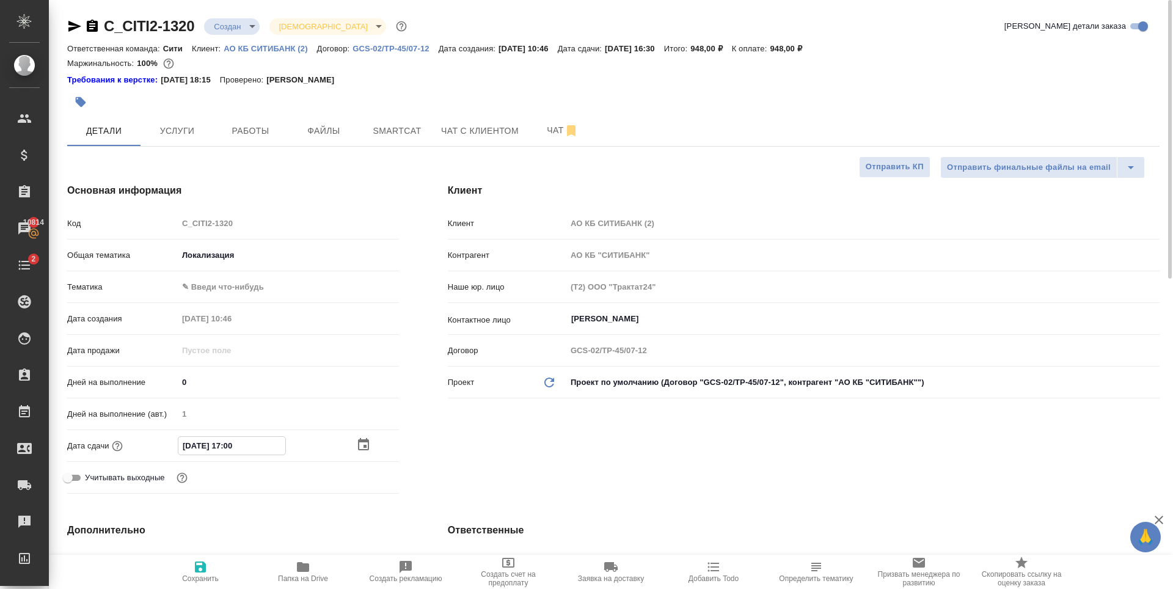
type textarea "x"
type input "26.09.2025 17:00"
click at [201, 566] on icon "button" at bounding box center [200, 566] width 11 height 11
type textarea "x"
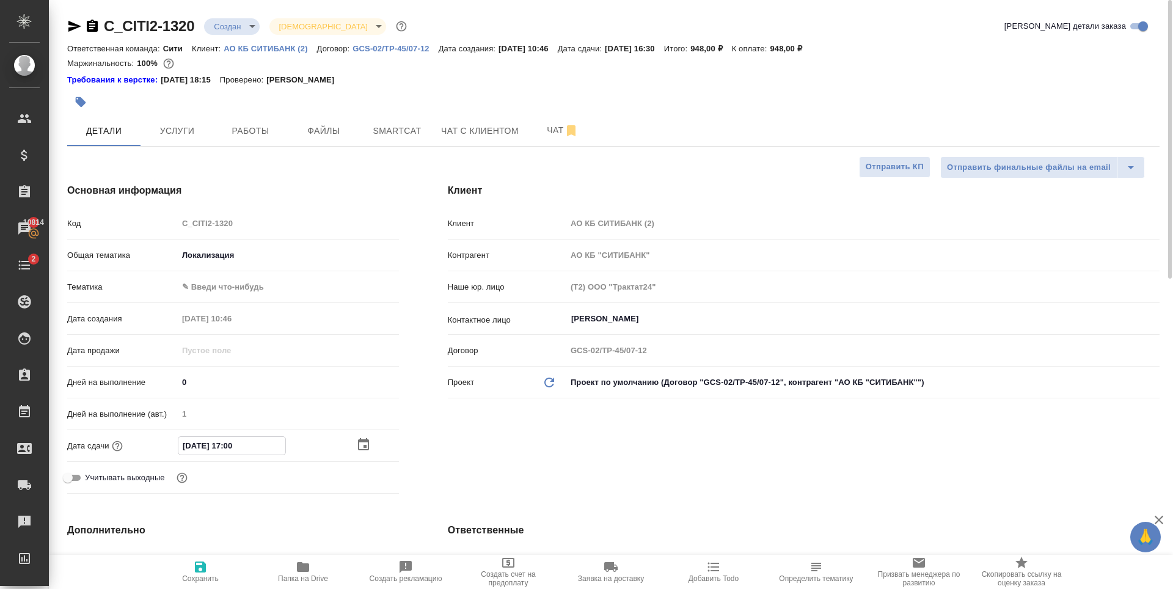
type textarea "x"
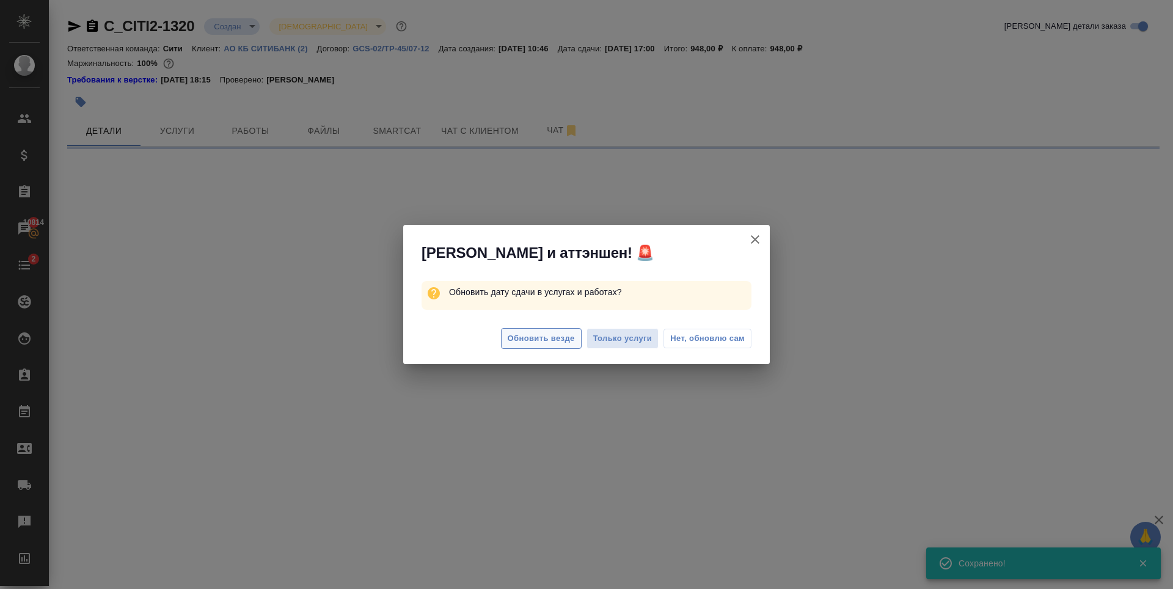
select select "RU"
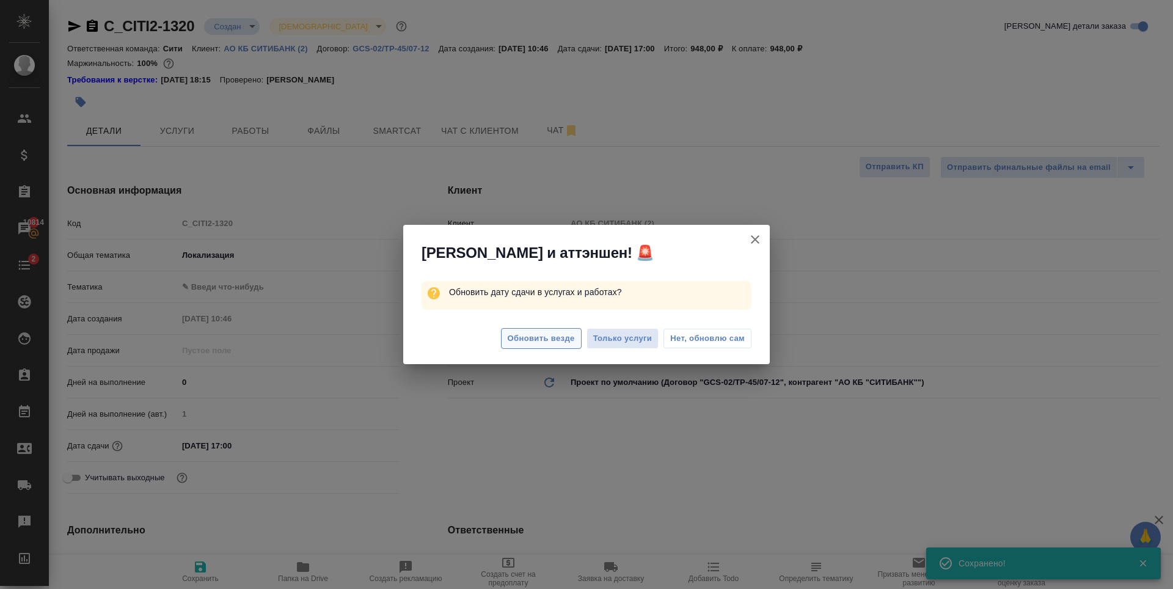
type textarea "x"
click at [556, 344] on span "Обновить везде" at bounding box center [541, 339] width 67 height 14
type textarea "x"
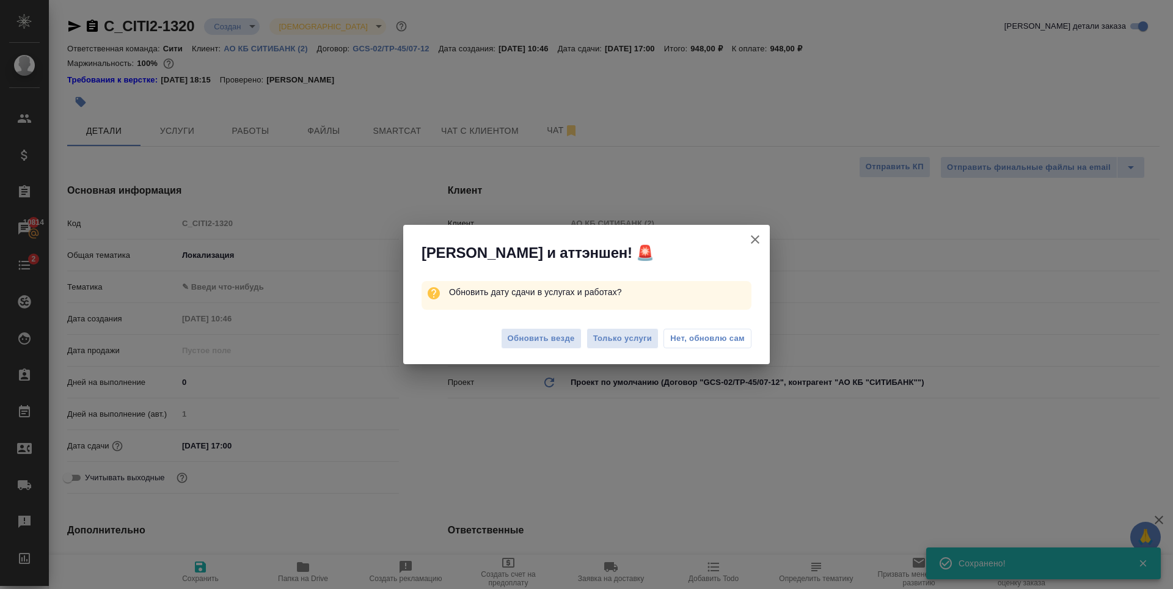
type textarea "x"
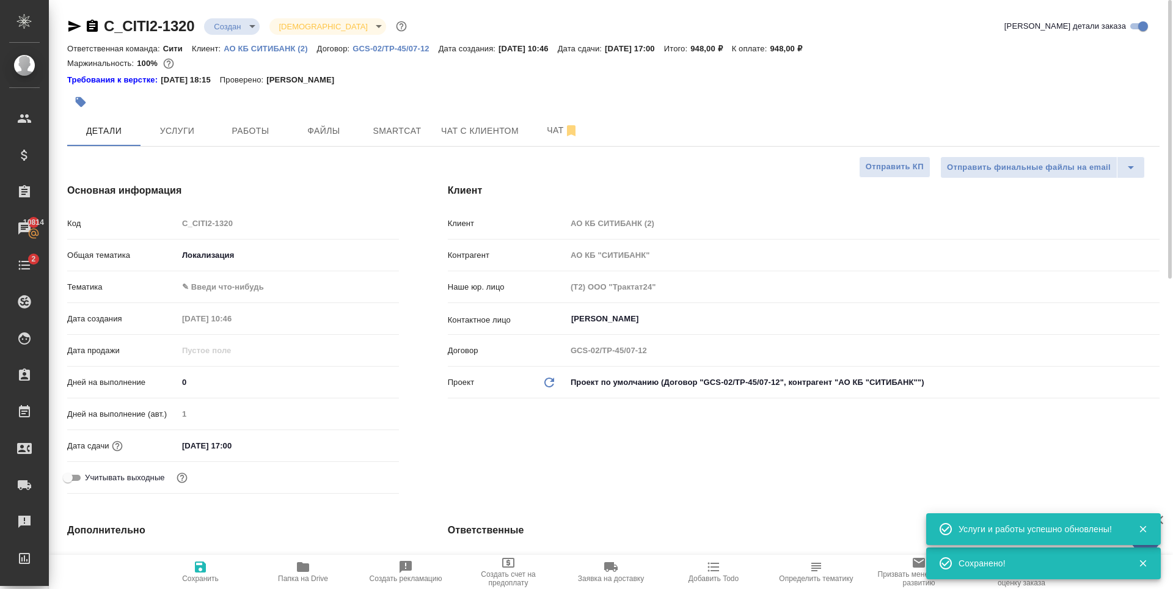
click at [75, 26] on icon "button" at bounding box center [74, 26] width 13 height 11
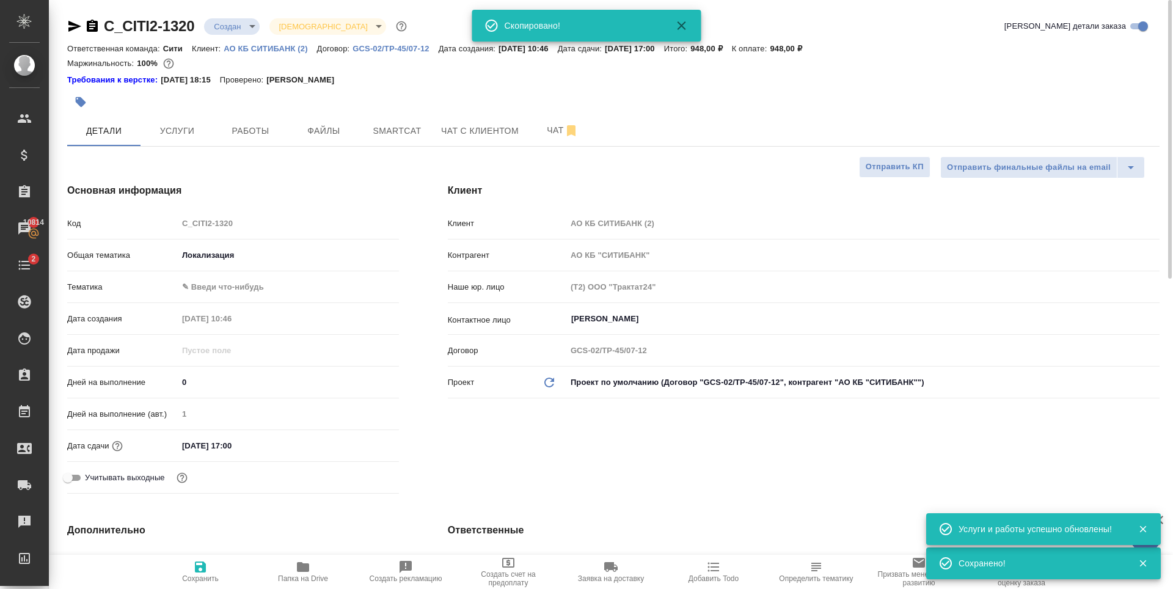
type textarea "x"
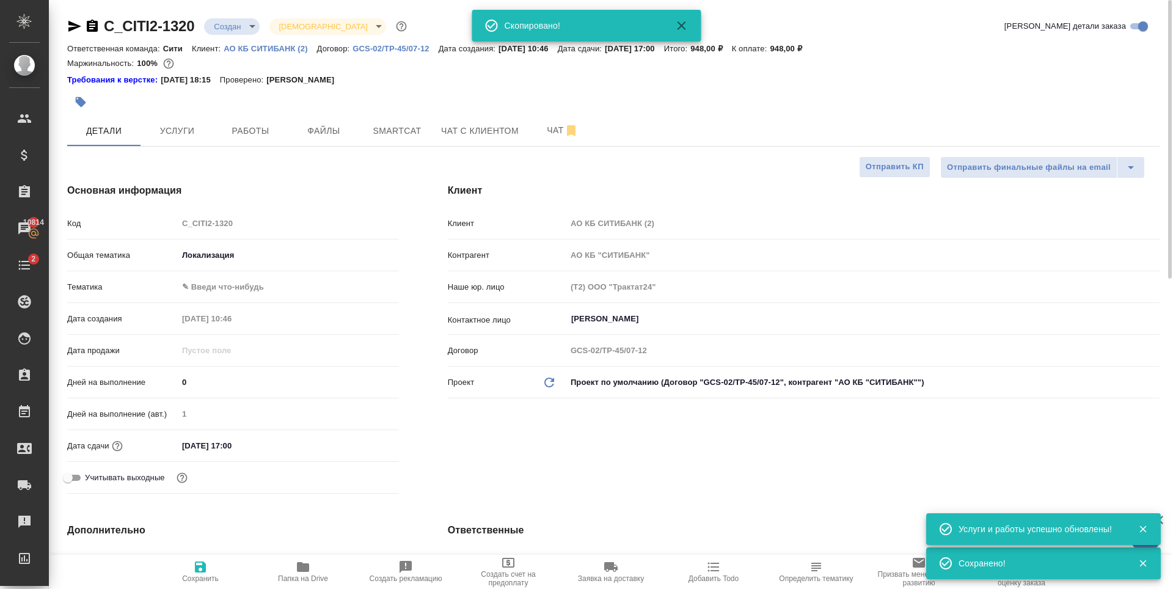
type textarea "x"
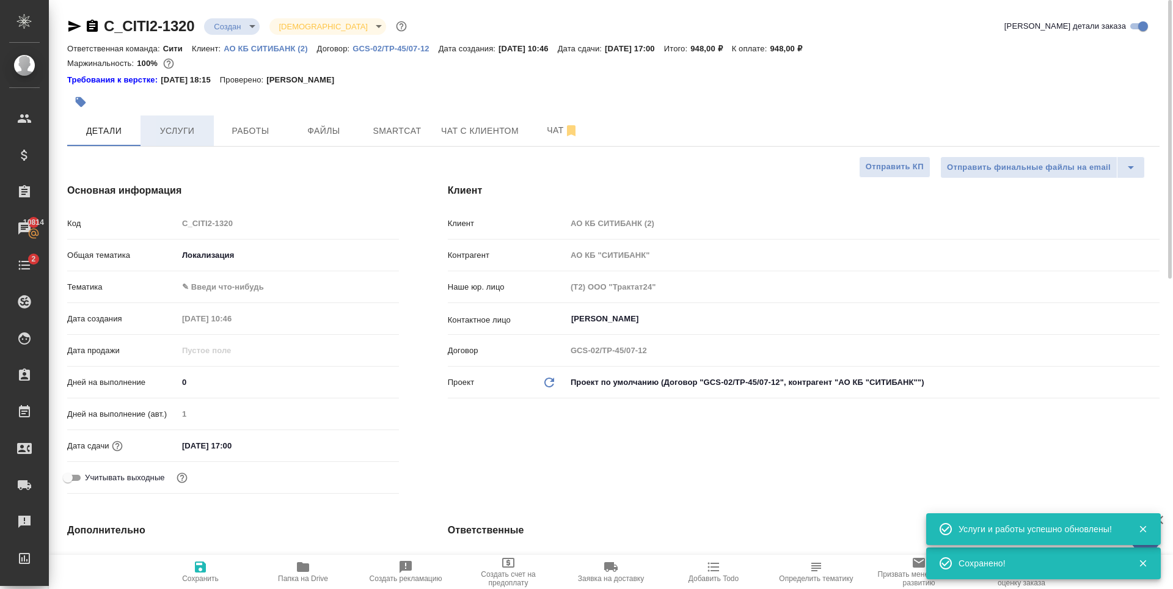
click at [187, 125] on span "Услуги" at bounding box center [177, 130] width 59 height 15
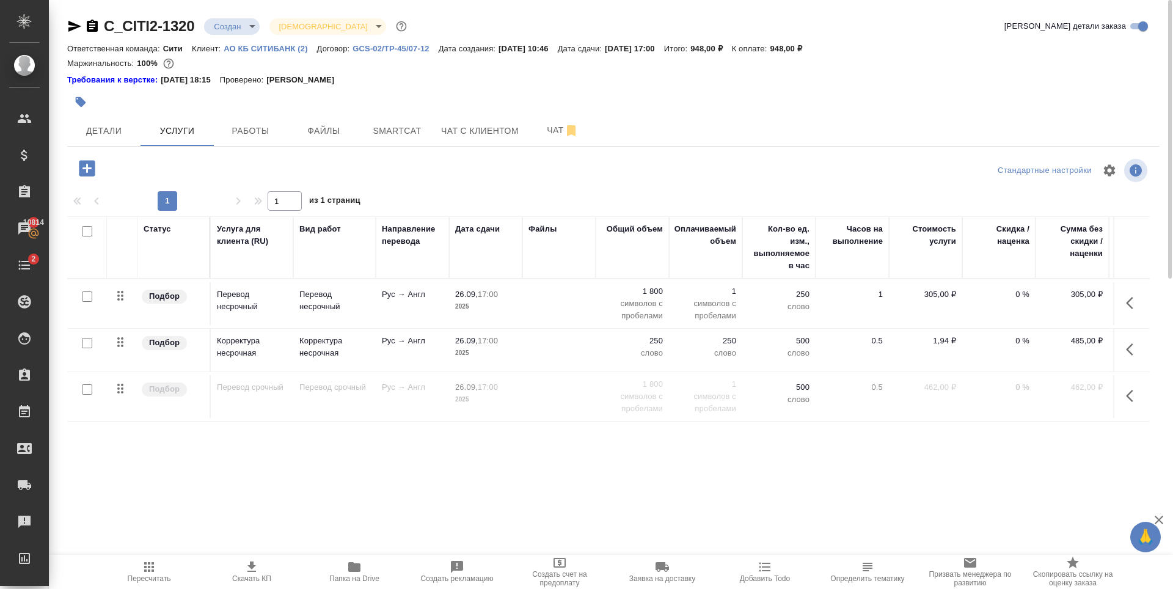
click at [67, 27] on div "C_CITI2-1320 Создан new Святая троица holyTrinity Кратко детали заказа Ответств…" at bounding box center [612, 255] width 1105 height 510
click at [74, 27] on icon "button" at bounding box center [74, 26] width 13 height 11
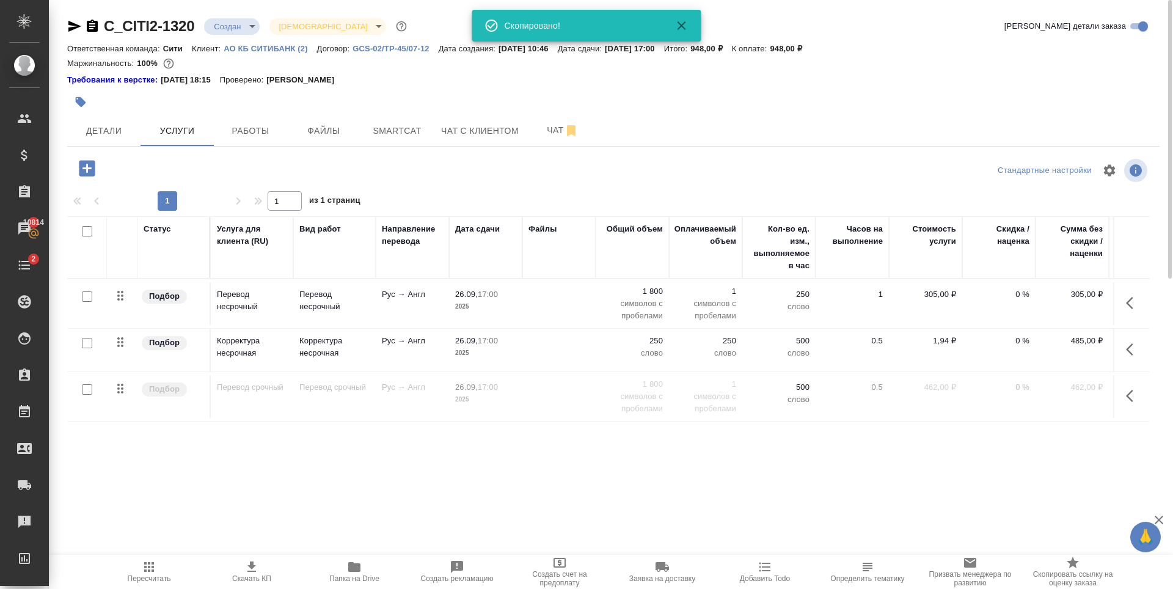
click at [235, 21] on body "🙏 .cls-1 fill:#fff; AWATERA Zaytseva Svetlana Клиенты Спецификации Заказы 10814…" at bounding box center [586, 294] width 1173 height 589
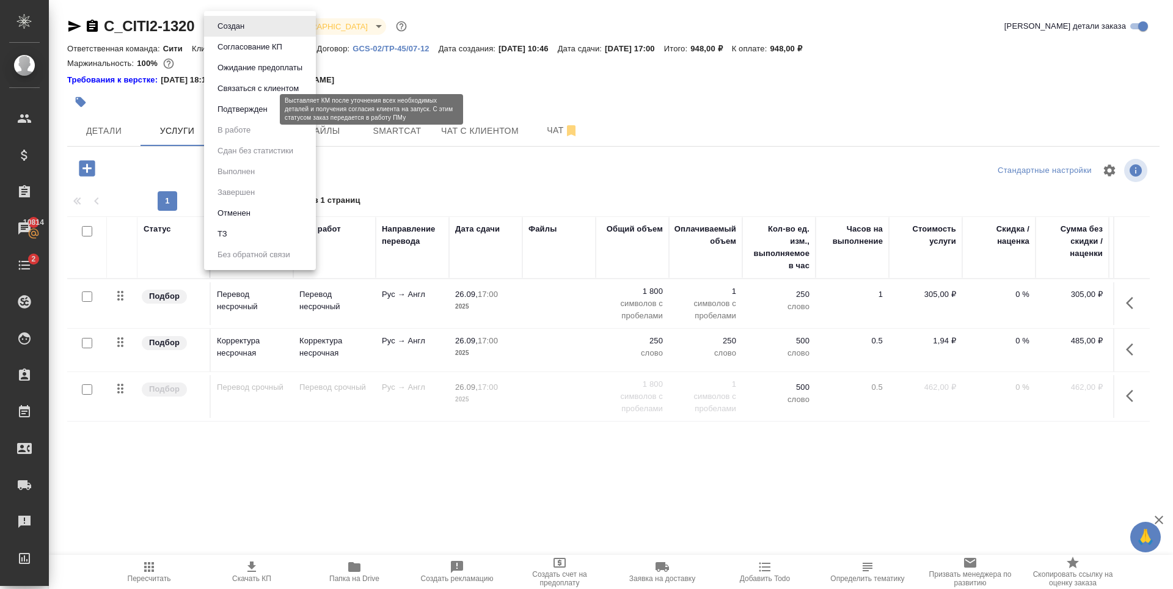
click at [238, 113] on button "Подтвержден" at bounding box center [242, 109] width 57 height 13
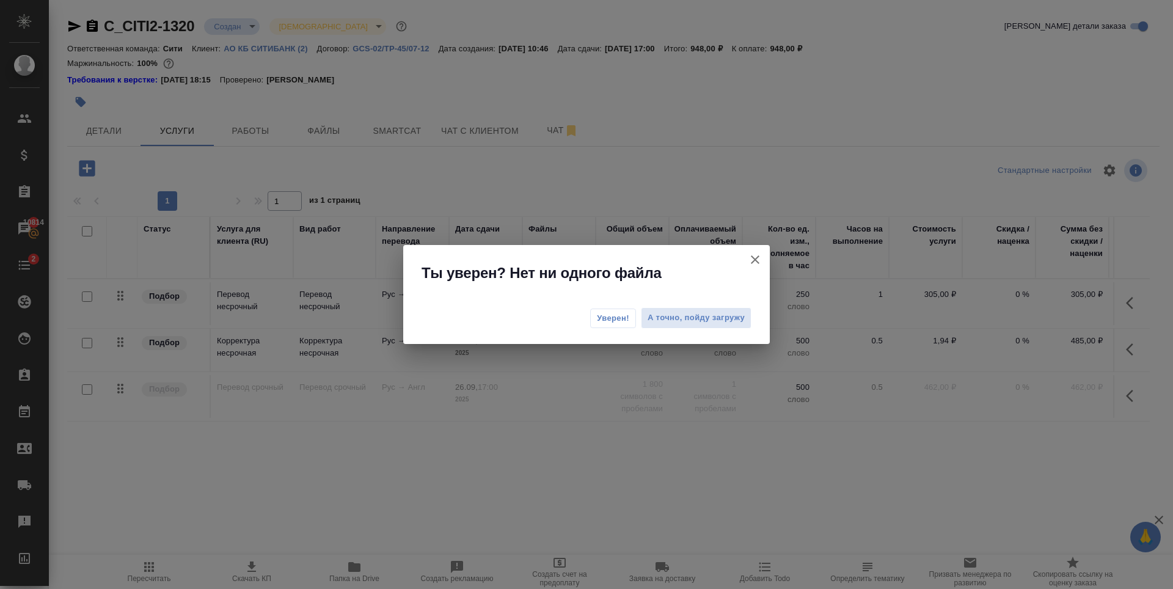
click at [746, 257] on button "[PERSON_NAME] детали заказа" at bounding box center [754, 259] width 29 height 29
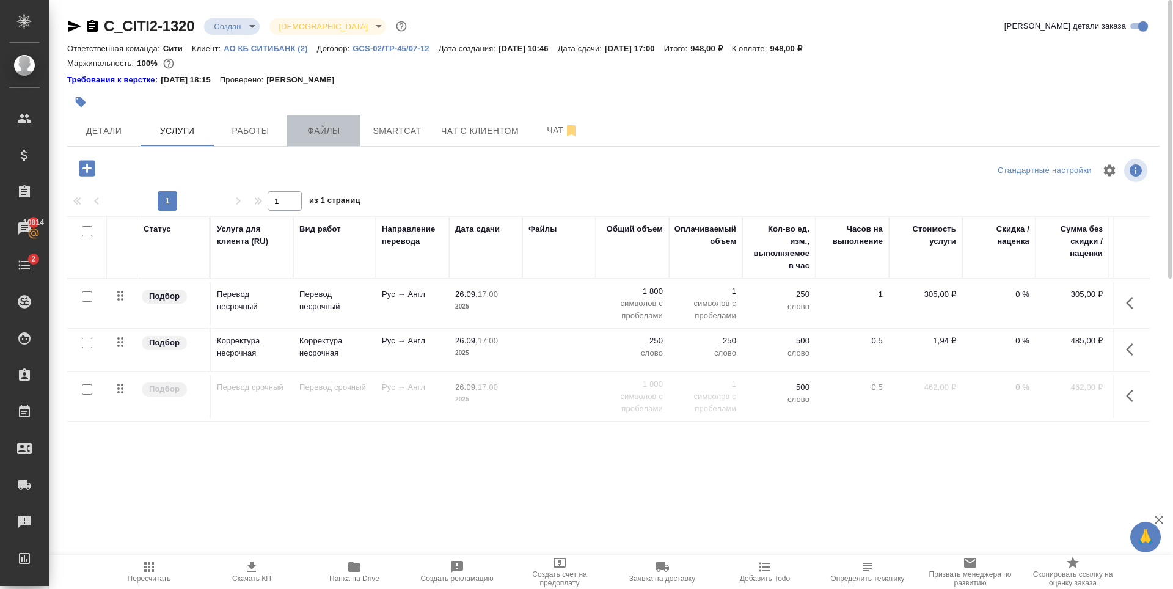
click at [324, 132] on span "Файлы" at bounding box center [323, 130] width 59 height 15
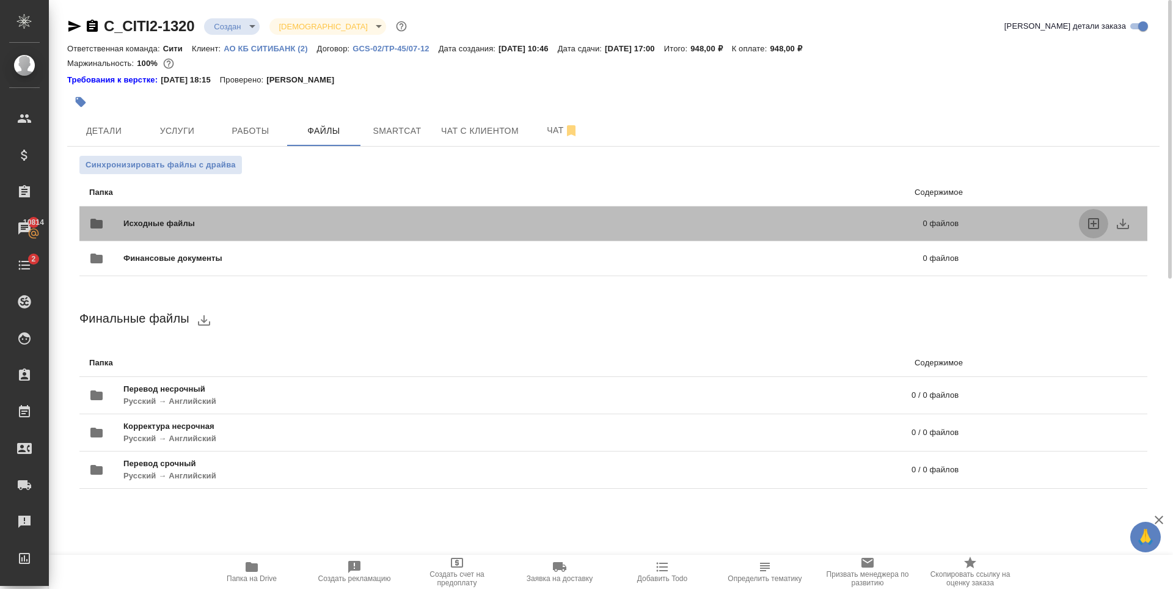
click at [1099, 222] on icon "uploadFiles" at bounding box center [1093, 223] width 15 height 15
click at [0, 0] on input "uploadFiles" at bounding box center [0, 0] width 0 height 0
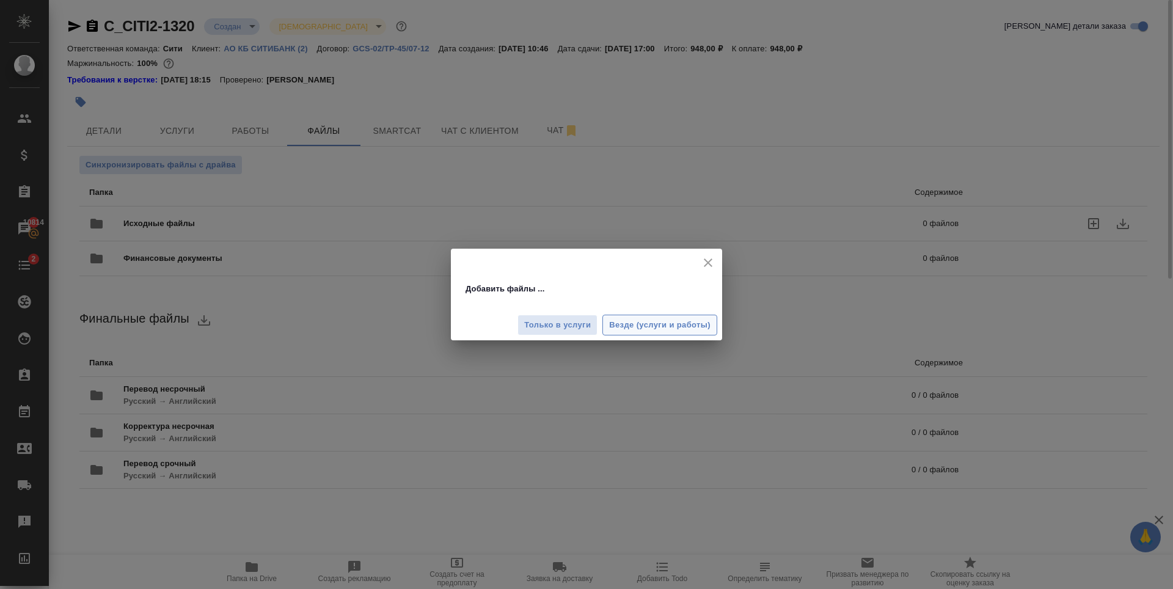
click at [690, 318] on span "Везде (услуги и работы)" at bounding box center [659, 325] width 101 height 14
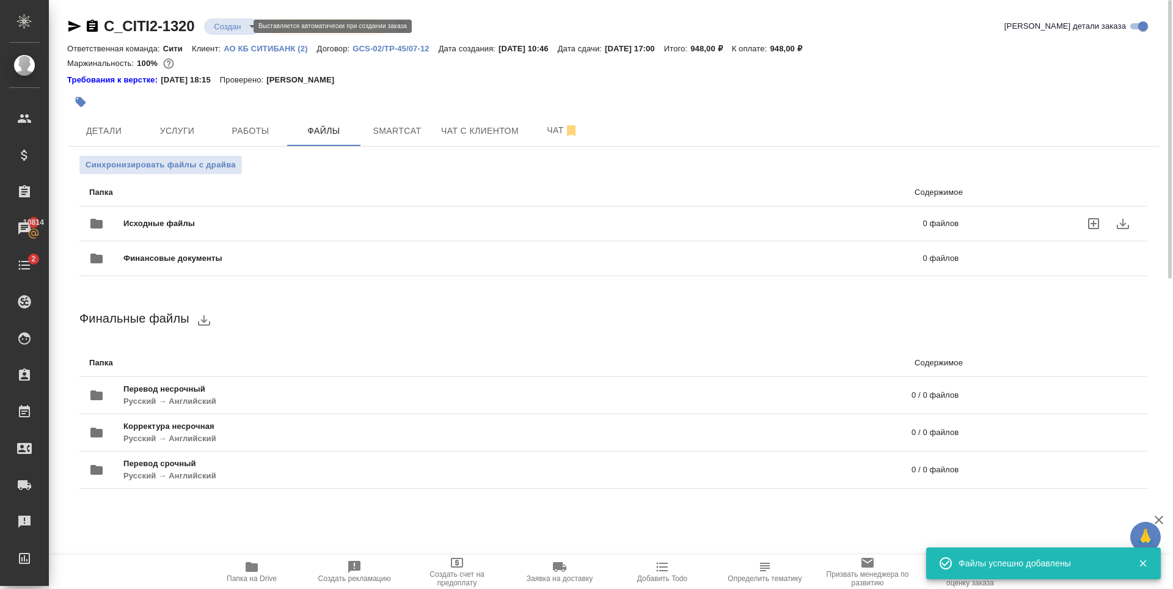
click at [238, 29] on body "🙏 .cls-1 fill:#fff; AWATERA Zaytseva Svetlana Клиенты Спецификации Заказы 10814…" at bounding box center [586, 294] width 1173 height 589
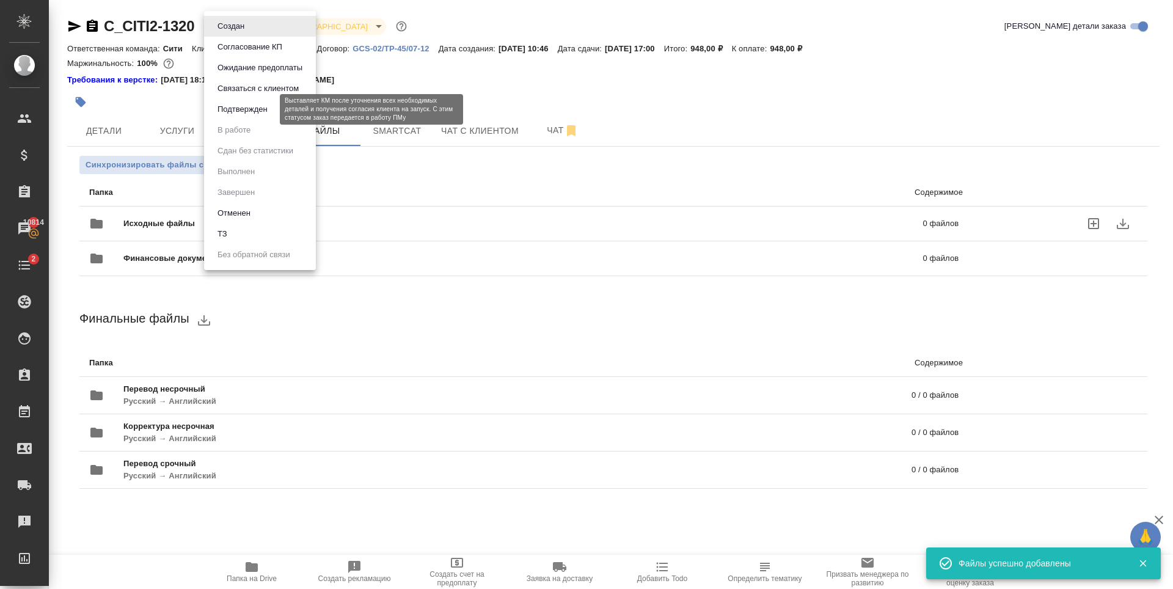
click at [263, 104] on button "Подтвержден" at bounding box center [242, 109] width 57 height 13
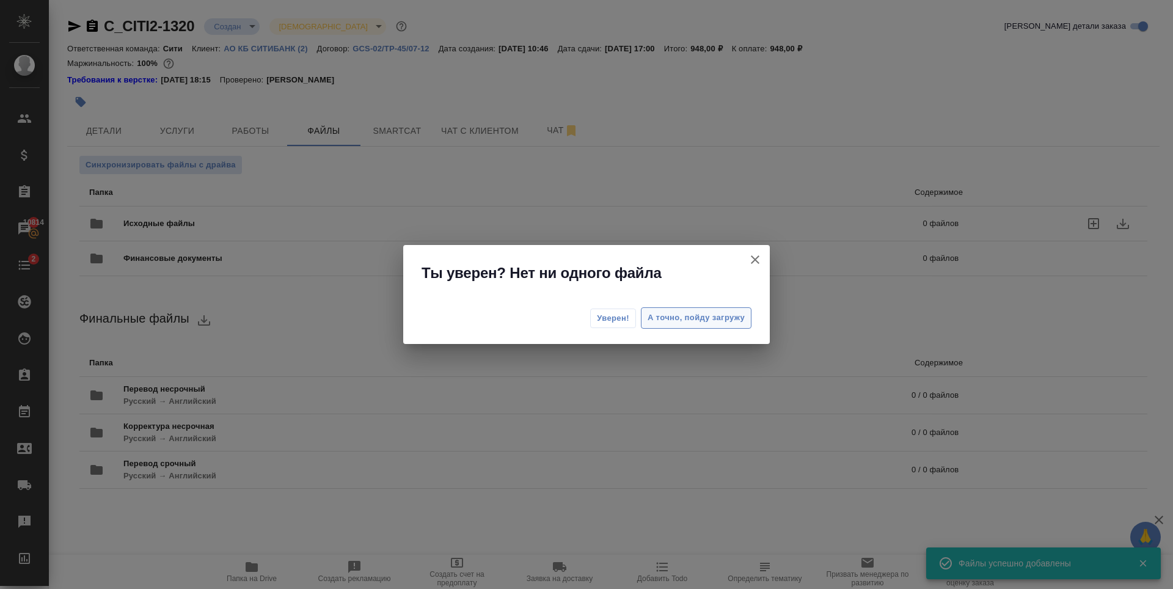
click at [697, 316] on span "А точно, пойду загружу" at bounding box center [695, 318] width 97 height 14
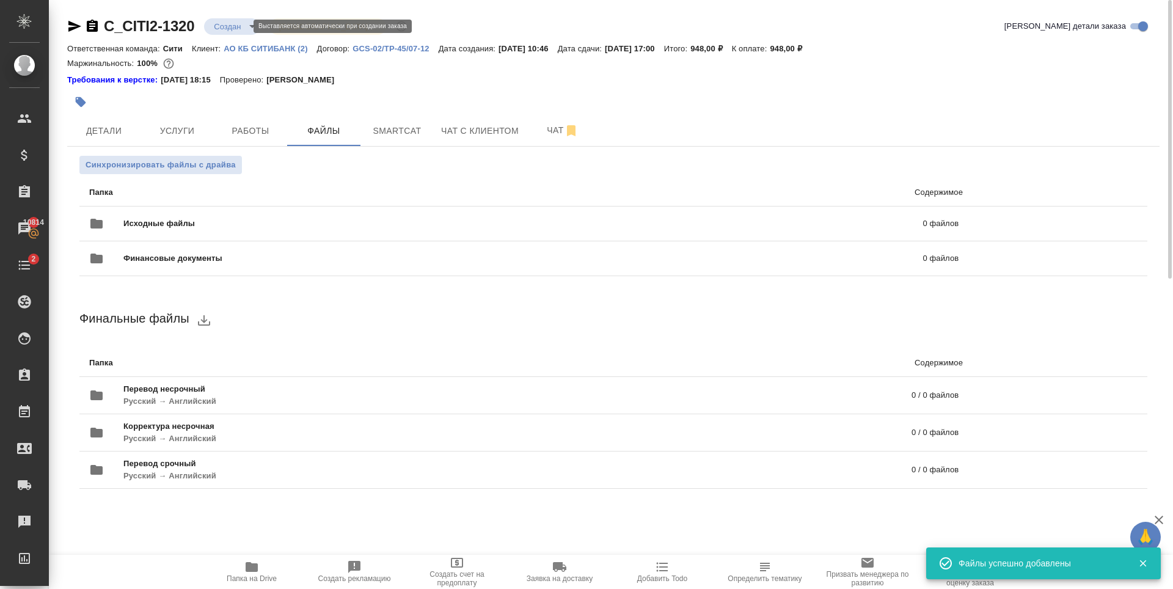
click at [225, 30] on body "🙏 .cls-1 fill:#fff; AWATERA Zaytseva Svetlana Клиенты Спецификации Заказы 10814…" at bounding box center [586, 294] width 1173 height 589
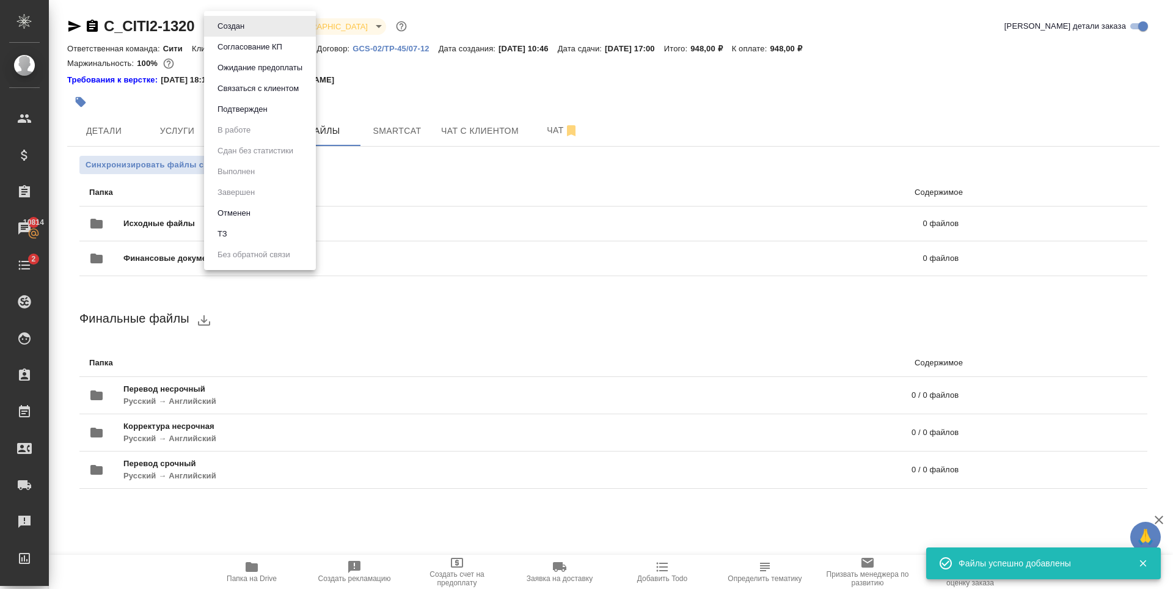
click at [278, 103] on li "Подтвержден" at bounding box center [260, 109] width 112 height 21
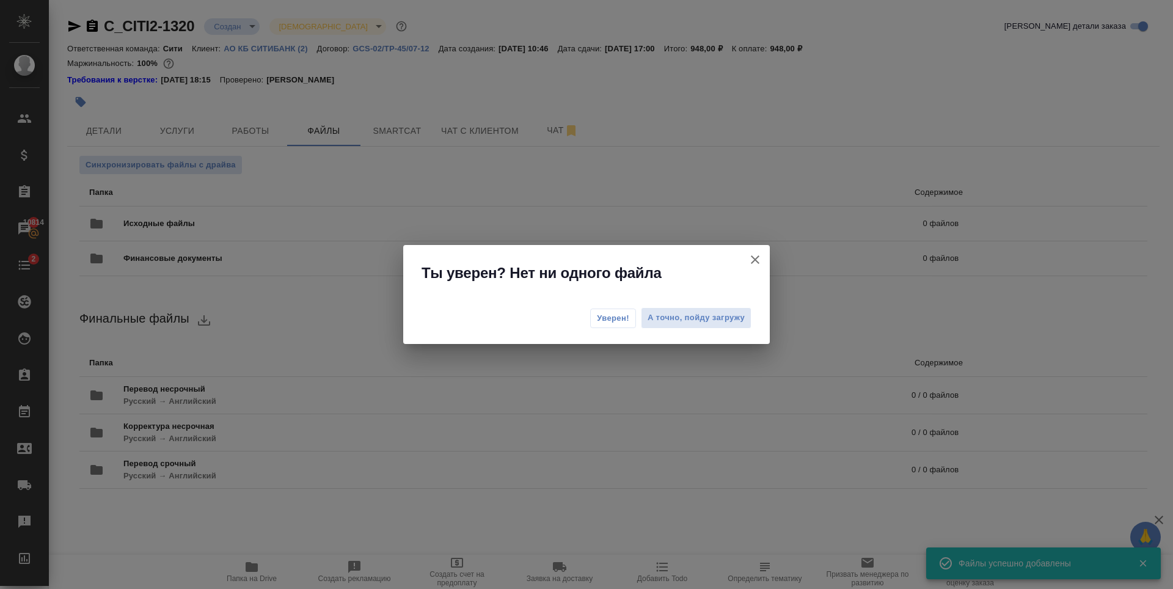
click at [615, 310] on button "Уверен!" at bounding box center [613, 318] width 46 height 20
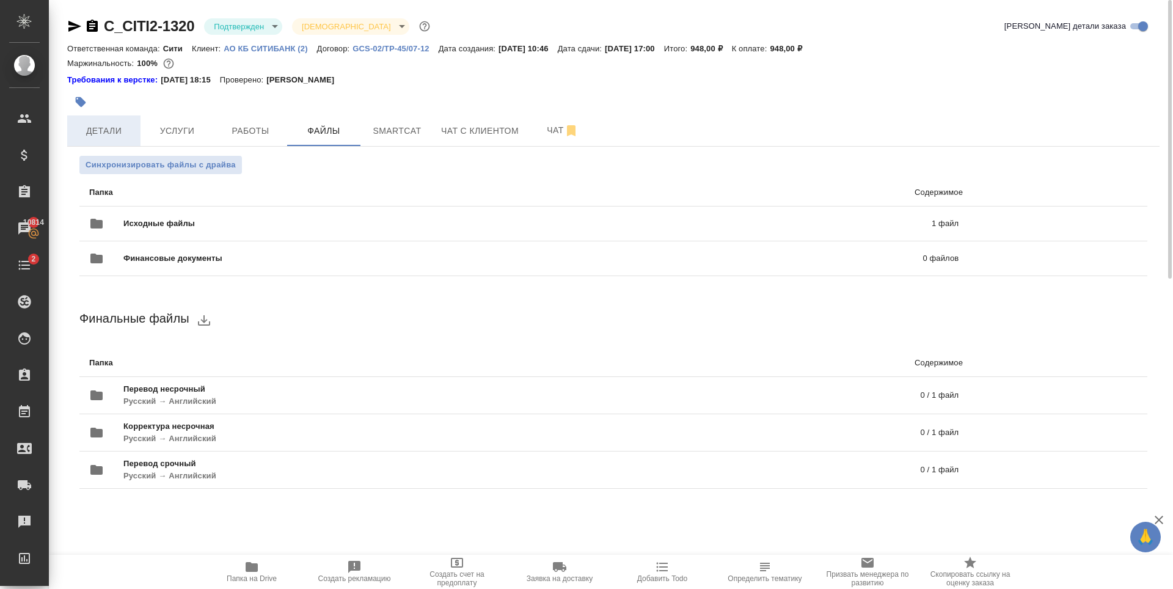
click at [126, 126] on span "Детали" at bounding box center [104, 130] width 59 height 15
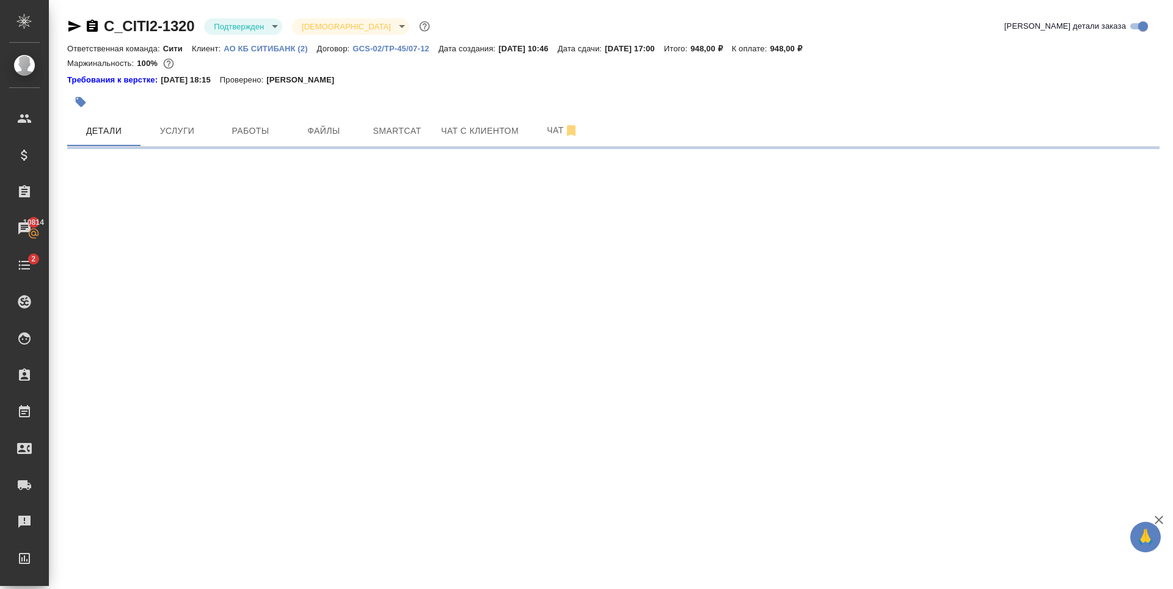
select select "RU"
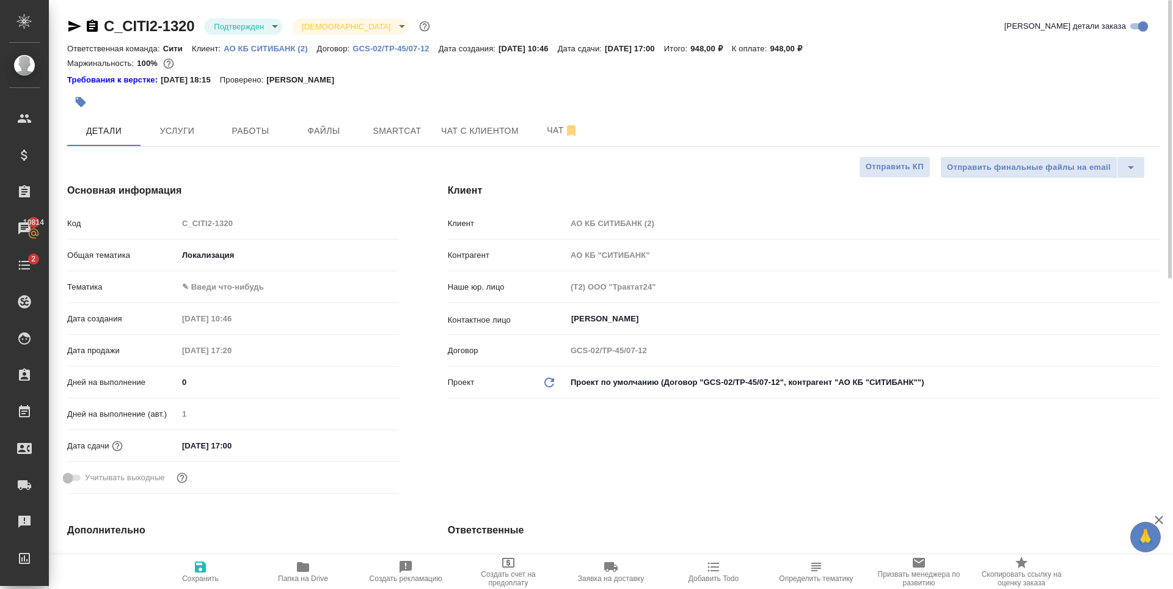
type textarea "x"
click at [707, 109] on div at bounding box center [431, 102] width 728 height 27
type textarea "x"
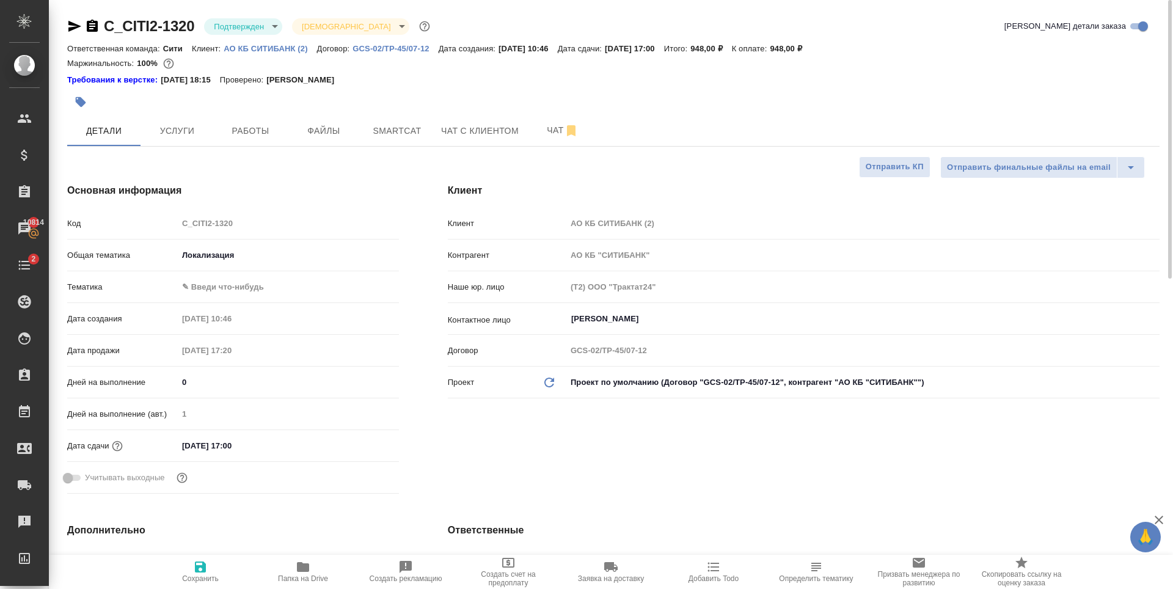
type textarea "x"
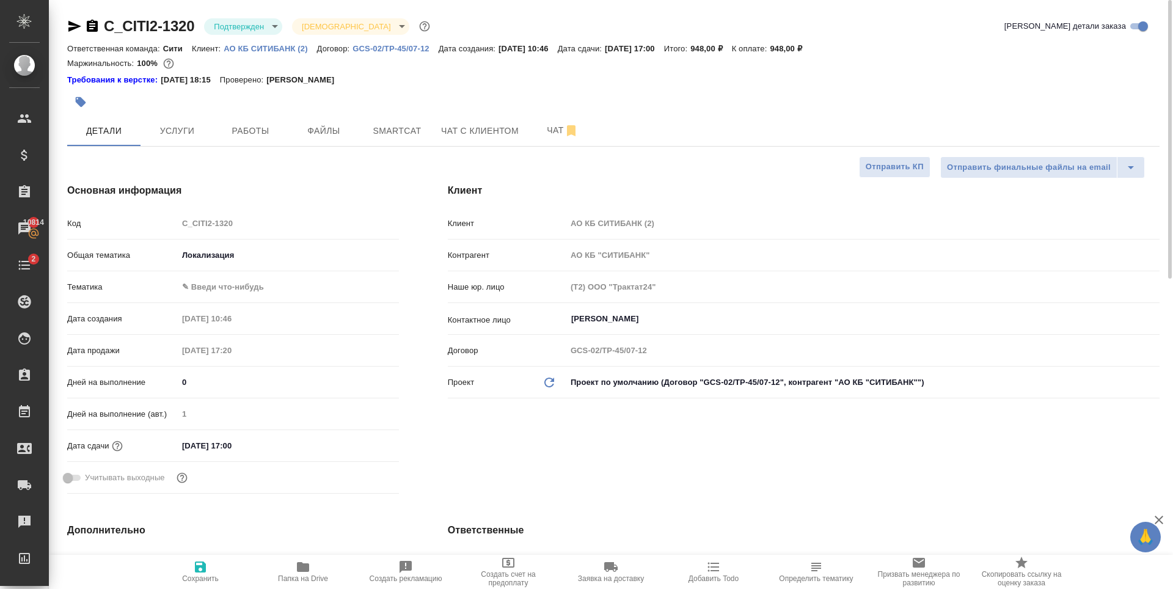
type textarea "x"
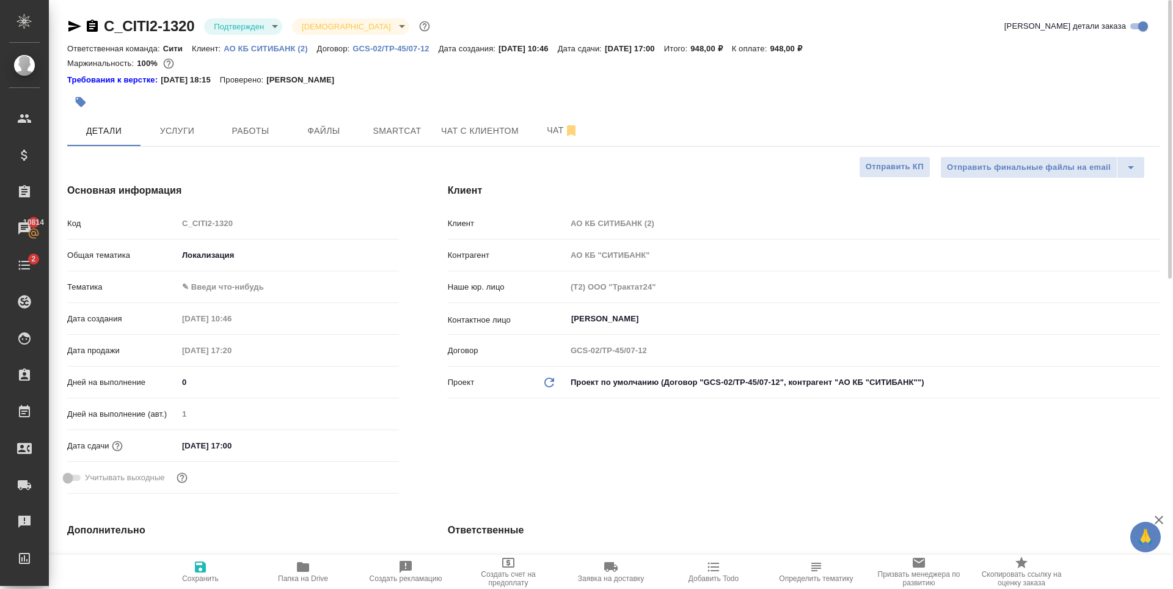
type textarea "x"
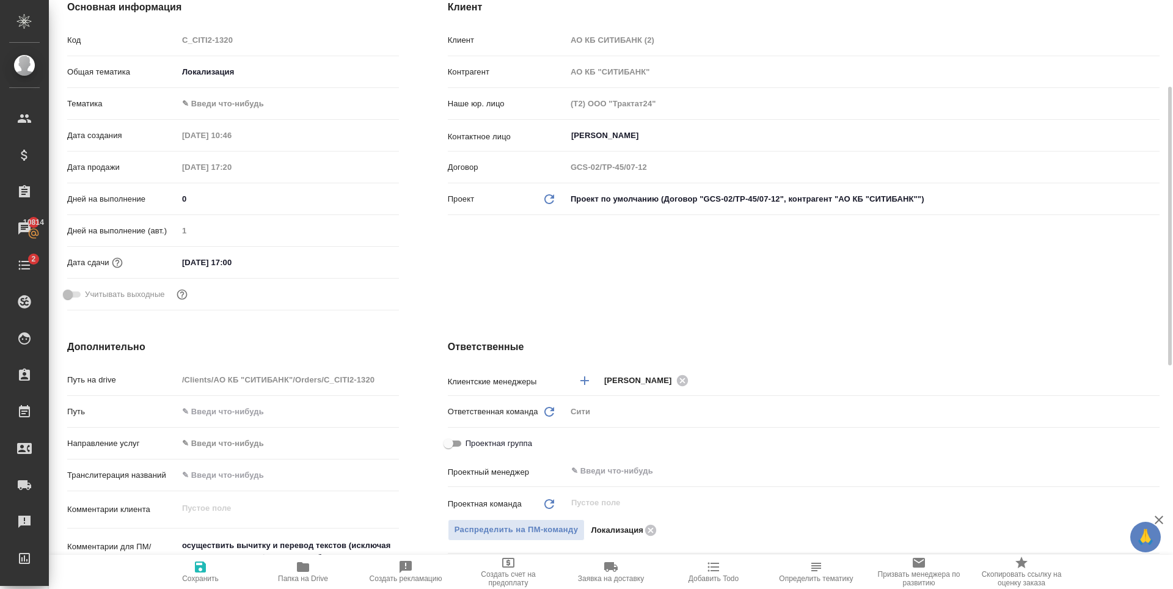
scroll to position [244, 0]
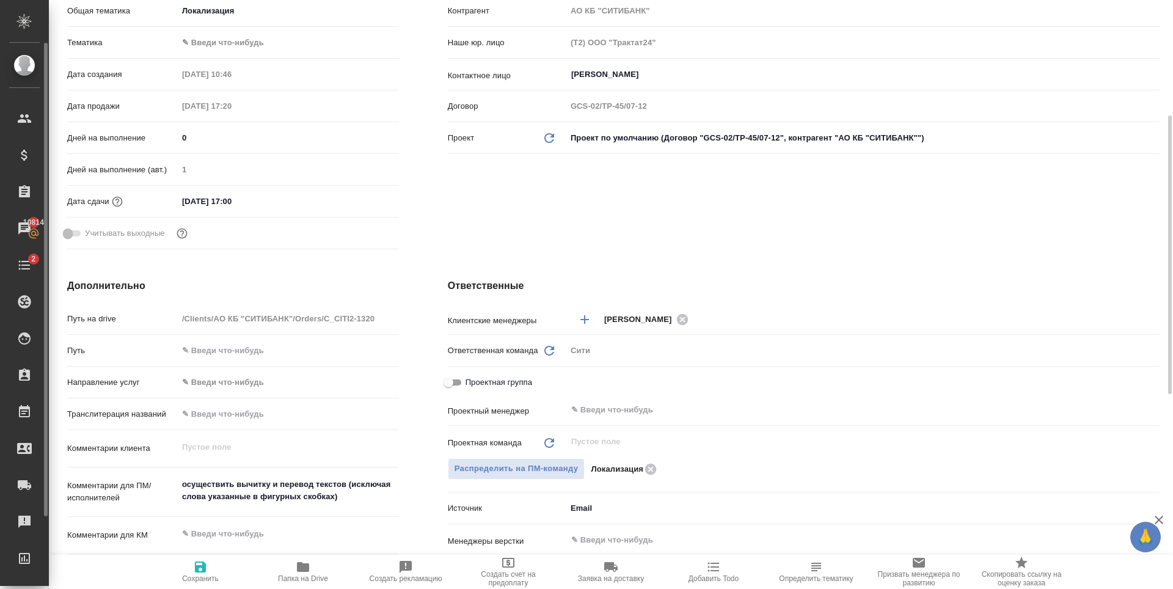
type textarea "x"
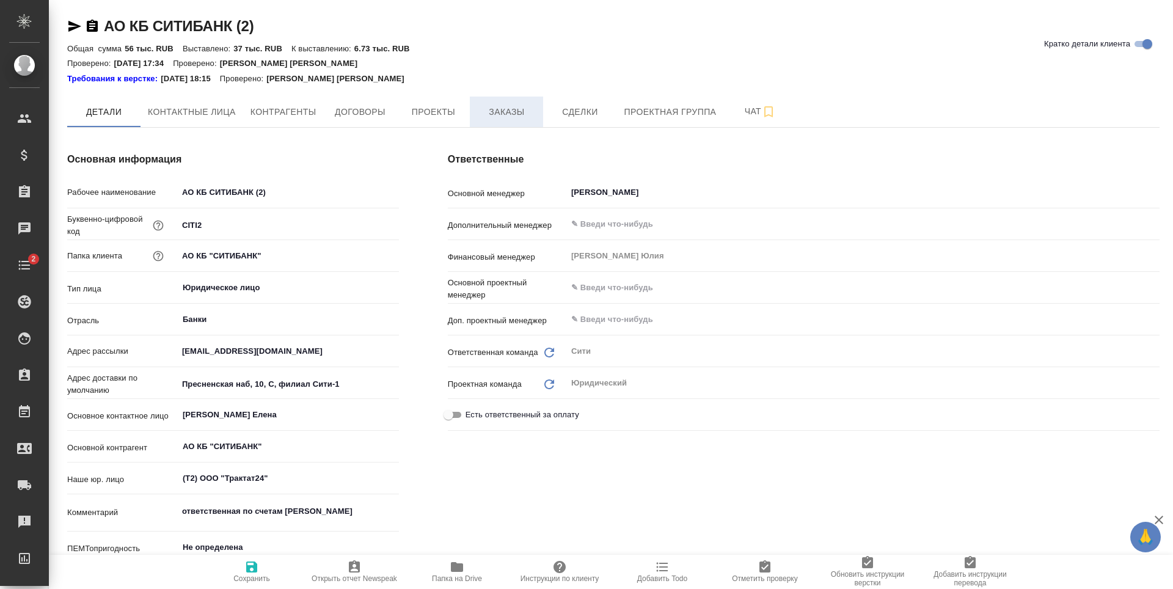
click at [516, 104] on span "Заказы" at bounding box center [506, 111] width 59 height 15
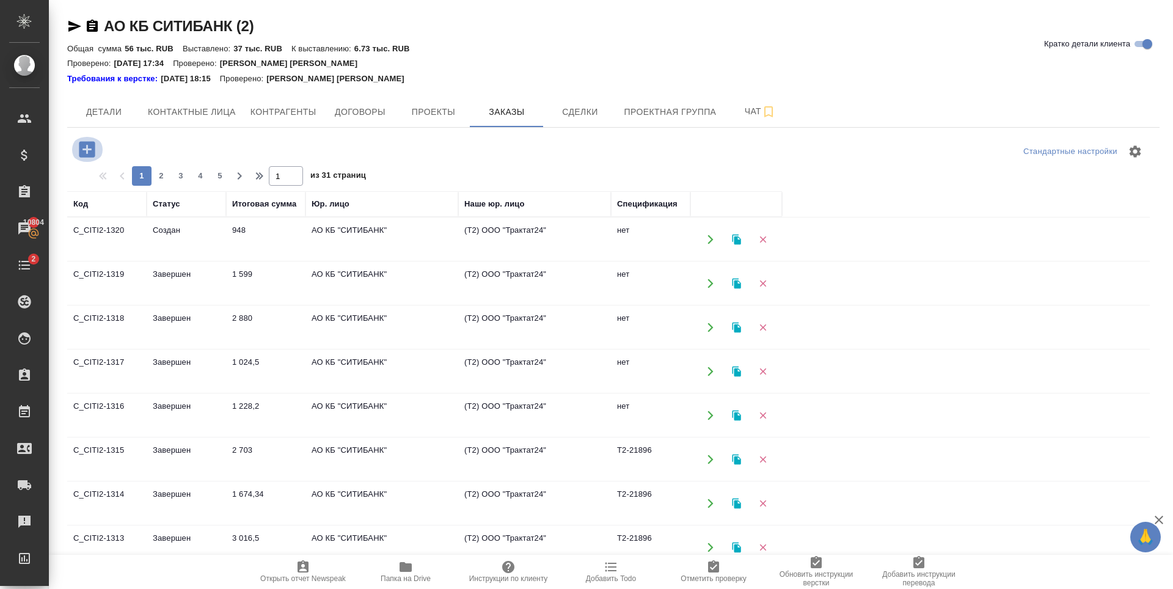
click at [89, 146] on icon "button" at bounding box center [87, 149] width 16 height 16
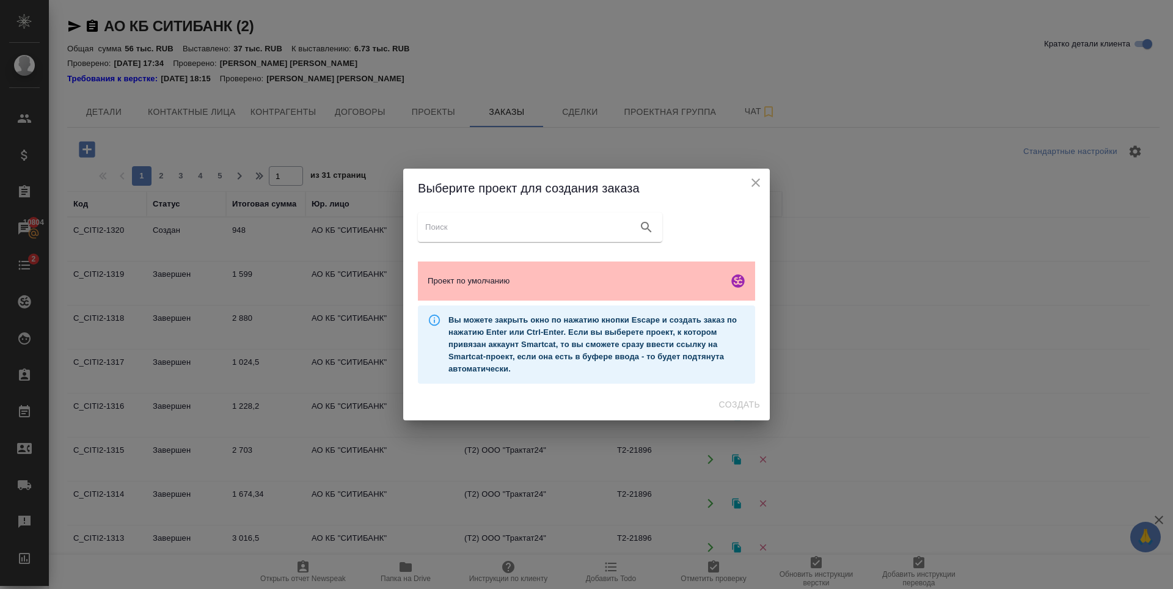
click at [647, 277] on span "Проект по умолчанию" at bounding box center [576, 281] width 296 height 12
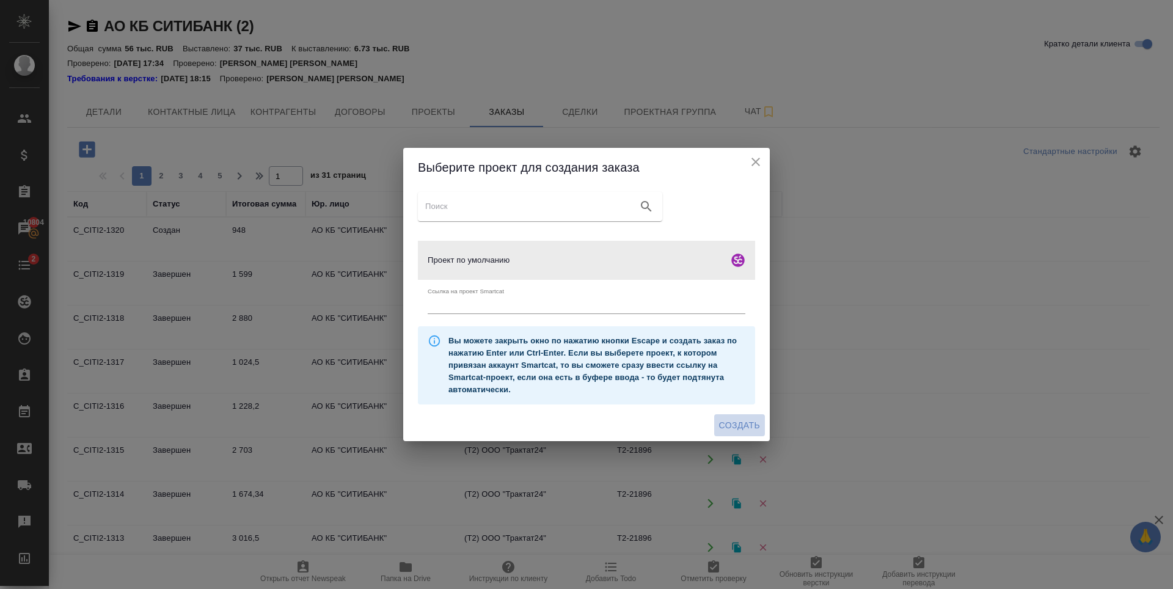
click at [738, 432] on span "Создать" at bounding box center [739, 425] width 41 height 15
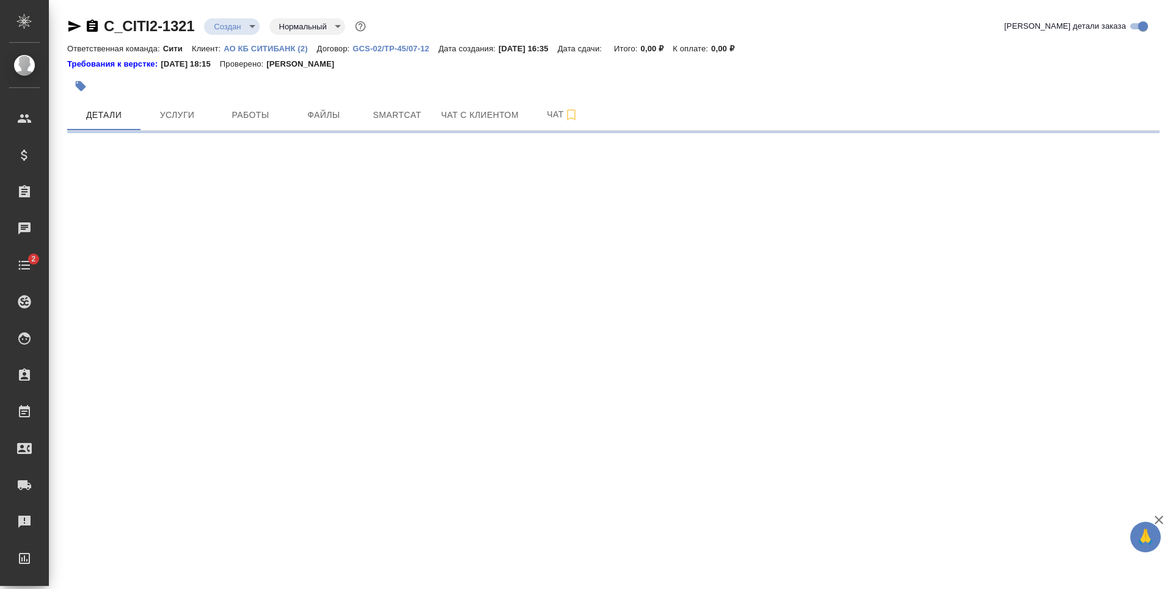
select select "RU"
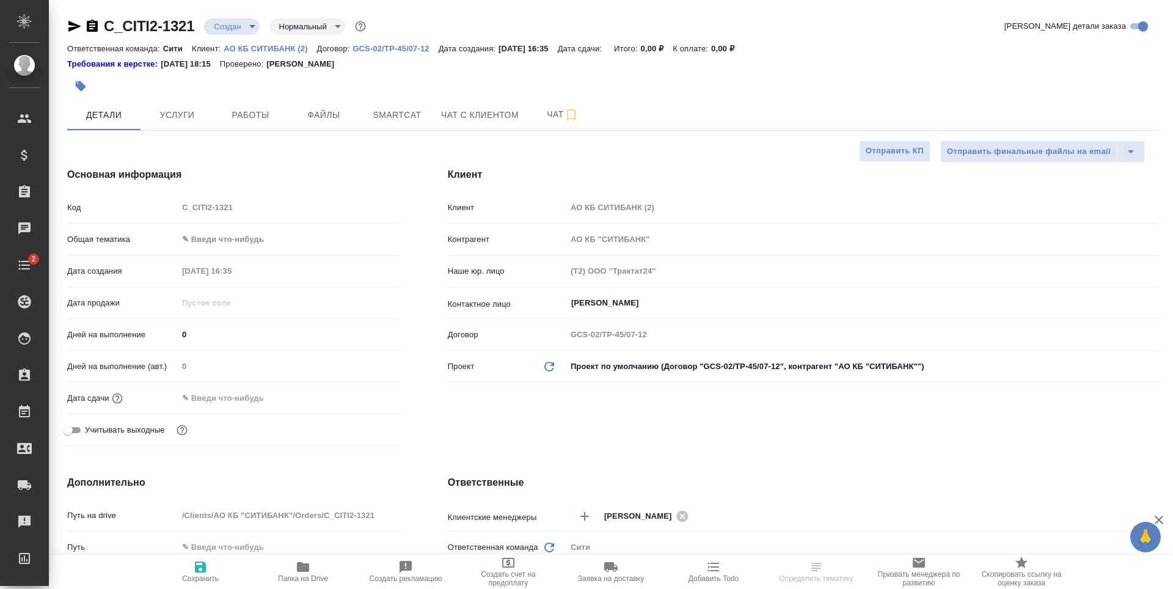
type textarea "x"
click at [650, 305] on input "Кравченко Юлия" at bounding box center [842, 303] width 545 height 15
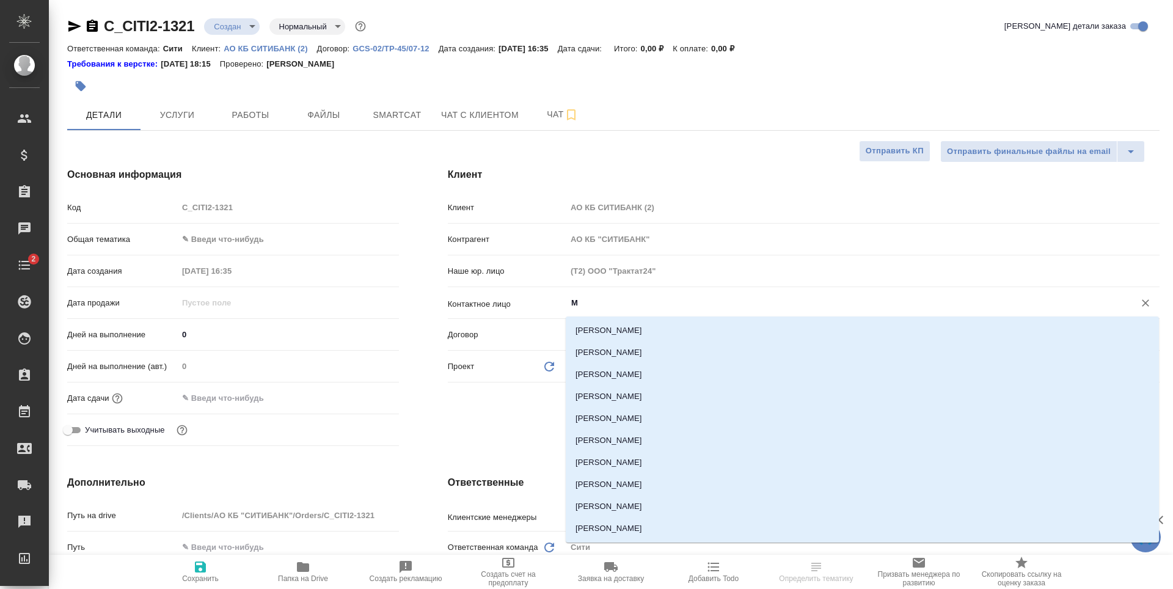
type input "Ми"
type textarea "x"
type input "Мих"
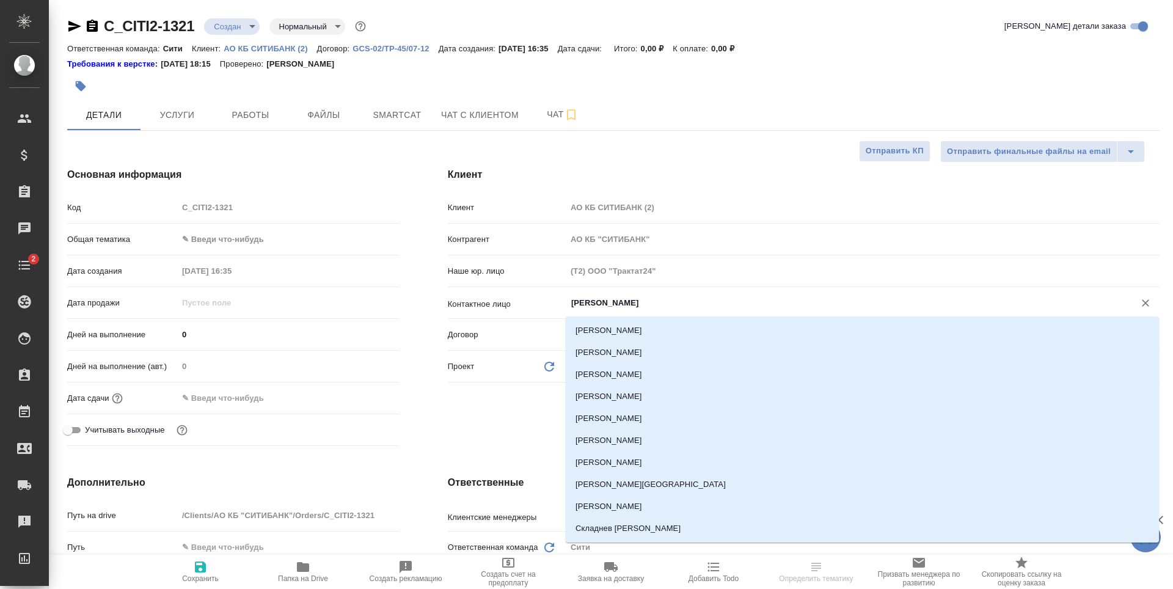
type textarea "x"
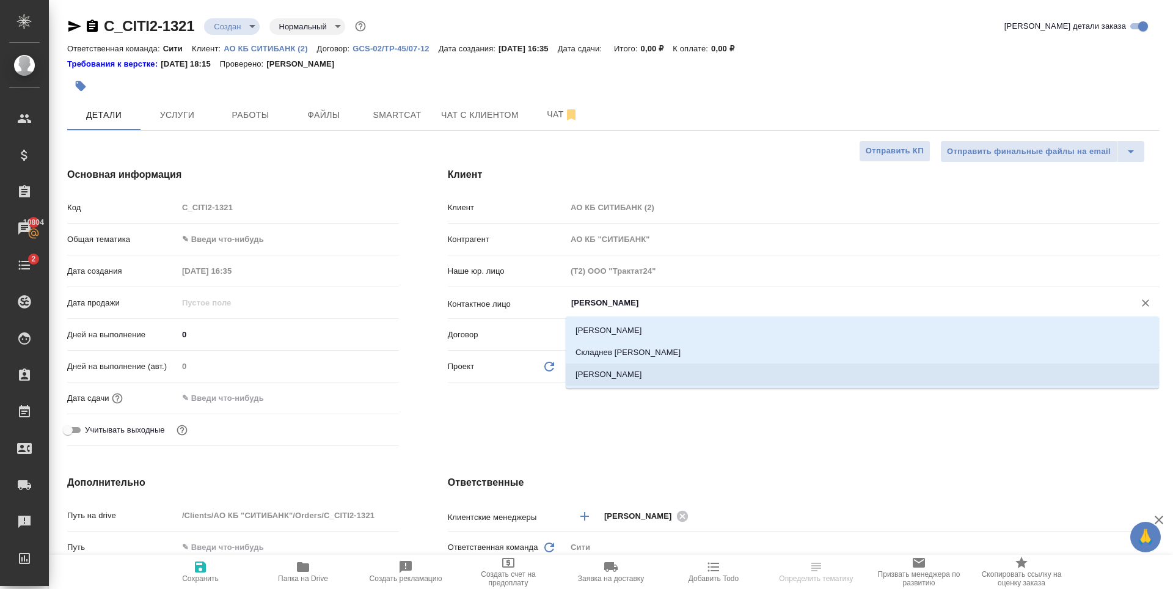
click at [666, 375] on li "Назин Михаил" at bounding box center [862, 374] width 593 height 22
type input "Назин Михаил"
type textarea "x"
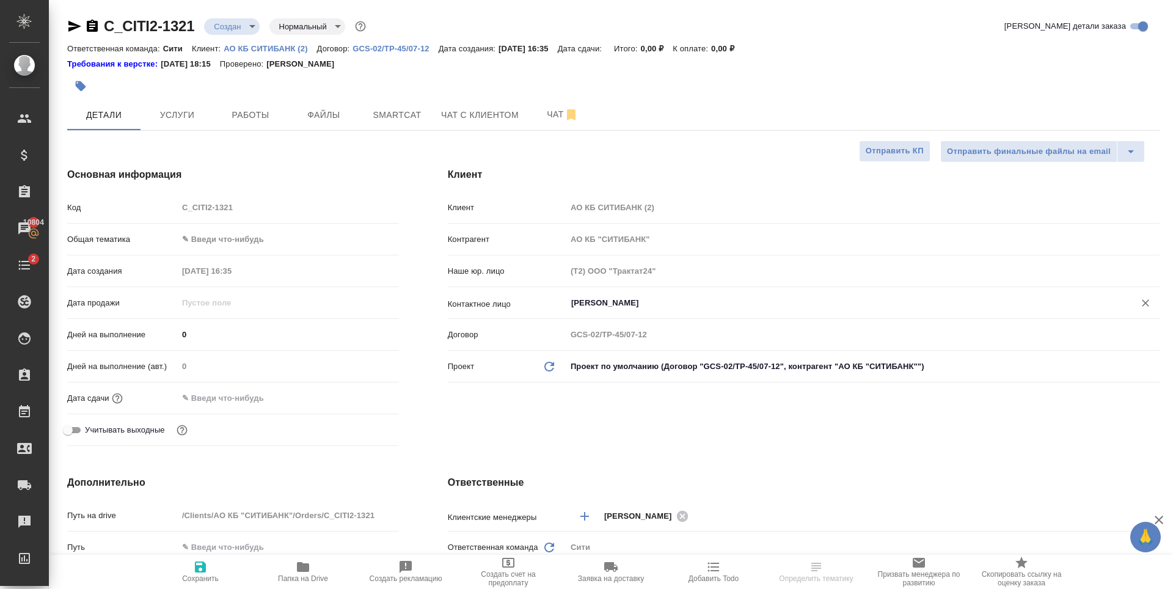
type input "Назин Михаил"
click at [183, 570] on span "Сохранить" at bounding box center [200, 570] width 88 height 23
type textarea "x"
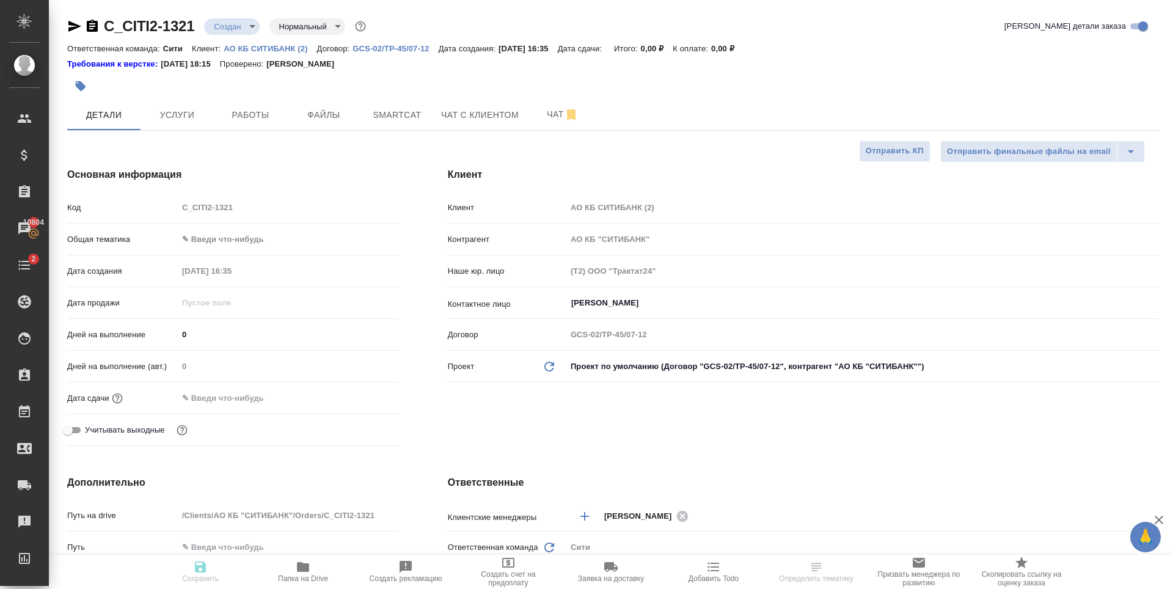
type textarea "x"
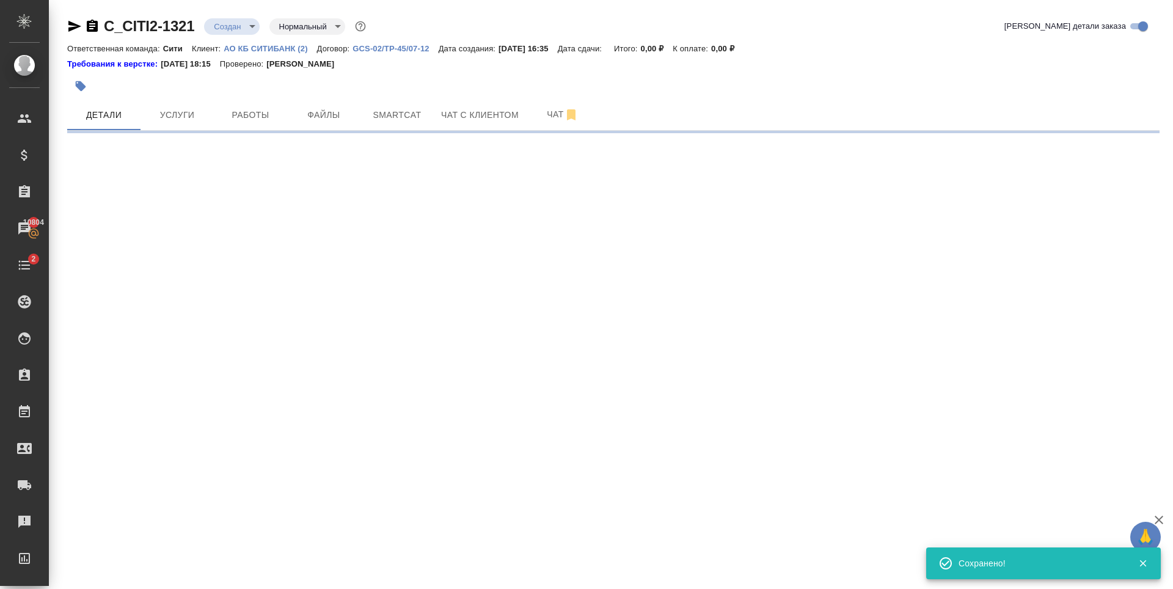
type input "holyTrinity"
select select "RU"
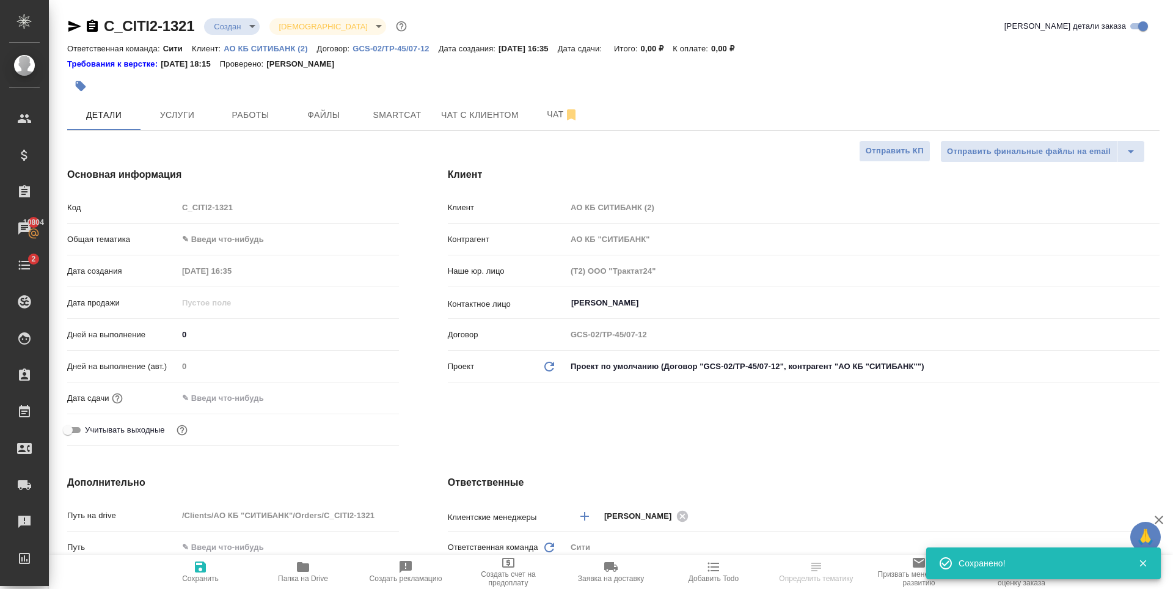
type textarea "x"
click at [322, 106] on button "Файлы" at bounding box center [323, 115] width 73 height 31
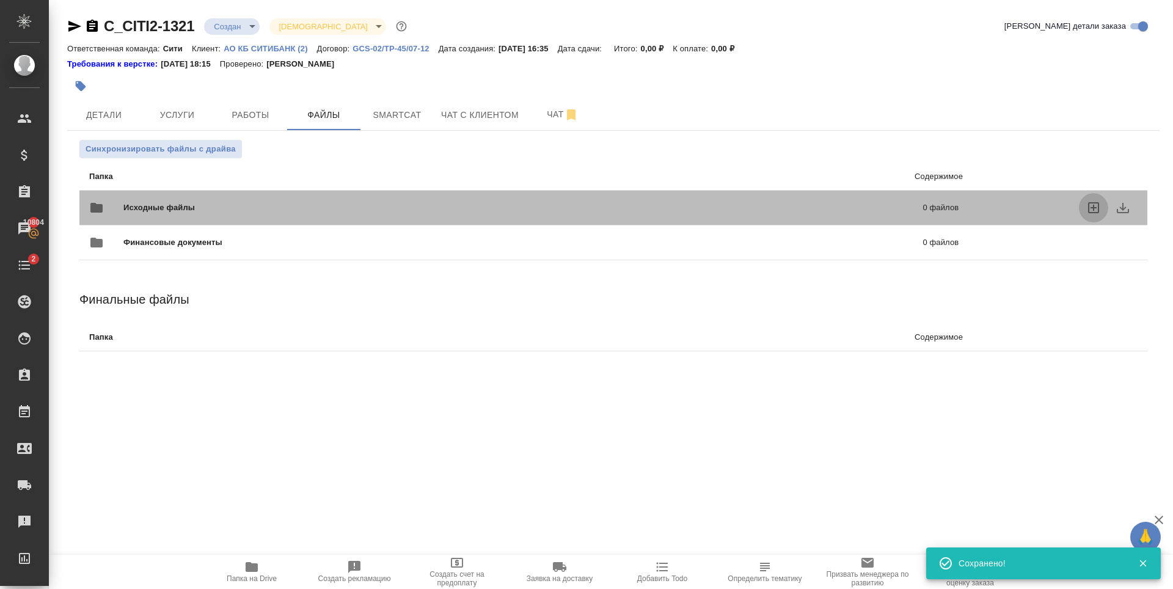
click at [1093, 205] on icon "uploadFiles" at bounding box center [1093, 207] width 11 height 11
click at [0, 0] on input "uploadFiles" at bounding box center [0, 0] width 0 height 0
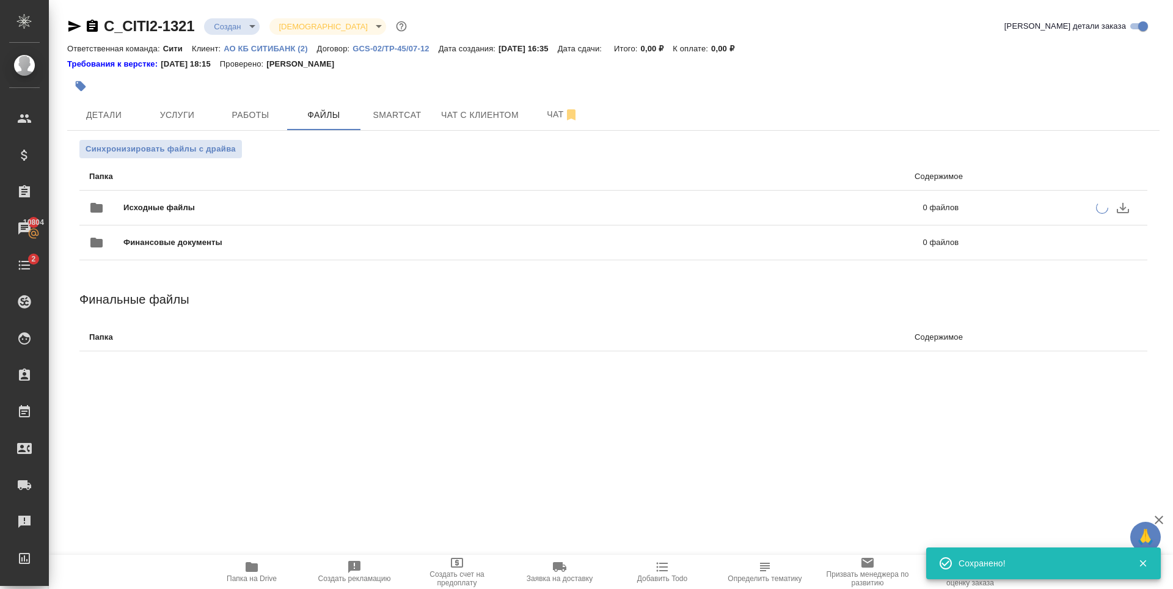
click at [654, 437] on div ".cls-1 fill:#fff; AWATERA Zaytseva Svetlana Клиенты Спецификации Заказы 10804 Ч…" at bounding box center [586, 294] width 1173 height 589
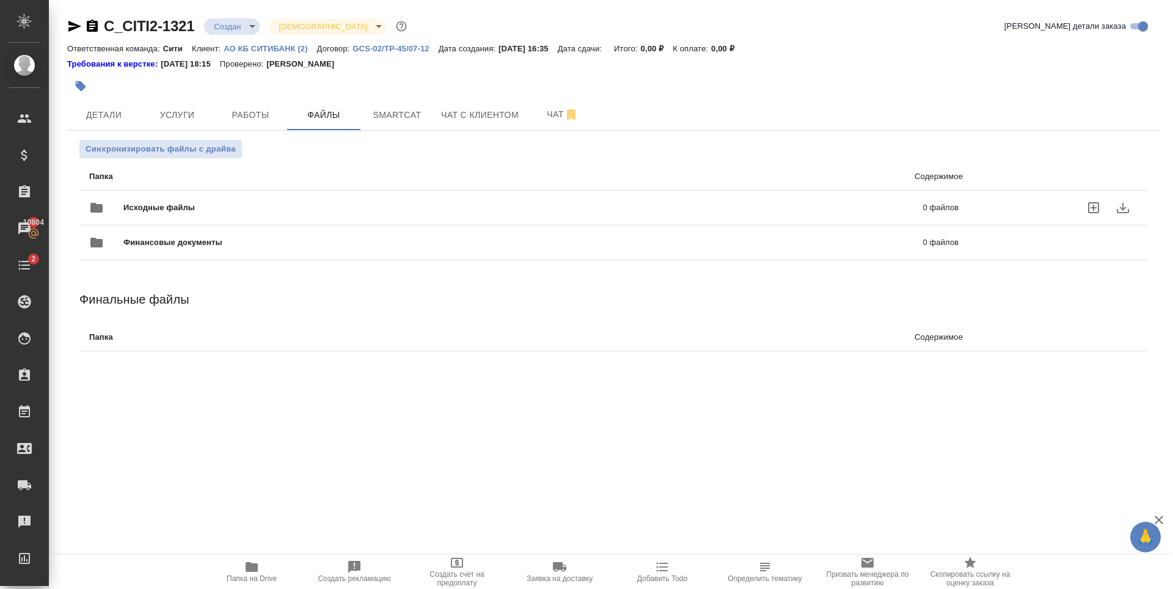
click at [139, 89] on div at bounding box center [431, 86] width 728 height 27
click at [1097, 207] on icon "uploadFiles" at bounding box center [1093, 207] width 11 height 11
click at [0, 0] on input "uploadFiles" at bounding box center [0, 0] width 0 height 0
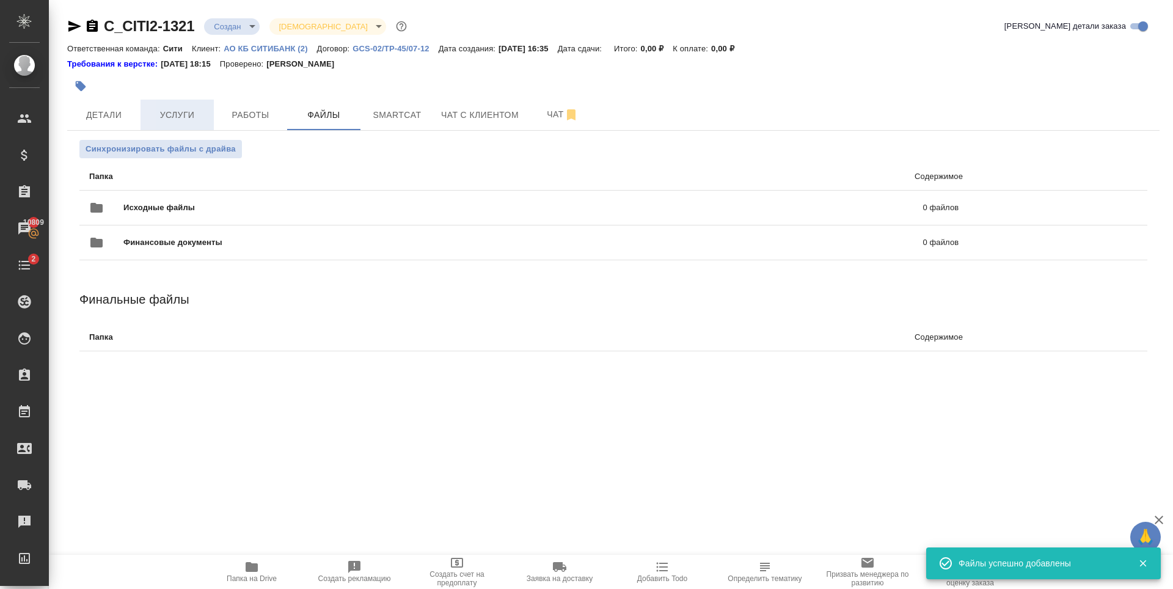
click at [177, 120] on span "Услуги" at bounding box center [177, 114] width 59 height 15
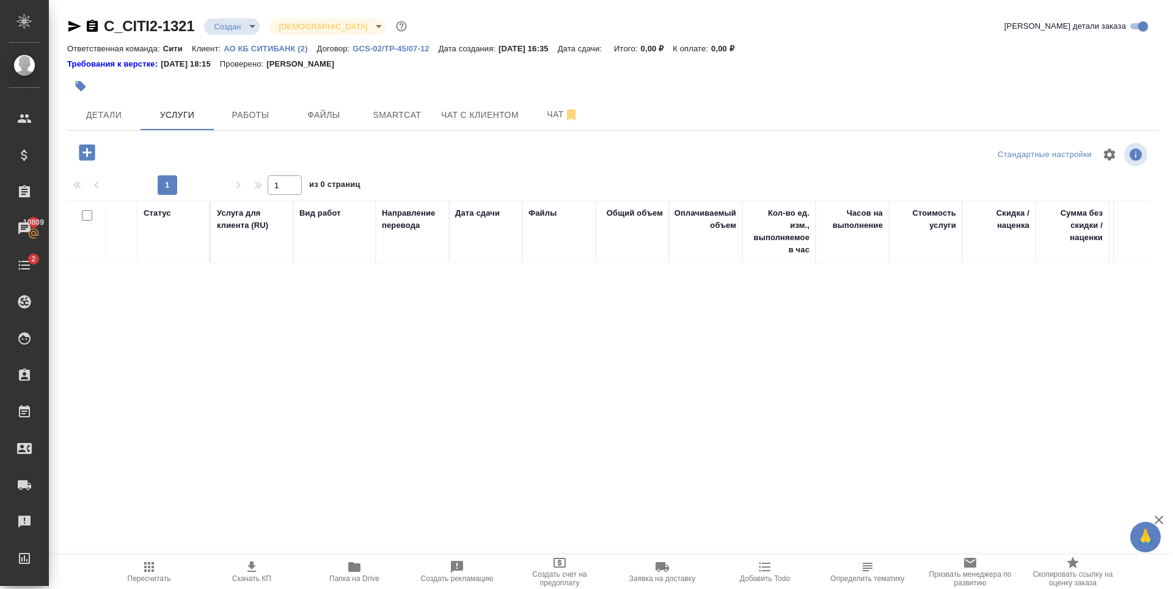
click at [90, 159] on icon "button" at bounding box center [87, 152] width 16 height 16
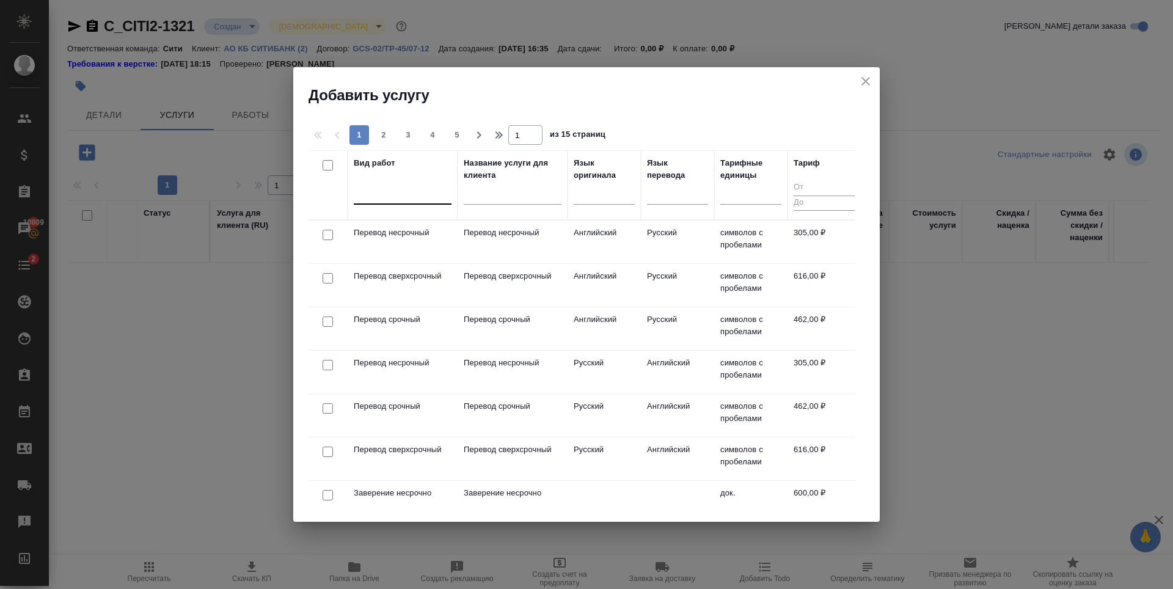
click at [411, 194] on div at bounding box center [403, 192] width 98 height 18
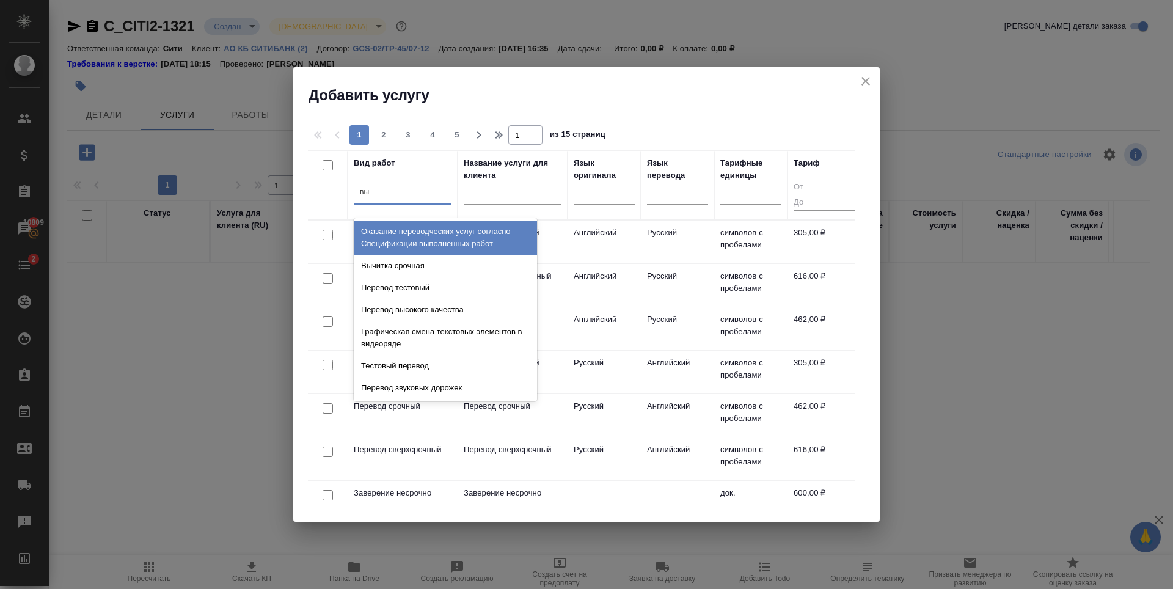
type input "в"
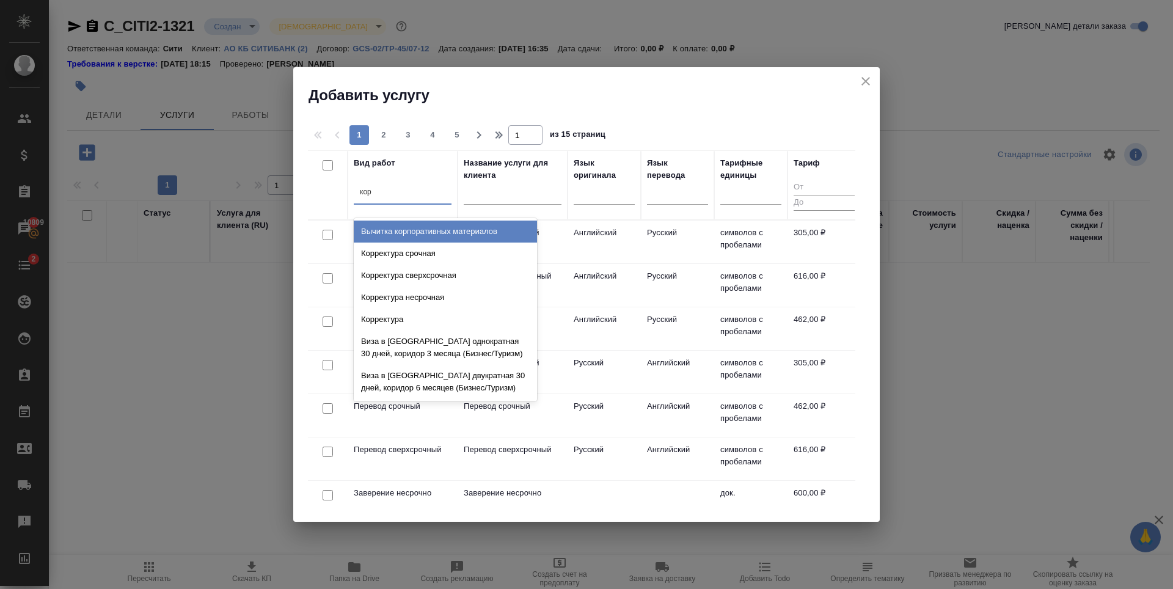
type input "корр"
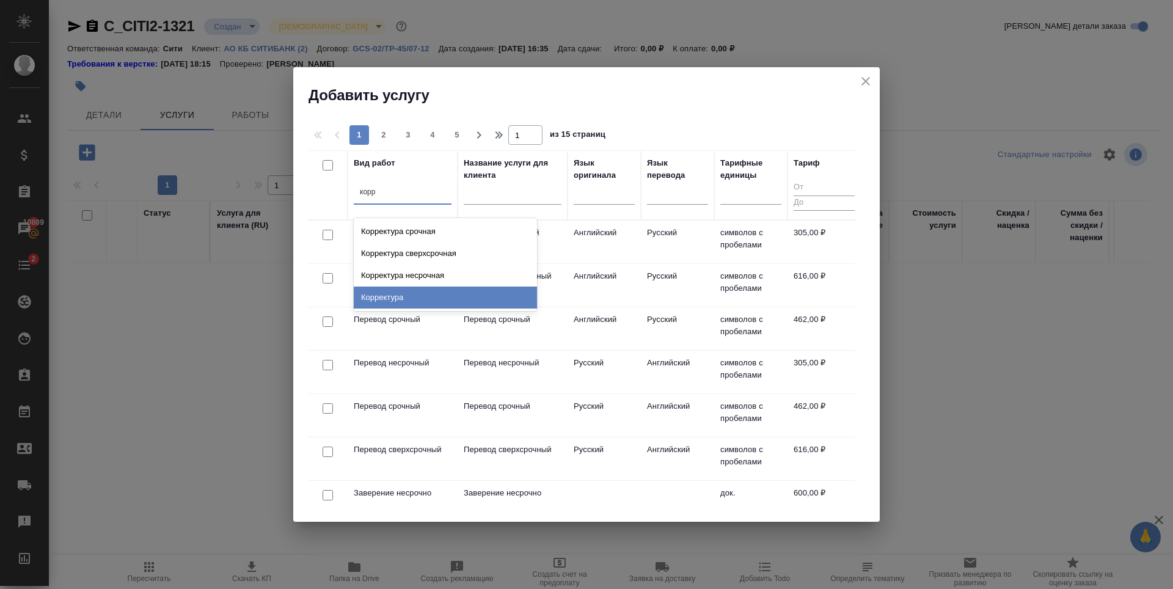
click at [408, 298] on div "Корректура" at bounding box center [445, 297] width 183 height 22
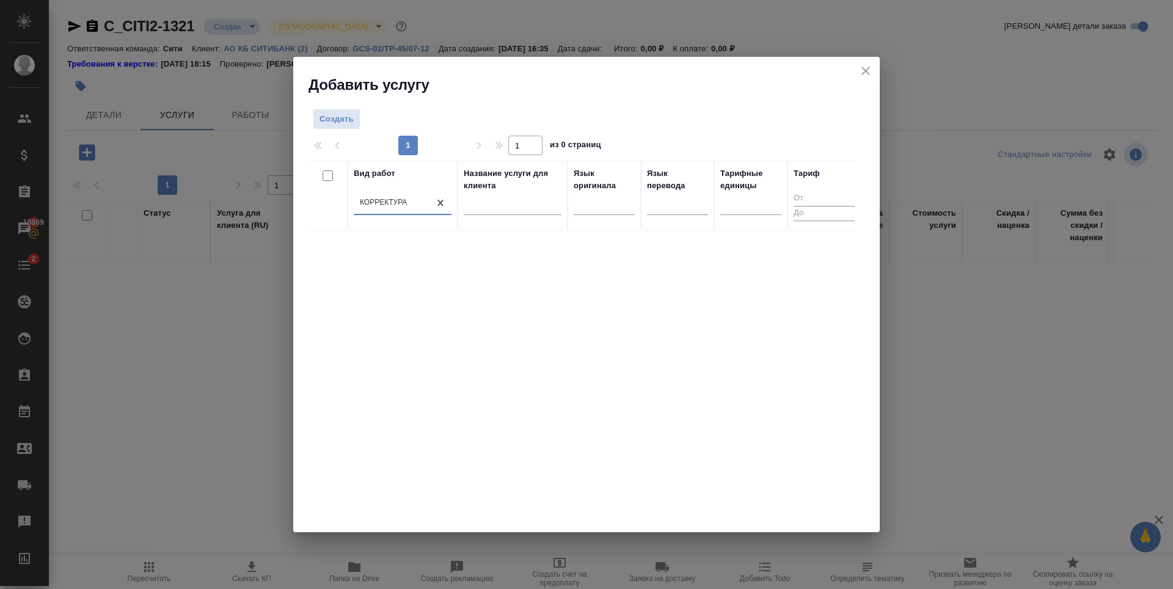
drag, startPoint x: 548, startPoint y: 422, endPoint x: 398, endPoint y: 296, distance: 196.4
click at [545, 417] on div "Вид работ option Корректура, selected. 0 results available. Select is focused ,…" at bounding box center [581, 344] width 547 height 366
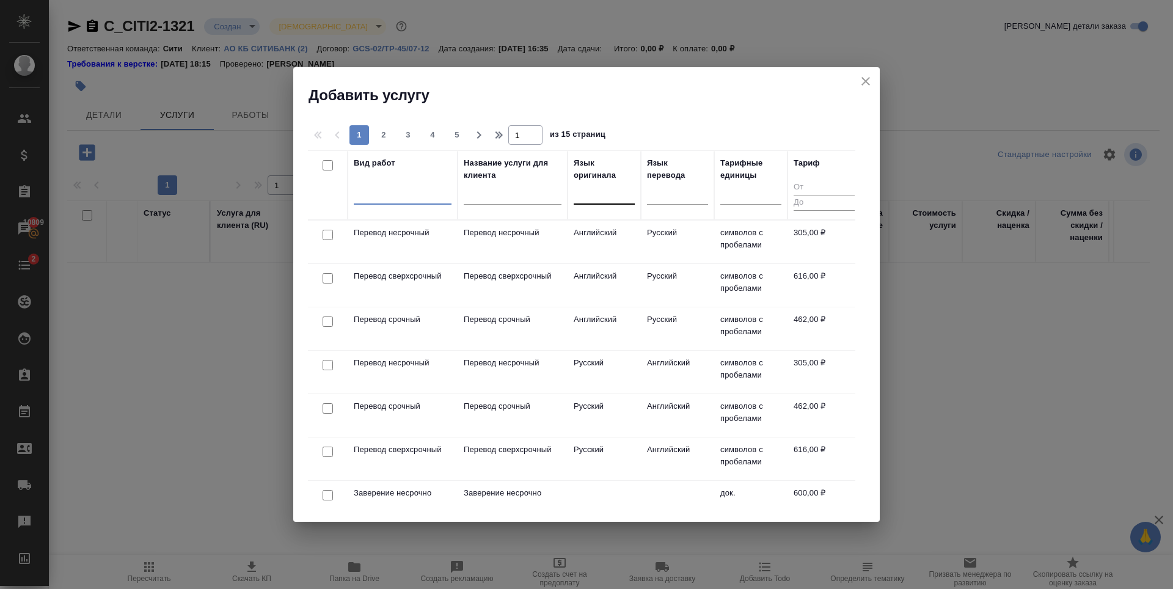
click at [627, 192] on div at bounding box center [603, 192] width 61 height 18
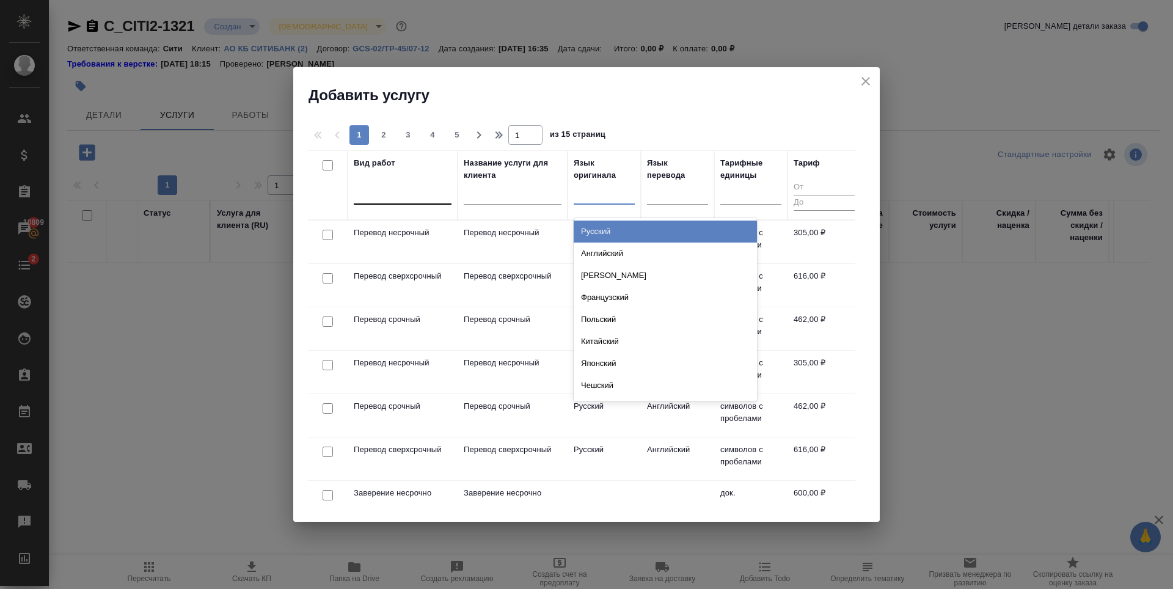
click at [616, 228] on div "Русский" at bounding box center [664, 231] width 183 height 22
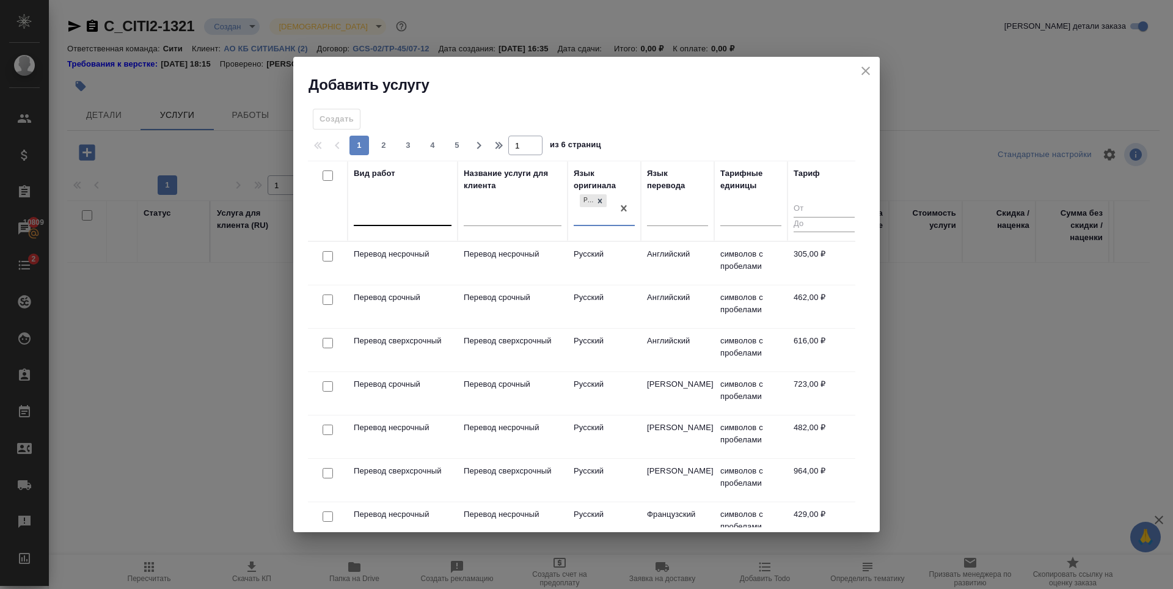
click at [387, 219] on div at bounding box center [403, 214] width 98 height 18
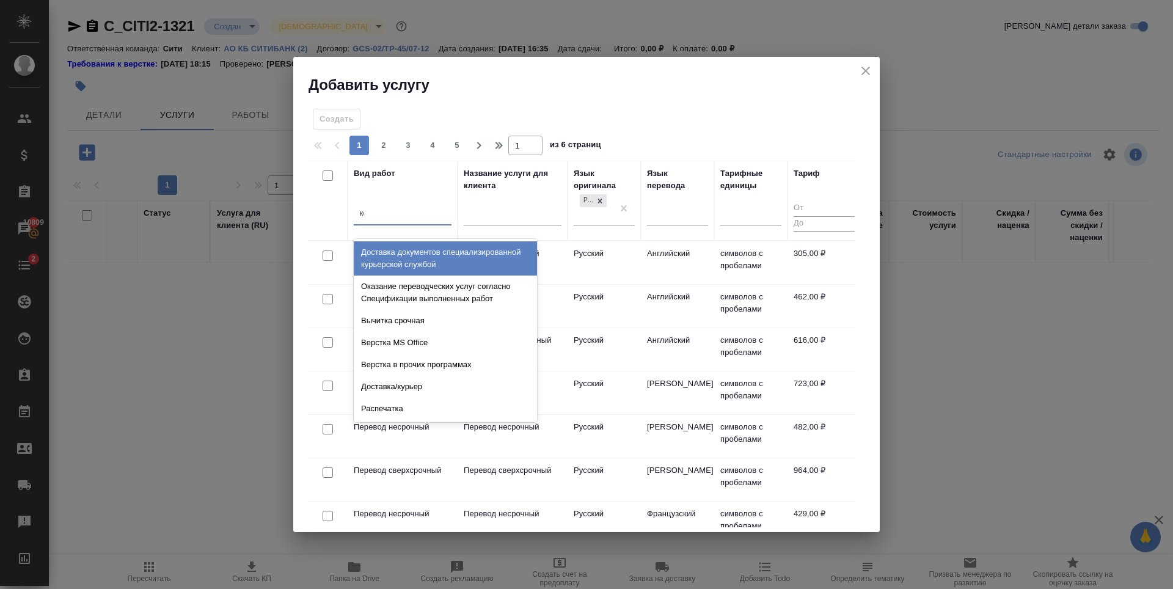
type input "кор"
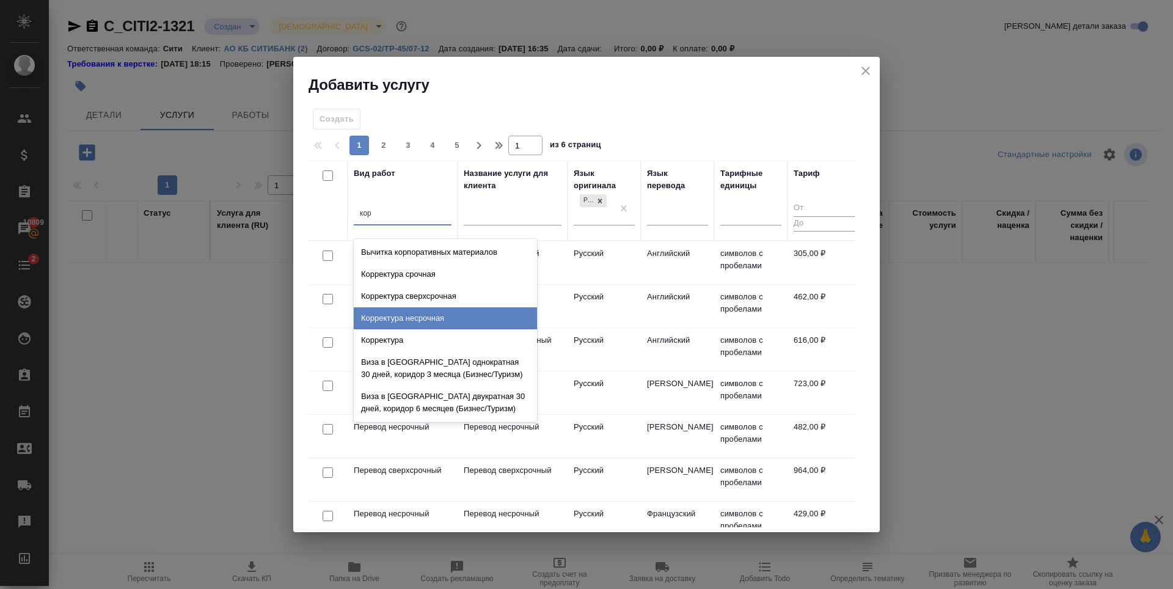
click at [493, 314] on div "Корректура несрочная" at bounding box center [445, 318] width 183 height 22
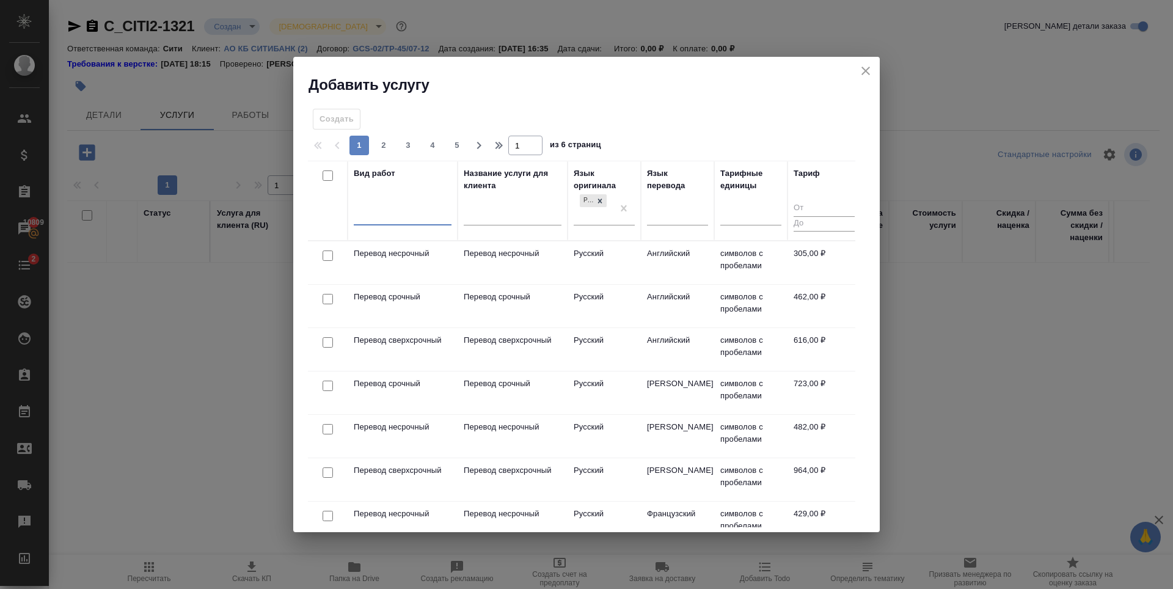
click at [406, 211] on div at bounding box center [403, 214] width 98 height 18
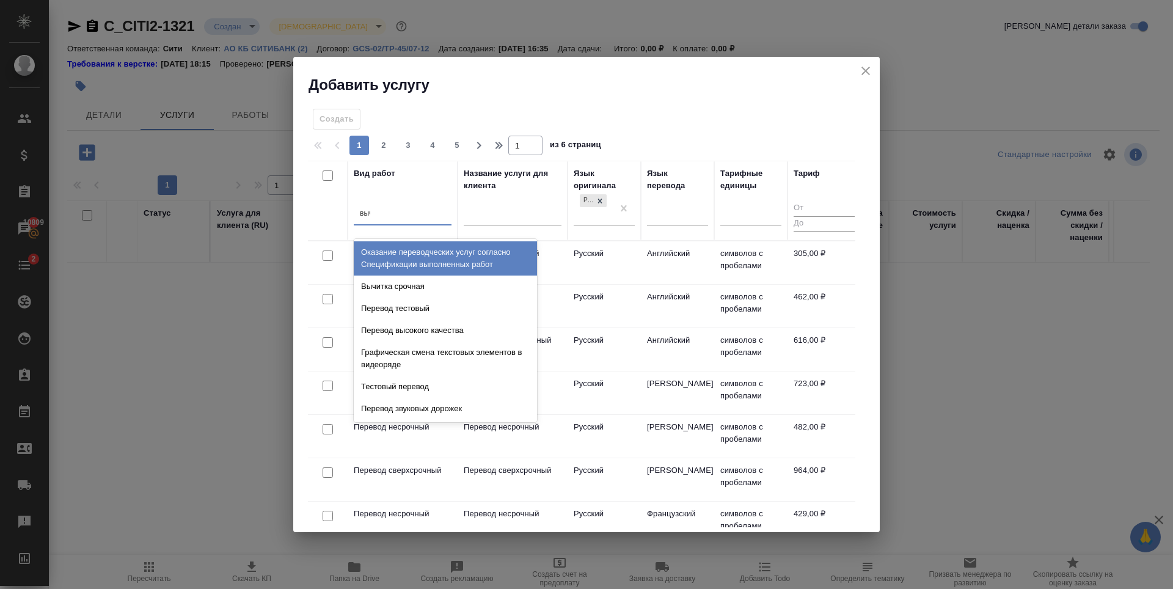
type input "вычи"
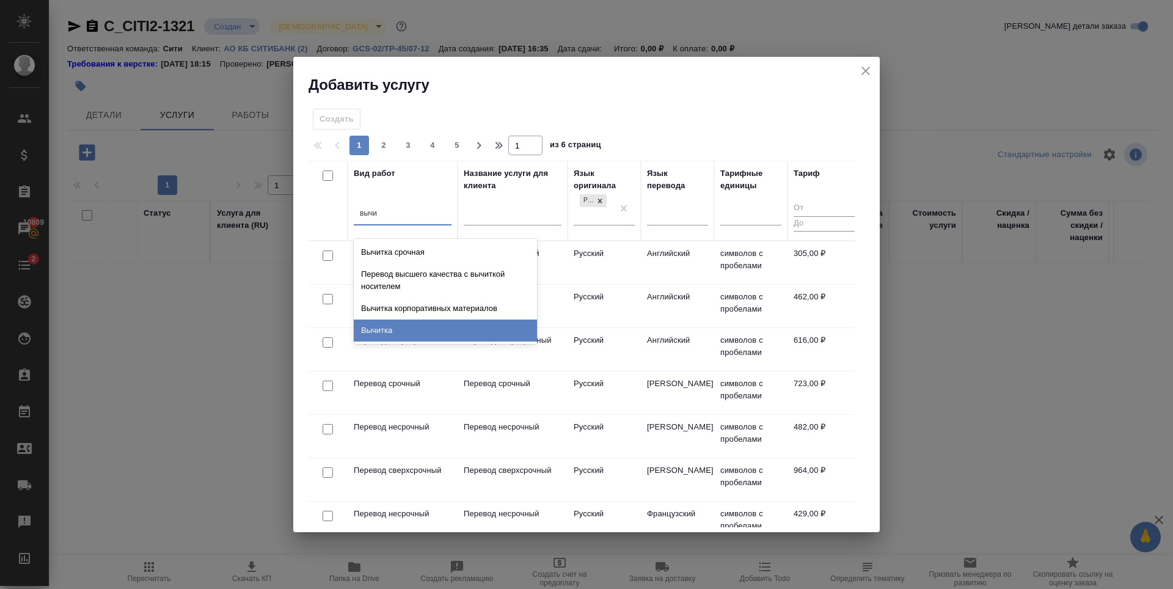
click at [385, 331] on div "Вычитка" at bounding box center [445, 330] width 183 height 22
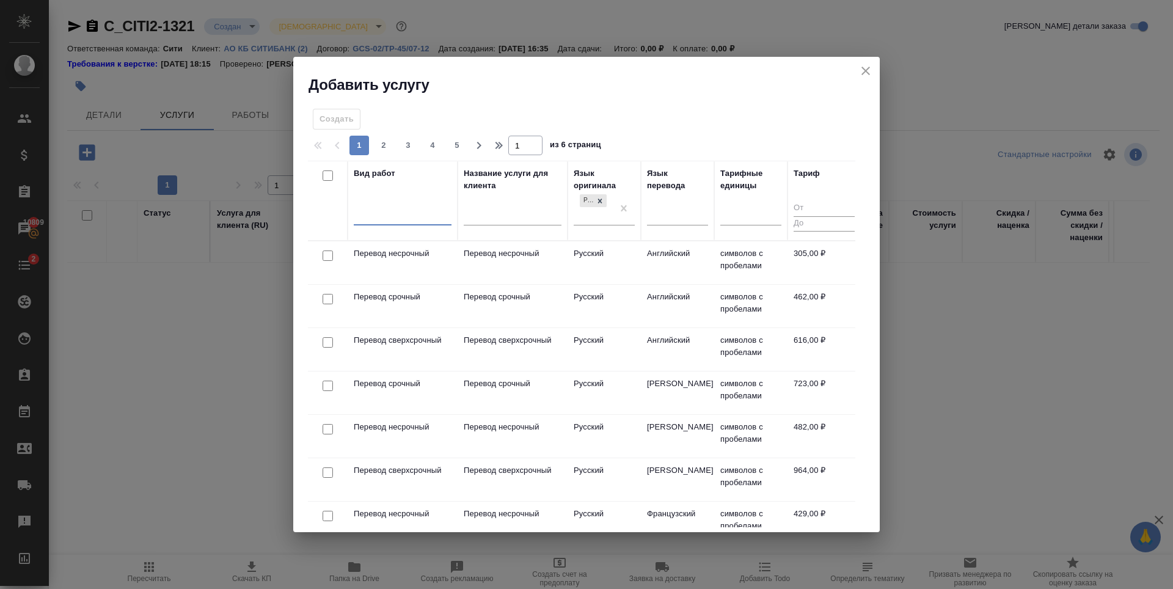
click at [867, 72] on icon "close" at bounding box center [865, 71] width 9 height 9
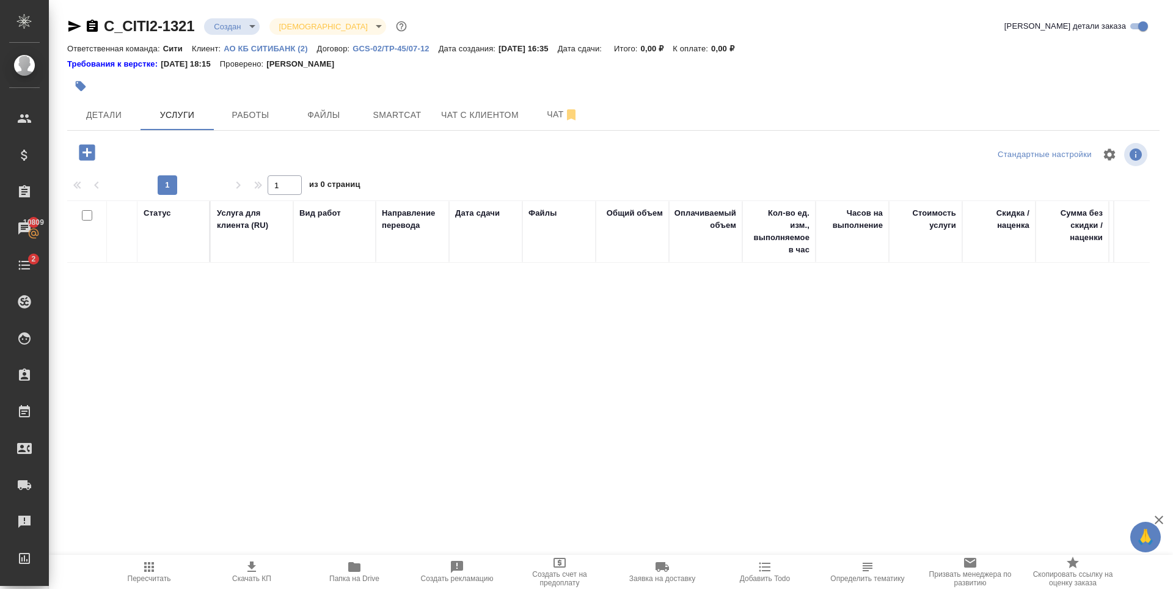
click at [251, 45] on p "АО КБ СИТИБАНК (2)" at bounding box center [270, 48] width 93 height 9
click at [82, 153] on icon "button" at bounding box center [87, 152] width 16 height 16
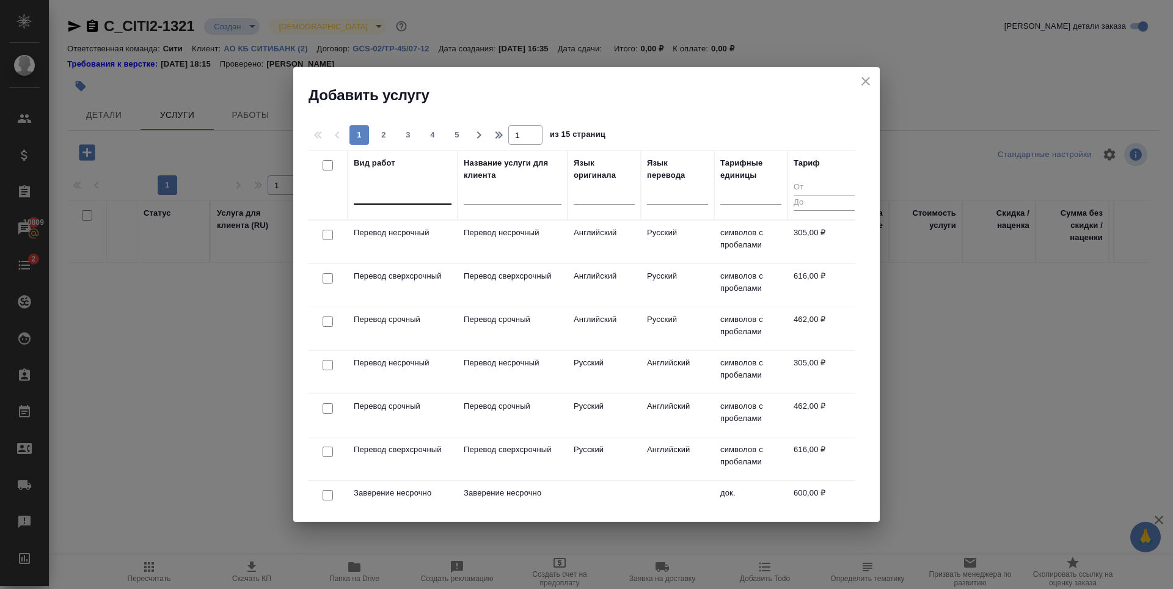
click at [378, 187] on div at bounding box center [403, 192] width 98 height 18
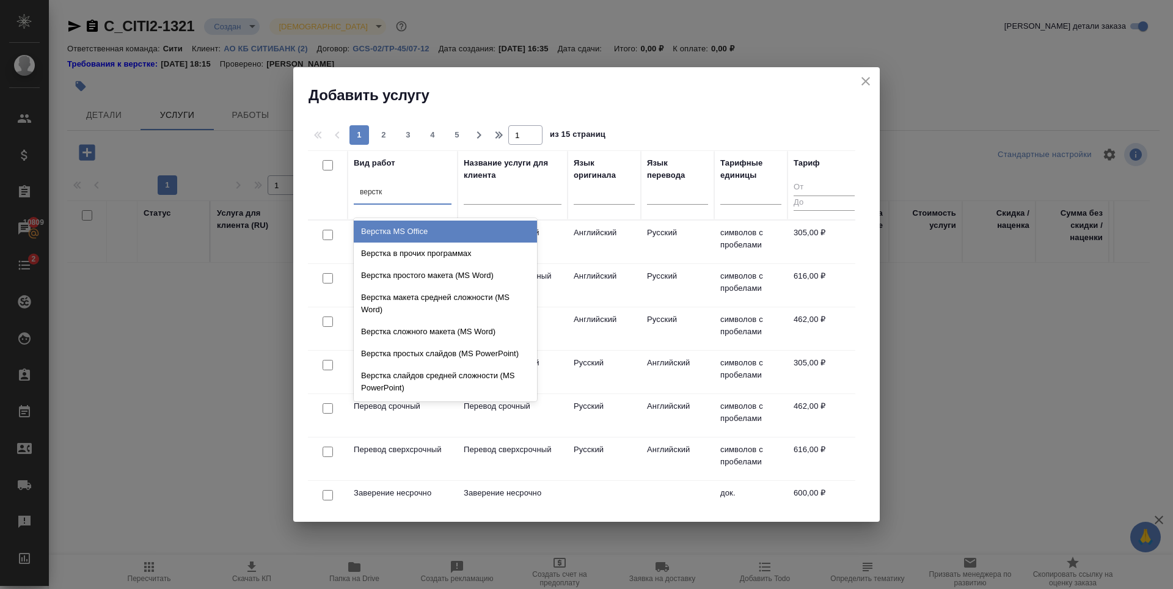
type input "верстка"
click at [395, 192] on div "верстка" at bounding box center [403, 192] width 98 height 18
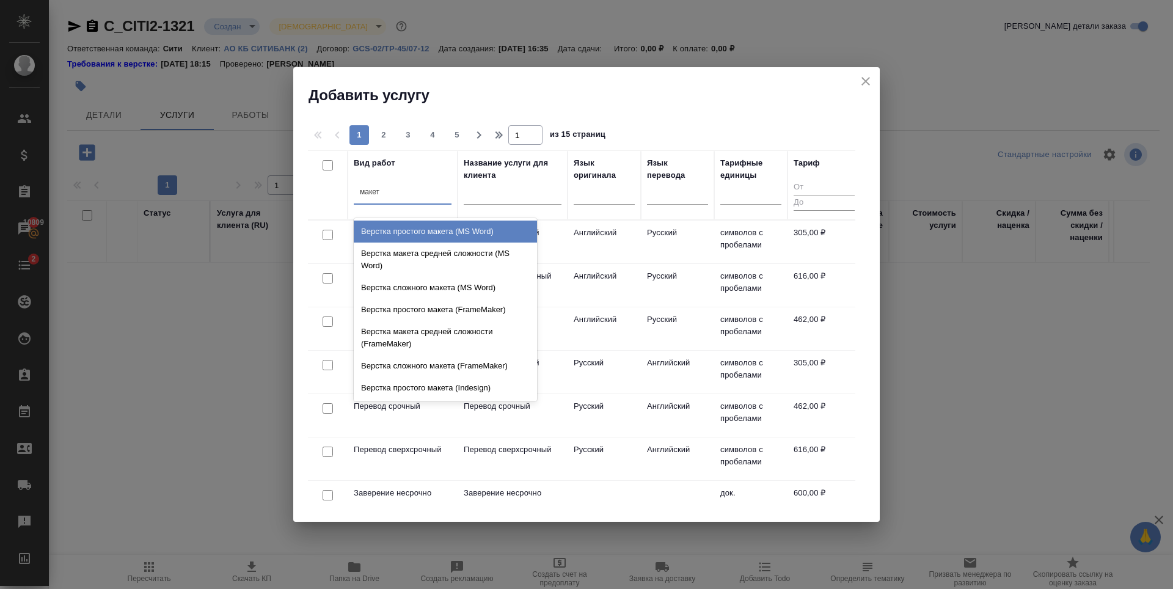
type input "макета"
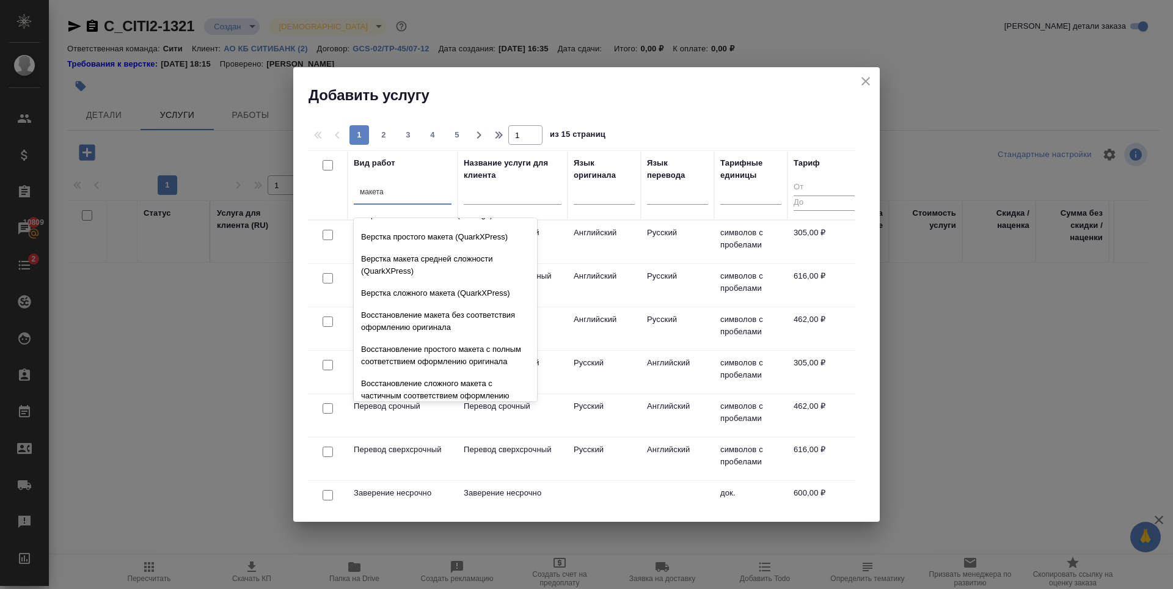
scroll to position [435, 0]
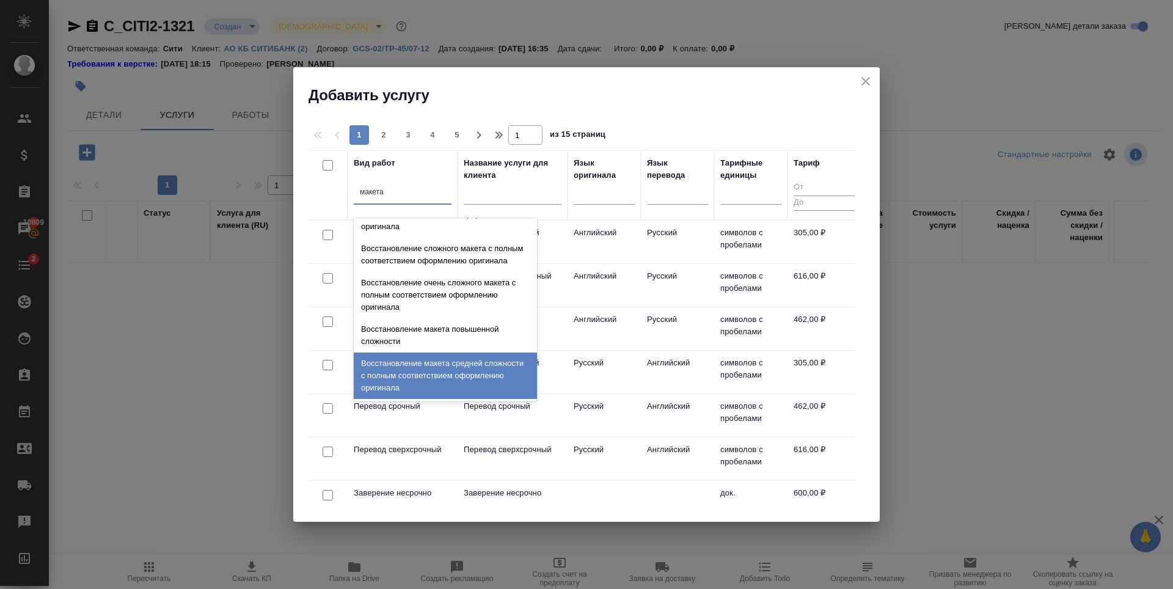
click at [436, 368] on div "Восстановление макета средней сложности с полным соответствием оформлению ориги…" at bounding box center [445, 375] width 183 height 46
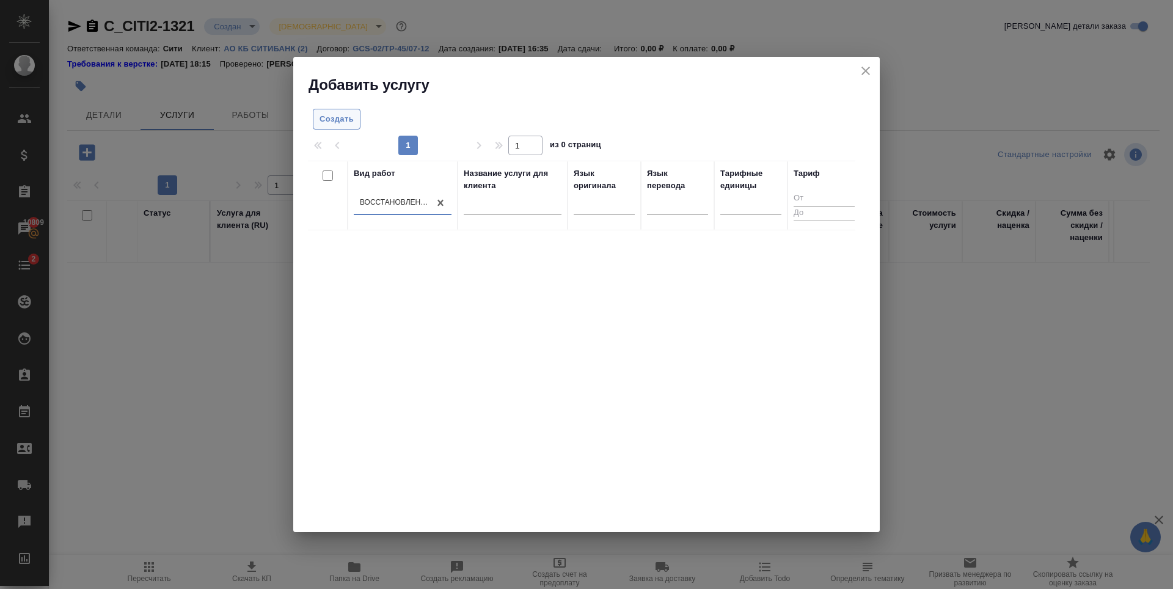
click at [336, 109] on button "Создать" at bounding box center [337, 119] width 48 height 21
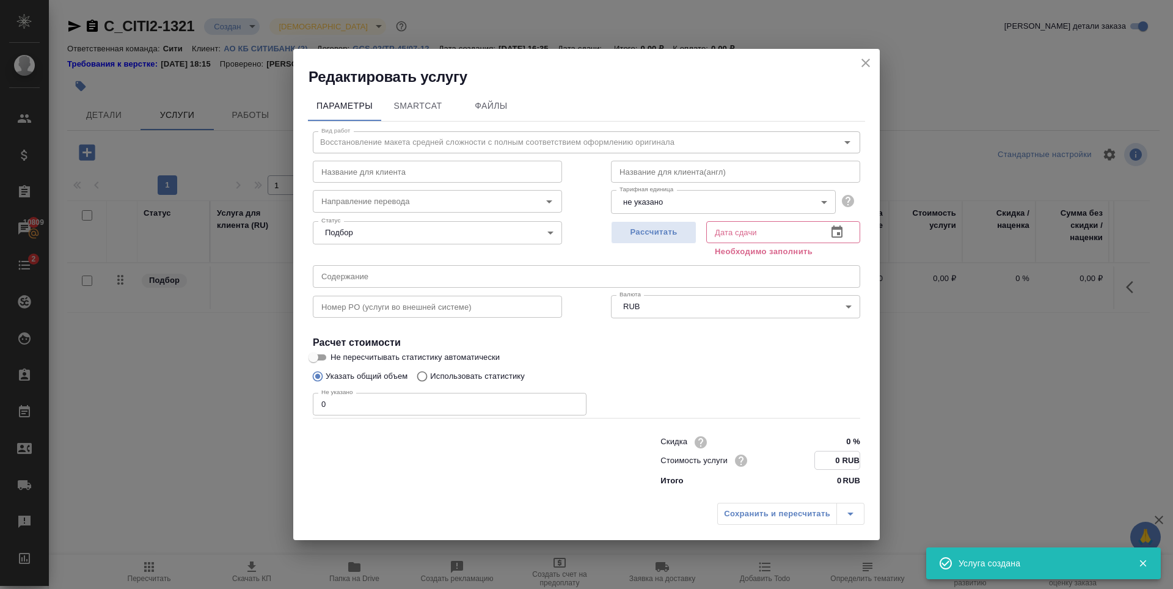
drag, startPoint x: 839, startPoint y: 459, endPoint x: 825, endPoint y: 460, distance: 14.1
click at [826, 460] on input "0 RUB" at bounding box center [837, 460] width 45 height 18
type input "205 RUB"
drag, startPoint x: 364, startPoint y: 406, endPoint x: 302, endPoint y: 411, distance: 62.5
click at [302, 411] on div "Параметры SmartCat Файлы Вид работ Восстановление макета средней сложности с по…" at bounding box center [586, 291] width 586 height 409
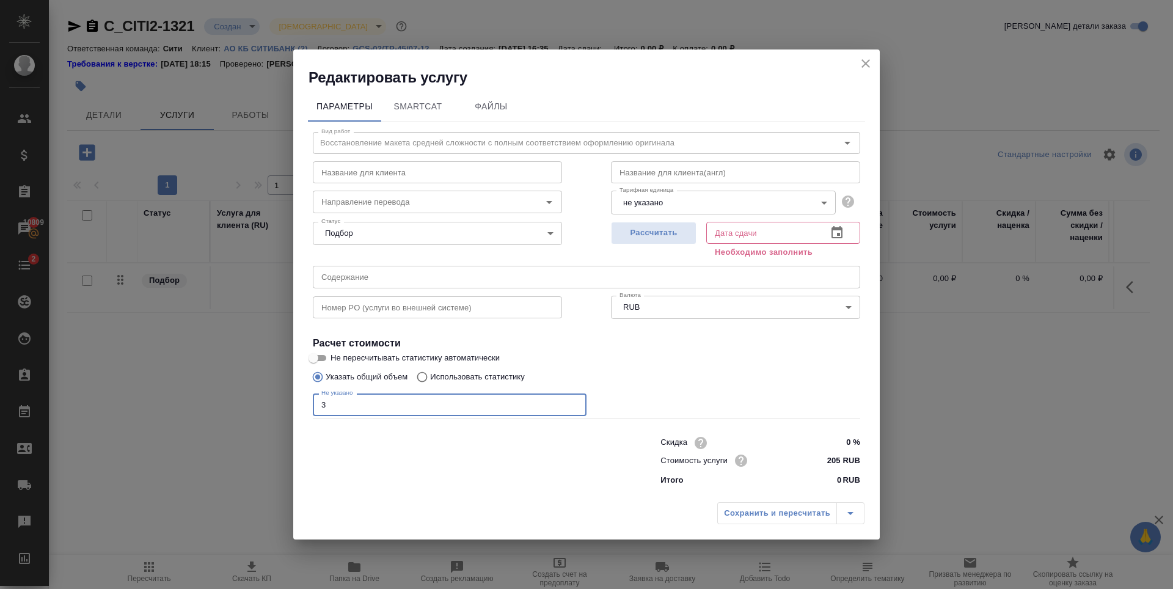
type input "3"
click at [663, 202] on body "🙏 .cls-1 fill:#fff; AWATERA Zaytseva Svetlana Клиенты Спецификации Заказы 10809…" at bounding box center [586, 294] width 1173 height 589
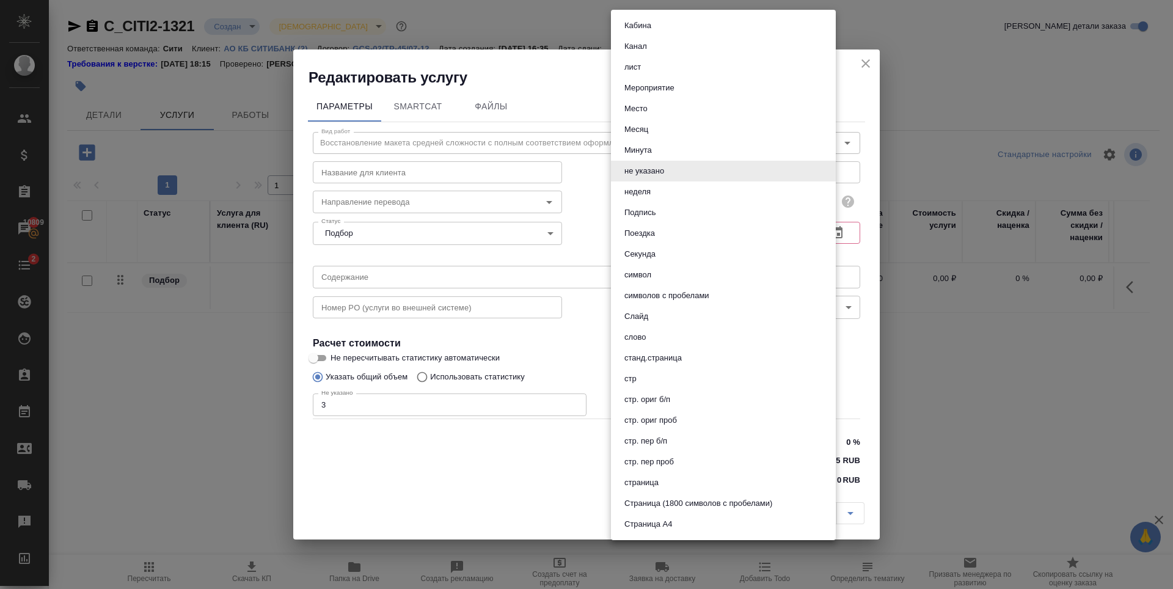
scroll to position [366, 0]
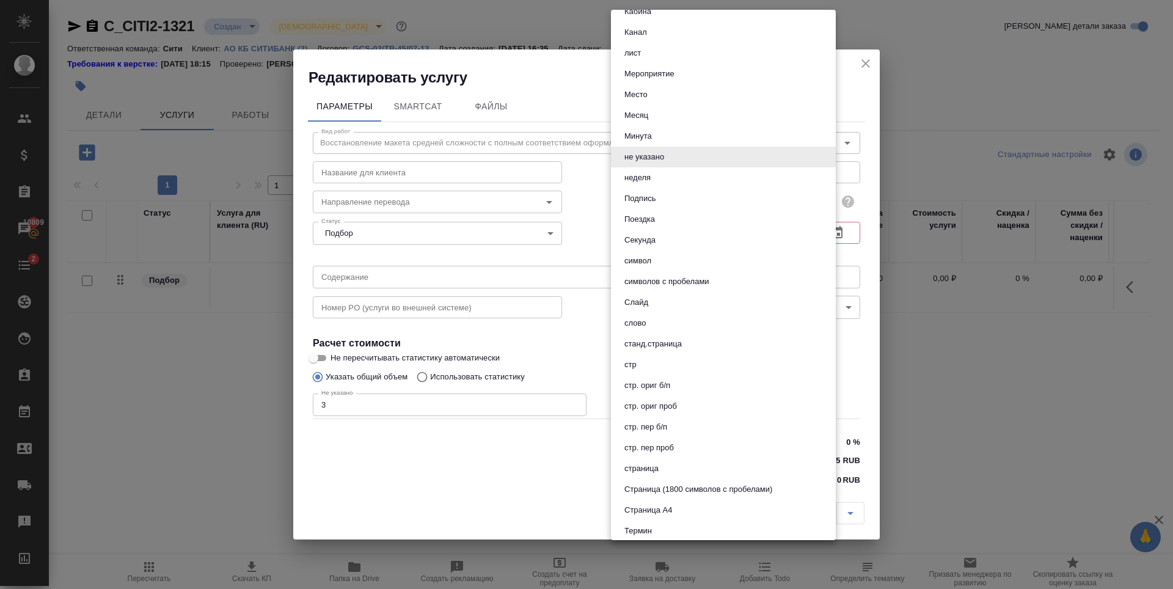
click at [658, 460] on li "страница" at bounding box center [723, 468] width 225 height 21
type input "5a8b1489cc6b4906c91bfdb2"
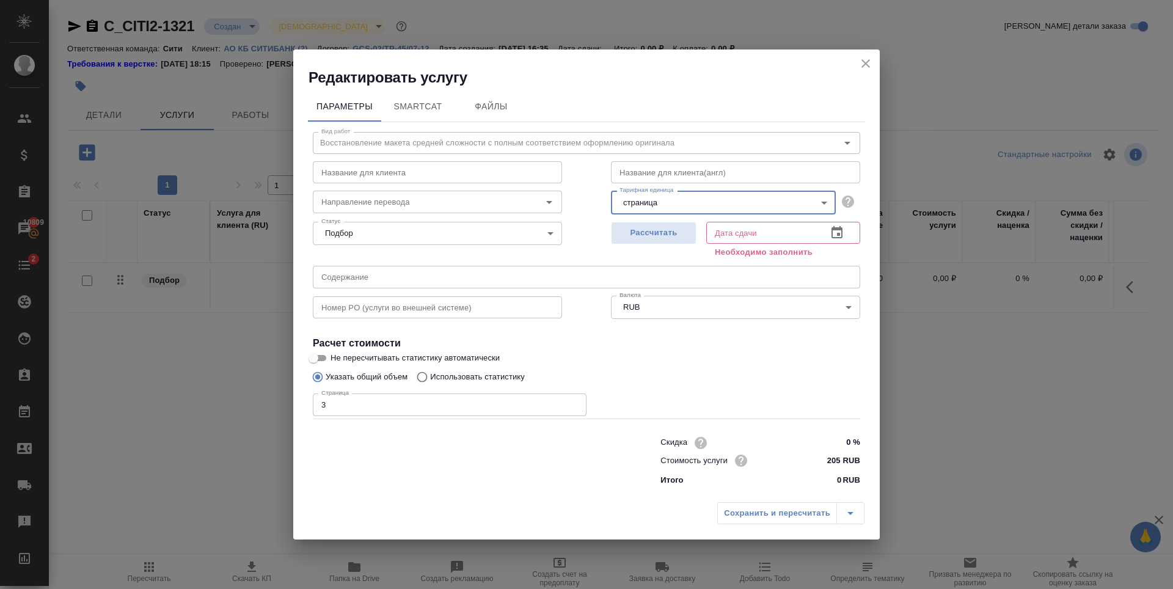
click at [456, 464] on div at bounding box center [462, 459] width 348 height 49
click at [761, 515] on div "Сохранить и пересчитать" at bounding box center [790, 513] width 147 height 22
click at [677, 237] on span "Рассчитать" at bounding box center [653, 233] width 72 height 14
type input "25.09.2025 17:12"
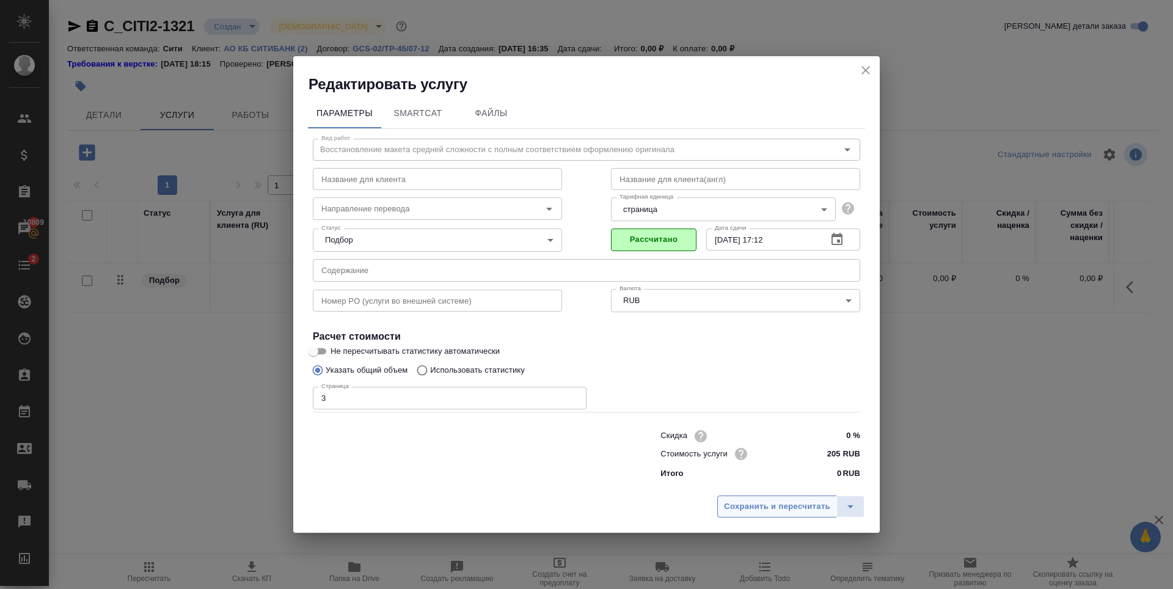
click at [753, 510] on span "Сохранить и пересчитать" at bounding box center [777, 507] width 106 height 14
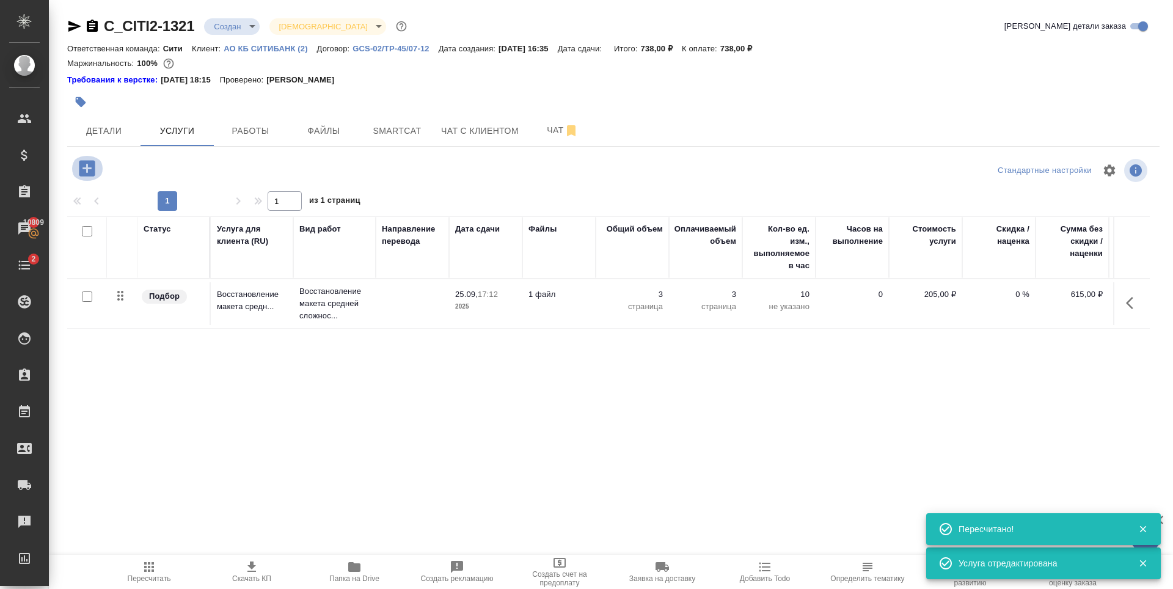
click at [82, 164] on icon "button" at bounding box center [87, 168] width 16 height 16
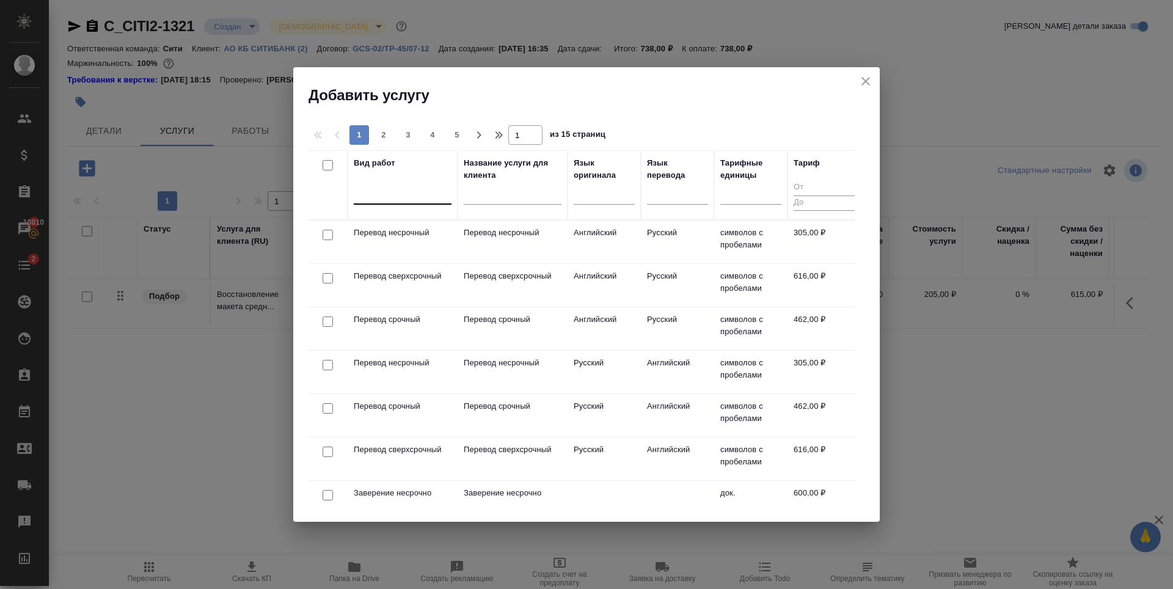
click at [390, 196] on div at bounding box center [403, 192] width 98 height 18
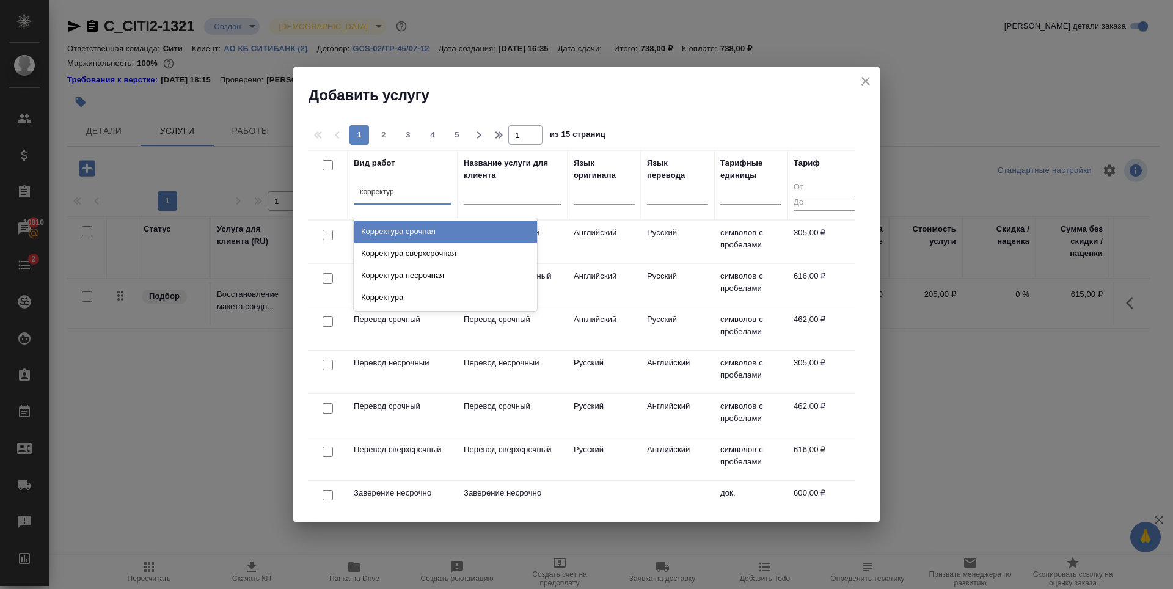
type input "корректура"
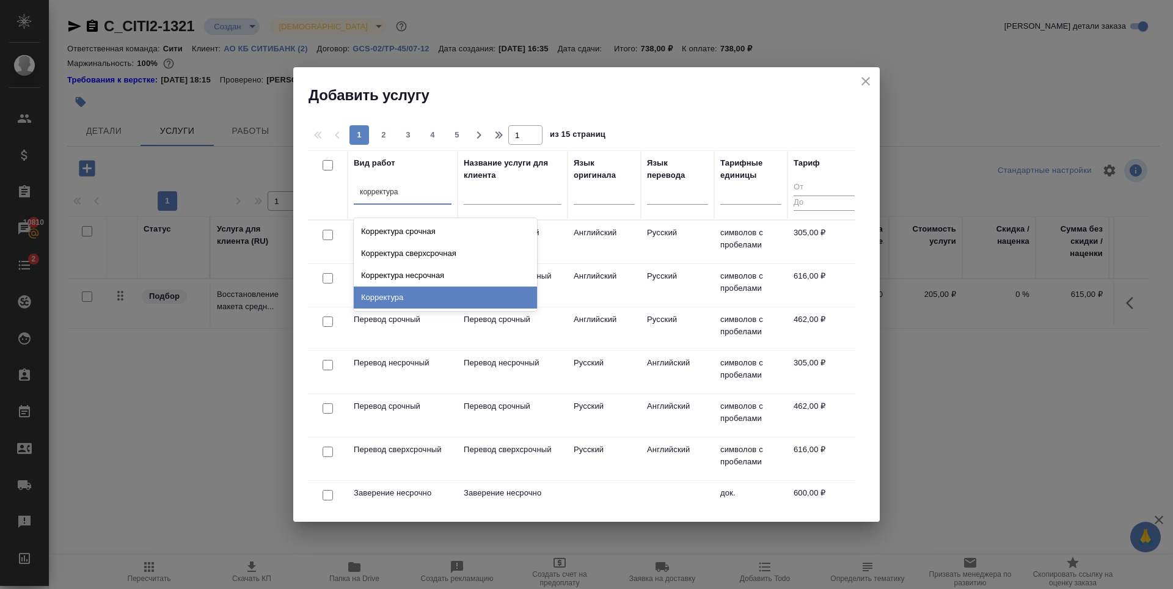
click at [393, 298] on div "Корректура" at bounding box center [445, 297] width 183 height 22
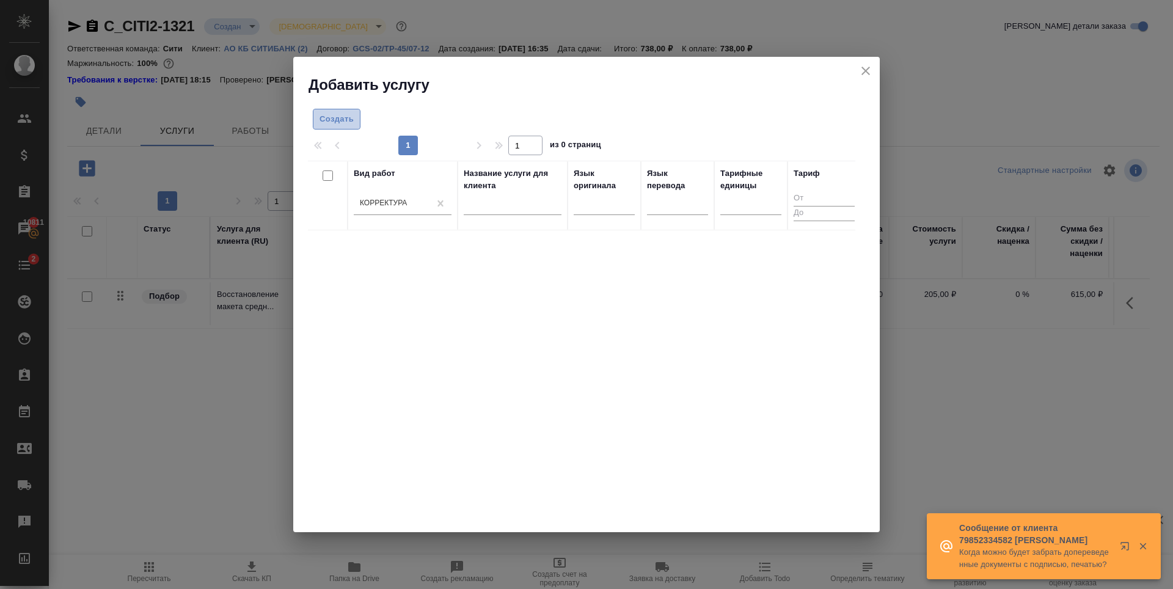
click at [332, 125] on span "Создать" at bounding box center [336, 119] width 34 height 14
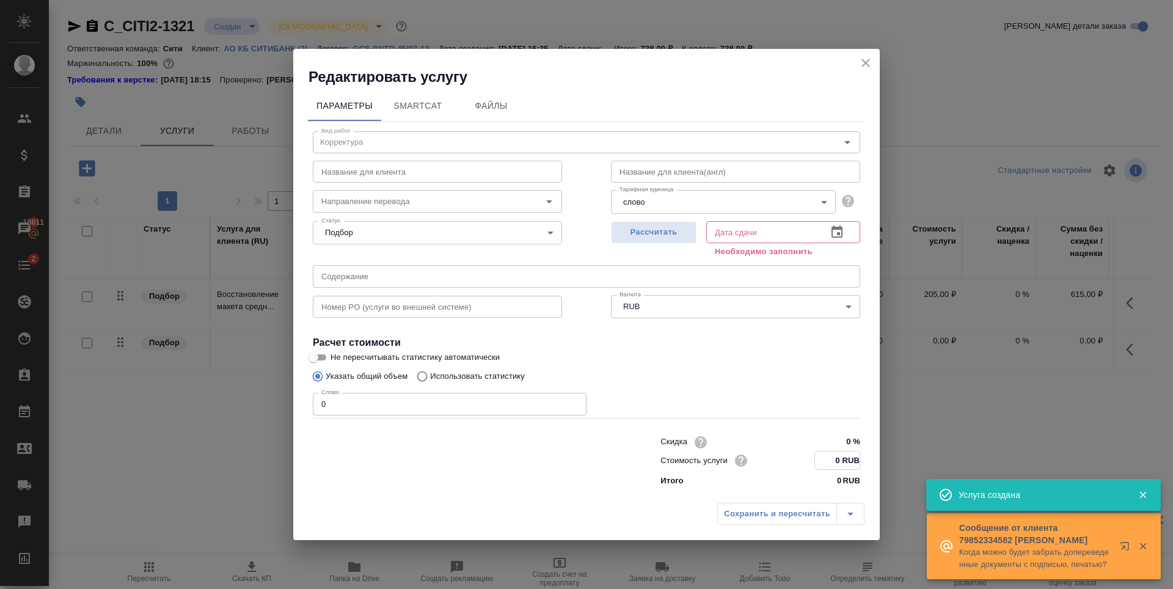
drag, startPoint x: 841, startPoint y: 464, endPoint x: 824, endPoint y: 464, distance: 17.1
click at [824, 464] on input "0 RUB" at bounding box center [837, 460] width 45 height 18
drag, startPoint x: 830, startPoint y: 460, endPoint x: 843, endPoint y: 459, distance: 12.9
click at [843, 459] on input "0 RUB" at bounding box center [837, 460] width 45 height 18
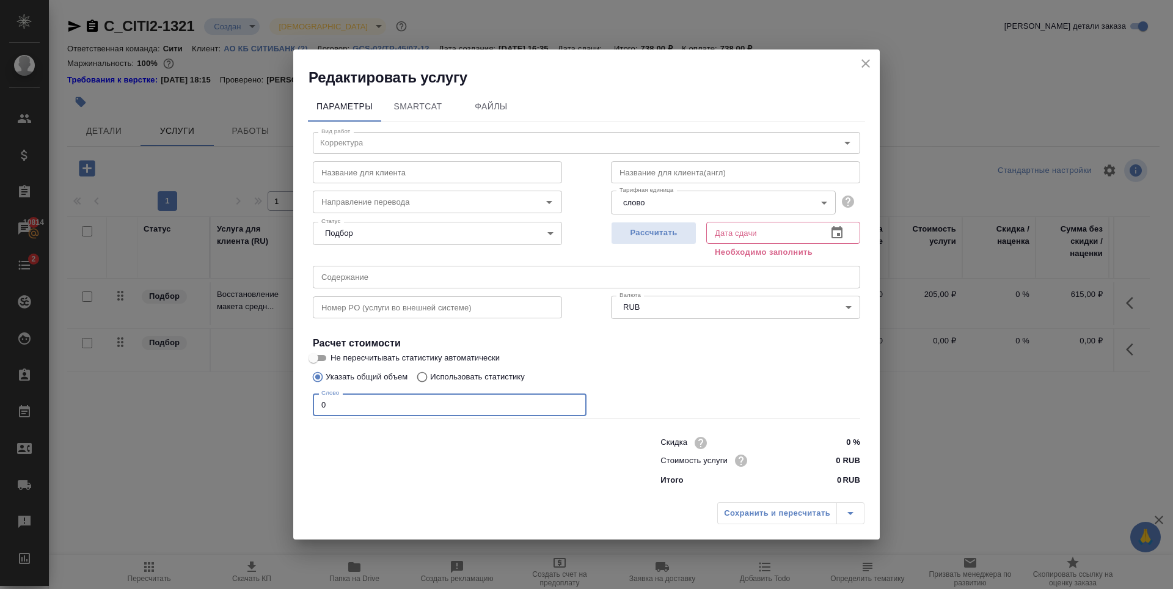
click at [412, 412] on input "0" at bounding box center [450, 404] width 274 height 22
drag, startPoint x: 355, startPoint y: 409, endPoint x: 300, endPoint y: 384, distance: 60.7
click at [291, 399] on div "Редактировать услугу Параметры SmartCat Файлы Вид работ Корректура Вид работ На…" at bounding box center [586, 294] width 1173 height 589
type input "850"
click at [652, 217] on div "Рассчитать" at bounding box center [654, 239] width 86 height 44
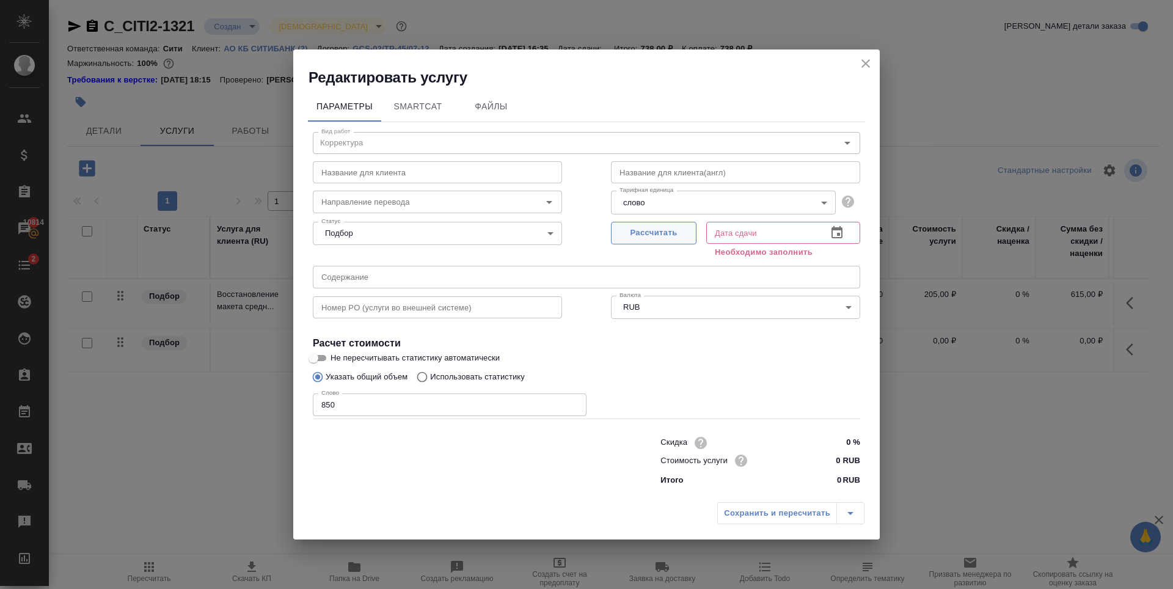
click at [654, 229] on span "Рассчитать" at bounding box center [653, 233] width 72 height 14
type input "25.09.2025 17:58"
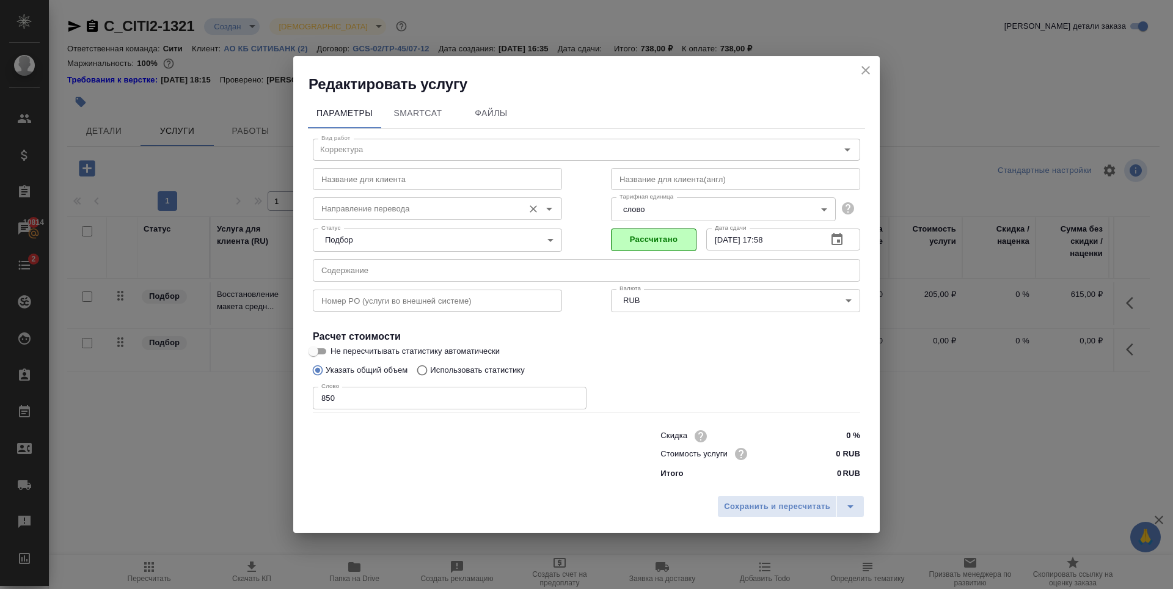
click at [451, 205] on input "Направление перевода" at bounding box center [416, 208] width 201 height 15
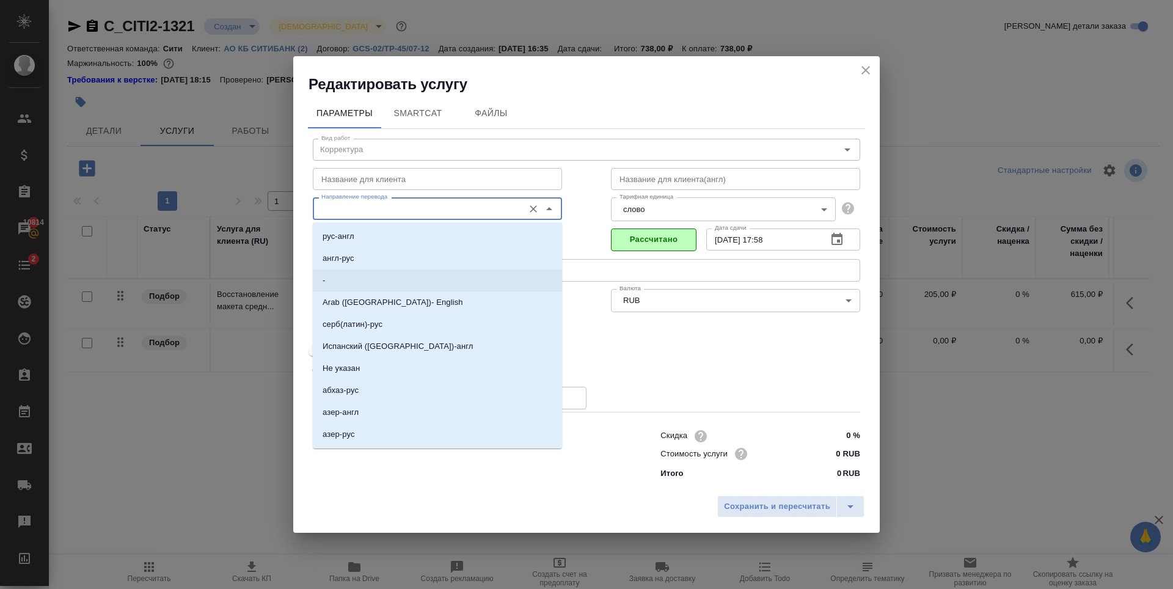
click at [428, 271] on li "-" at bounding box center [437, 280] width 249 height 22
type input "-"
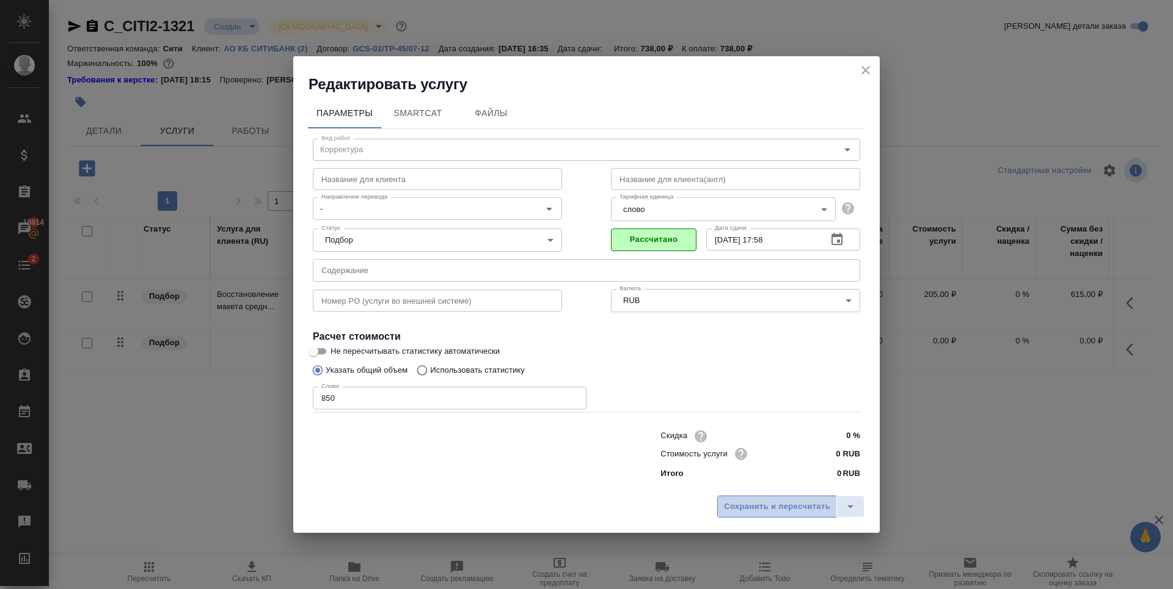
click at [762, 500] on span "Сохранить и пересчитать" at bounding box center [777, 507] width 106 height 14
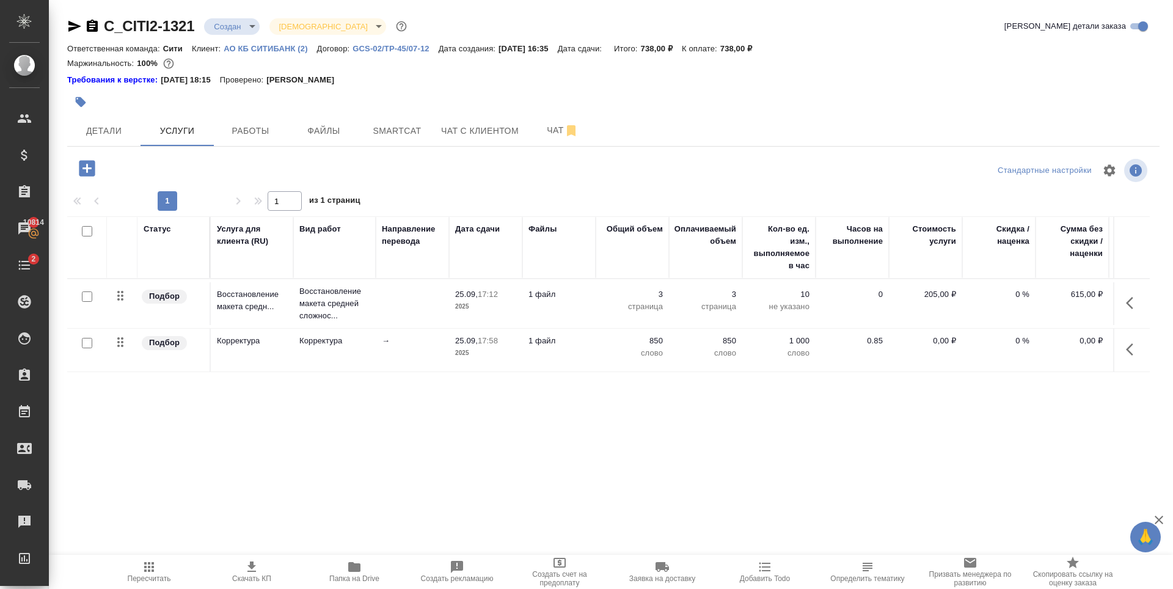
click at [946, 337] on p "0,00 ₽" at bounding box center [925, 341] width 61 height 12
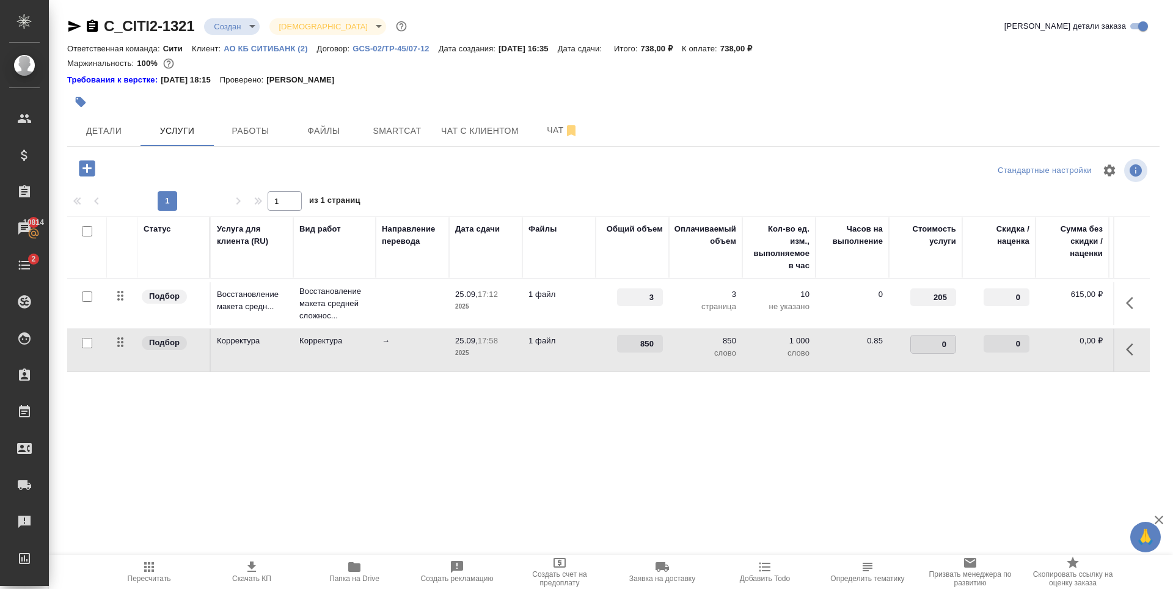
type input "1"
type input "1.94"
click at [368, 427] on div "Статус Услуга для клиента (RU) Вид работ Направление перевода Дата сдачи Файлы …" at bounding box center [608, 347] width 1082 height 263
click at [170, 167] on span "Сохранить и пересчитать" at bounding box center [173, 167] width 106 height 14
click at [809, 446] on div "Статус Услуга для клиента (RU) Вид работ Направление перевода Дата сдачи Файлы …" at bounding box center [608, 347] width 1082 height 263
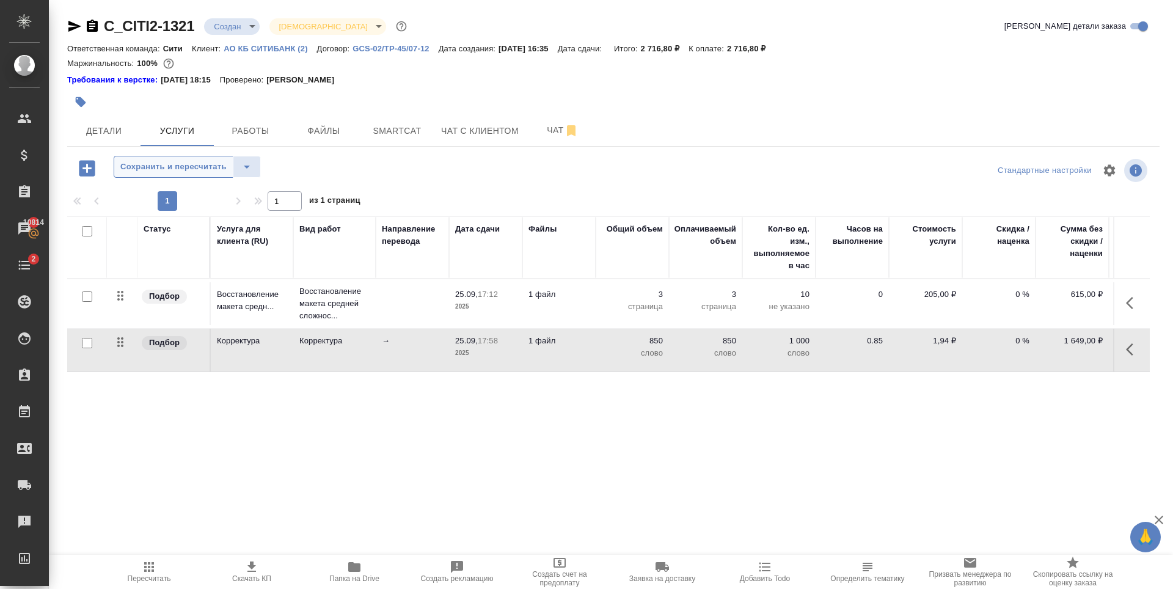
click at [172, 164] on span "Сохранить и пересчитать" at bounding box center [173, 167] width 106 height 14
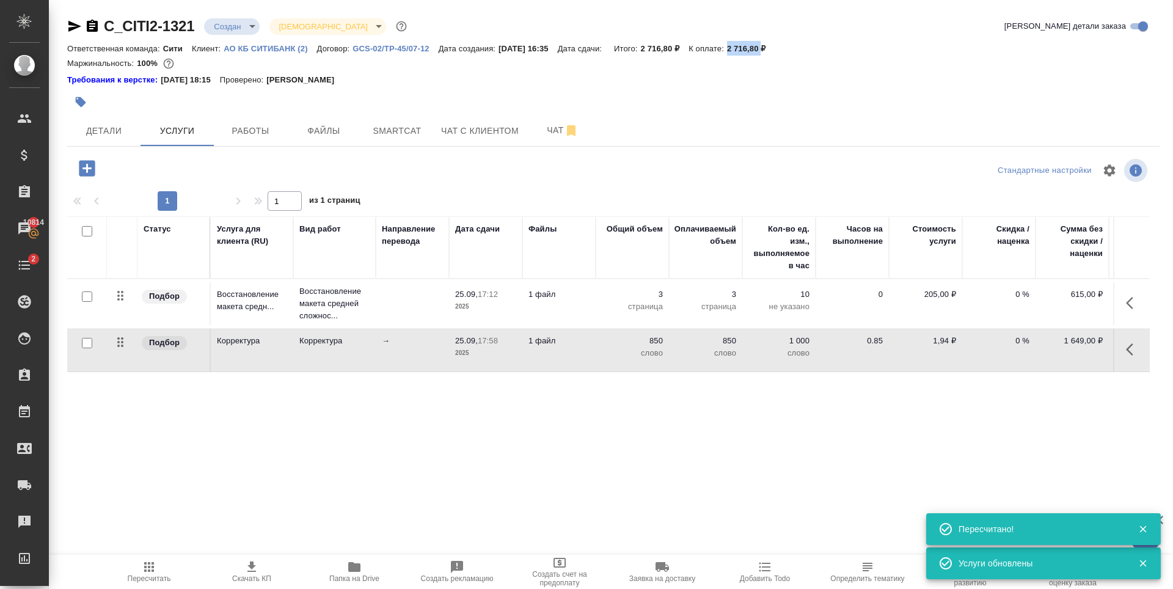
drag, startPoint x: 741, startPoint y: 49, endPoint x: 775, endPoint y: 47, distance: 34.2
click at [775, 47] on div "Ответственная команда: Сити Клиент: АО КБ СИТИБАНК (2) Договор: GCS-02/TP-45/07…" at bounding box center [613, 48] width 1092 height 15
copy p "2 716,80"
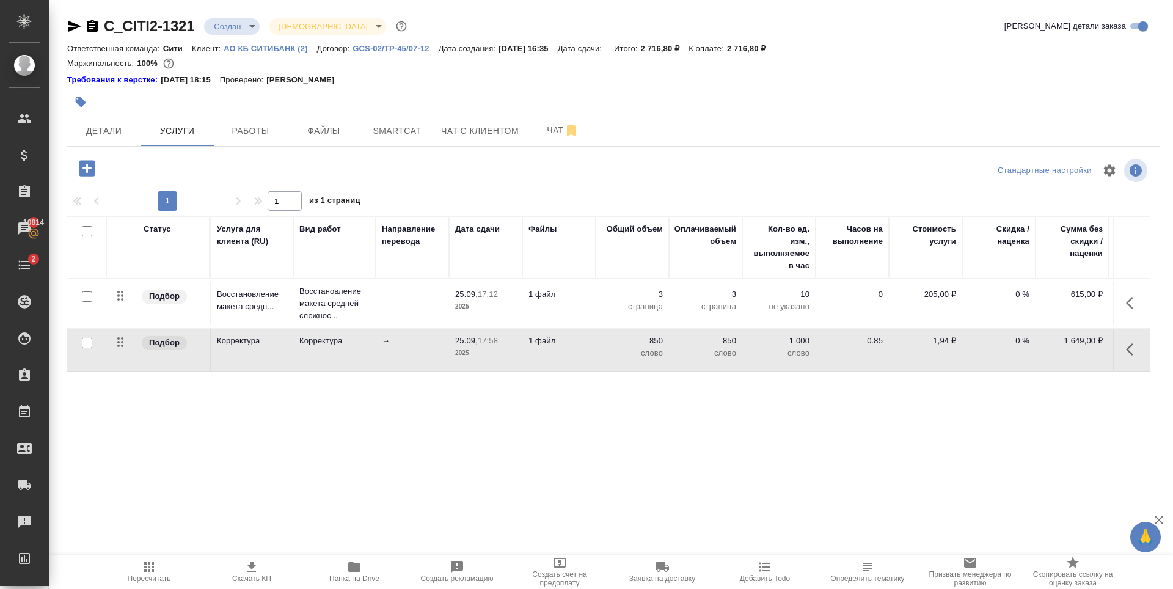
click at [540, 444] on div "Статус Услуга для клиента (RU) Вид работ Направление перевода Дата сдачи Файлы …" at bounding box center [608, 347] width 1082 height 263
click at [651, 419] on div "Статус Услуга для клиента (RU) Вид работ Направление перевода Дата сдачи Файлы …" at bounding box center [608, 347] width 1082 height 263
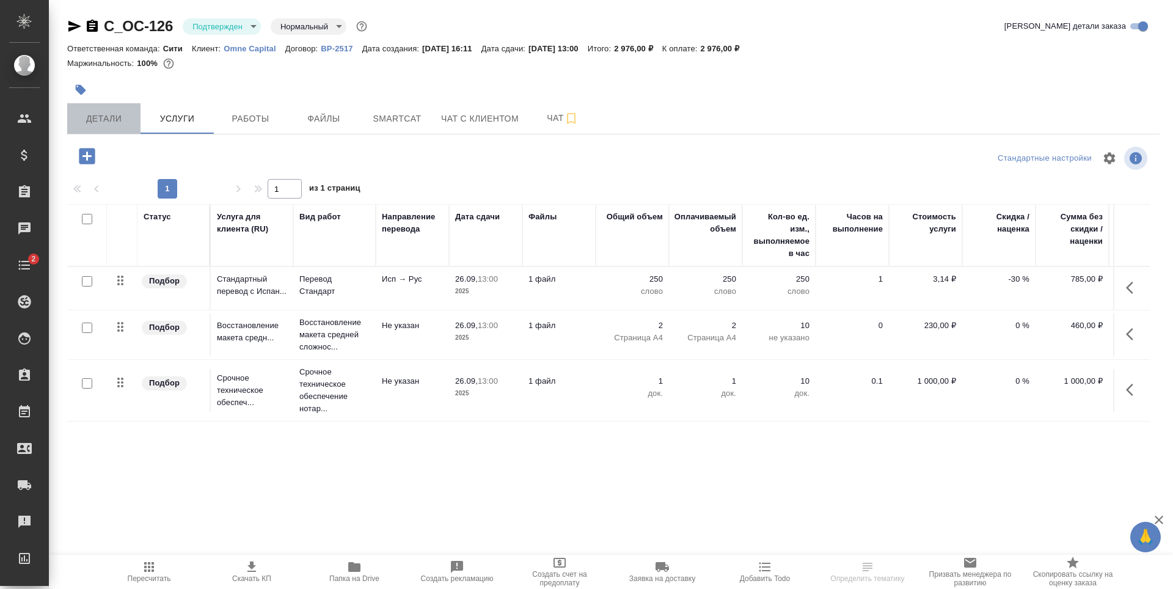
click at [120, 128] on button "Детали" at bounding box center [103, 118] width 73 height 31
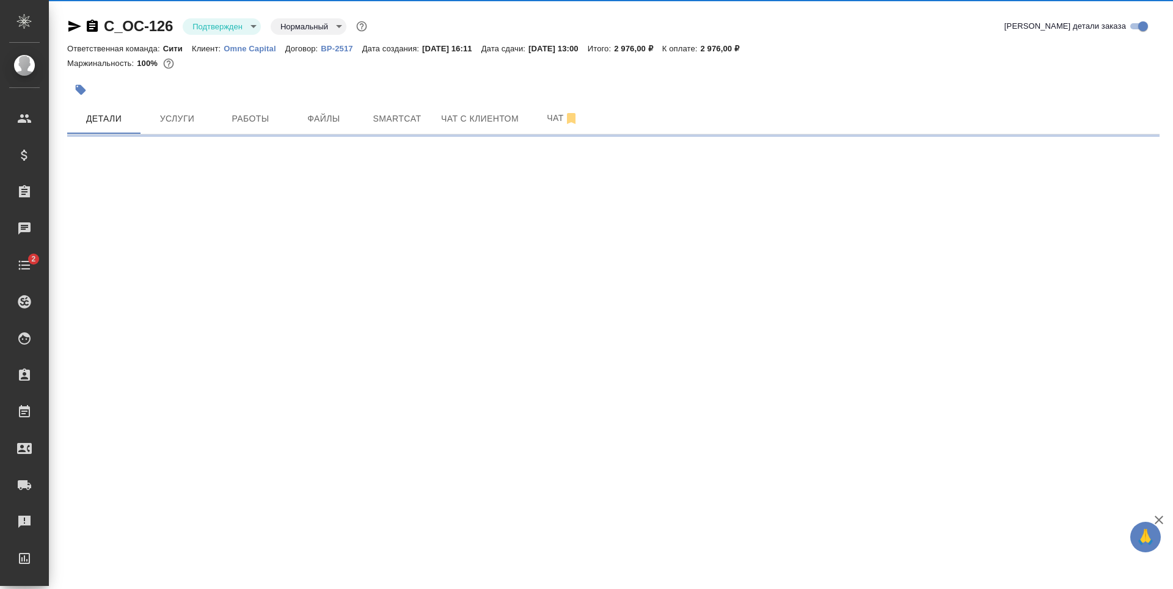
select select "RU"
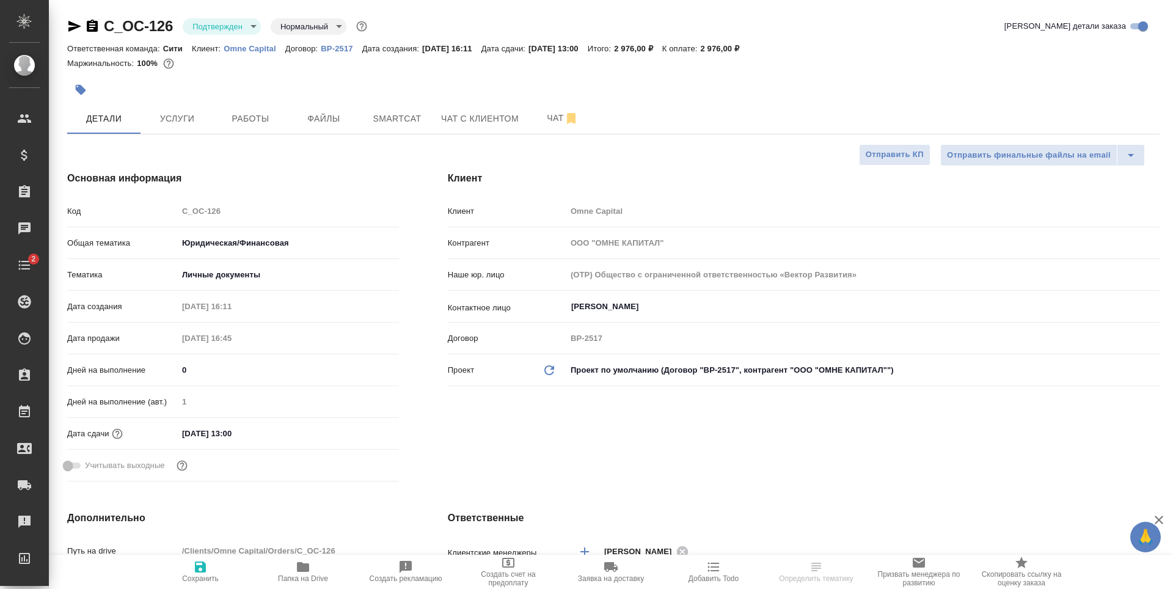
type textarea "x"
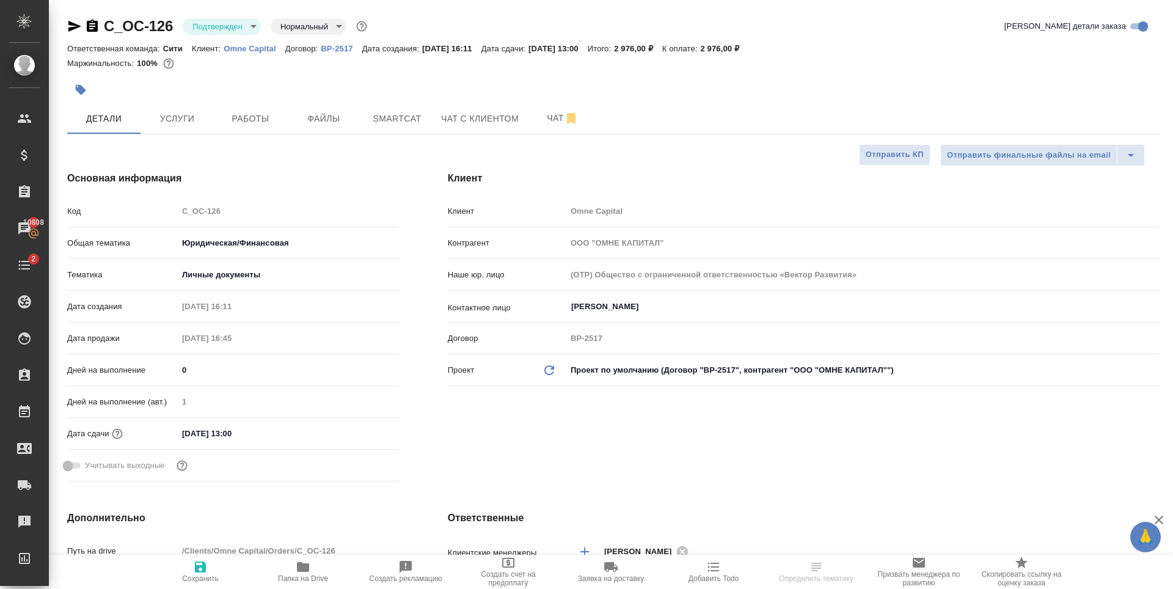
type textarea "x"
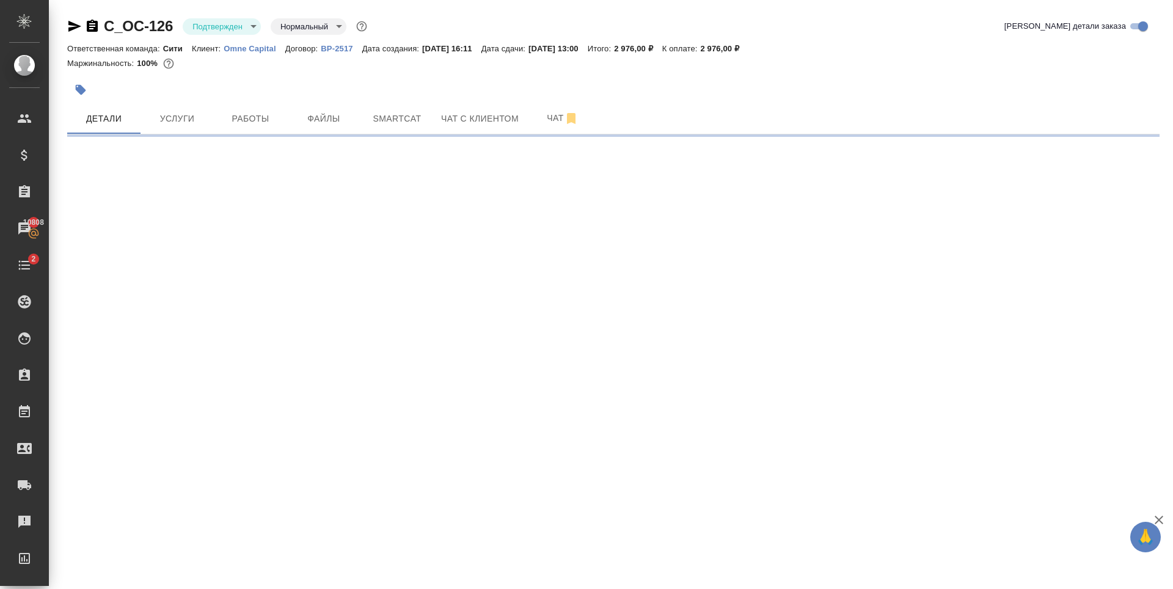
select select "RU"
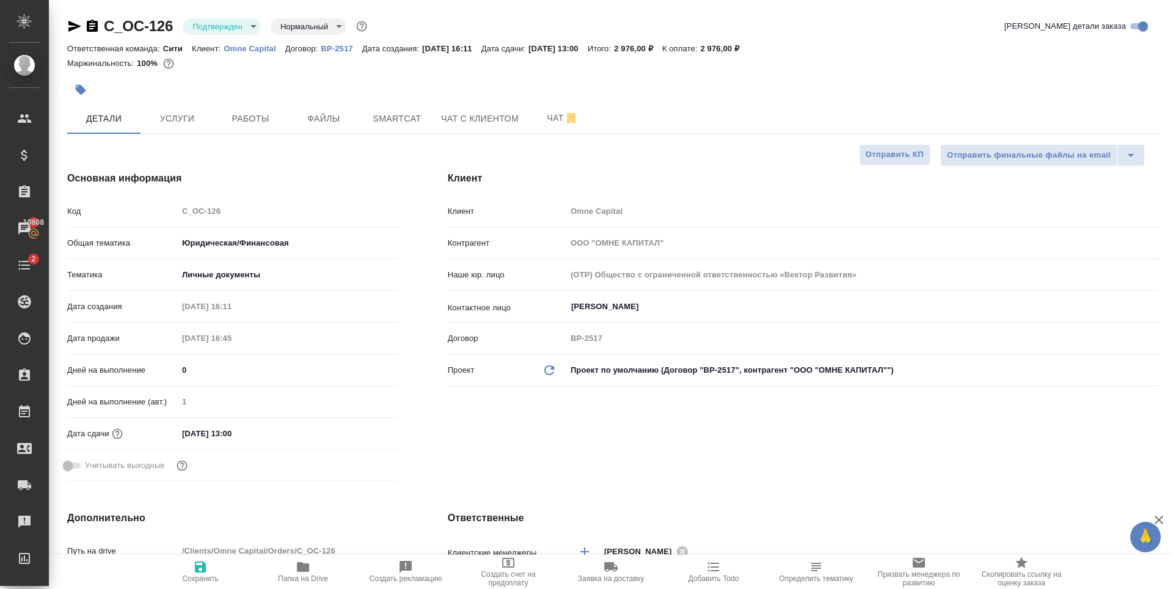
type textarea "x"
click at [261, 118] on span "Работы" at bounding box center [250, 118] width 59 height 15
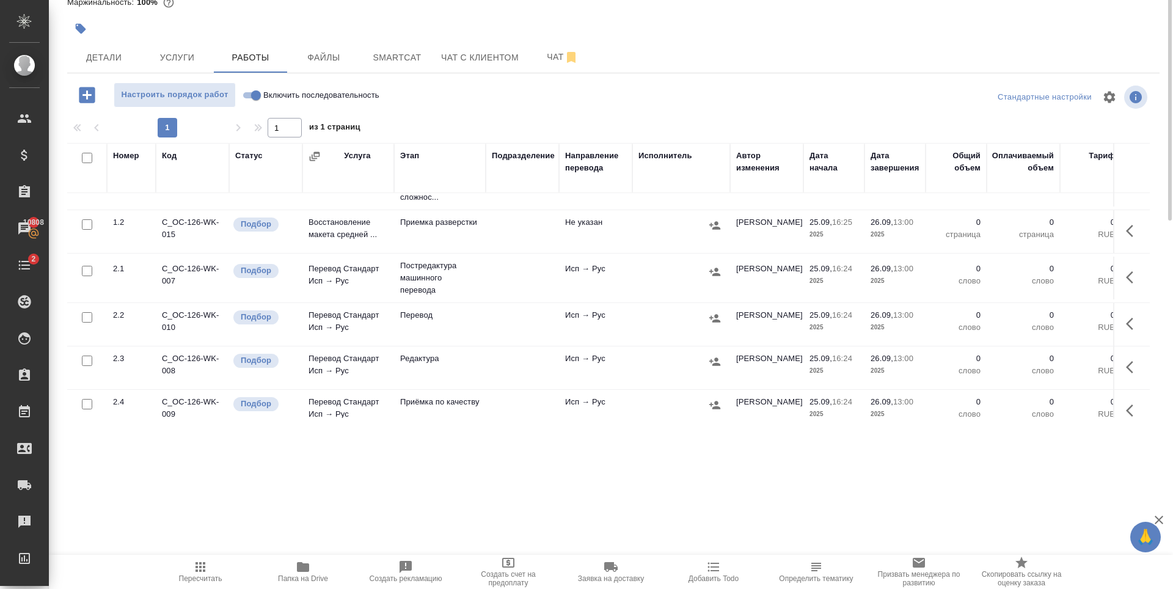
scroll to position [61, 0]
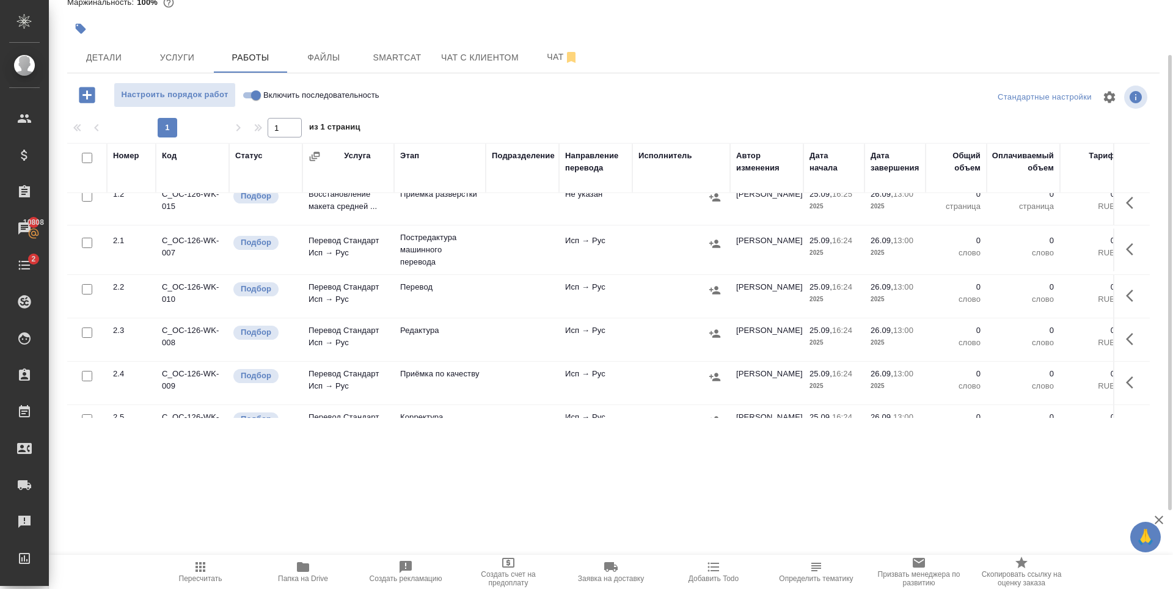
click at [1126, 296] on icon "button" at bounding box center [1133, 295] width 15 height 15
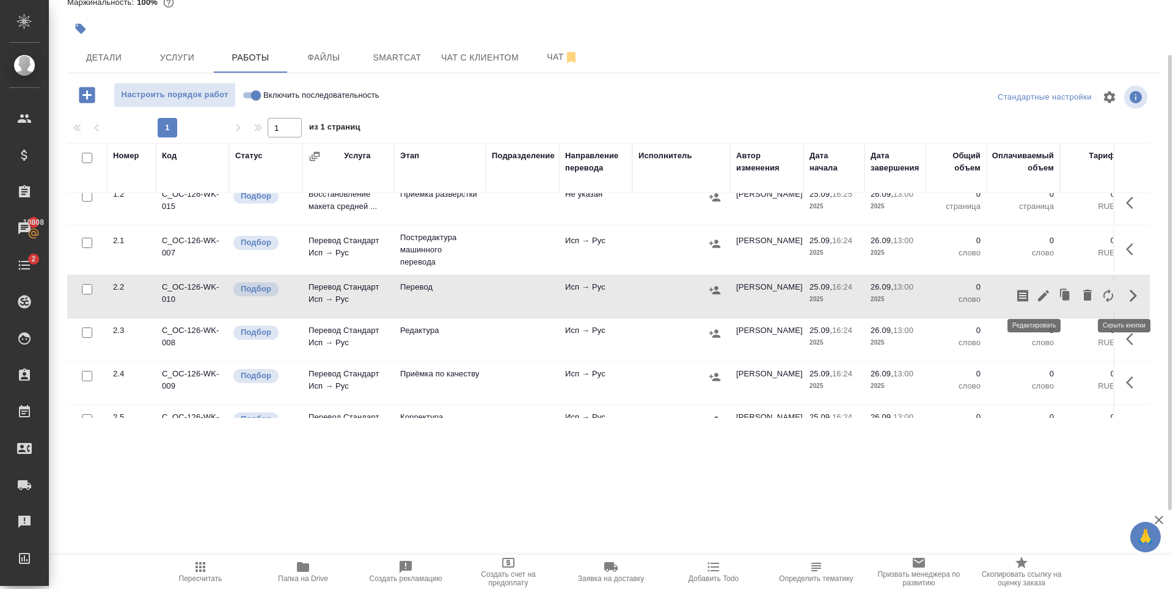
click at [1036, 292] on icon "button" at bounding box center [1043, 295] width 15 height 15
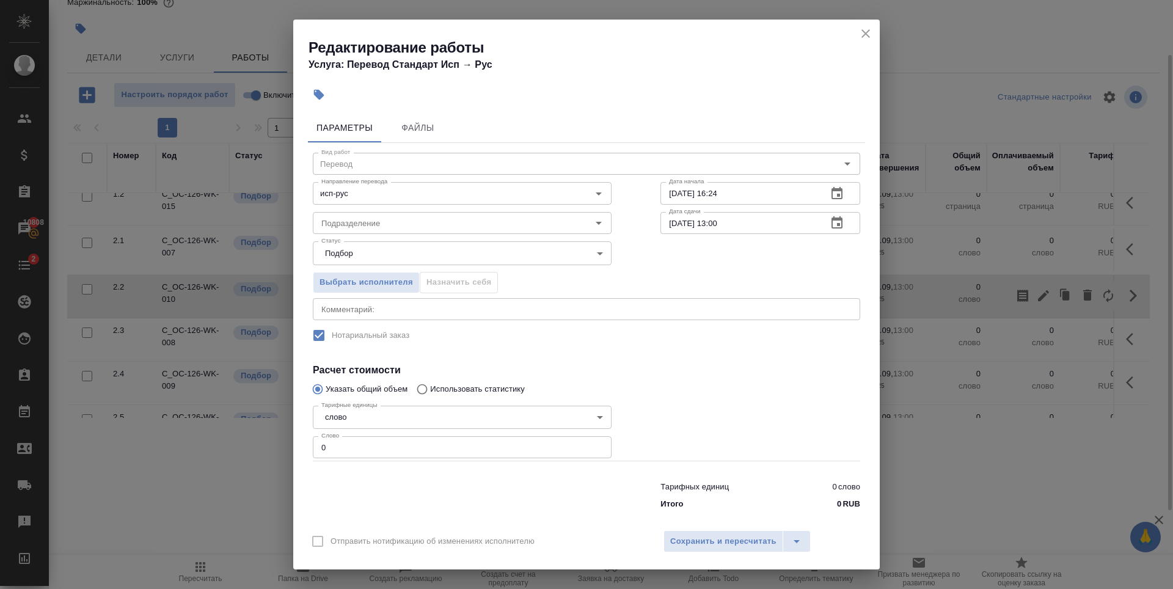
click at [865, 29] on icon "close" at bounding box center [865, 33] width 15 height 15
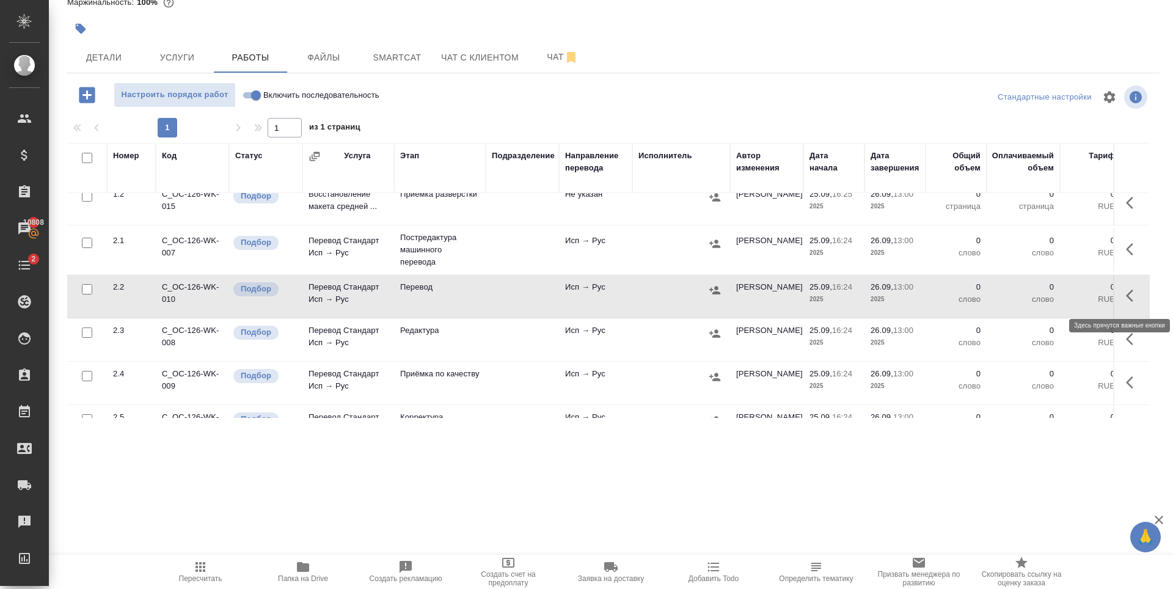
click at [1126, 296] on icon "button" at bounding box center [1133, 295] width 15 height 15
click at [1036, 291] on icon "button" at bounding box center [1043, 295] width 15 height 15
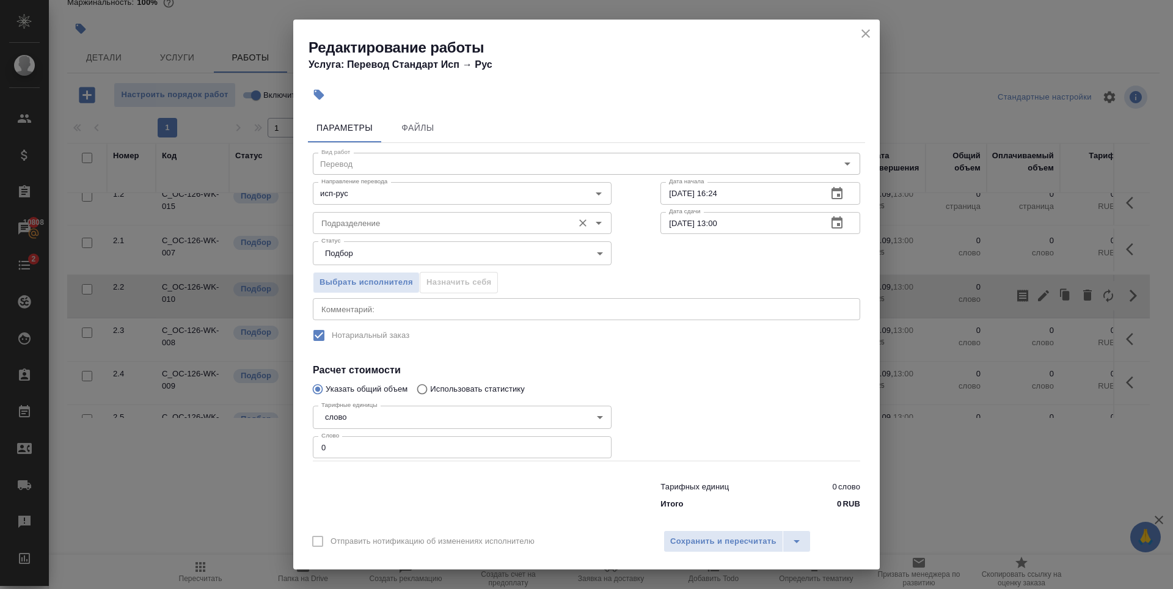
click at [382, 220] on input "Подразделение" at bounding box center [441, 223] width 250 height 15
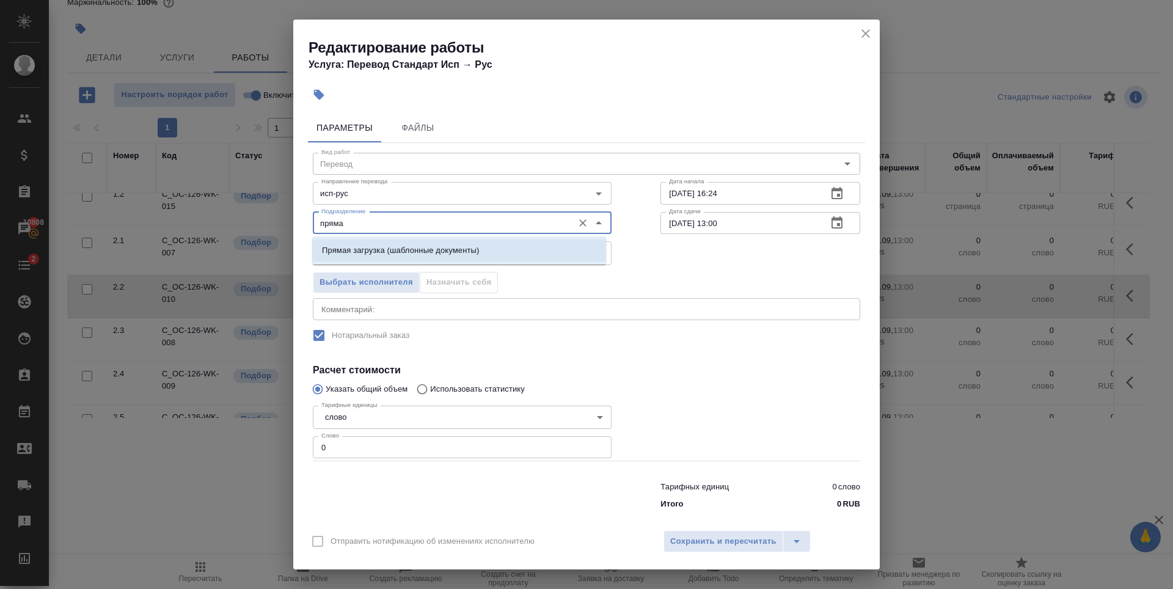
click at [424, 248] on p "Прямая загрузка (шаблонные документы)" at bounding box center [400, 250] width 157 height 12
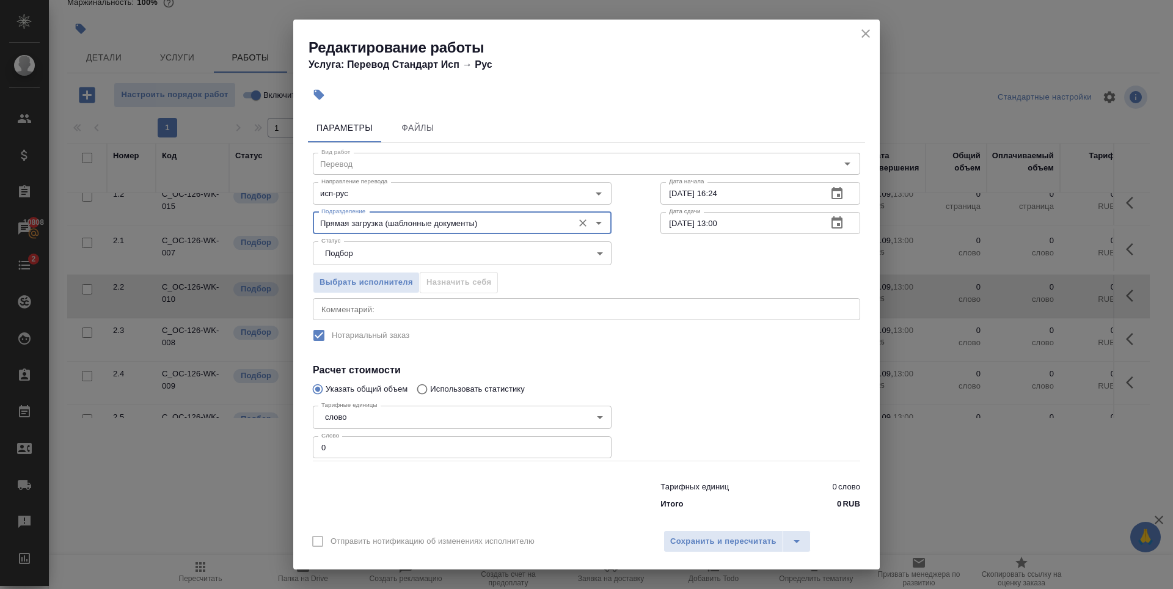
type input "Прямая загрузка (шаблонные документы)"
type input "1"
click at [593, 445] on input "1" at bounding box center [462, 447] width 299 height 22
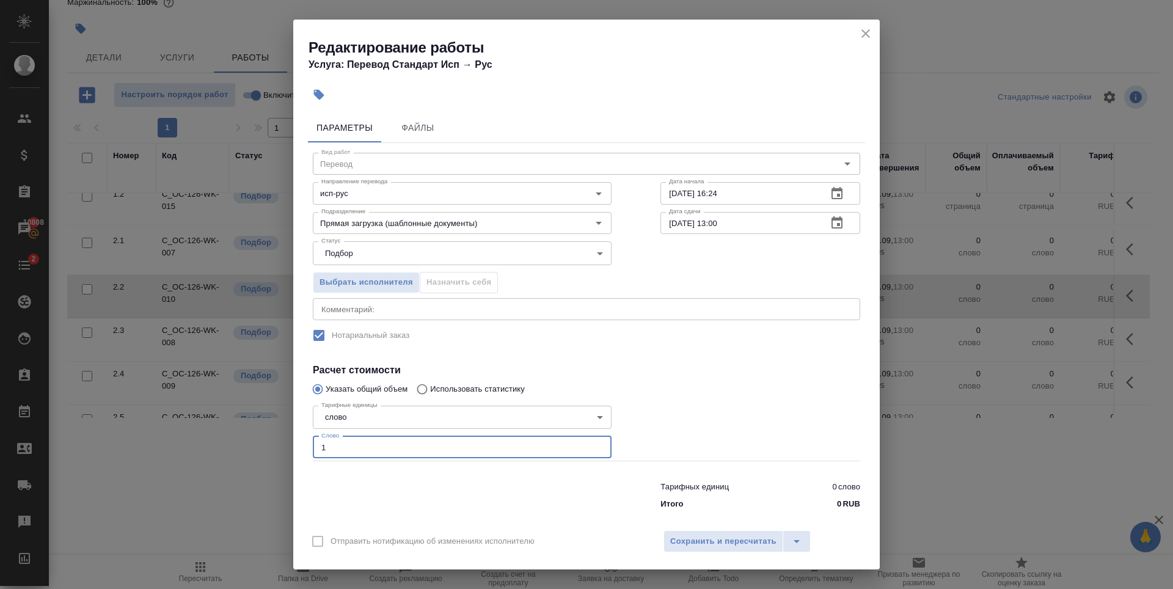
click at [664, 386] on div at bounding box center [760, 430] width 249 height 109
click at [831, 219] on icon "button" at bounding box center [836, 222] width 11 height 12
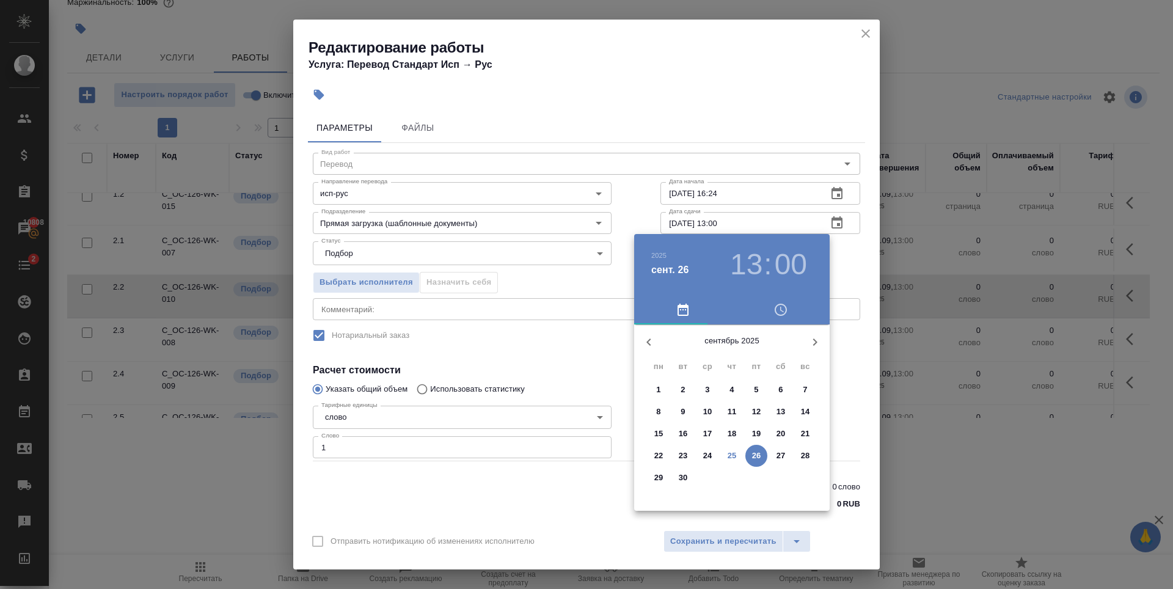
click at [752, 263] on h3 "13" at bounding box center [746, 264] width 32 height 34
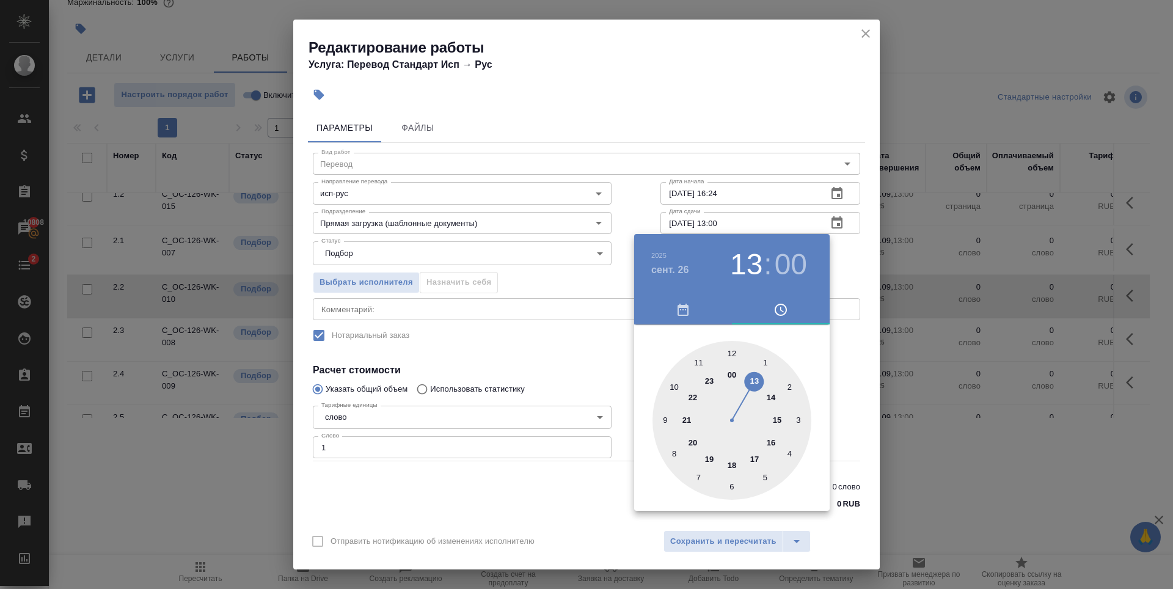
click at [732, 355] on div at bounding box center [731, 420] width 159 height 159
type input "[DATE] 12:00"
click at [716, 118] on div at bounding box center [586, 294] width 1173 height 589
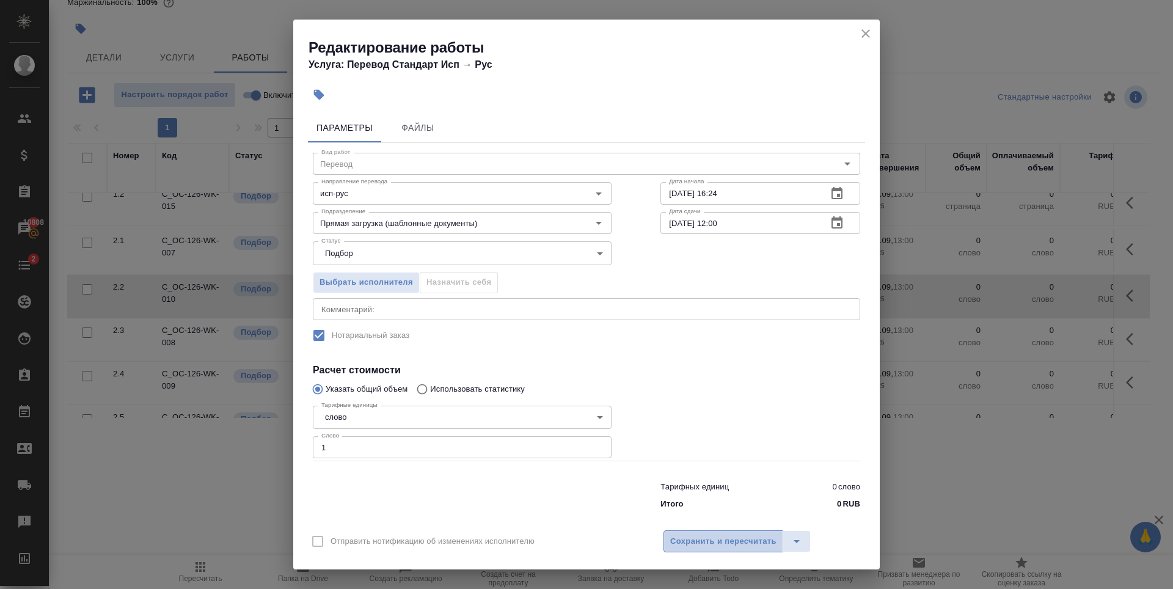
click at [727, 544] on span "Сохранить и пересчитать" at bounding box center [723, 541] width 106 height 14
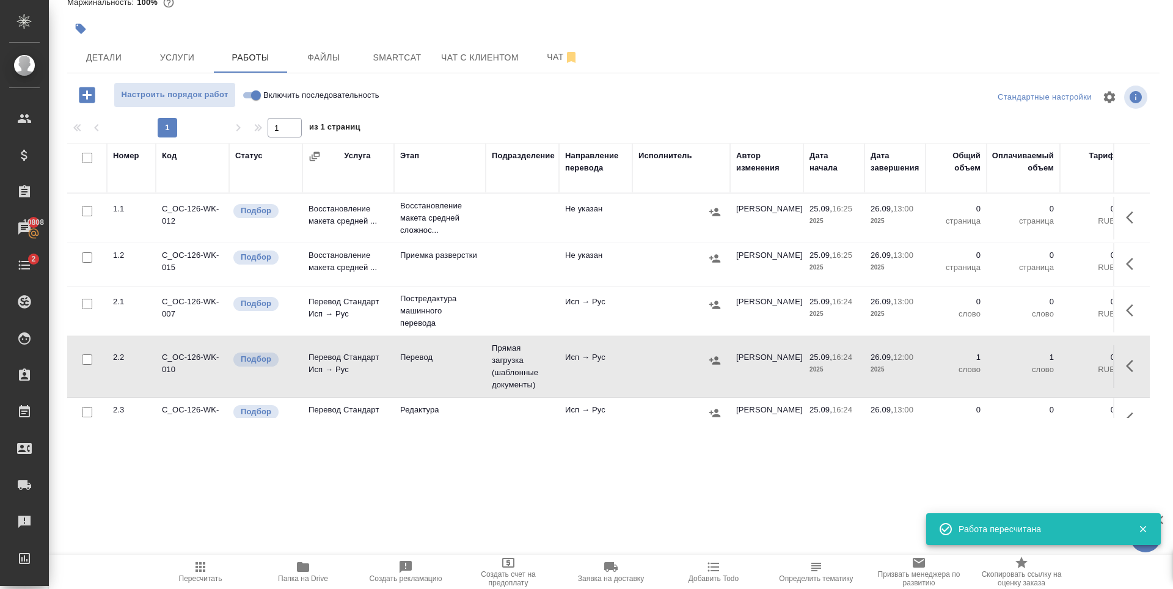
scroll to position [0, 0]
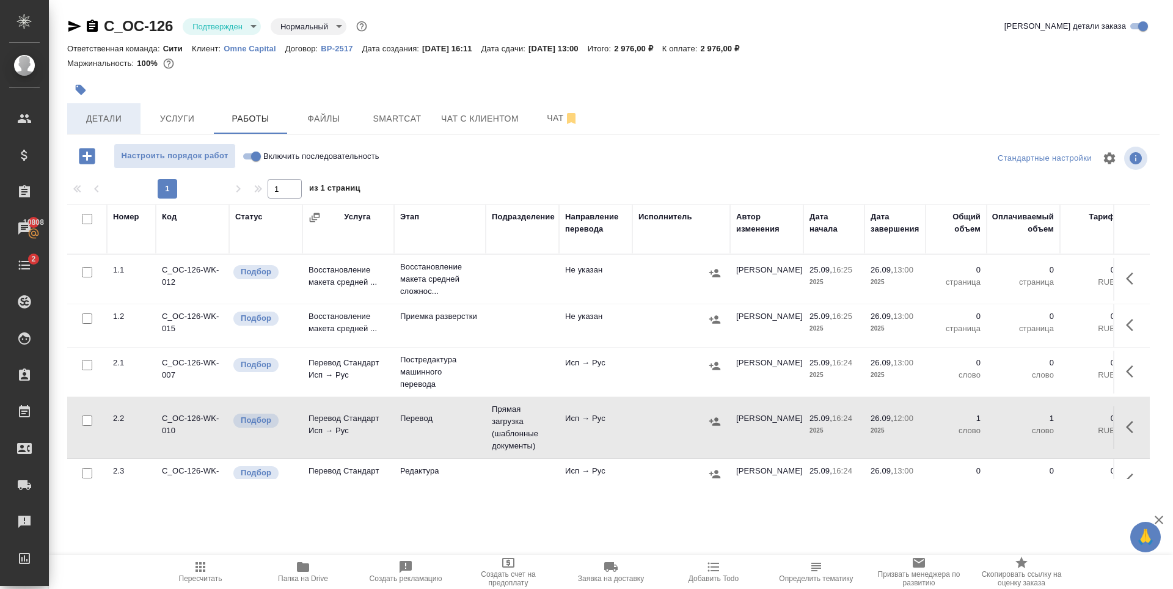
click at [102, 115] on span "Детали" at bounding box center [104, 118] width 59 height 15
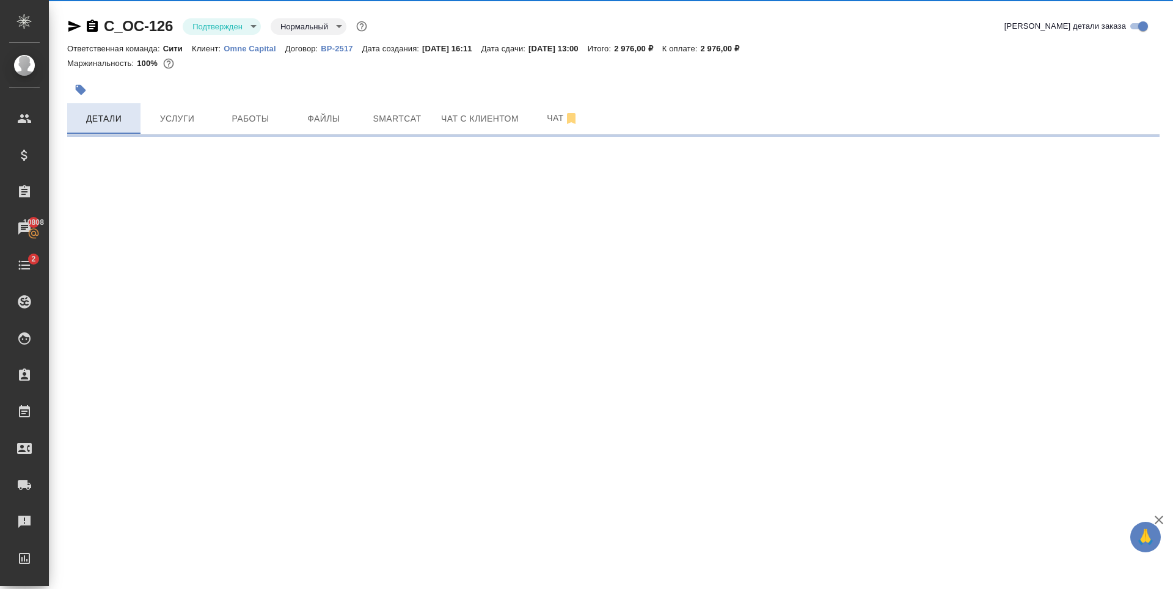
select select "RU"
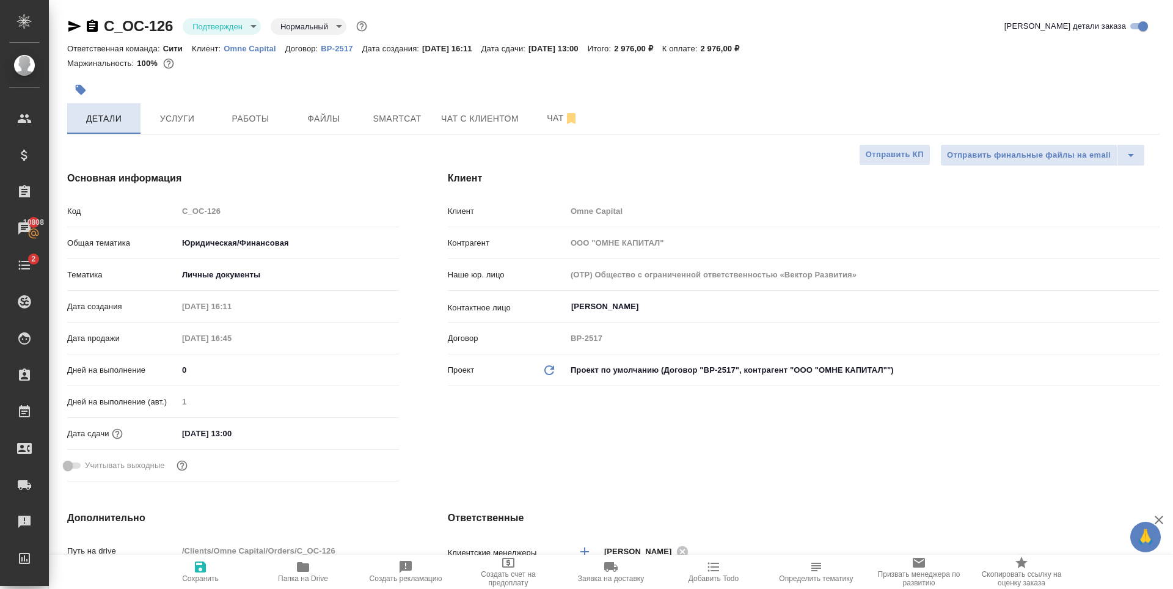
type textarea "x"
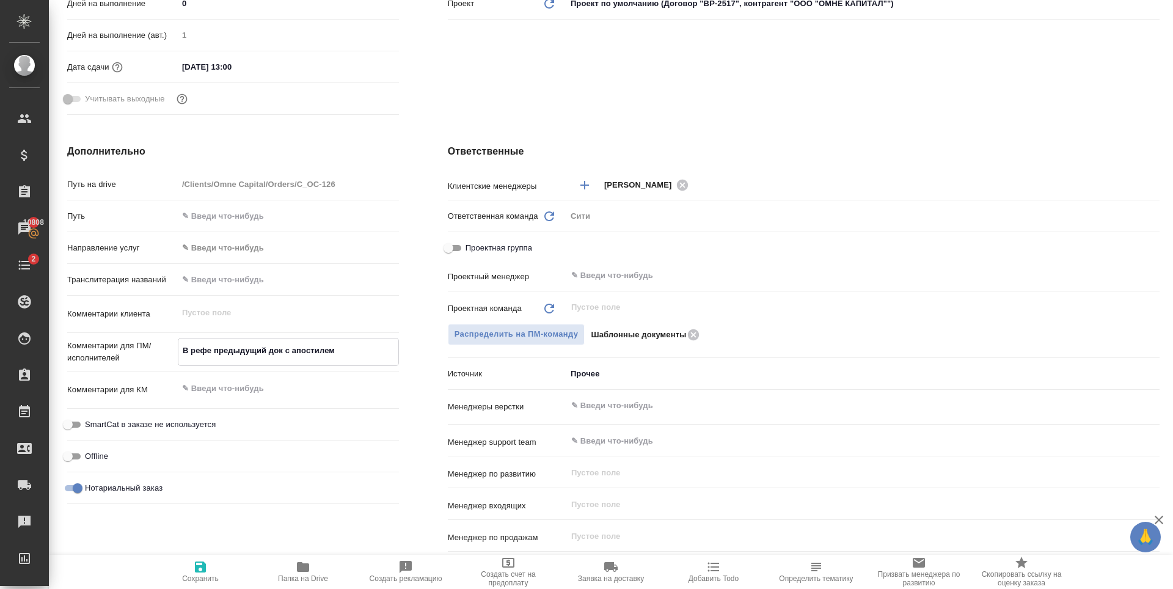
click at [270, 351] on textarea "В рефе предыдущий док с апостилем" at bounding box center [288, 350] width 220 height 21
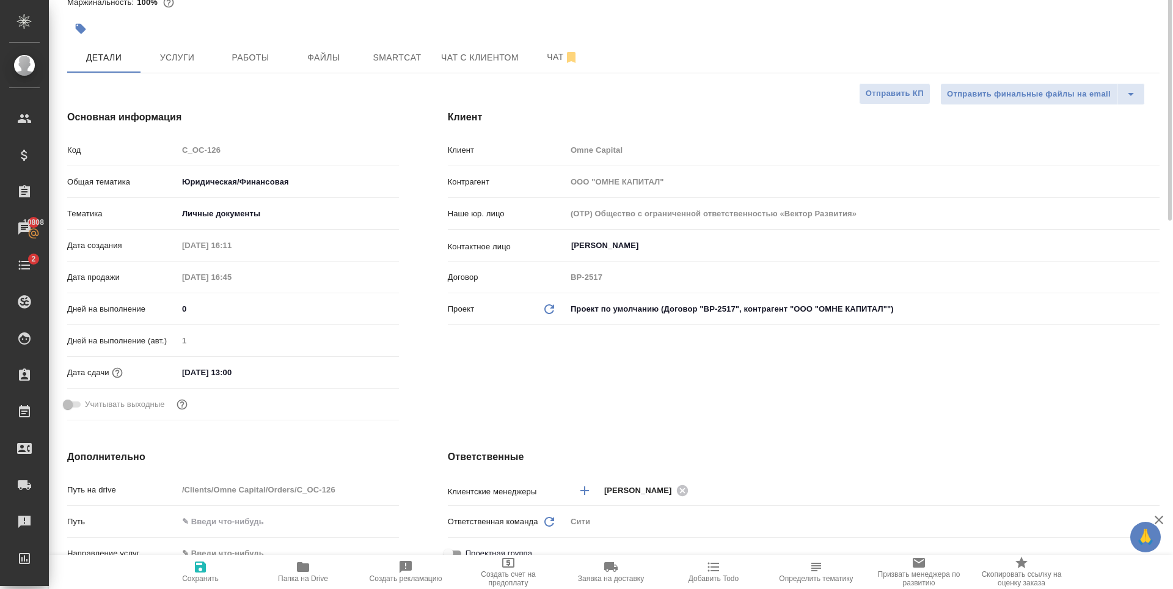
scroll to position [0, 0]
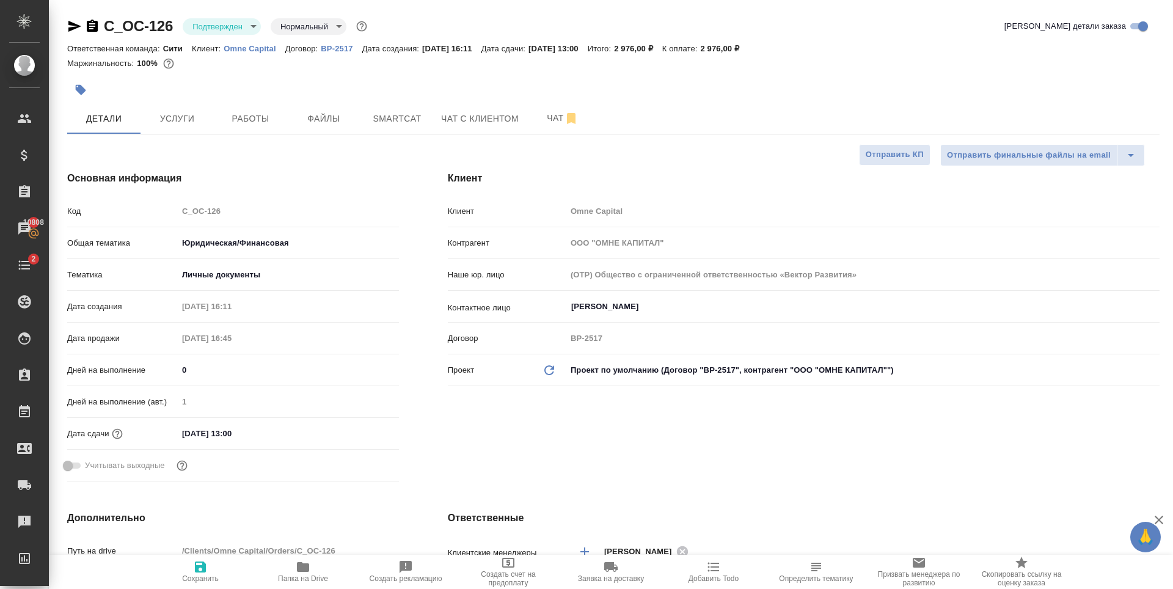
click at [481, 87] on div at bounding box center [431, 89] width 728 height 27
type textarea "x"
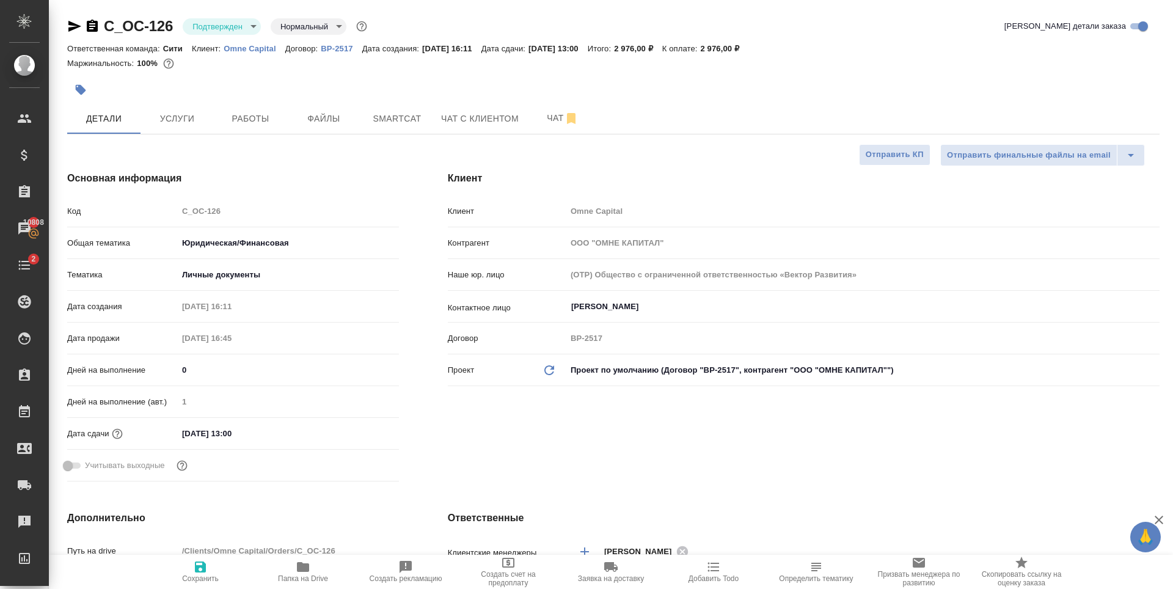
type textarea "x"
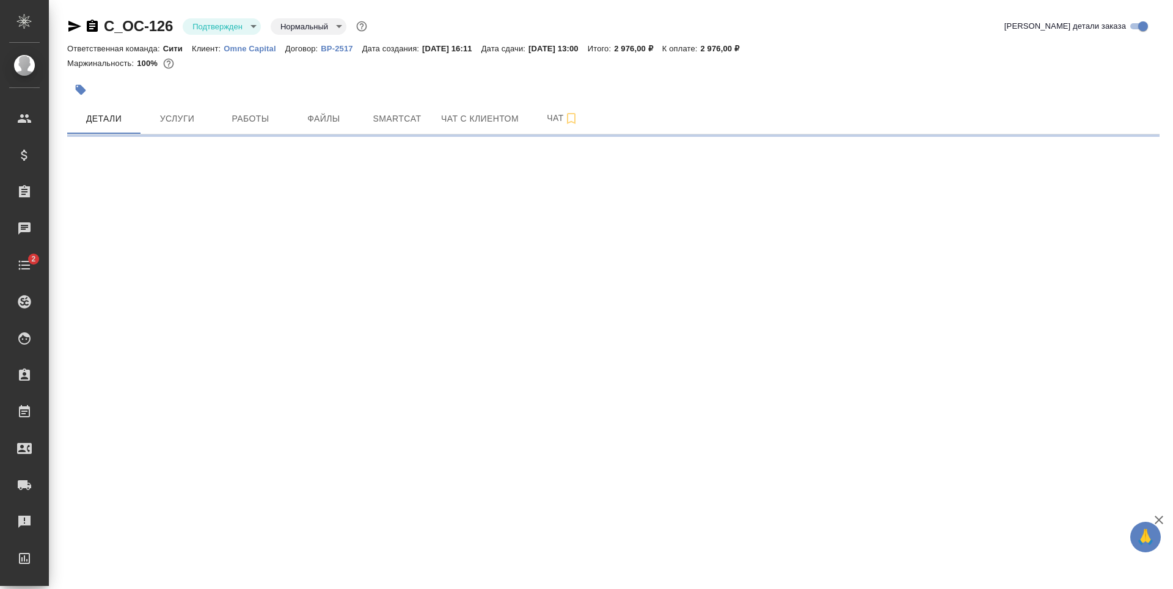
select select "RU"
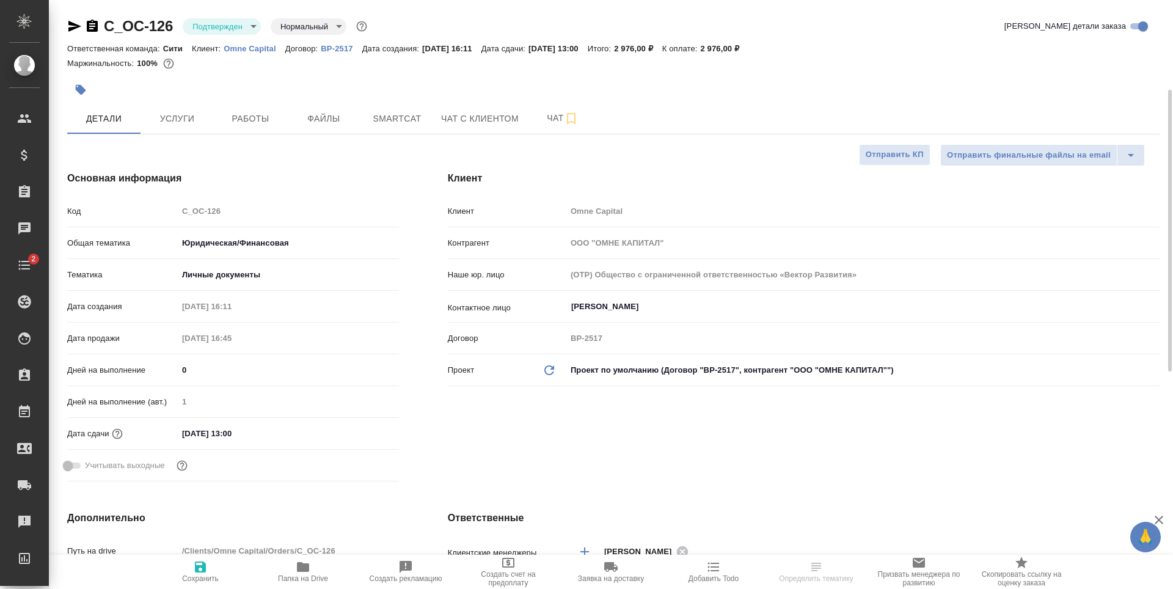
type textarea "x"
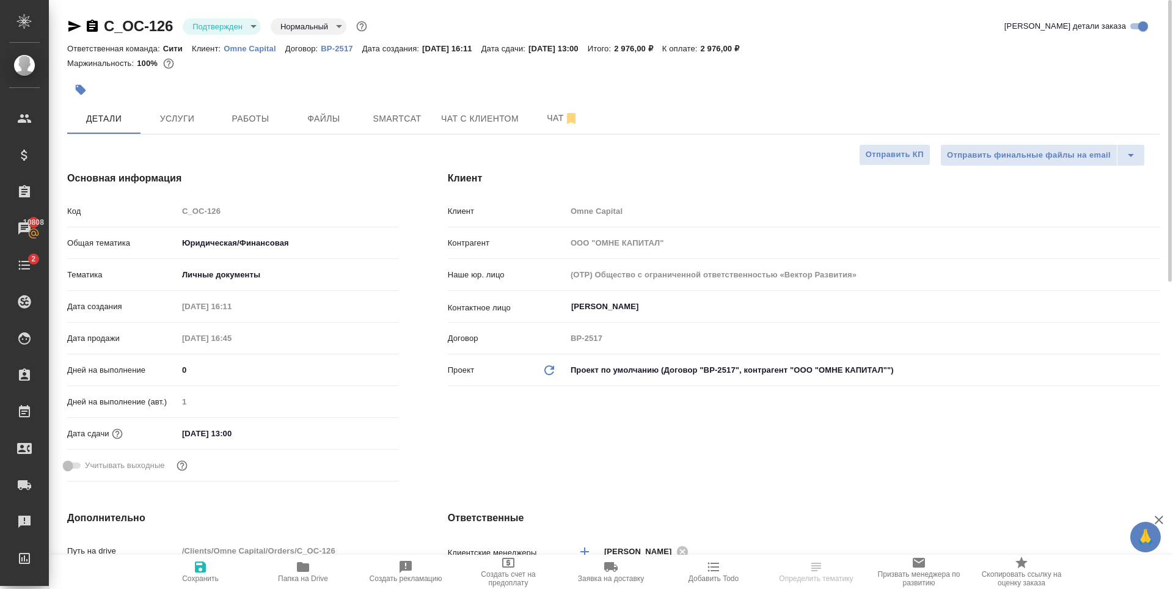
type textarea "x"
select select "RU"
type textarea "x"
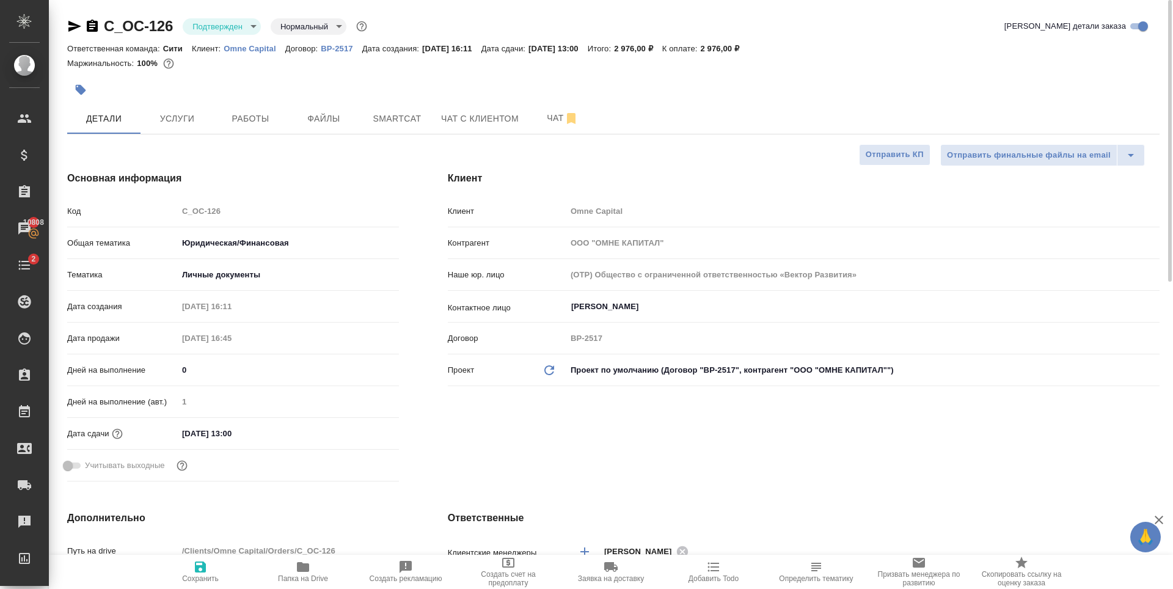
click at [277, 93] on div at bounding box center [431, 89] width 728 height 27
type textarea "x"
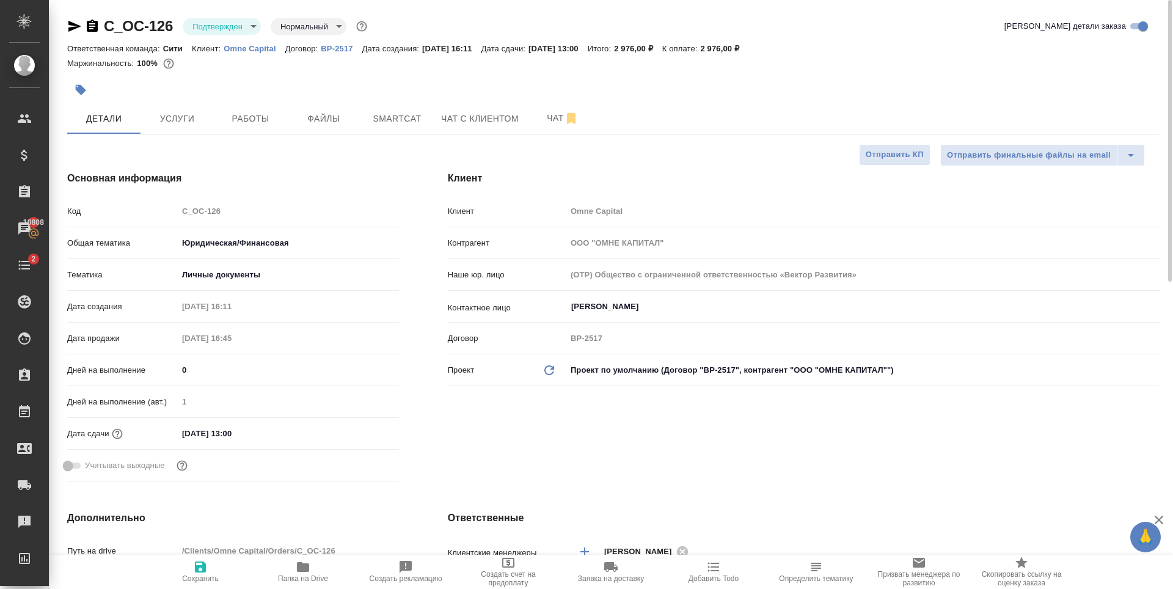
type textarea "x"
select select "RU"
type textarea "x"
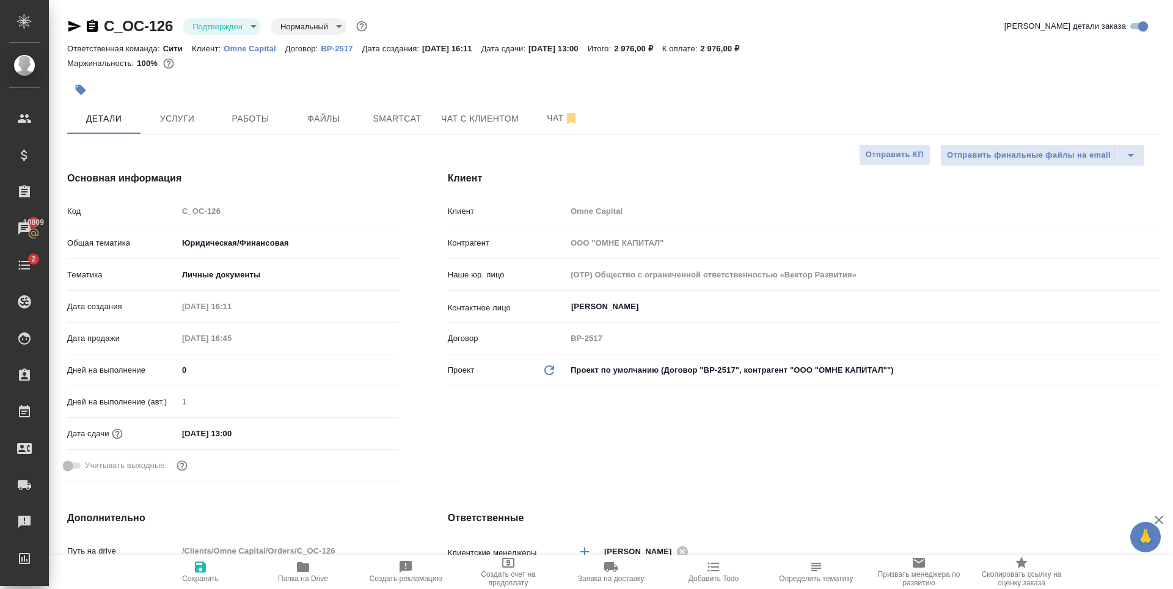
type textarea "x"
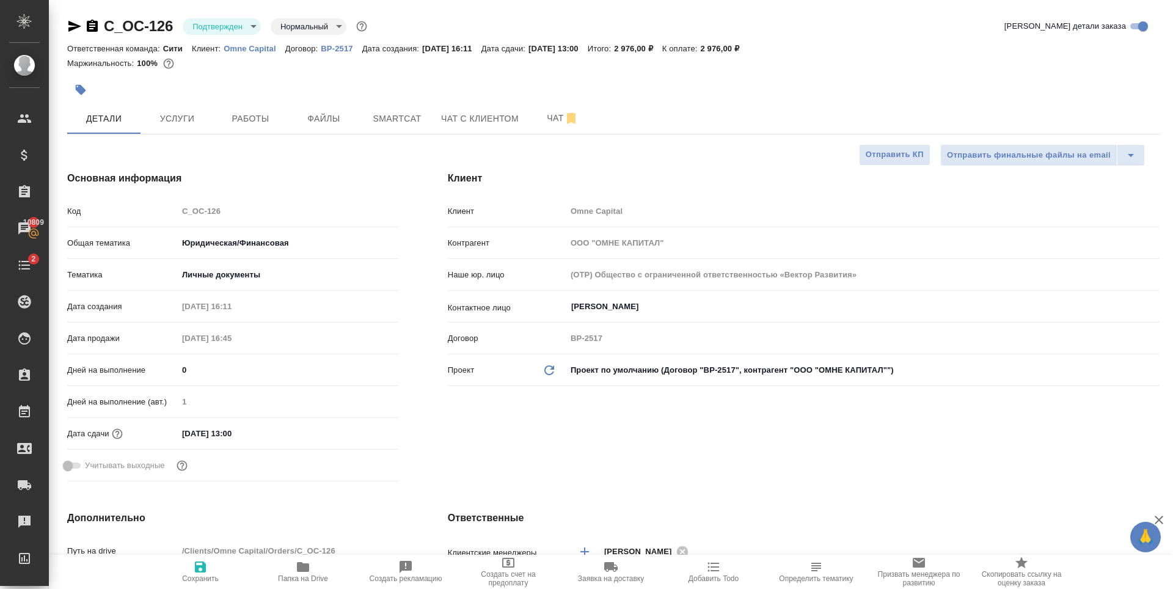
type textarea "x"
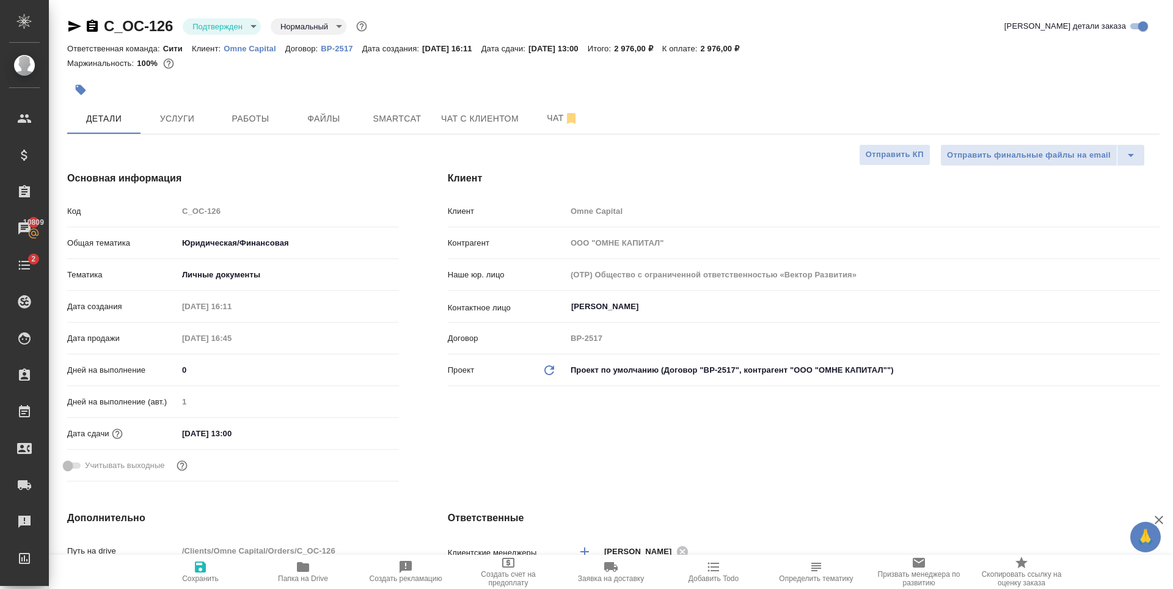
type textarea "x"
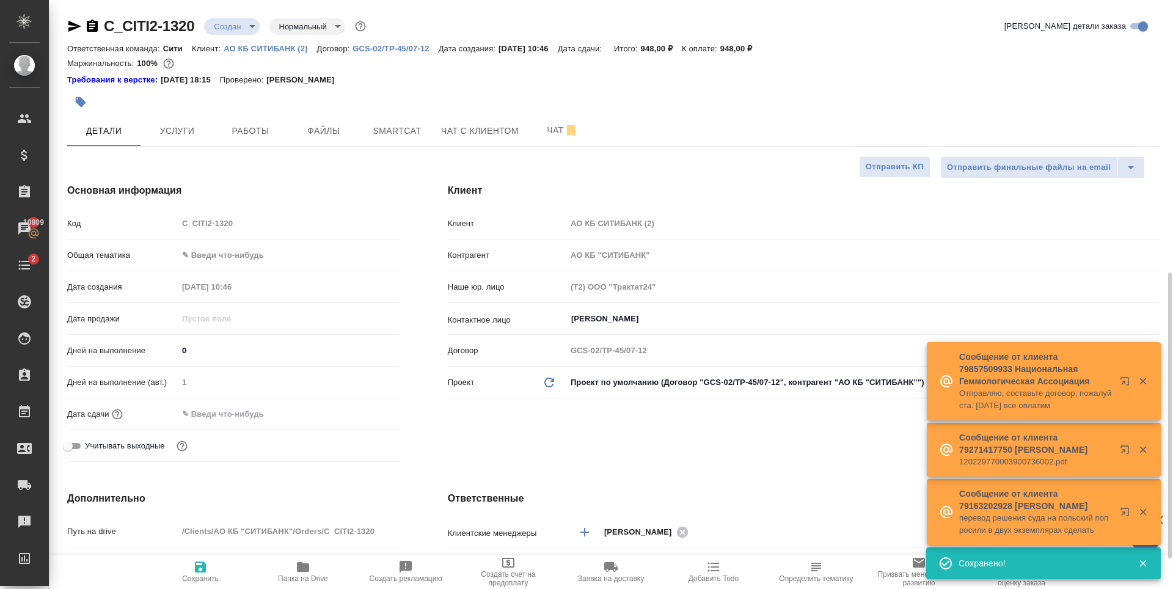
select select "RU"
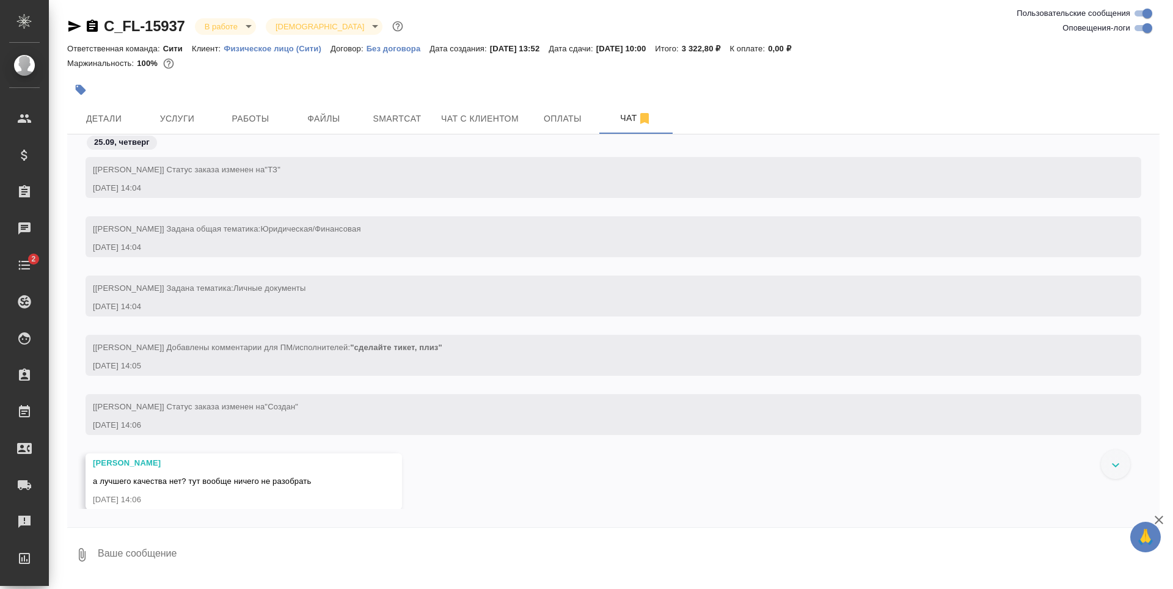
scroll to position [2326, 0]
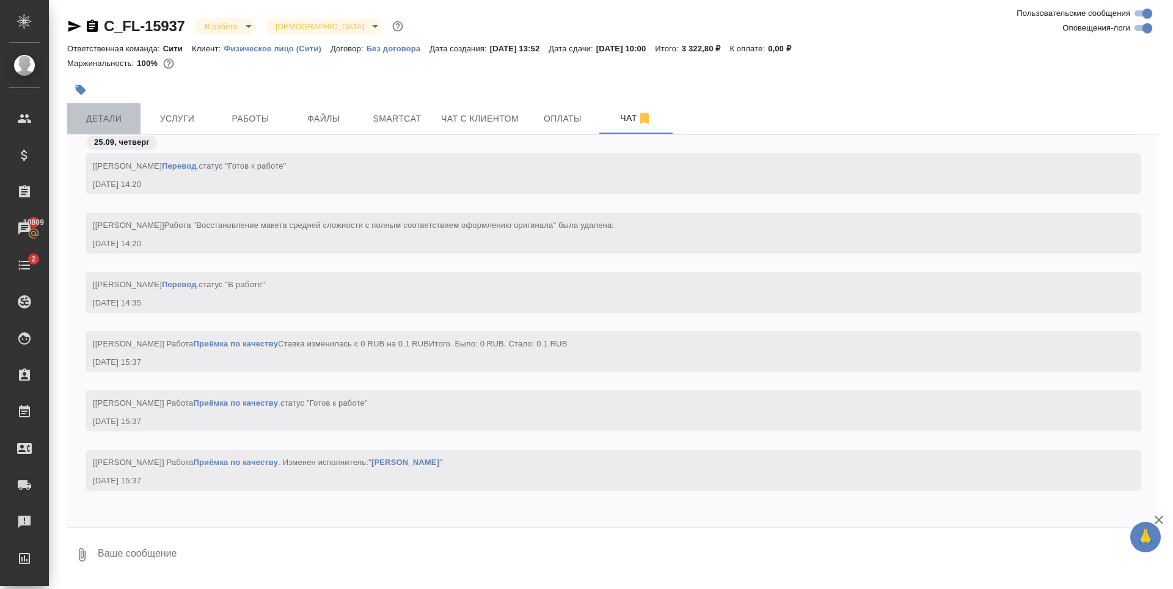
click at [121, 119] on span "Детали" at bounding box center [104, 118] width 59 height 15
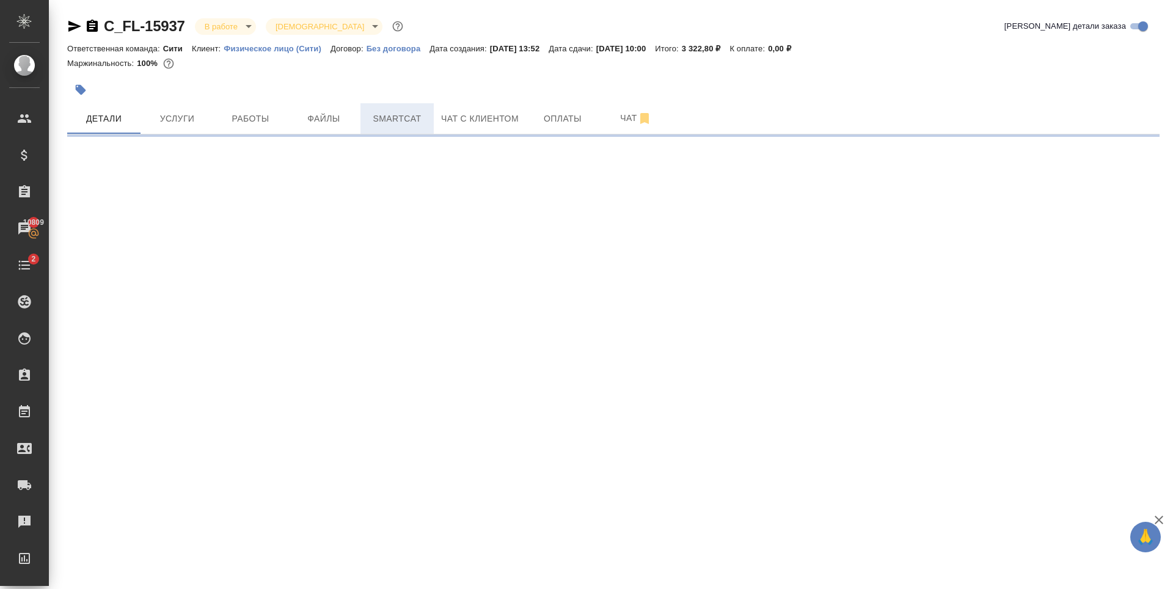
select select "RU"
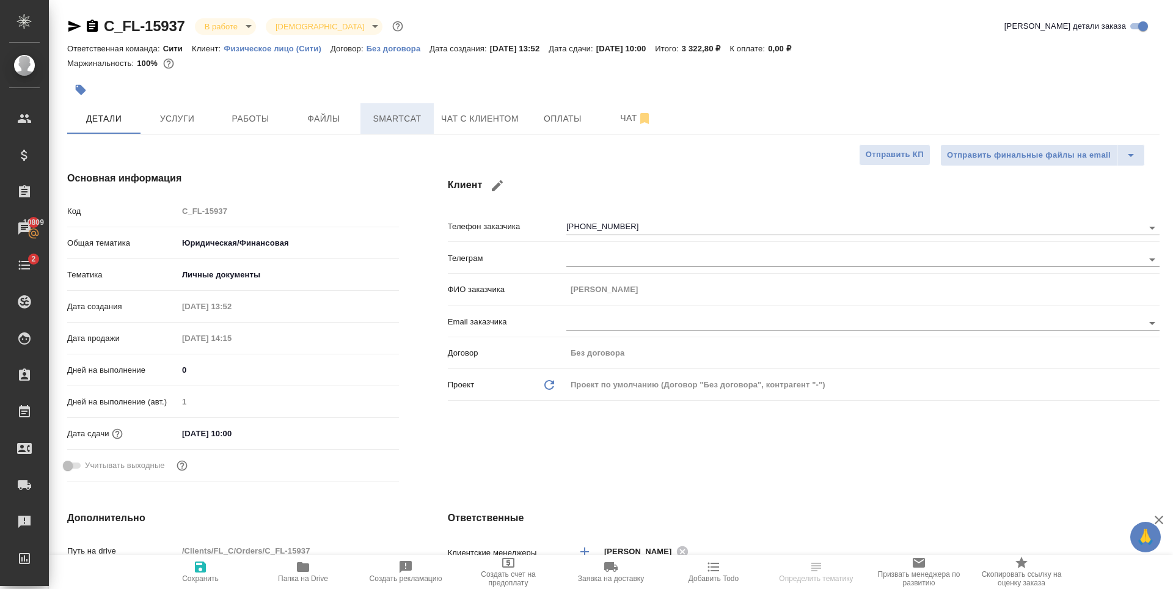
type textarea "x"
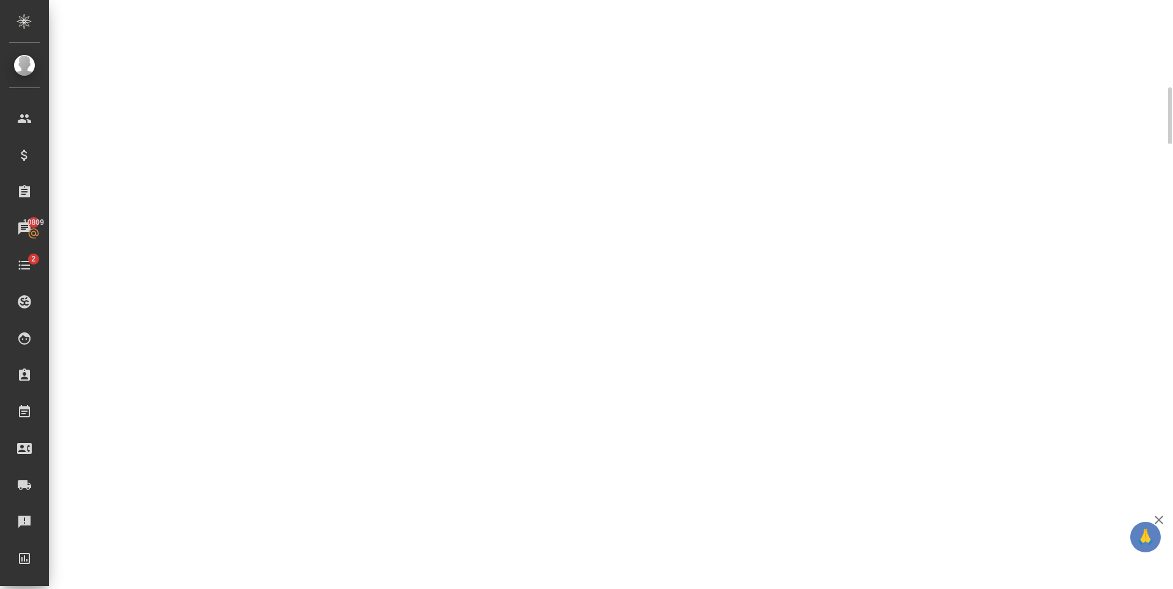
select select "RU"
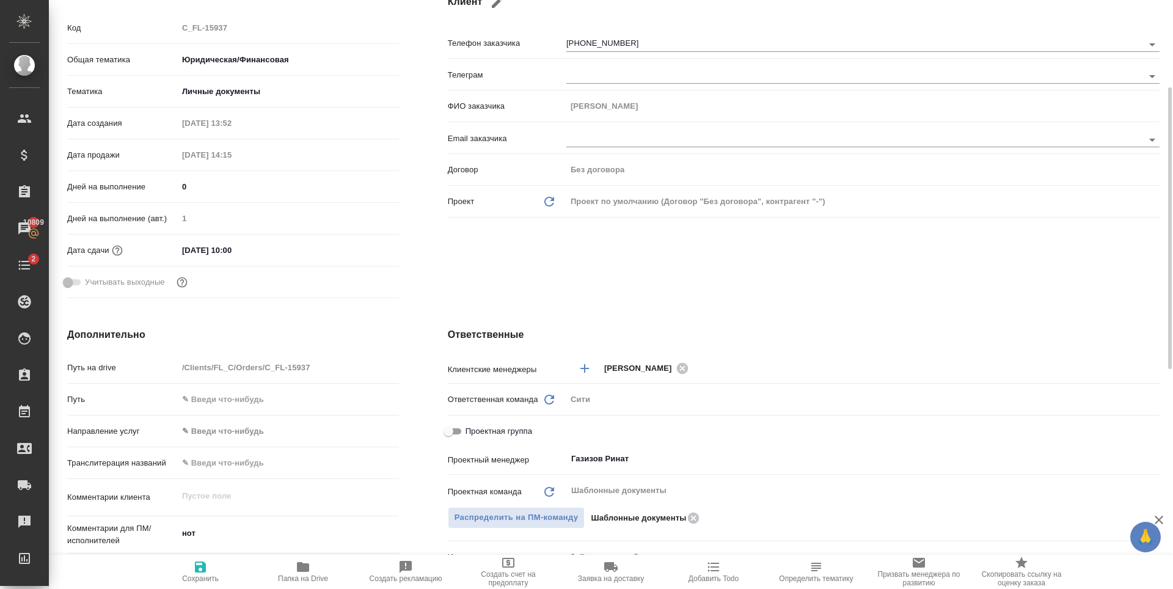
type textarea "x"
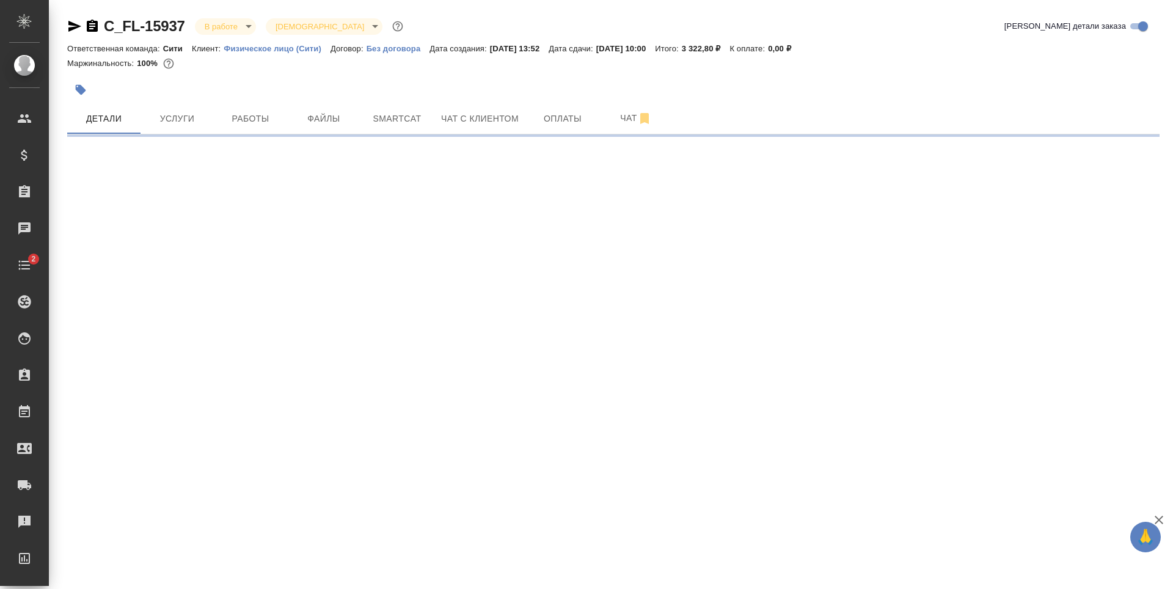
select select "RU"
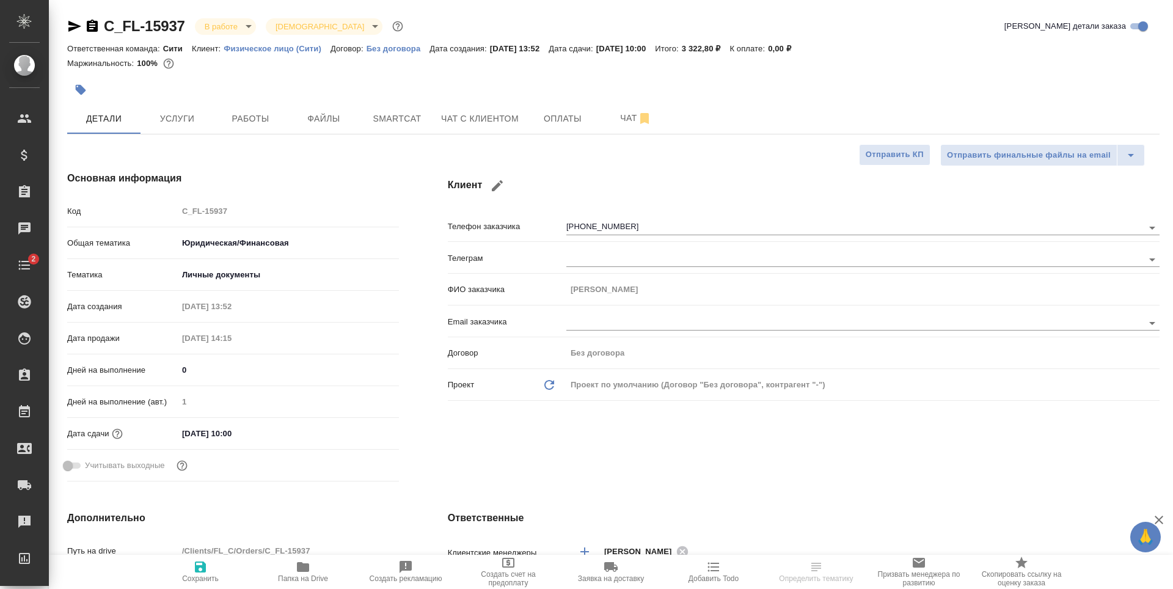
type textarea "x"
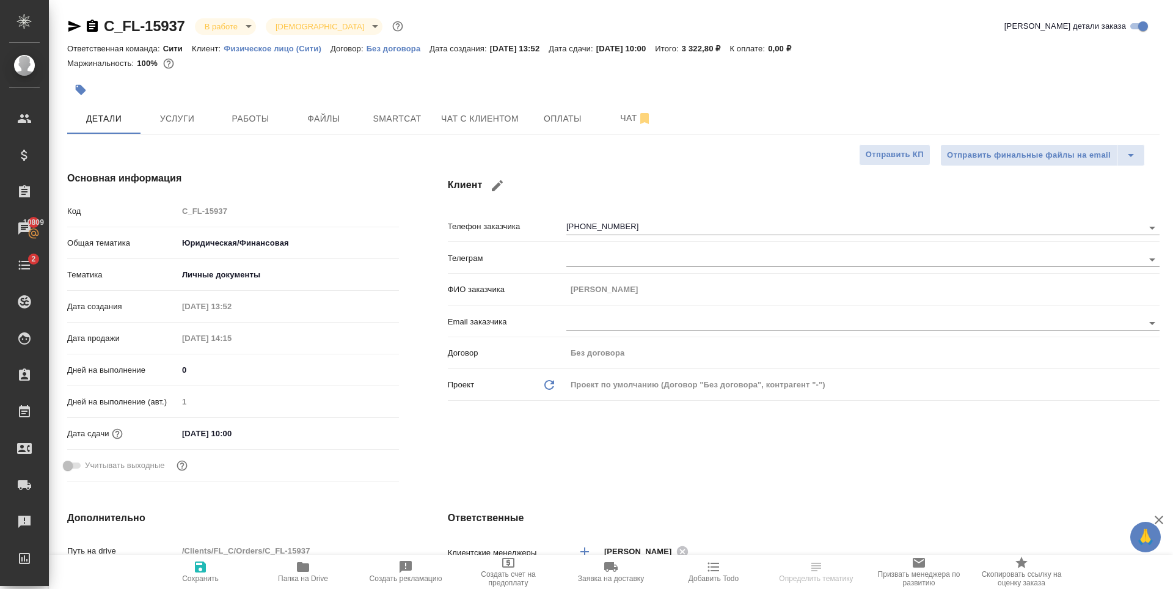
type textarea "x"
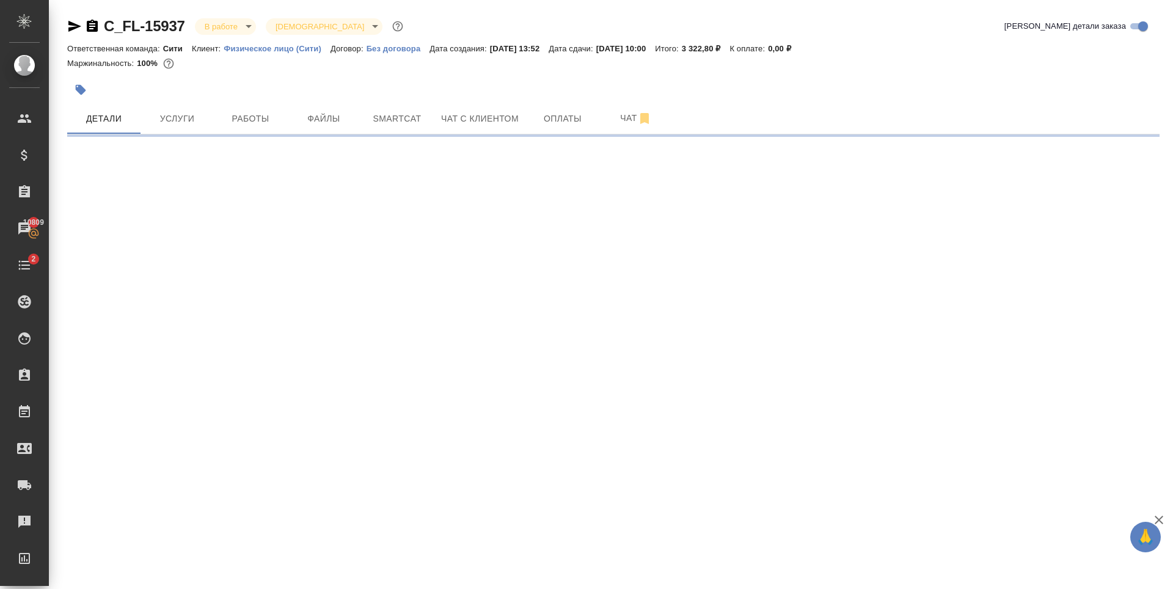
select select "RU"
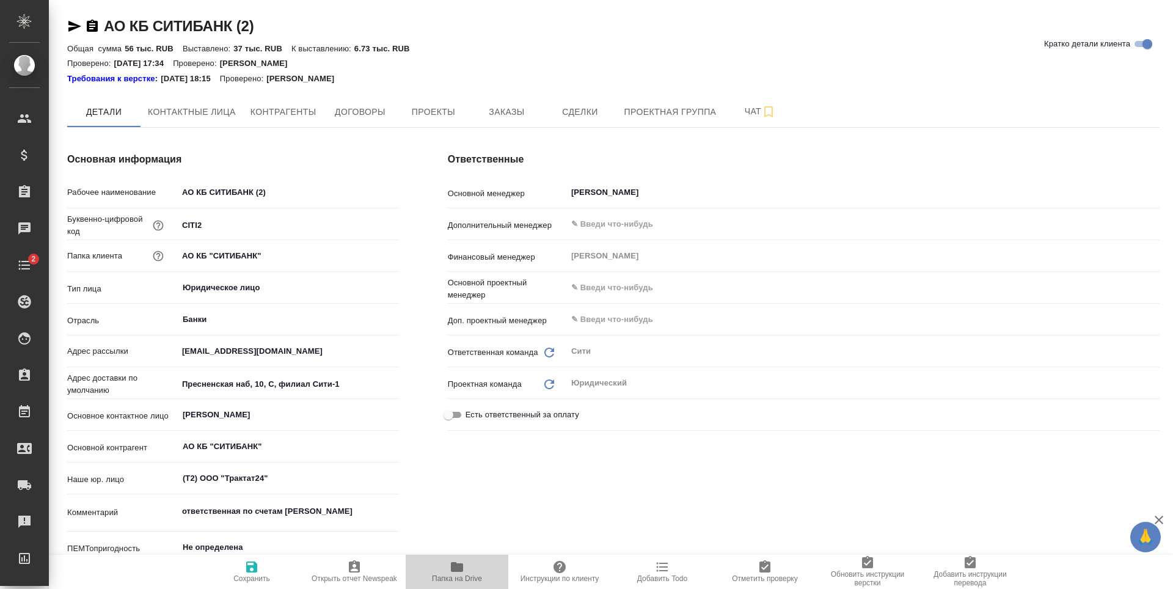
click at [446, 564] on span "Папка на Drive" at bounding box center [457, 570] width 88 height 23
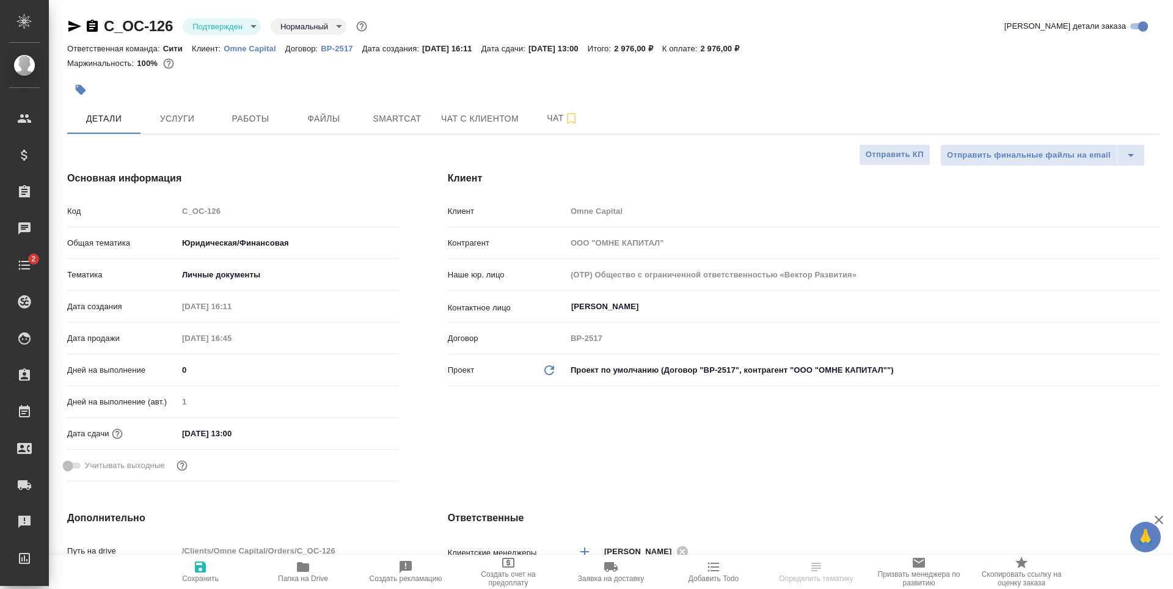
select select "RU"
click at [261, 431] on input "[DATE] 13:00" at bounding box center [231, 433] width 107 height 18
click at [360, 430] on icon "button" at bounding box center [363, 433] width 15 height 15
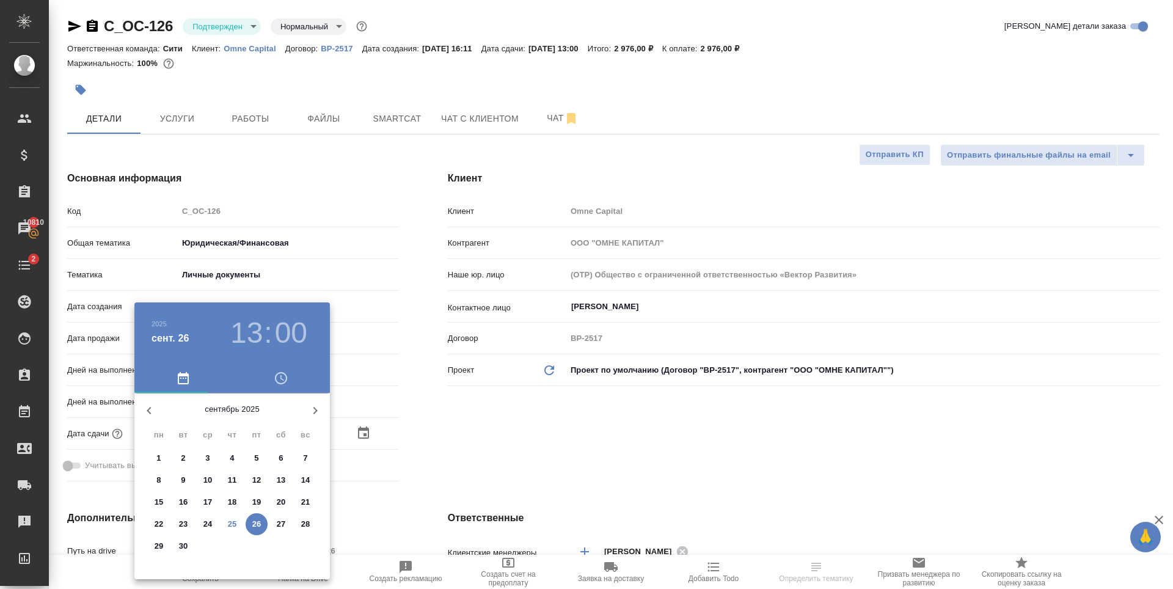
click at [248, 327] on h3 "13" at bounding box center [246, 333] width 32 height 34
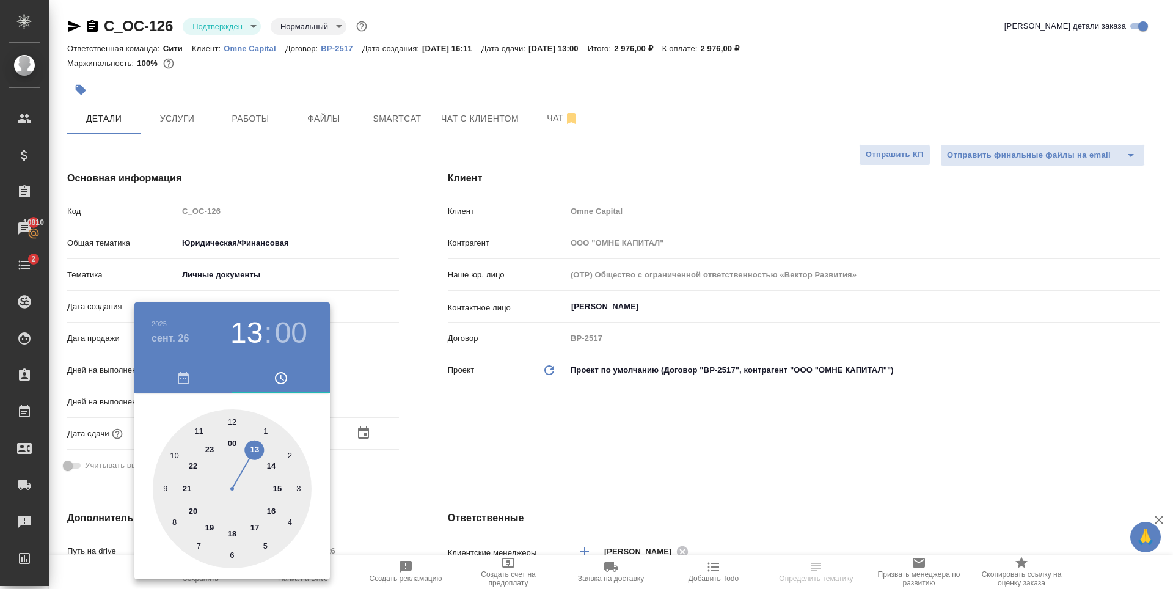
click at [275, 487] on div at bounding box center [232, 488] width 159 height 159
type input "[DATE] 15:00"
click at [449, 449] on div at bounding box center [586, 294] width 1173 height 589
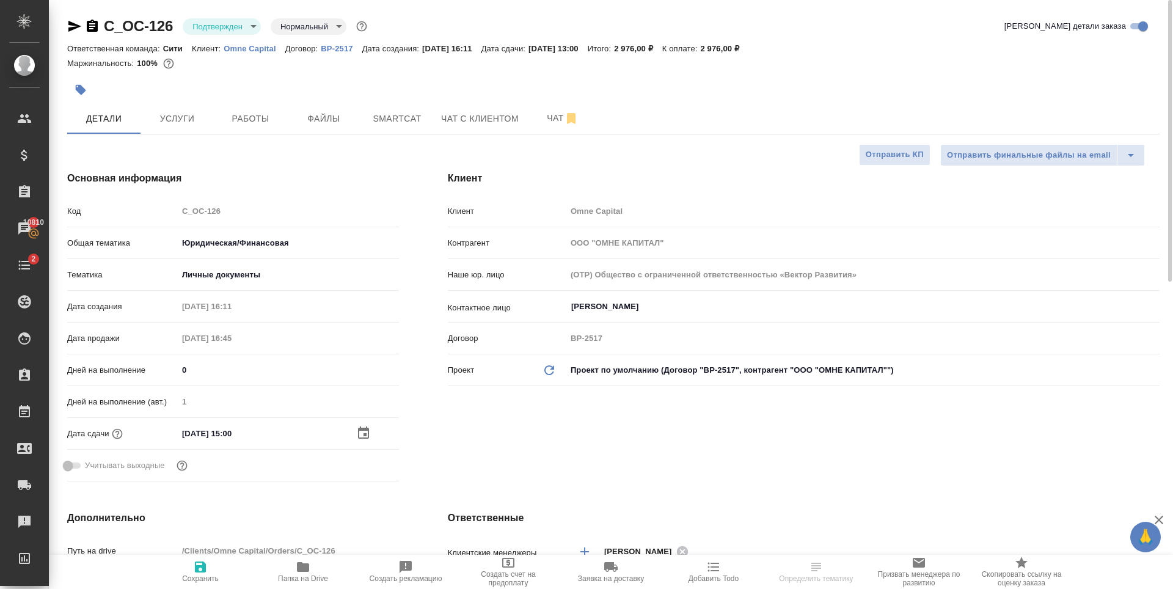
click at [202, 569] on icon "button" at bounding box center [200, 566] width 11 height 11
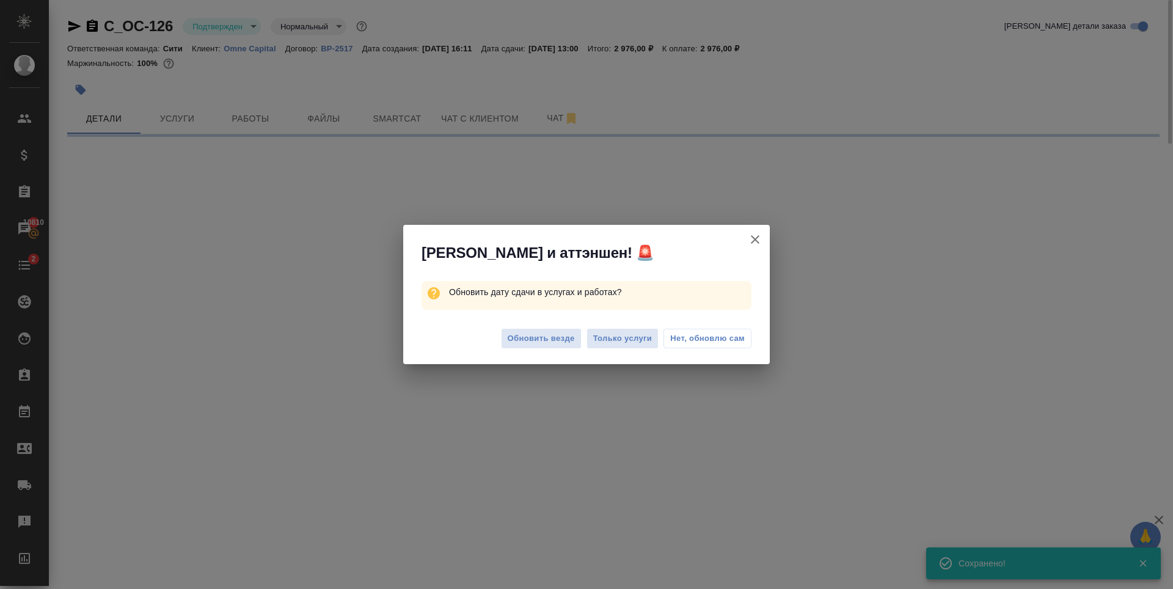
click at [544, 340] on span "Обновить везде" at bounding box center [541, 339] width 67 height 14
select select "RU"
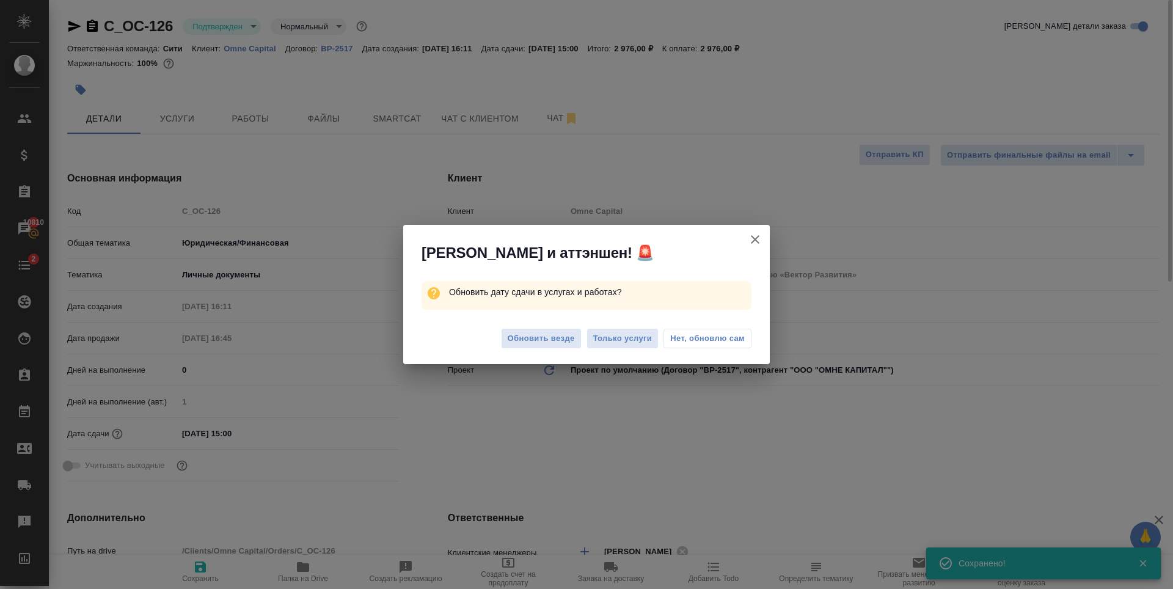
type textarea "x"
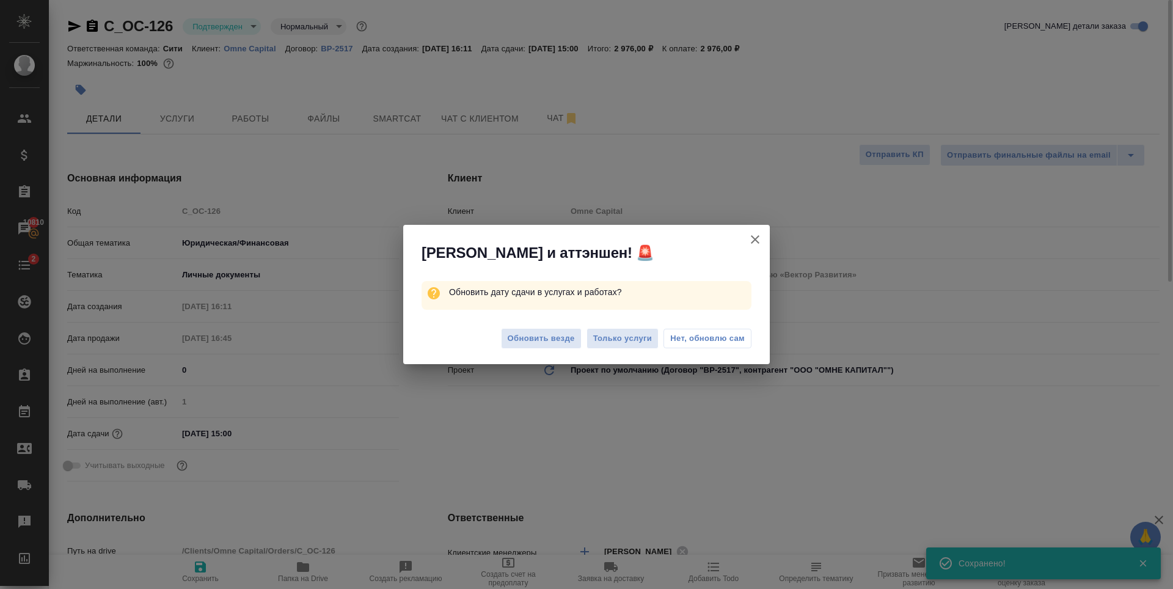
type textarea "x"
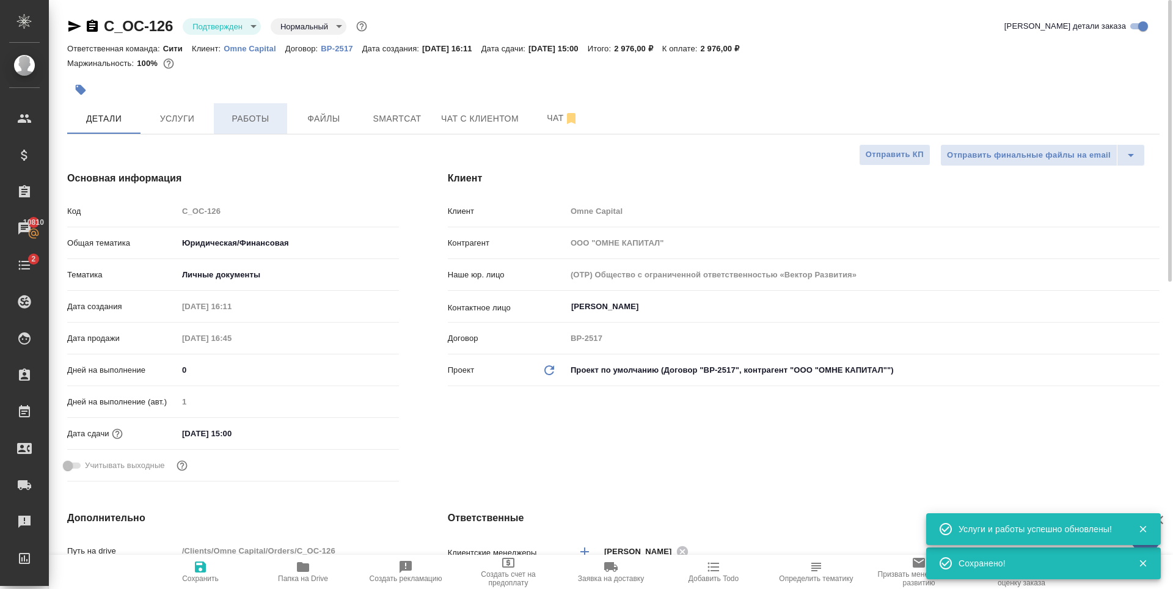
click at [236, 122] on span "Работы" at bounding box center [250, 118] width 59 height 15
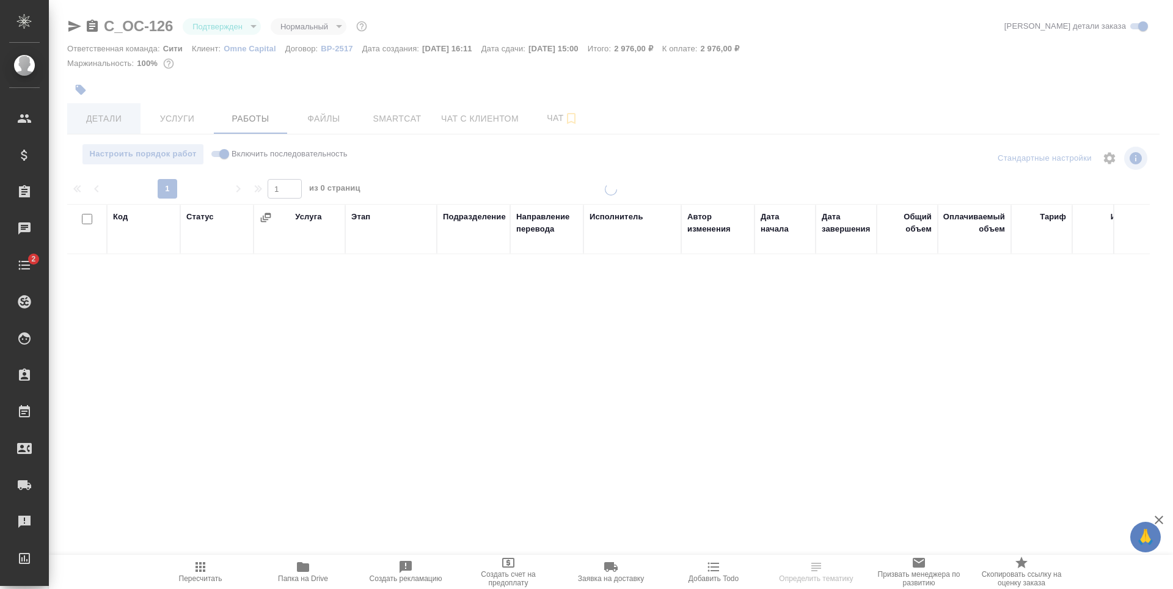
click at [107, 119] on span "Детали" at bounding box center [104, 118] width 59 height 15
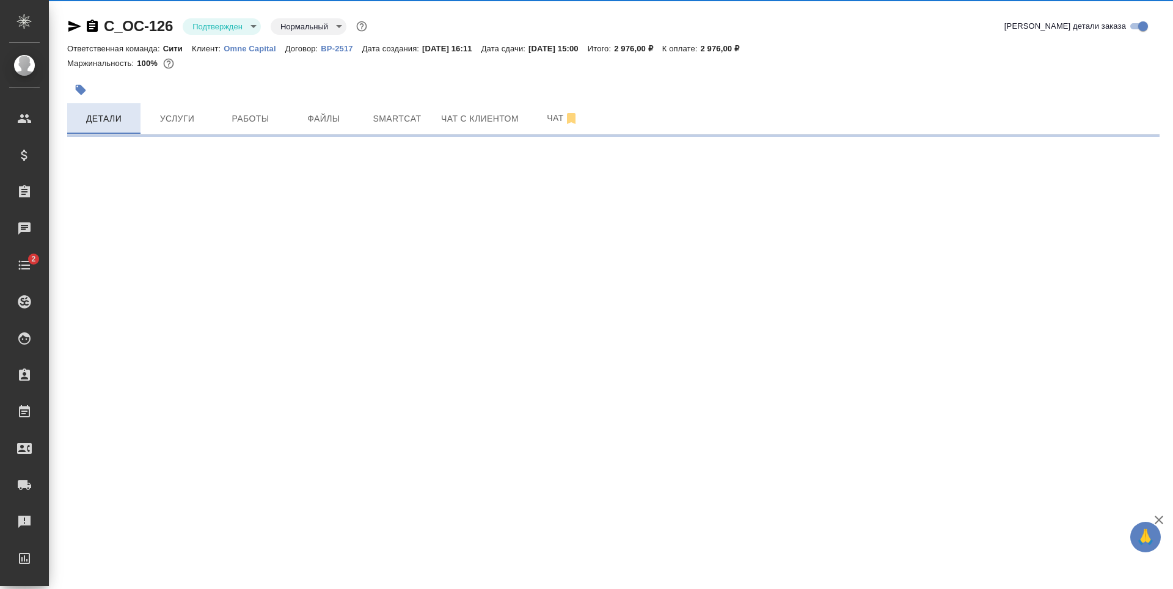
select select "RU"
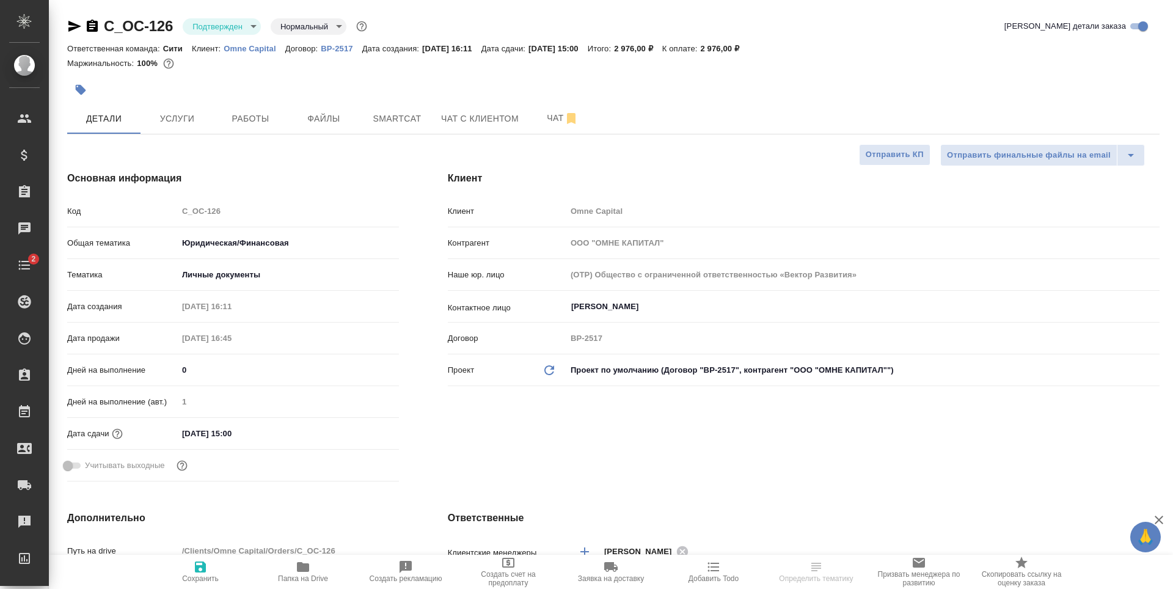
type textarea "x"
click at [376, 81] on div at bounding box center [431, 89] width 728 height 27
select select "RU"
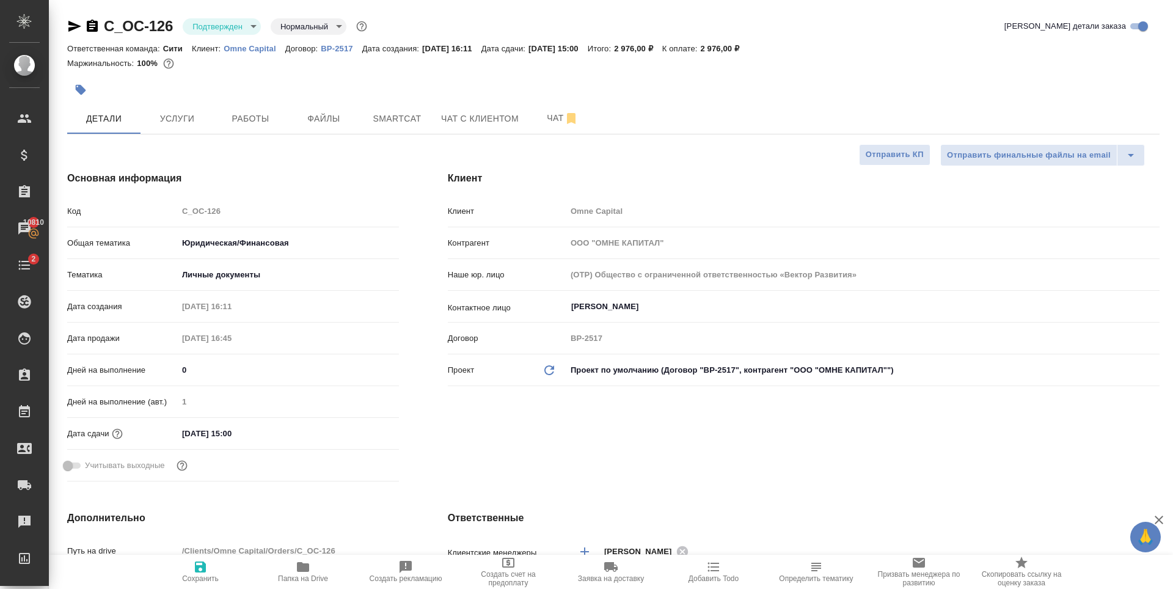
type textarea "x"
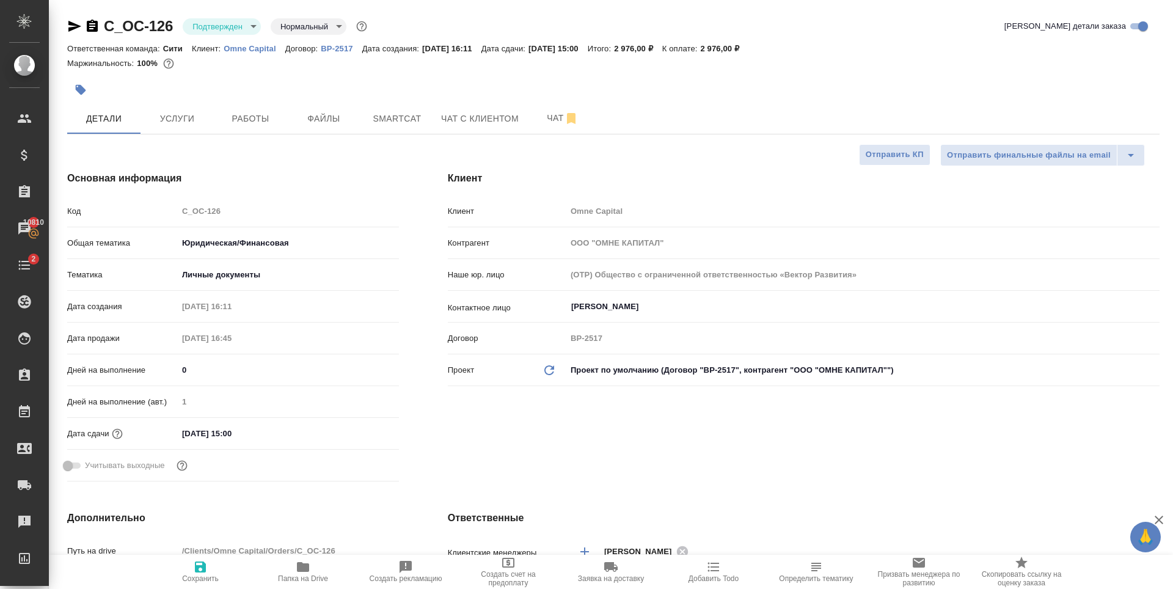
type textarea "x"
select select "RU"
click at [262, 437] on input "[DATE] 15:00" at bounding box center [231, 433] width 107 height 18
click at [271, 153] on div "Основная информация Код C_OC-126 Общая тематика Юридическая/Финансовая yr-fn Те…" at bounding box center [233, 329] width 380 height 364
select select "RU"
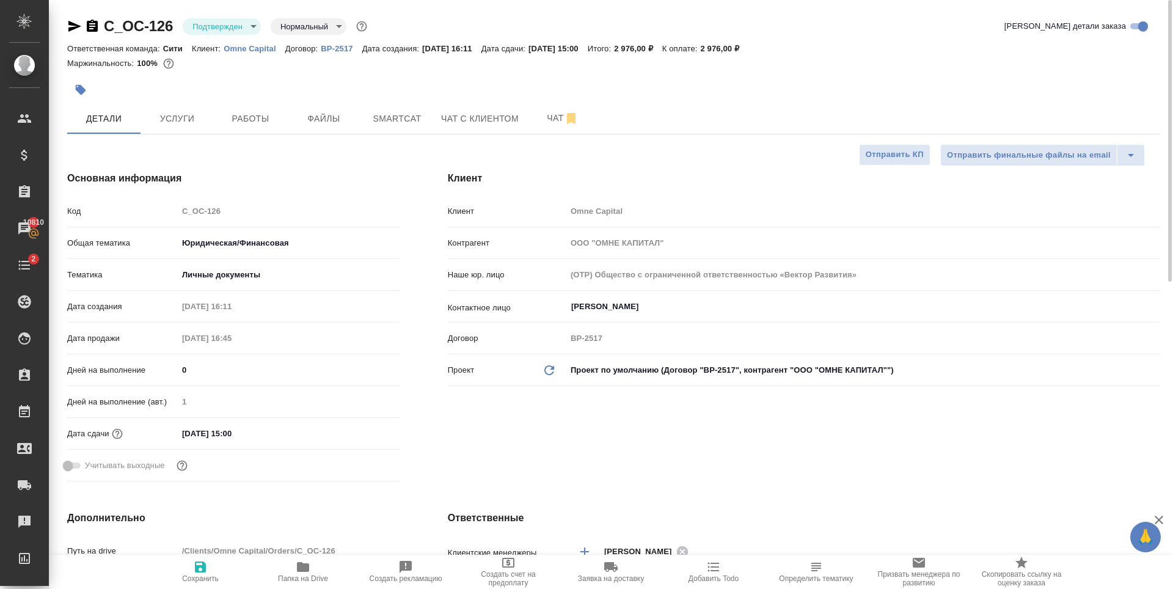
type textarea "x"
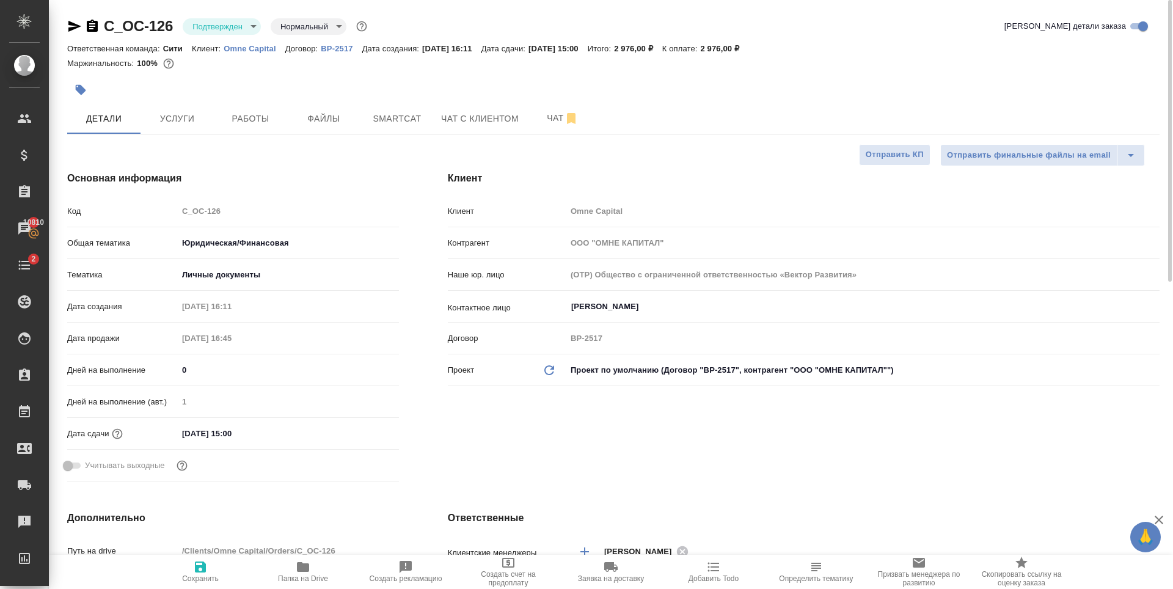
type textarea "x"
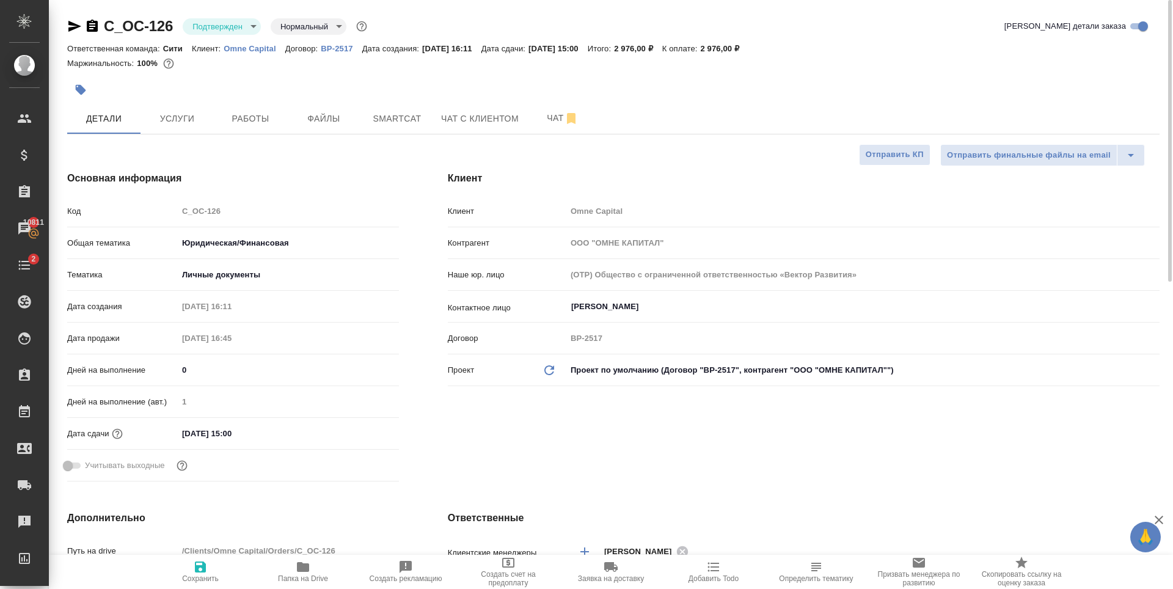
type textarea "x"
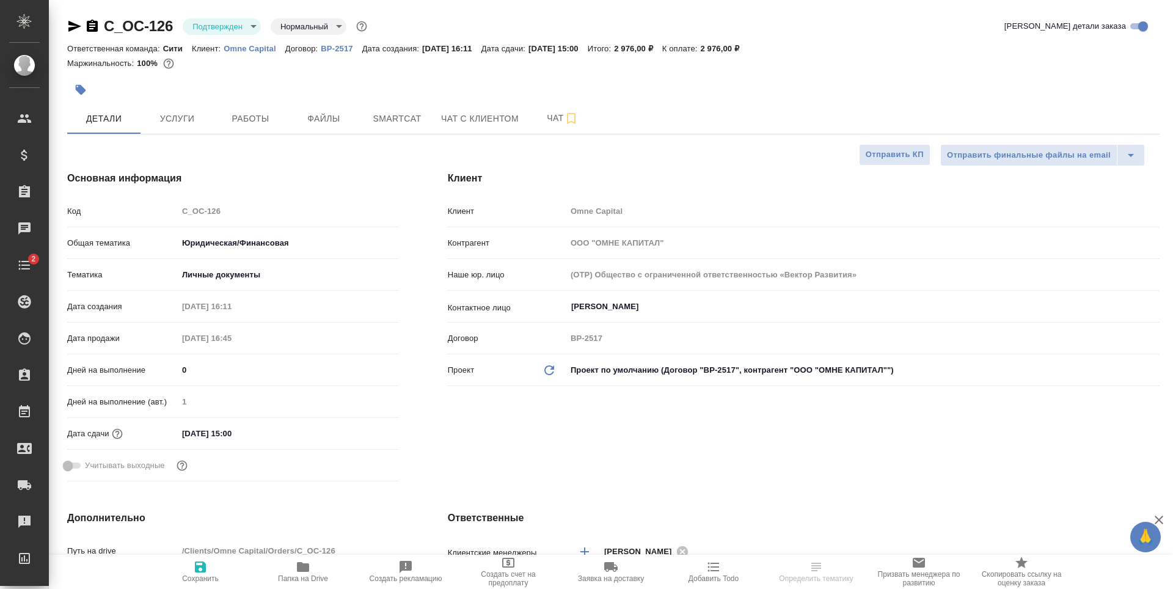
select select "RU"
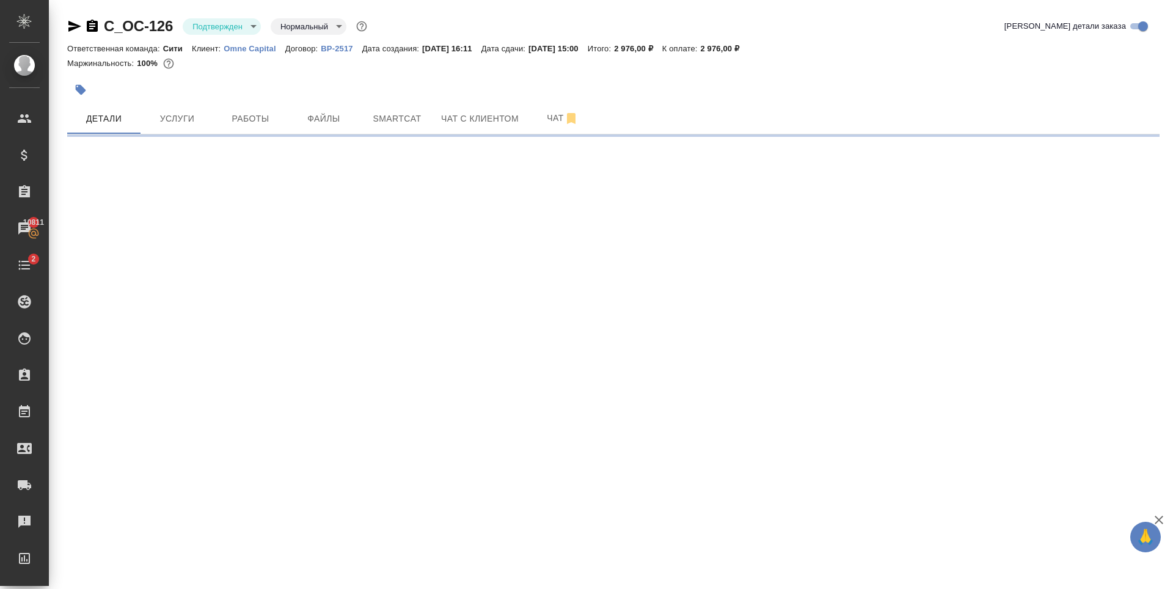
select select "RU"
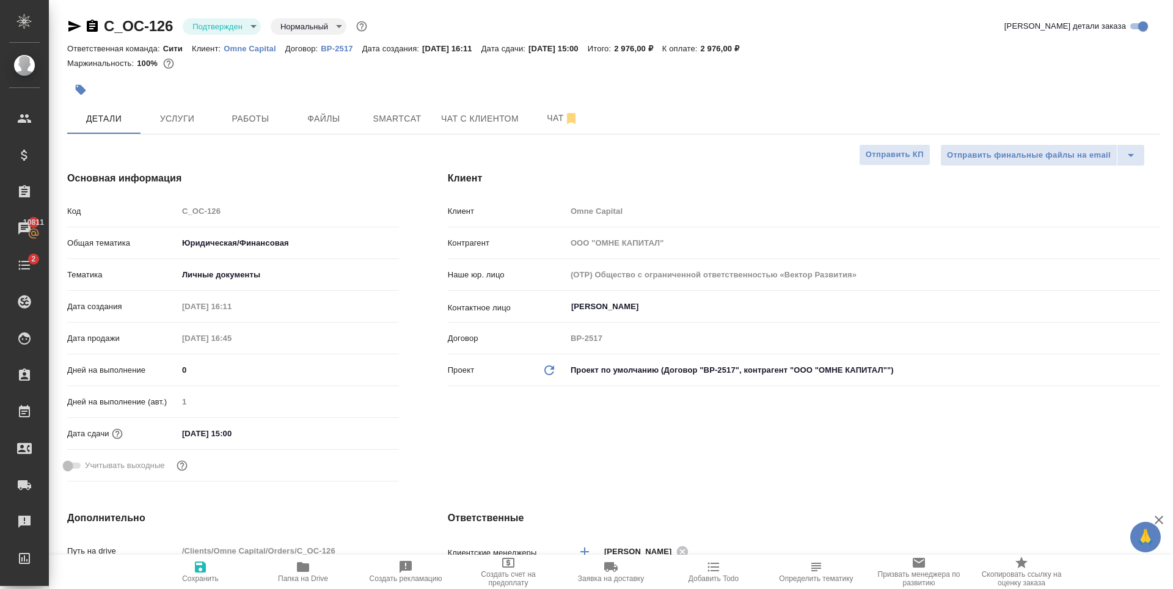
type textarea "x"
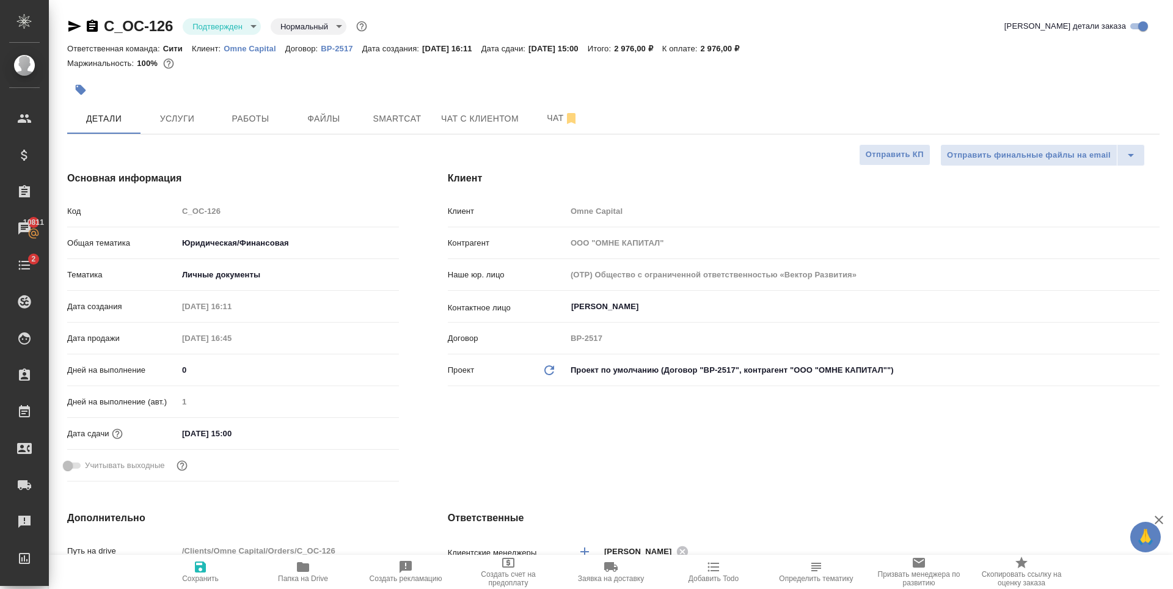
type textarea "x"
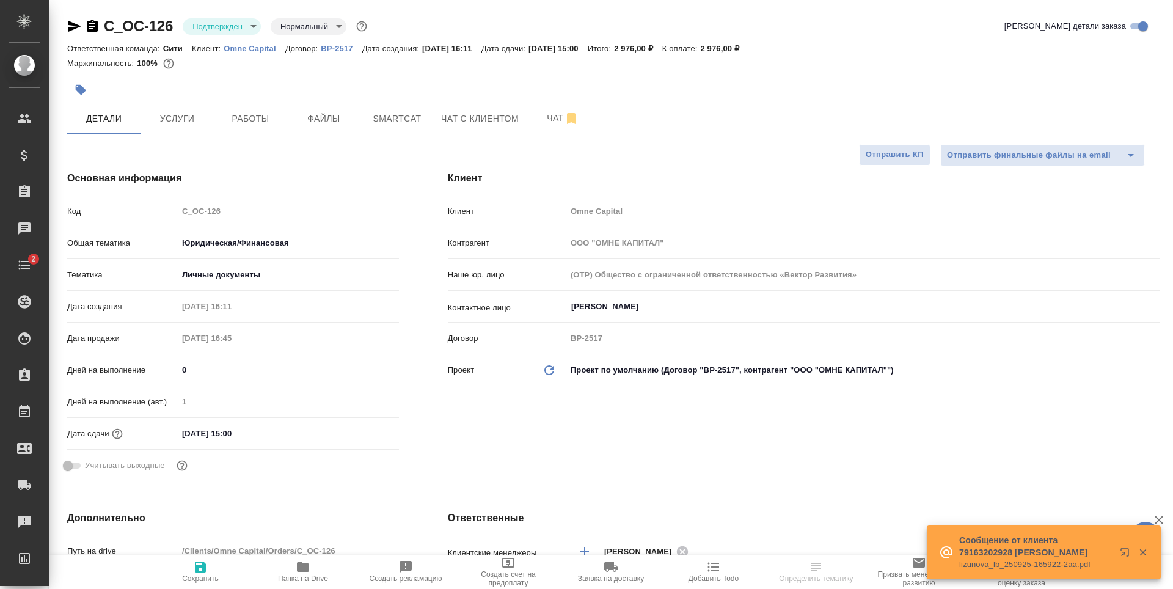
select select "RU"
type textarea "x"
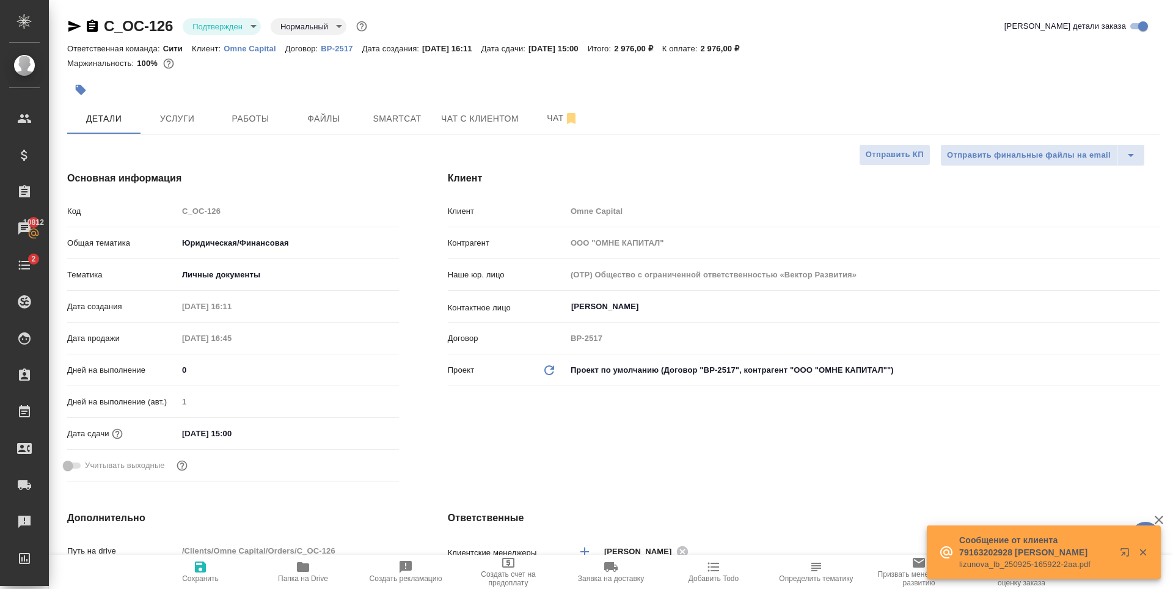
type textarea "x"
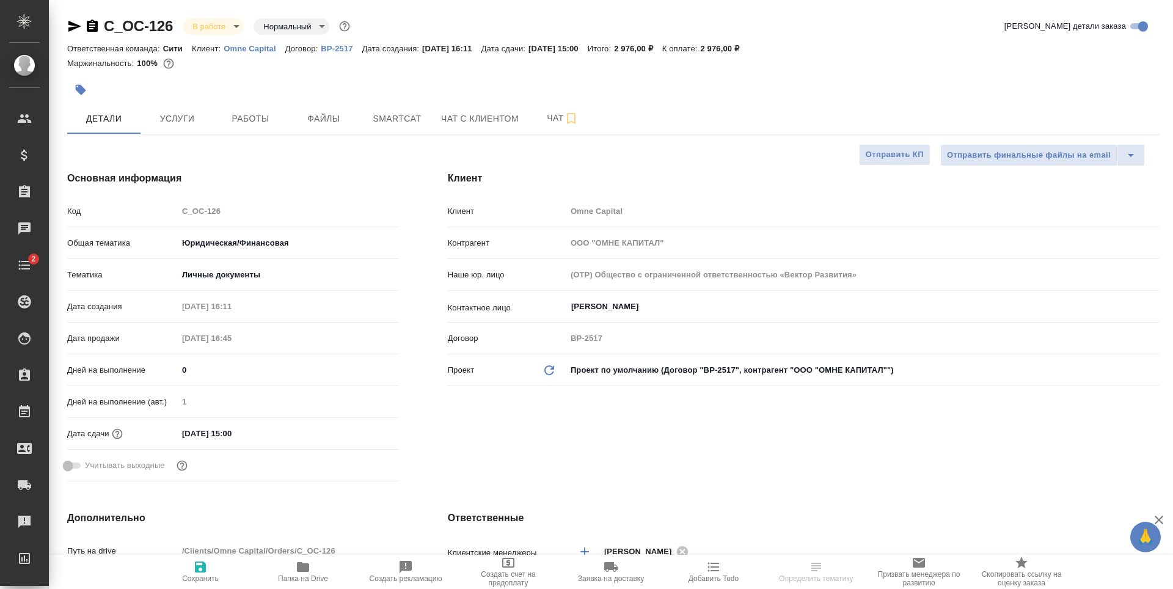
select select "RU"
click at [360, 76] on div at bounding box center [613, 75] width 1092 height 2
click at [212, 118] on button "Услуги" at bounding box center [176, 118] width 73 height 31
click at [239, 111] on span "Работы" at bounding box center [250, 118] width 59 height 15
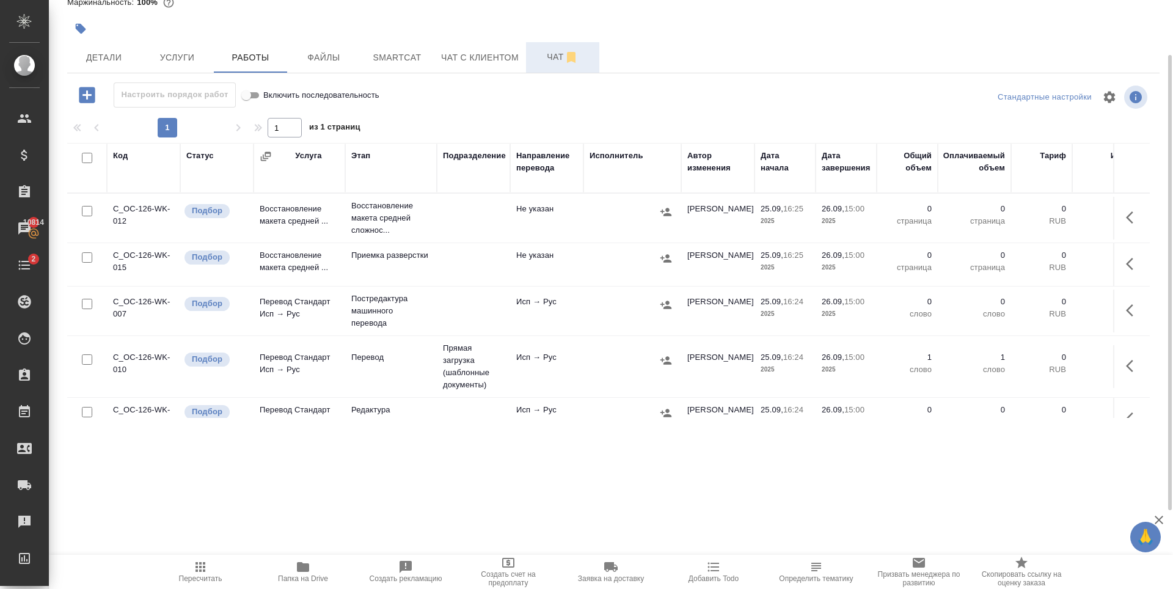
click at [547, 50] on span "Чат" at bounding box center [562, 56] width 59 height 15
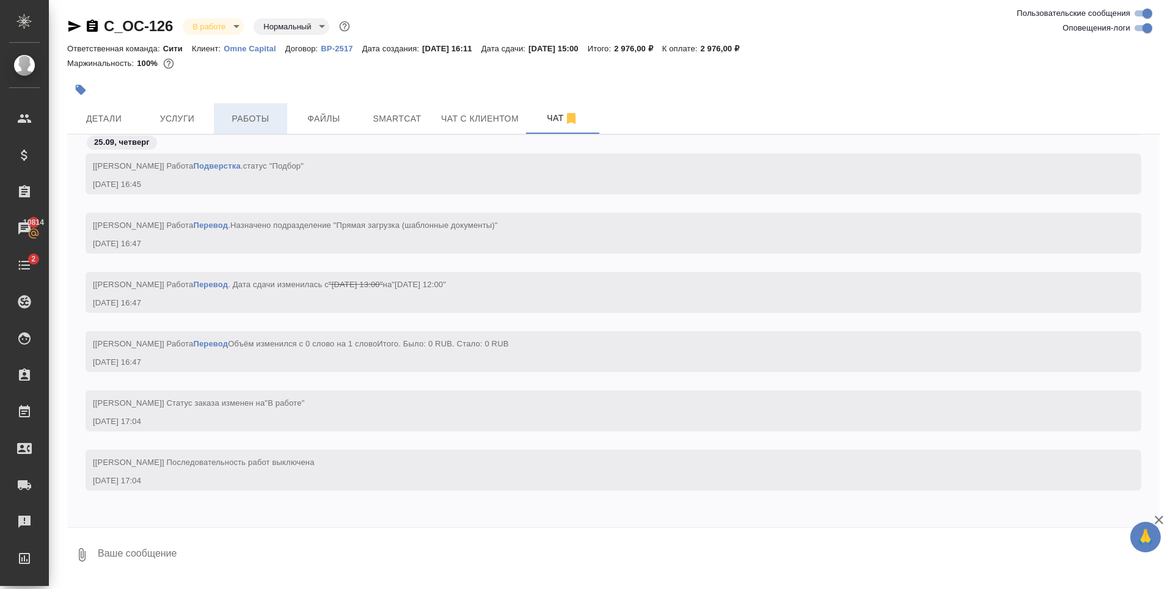
scroll to position [1497, 0]
click at [277, 115] on span "Работы" at bounding box center [250, 118] width 59 height 15
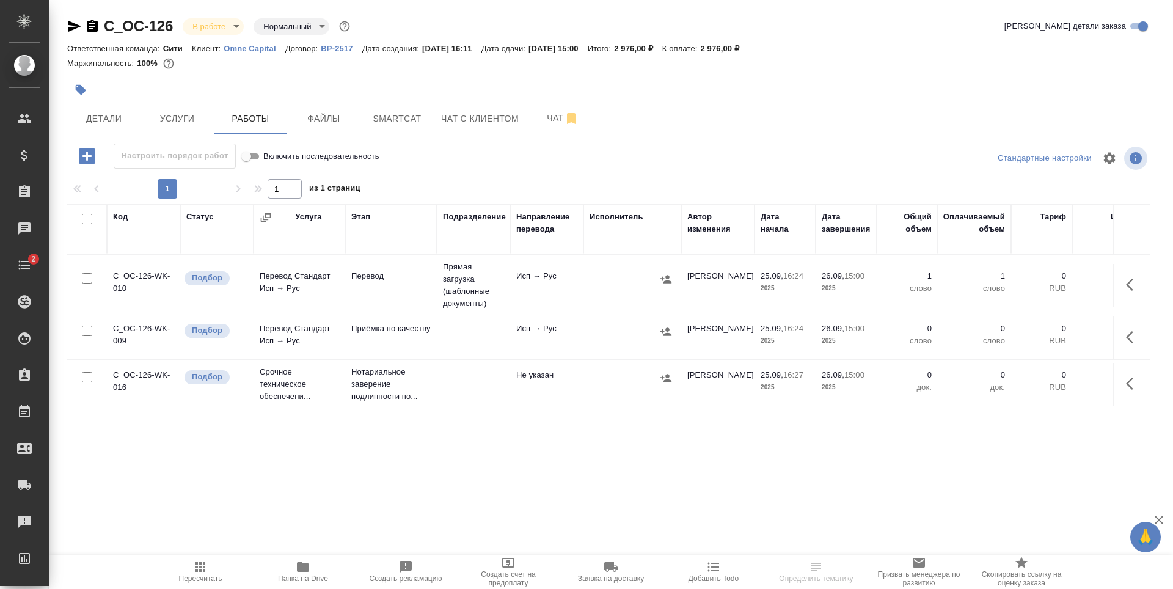
click at [547, 119] on span "Чат" at bounding box center [562, 118] width 59 height 15
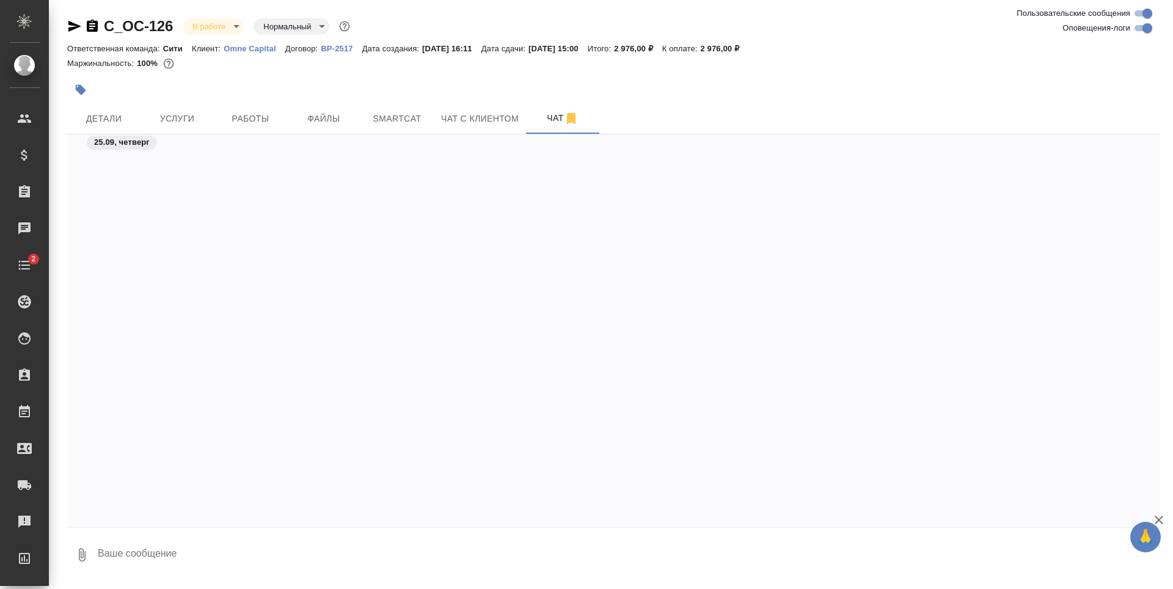
scroll to position [1544, 0]
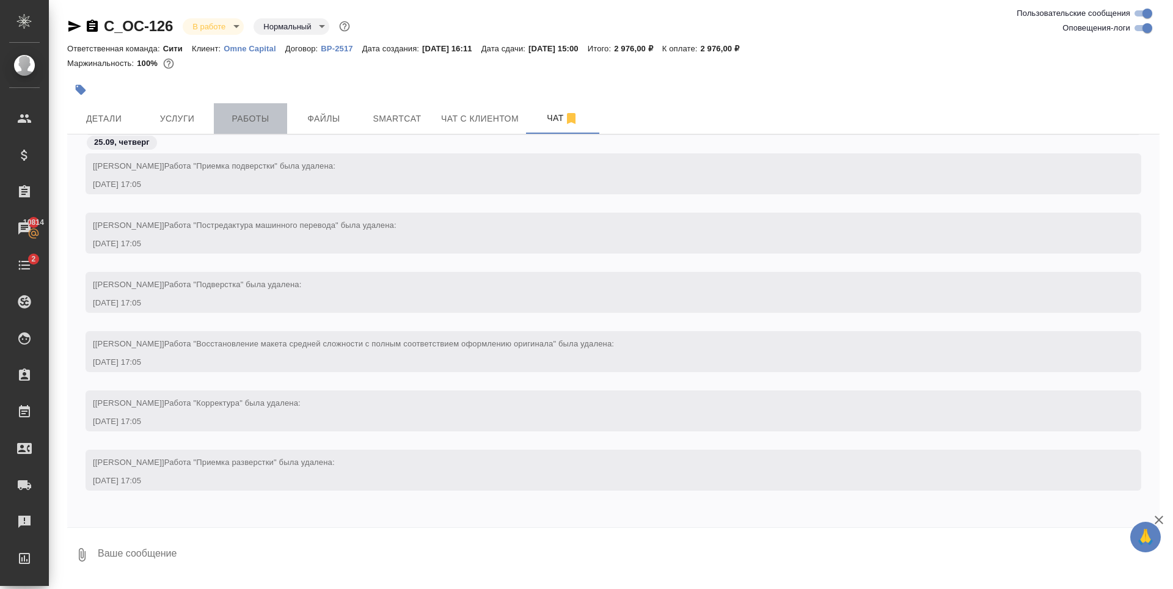
click at [257, 114] on span "Работы" at bounding box center [250, 118] width 59 height 15
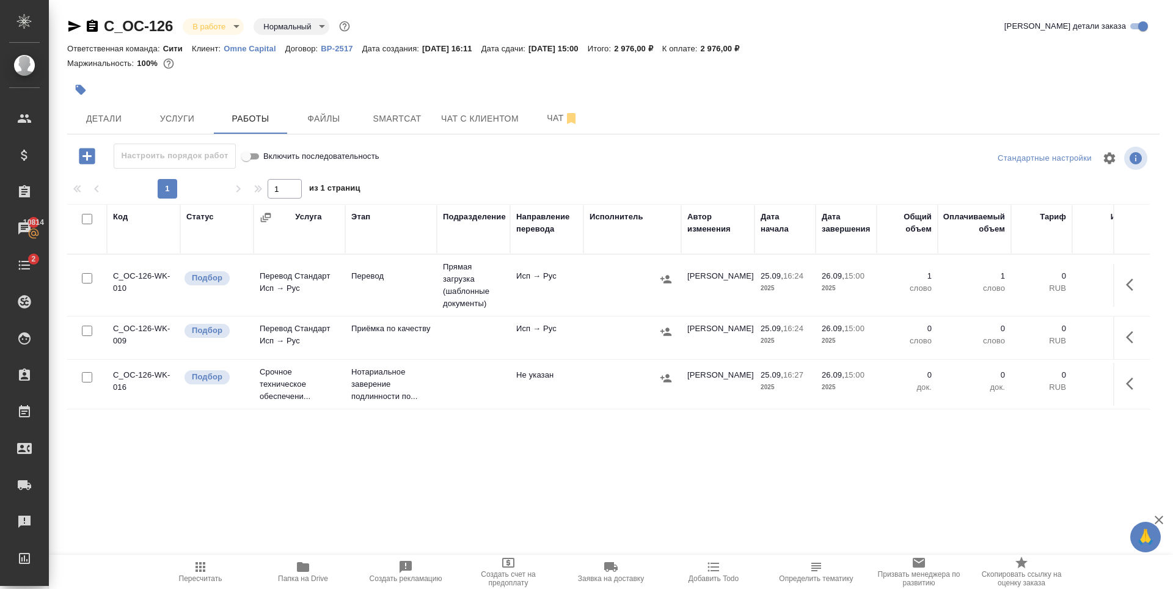
click at [860, 274] on p "15:00" at bounding box center [854, 275] width 20 height 9
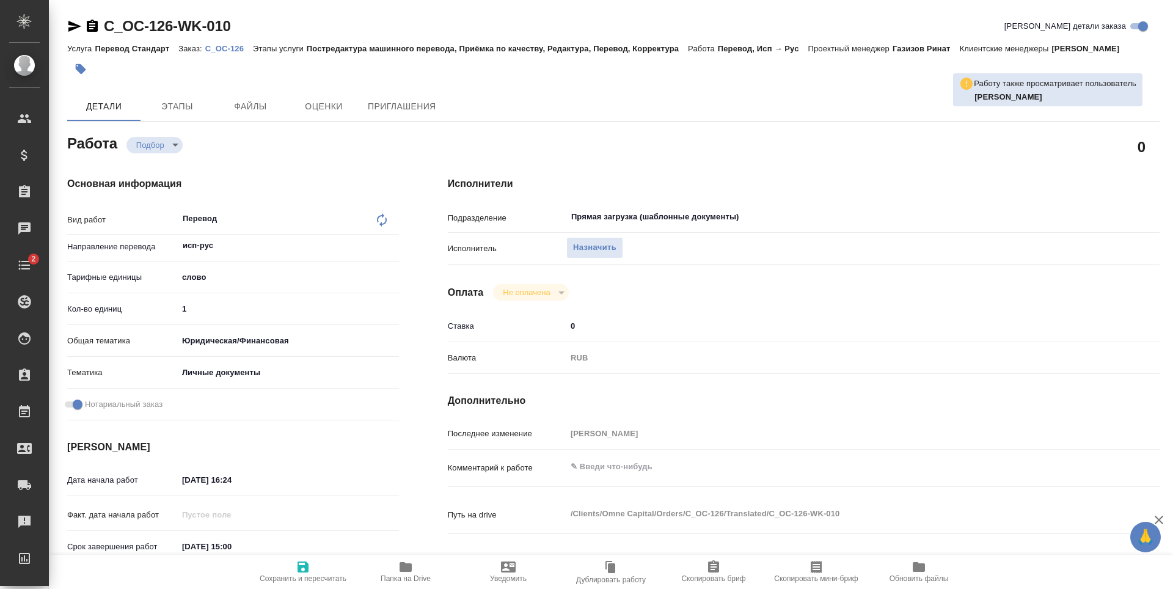
type textarea "x"
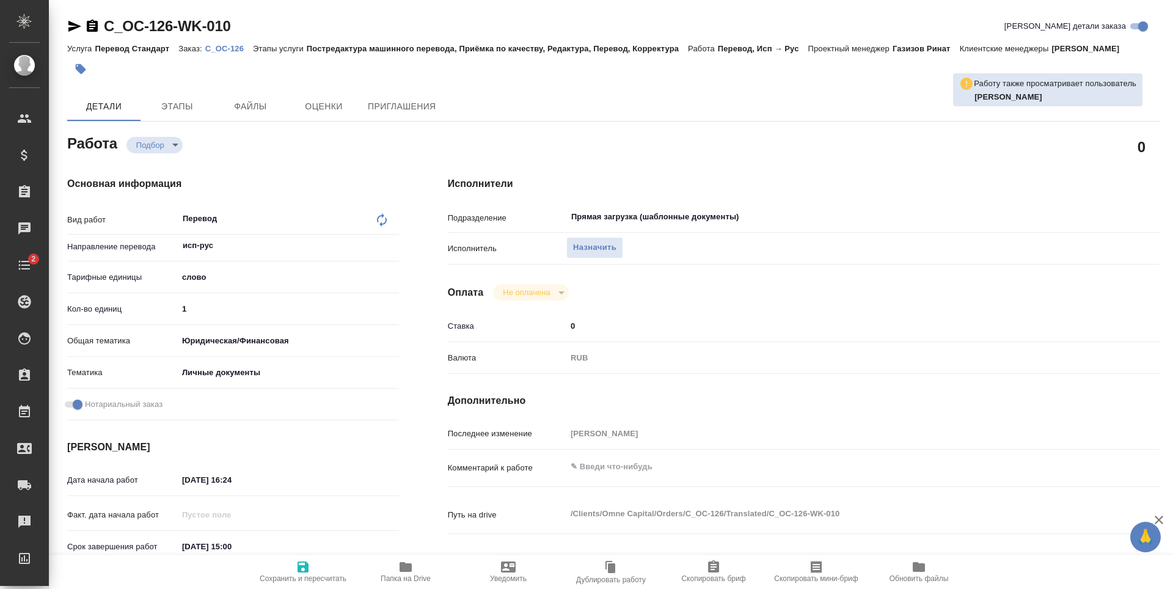
type textarea "x"
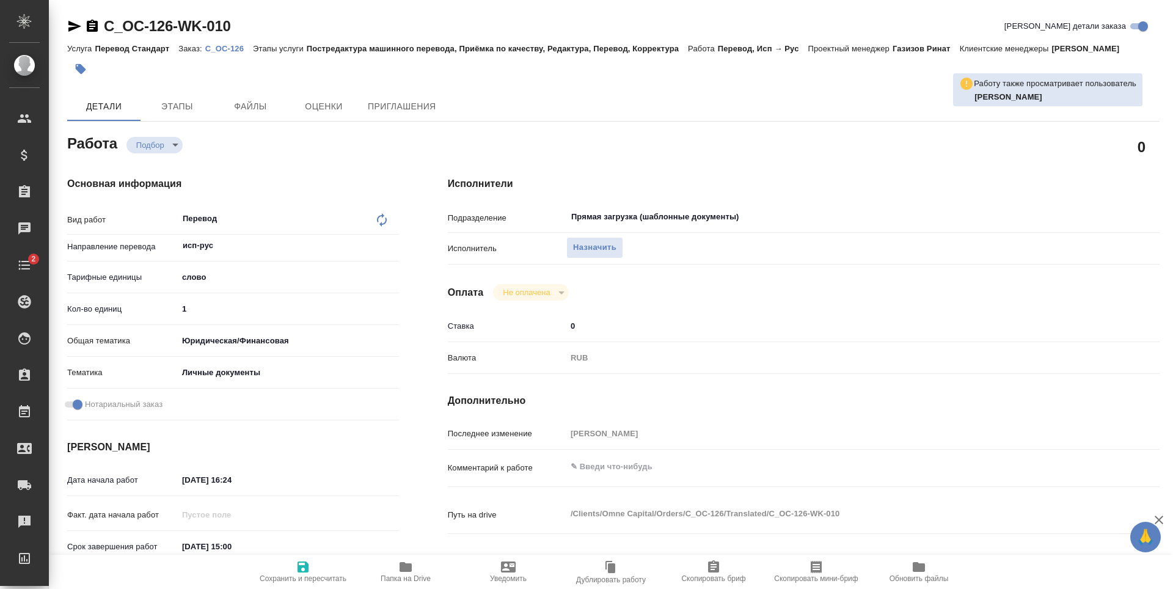
type textarea "x"
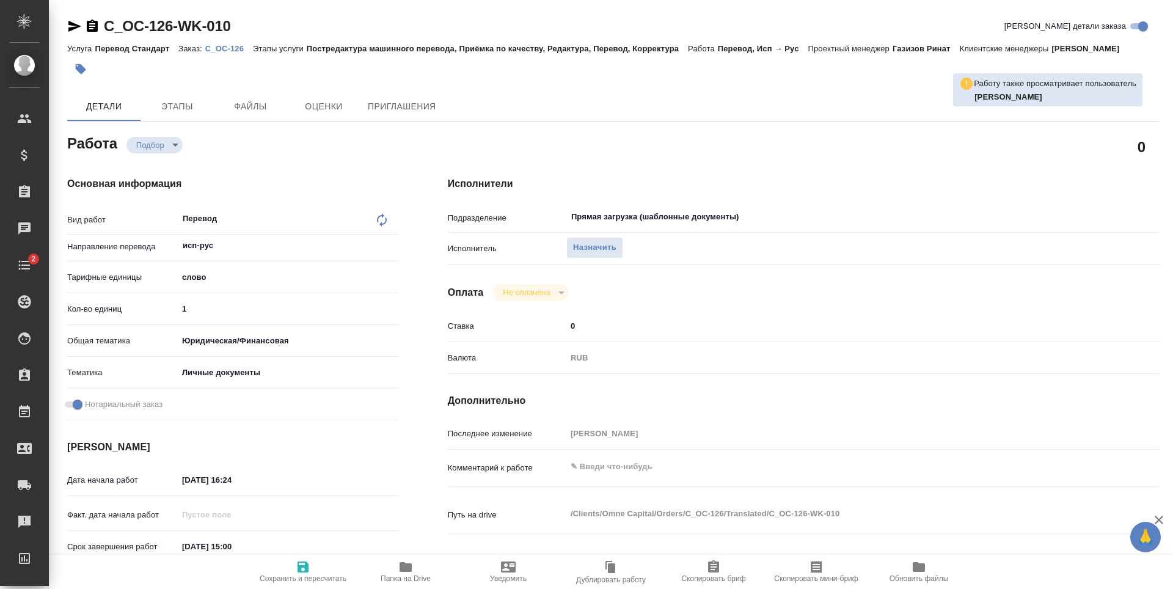
type textarea "x"
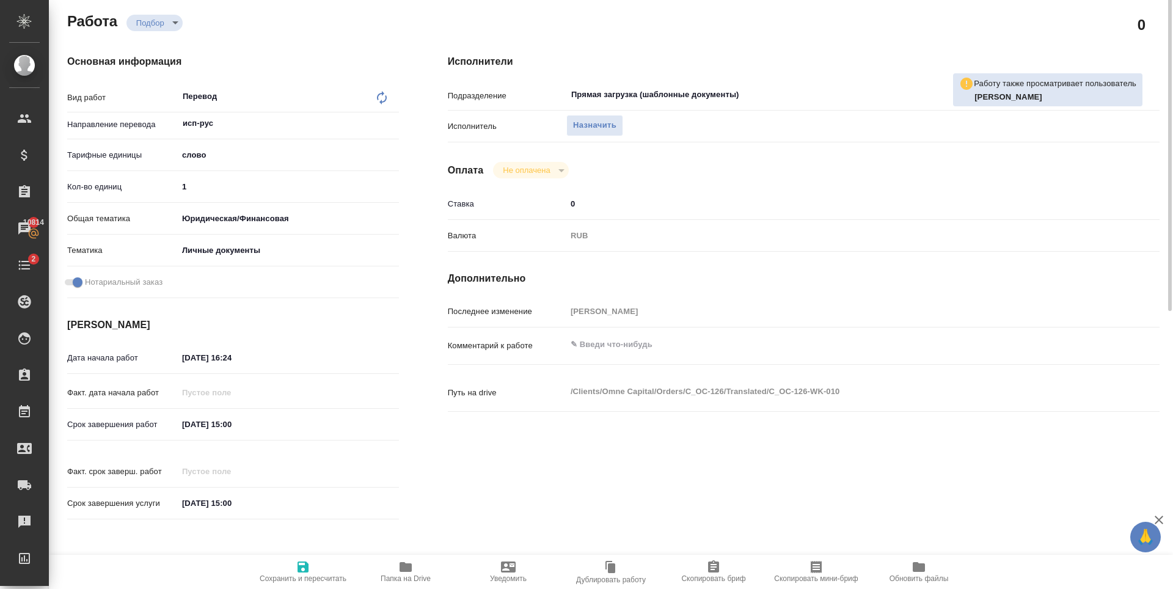
scroll to position [183, 0]
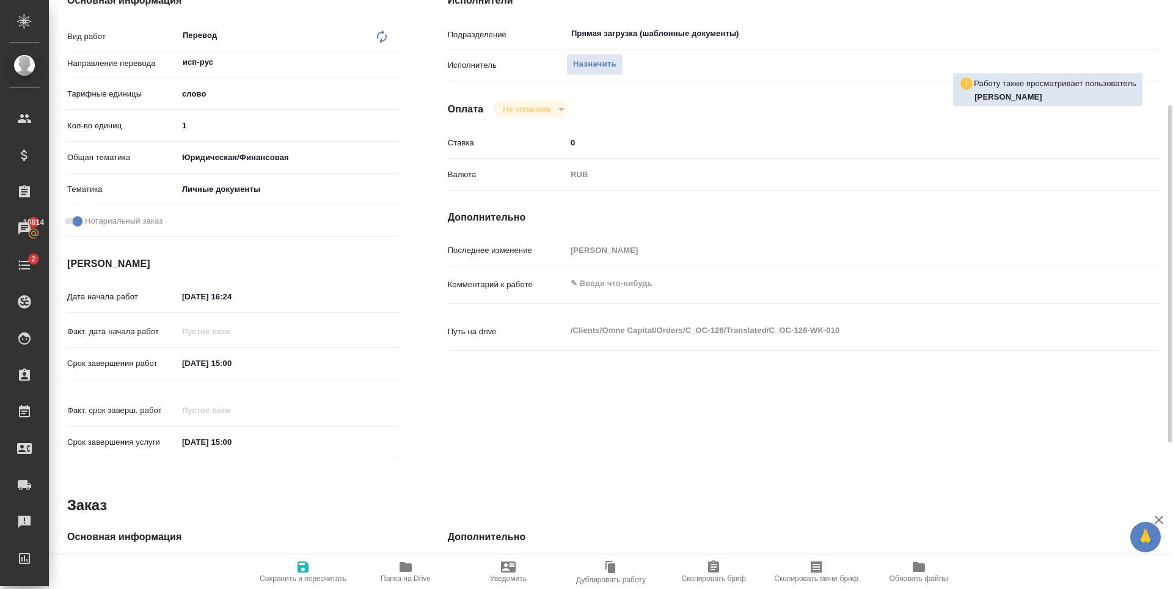
click at [231, 360] on input "26.09.2025 15:00" at bounding box center [231, 363] width 107 height 18
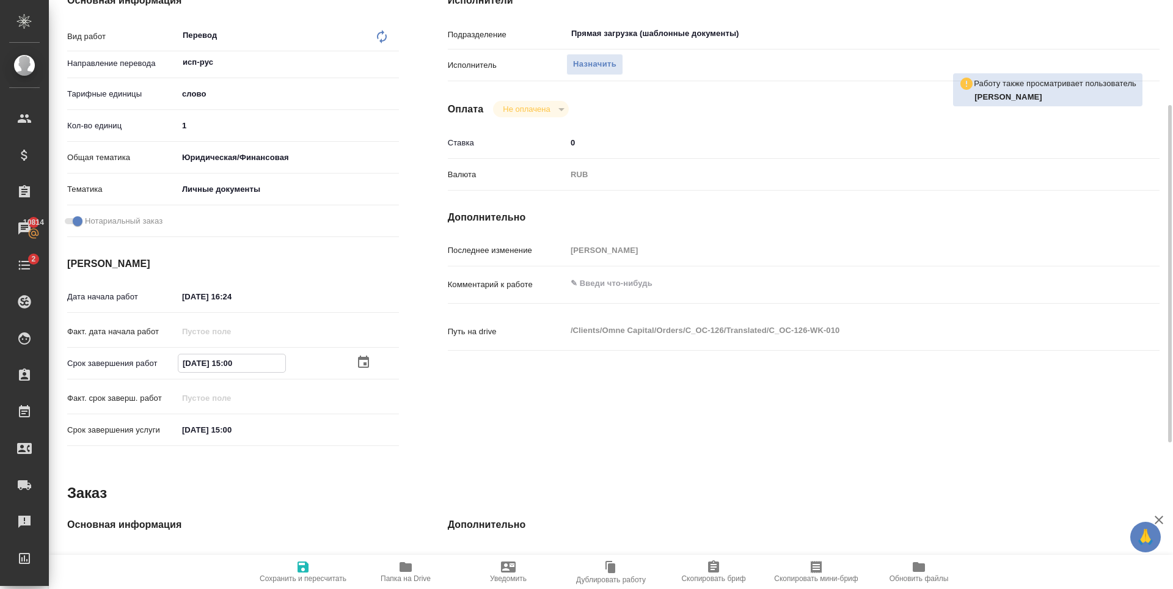
type input "26.09.2025 10:0_"
type textarea "x"
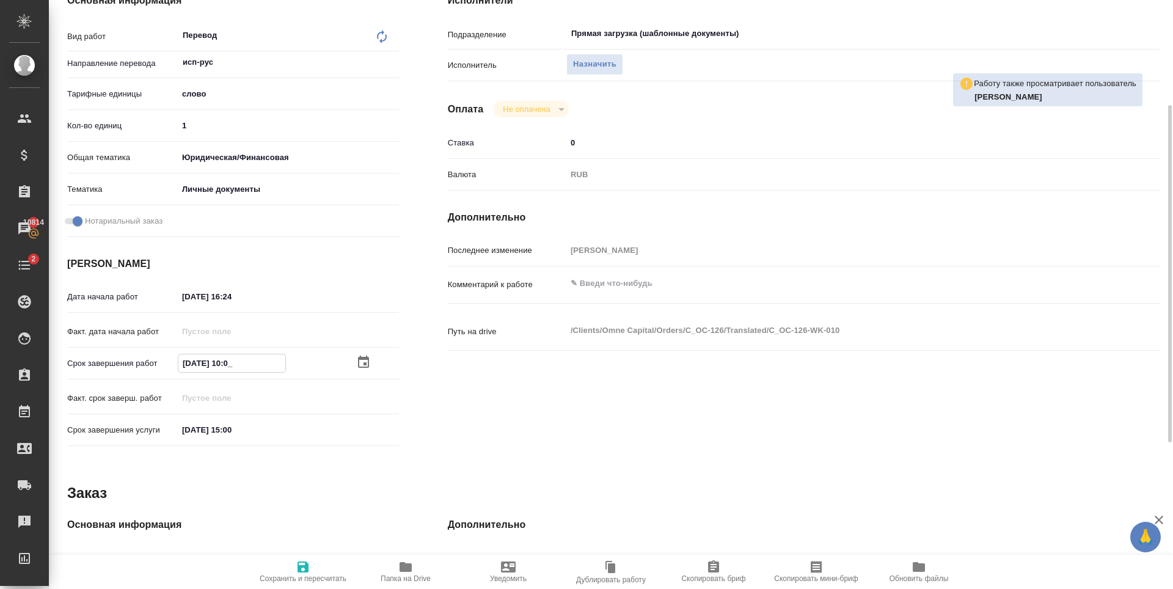
type textarea "x"
type input "26.09.2025 14:00"
type textarea "x"
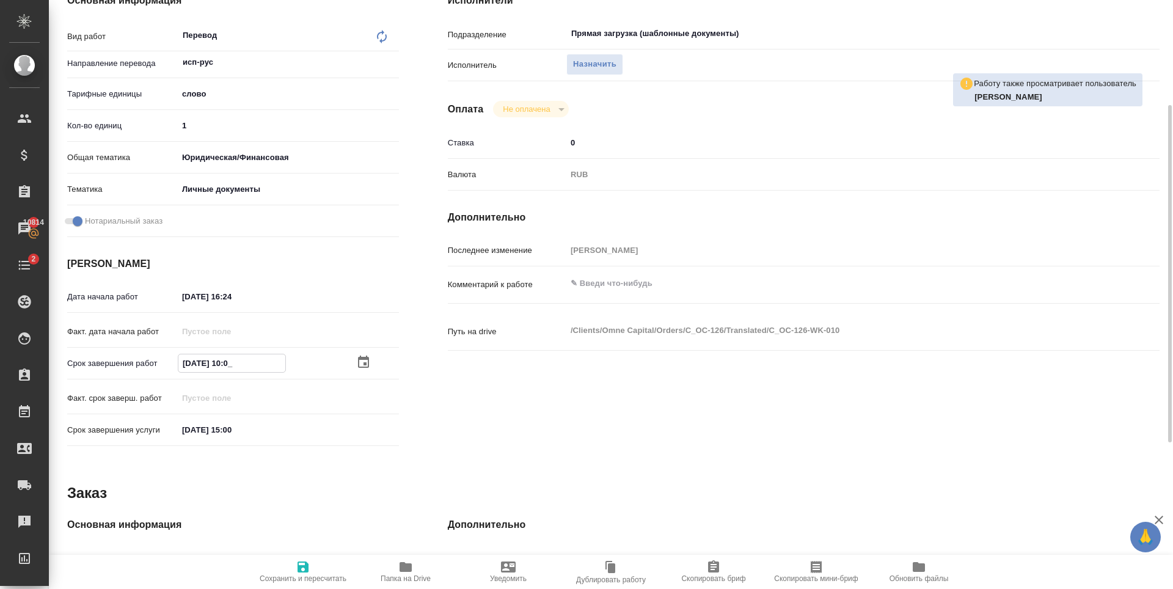
type textarea "x"
type input "[DATE] 14:00"
click at [307, 574] on span "Сохранить и пересчитать" at bounding box center [303, 578] width 87 height 9
type textarea "x"
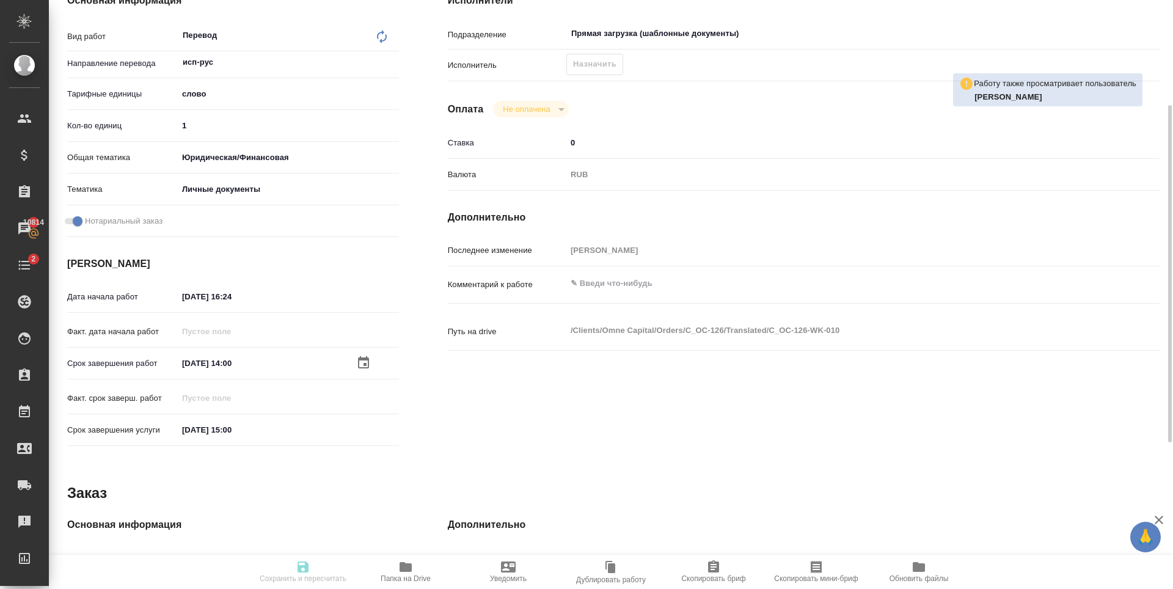
type textarea "x"
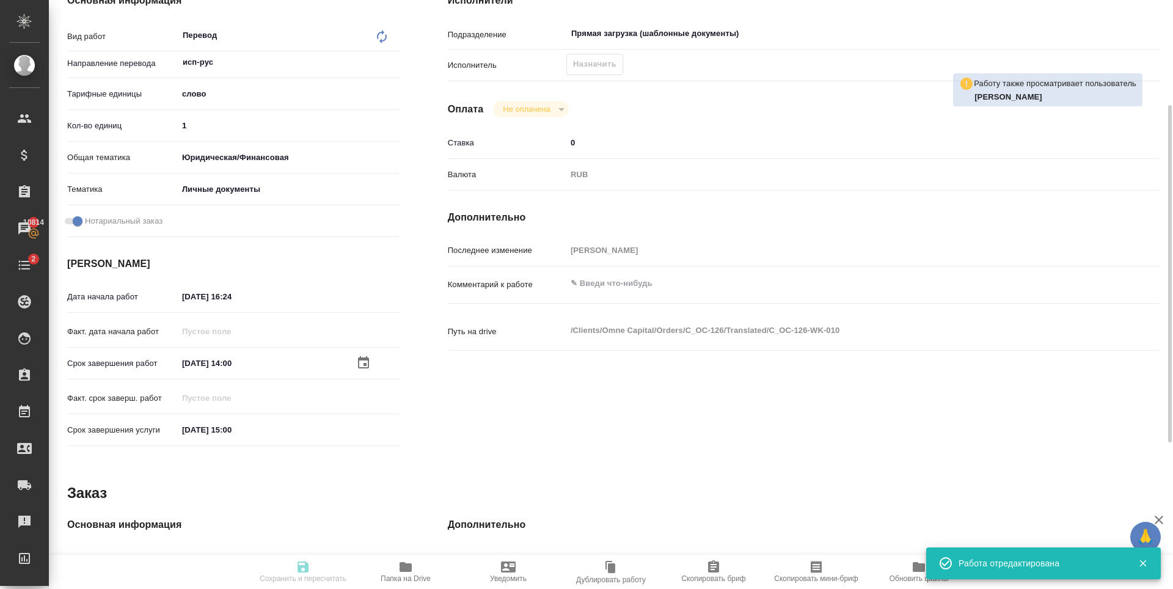
type textarea "x"
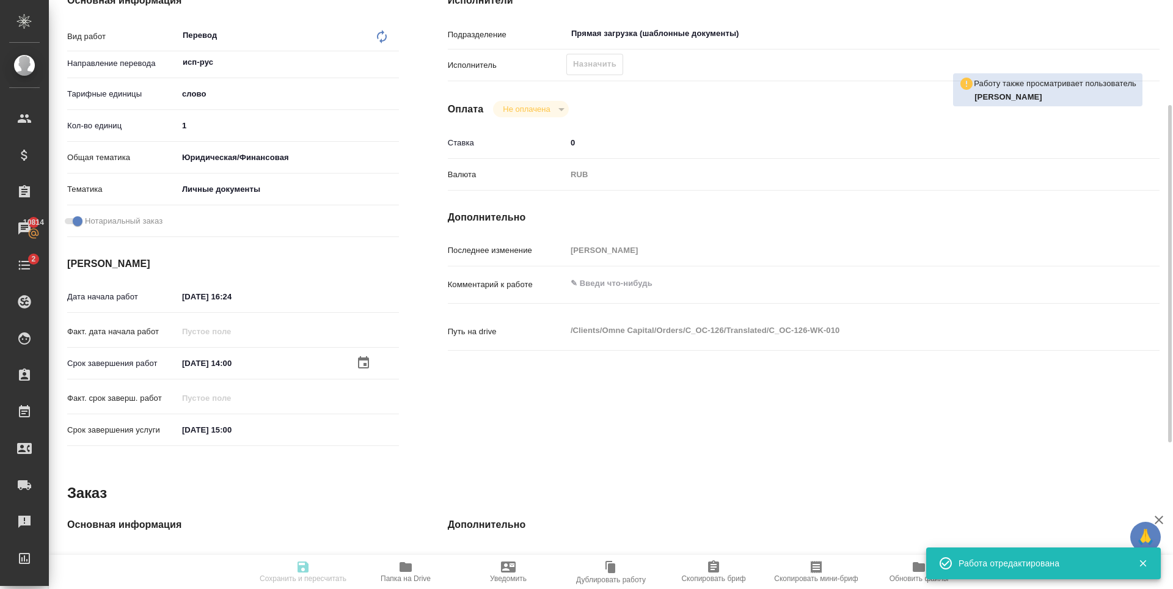
type input "recruiting"
type textarea "Перевод"
type textarea "x"
type input "исп-рус"
type input "5a8b1489cc6b4906c91bfd90"
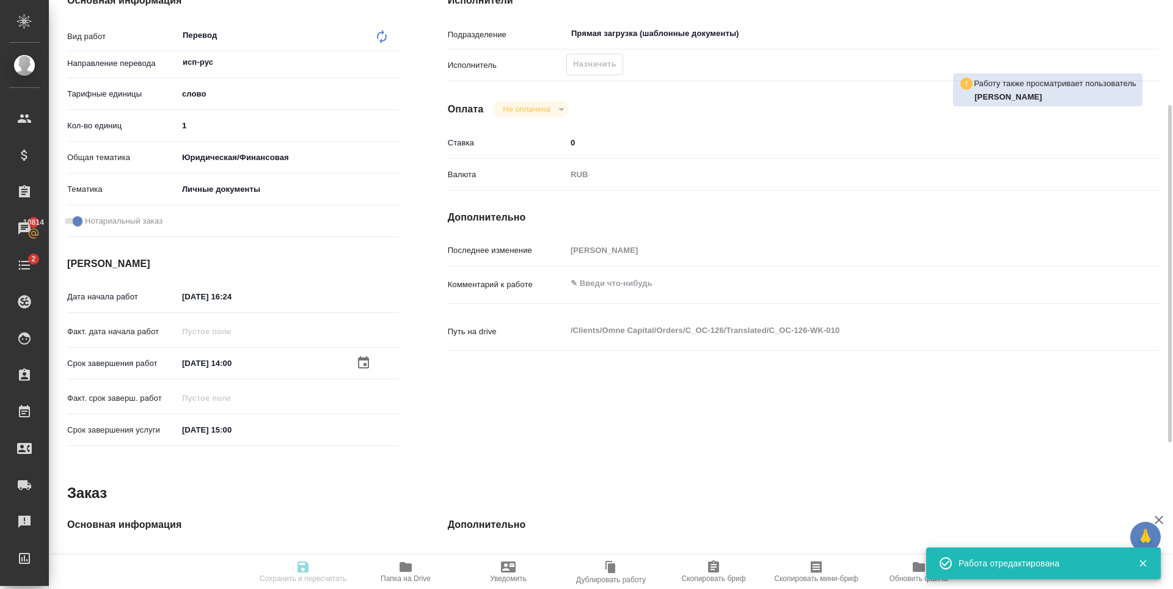
type input "1"
type input "yr-fn"
type input "5a8b8b956a9677013d343cfe"
checkbox input "true"
type input "[DATE] 16:24"
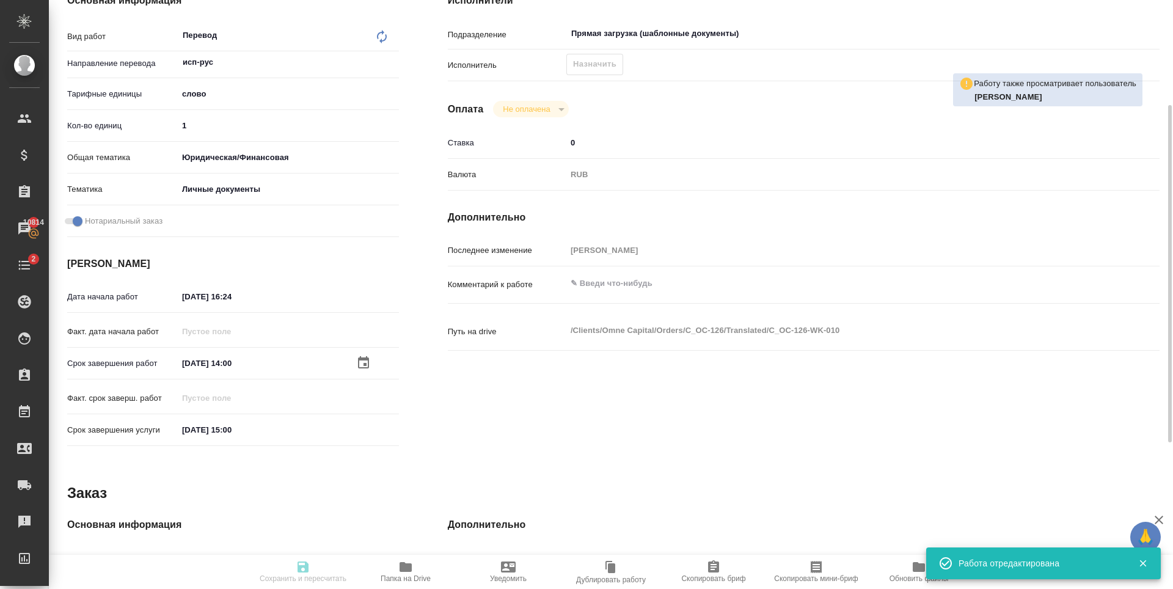
type input "[DATE] 14:00"
type input "[DATE] 15:00"
type input "Прямая загрузка (шаблонные документы)"
type input "notPayed"
type input "0"
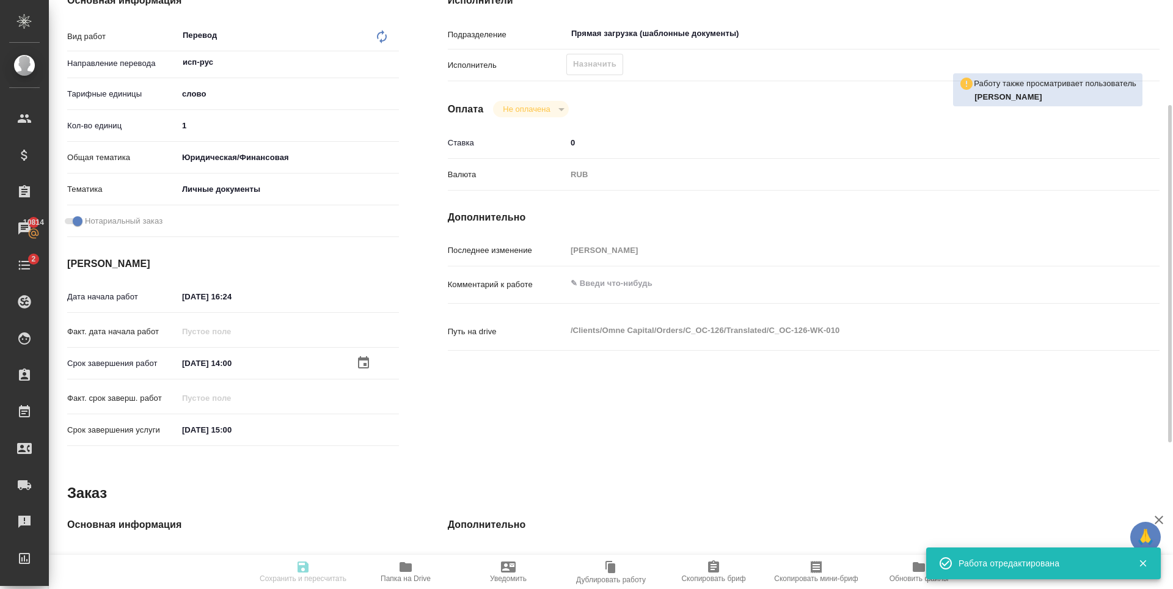
type input "RUB"
type input "[PERSON_NAME]"
type textarea "x"
type textarea "/Clients/Omne Capital/Orders/C_OC-126/Translated/C_OC-126-WK-010"
type textarea "x"
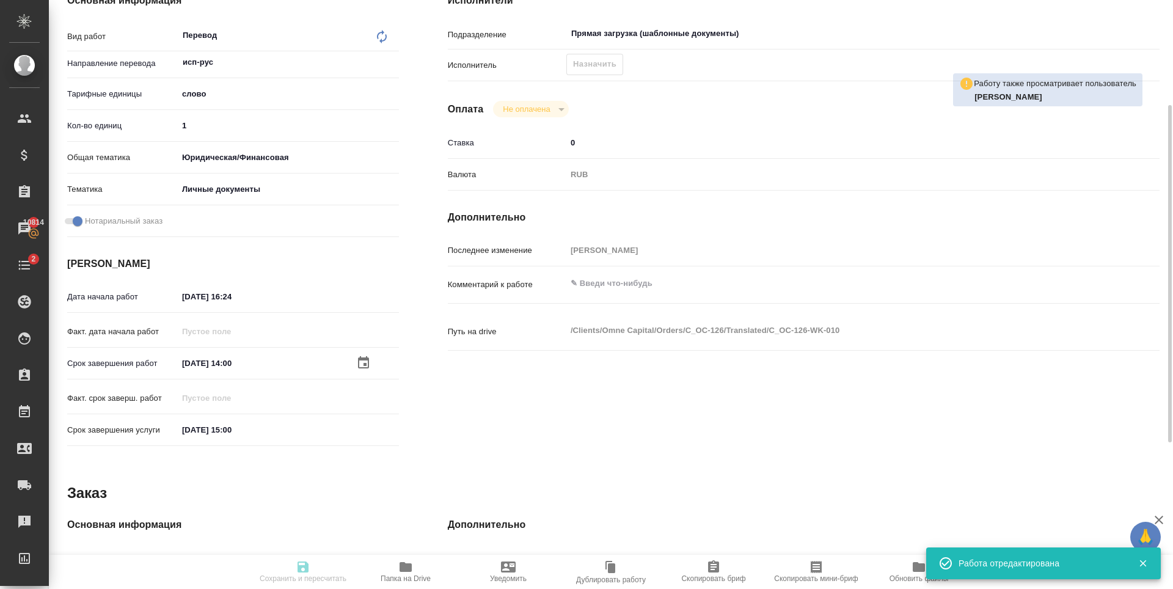
type input "C_OC-126"
type input "Перевод Стандарт"
type input "Постредактура машинного перевода, Приёмка по качеству, Редактура, Перевод, Корр…"
type input "[PERSON_NAME]"
type input "/Clients/Omne Capital/Orders/C_OC-126"
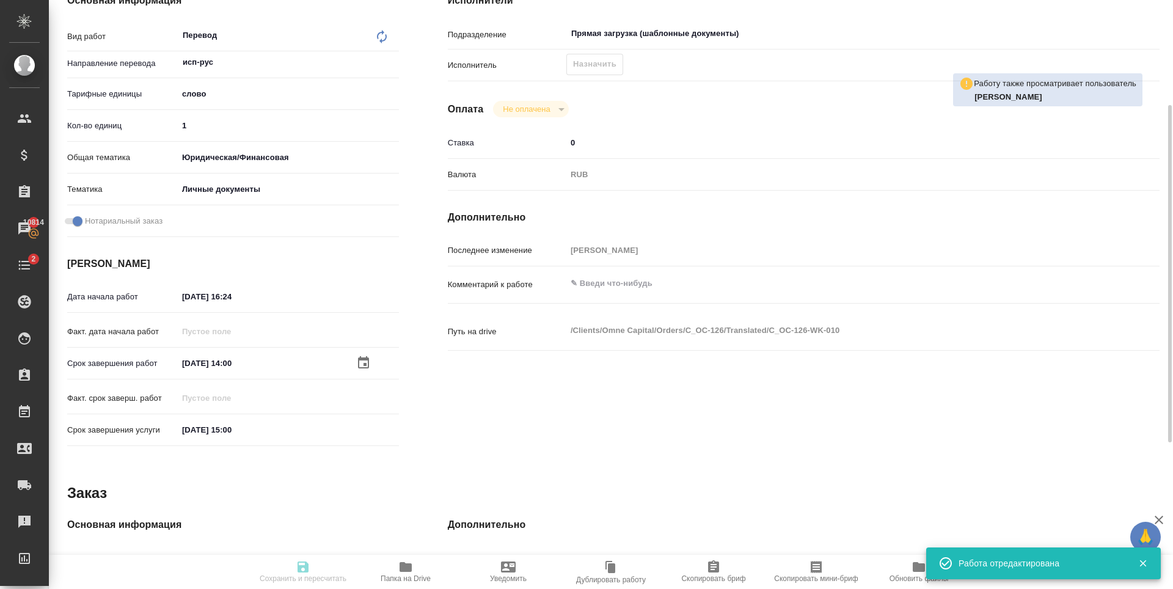
type textarea "x"
type textarea "В рефе предыдущий док с апостилем"
type textarea "x"
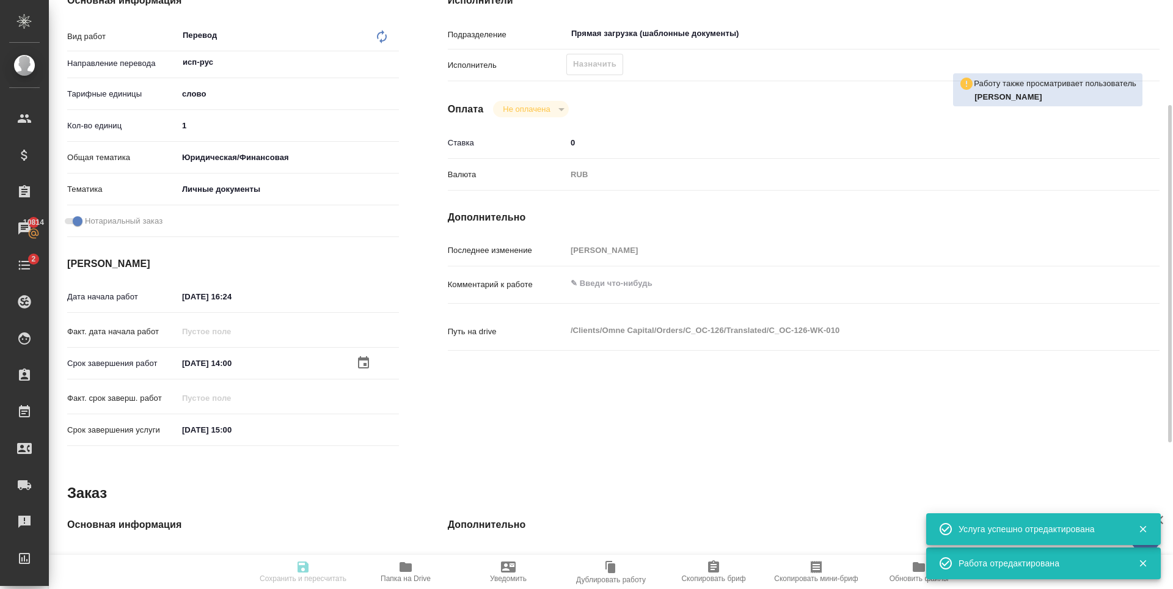
type textarea "x"
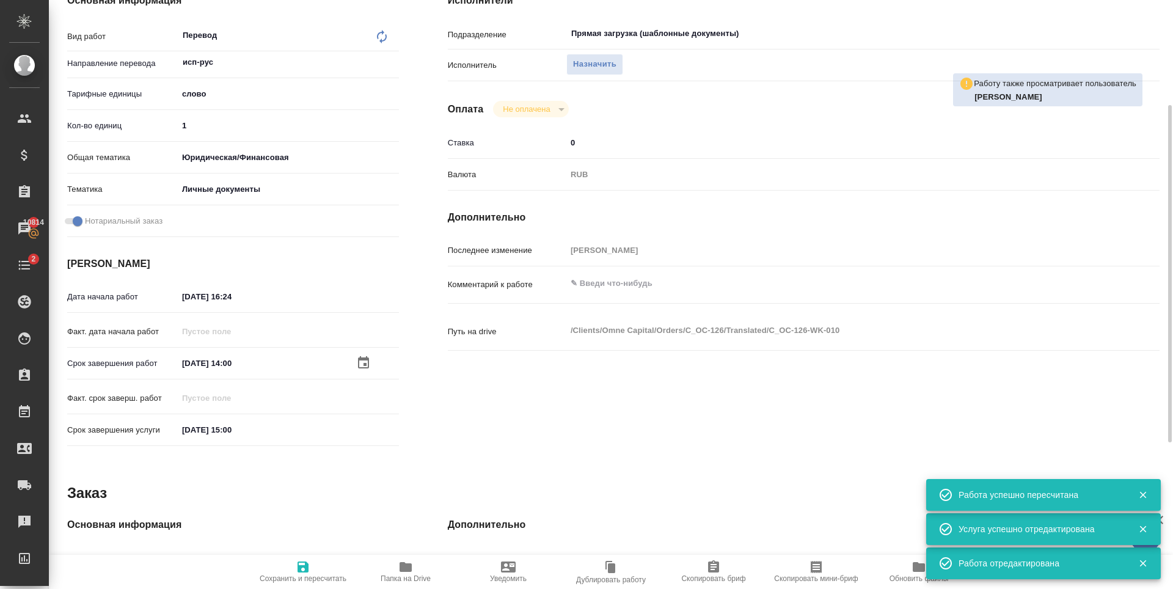
type input "recruiting"
type textarea "Перевод"
type textarea "x"
type input "исп-рус"
type input "5a8b1489cc6b4906c91bfd90"
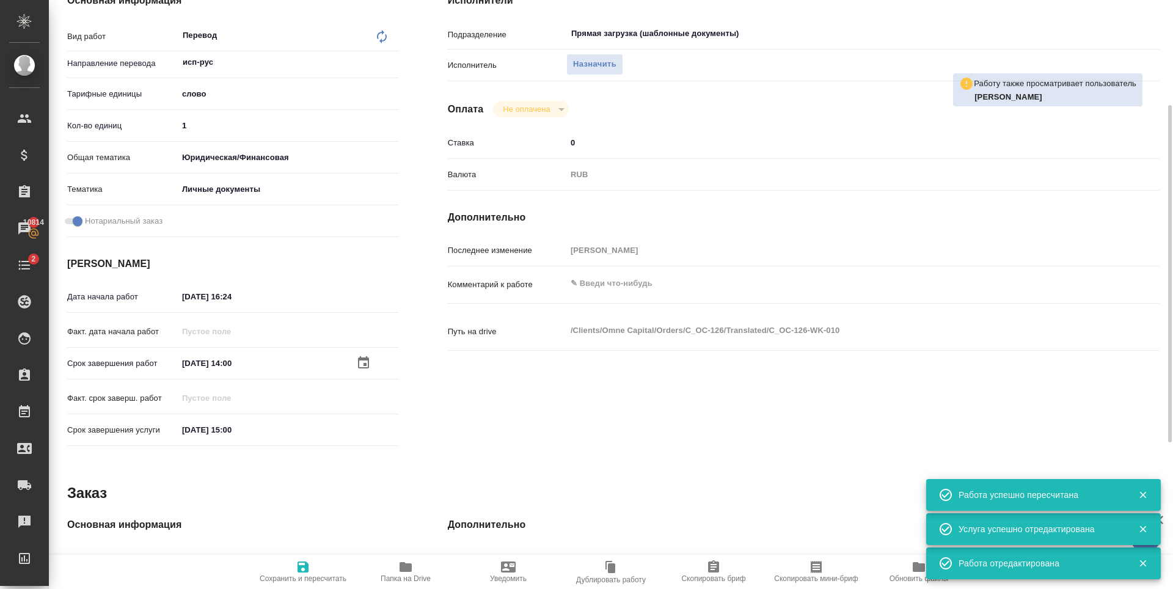
type input "1"
type input "yr-fn"
type input "5a8b8b956a9677013d343cfe"
checkbox input "true"
type input "25.09.2025 16:24"
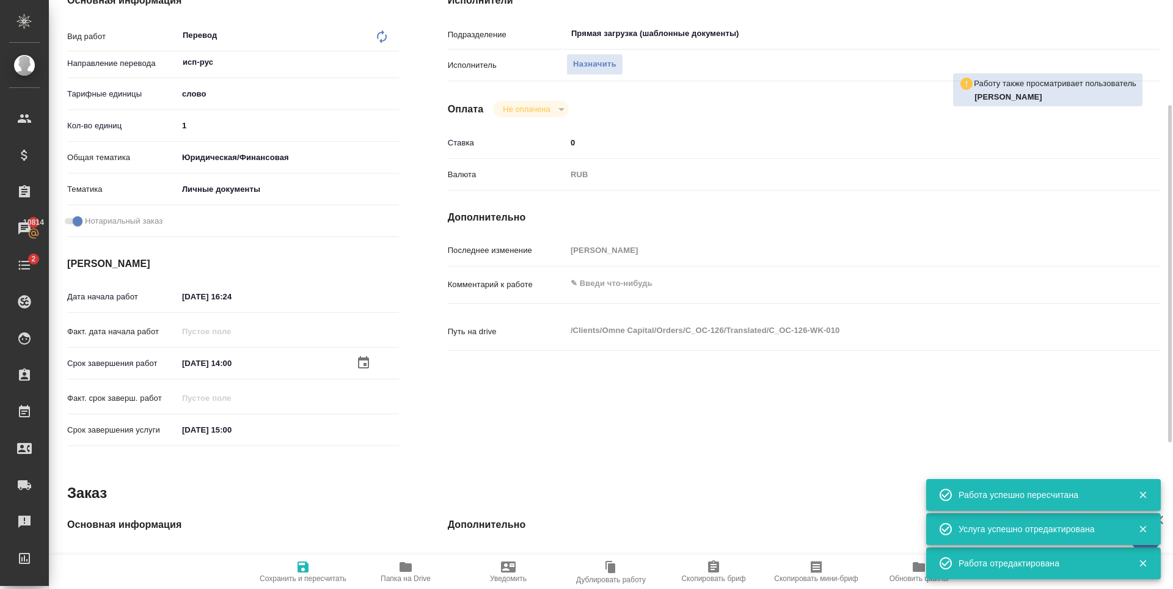
type input "26.09.2025 14:00"
type input "26.09.2025 15:00"
type input "Прямая загрузка (шаблонные документы)"
type input "notPayed"
type input "0"
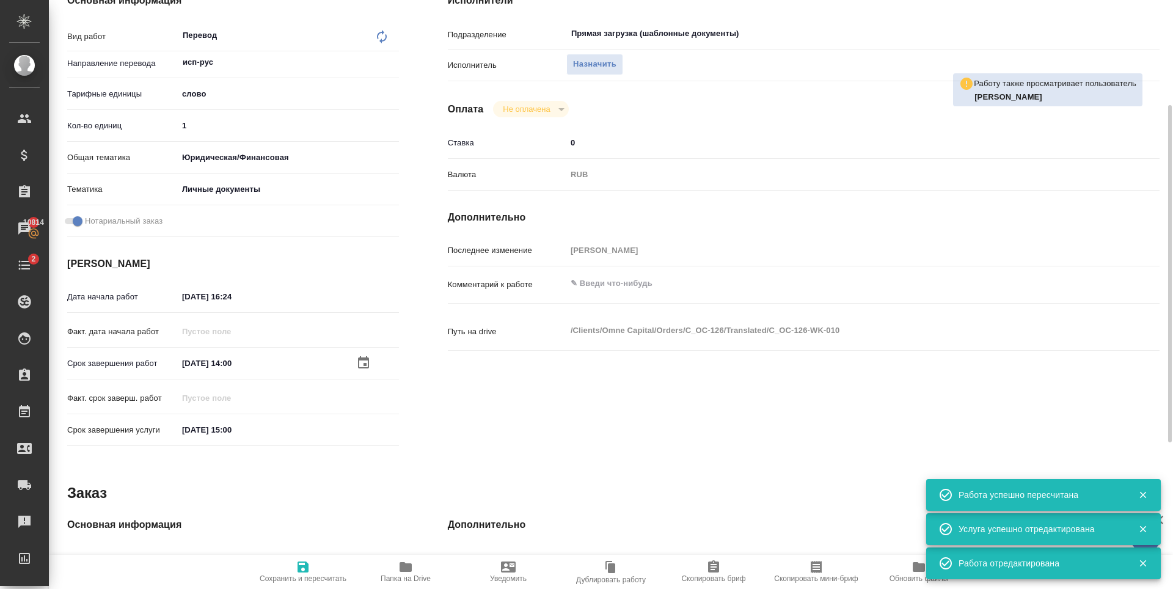
type input "RUB"
type input "[PERSON_NAME]"
type textarea "x"
type textarea "/Clients/Omne Capital/Orders/C_OC-126/Translated/C_OC-126-WK-010"
type textarea "x"
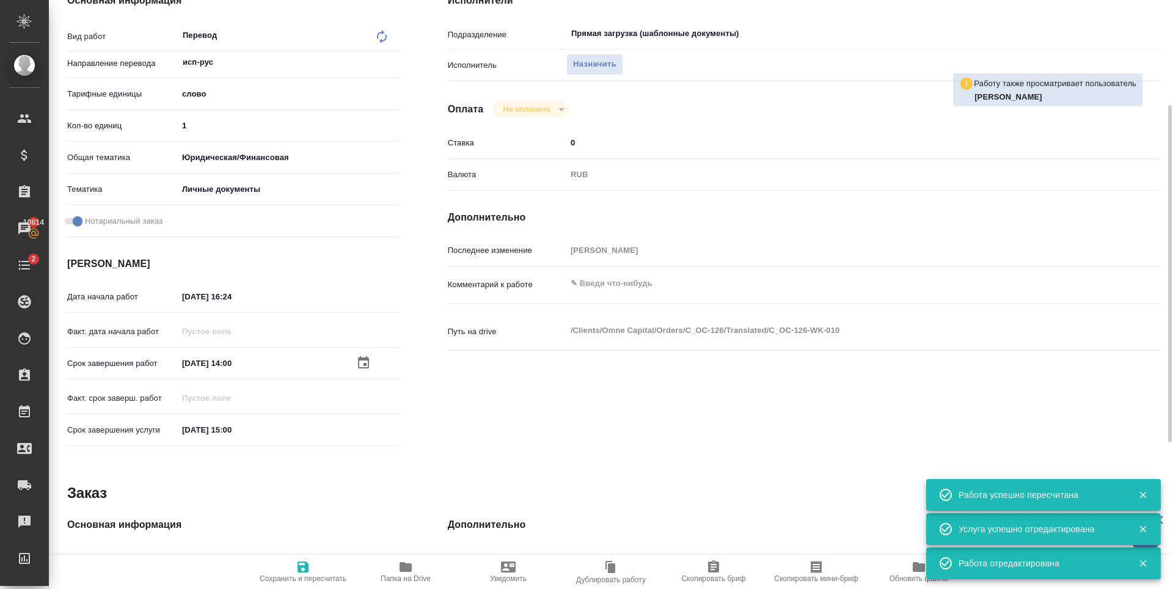
type input "C_OC-126"
type input "Перевод Стандарт"
type input "Постредактура машинного перевода, Приёмка по качеству, Редактура, Перевод, Корр…"
type input "[PERSON_NAME]"
type input "/Clients/Omne Capital/Orders/C_OC-126"
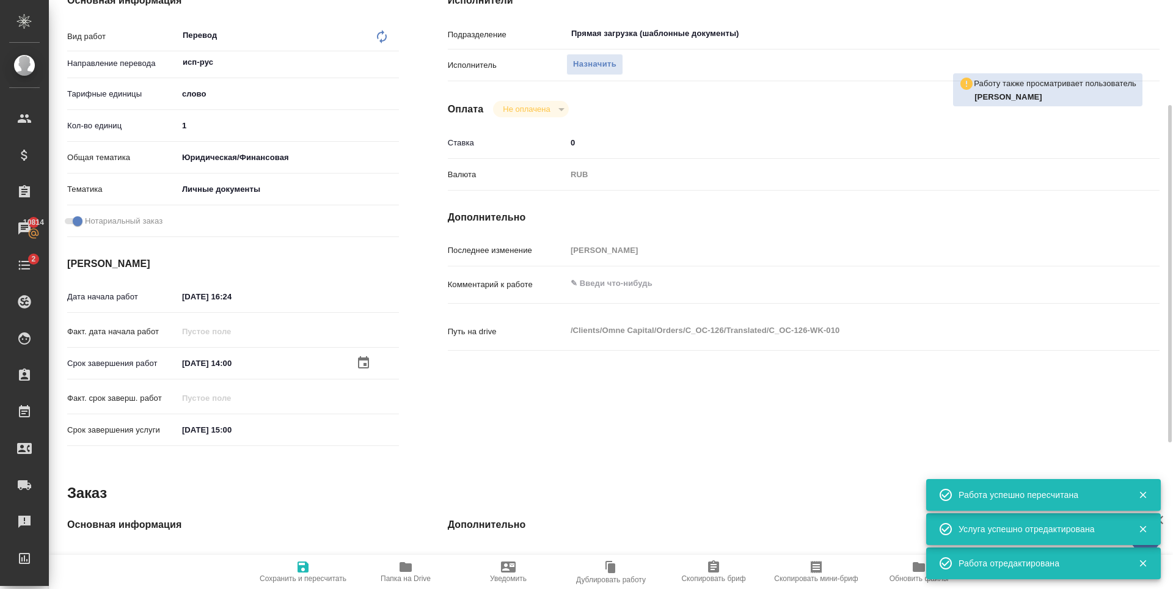
type textarea "x"
type textarea "В рефе предыдущий док с апостилем"
type textarea "x"
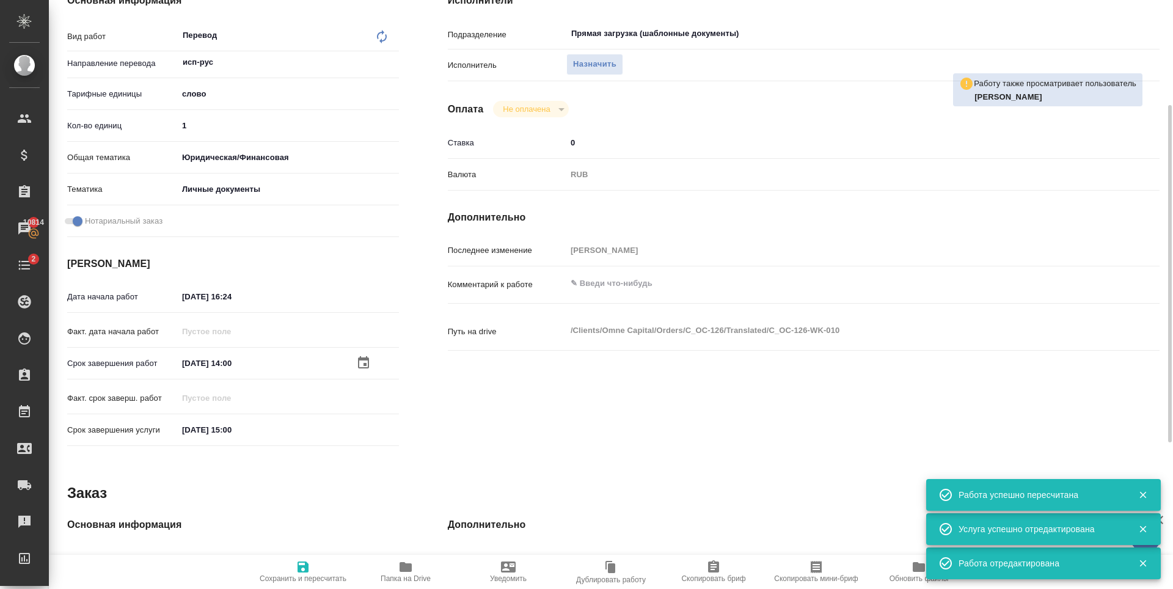
type textarea "x"
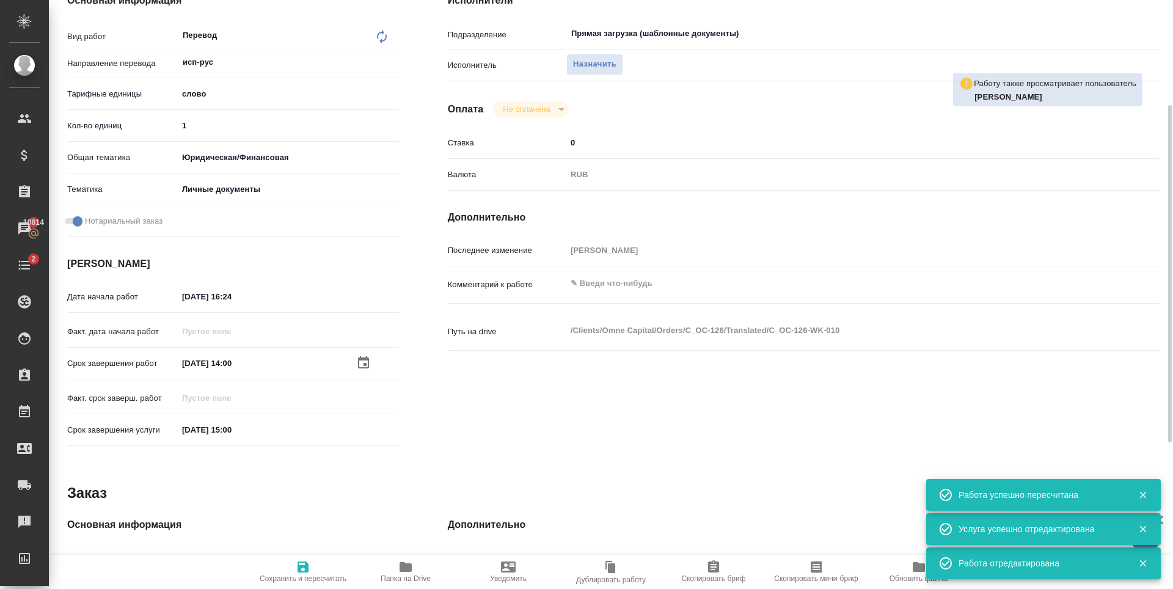
type textarea "x"
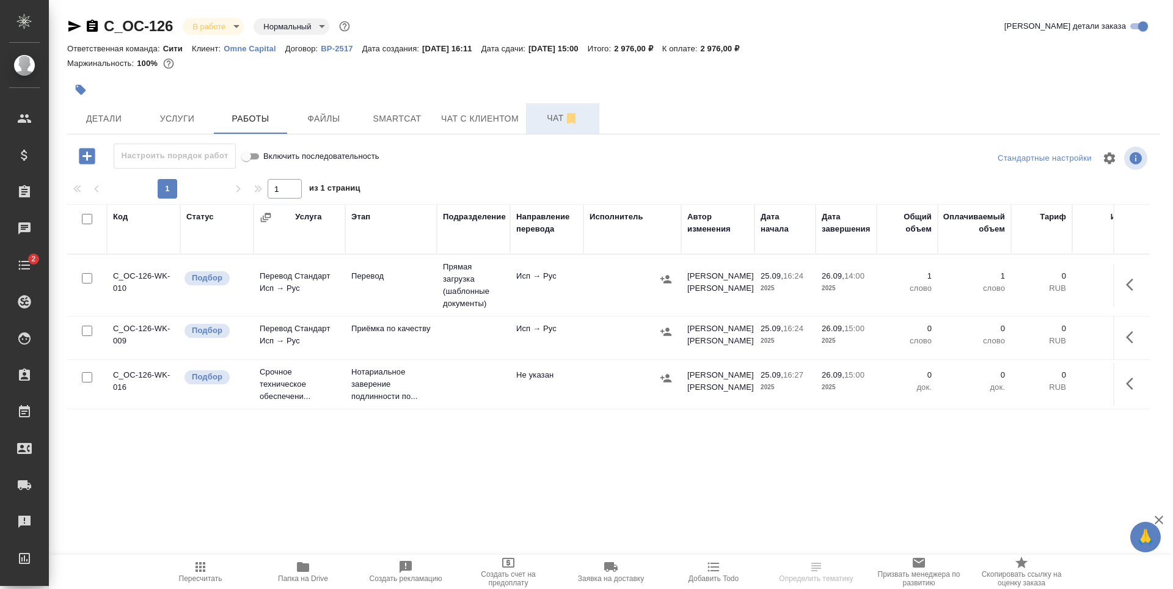
click at [536, 111] on span "Чат" at bounding box center [562, 118] width 59 height 15
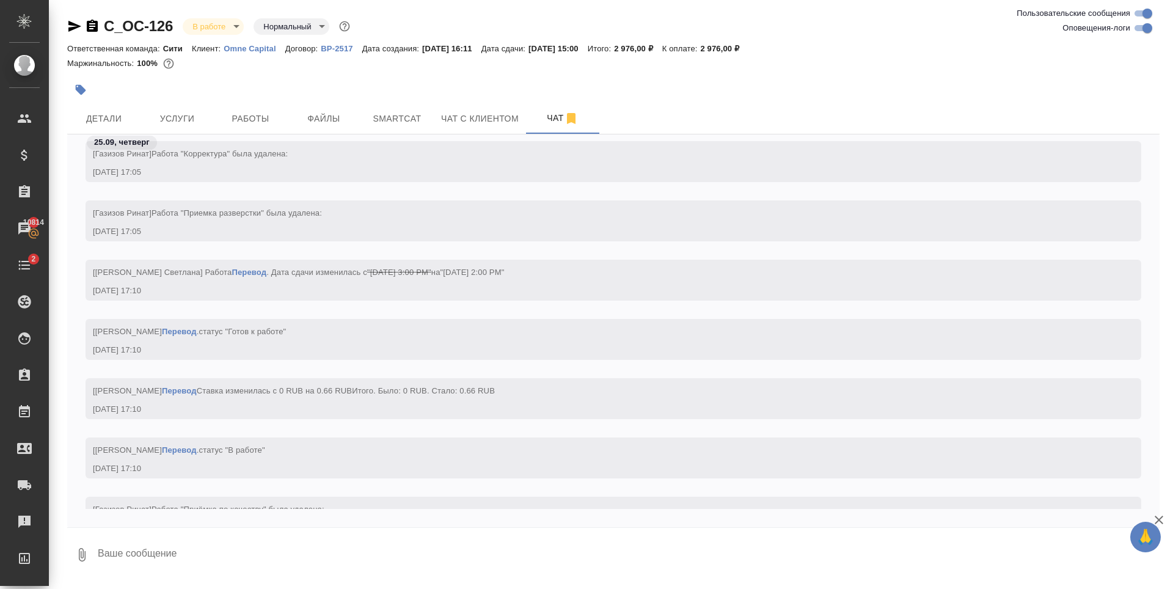
scroll to position [1852, 0]
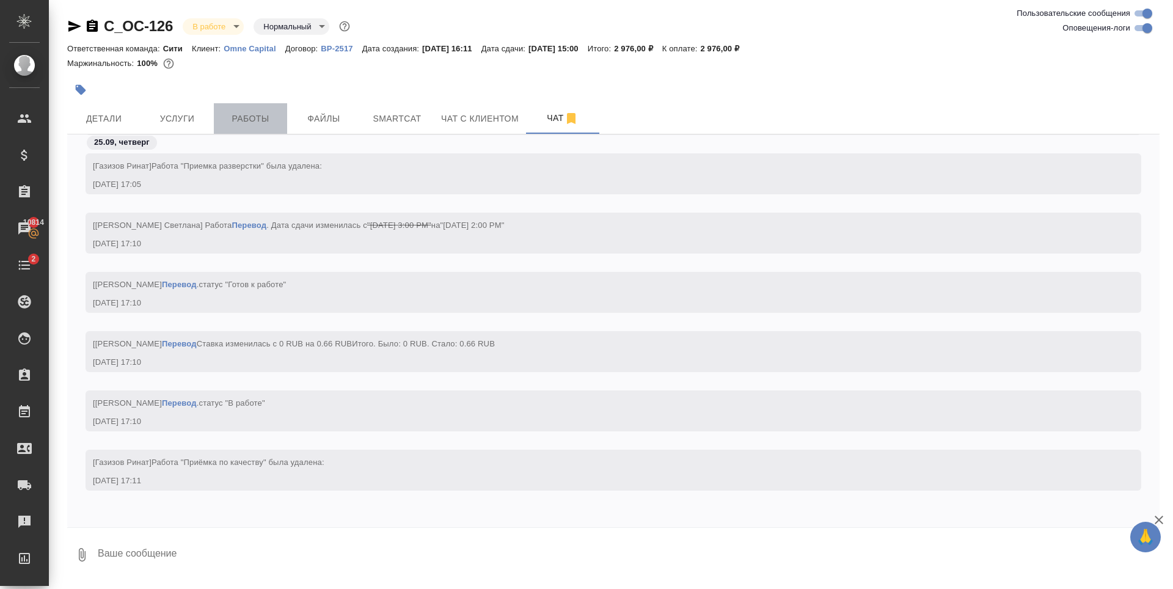
click at [236, 115] on span "Работы" at bounding box center [250, 118] width 59 height 15
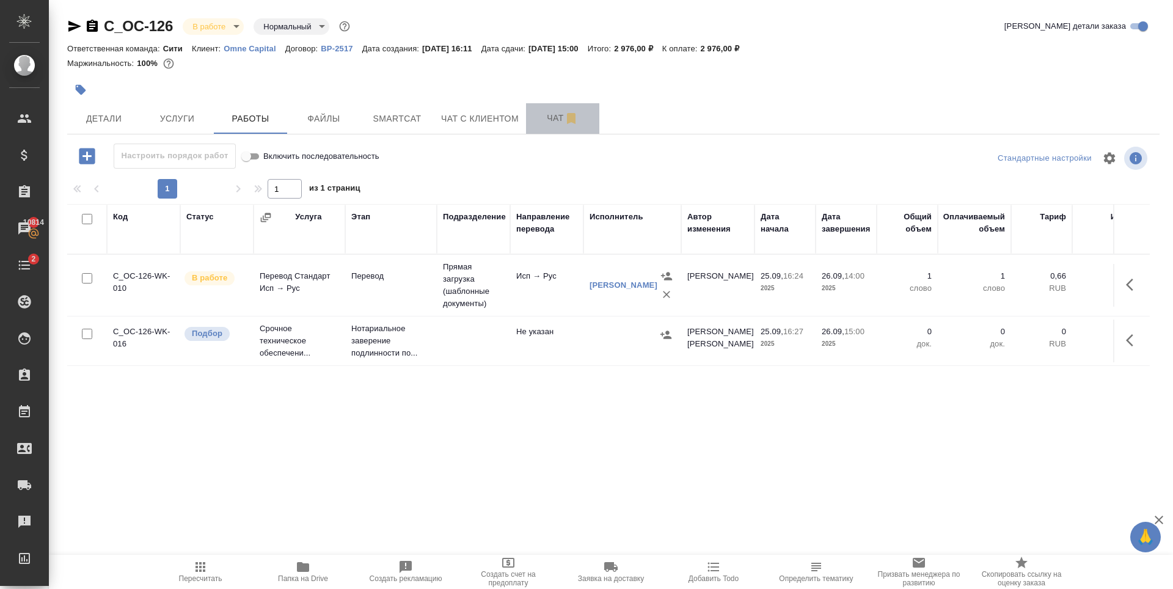
click at [537, 117] on span "Чат" at bounding box center [562, 118] width 59 height 15
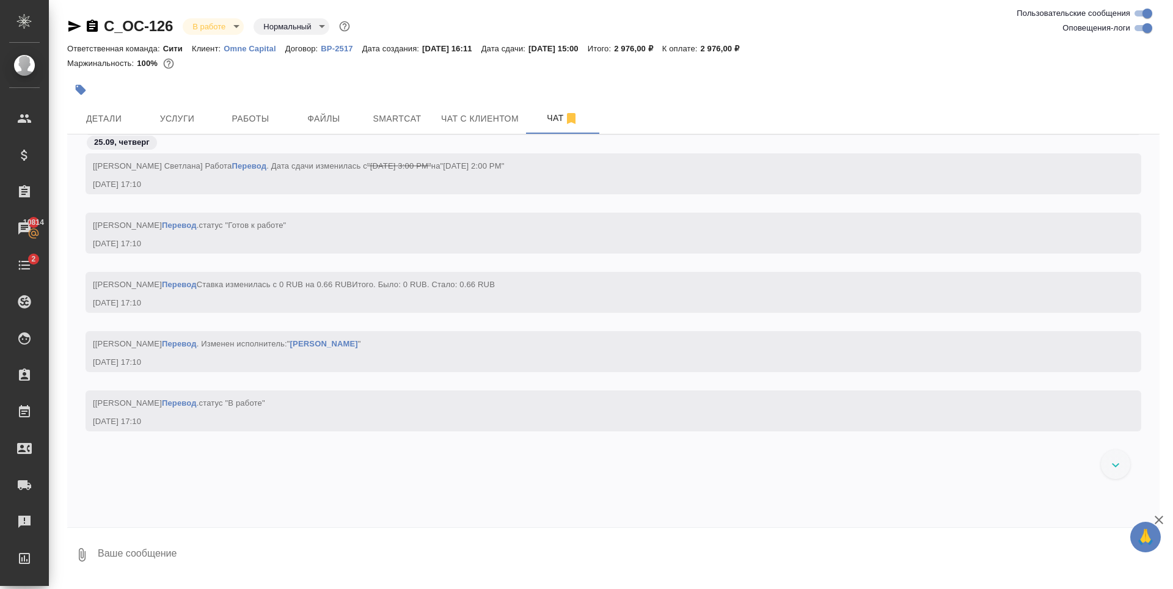
scroll to position [1789, 0]
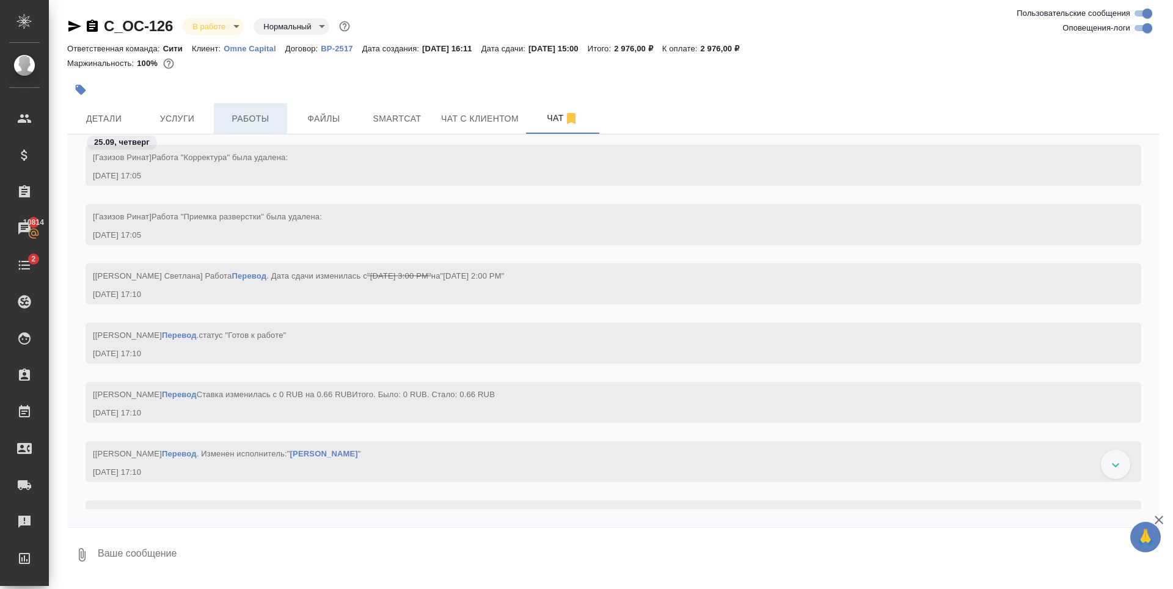
click at [255, 112] on span "Работы" at bounding box center [250, 118] width 59 height 15
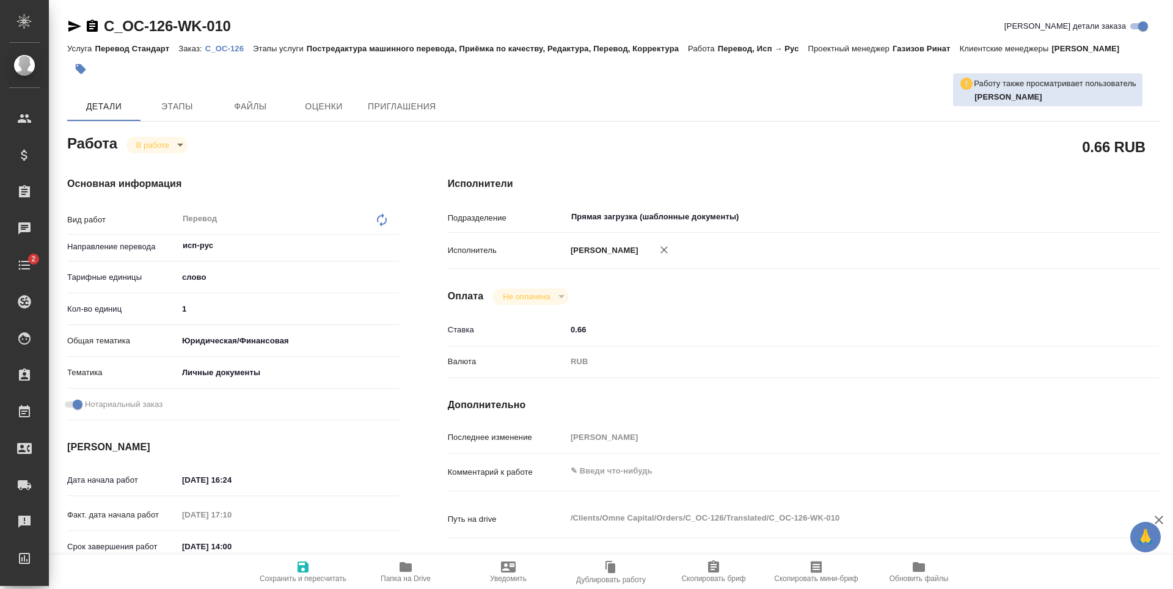
type textarea "x"
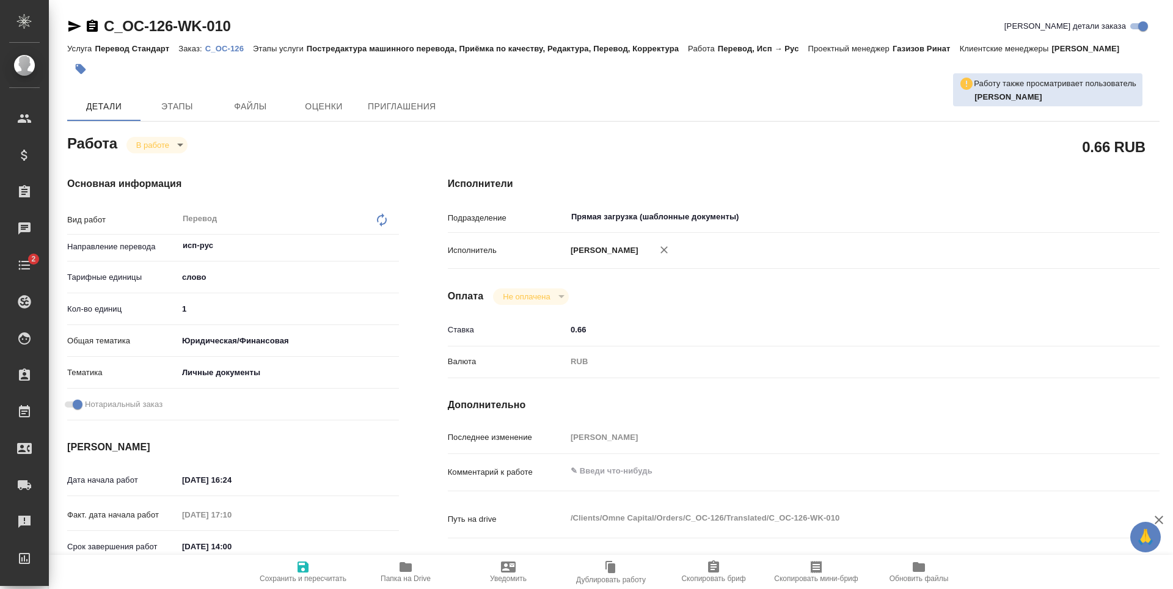
type textarea "x"
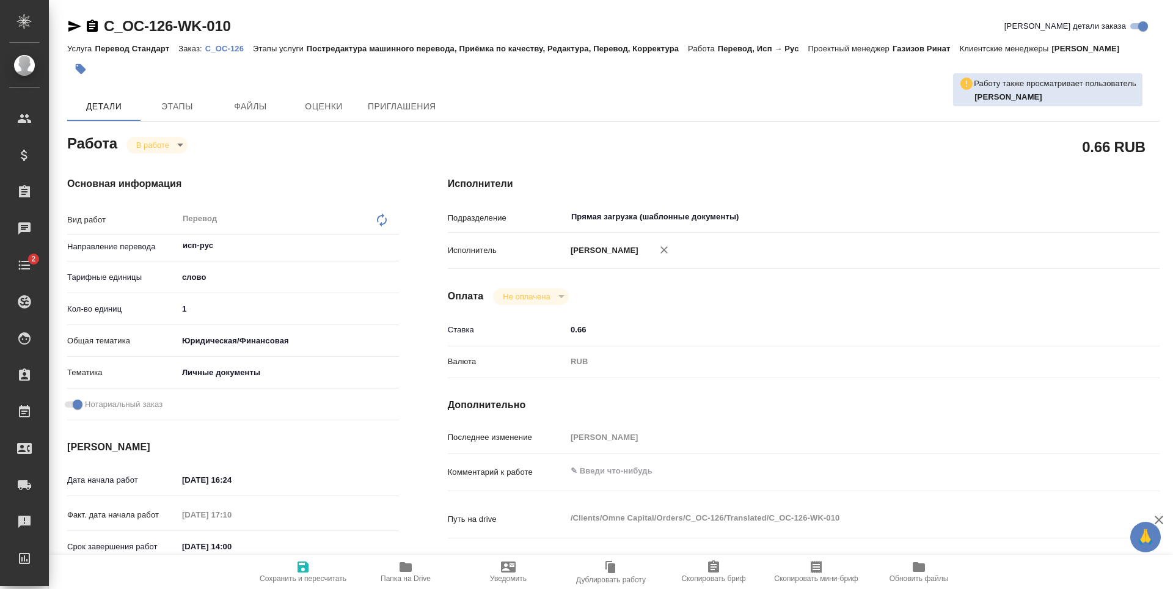
type textarea "x"
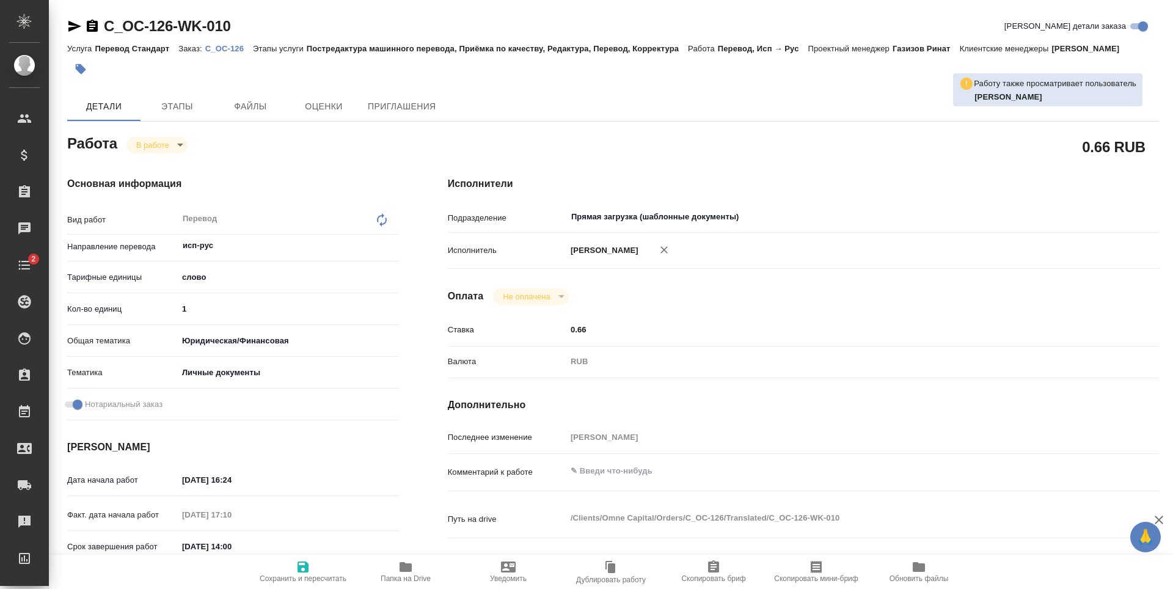
type textarea "x"
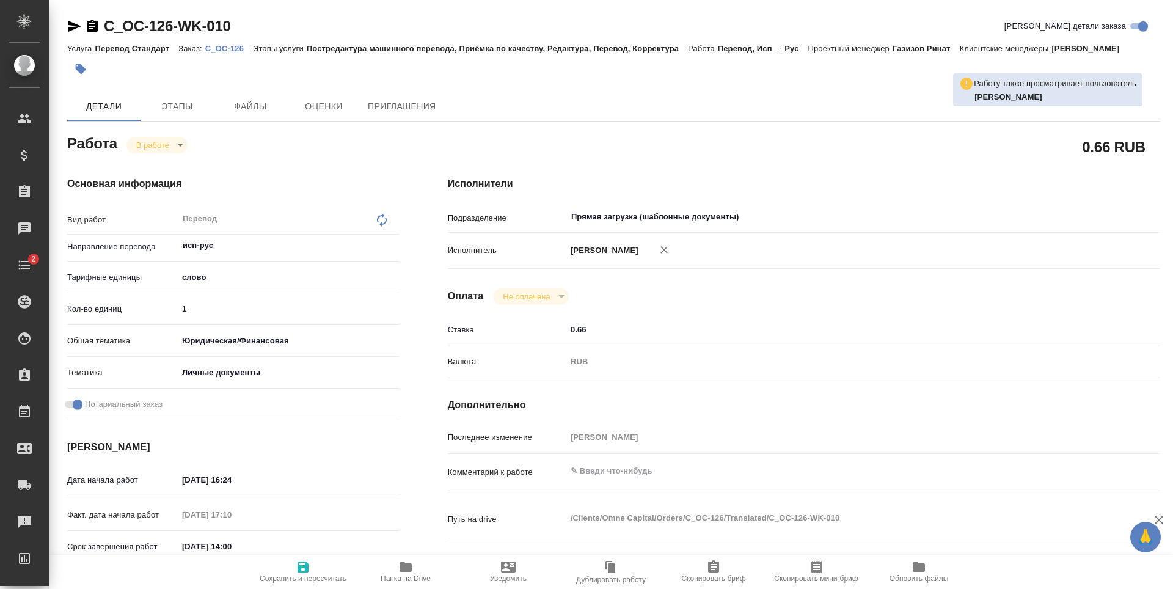
scroll to position [122, 0]
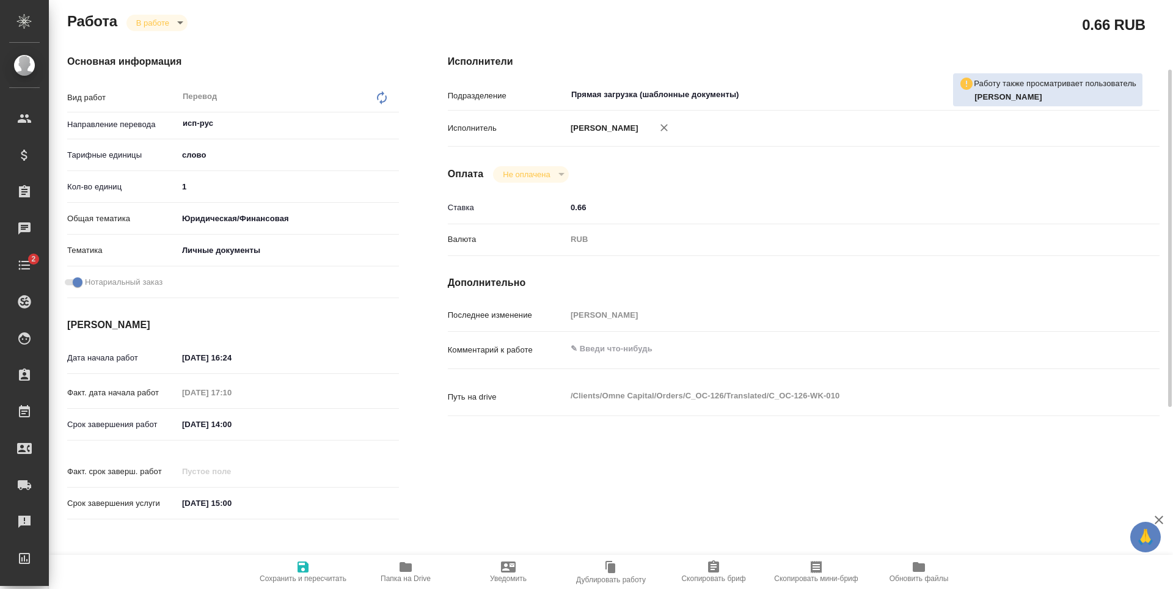
type textarea "x"
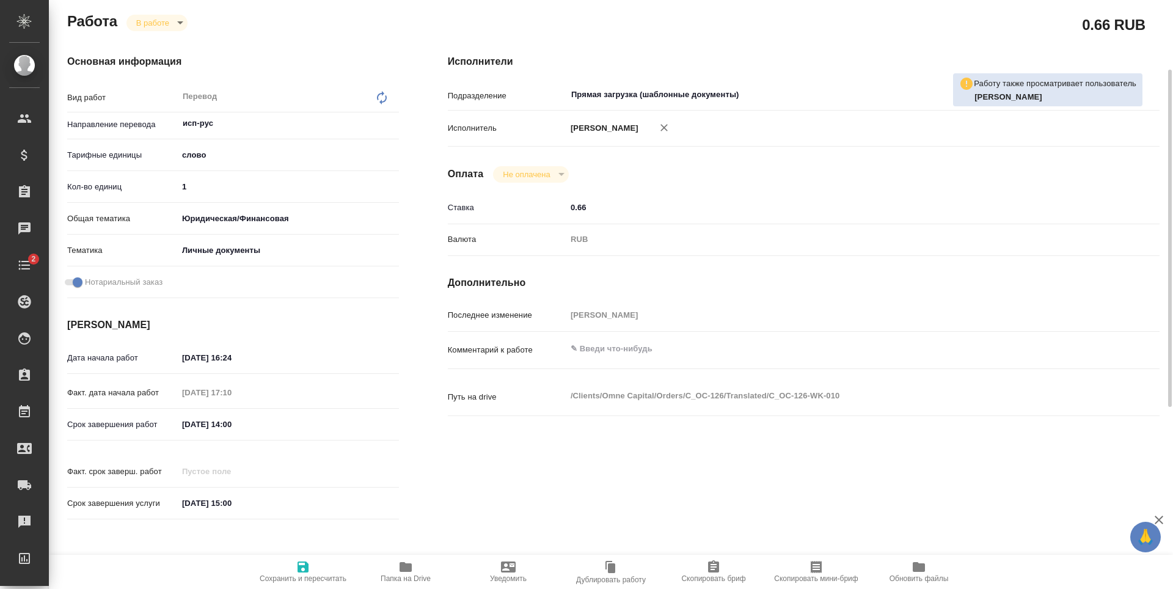
scroll to position [0, 0]
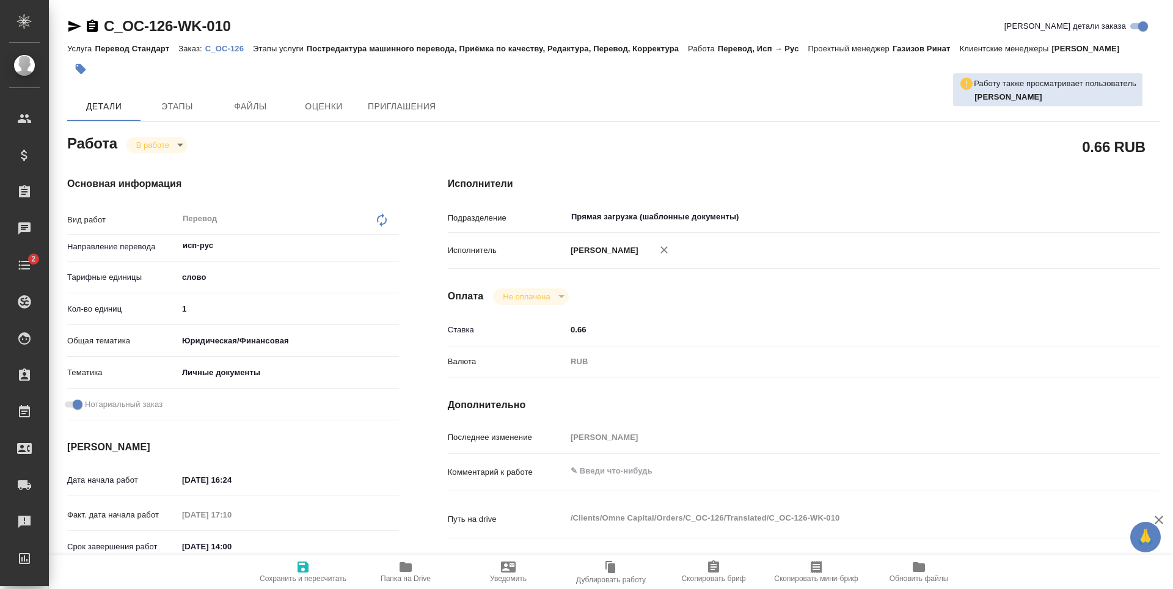
type textarea "x"
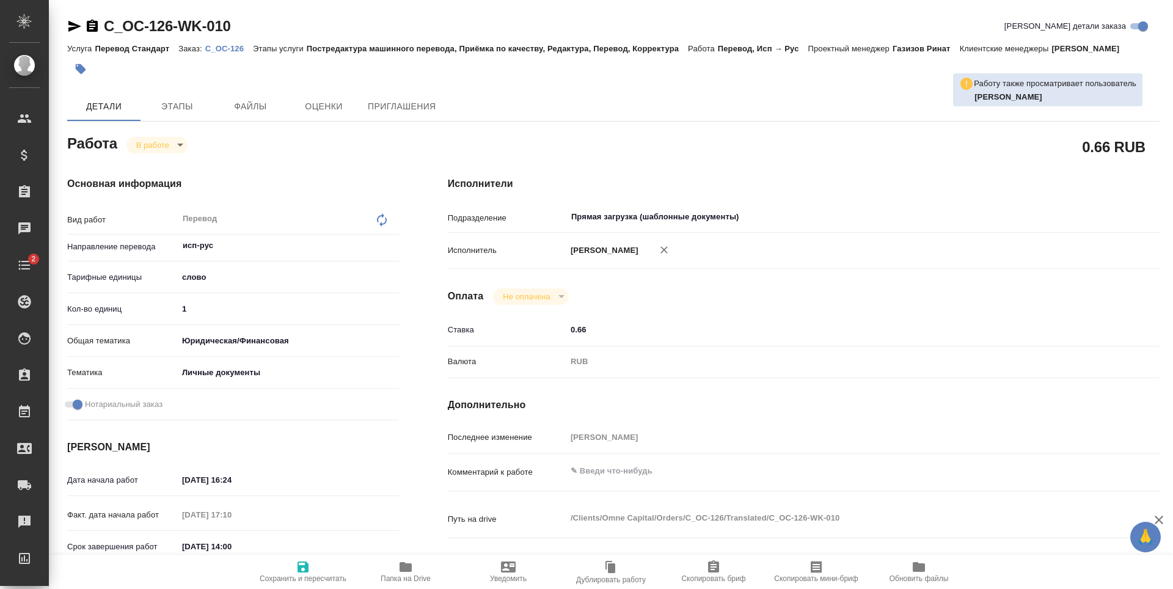
type textarea "x"
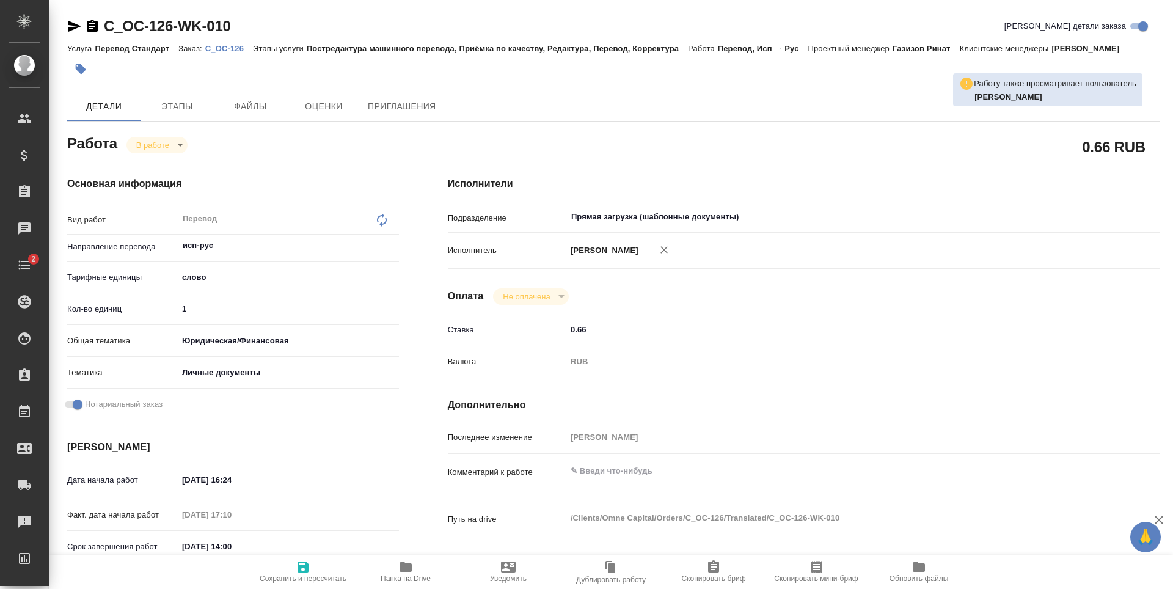
type textarea "x"
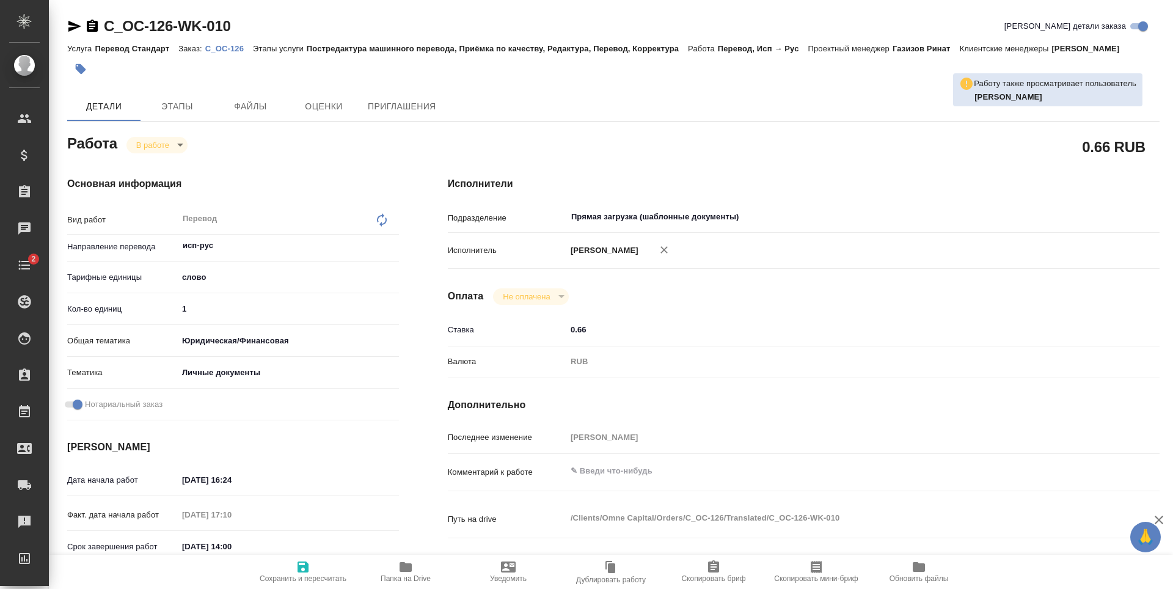
type textarea "x"
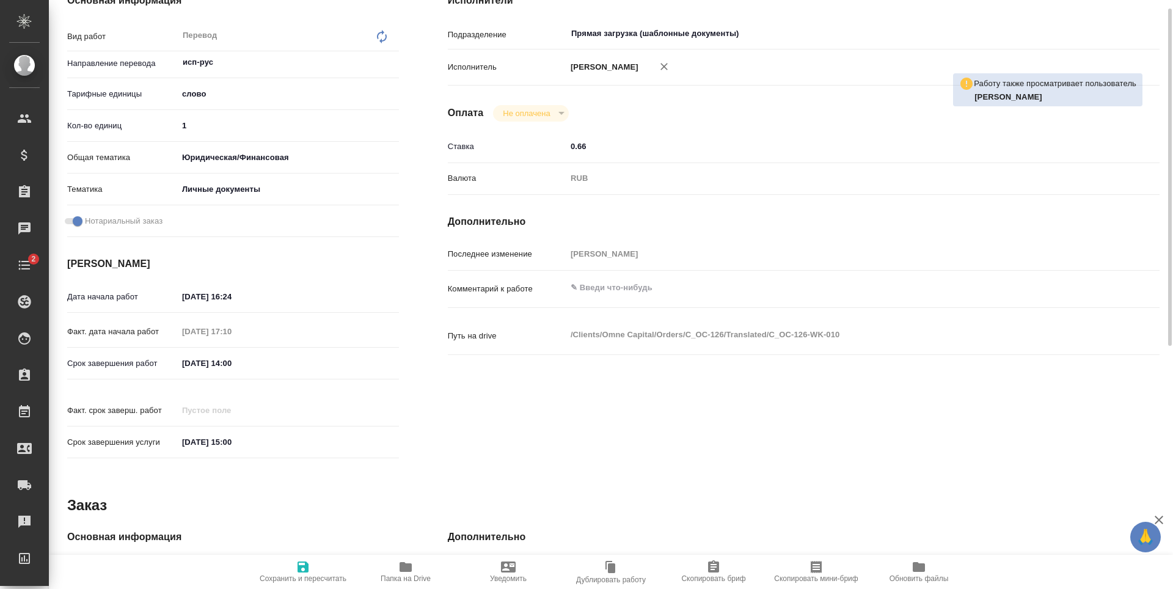
scroll to position [244, 0]
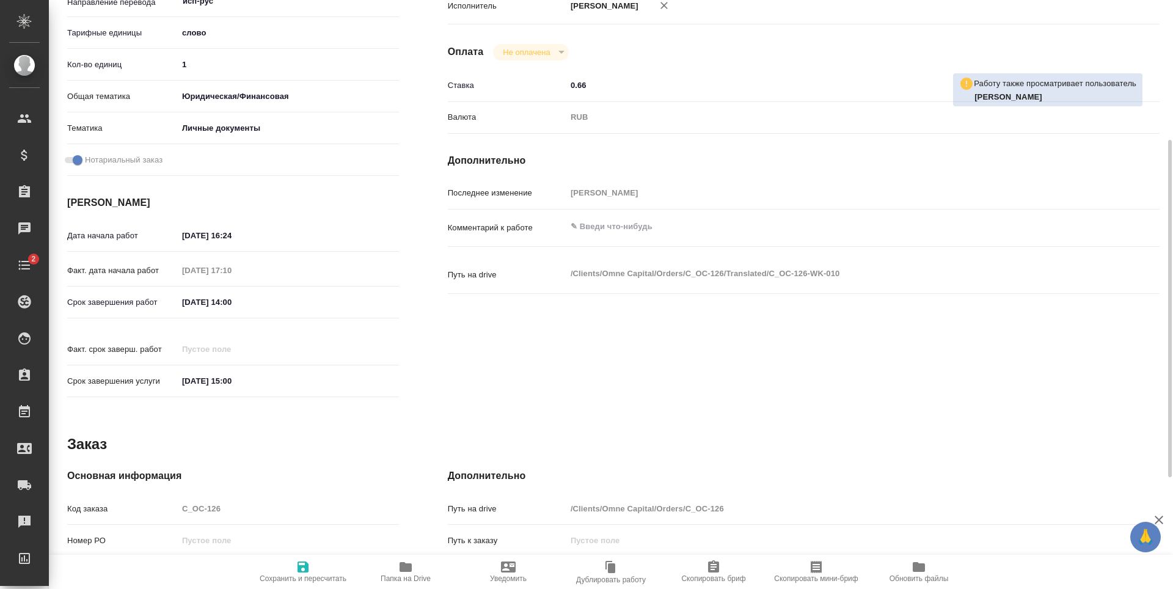
type textarea "x"
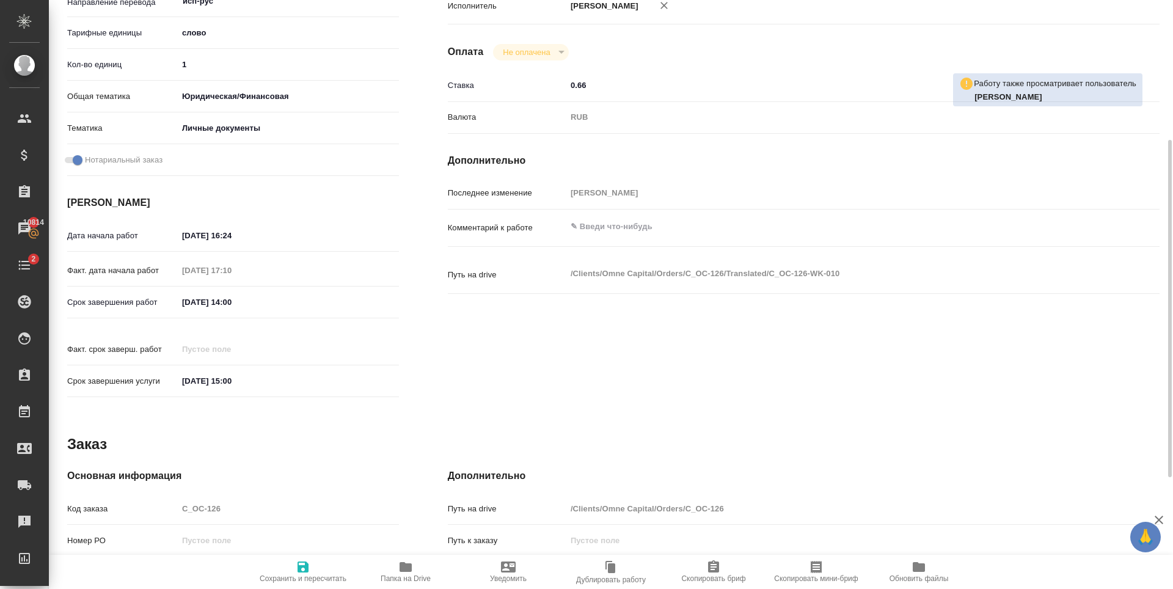
scroll to position [0, 0]
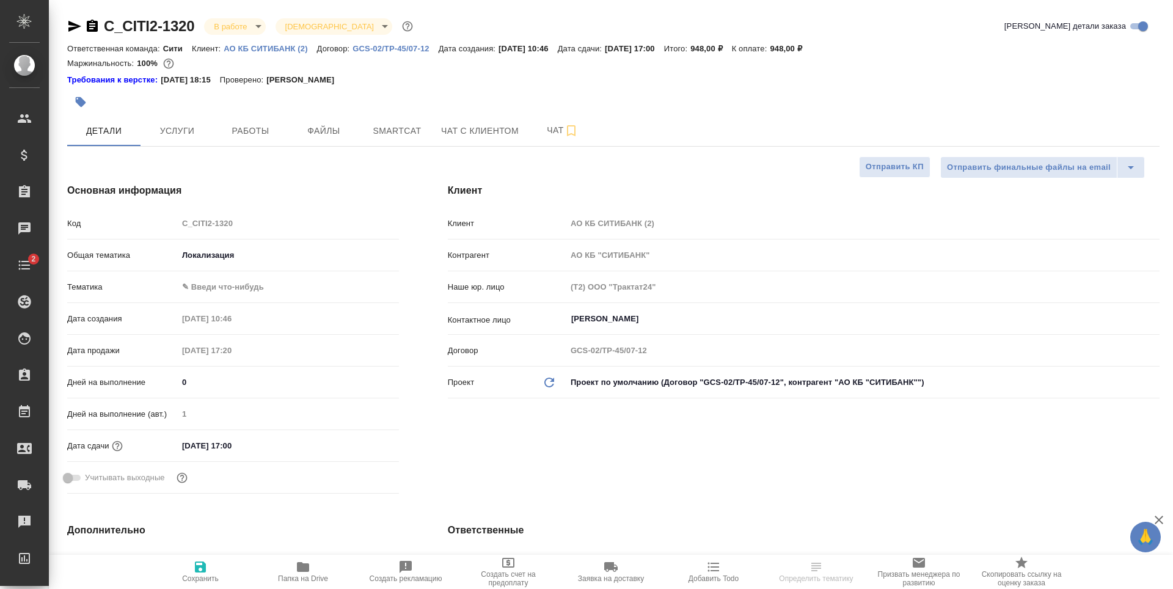
select select "RU"
type textarea "x"
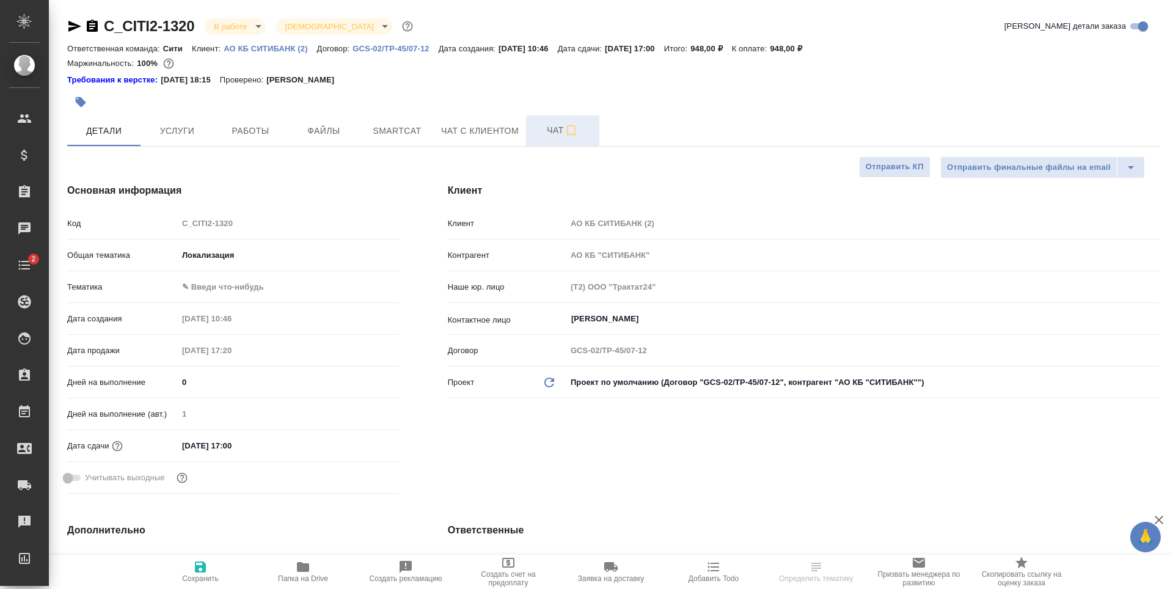
type textarea "x"
click at [242, 140] on button "Работы" at bounding box center [250, 130] width 73 height 31
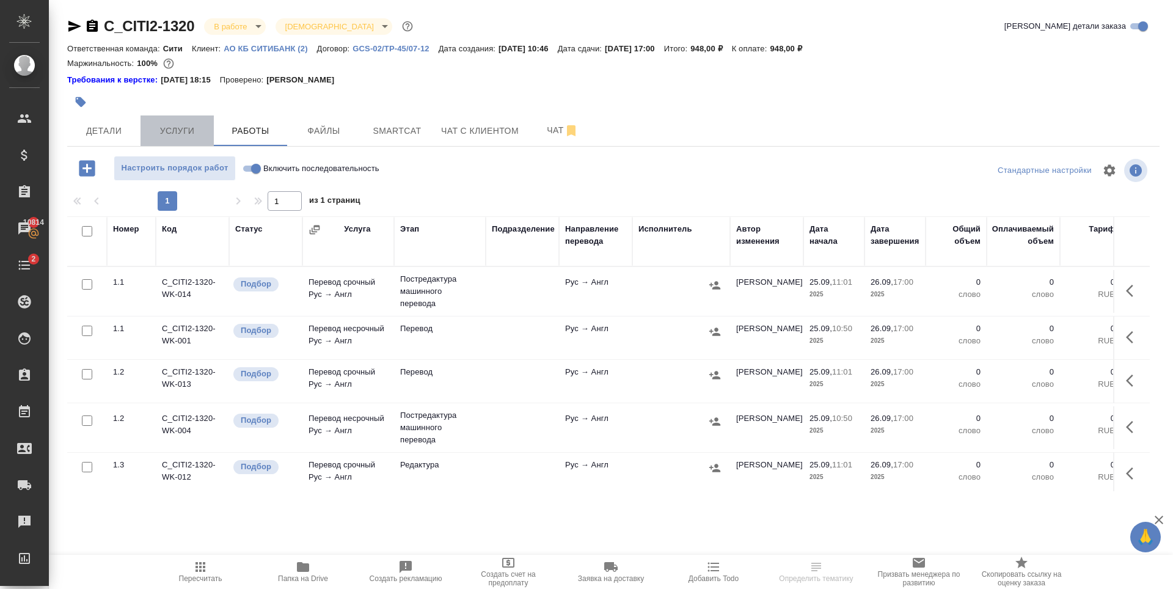
click at [188, 126] on span "Услуги" at bounding box center [177, 130] width 59 height 15
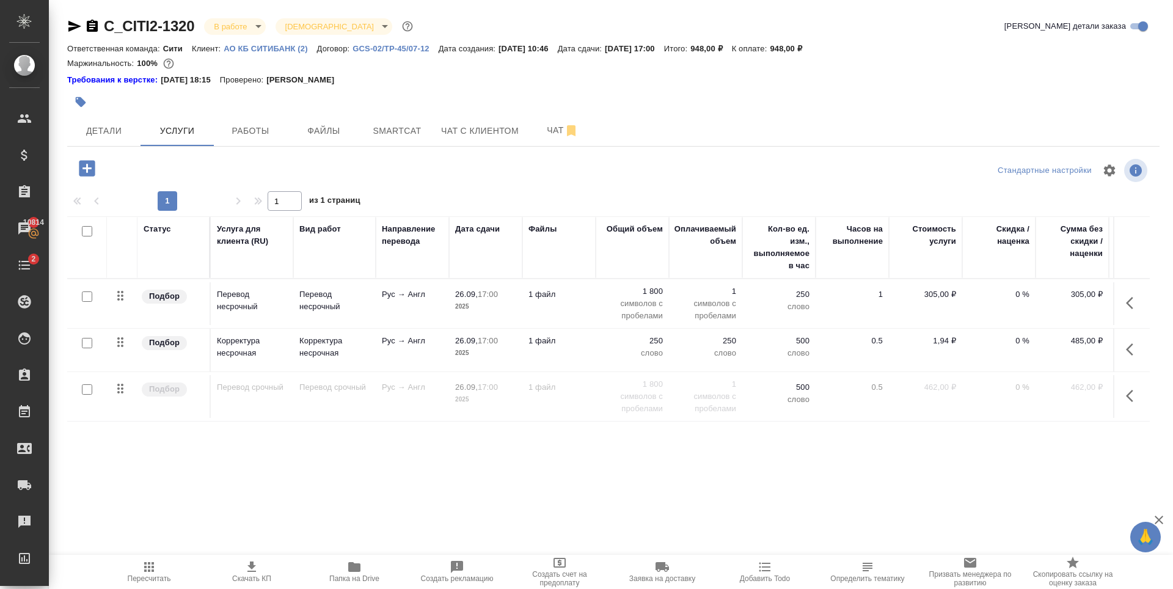
click at [87, 388] on input "checkbox" at bounding box center [87, 389] width 10 height 10
checkbox input "true"
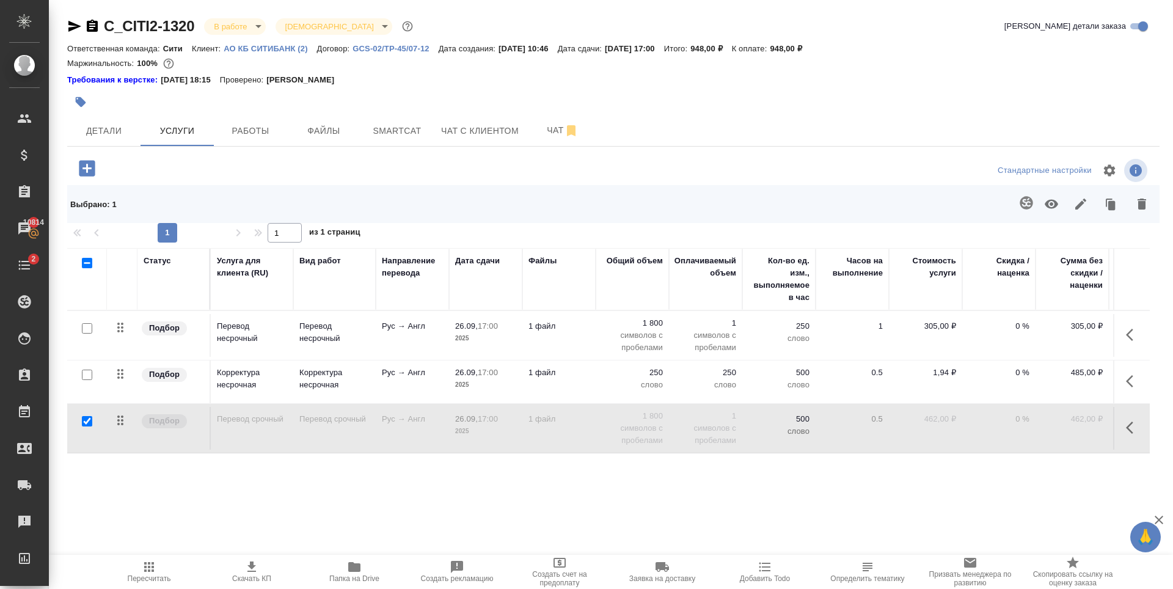
click at [1141, 197] on icon "button" at bounding box center [1141, 204] width 15 height 15
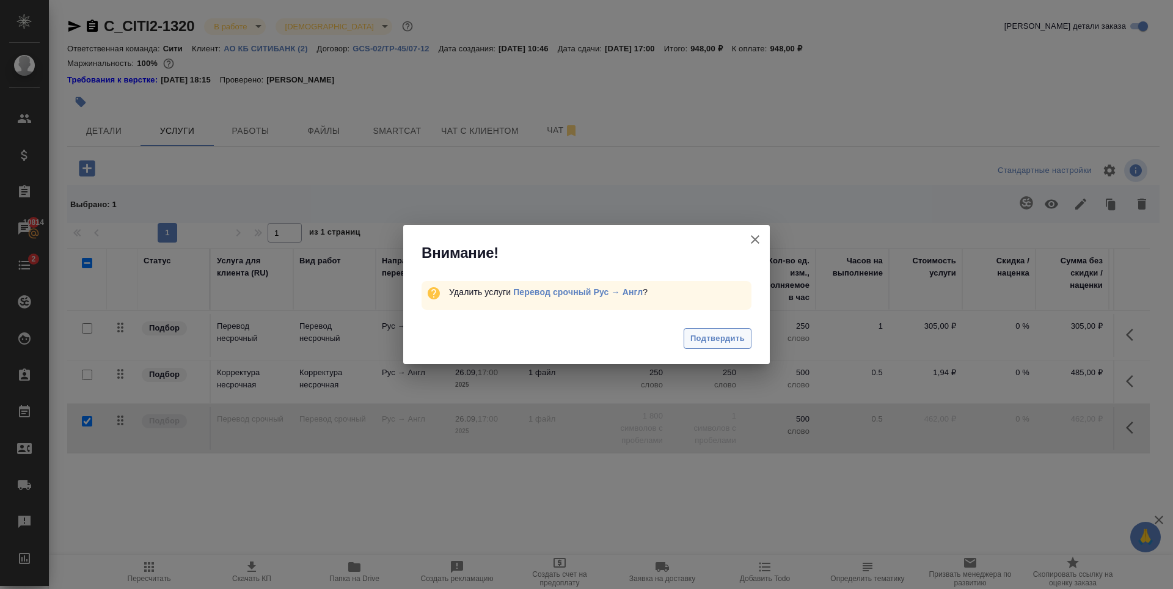
click at [744, 338] on button "Подтвердить" at bounding box center [717, 338] width 68 height 21
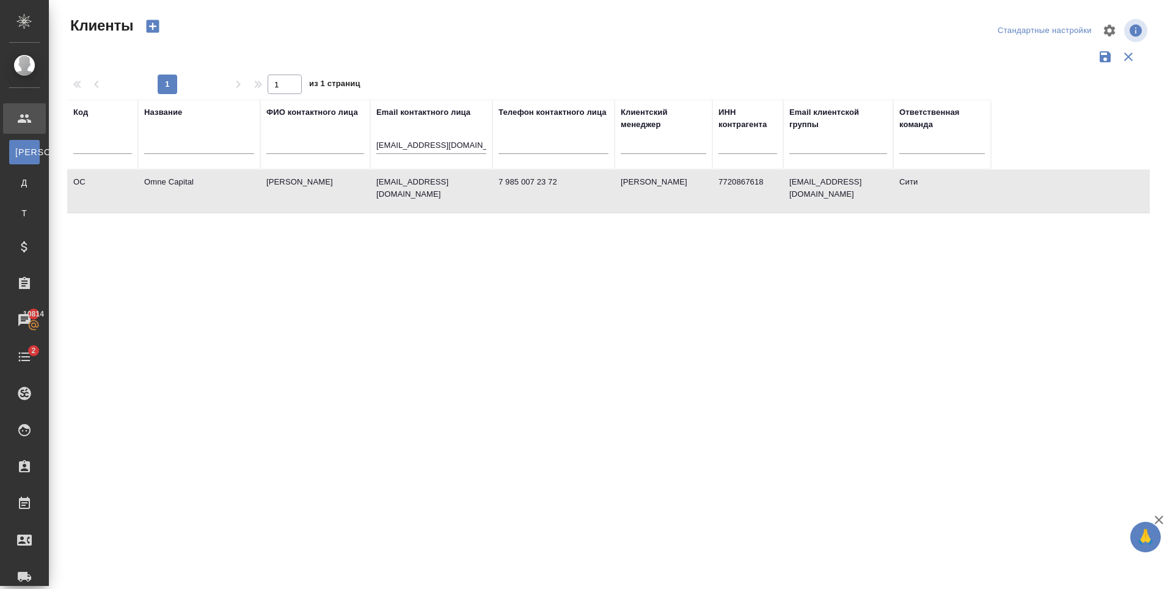
select select "RU"
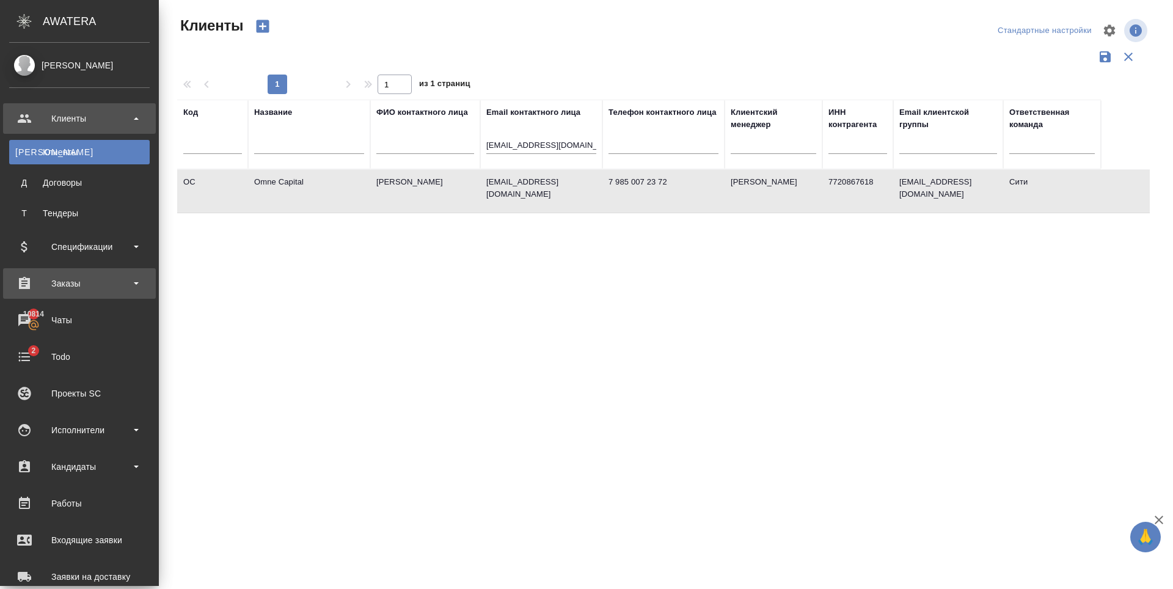
click at [83, 279] on div "Заказы" at bounding box center [79, 283] width 140 height 18
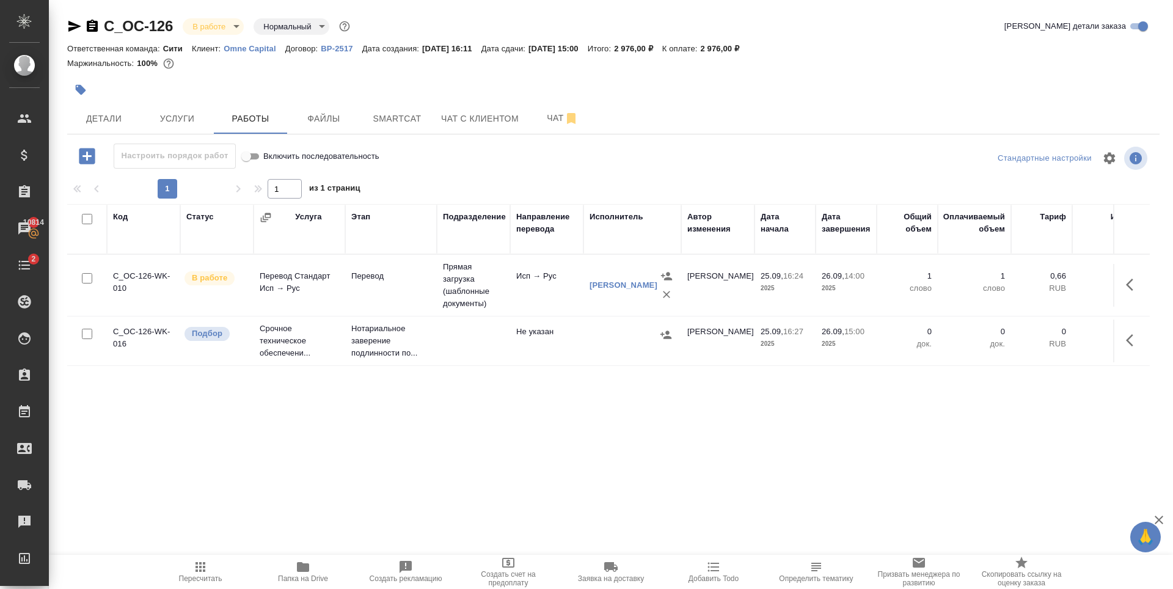
click at [498, 418] on div "Код Статус Услуга Этап Подразделение Направление перевода Исполнитель Автор изм…" at bounding box center [608, 341] width 1082 height 275
